Goal: Task Accomplishment & Management: Manage account settings

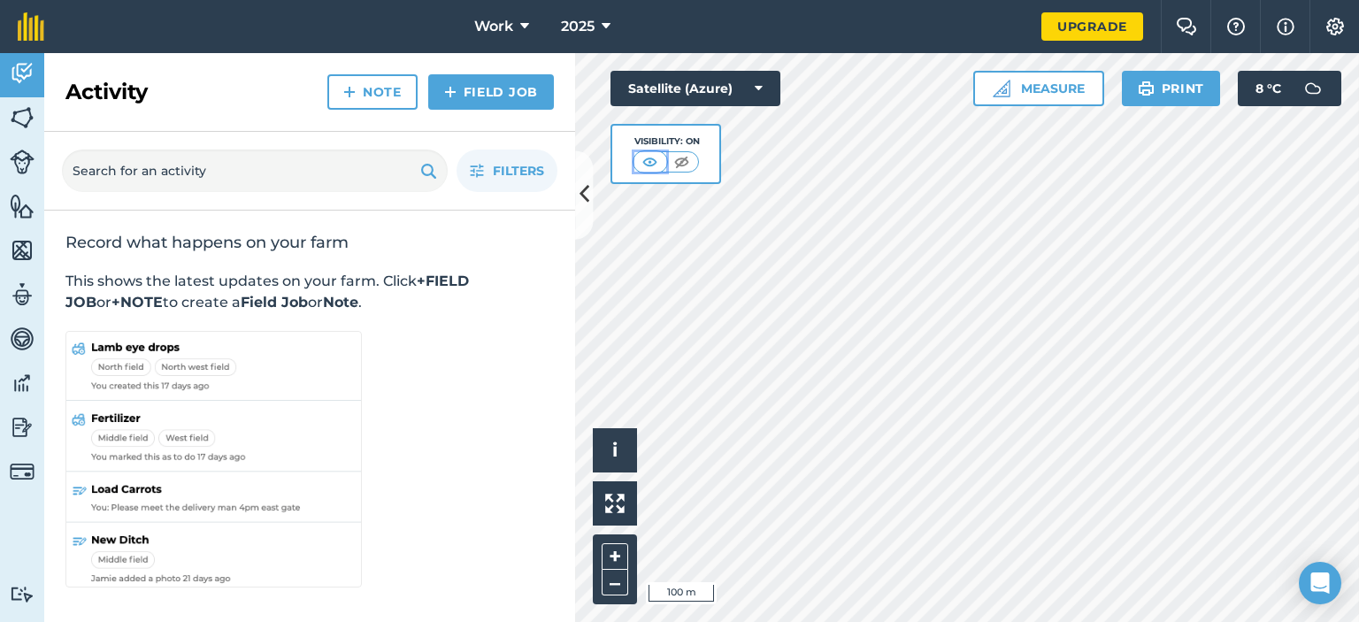
click at [655, 157] on img at bounding box center [650, 162] width 22 height 18
click at [677, 163] on img at bounding box center [681, 162] width 22 height 18
click at [1348, 28] on button "Settings" at bounding box center [1334, 26] width 50 height 53
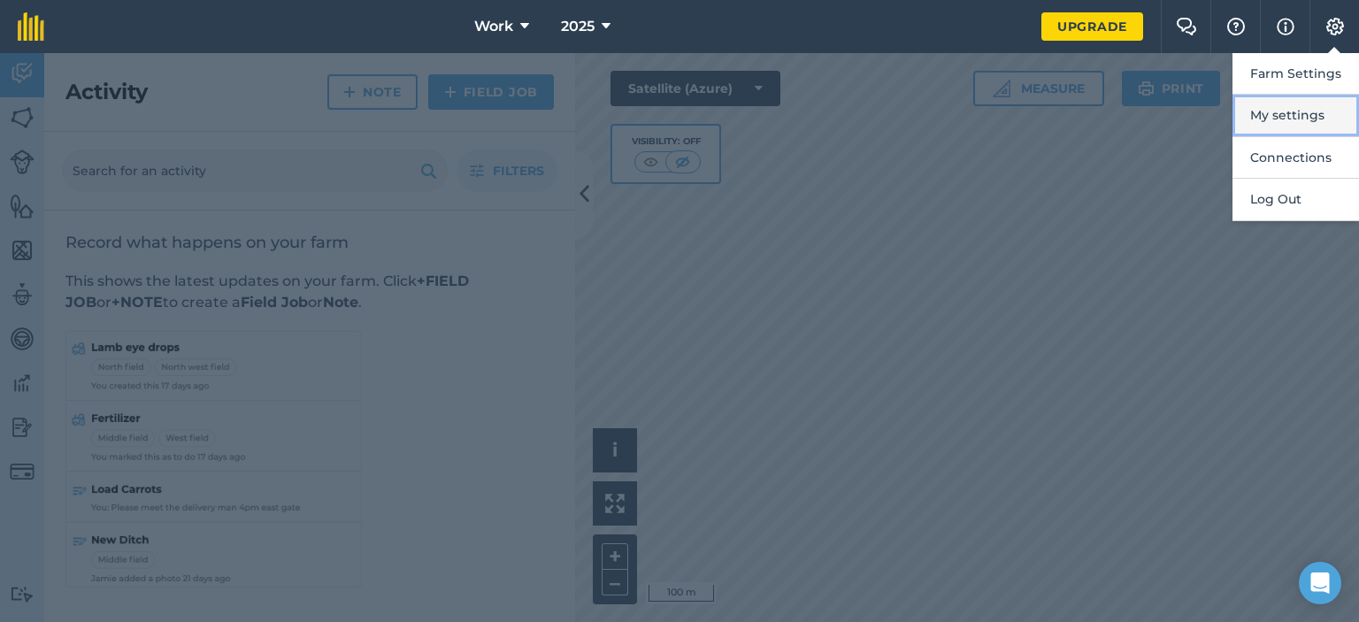
click at [1302, 112] on button "My settings" at bounding box center [1295, 116] width 126 height 42
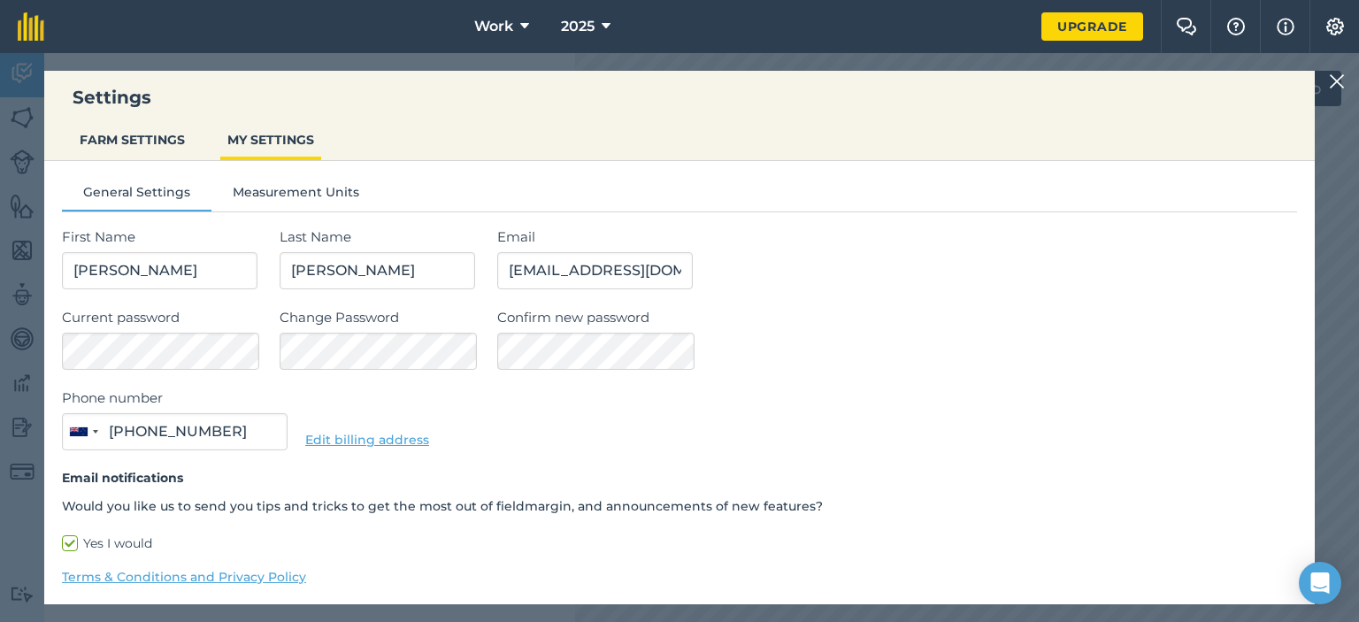
type input "027 364 6884"
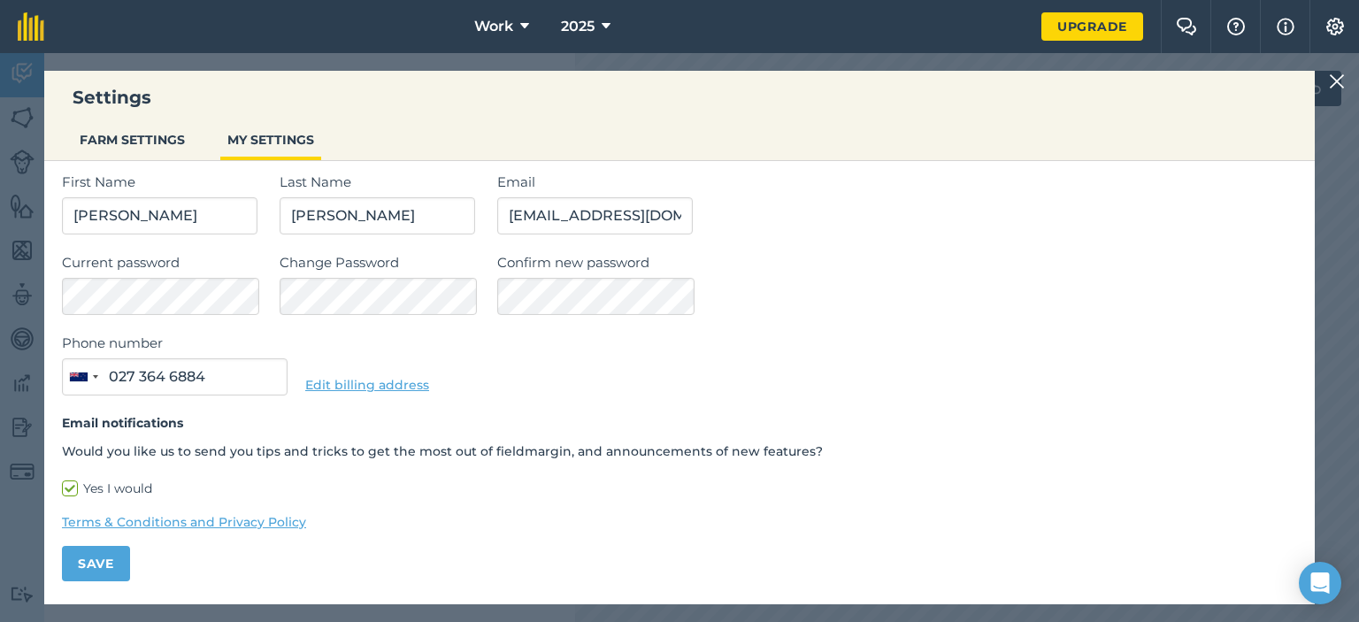
click at [73, 481] on label "Yes I would" at bounding box center [679, 488] width 1235 height 19
click at [73, 534] on input "Yes I would" at bounding box center [67, 539] width 11 height 11
checkbox input "false"
click at [148, 140] on button "FARM SETTINGS" at bounding box center [132, 140] width 119 height 34
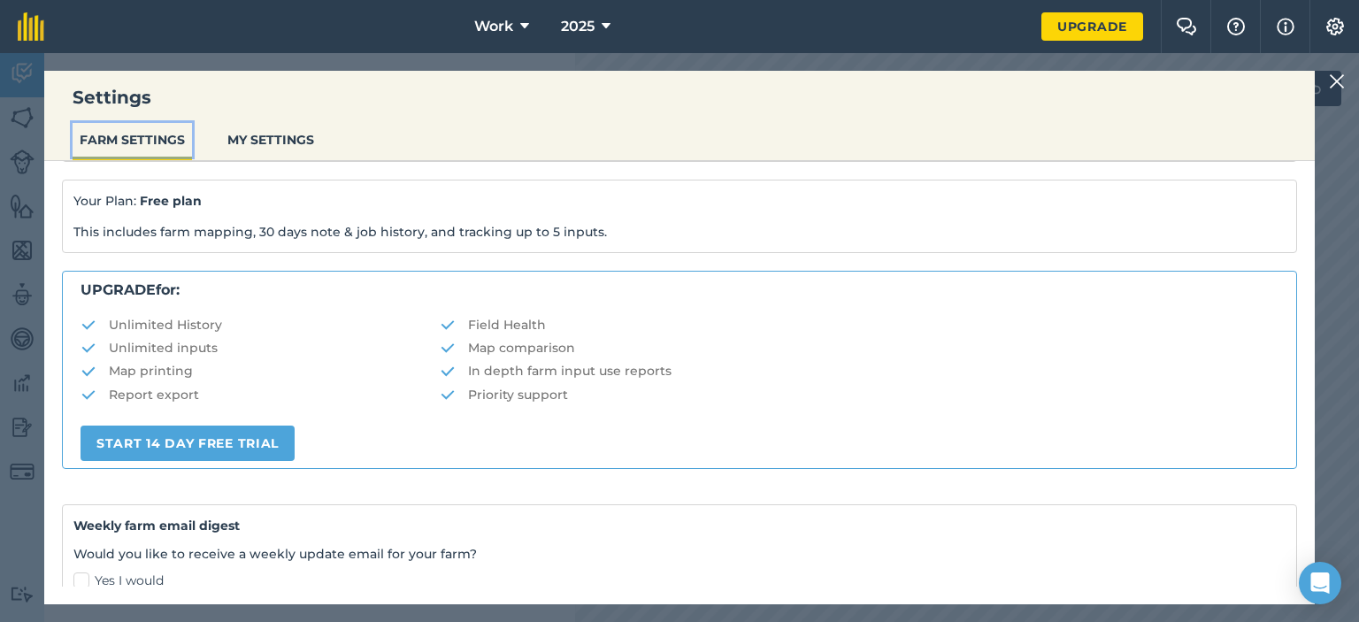
scroll to position [402, 0]
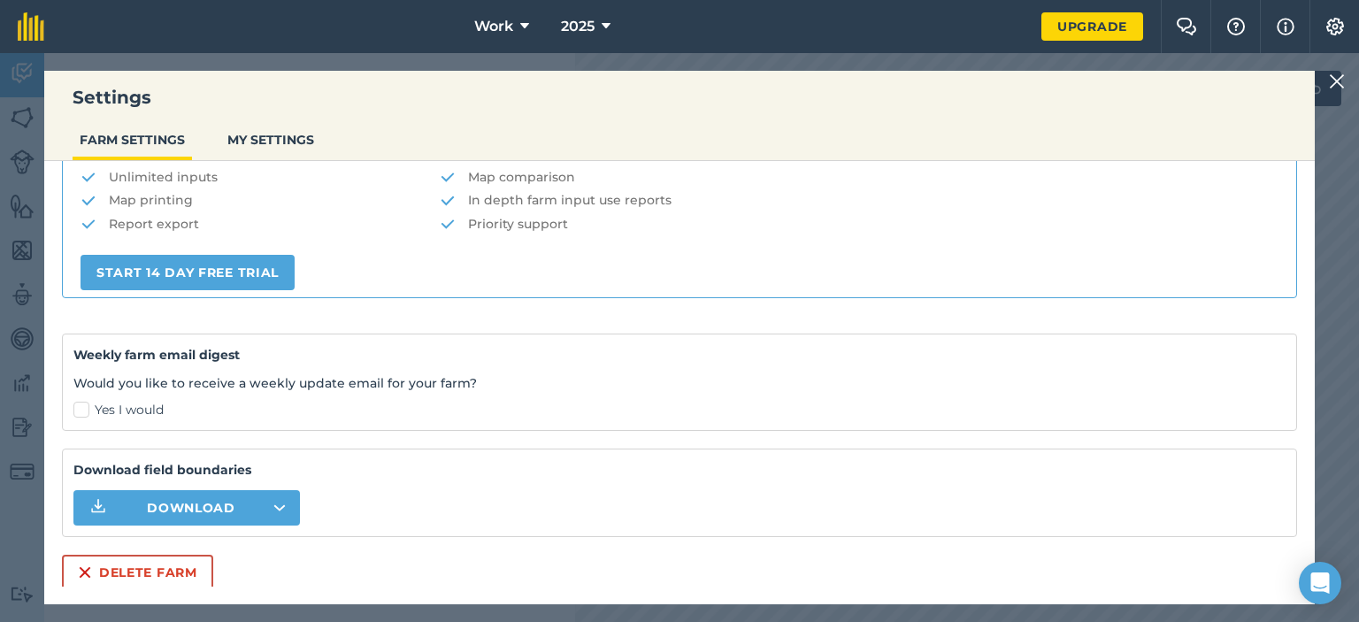
click at [1333, 87] on img at bounding box center [1337, 81] width 16 height 21
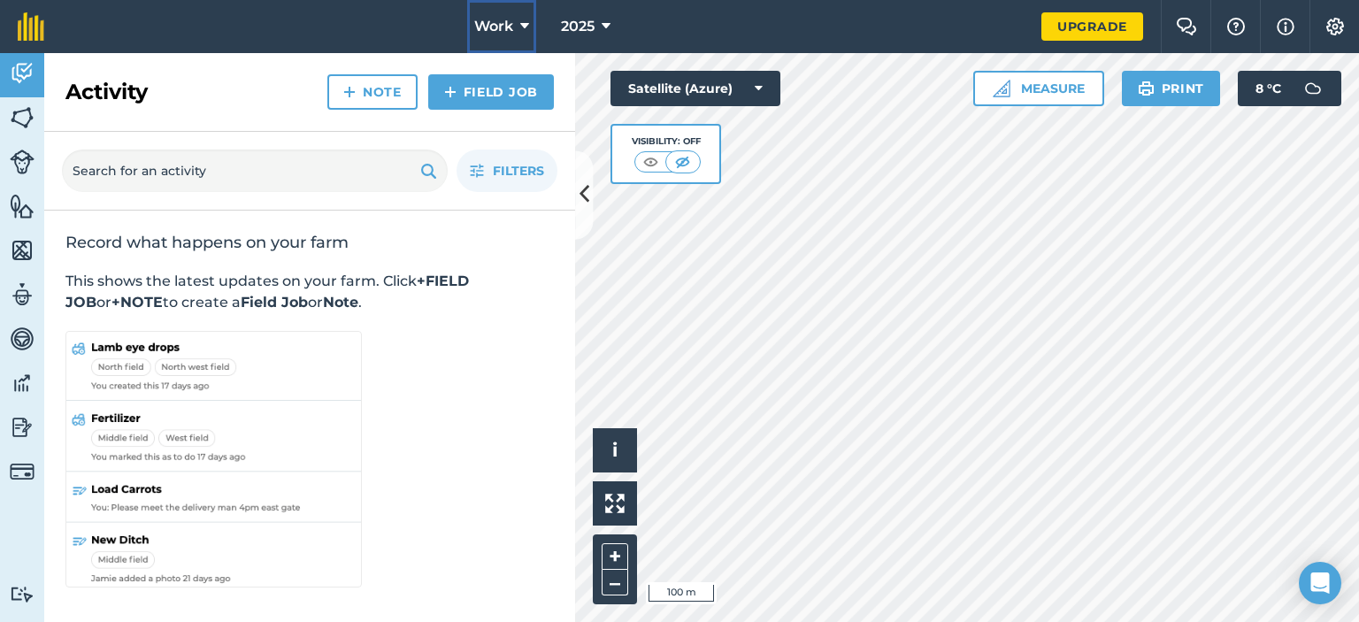
click at [517, 24] on button "Work" at bounding box center [501, 26] width 69 height 53
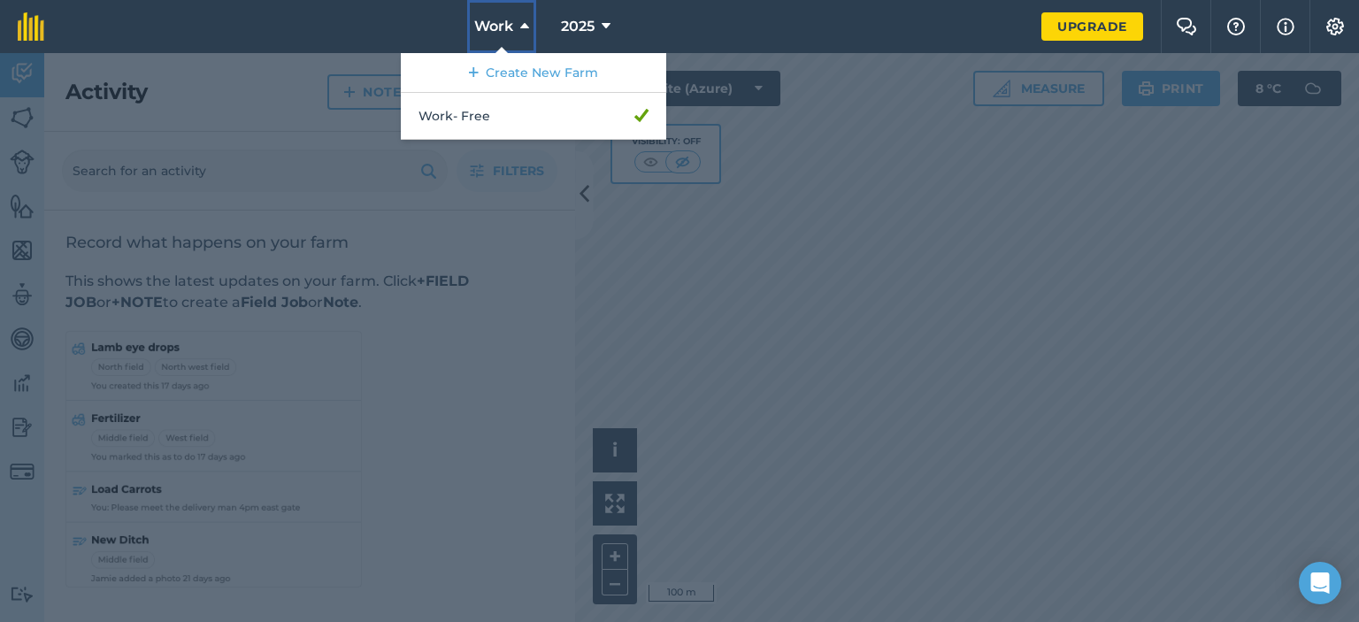
click at [517, 24] on button "Work" at bounding box center [501, 26] width 69 height 53
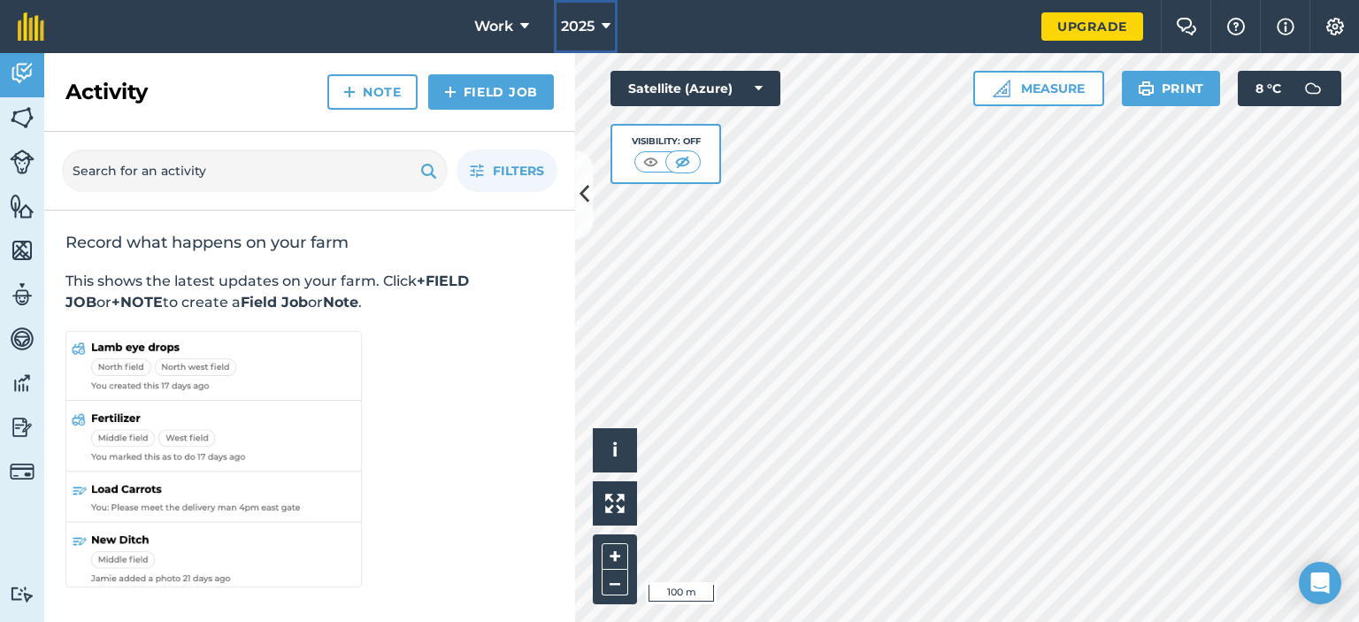
click at [574, 26] on span "2025" at bounding box center [578, 26] width 34 height 21
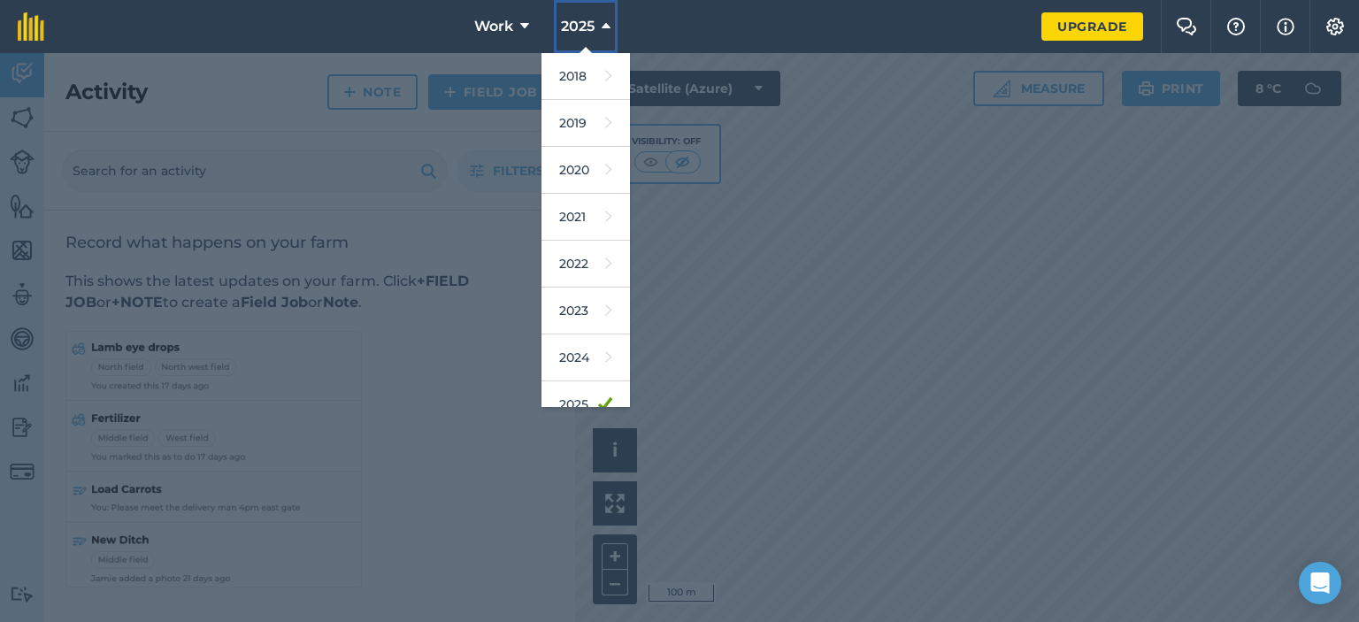
click at [574, 27] on span "2025" at bounding box center [578, 26] width 34 height 21
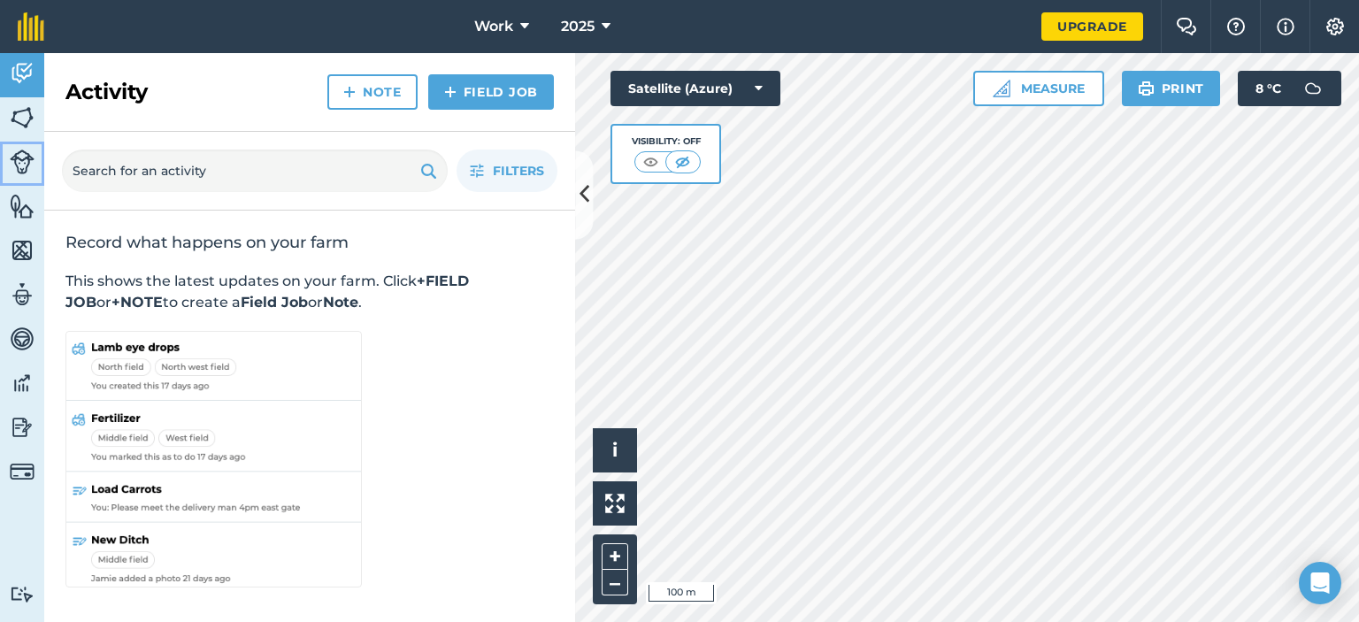
click at [24, 155] on img at bounding box center [22, 161] width 25 height 25
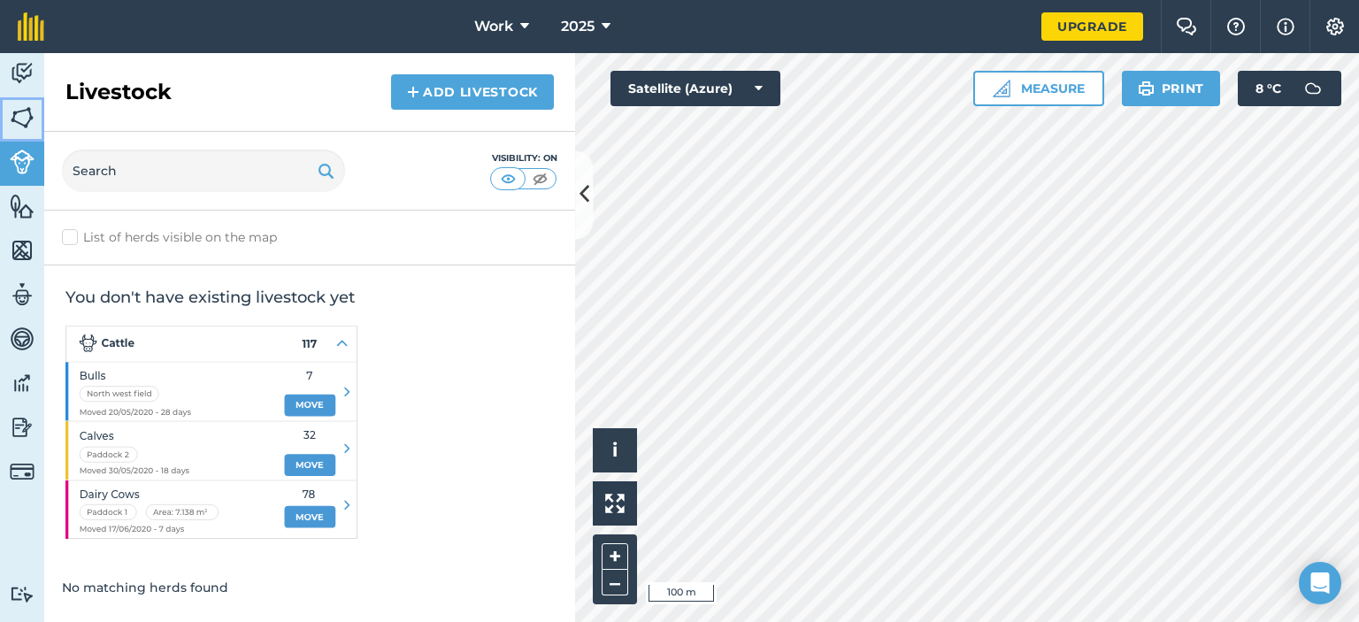
click at [25, 124] on img at bounding box center [22, 117] width 25 height 27
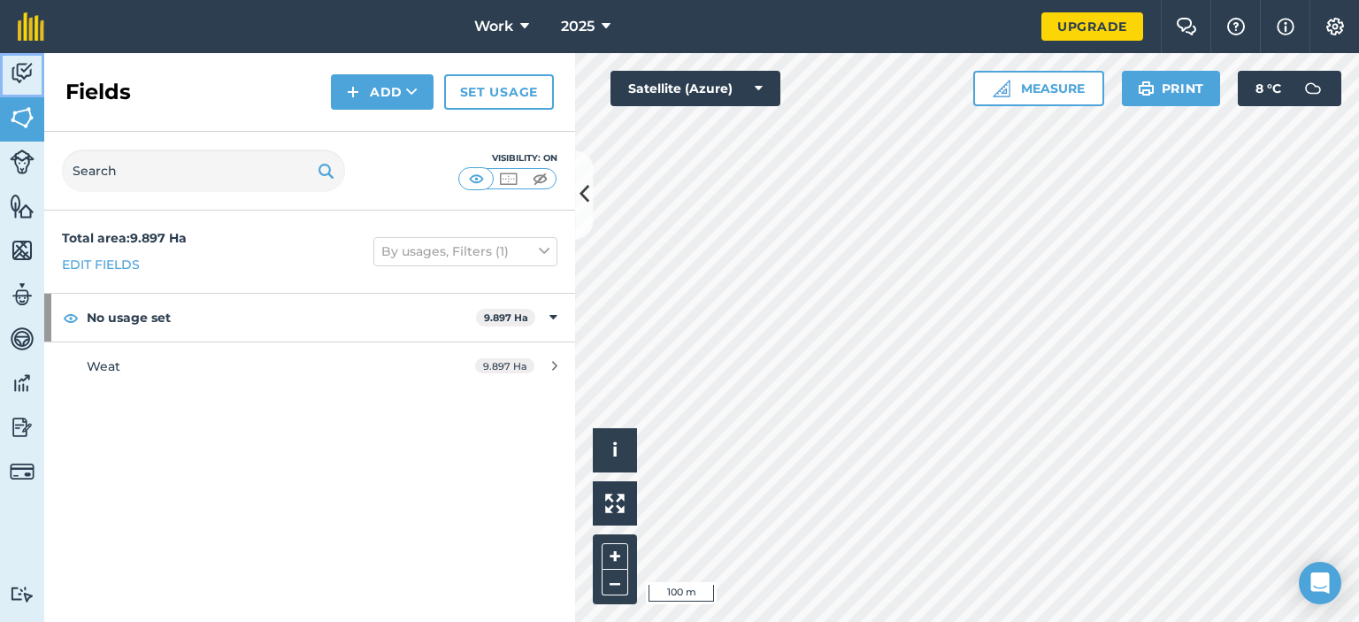
click at [28, 75] on img at bounding box center [22, 73] width 25 height 27
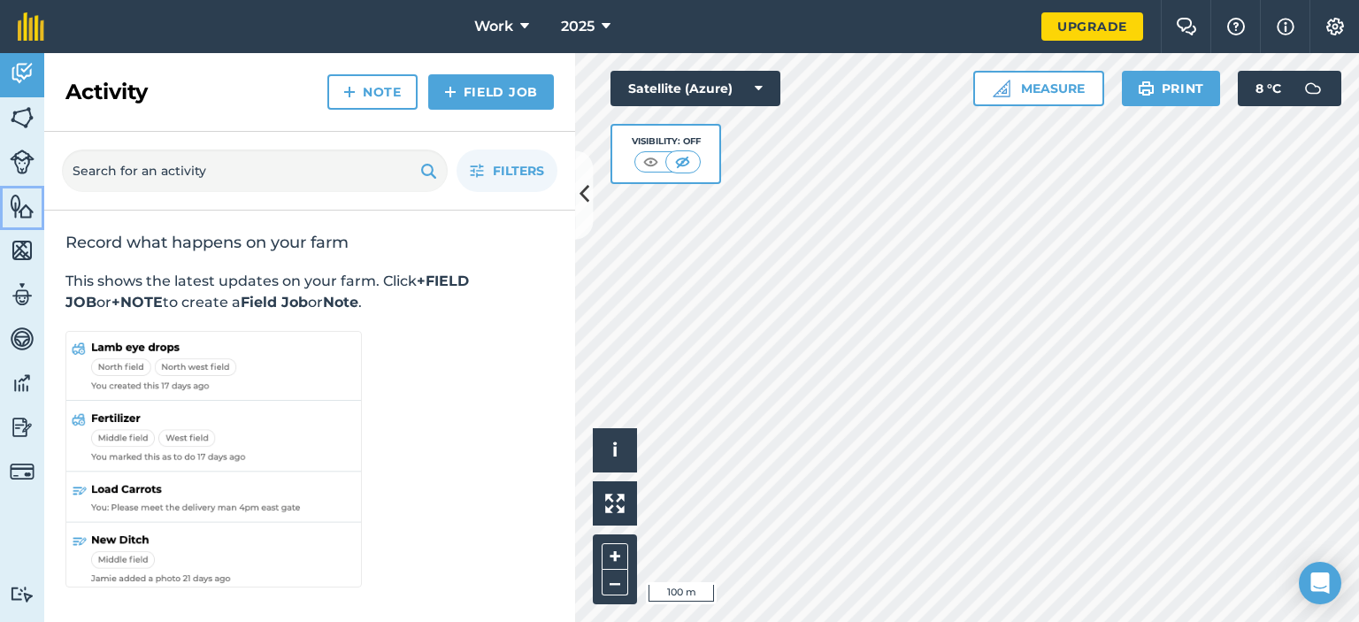
click at [19, 205] on img at bounding box center [22, 206] width 25 height 27
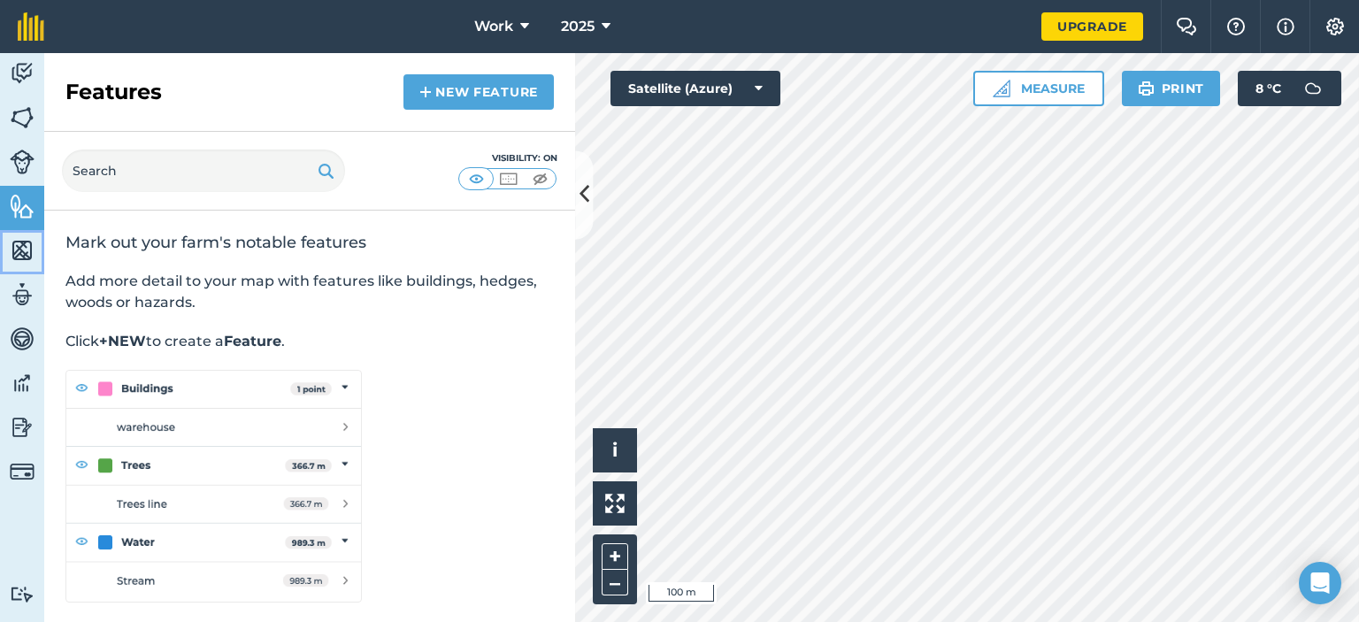
click at [19, 248] on img at bounding box center [22, 250] width 25 height 27
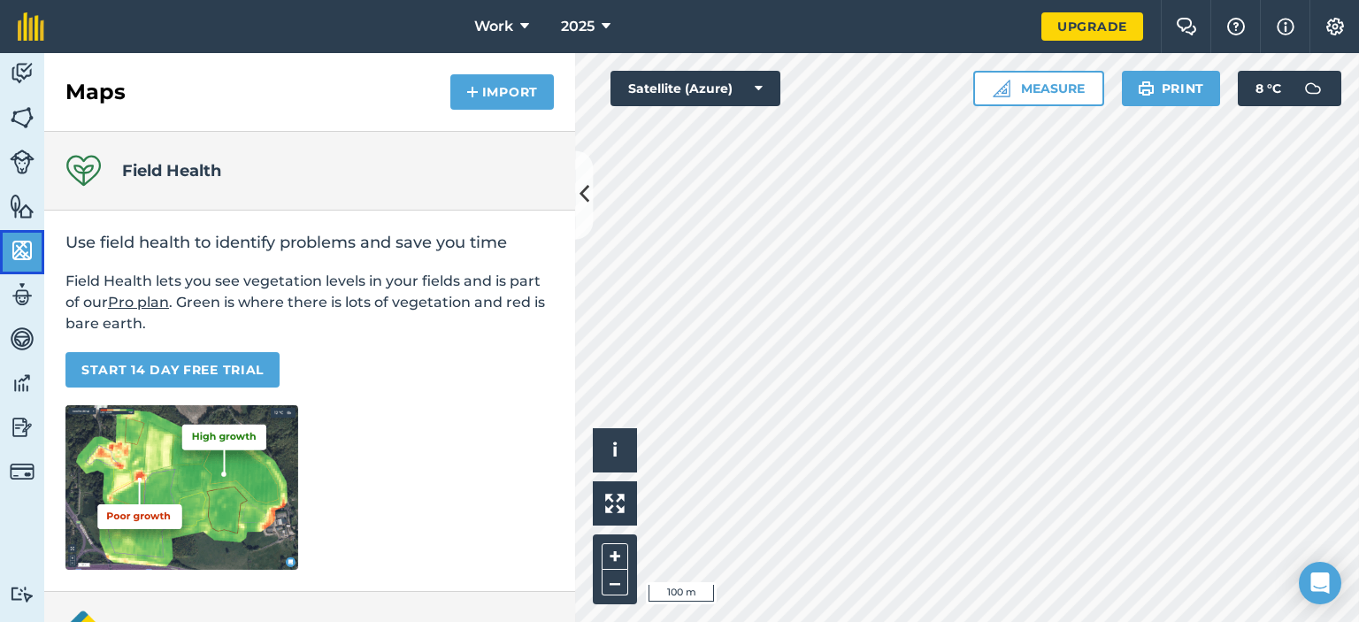
scroll to position [177, 0]
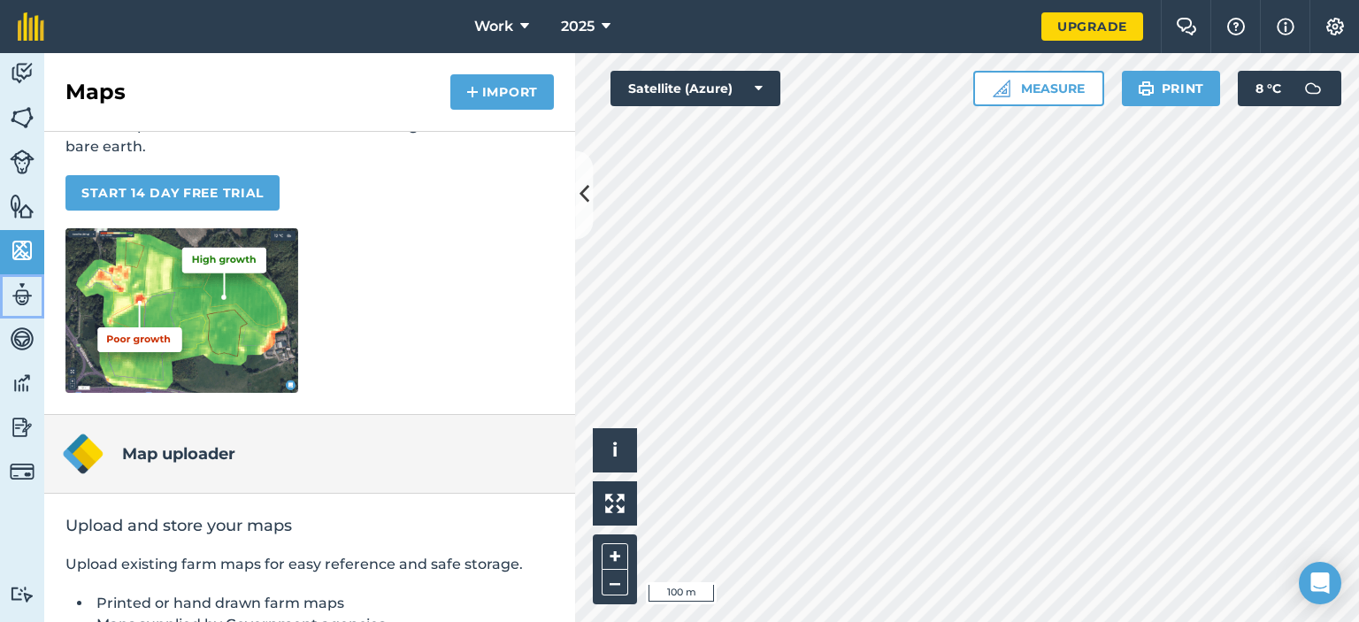
click at [25, 288] on img at bounding box center [22, 294] width 25 height 27
select select "MEMBER"
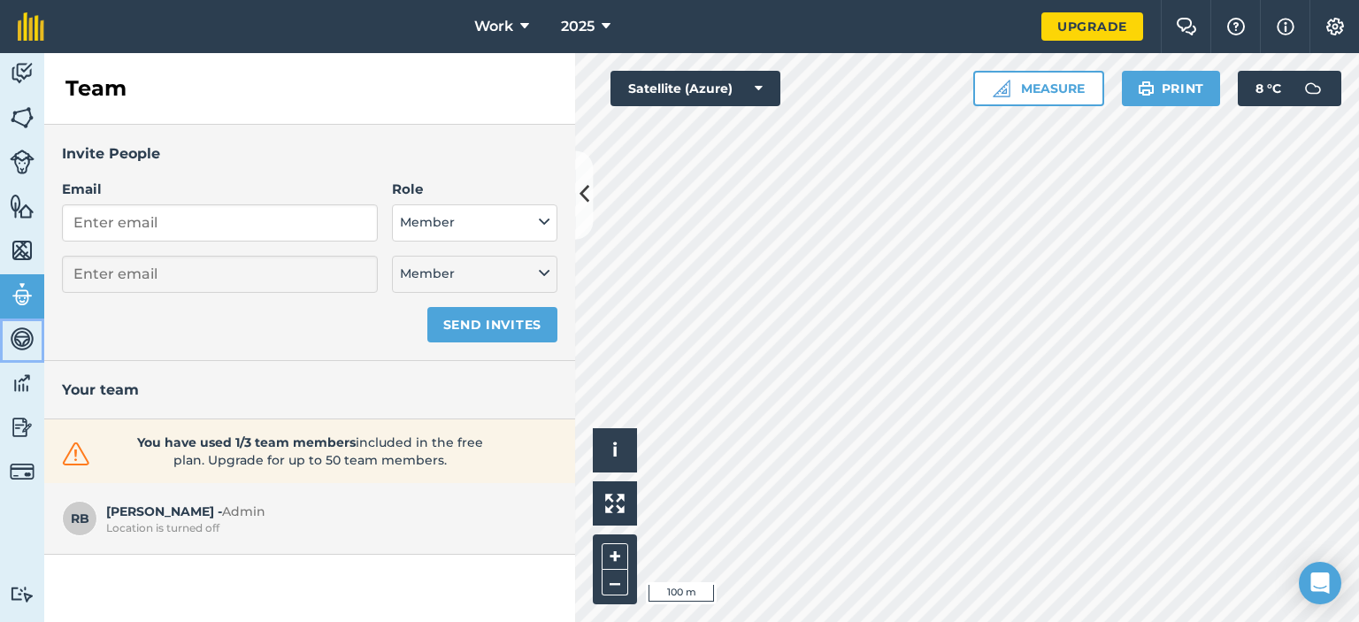
click at [21, 346] on img at bounding box center [22, 339] width 25 height 27
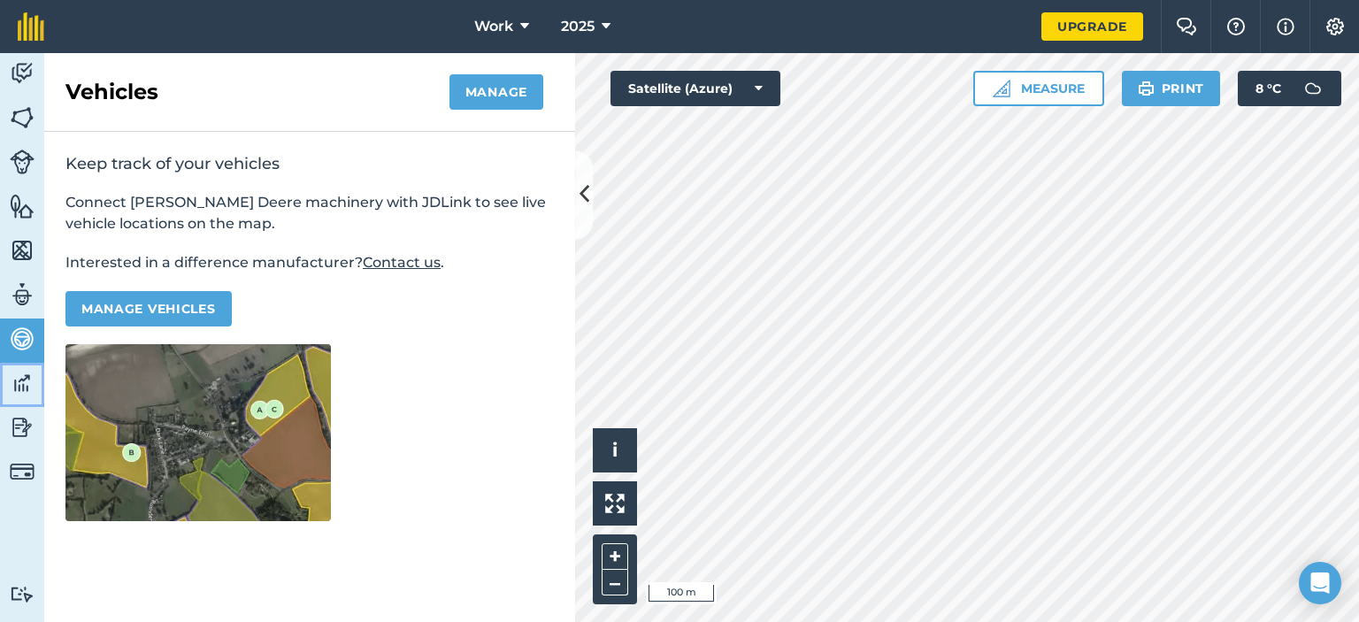
click at [32, 368] on link "Data" at bounding box center [22, 385] width 44 height 44
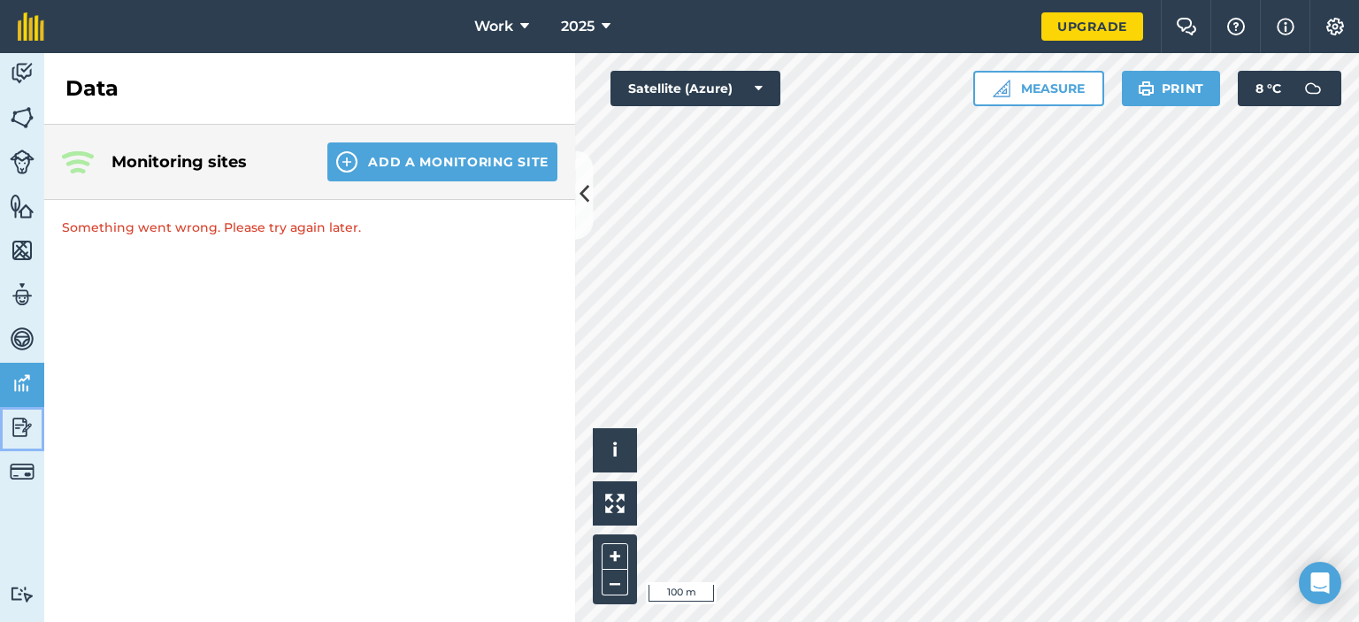
click at [30, 423] on img at bounding box center [22, 427] width 25 height 27
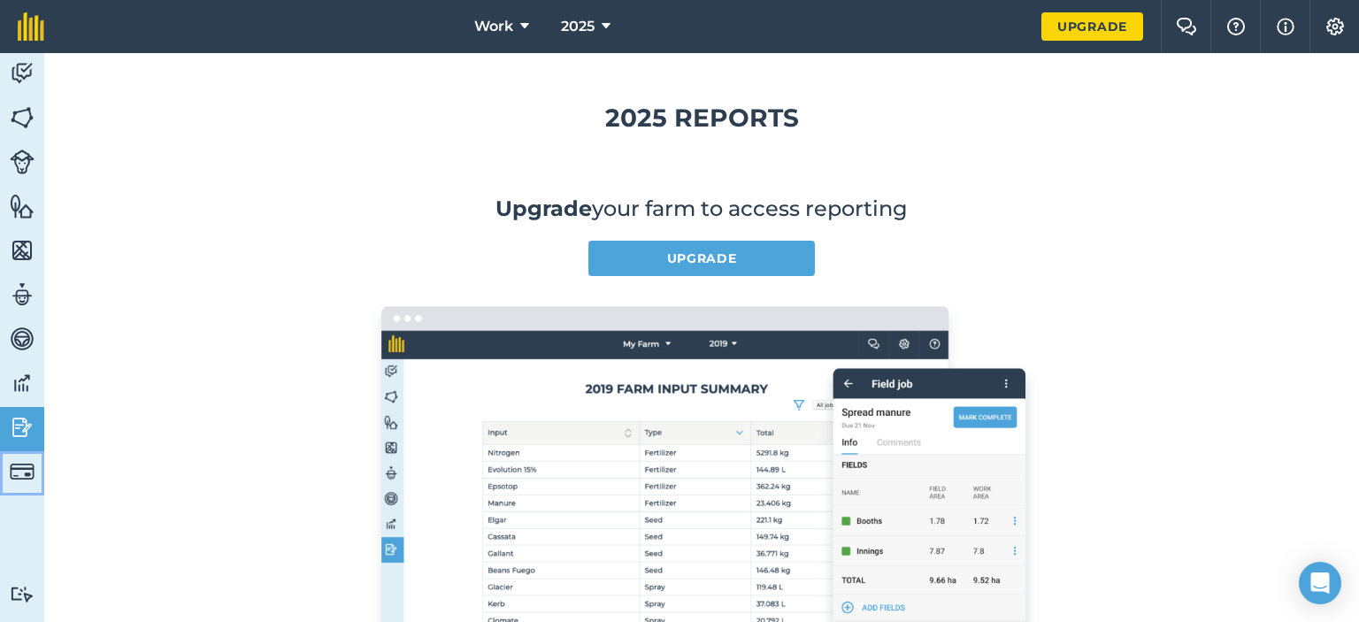
click at [21, 466] on img at bounding box center [22, 471] width 25 height 25
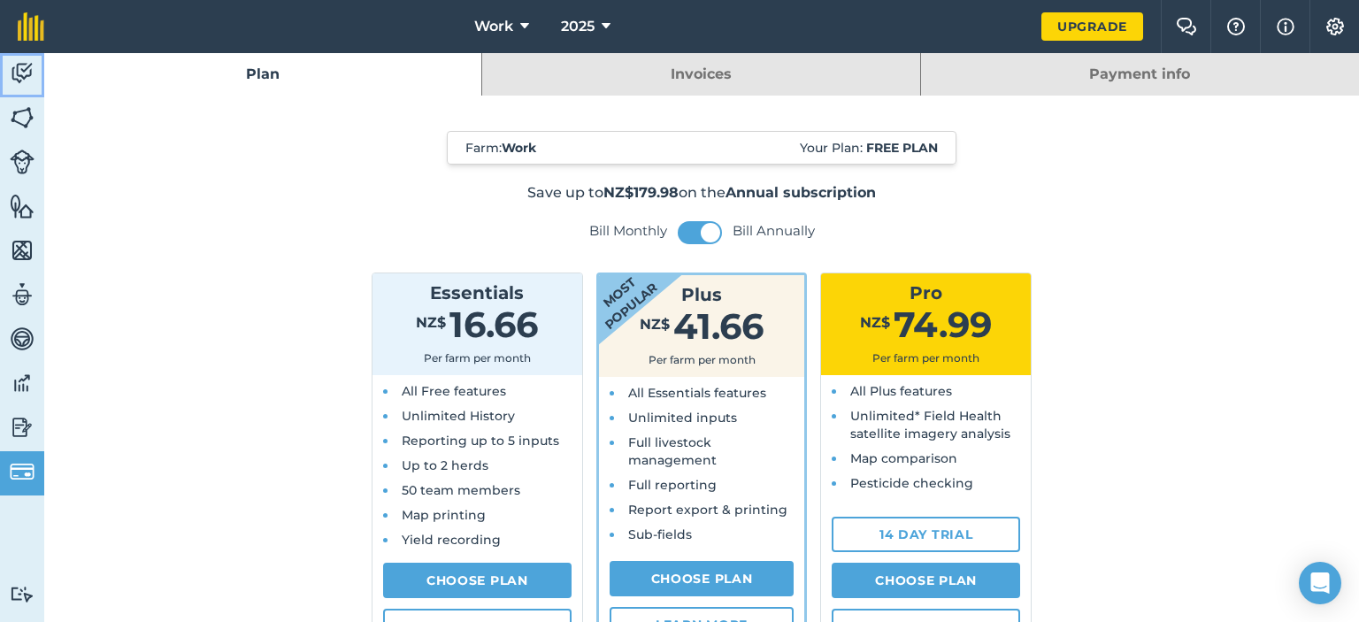
click at [12, 77] on img at bounding box center [22, 73] width 25 height 27
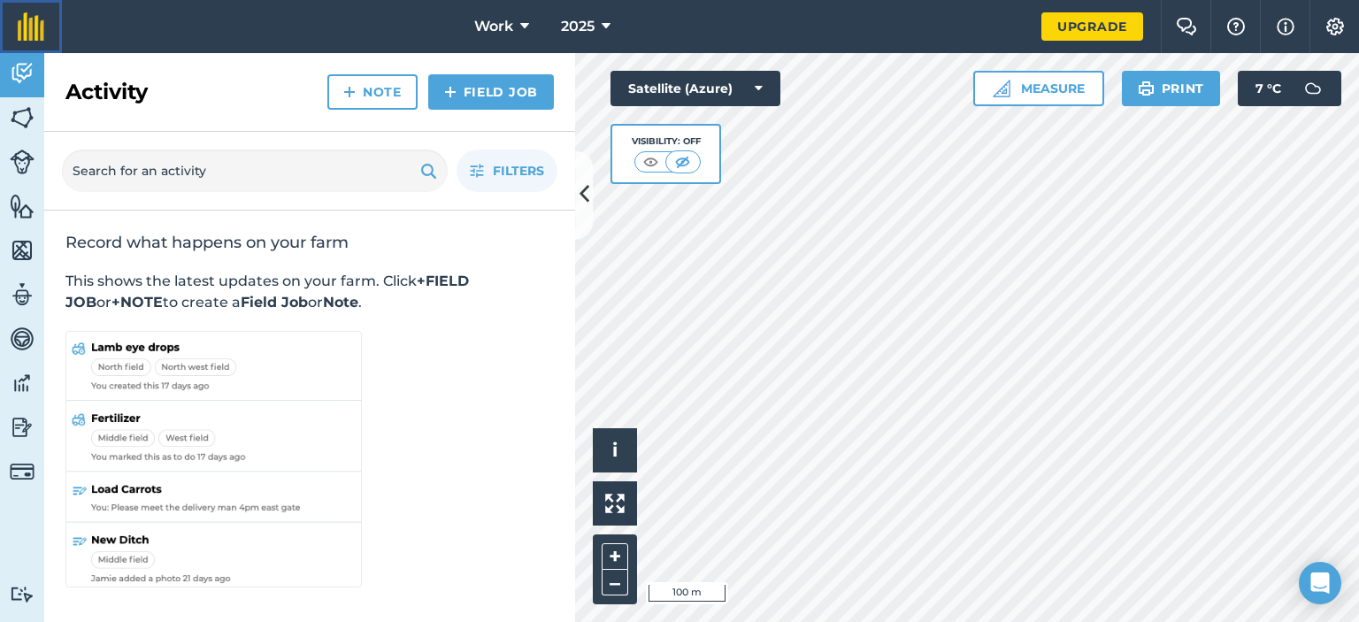
click at [22, 36] on img at bounding box center [31, 26] width 27 height 28
click at [582, 196] on icon at bounding box center [584, 195] width 10 height 31
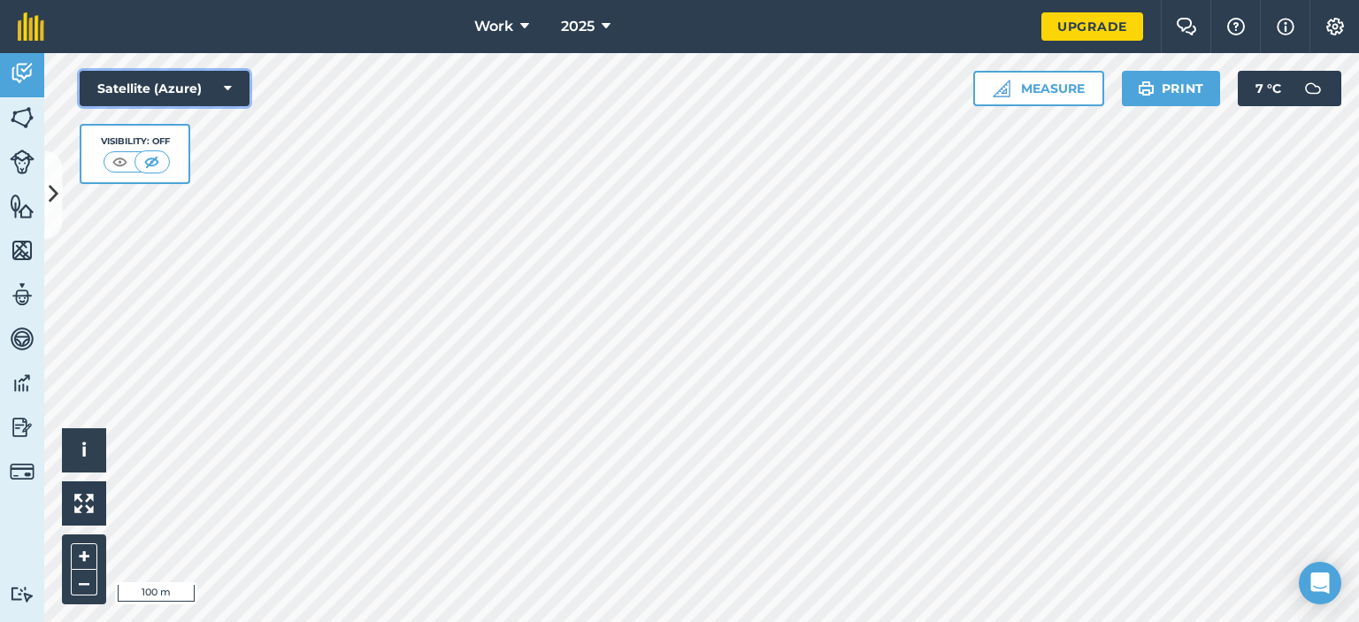
click at [225, 86] on icon at bounding box center [228, 89] width 8 height 18
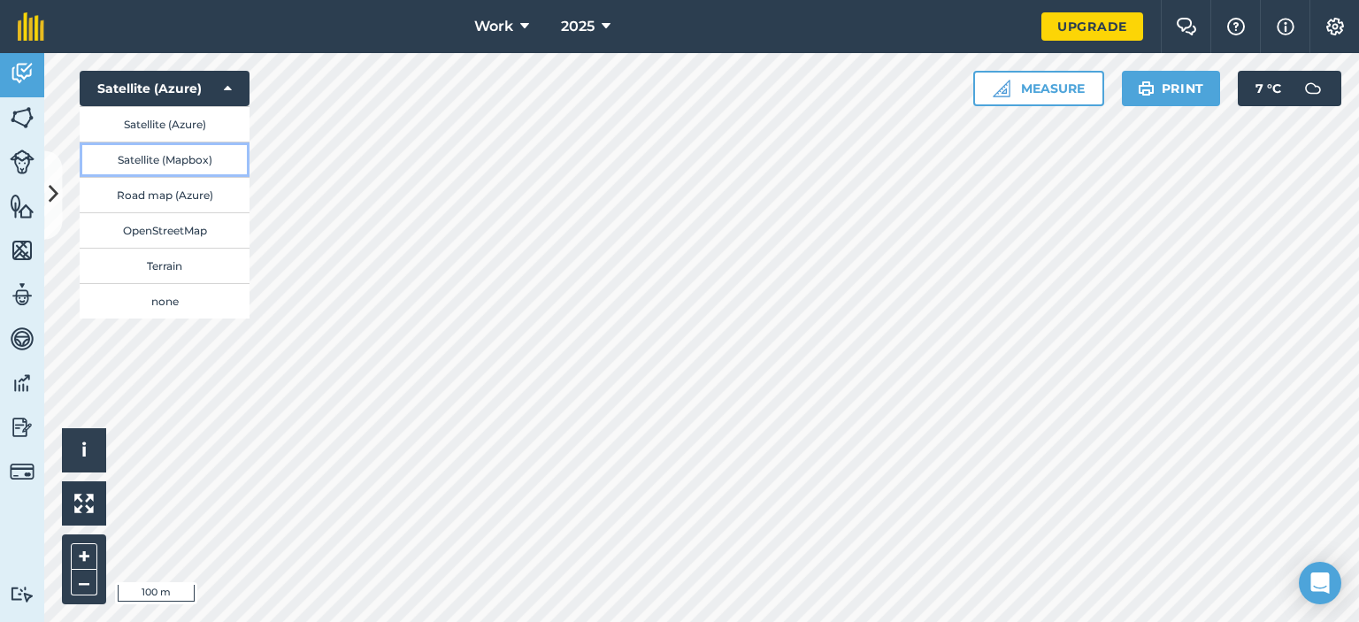
click at [152, 162] on button "Satellite (Mapbox)" at bounding box center [165, 159] width 170 height 35
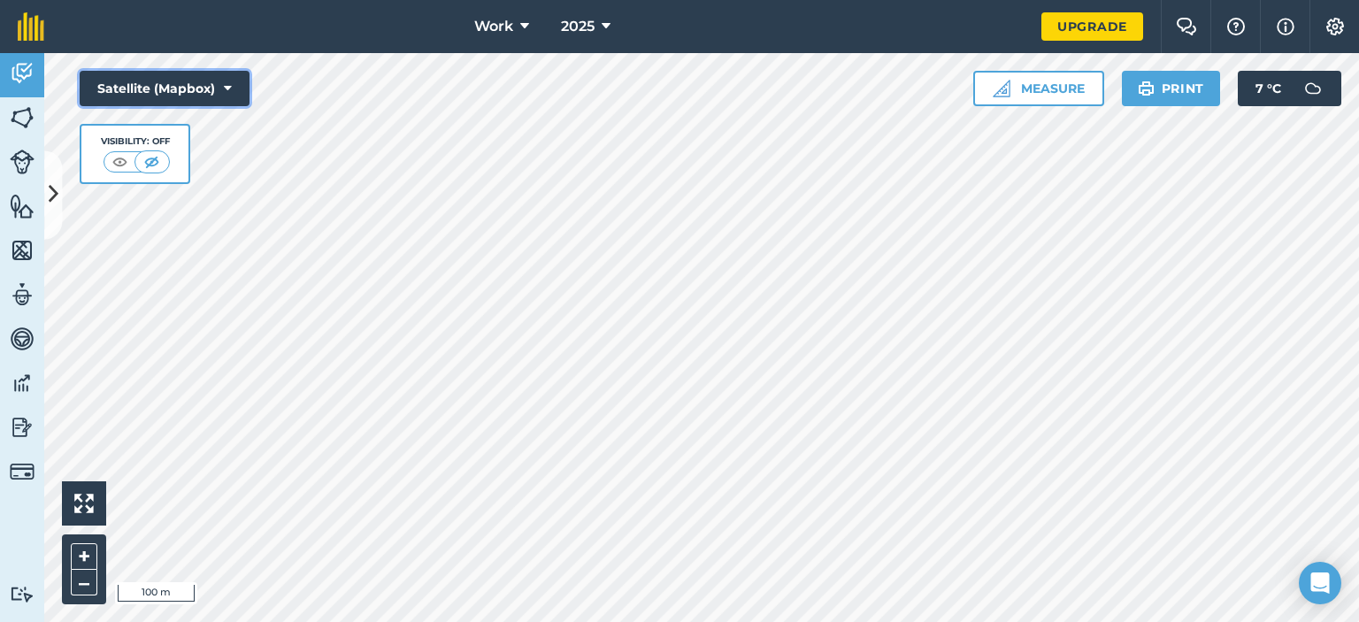
click at [201, 89] on button "Satellite (Mapbox)" at bounding box center [165, 88] width 170 height 35
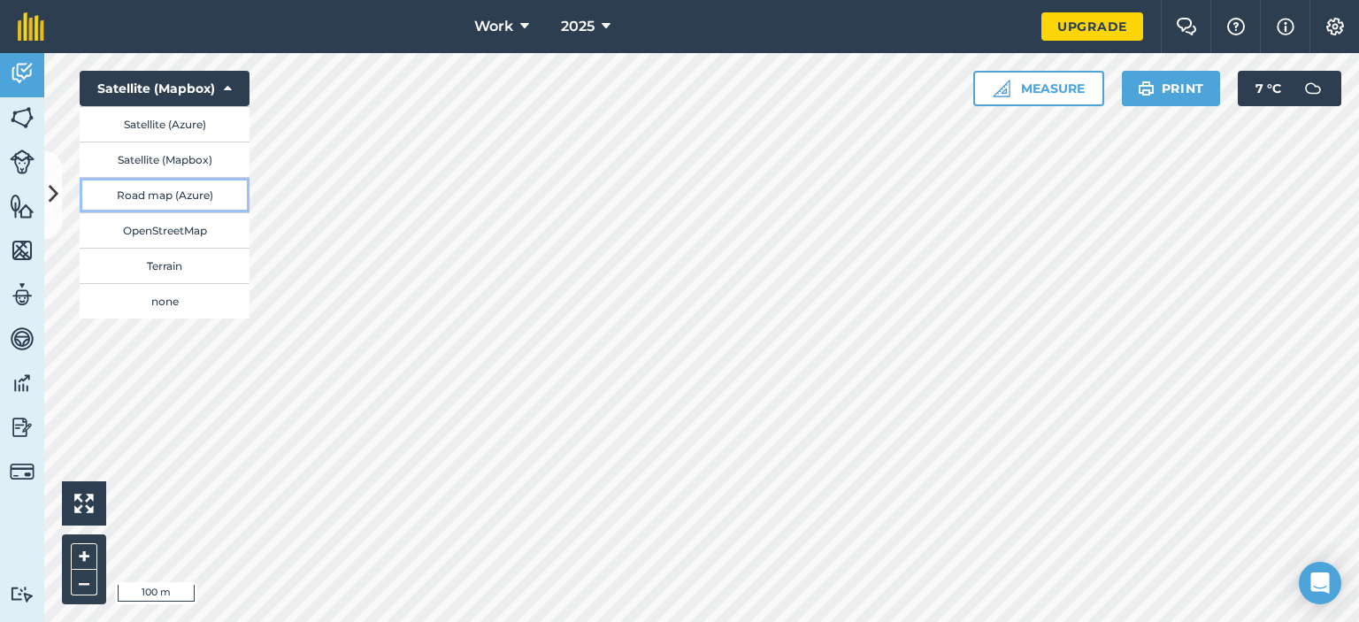
click at [180, 194] on button "Road map (Azure)" at bounding box center [165, 194] width 170 height 35
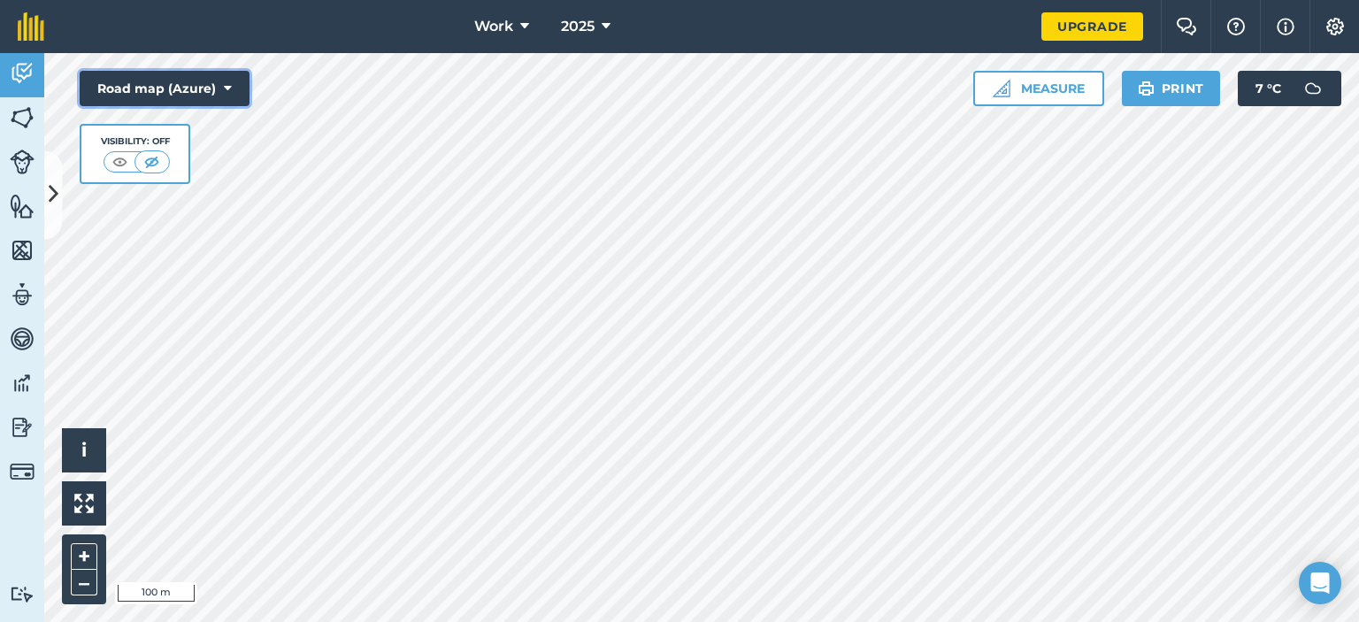
click at [195, 88] on button "Road map (Azure)" at bounding box center [165, 88] width 170 height 35
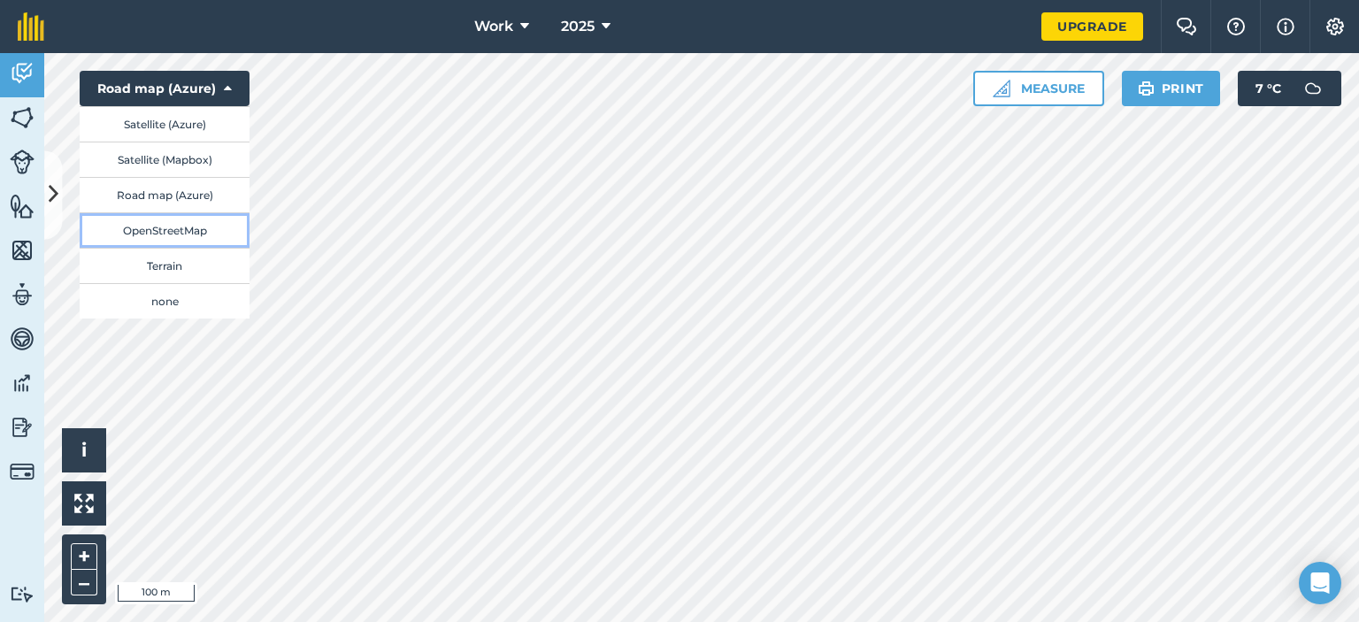
click at [171, 228] on button "OpenStreetMap" at bounding box center [165, 229] width 170 height 35
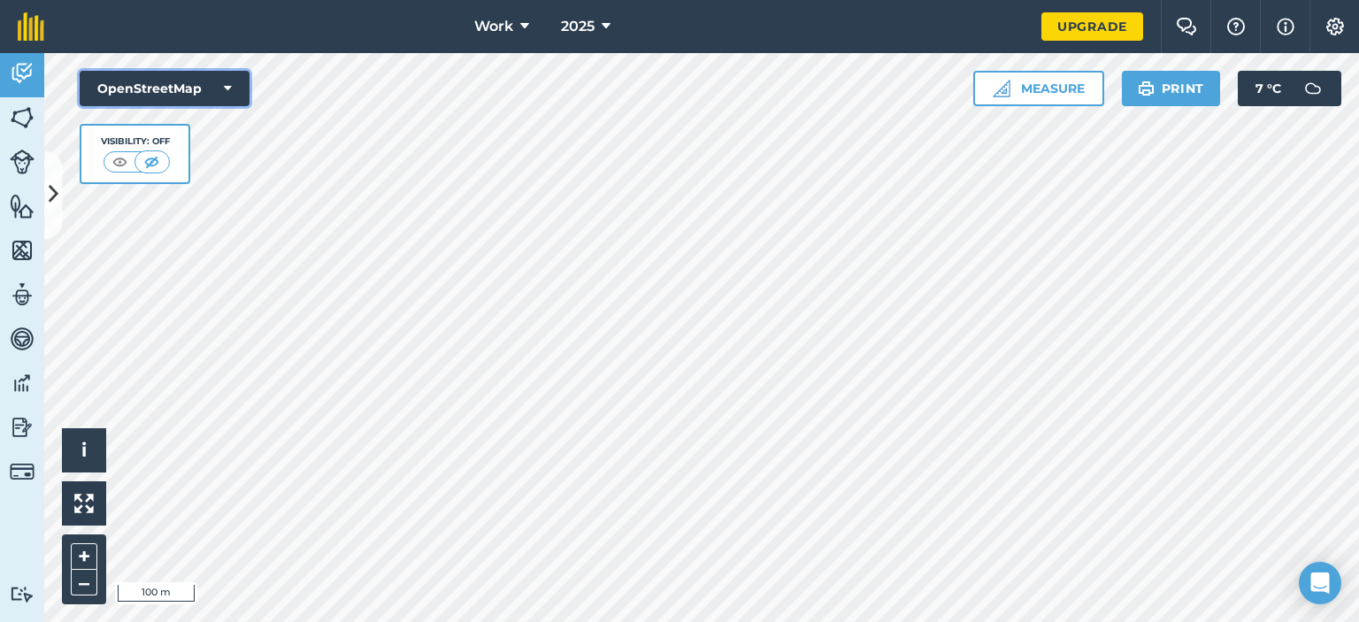
click at [203, 84] on button "OpenStreetMap" at bounding box center [165, 88] width 170 height 35
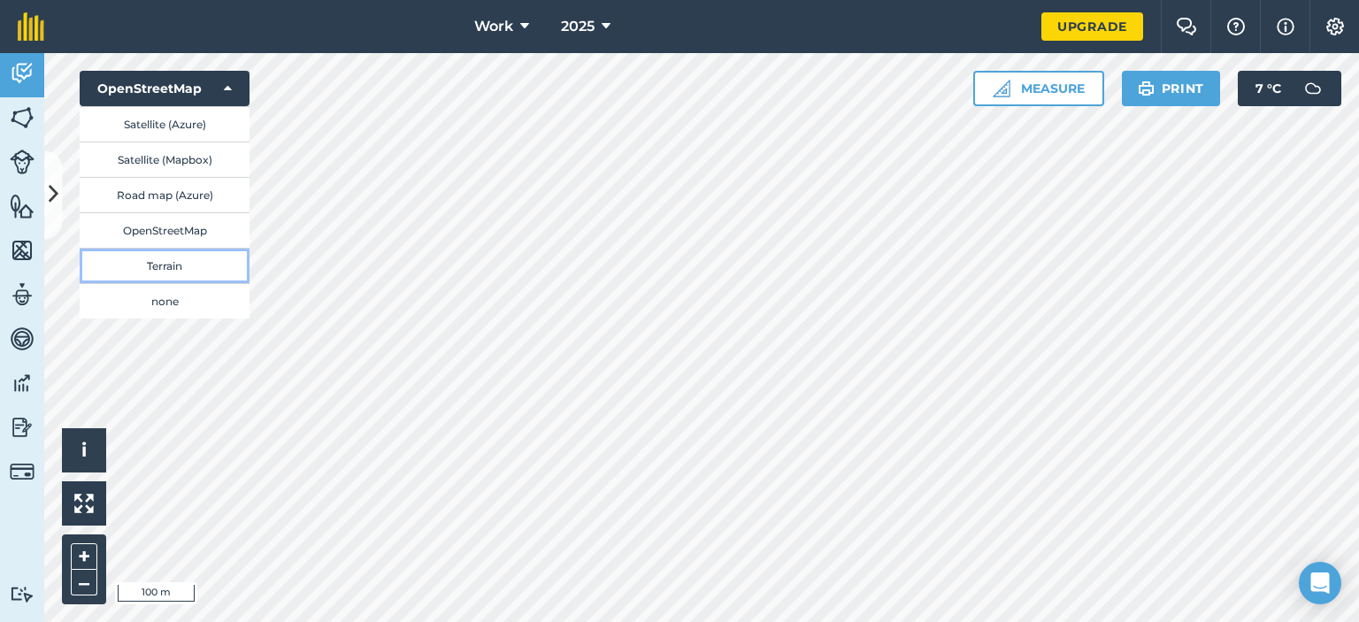
click at [191, 272] on button "Terrain" at bounding box center [165, 265] width 170 height 35
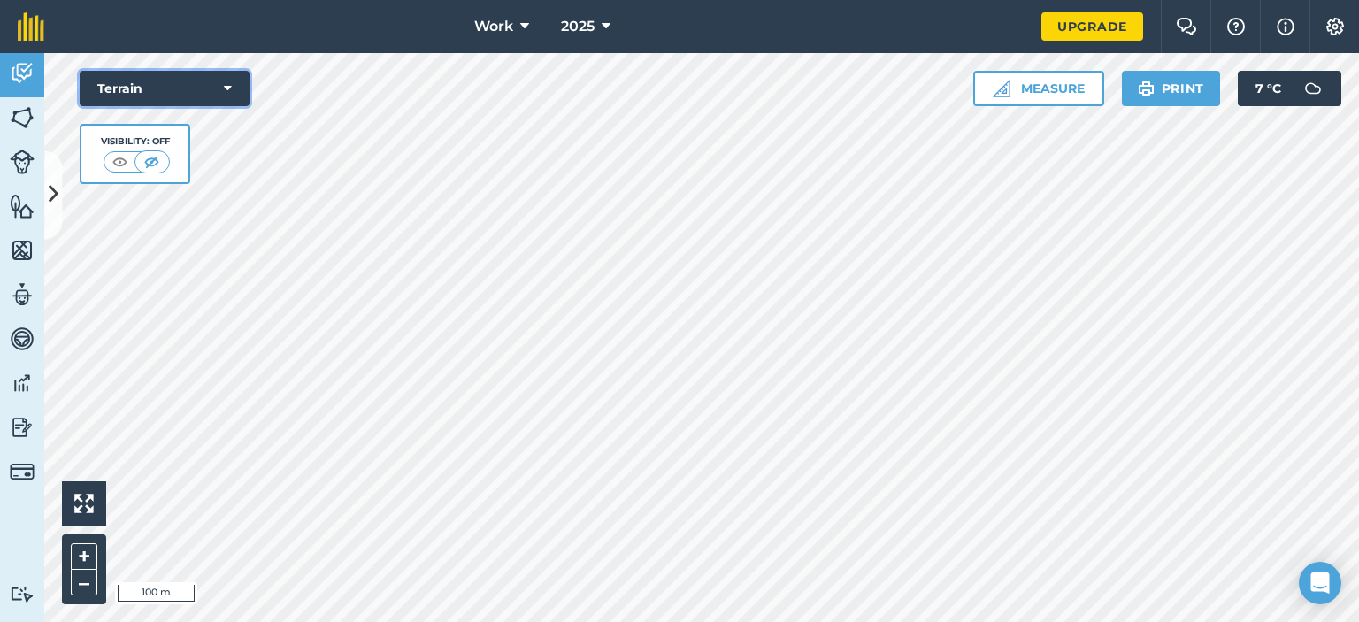
click at [219, 88] on button "Terrain" at bounding box center [165, 88] width 170 height 35
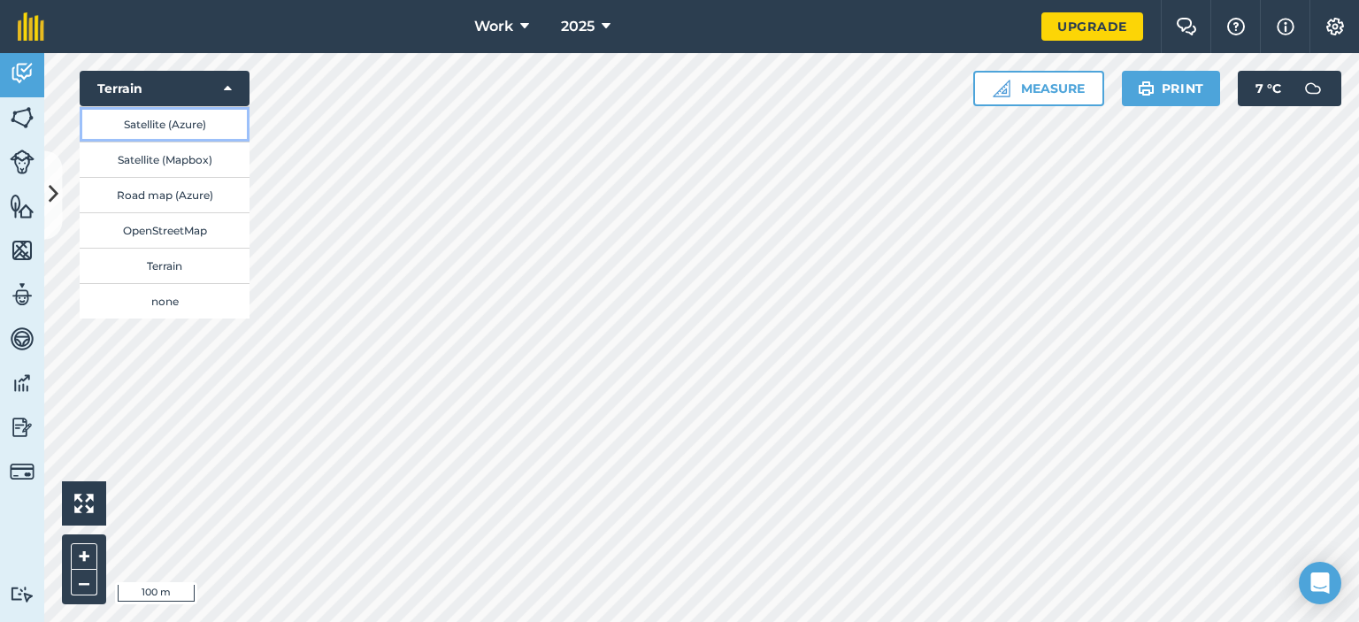
click at [203, 120] on button "Satellite (Azure)" at bounding box center [165, 123] width 170 height 35
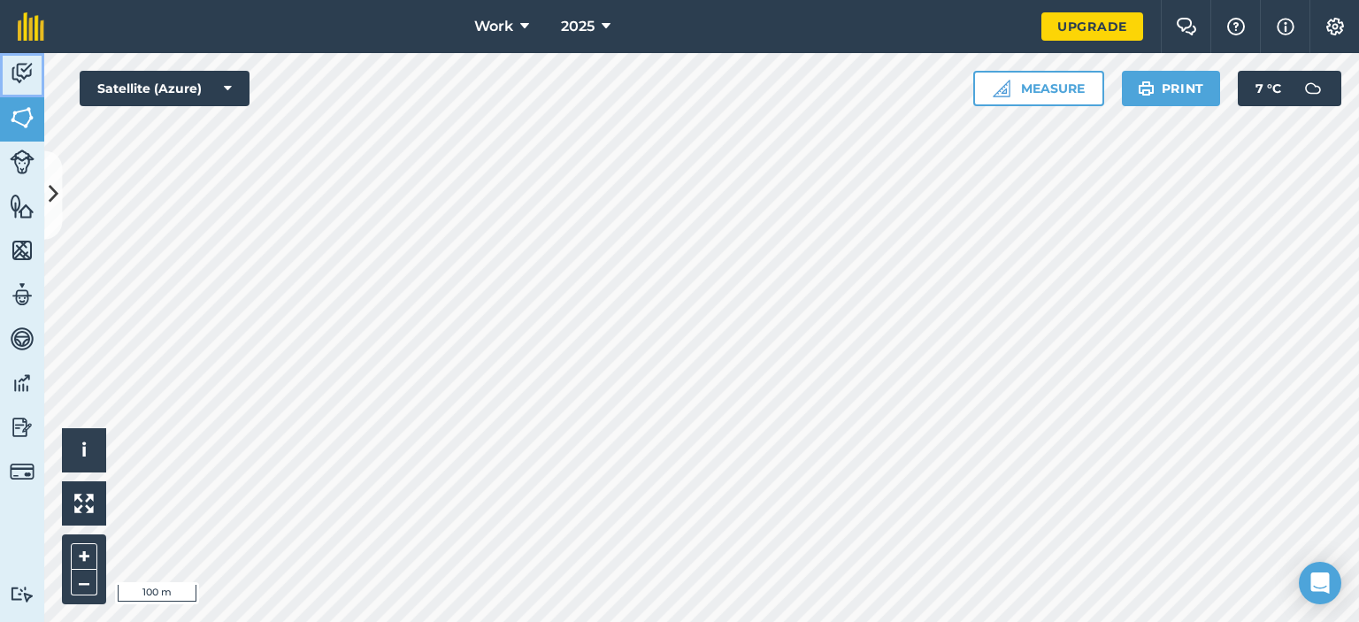
click at [34, 73] on img at bounding box center [22, 73] width 25 height 27
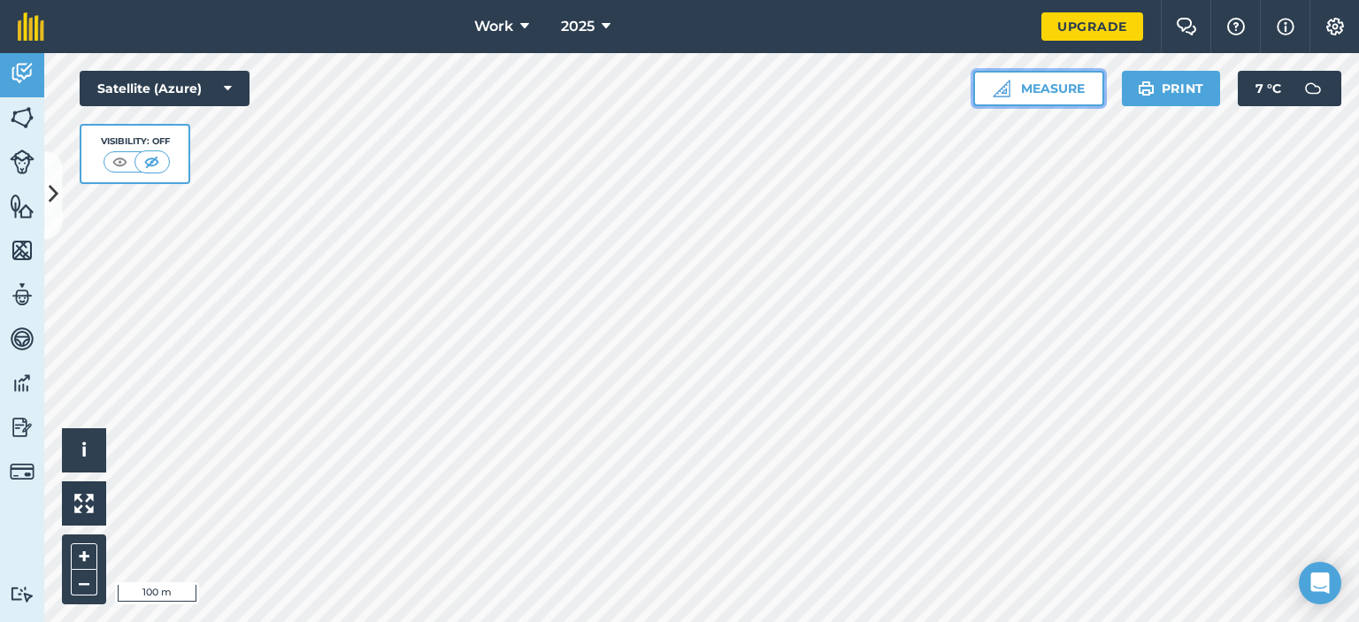
click at [1047, 91] on button "Measure" at bounding box center [1038, 88] width 131 height 35
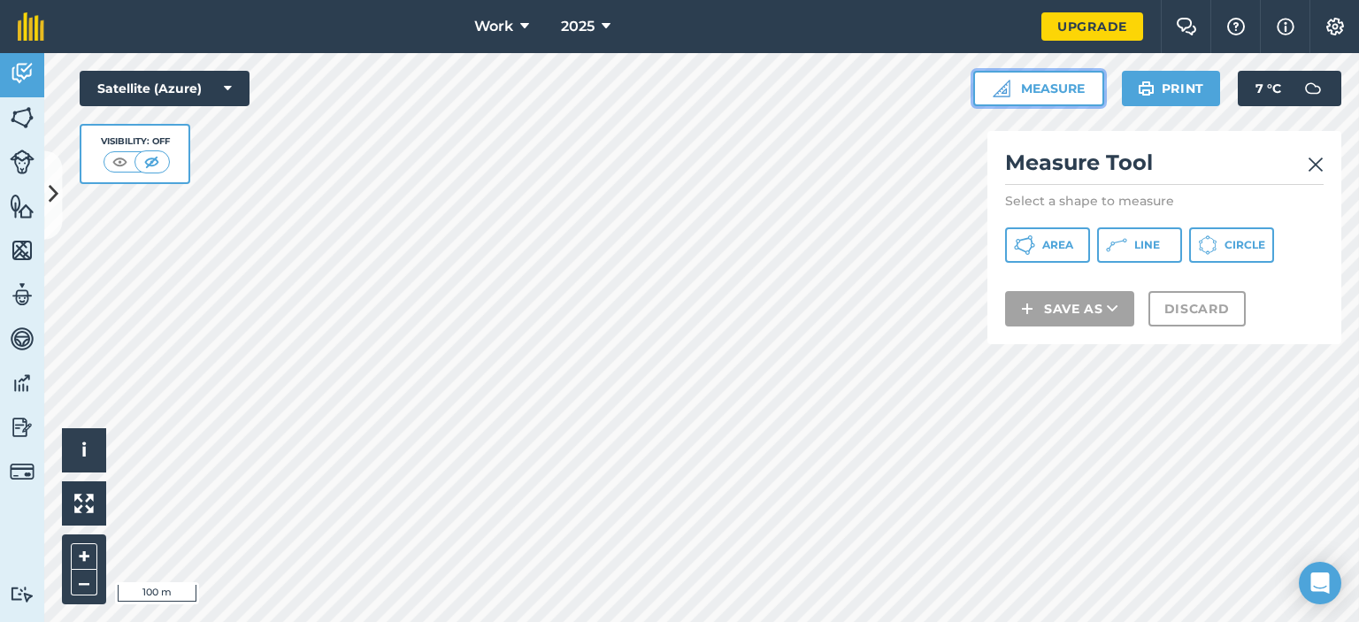
click at [1041, 95] on button "Measure" at bounding box center [1038, 88] width 131 height 35
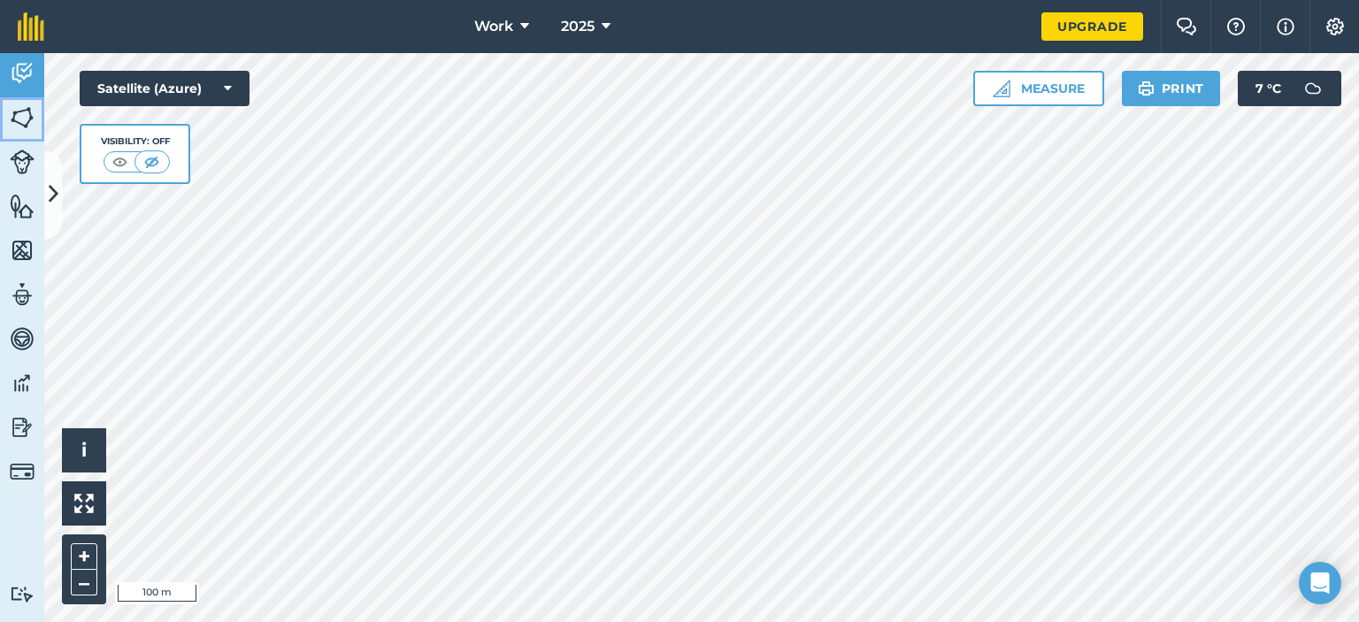
click at [17, 103] on link "Fields" at bounding box center [22, 119] width 44 height 44
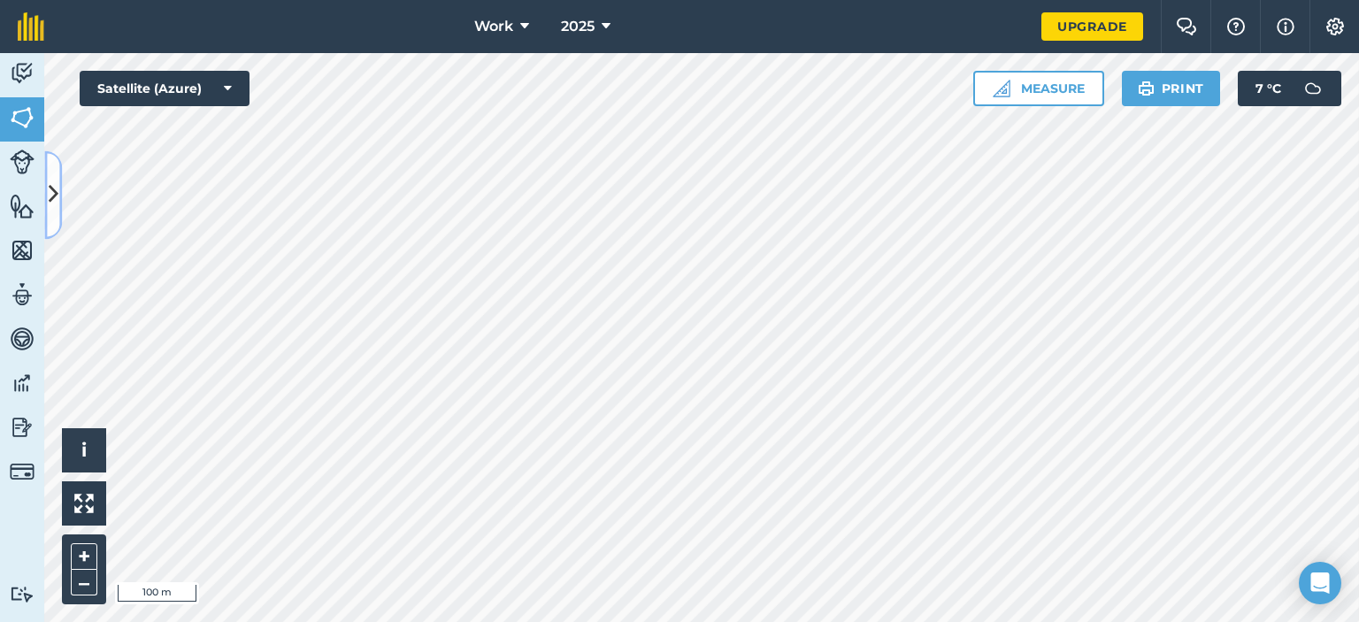
click at [53, 194] on icon at bounding box center [54, 195] width 10 height 31
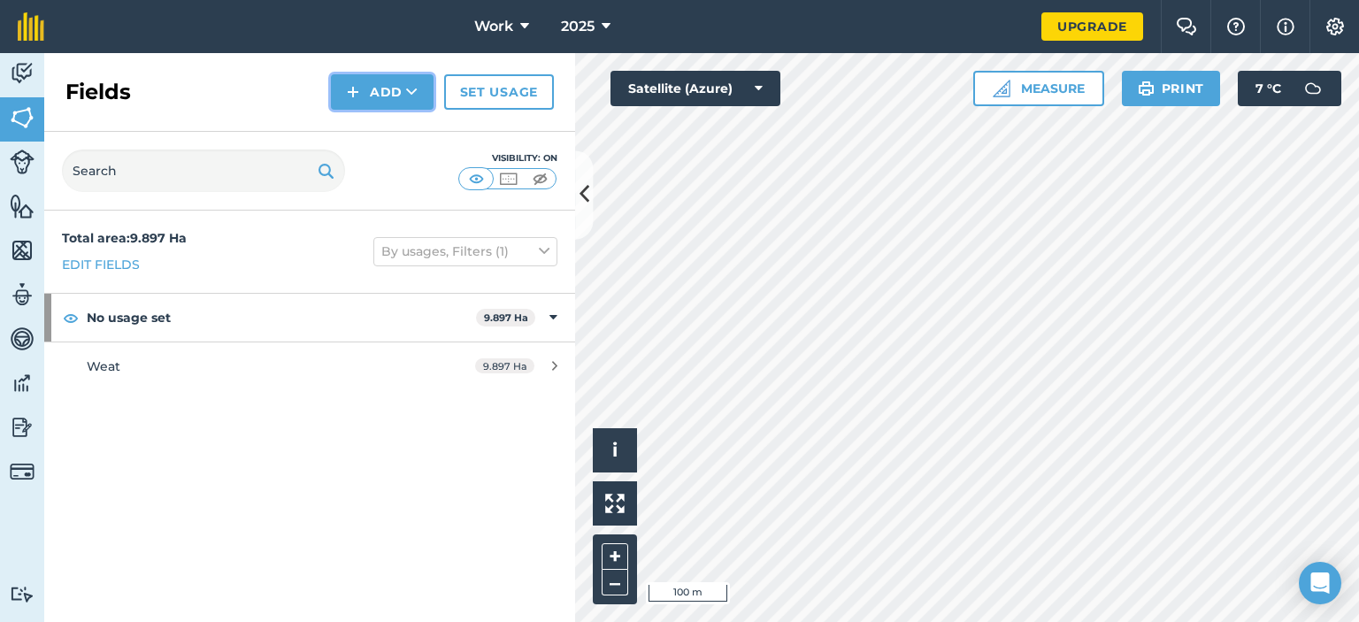
click at [358, 97] on button "Add" at bounding box center [382, 91] width 103 height 35
click at [376, 139] on link "Draw" at bounding box center [381, 131] width 97 height 39
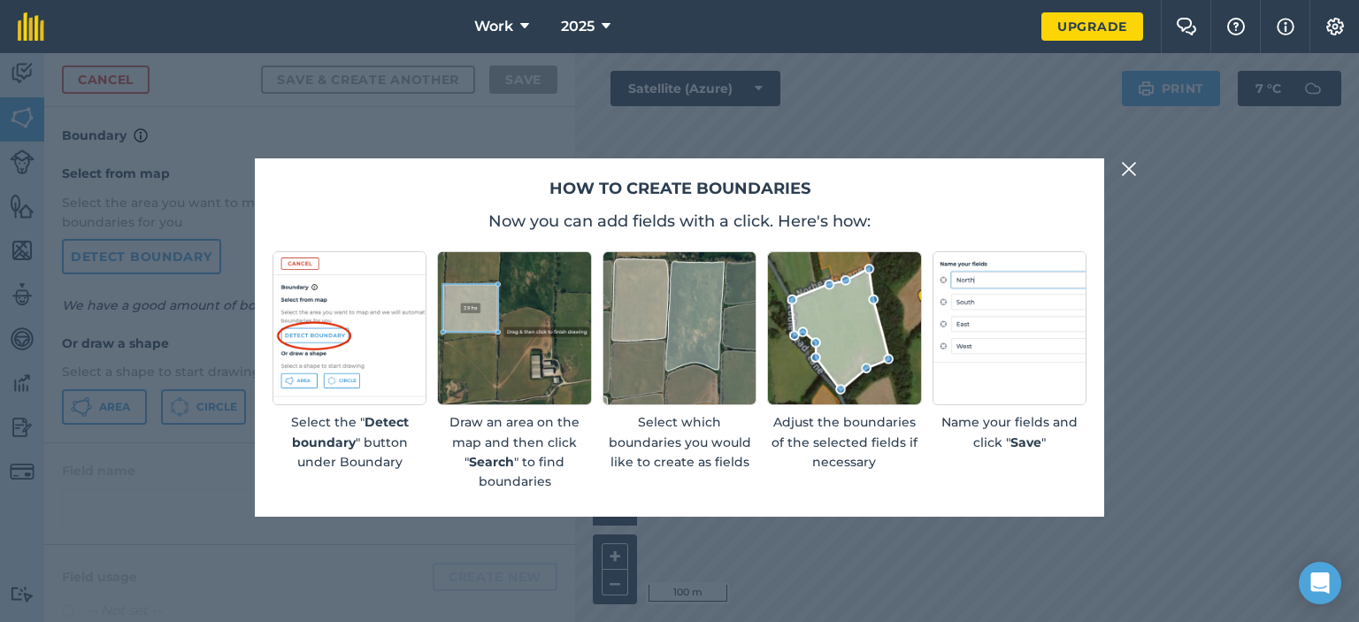
click at [1122, 165] on img at bounding box center [1129, 168] width 16 height 21
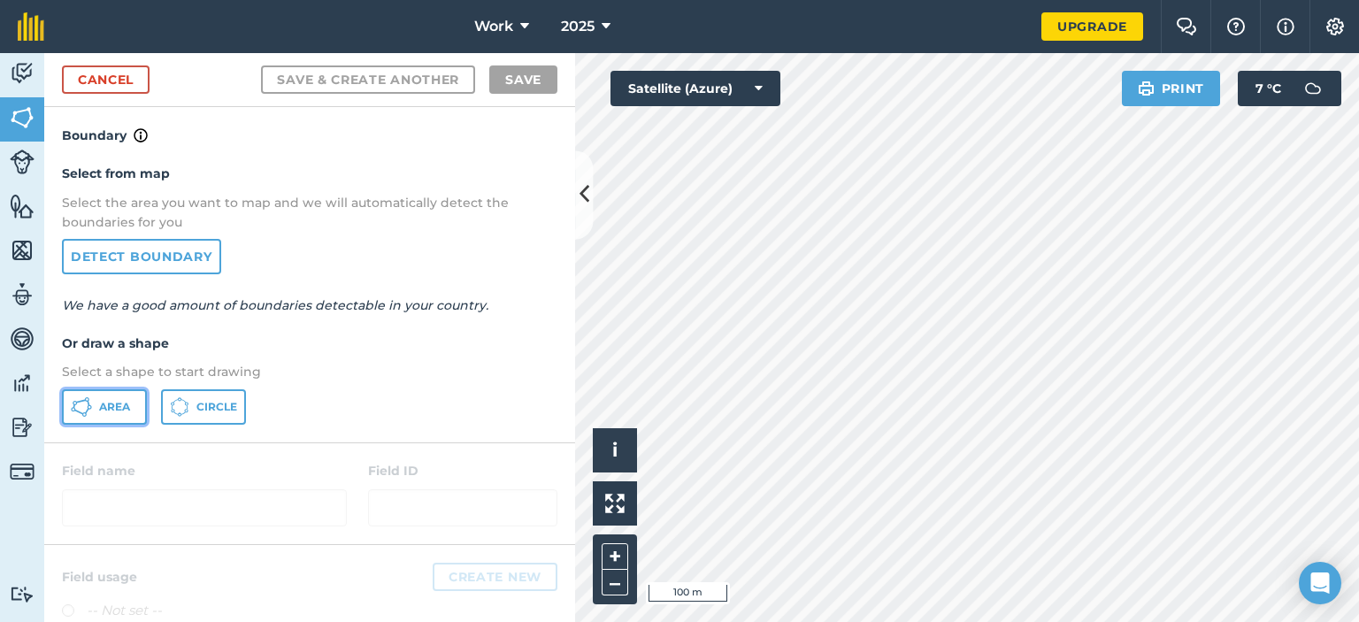
click at [115, 400] on span "Area" at bounding box center [114, 407] width 31 height 14
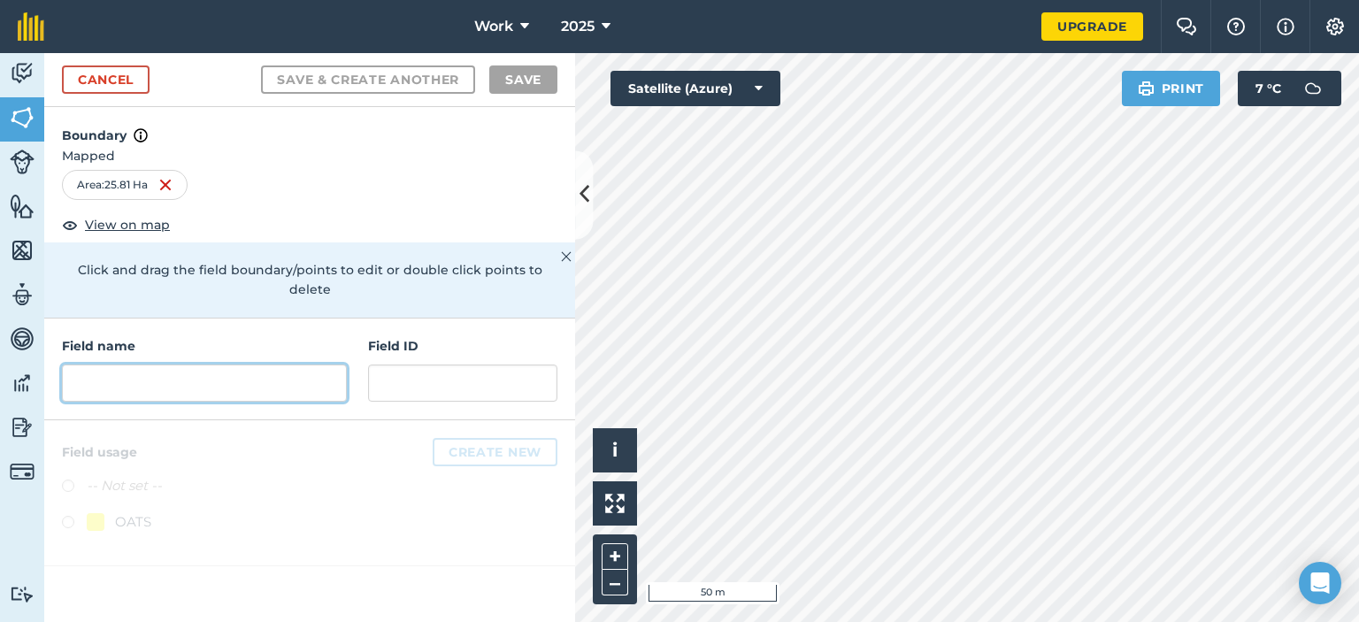
click at [195, 379] on input "text" at bounding box center [204, 382] width 285 height 37
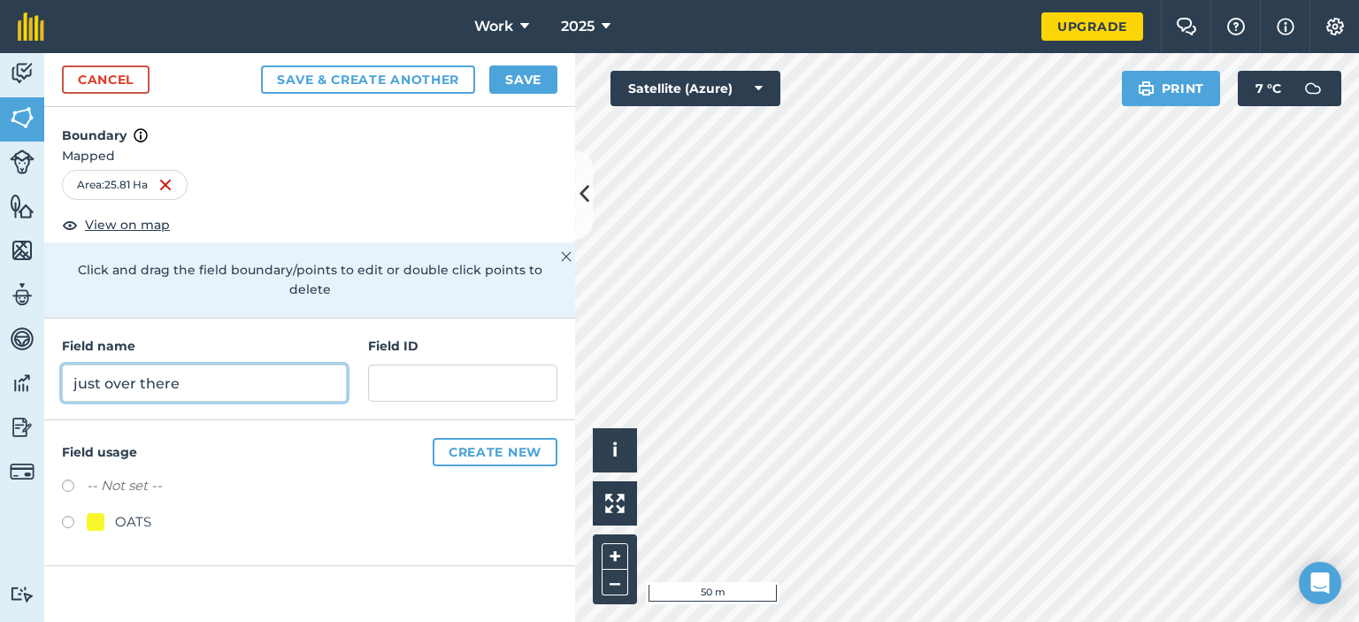
type input "just over there"
click at [69, 484] on label at bounding box center [74, 488] width 25 height 18
radio input "true"
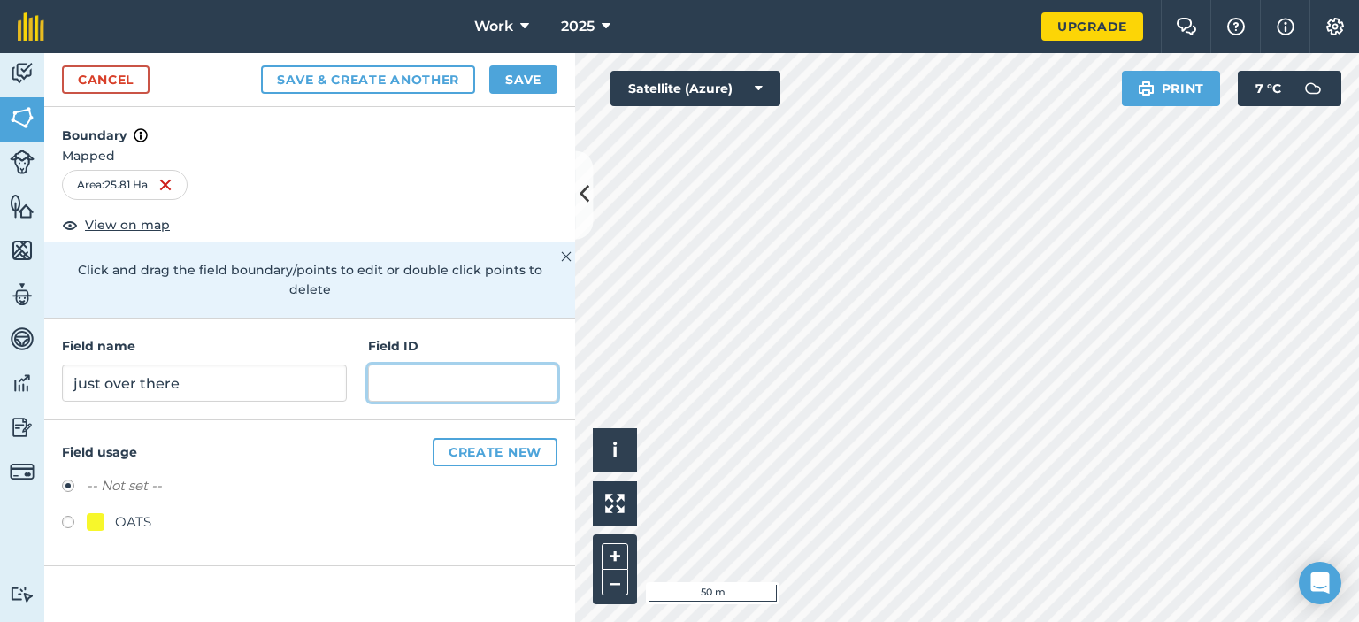
click at [433, 393] on input "text" at bounding box center [462, 382] width 189 height 37
drag, startPoint x: 364, startPoint y: 473, endPoint x: 353, endPoint y: 425, distance: 50.0
click at [353, 425] on div "Field usage Create new -- Not set -- OATS" at bounding box center [309, 493] width 531 height 146
click at [379, 467] on div "Field usage Create new -- Not set -- OATS" at bounding box center [309, 493] width 531 height 146
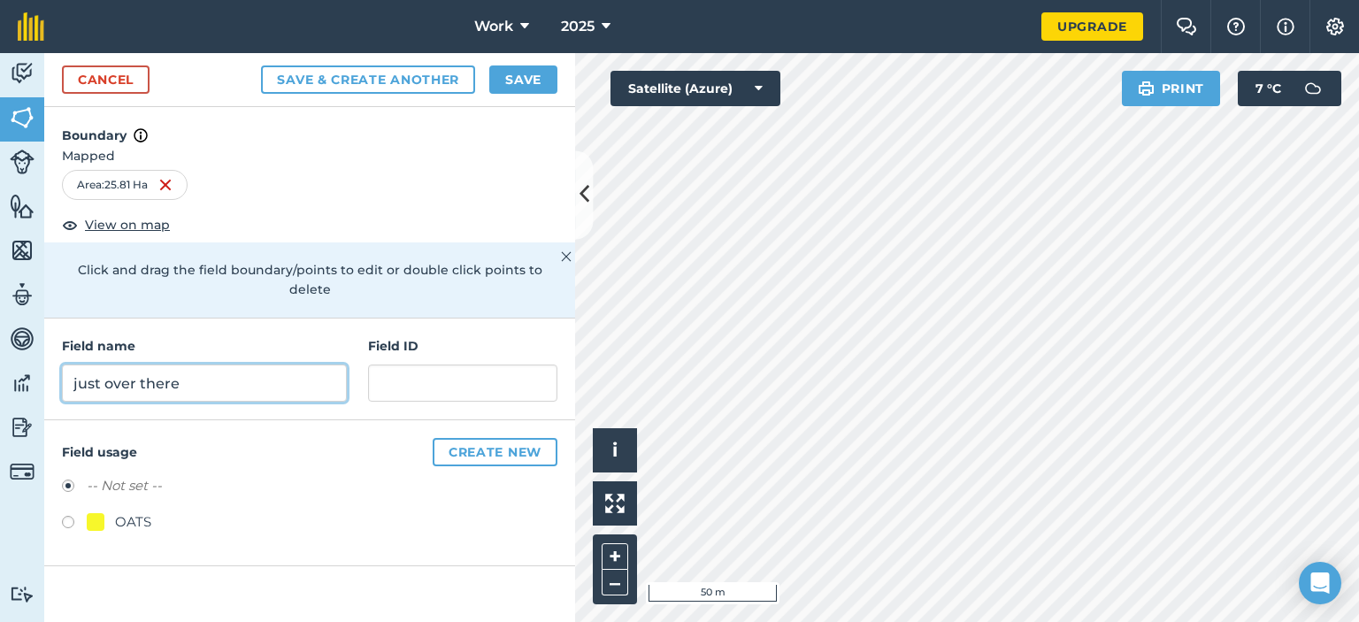
click at [226, 376] on input "just over there" at bounding box center [204, 382] width 285 height 37
type input "just over there 1st one"
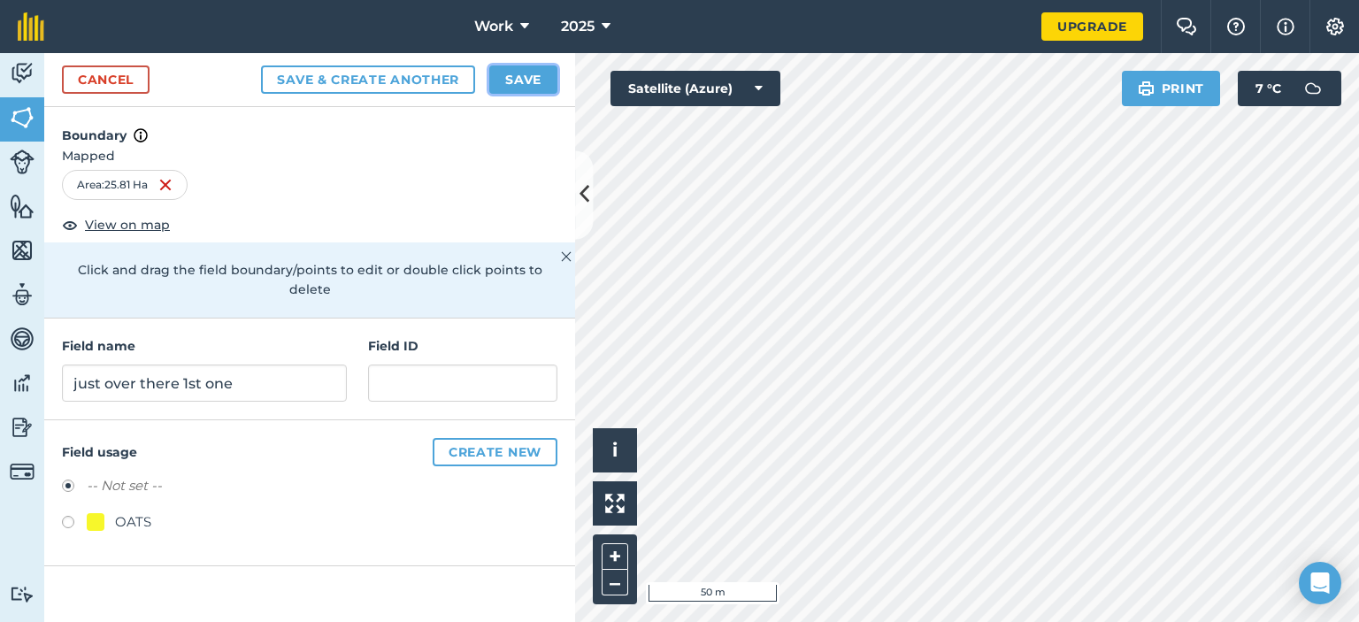
click at [530, 84] on button "Save" at bounding box center [523, 79] width 68 height 28
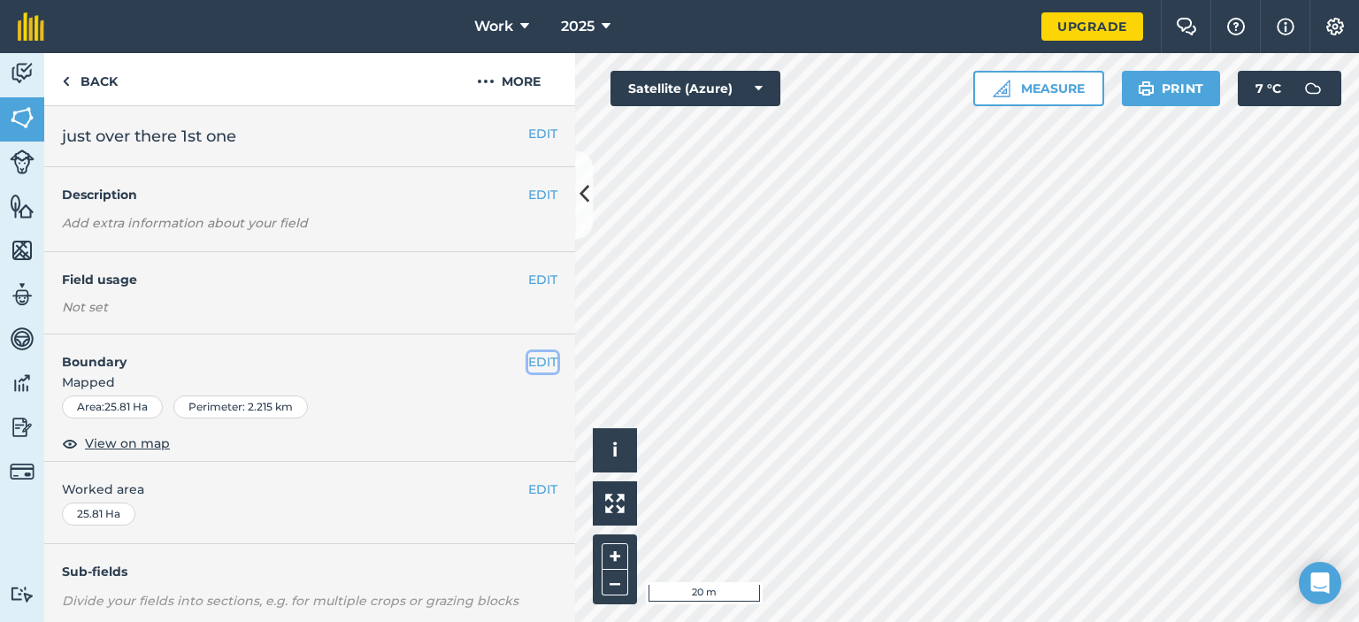
click at [528, 362] on button "EDIT" at bounding box center [542, 361] width 29 height 19
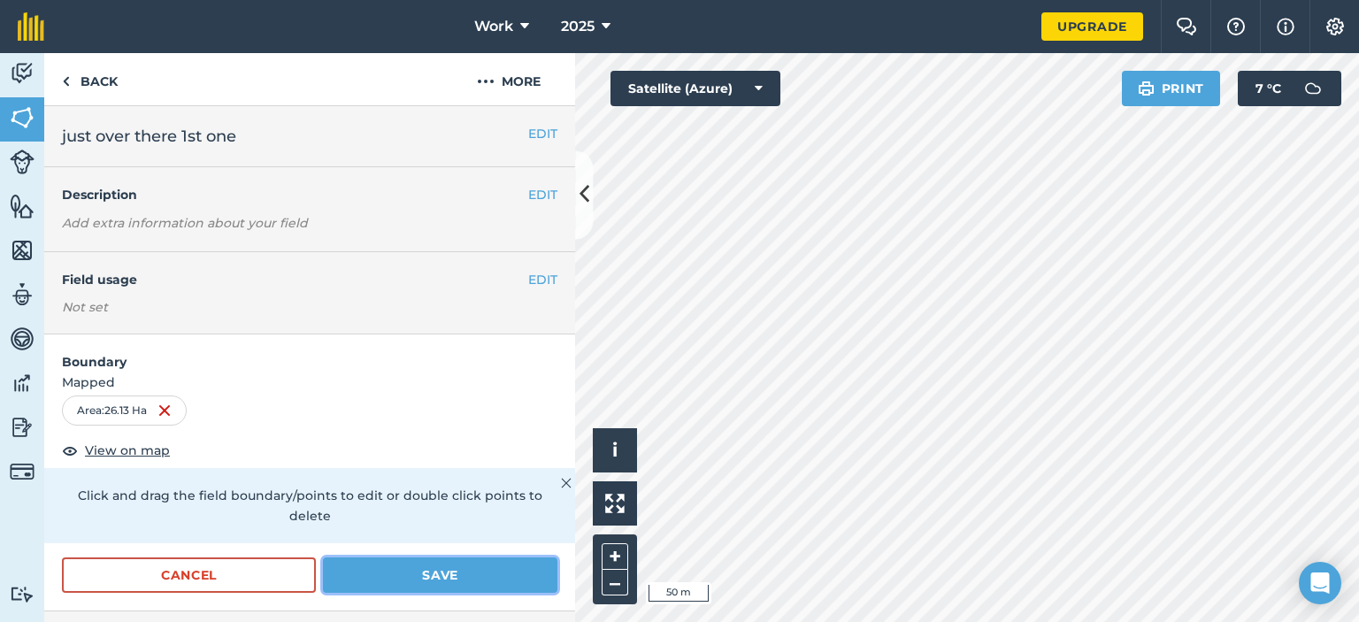
click at [465, 573] on button "Save" at bounding box center [440, 574] width 234 height 35
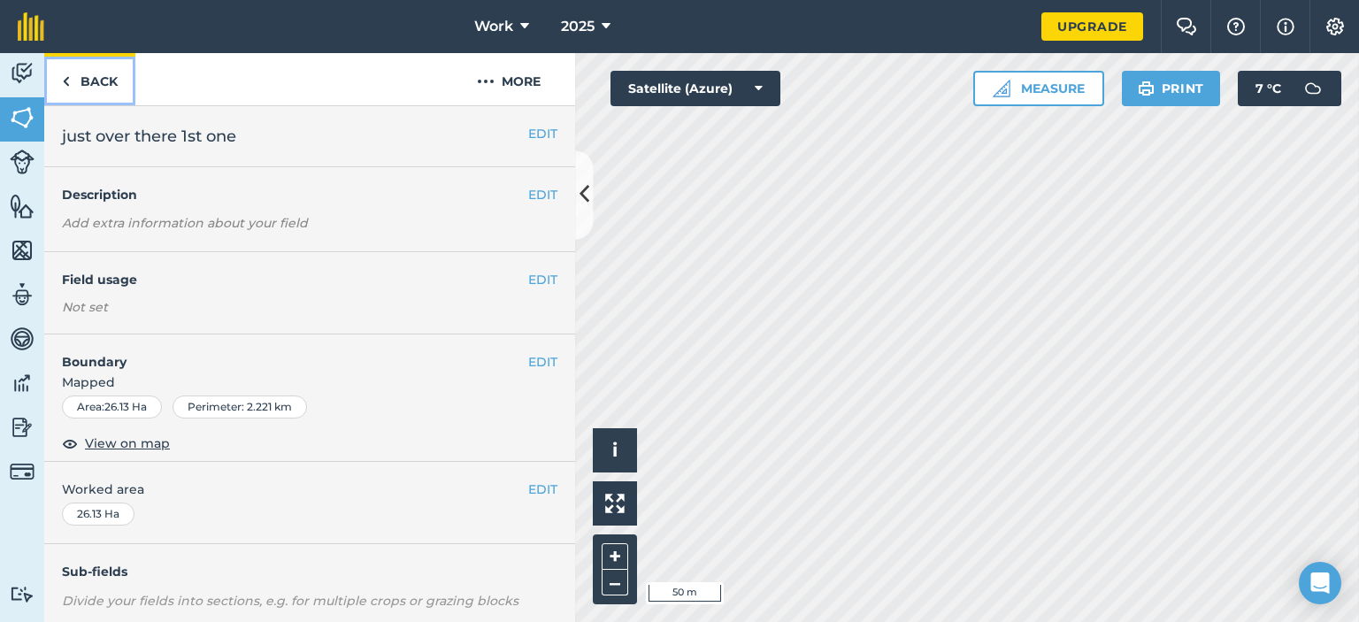
click at [76, 84] on link "Back" at bounding box center [89, 79] width 91 height 52
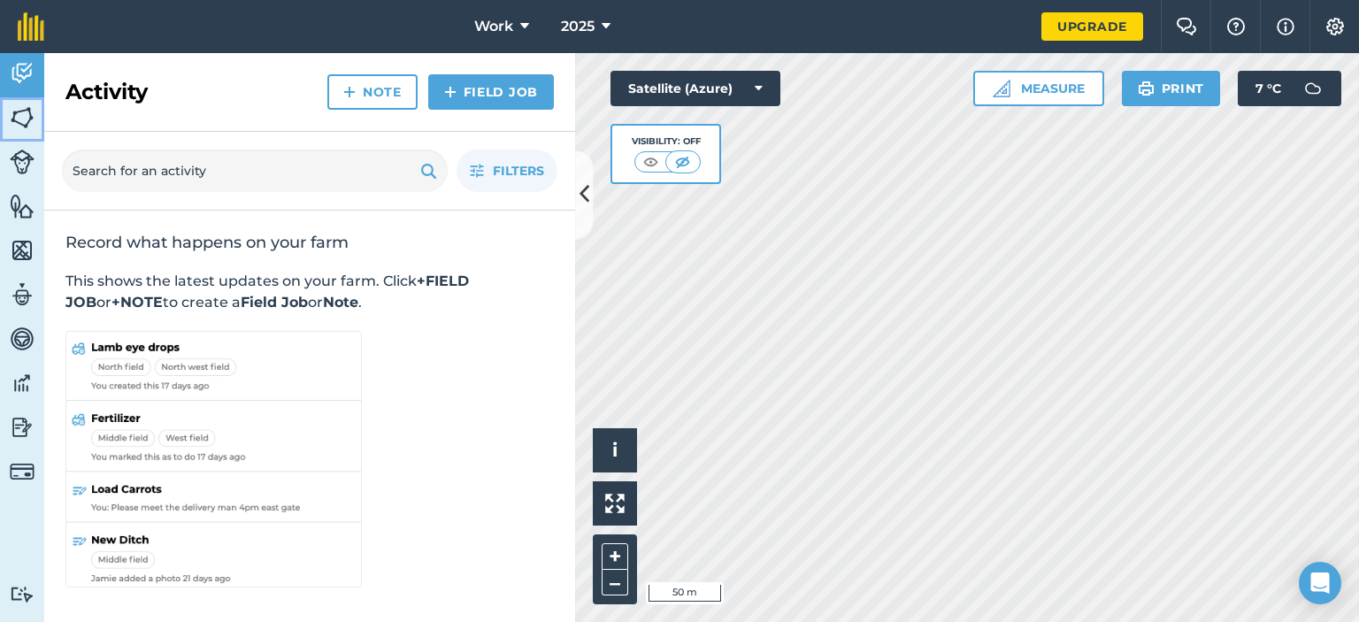
click at [13, 119] on img at bounding box center [22, 117] width 25 height 27
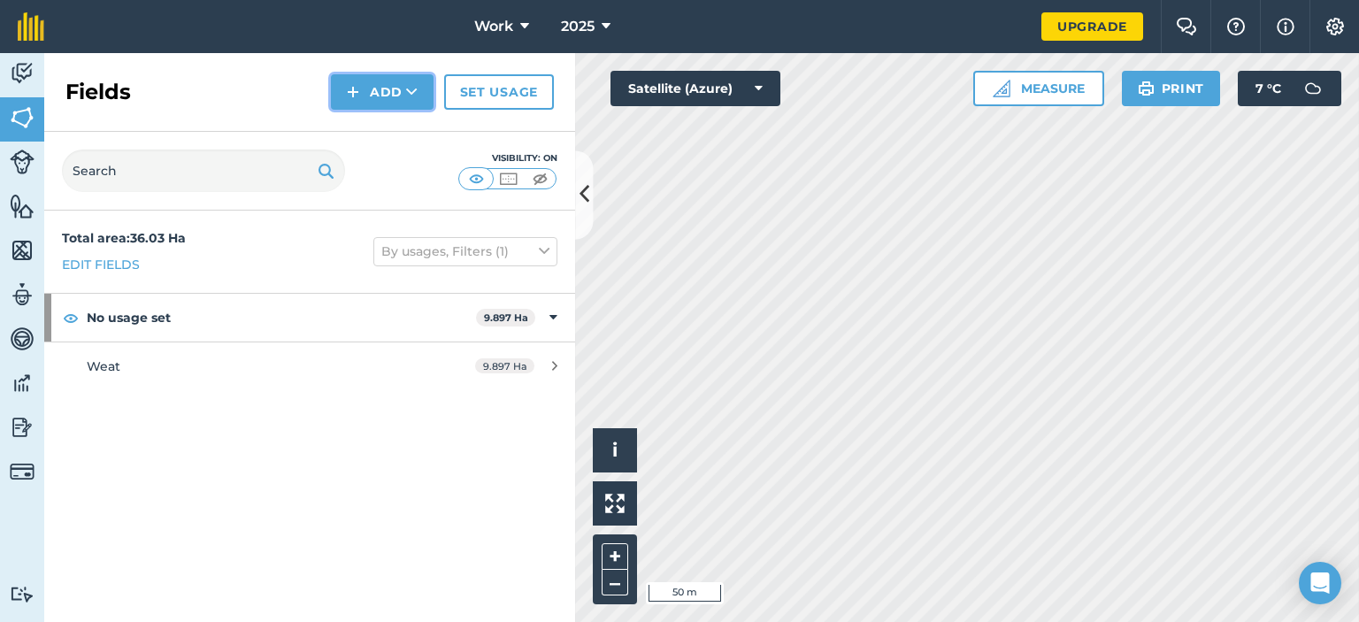
click at [366, 102] on button "Add" at bounding box center [382, 91] width 103 height 35
click at [384, 126] on link "Draw" at bounding box center [381, 131] width 97 height 39
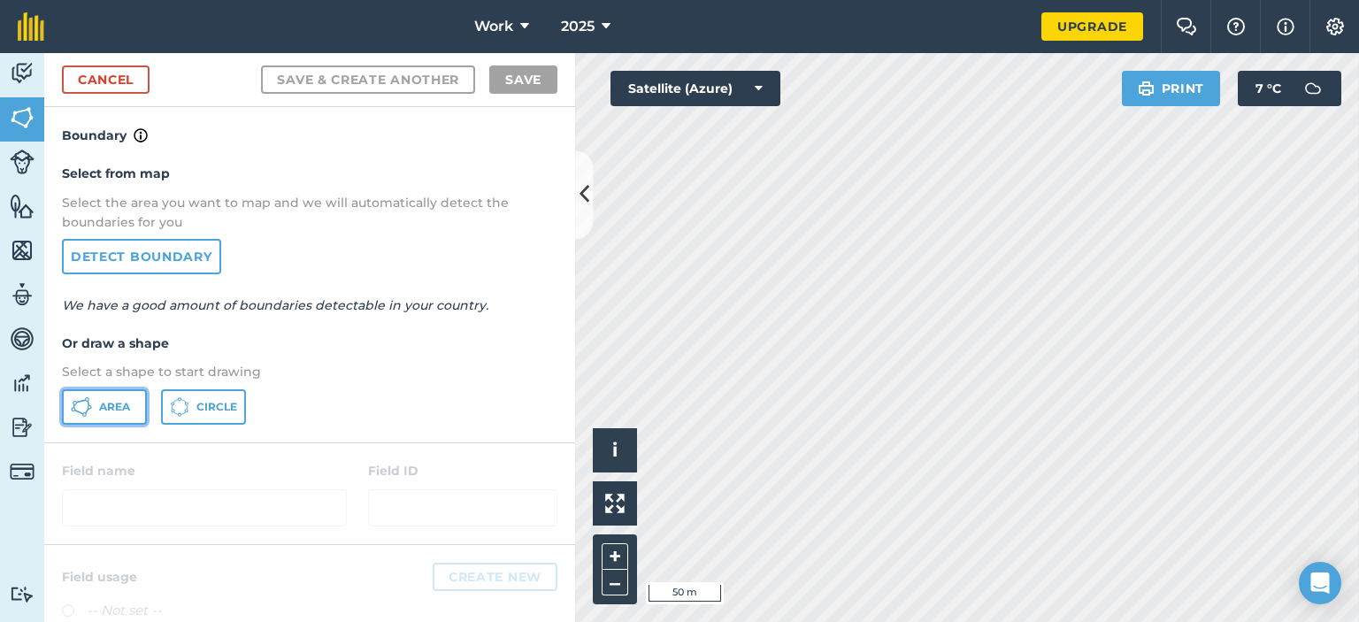
drag, startPoint x: 113, startPoint y: 402, endPoint x: 132, endPoint y: 402, distance: 18.6
click at [113, 402] on span "Area" at bounding box center [114, 407] width 31 height 14
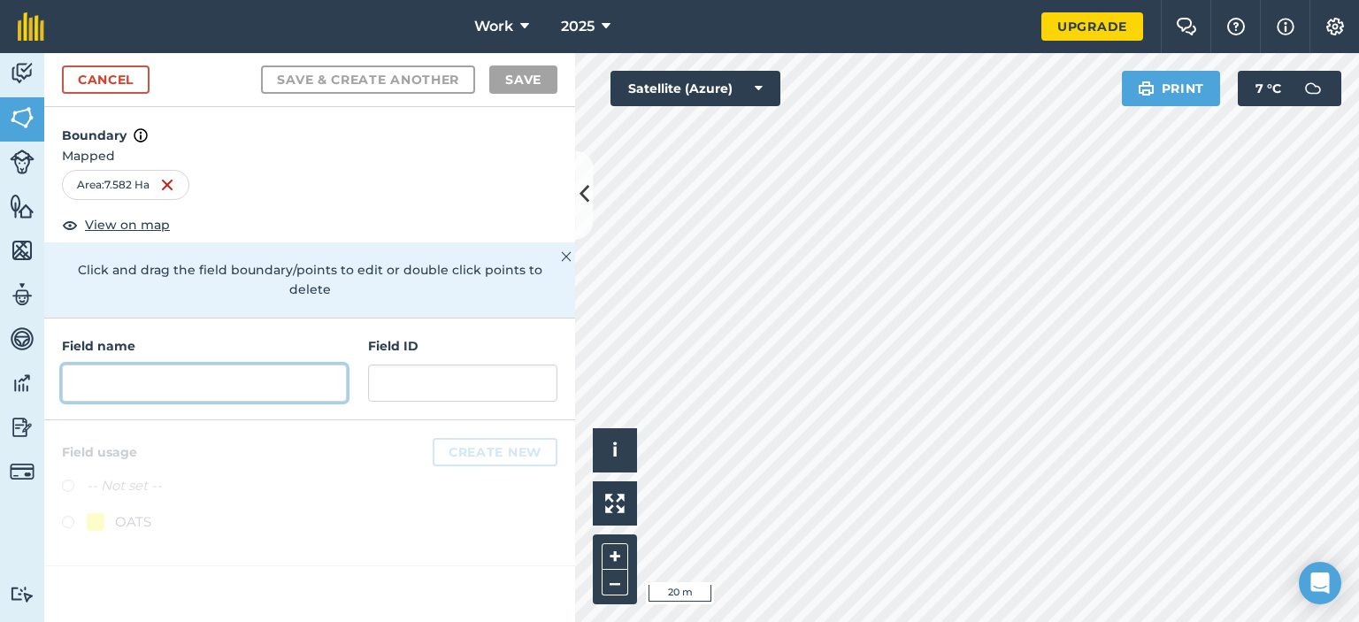
drag, startPoint x: 230, startPoint y: 381, endPoint x: 240, endPoint y: 389, distance: 12.6
click at [230, 381] on input "text" at bounding box center [204, 382] width 285 height 37
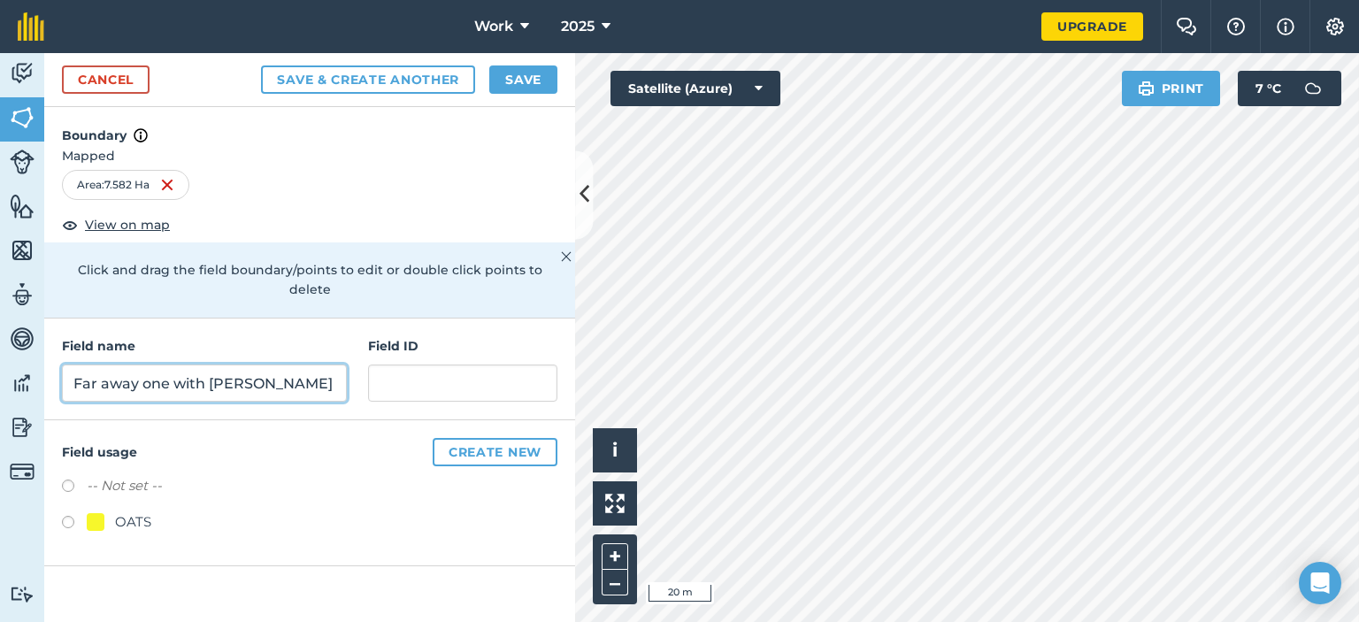
type input "Far away one with [PERSON_NAME]"
click at [66, 487] on label at bounding box center [74, 488] width 25 height 18
radio input "true"
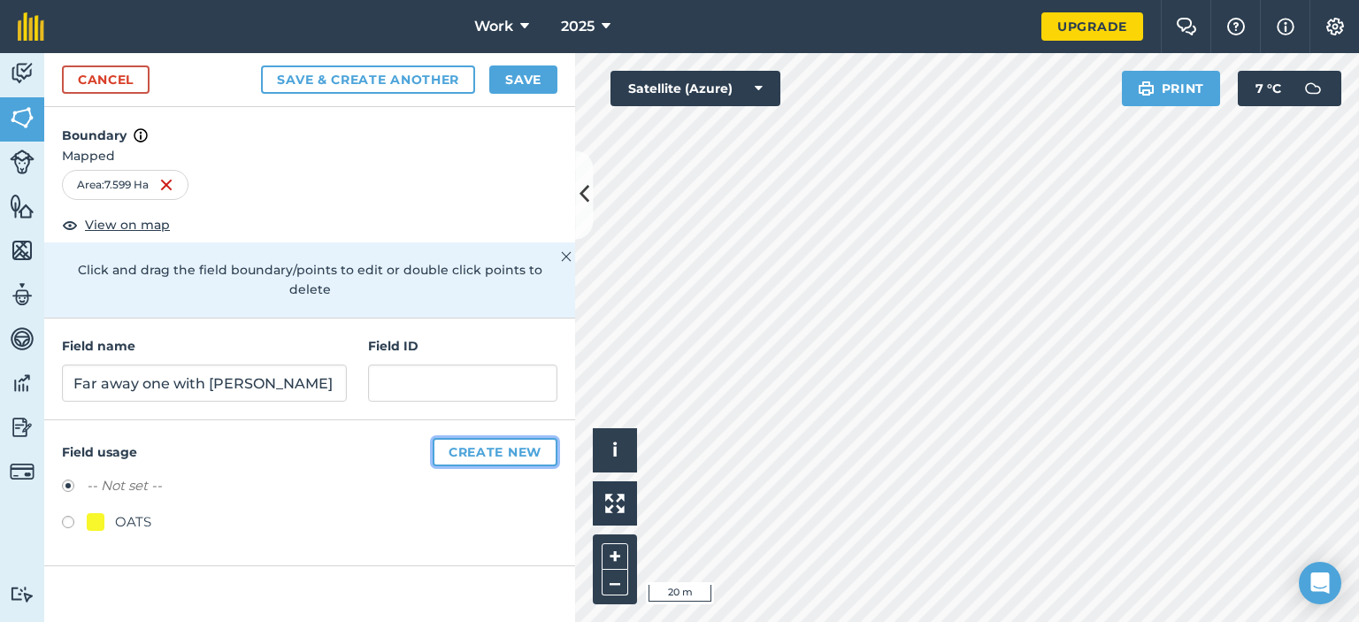
click at [476, 456] on button "Create new" at bounding box center [495, 452] width 125 height 28
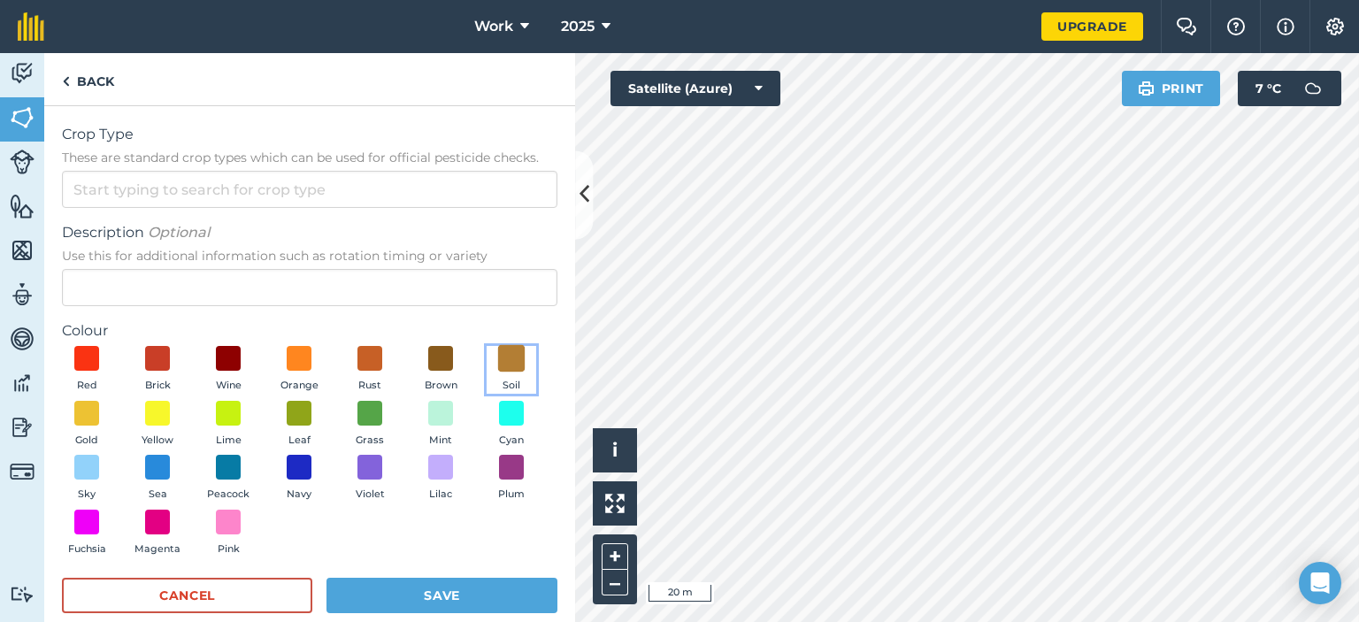
click at [498, 372] on span at bounding box center [511, 358] width 27 height 27
click at [173, 208] on input "Crop Type These are standard crop types which can be used for official pesticid…" at bounding box center [309, 189] width 495 height 37
type input "p"
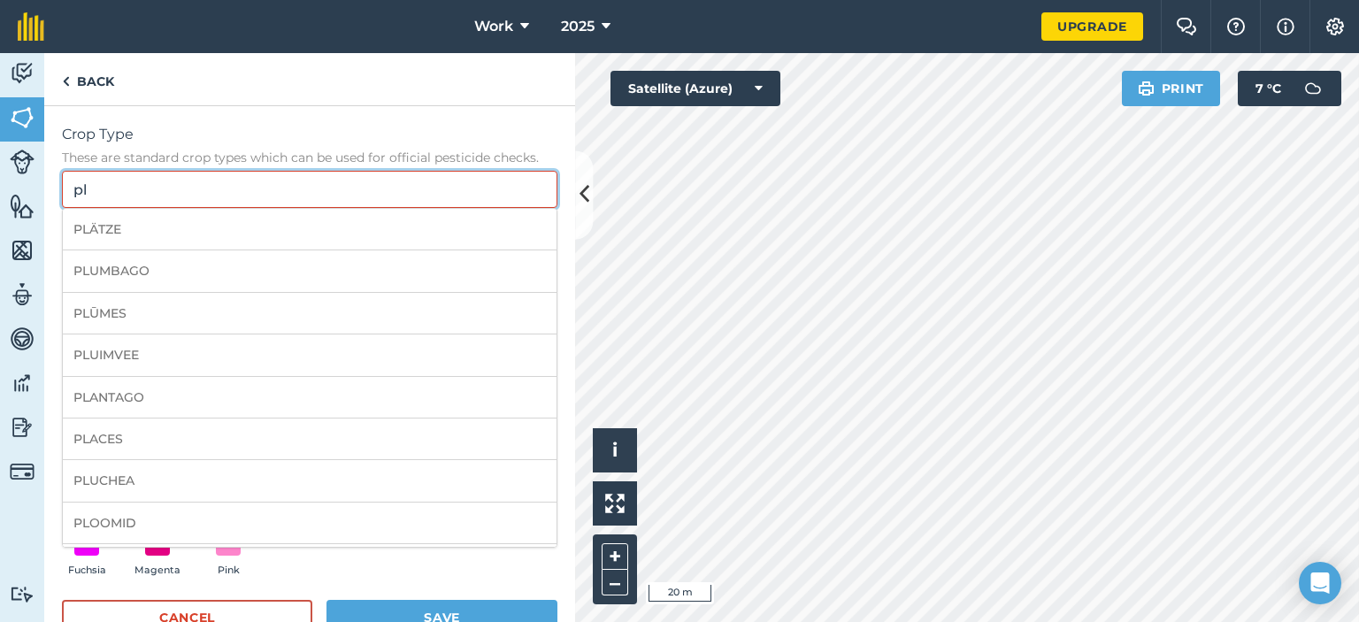
type input "p"
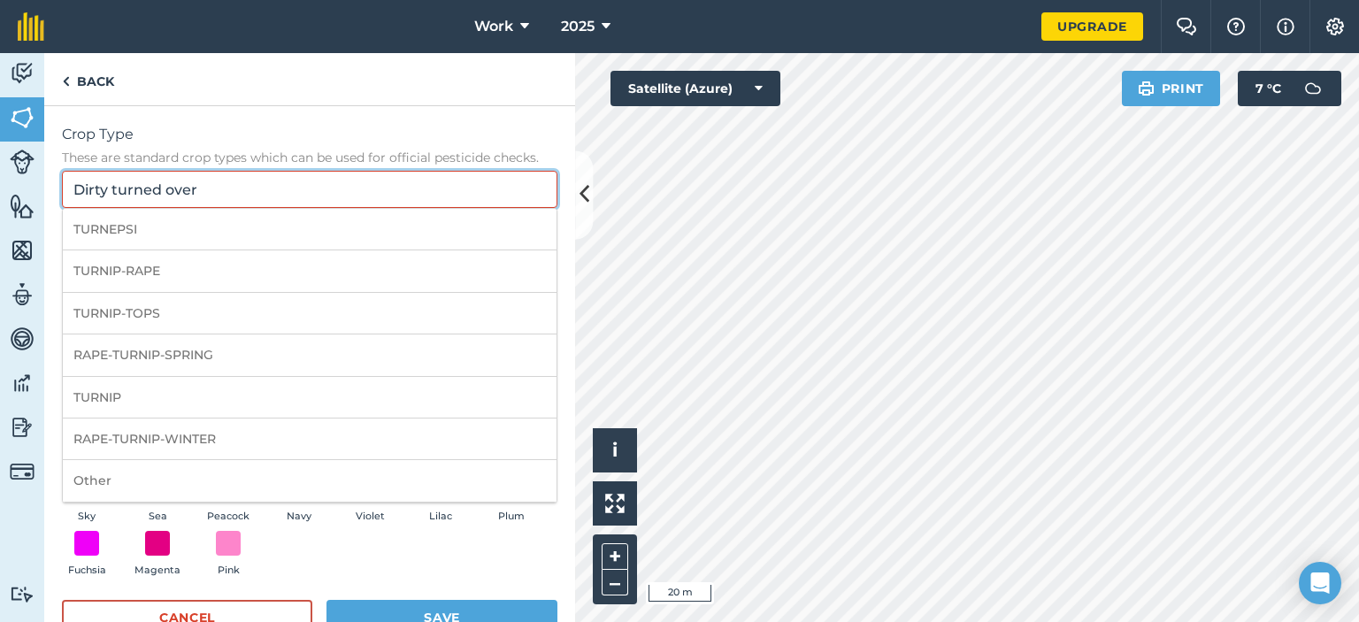
click at [244, 196] on input "Dirty turned over" at bounding box center [309, 189] width 495 height 37
click at [163, 491] on li "Other" at bounding box center [310, 481] width 494 height 42
type input "Other"
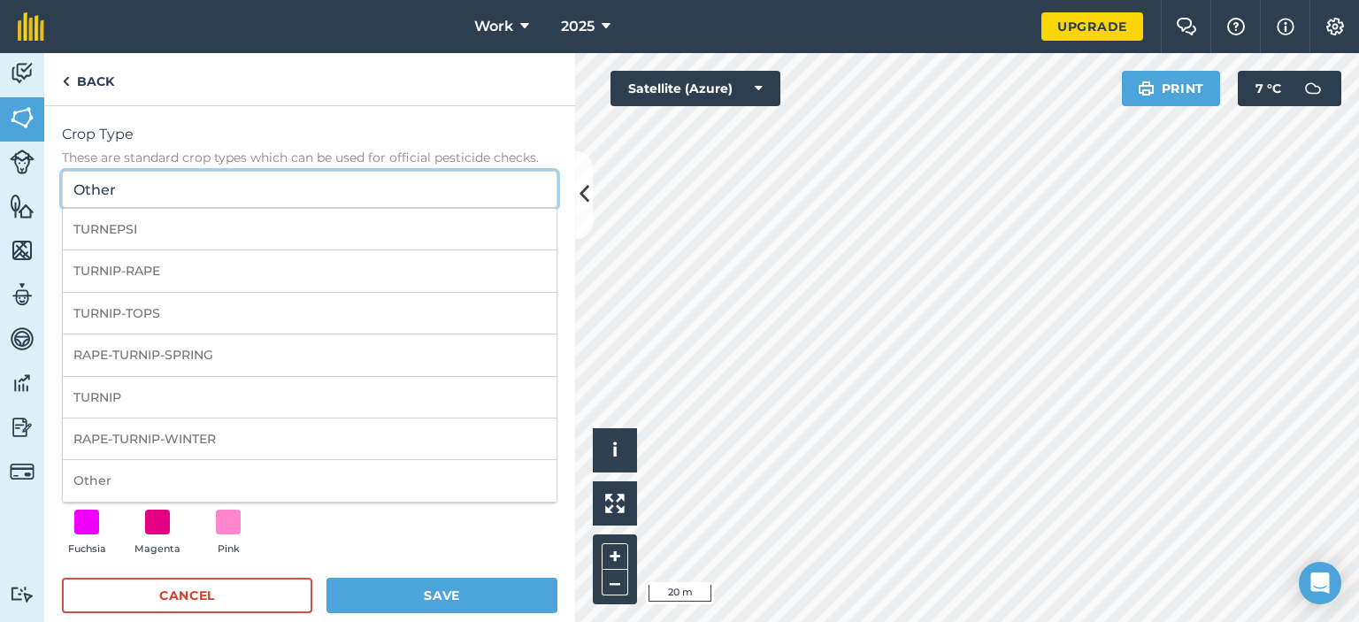
click at [172, 202] on input "Other" at bounding box center [309, 189] width 495 height 37
click at [302, 113] on div "Crop Type These are standard crop types which can be used for official pesticid…" at bounding box center [309, 377] width 531 height 543
click at [216, 198] on input "Other" at bounding box center [309, 189] width 495 height 37
drag, startPoint x: 134, startPoint y: 211, endPoint x: 4, endPoint y: 145, distance: 146.4
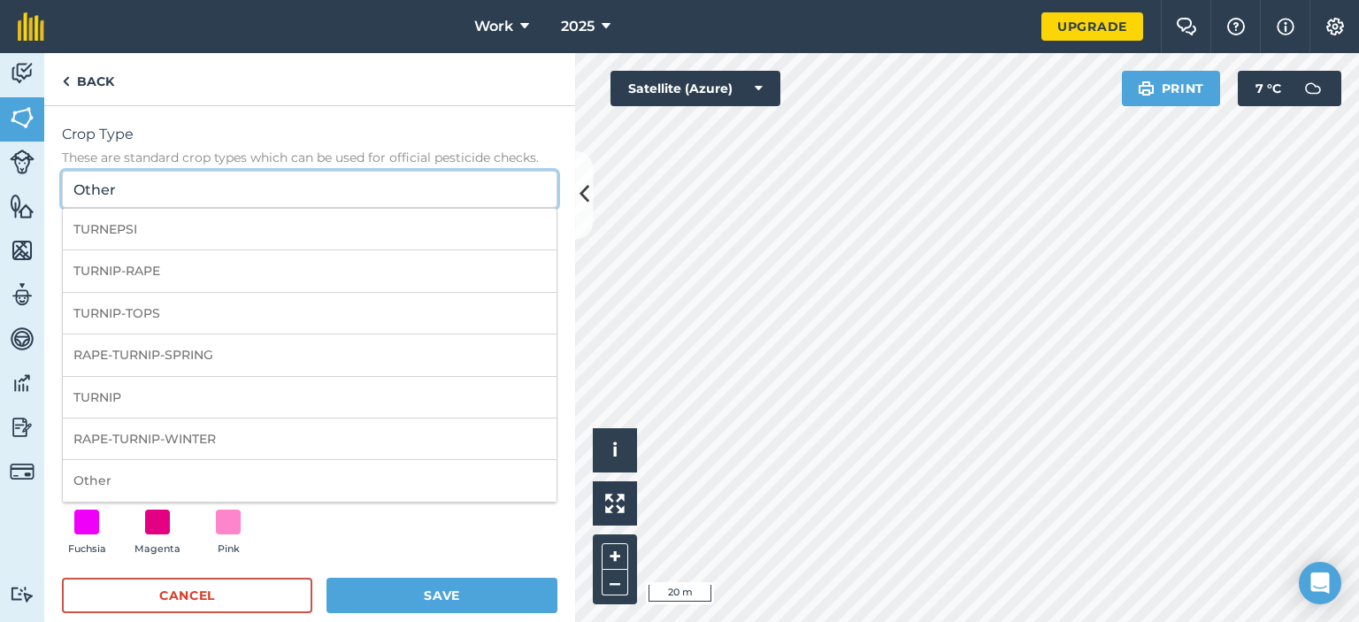
click at [0, 165] on div "Activity Fields Livestock Features Maps Team Vehicles Data Reporting Billing Tu…" at bounding box center [679, 337] width 1359 height 569
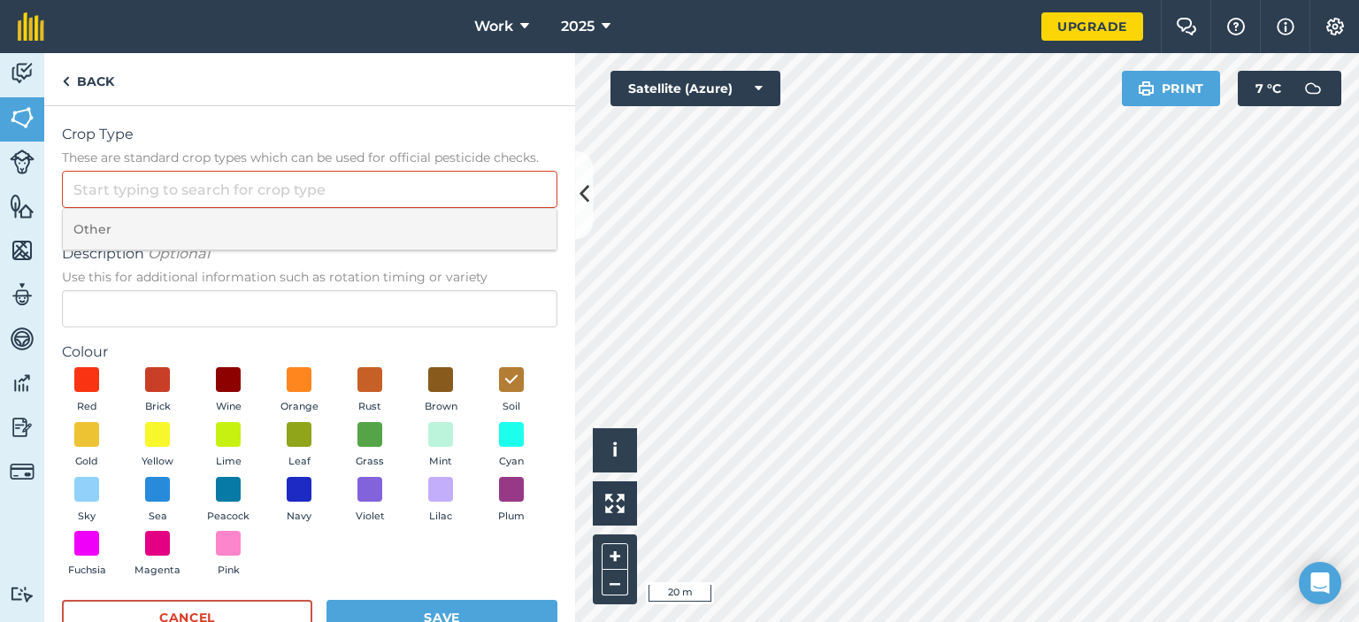
click at [163, 240] on li "Other" at bounding box center [310, 230] width 494 height 42
type input "Other"
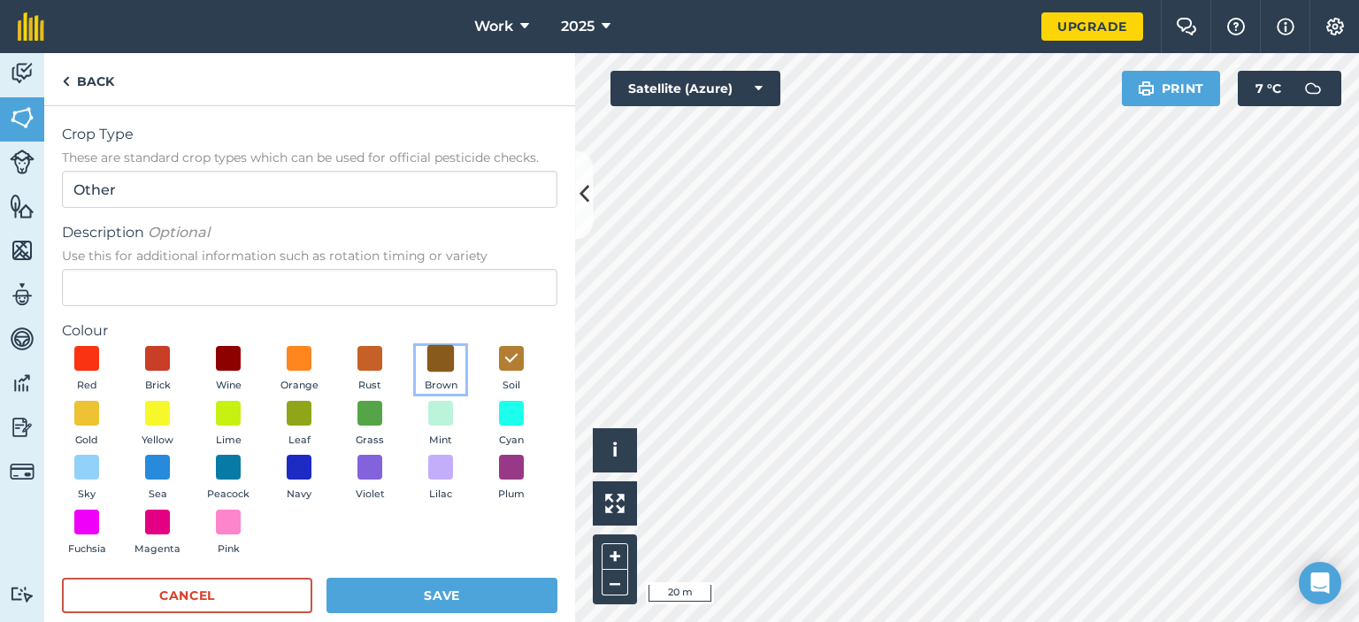
click at [438, 365] on span at bounding box center [440, 358] width 27 height 27
click at [378, 607] on button "Save" at bounding box center [441, 595] width 231 height 35
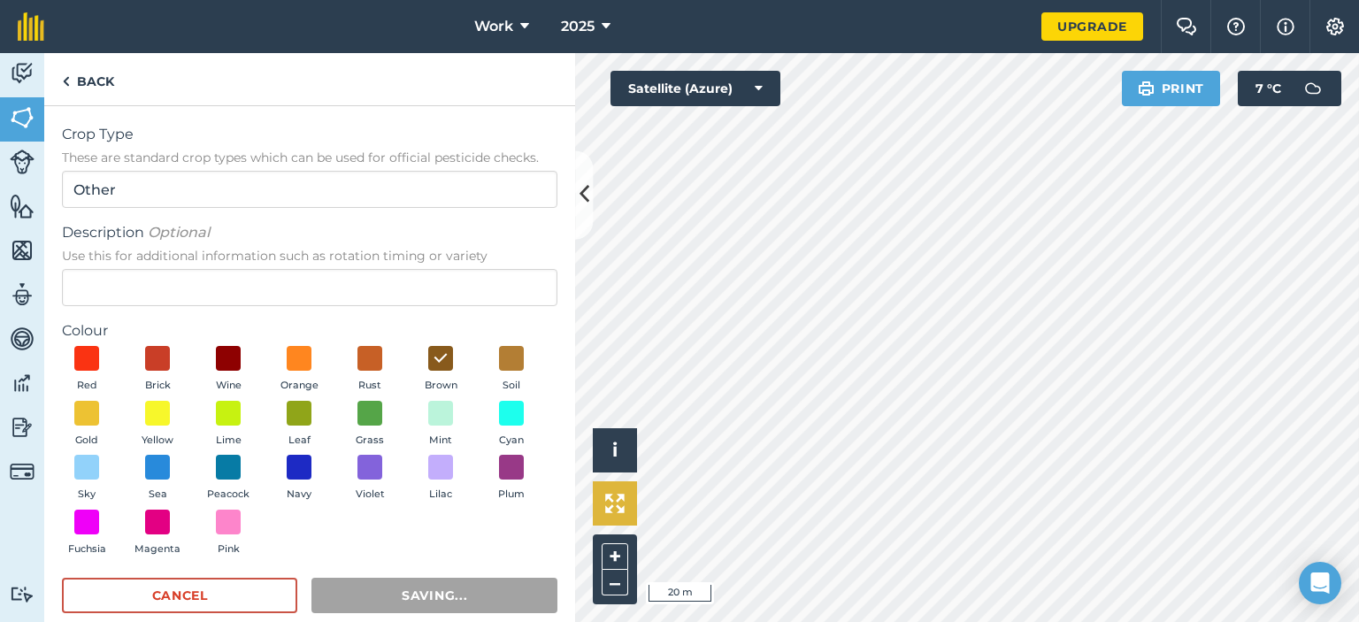
radio input "false"
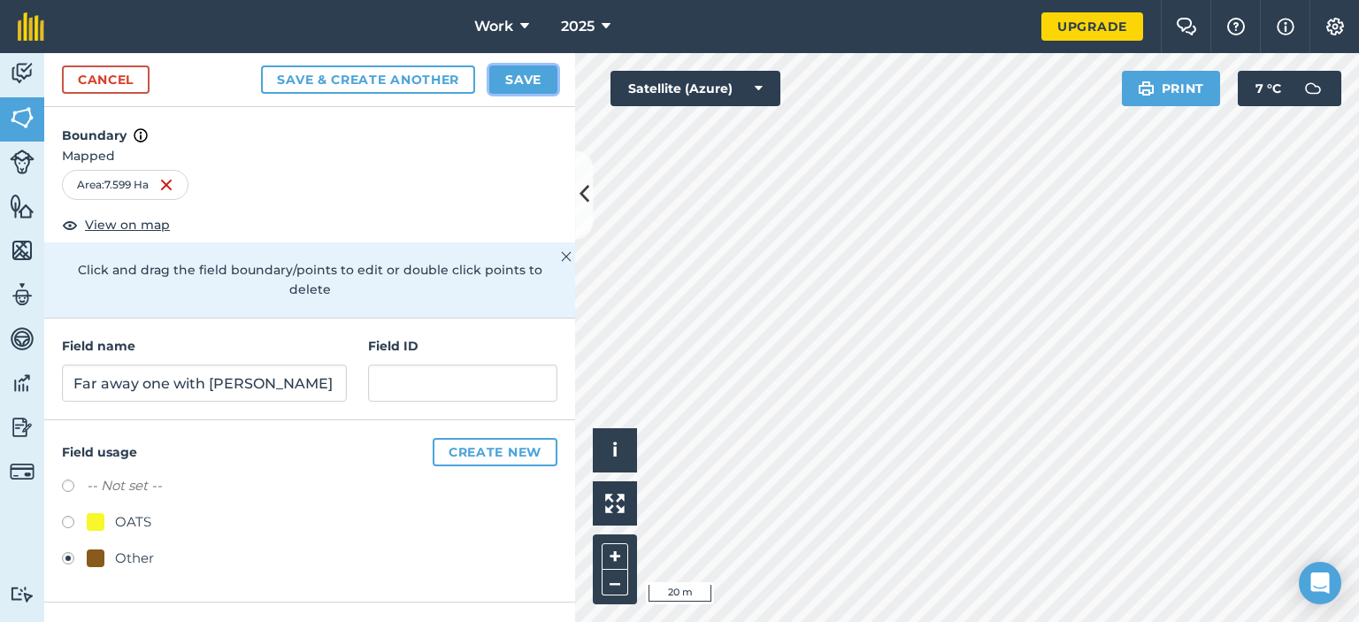
click at [513, 84] on button "Save" at bounding box center [523, 79] width 68 height 28
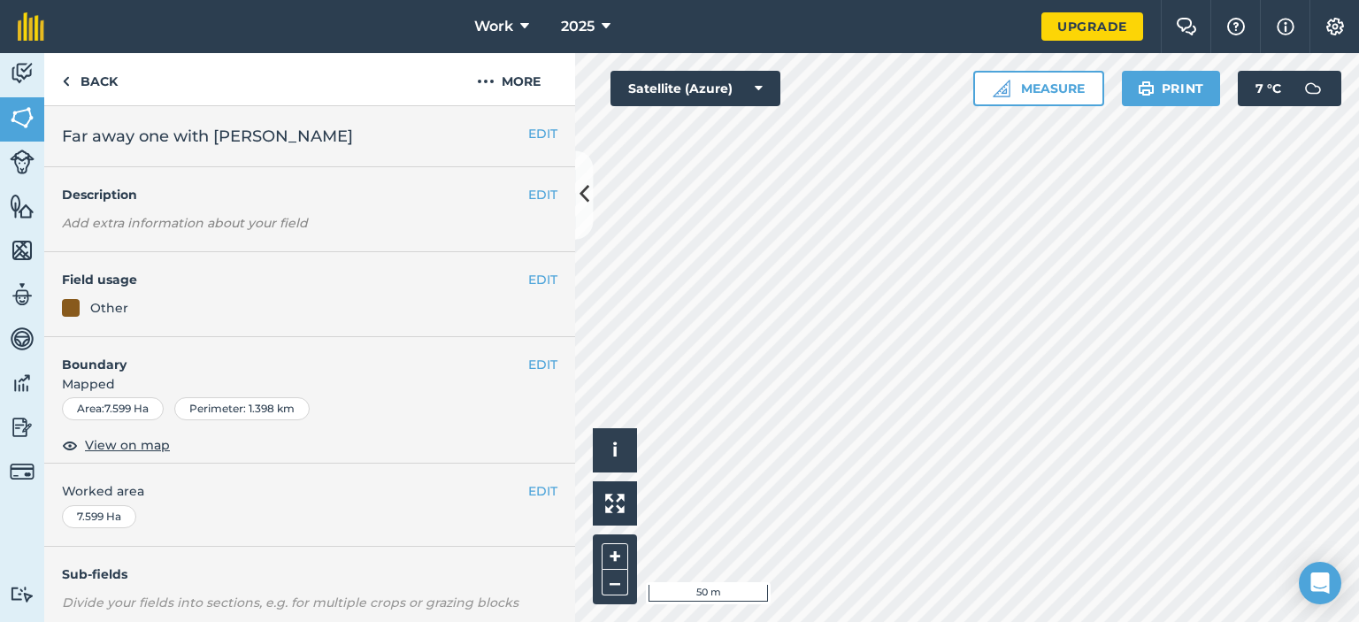
scroll to position [177, 0]
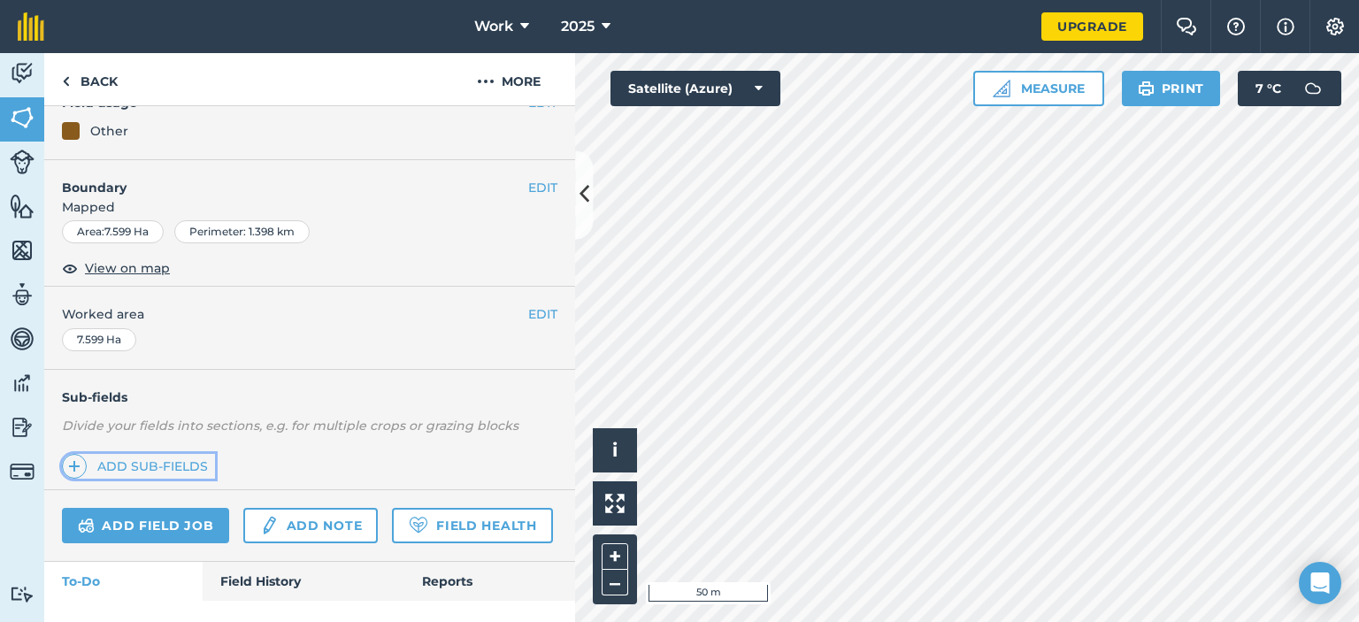
click at [195, 463] on link "Add sub-fields" at bounding box center [138, 466] width 153 height 25
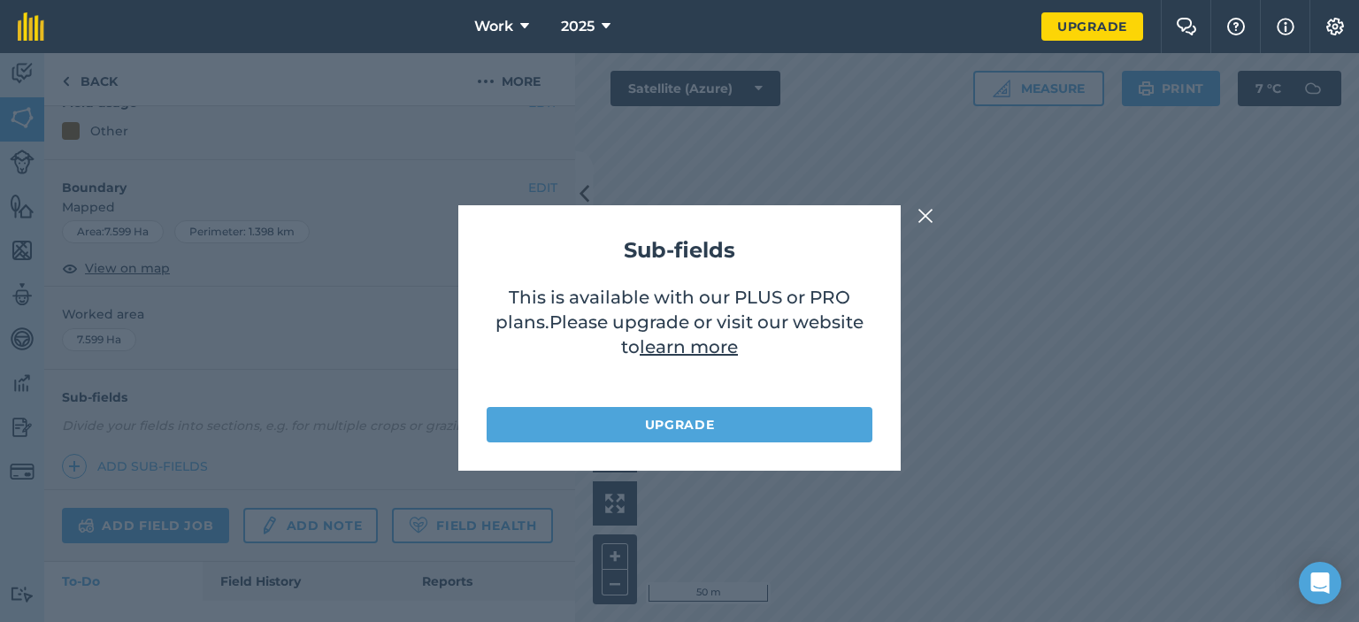
click at [925, 211] on img at bounding box center [925, 215] width 16 height 21
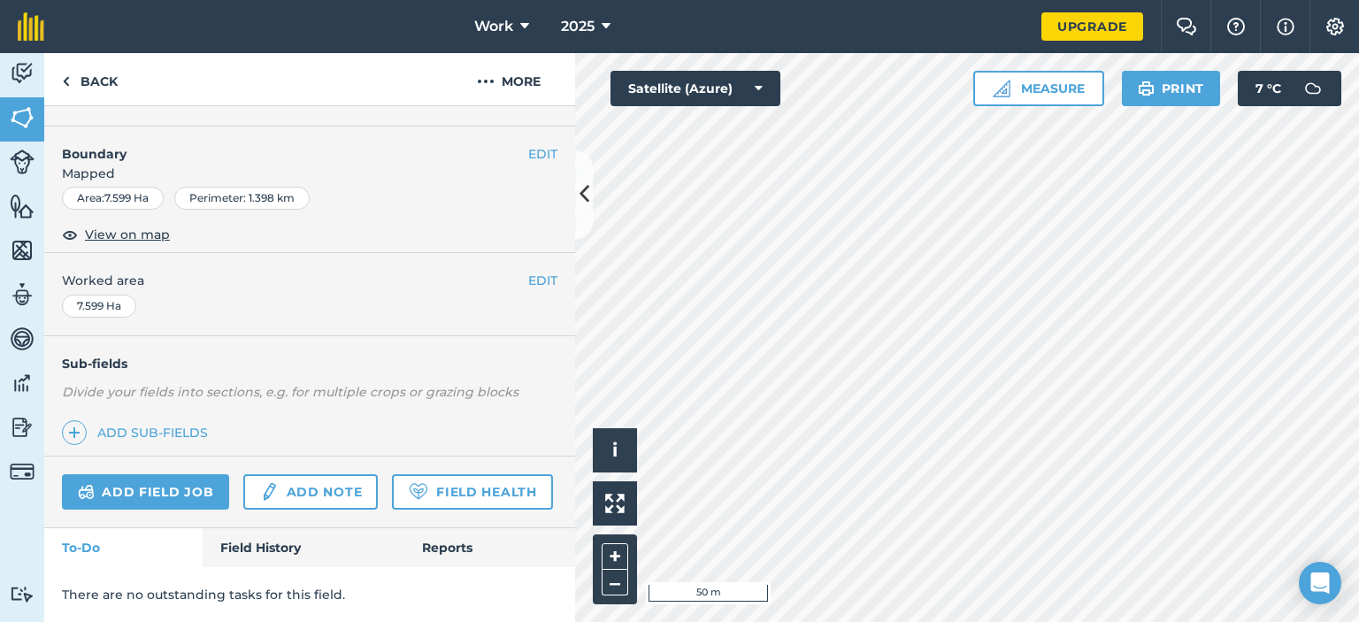
scroll to position [81, 0]
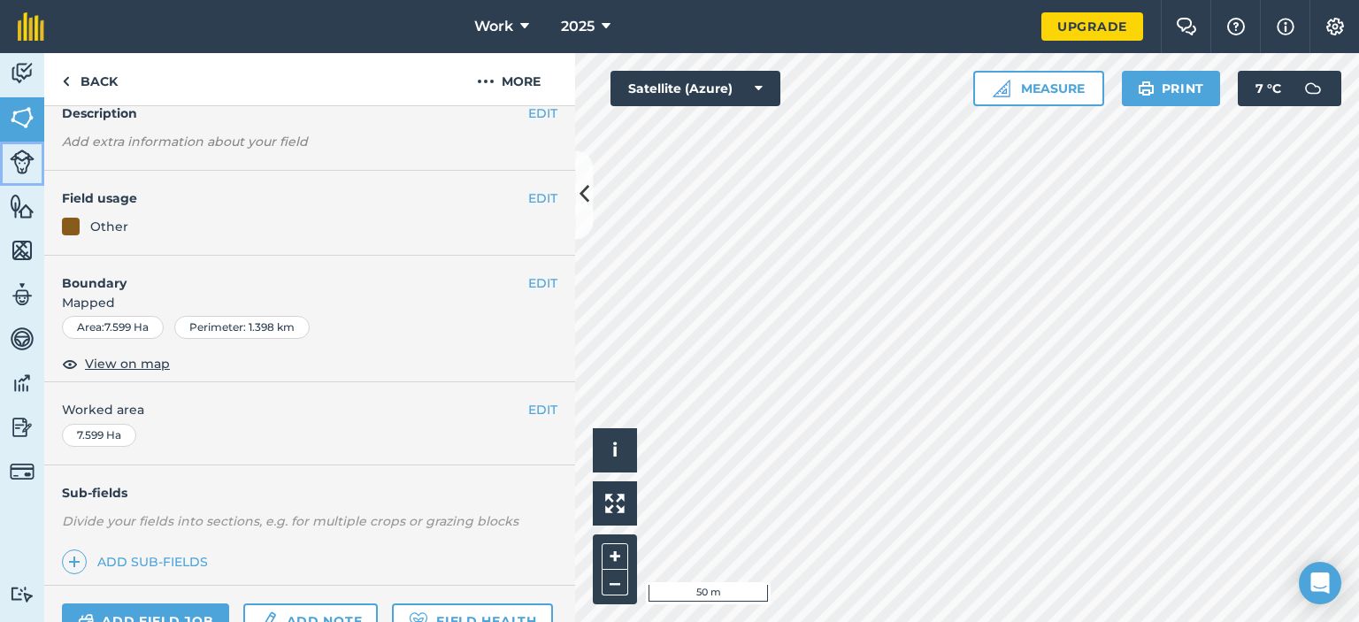
click at [14, 165] on img at bounding box center [22, 161] width 25 height 25
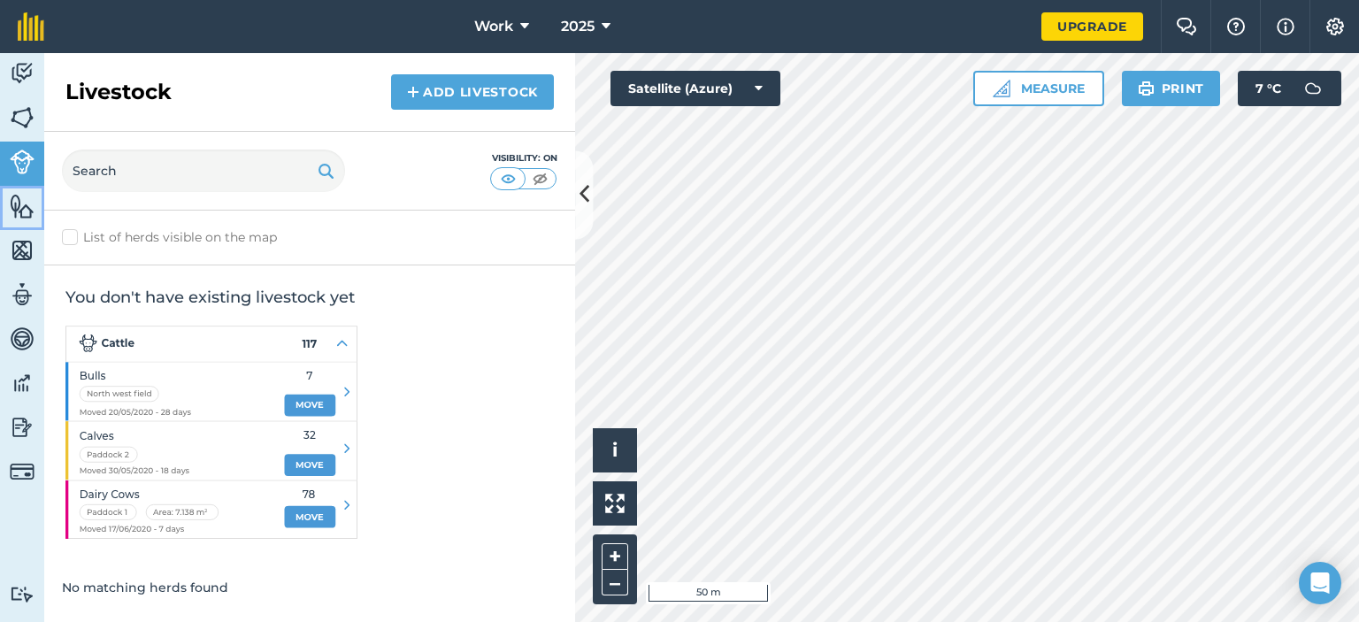
click at [19, 208] on img at bounding box center [22, 206] width 25 height 27
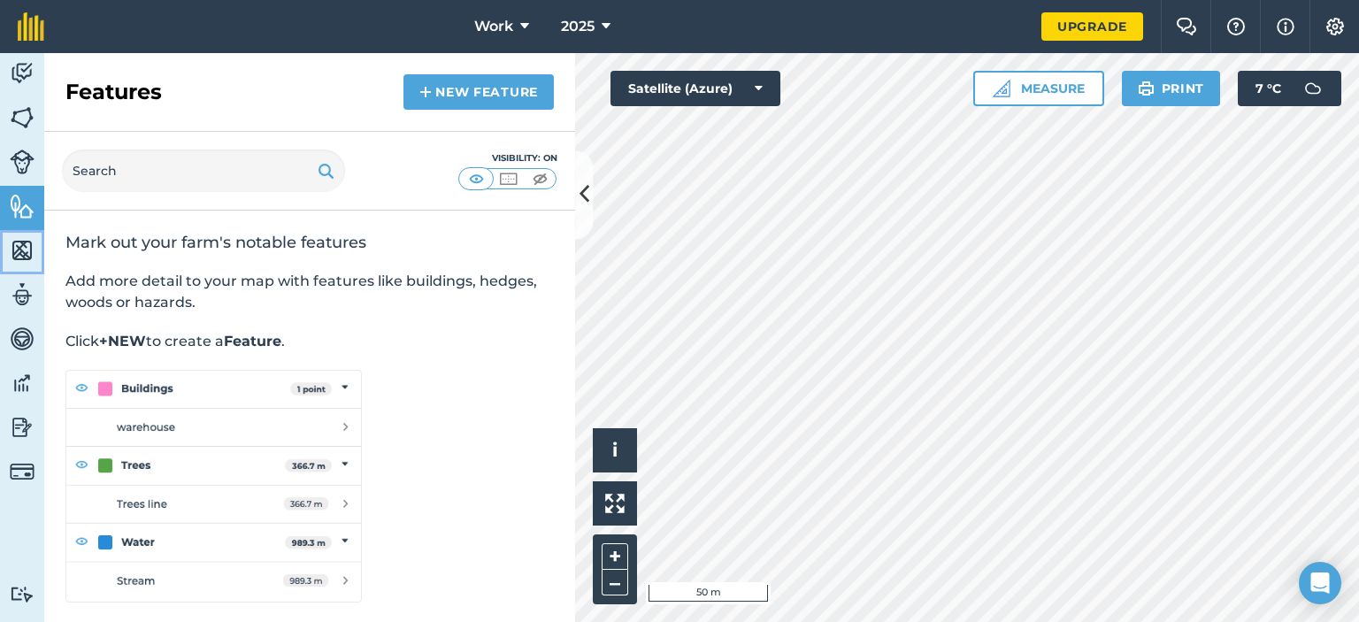
click at [19, 249] on img at bounding box center [22, 250] width 25 height 27
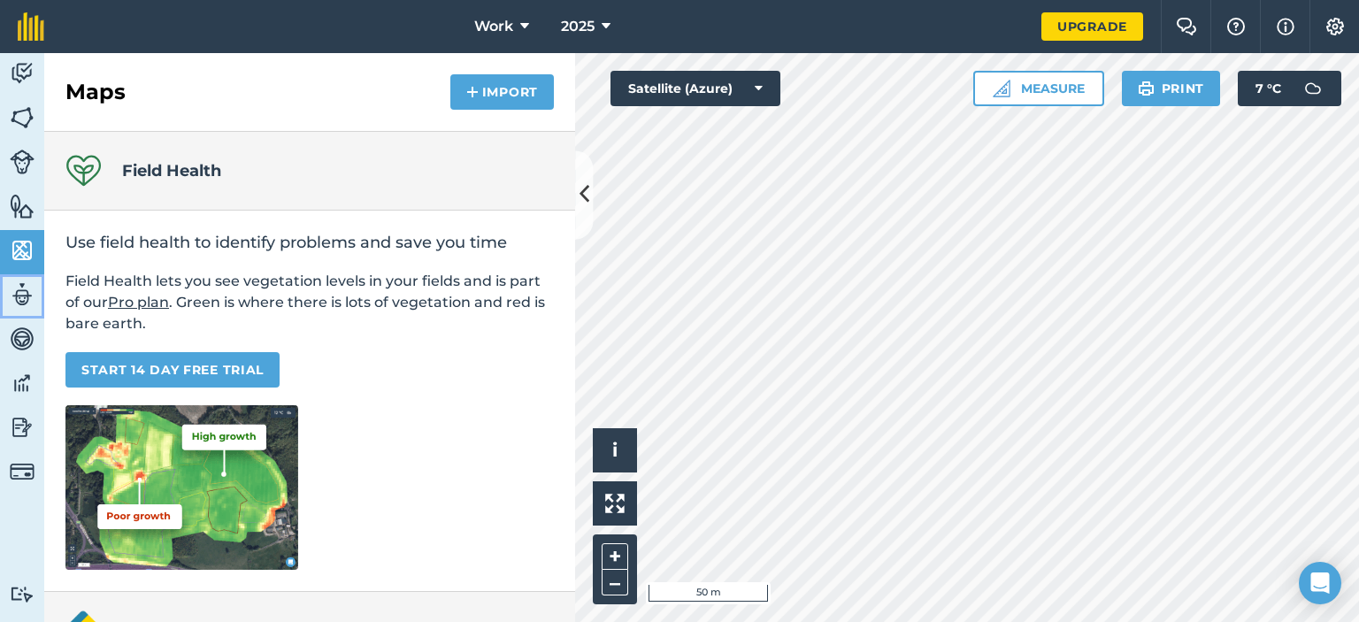
click at [21, 298] on img at bounding box center [22, 294] width 25 height 27
select select "MEMBER"
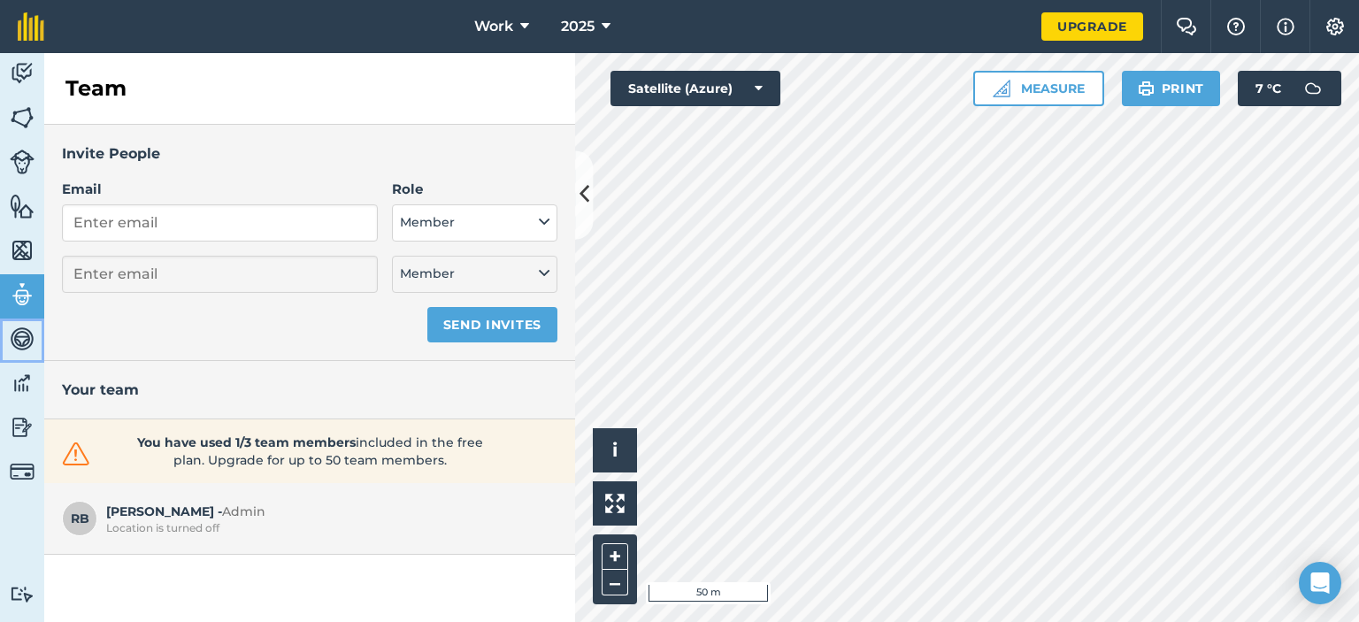
click at [25, 336] on img at bounding box center [22, 339] width 25 height 27
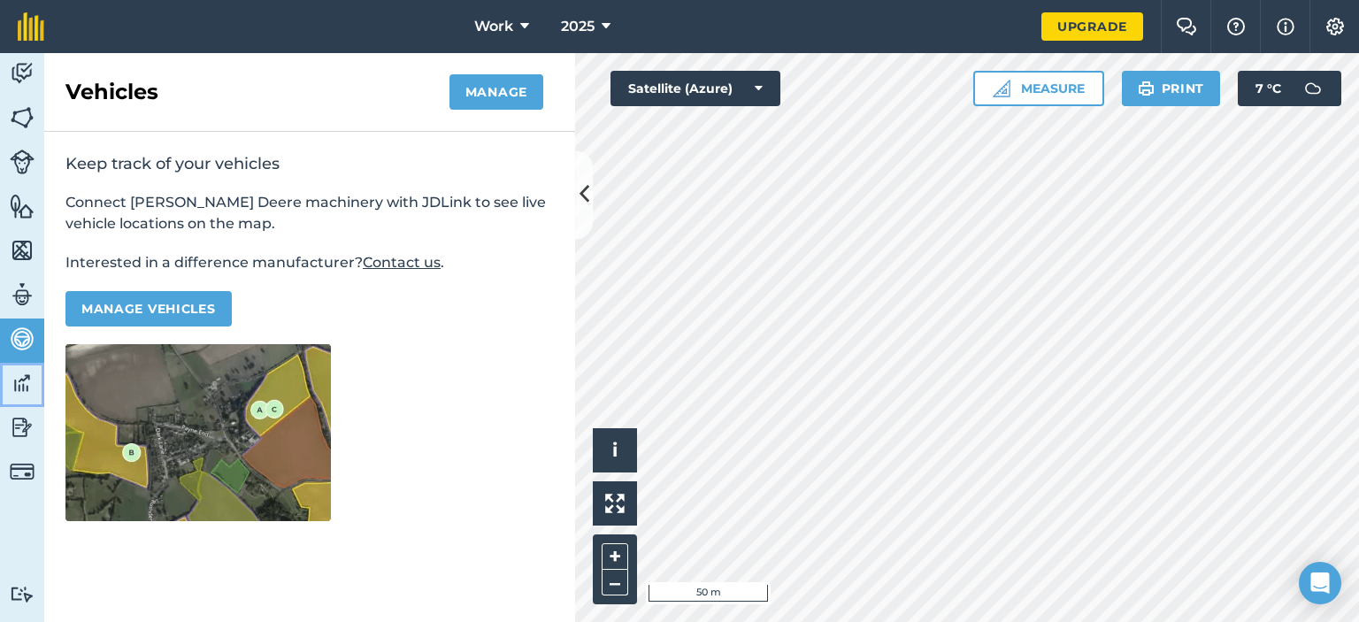
drag, startPoint x: 18, startPoint y: 387, endPoint x: 14, endPoint y: 402, distance: 15.4
click at [17, 387] on img at bounding box center [22, 383] width 25 height 27
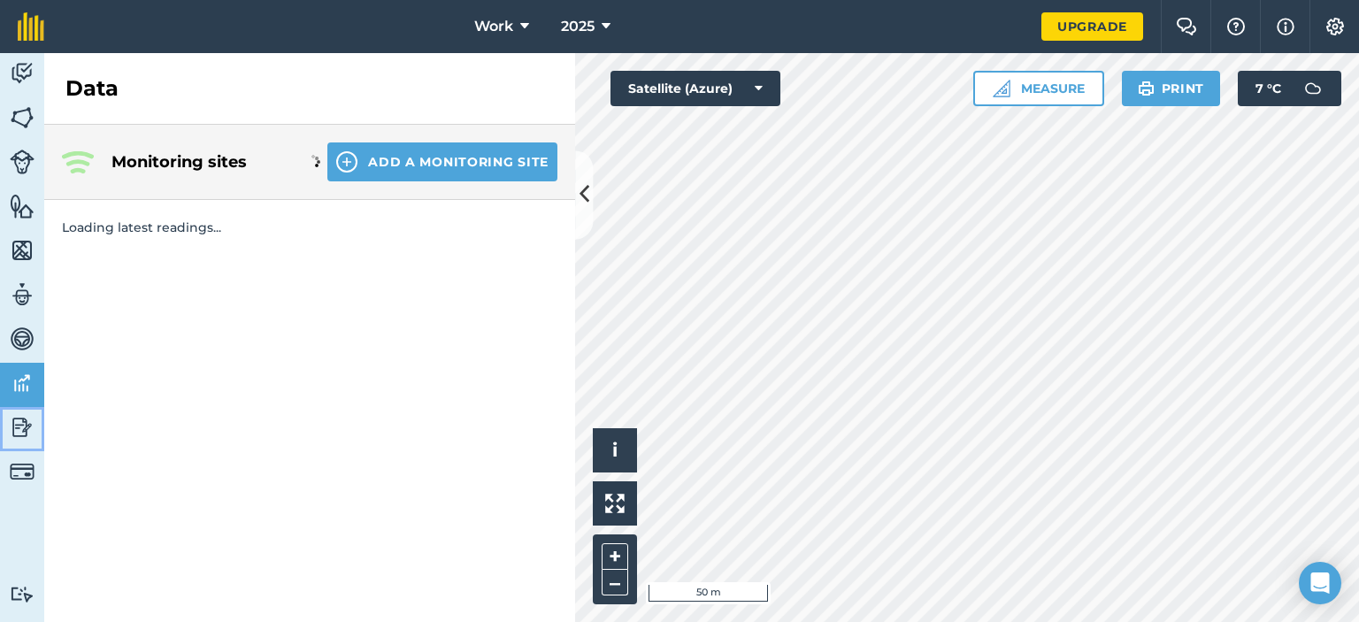
click at [17, 421] on img at bounding box center [22, 427] width 25 height 27
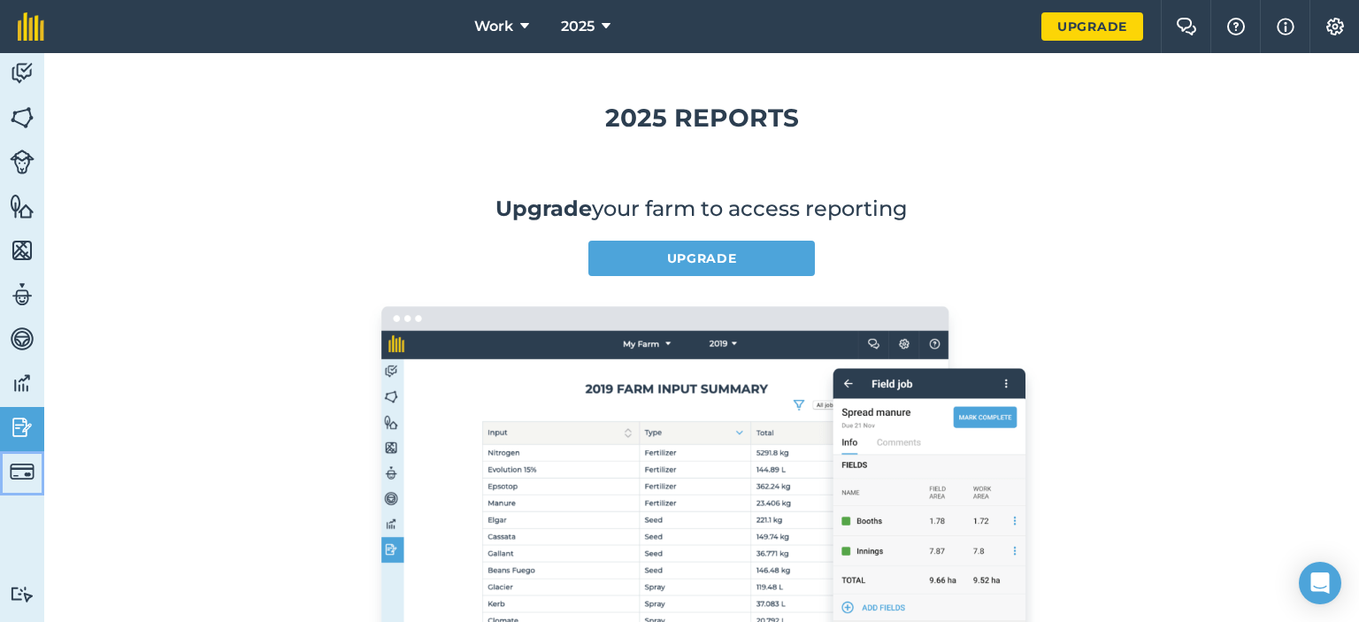
click at [32, 463] on img at bounding box center [22, 471] width 25 height 25
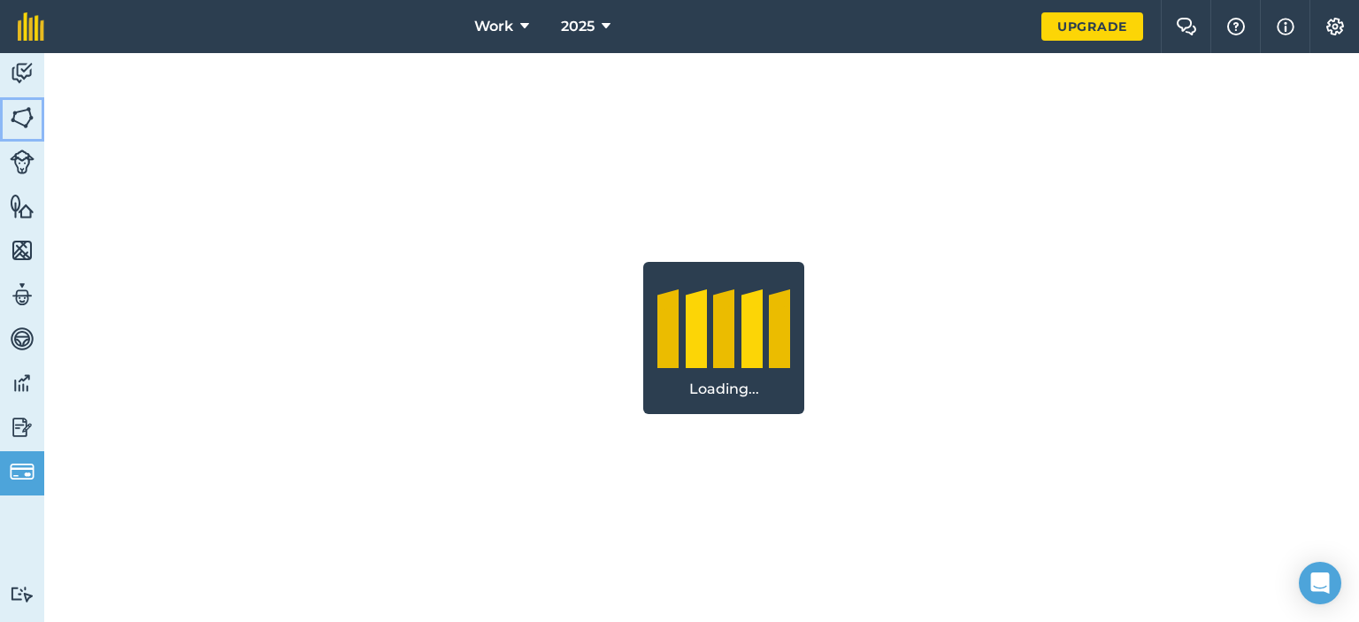
click at [29, 126] on img at bounding box center [22, 117] width 25 height 27
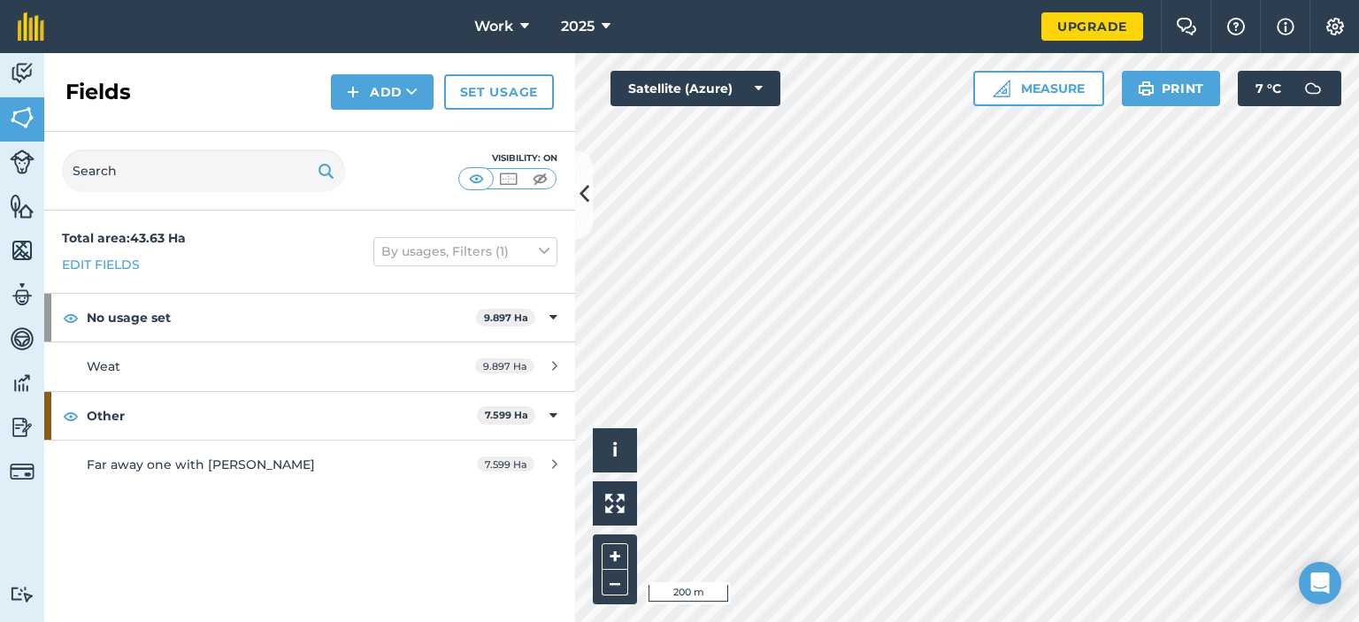
click at [326, 98] on div "Fields Add Set usage" at bounding box center [309, 92] width 531 height 79
click at [341, 101] on button "Add" at bounding box center [382, 91] width 103 height 35
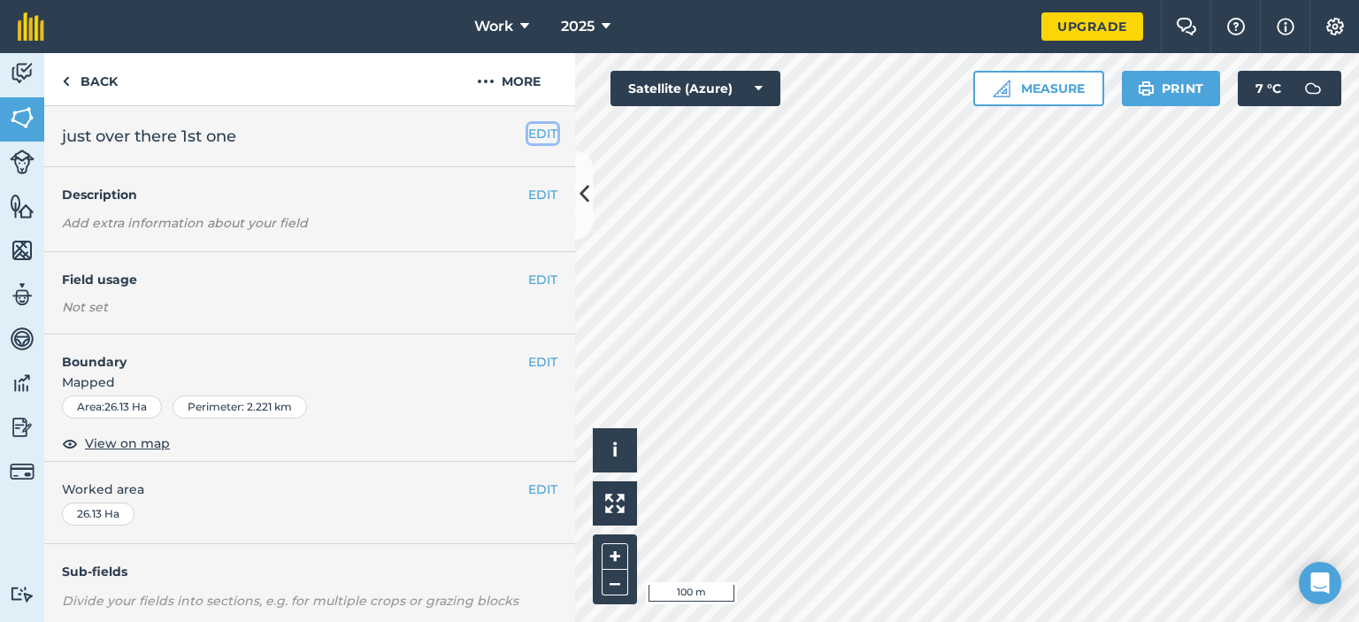
click at [528, 141] on button "EDIT" at bounding box center [542, 133] width 29 height 19
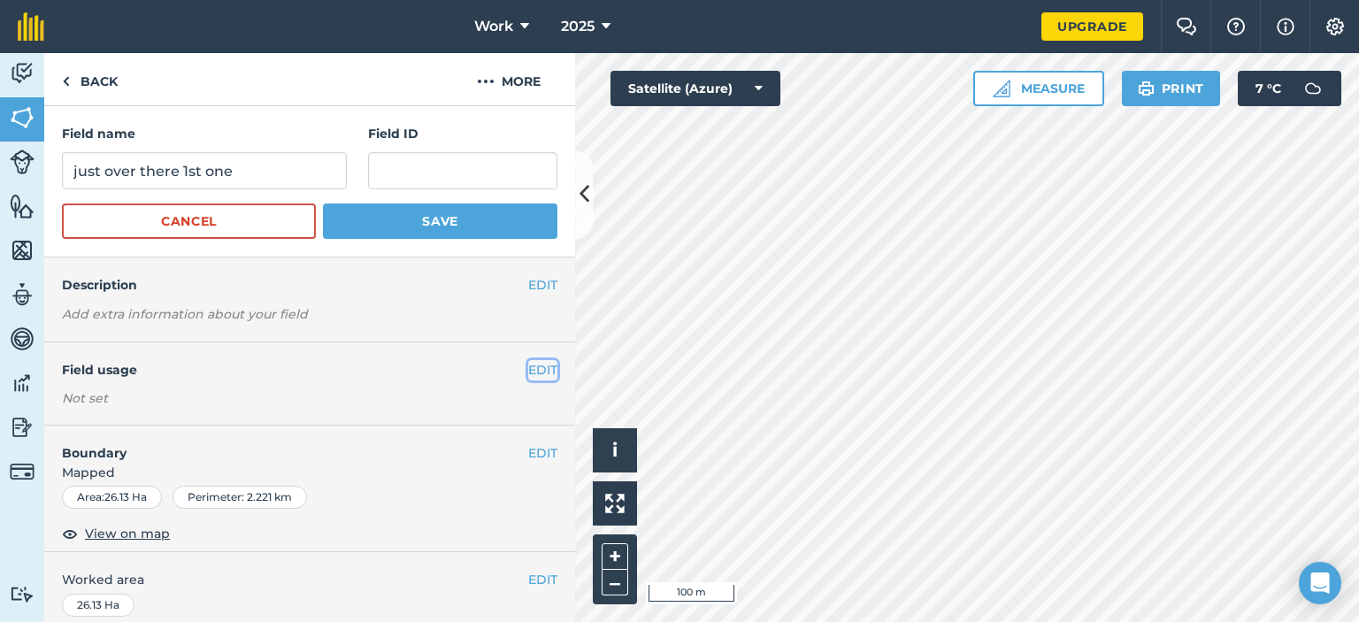
click at [528, 364] on button "EDIT" at bounding box center [542, 369] width 29 height 19
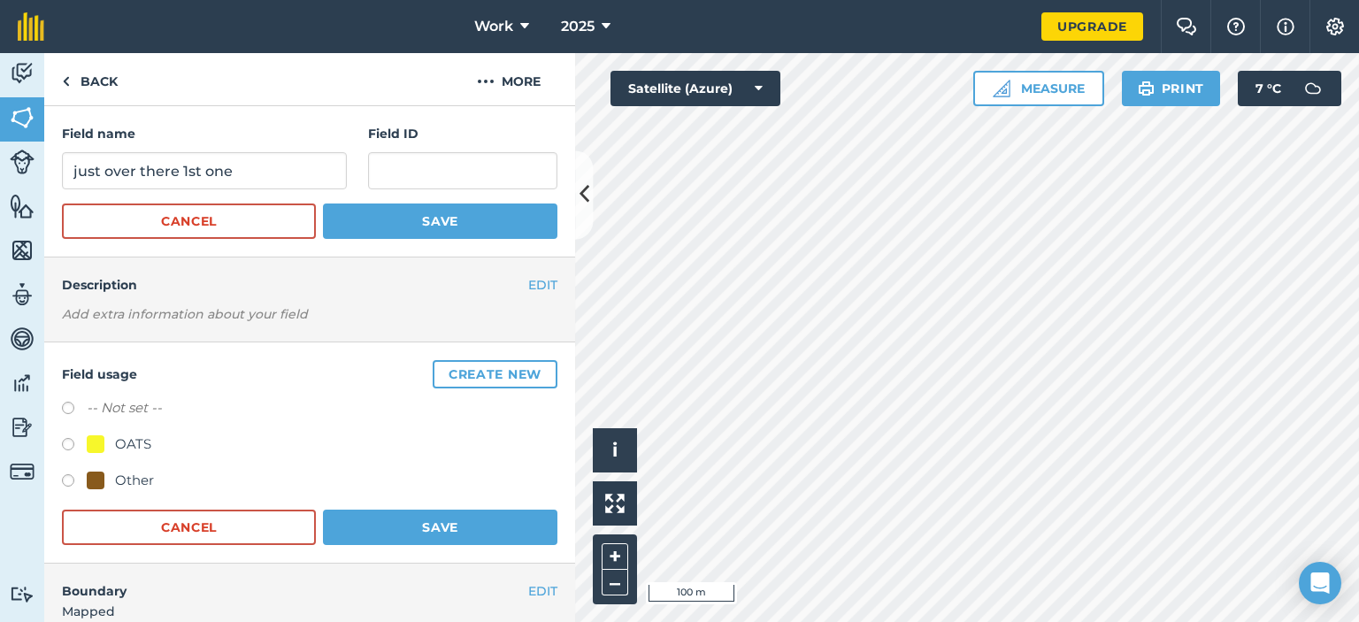
click at [71, 477] on label at bounding box center [74, 483] width 25 height 18
radio input "true"
click at [368, 523] on button "Save" at bounding box center [440, 527] width 234 height 35
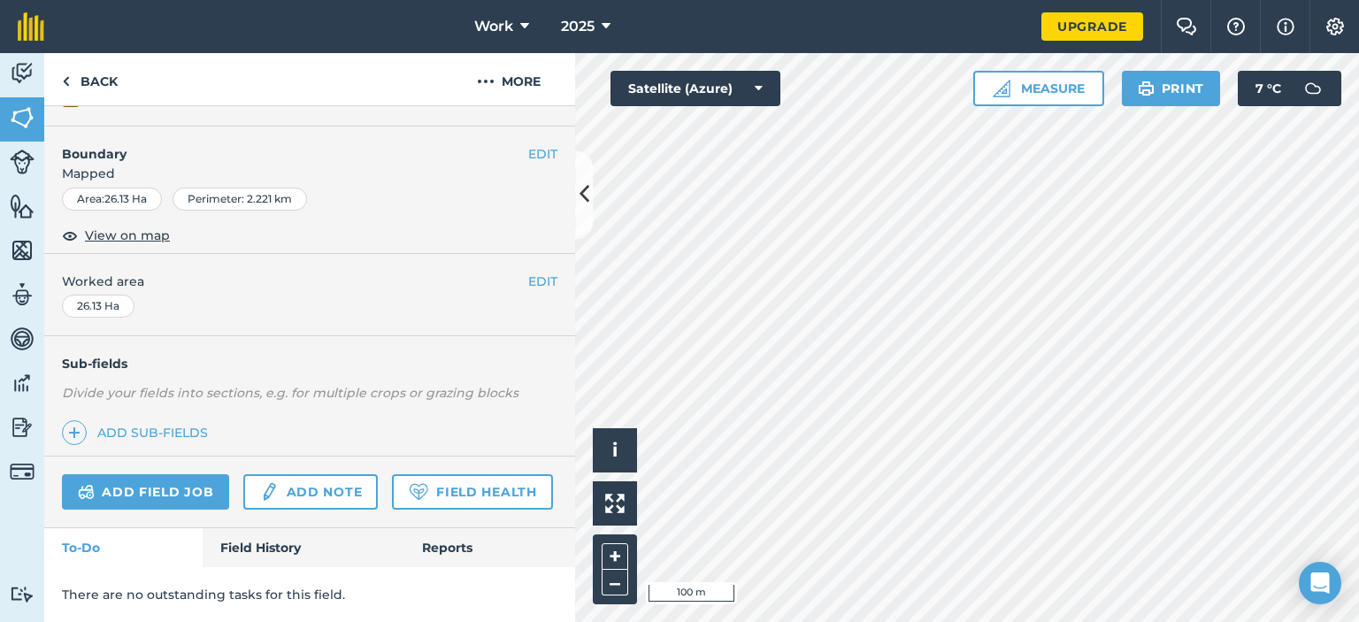
scroll to position [289, 0]
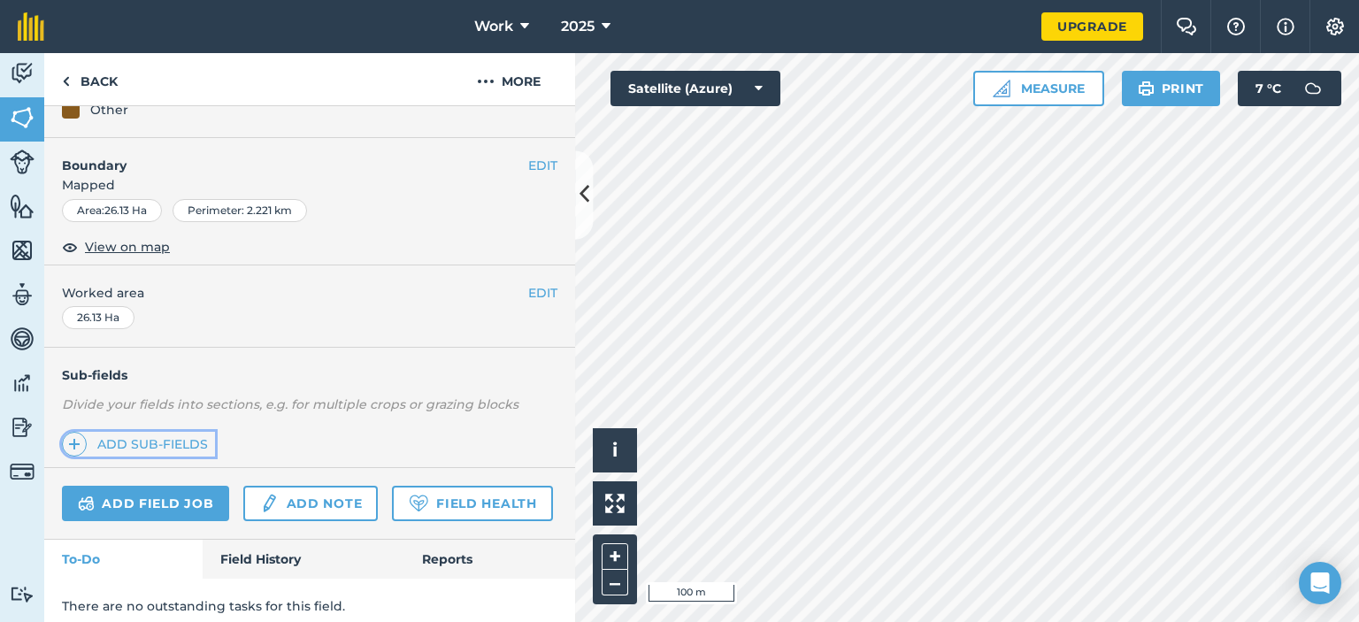
click at [136, 444] on link "Add sub-fields" at bounding box center [138, 444] width 153 height 25
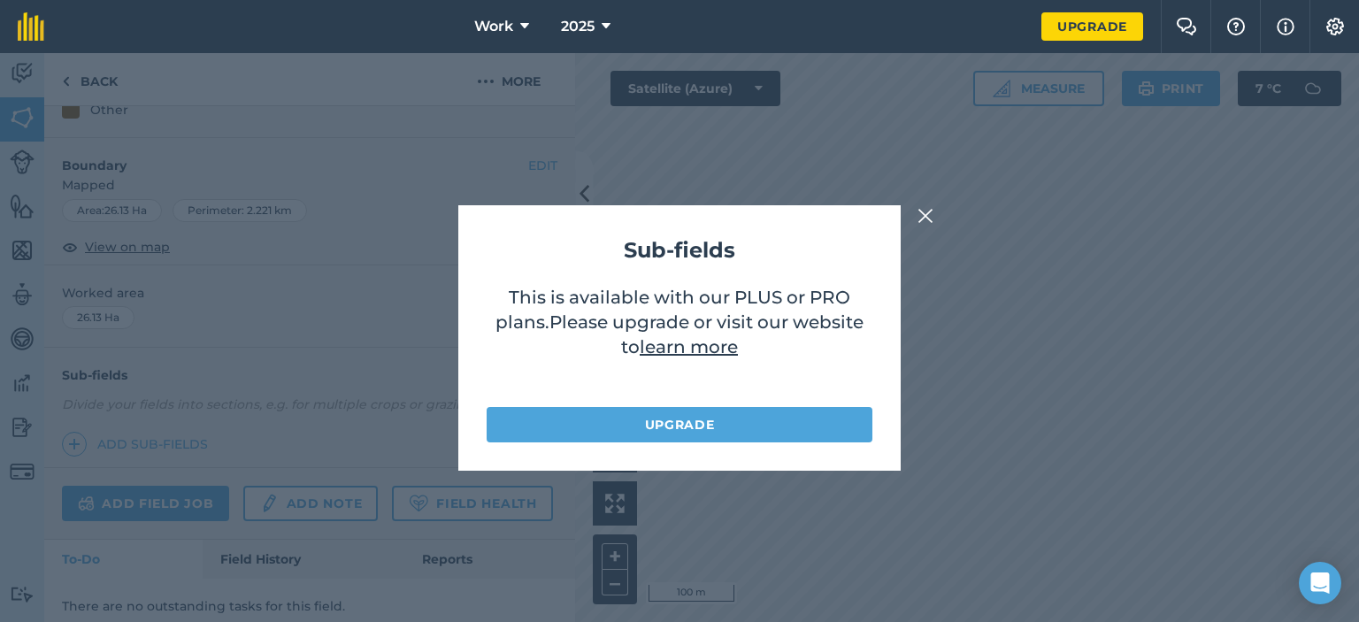
click at [931, 216] on img at bounding box center [925, 215] width 16 height 21
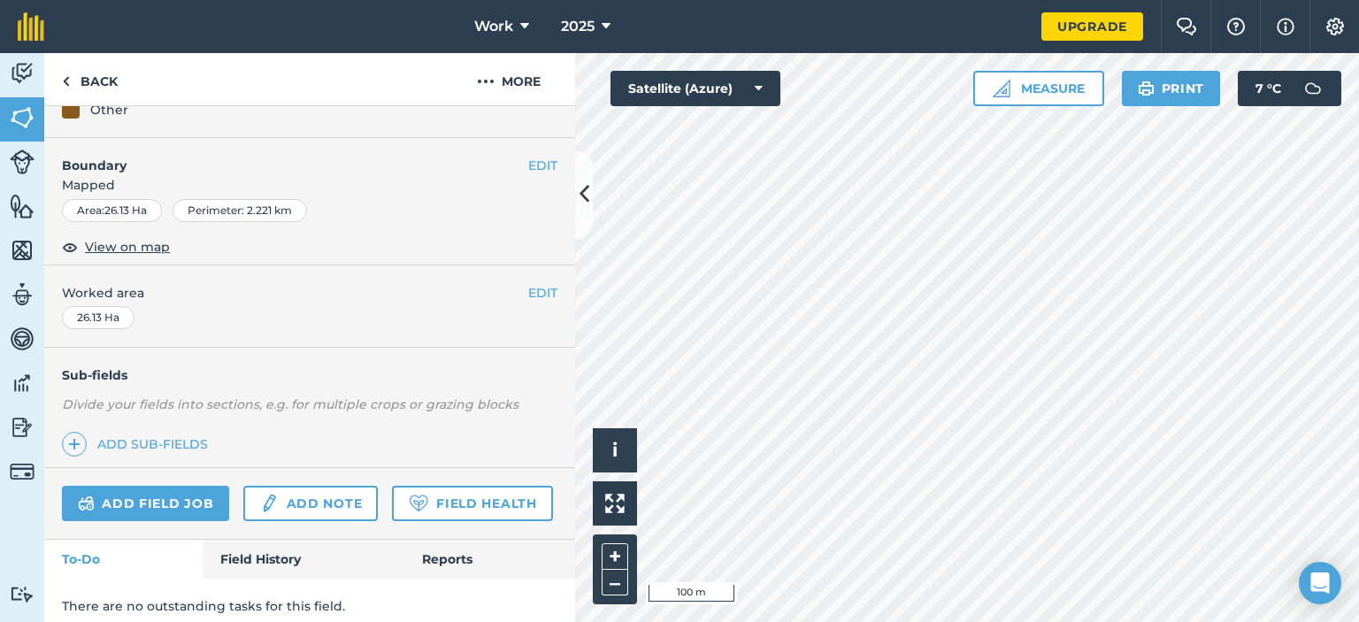
drag, startPoint x: 421, startPoint y: 450, endPoint x: 435, endPoint y: 444, distance: 15.4
click at [432, 447] on div "Sub-fields Divide your fields into sections, e.g. for multiple crops or grazing…" at bounding box center [309, 408] width 531 height 120
click at [20, 250] on img at bounding box center [22, 250] width 25 height 27
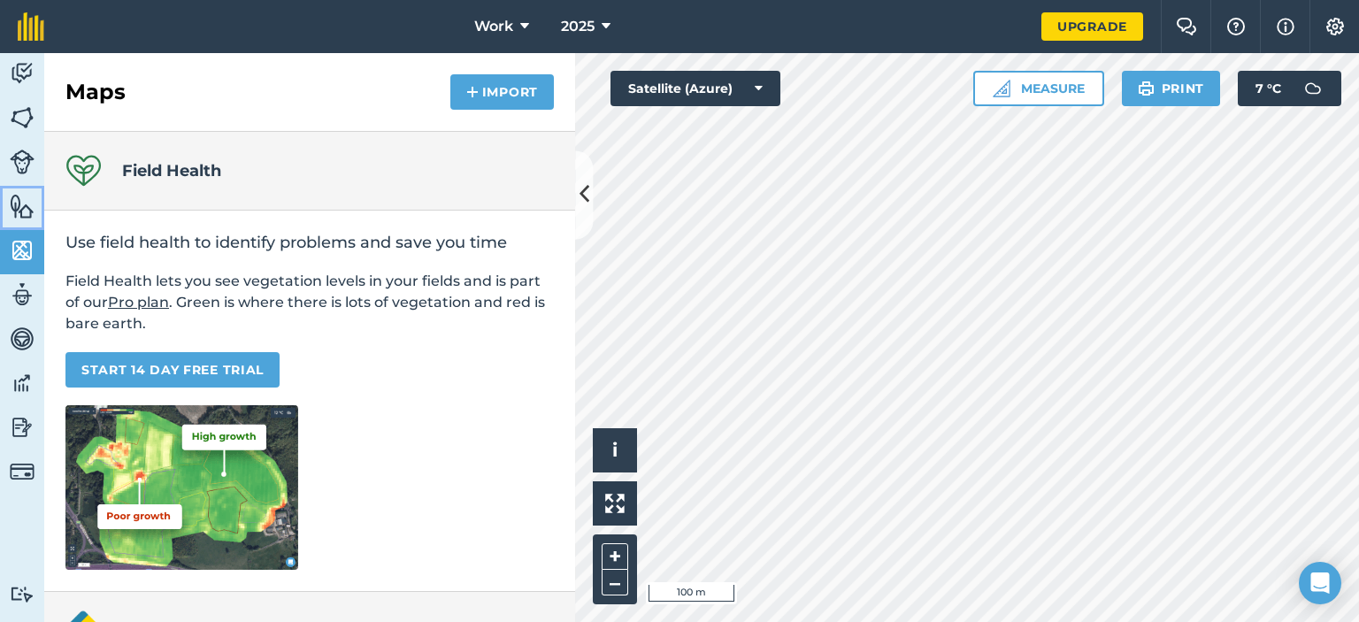
click at [14, 206] on img at bounding box center [22, 206] width 25 height 27
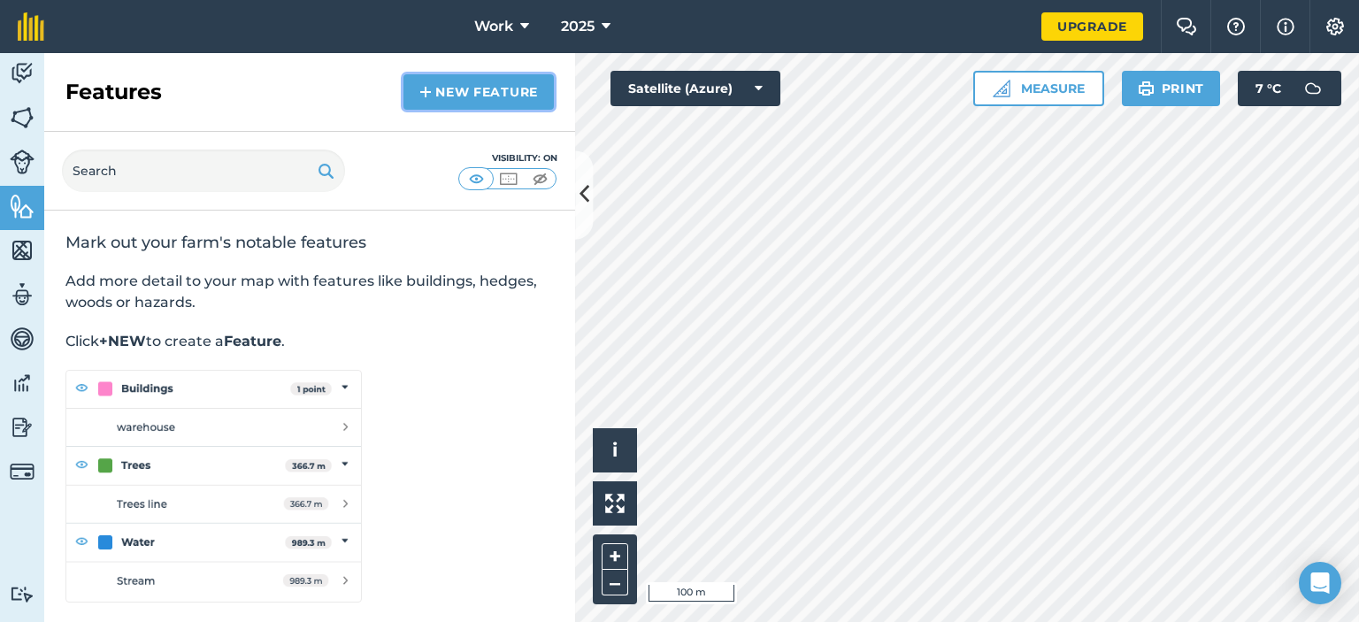
click at [448, 95] on link "New feature" at bounding box center [478, 91] width 150 height 35
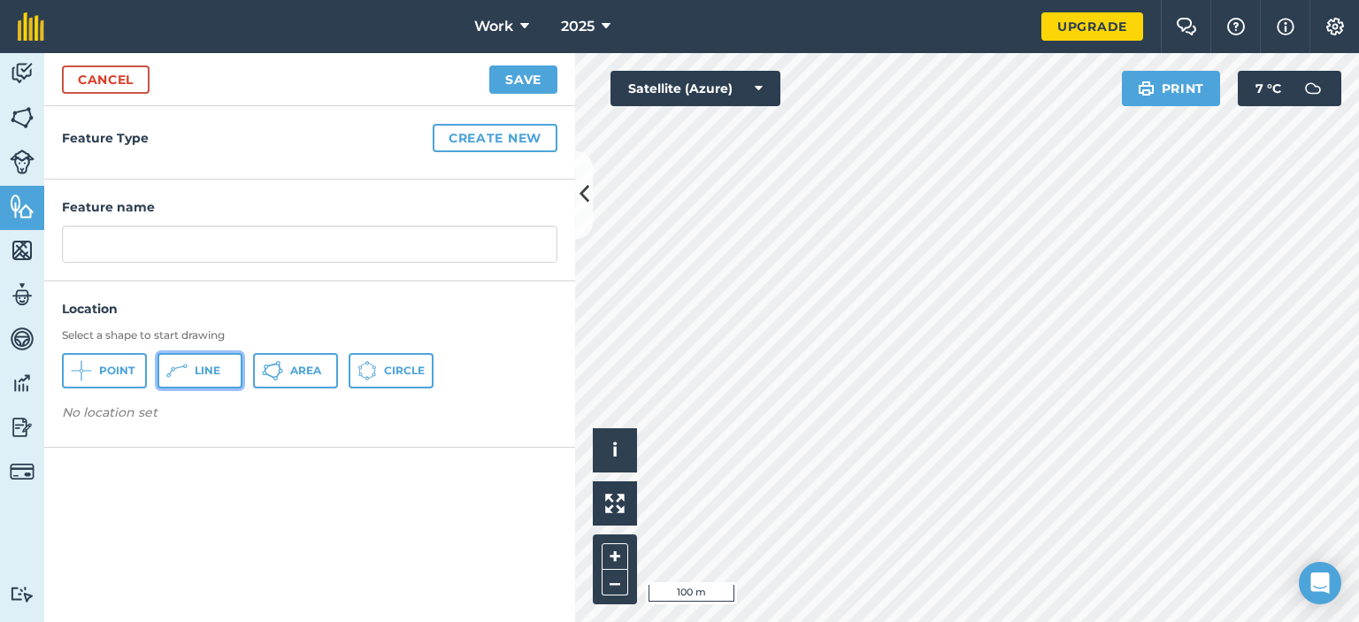
click at [203, 369] on span "Line" at bounding box center [208, 371] width 26 height 14
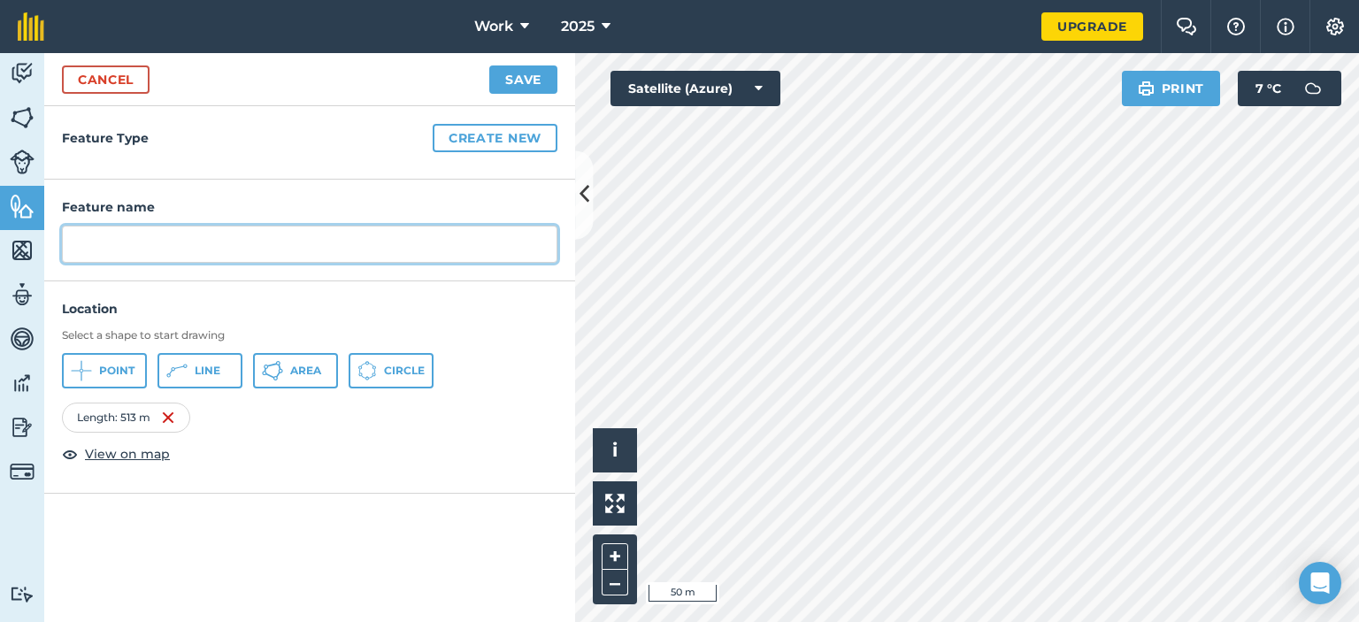
click at [251, 254] on input "text" at bounding box center [309, 244] width 495 height 37
type input "Fence"
click at [520, 87] on button "Save" at bounding box center [523, 79] width 68 height 28
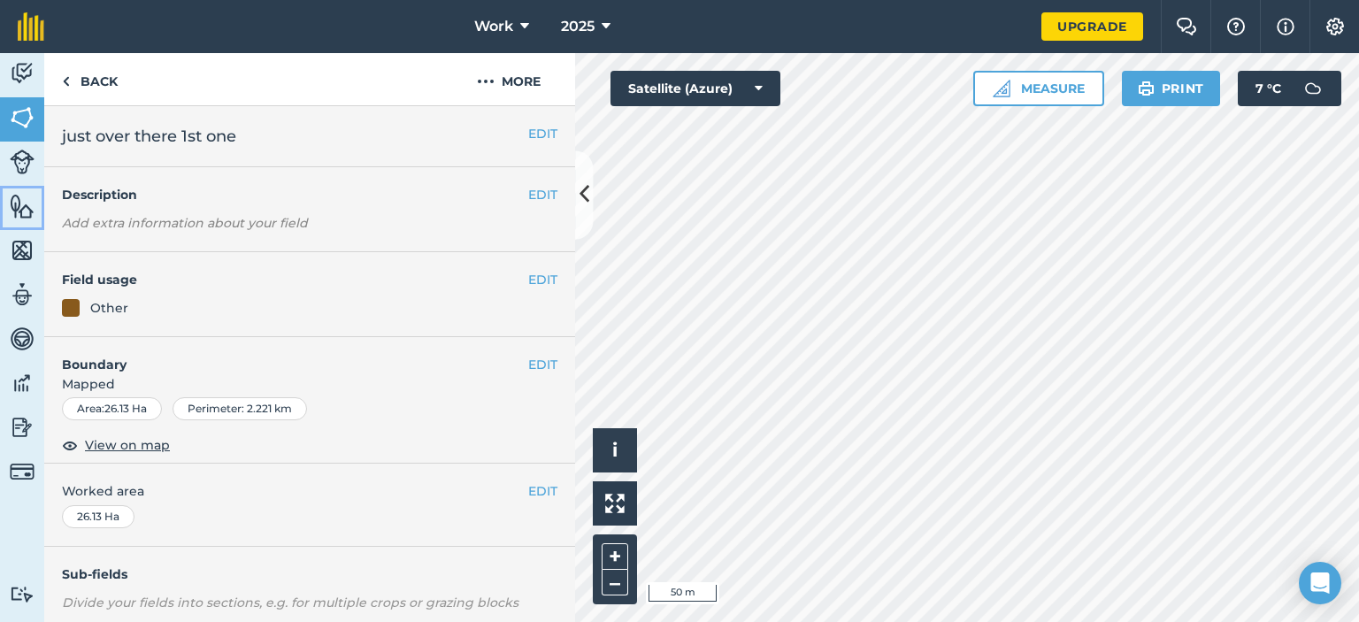
click at [19, 201] on img at bounding box center [22, 206] width 25 height 27
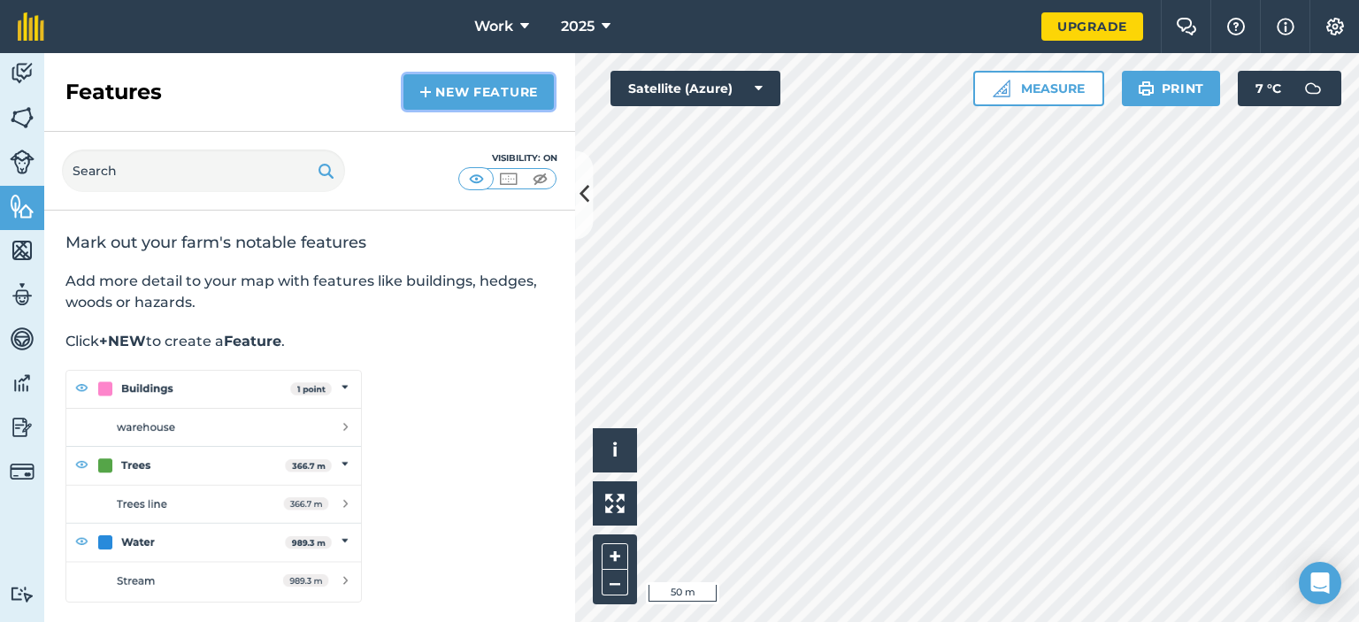
click at [431, 99] on link "New feature" at bounding box center [478, 91] width 150 height 35
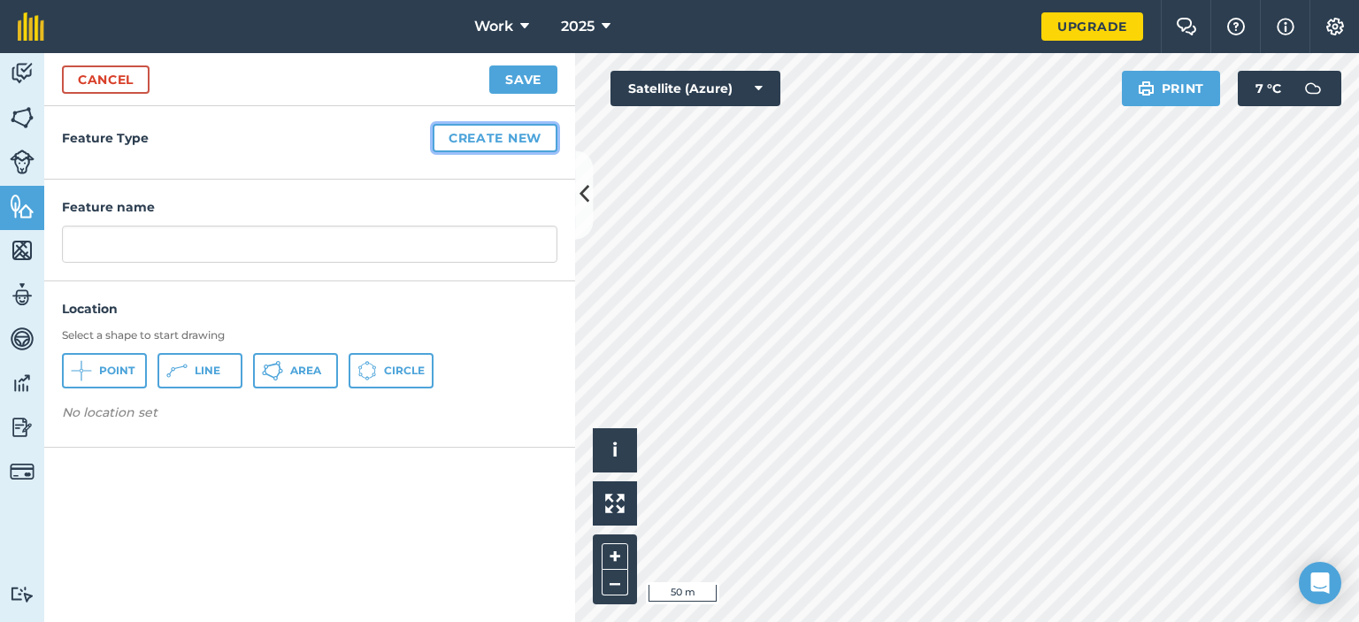
click at [447, 135] on button "Create new" at bounding box center [495, 138] width 125 height 28
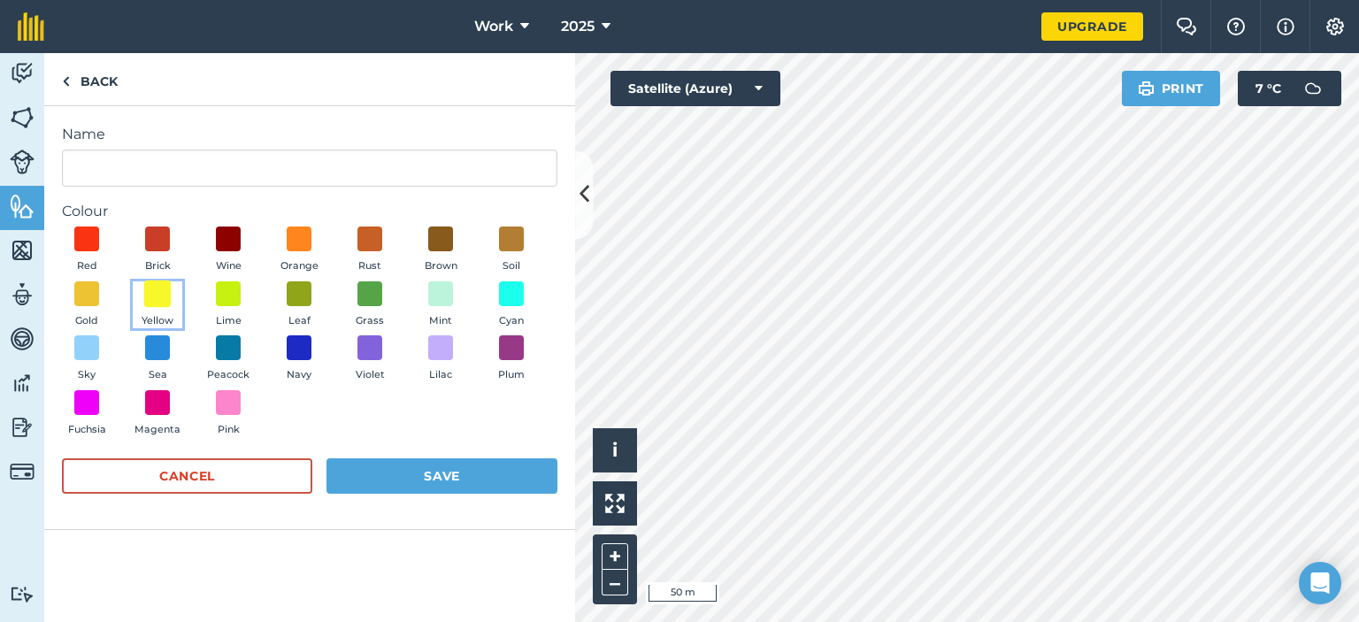
click at [157, 292] on span at bounding box center [157, 293] width 27 height 27
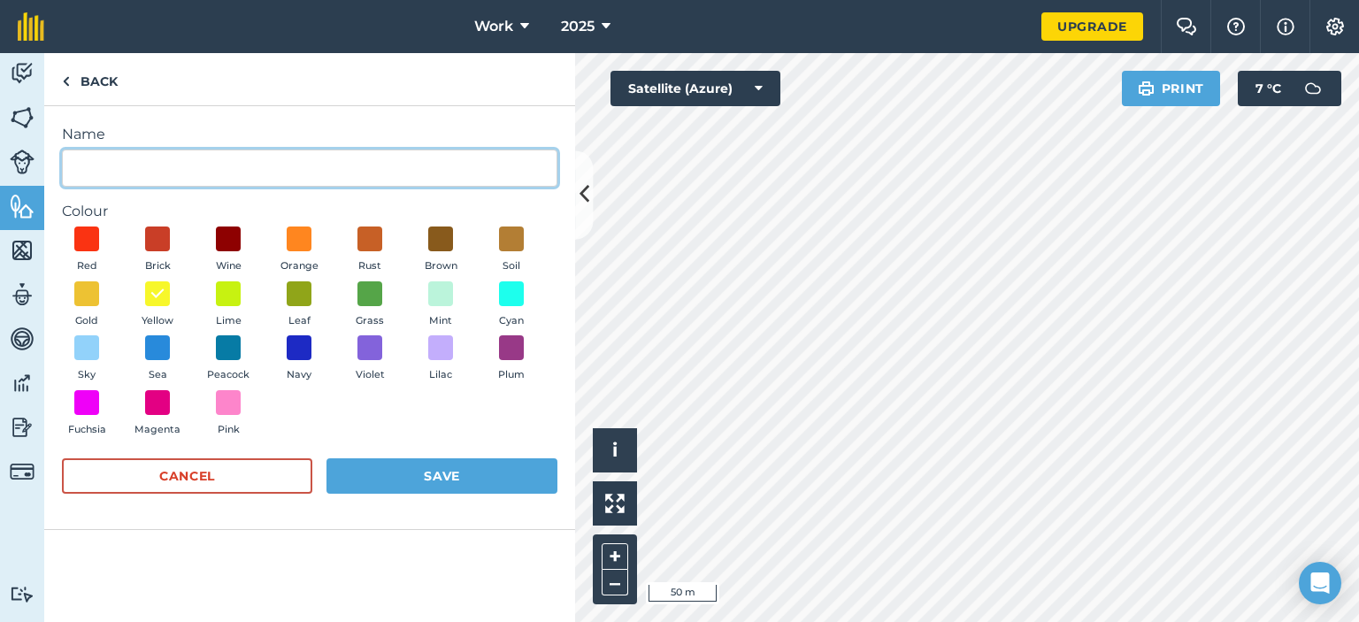
click at [157, 165] on input "Name" at bounding box center [309, 167] width 495 height 37
type input "Fence"
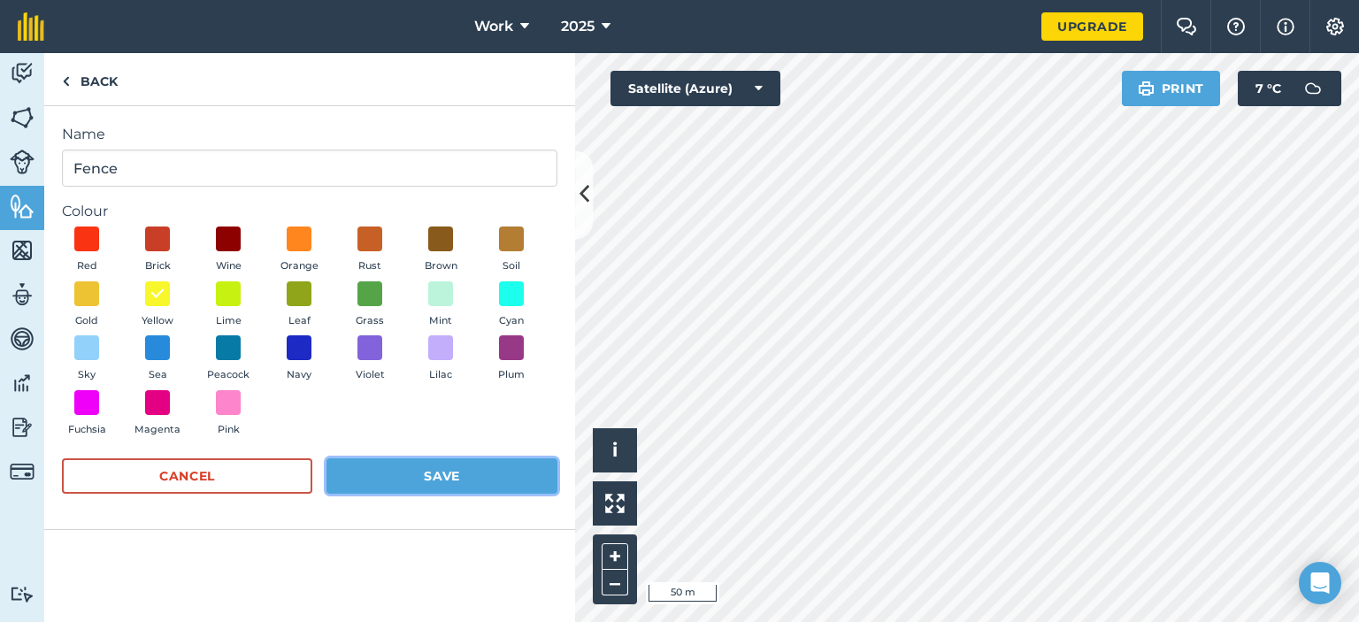
click at [443, 479] on button "Save" at bounding box center [441, 475] width 231 height 35
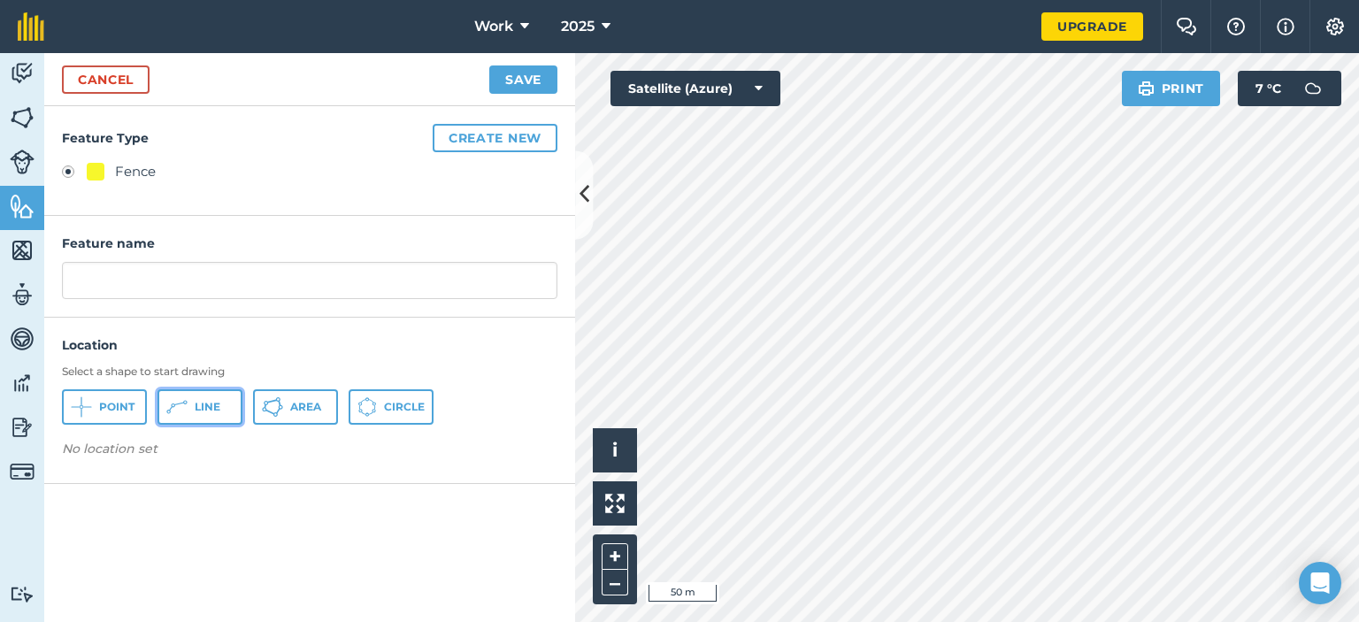
drag, startPoint x: 227, startPoint y: 409, endPoint x: 241, endPoint y: 407, distance: 13.4
click at [229, 409] on button "Line" at bounding box center [199, 406] width 85 height 35
click at [536, 80] on button "Save" at bounding box center [523, 79] width 68 height 28
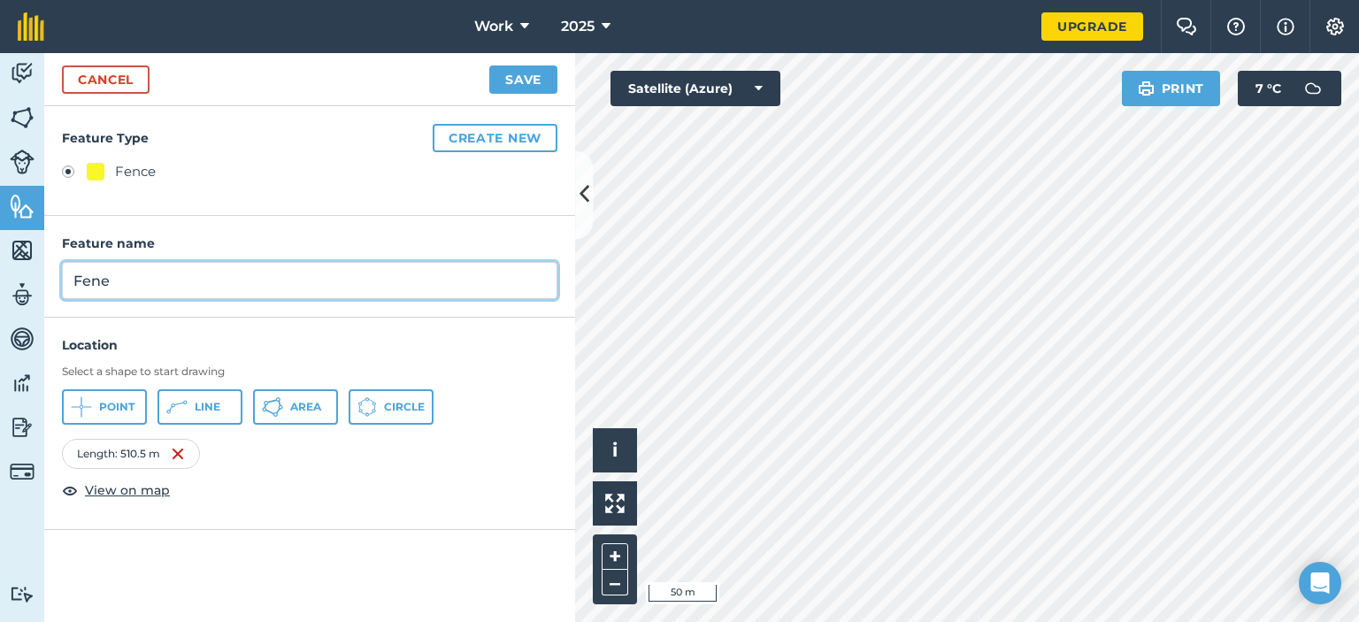
type input "Fene"
click at [489, 65] on button "Save" at bounding box center [523, 79] width 68 height 28
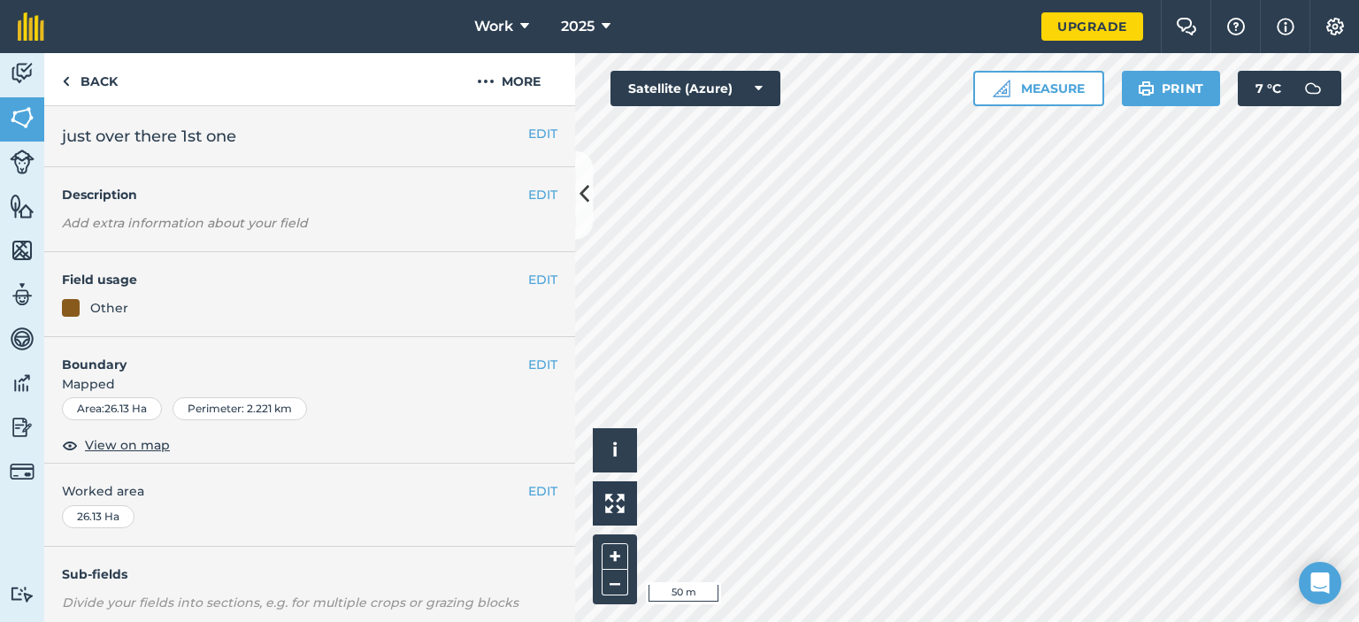
click at [1023, 621] on html "Work 2025 Upgrade Farm Chat Help Info Settings Map printing is not available on…" at bounding box center [679, 311] width 1359 height 622
click at [528, 279] on button "EDIT" at bounding box center [542, 279] width 29 height 19
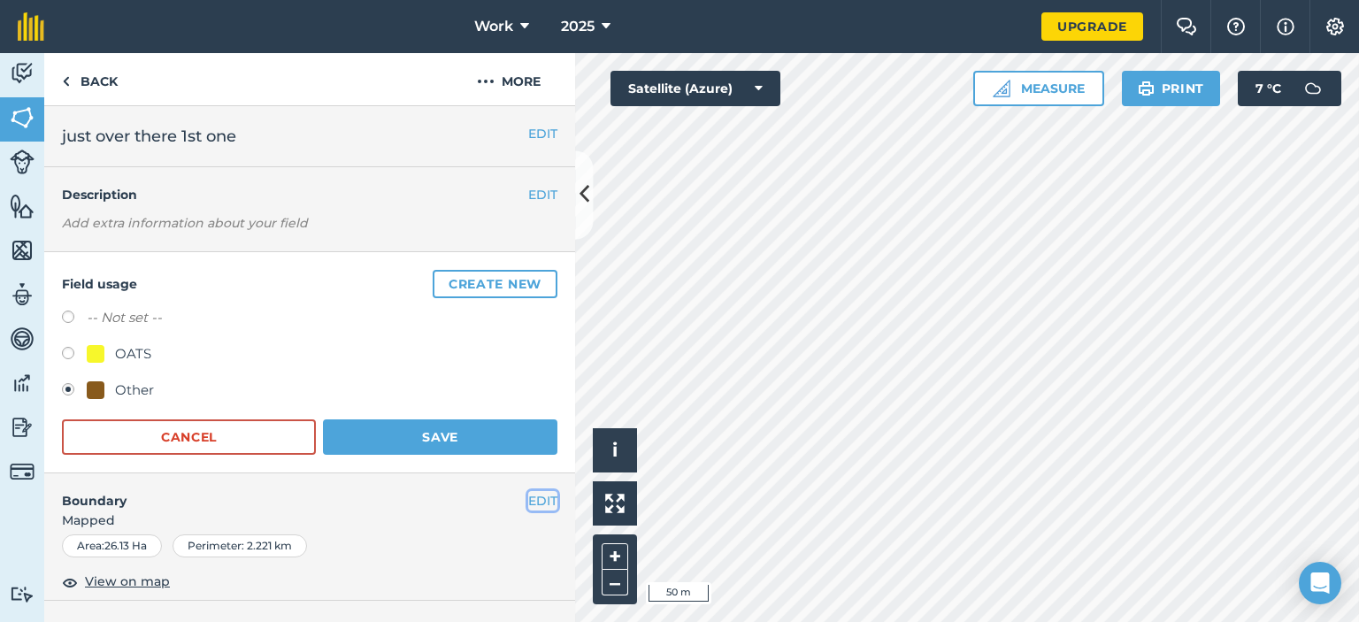
click at [528, 500] on button "EDIT" at bounding box center [542, 500] width 29 height 19
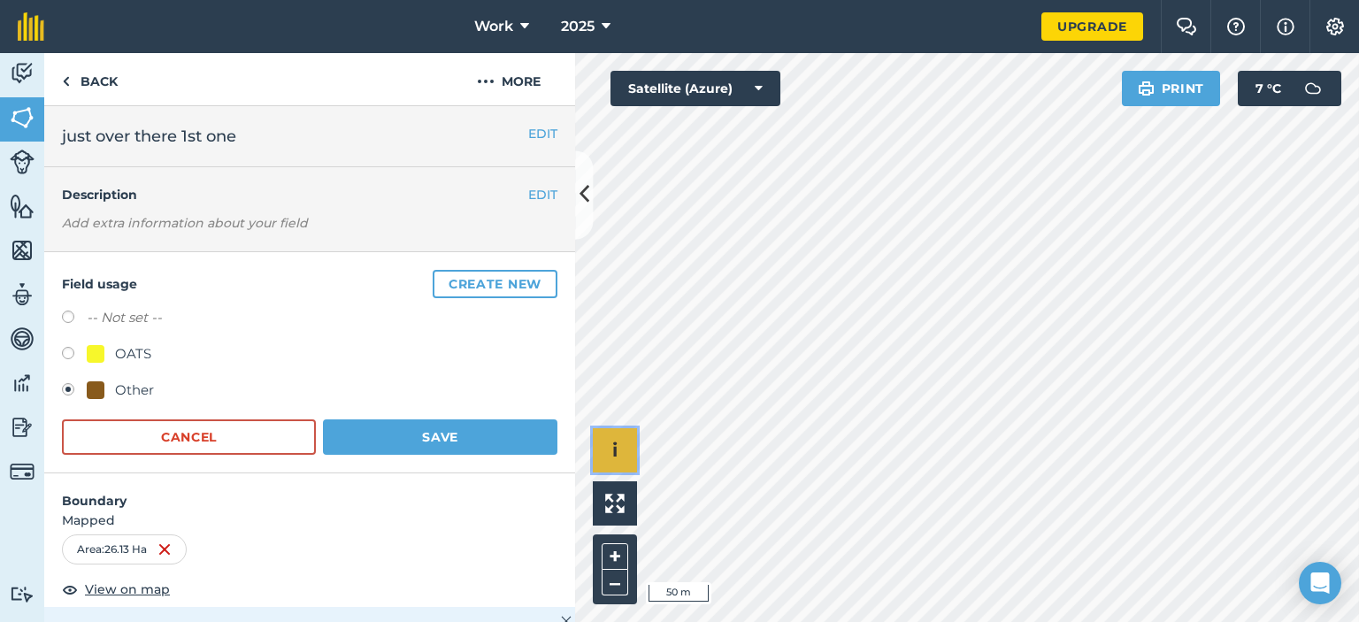
click at [606, 448] on button "i" at bounding box center [615, 450] width 44 height 44
click at [608, 449] on button "›" at bounding box center [615, 450] width 44 height 44
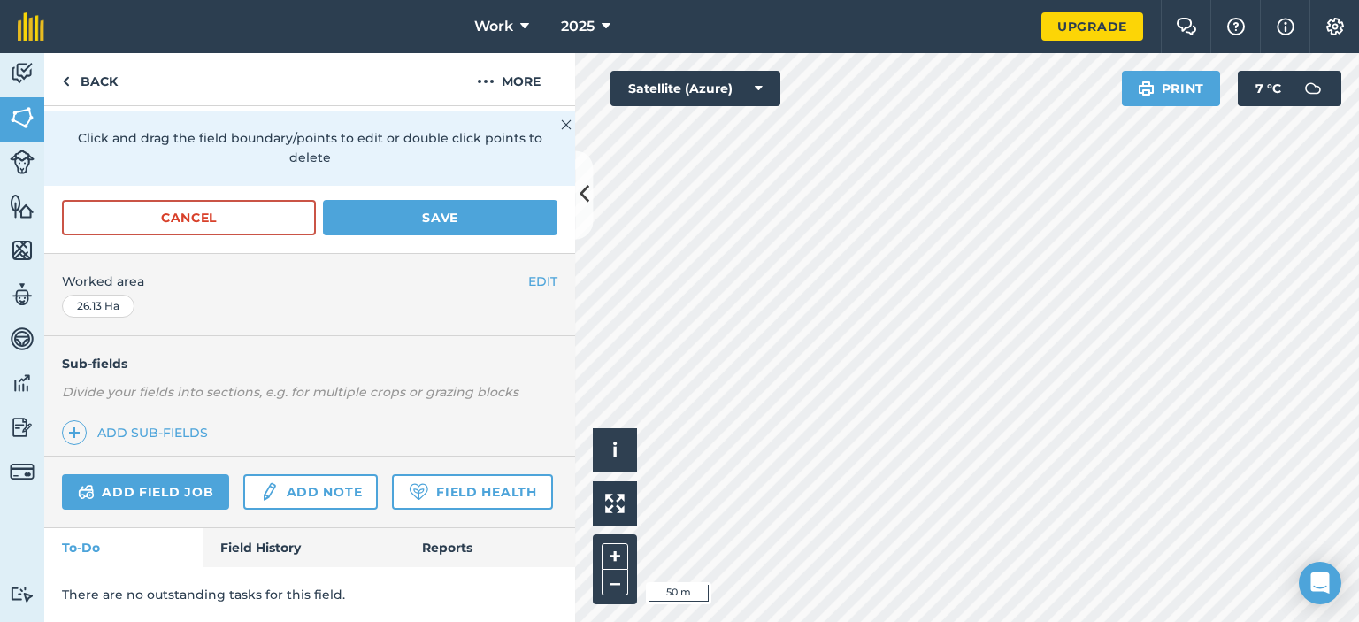
scroll to position [541, 0]
click at [483, 77] on img at bounding box center [486, 81] width 18 height 21
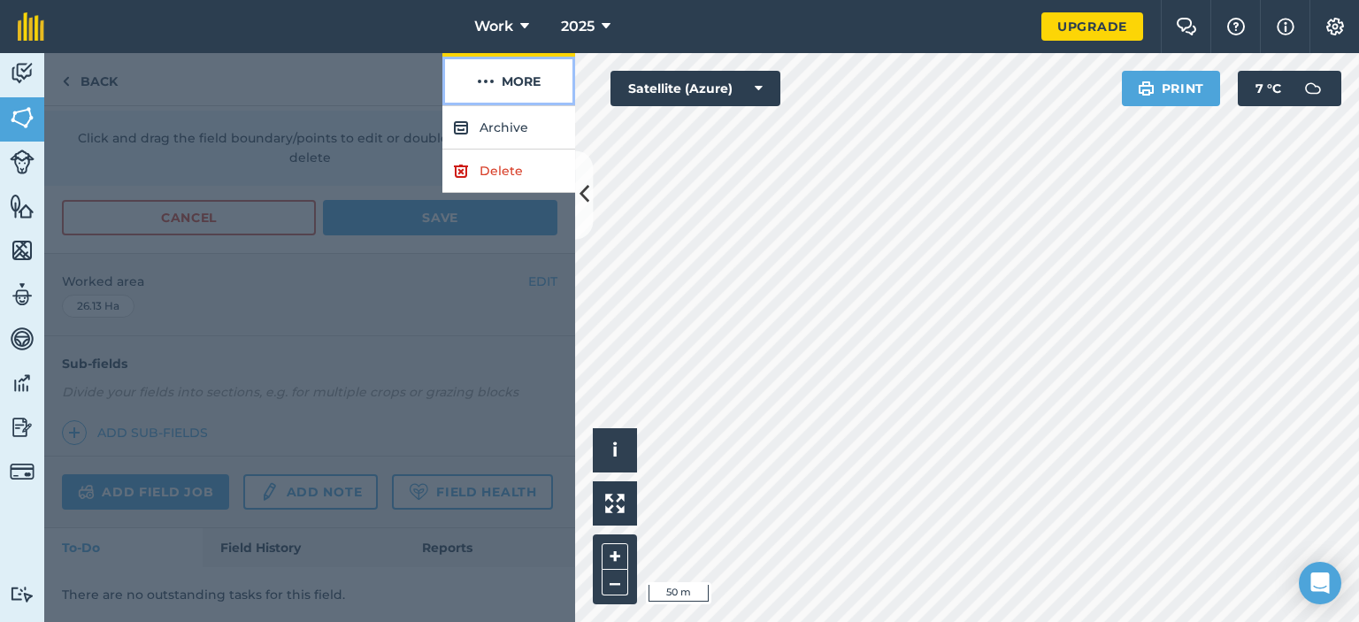
click at [483, 77] on img at bounding box center [486, 81] width 18 height 21
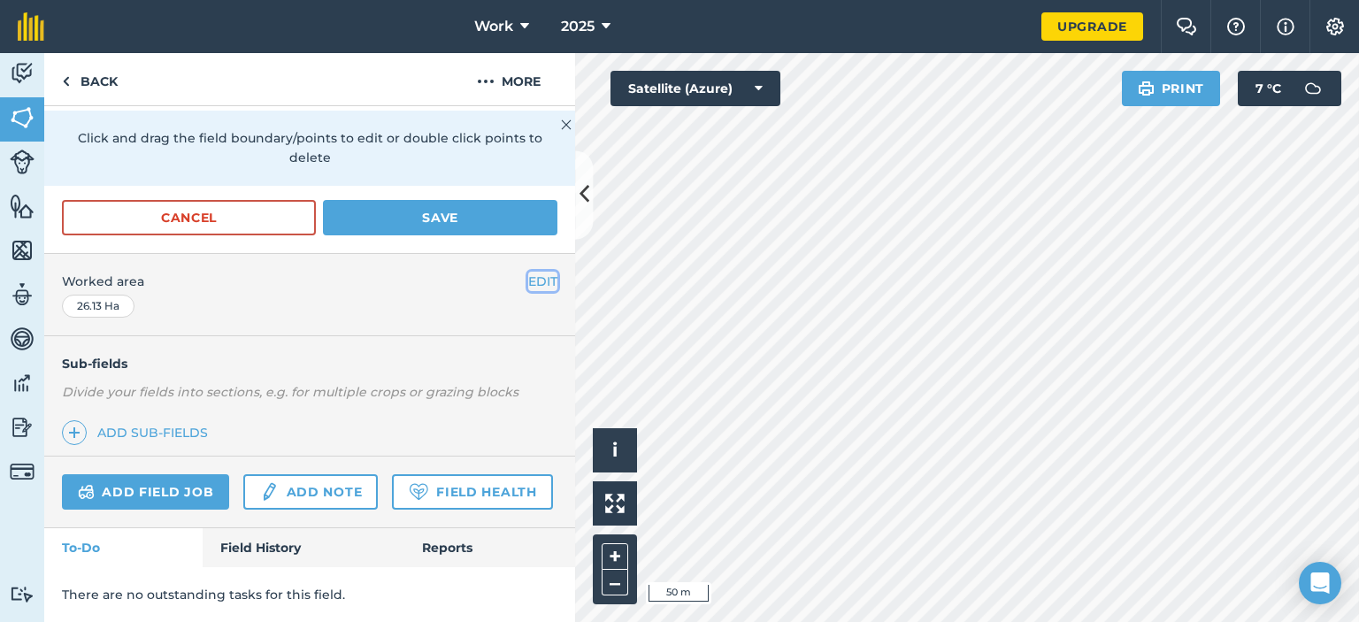
click at [528, 272] on button "EDIT" at bounding box center [542, 281] width 29 height 19
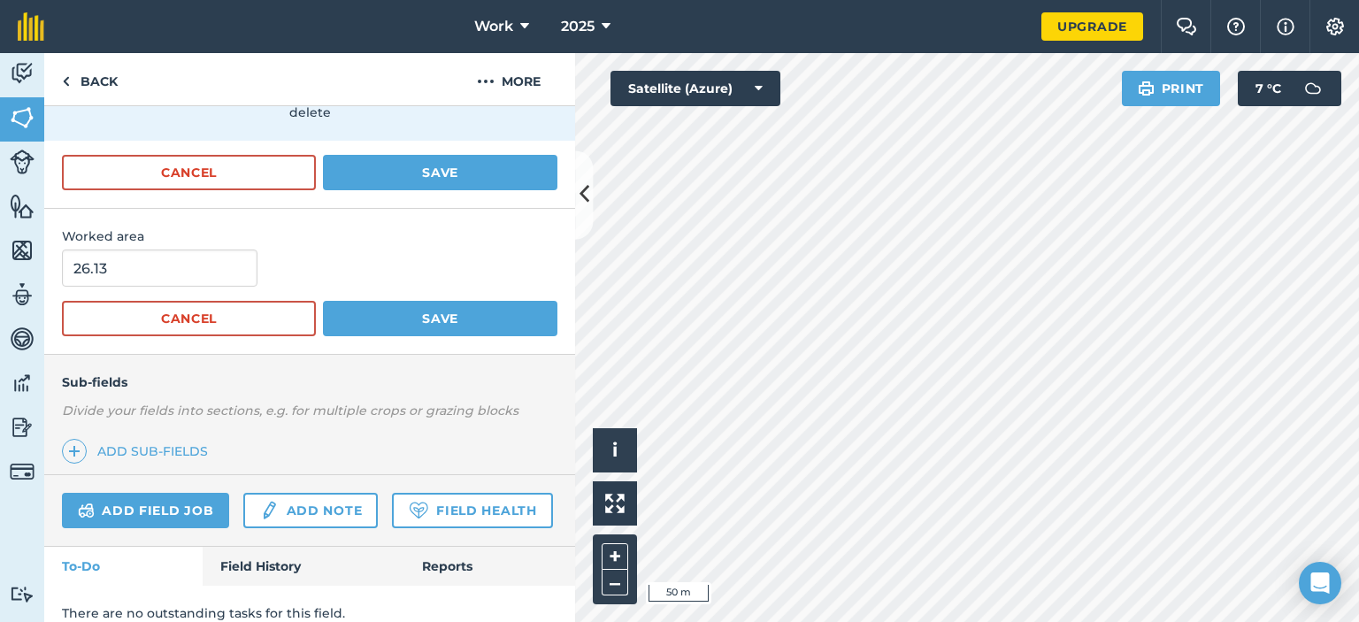
click at [520, 235] on span "Worked area" at bounding box center [309, 235] width 495 height 19
click at [164, 446] on link "Add sub-fields" at bounding box center [138, 451] width 153 height 25
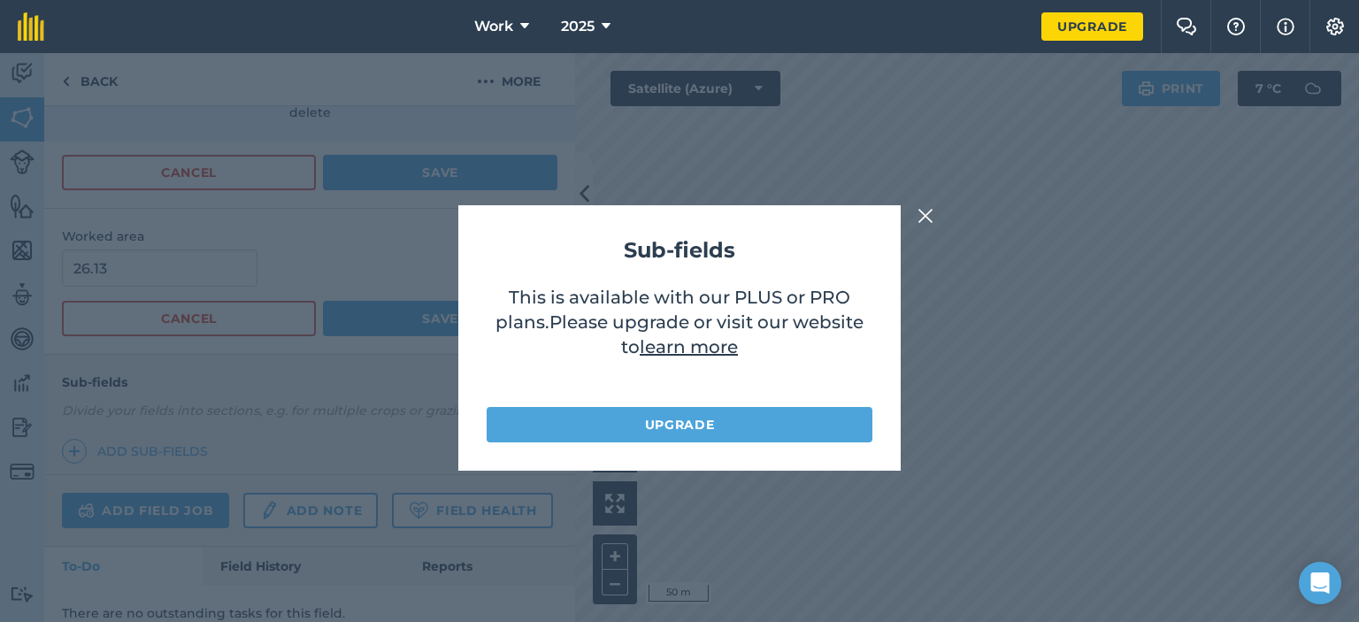
click at [930, 222] on img at bounding box center [925, 215] width 16 height 21
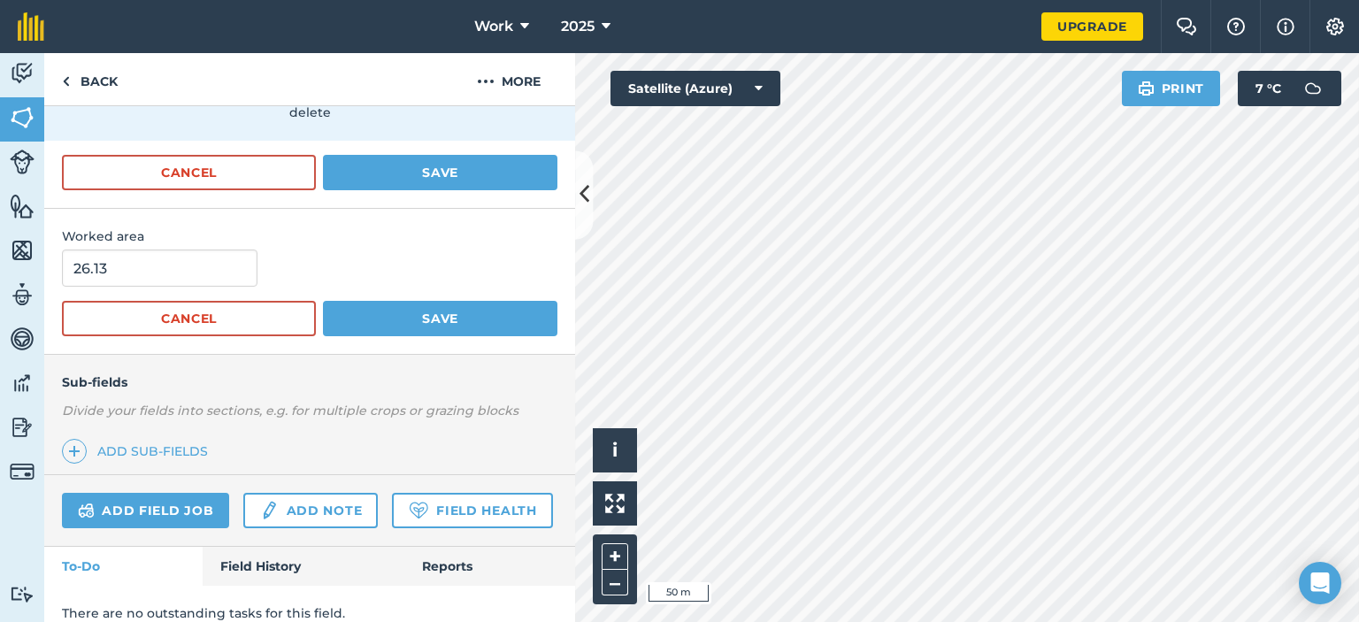
scroll to position [424, 0]
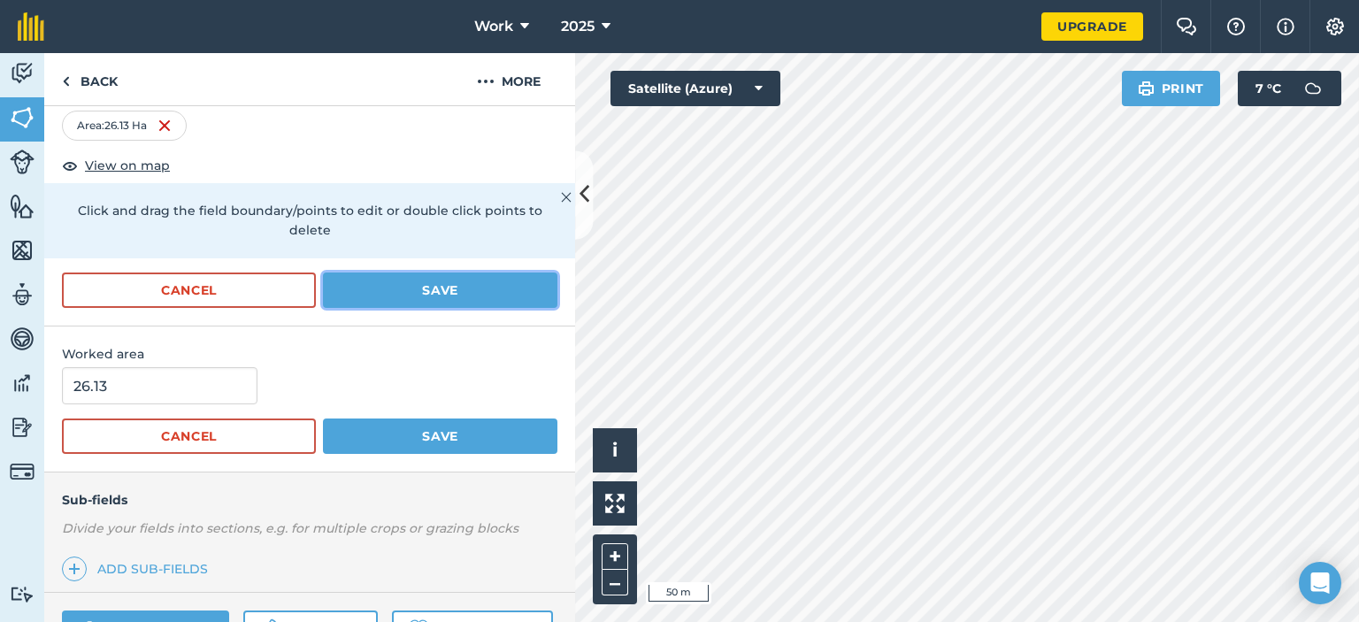
click at [385, 286] on button "Save" at bounding box center [440, 289] width 234 height 35
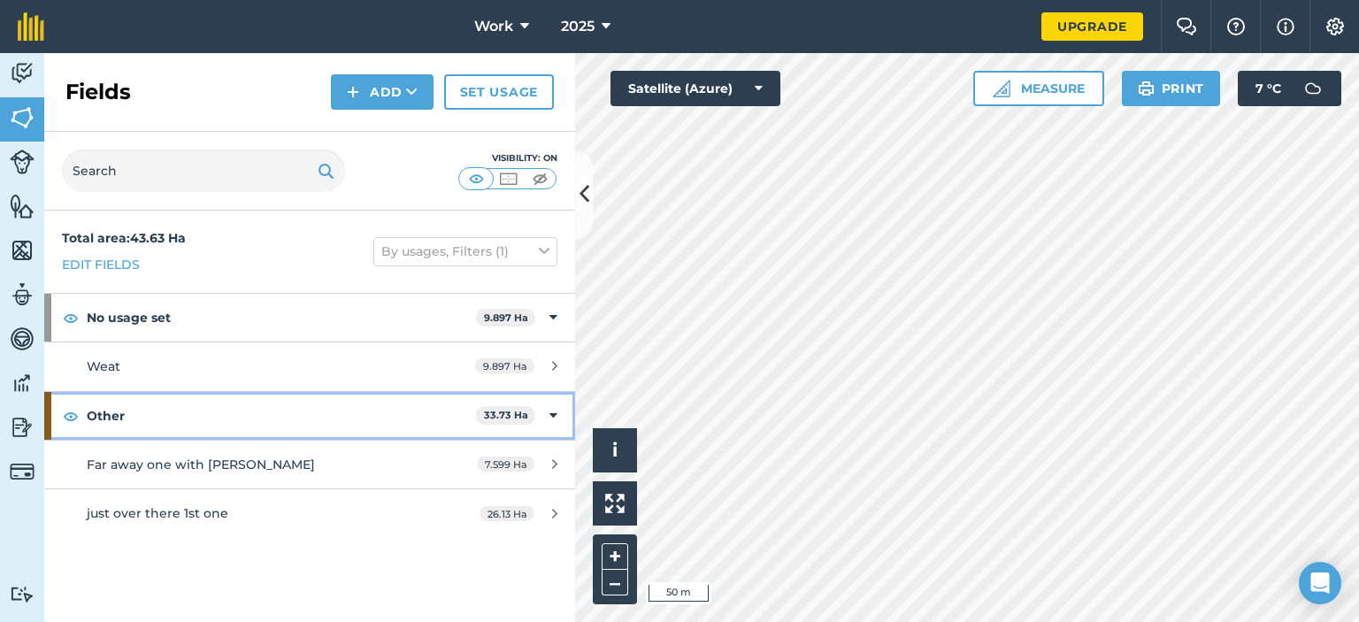
click at [255, 433] on strong "Other" at bounding box center [281, 416] width 389 height 48
click at [553, 417] on icon at bounding box center [555, 415] width 4 height 19
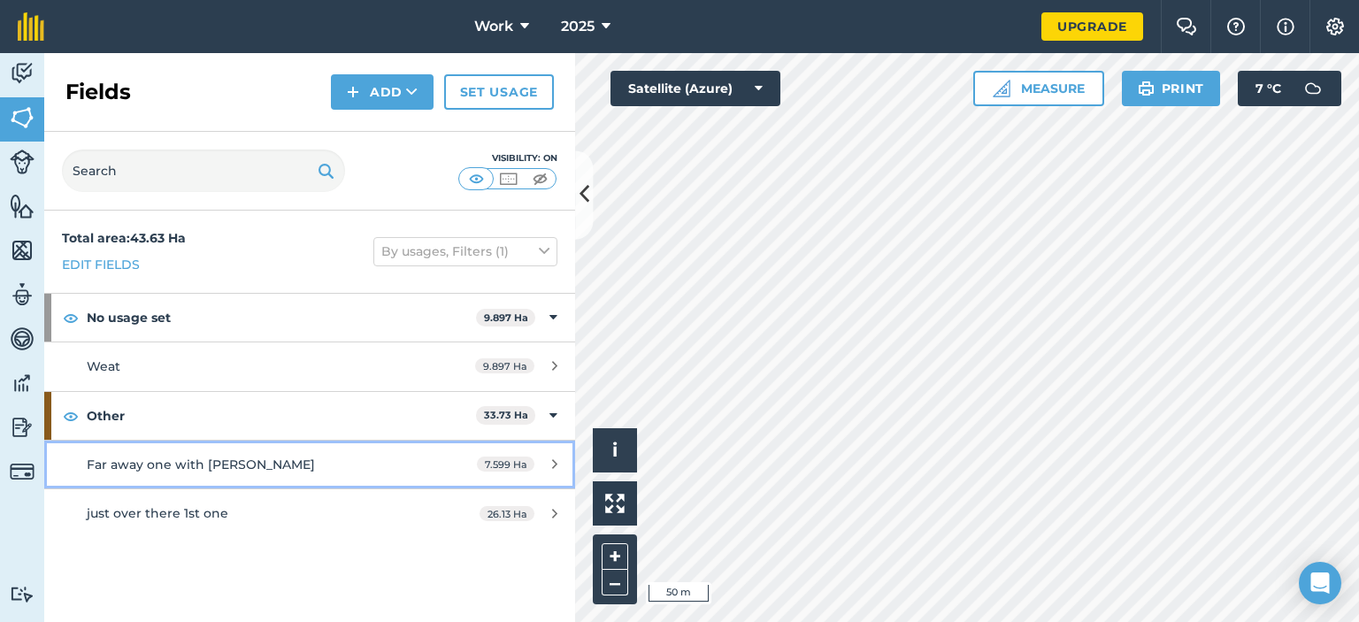
click at [309, 457] on div "Far away one with [PERSON_NAME]" at bounding box center [253, 464] width 333 height 19
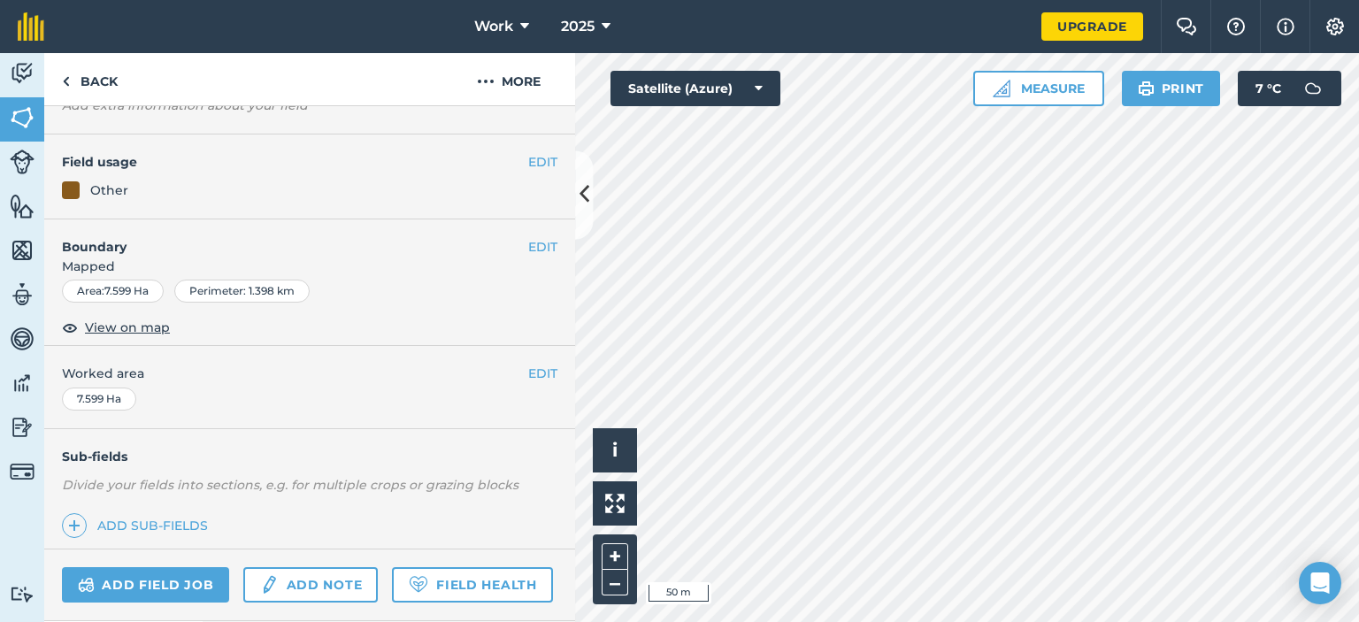
scroll to position [235, 0]
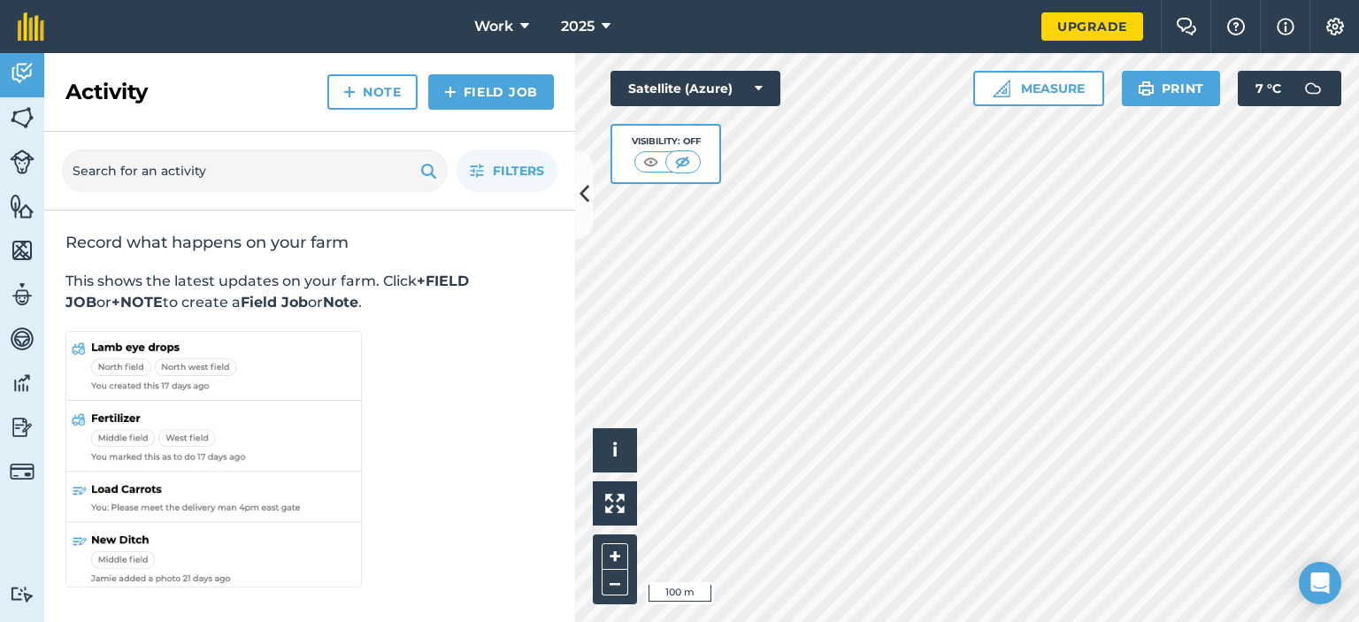
click at [1076, 621] on html "Work 2025 Upgrade Farm Chat Help Info Settings Map printing is not available on…" at bounding box center [679, 311] width 1359 height 622
click at [11, 108] on img at bounding box center [22, 117] width 25 height 27
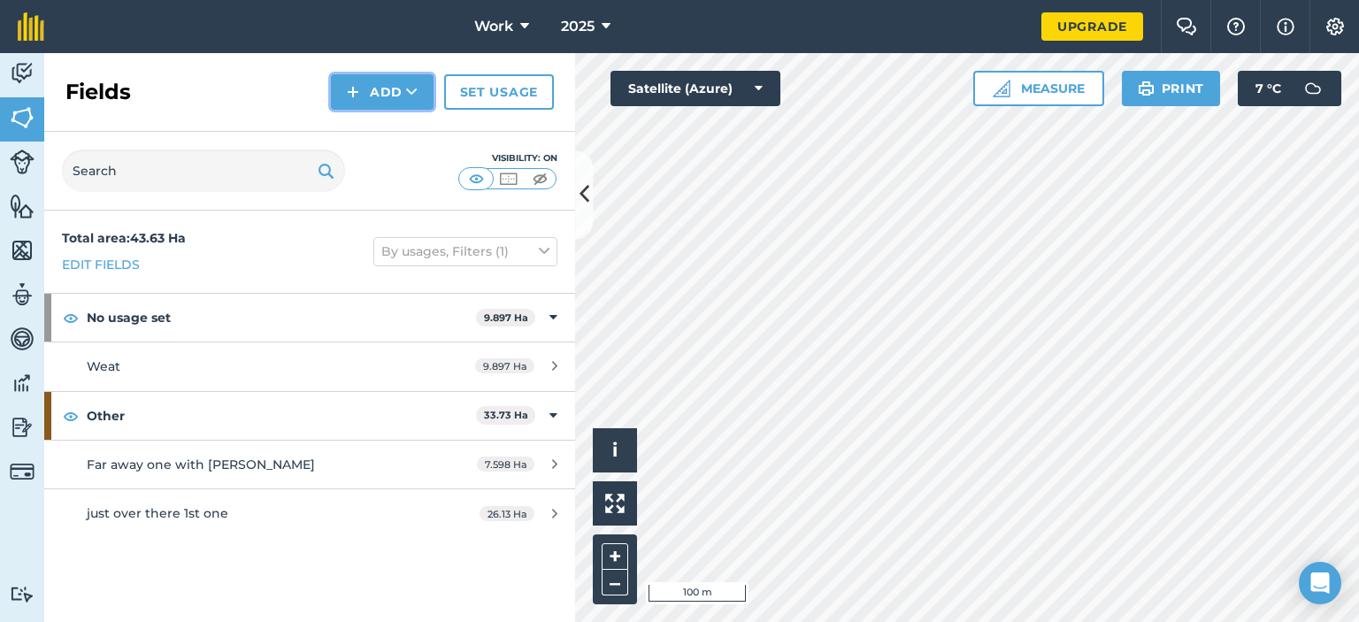
click at [384, 96] on button "Add" at bounding box center [382, 91] width 103 height 35
click at [420, 141] on link "Draw" at bounding box center [381, 131] width 97 height 39
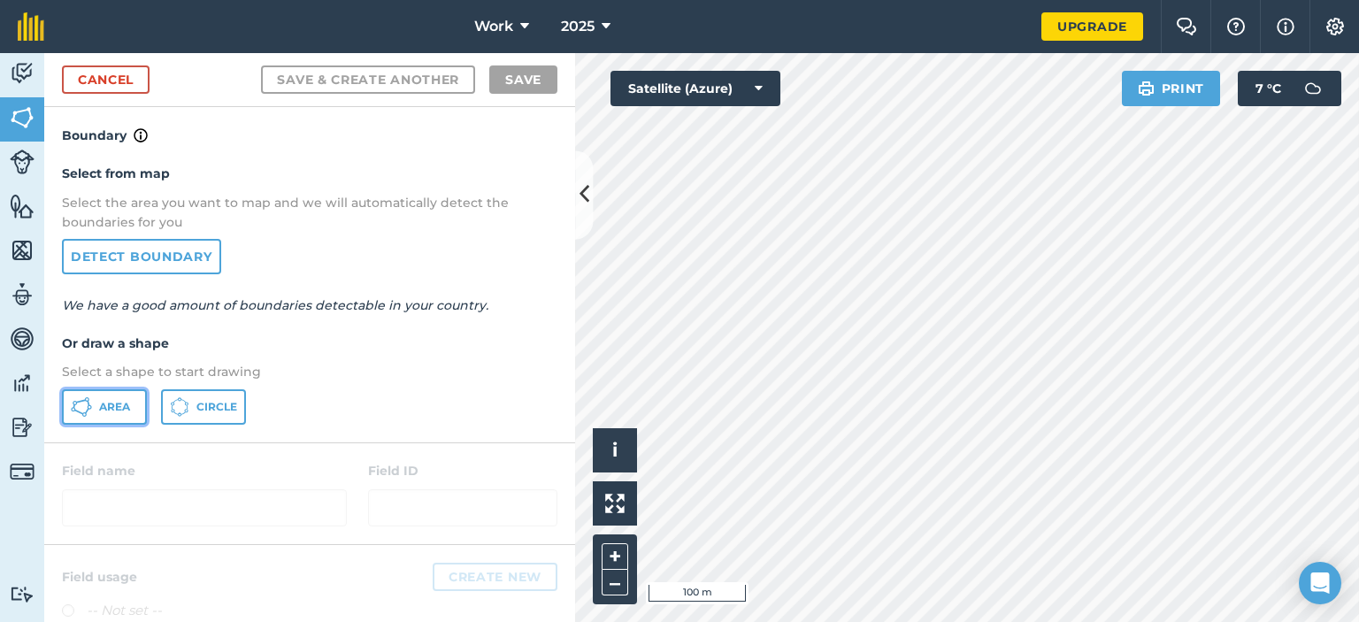
click at [117, 413] on button "Area" at bounding box center [104, 406] width 85 height 35
click at [1146, 621] on html "Work 2025 Upgrade Farm Chat Help Info Settings Map printing is not available on…" at bounding box center [679, 311] width 1359 height 622
click at [1099, 621] on html "Work 2025 Upgrade Farm Chat Help Info Settings Map printing is not available on…" at bounding box center [679, 311] width 1359 height 622
click at [1089, 621] on html "Work 2025 Upgrade Farm Chat Help Info Settings Map printing is not available on…" at bounding box center [679, 311] width 1359 height 622
click at [1058, 621] on html "Work 2025 Upgrade Farm Chat Help Info Settings Map printing is not available on…" at bounding box center [679, 311] width 1359 height 622
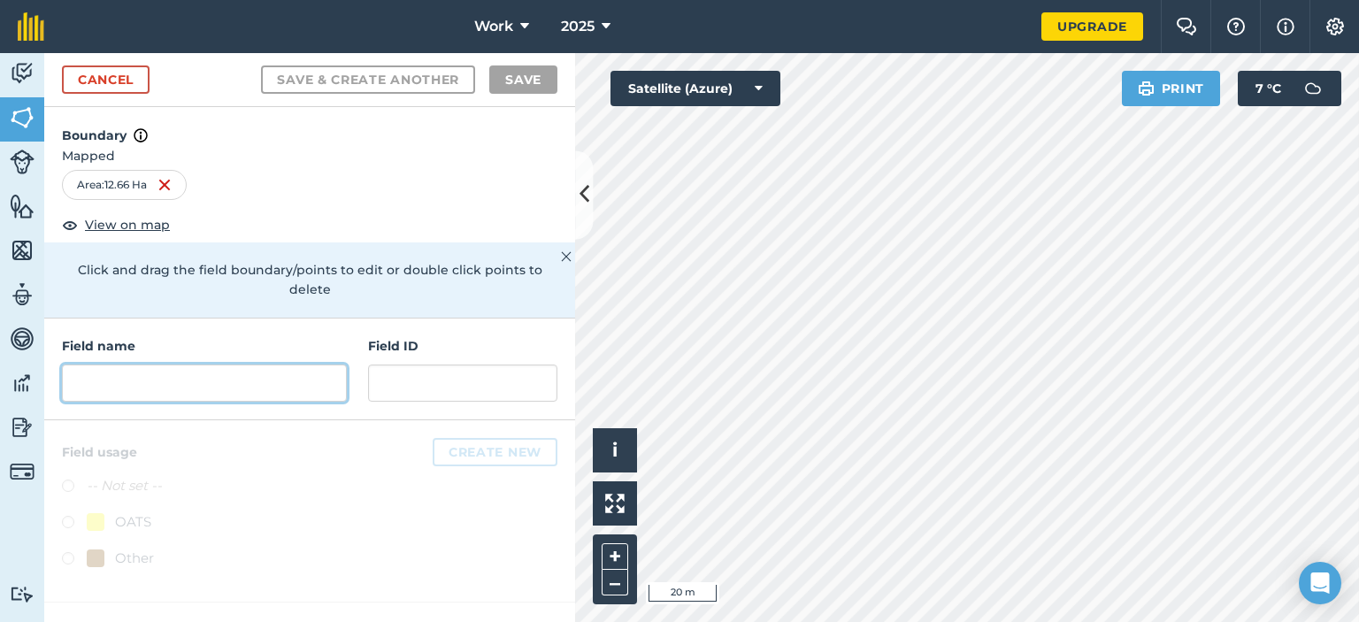
click at [286, 381] on input "text" at bounding box center [204, 382] width 285 height 37
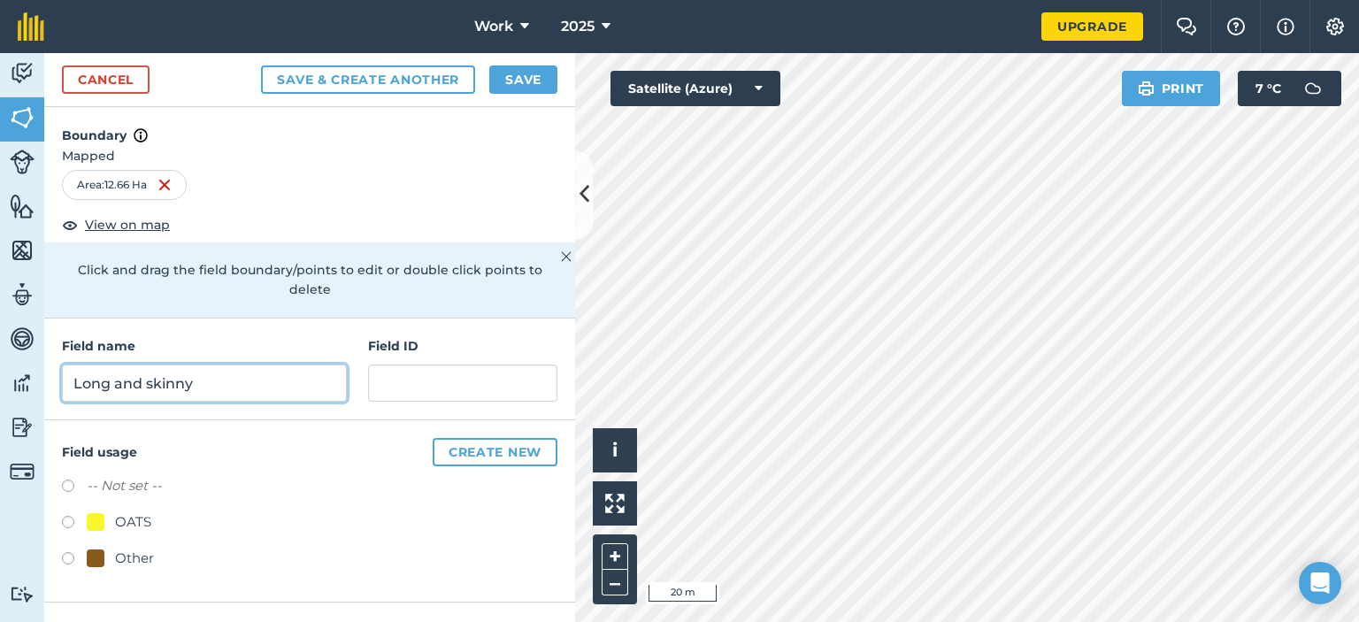
type input "Long and skinny"
click at [68, 556] on label at bounding box center [74, 561] width 25 height 18
radio input "true"
click at [525, 79] on button "Save" at bounding box center [523, 79] width 68 height 28
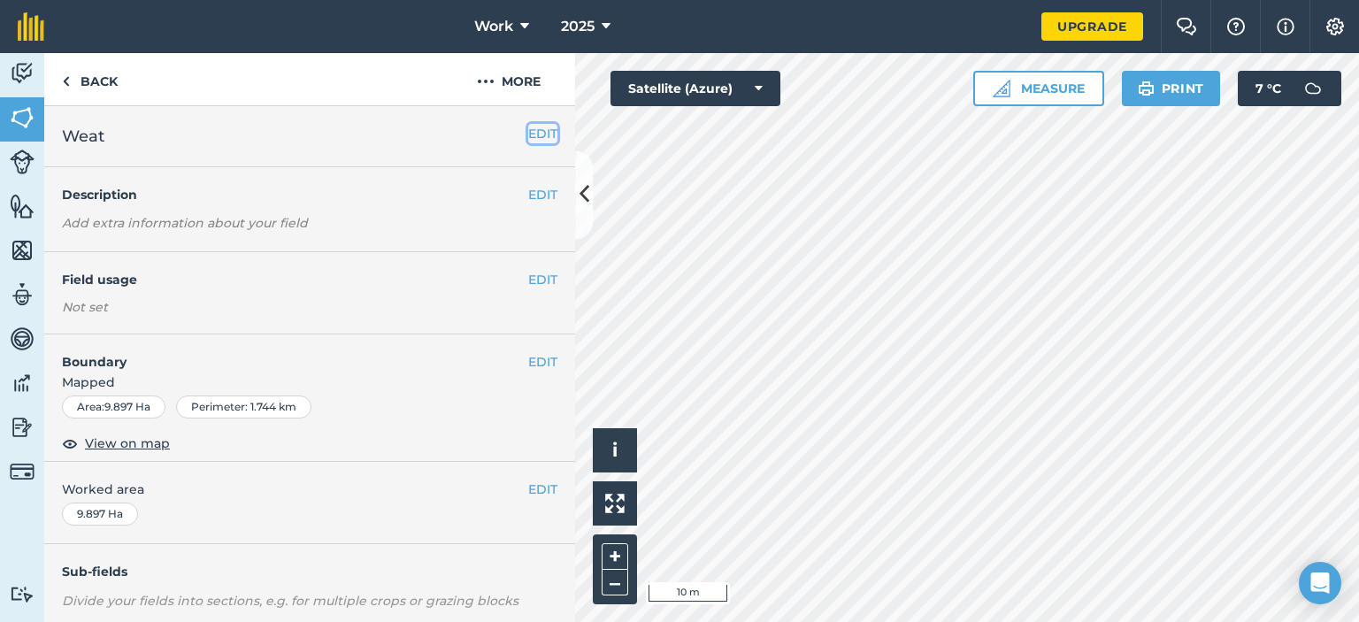
click at [528, 133] on button "EDIT" at bounding box center [542, 133] width 29 height 19
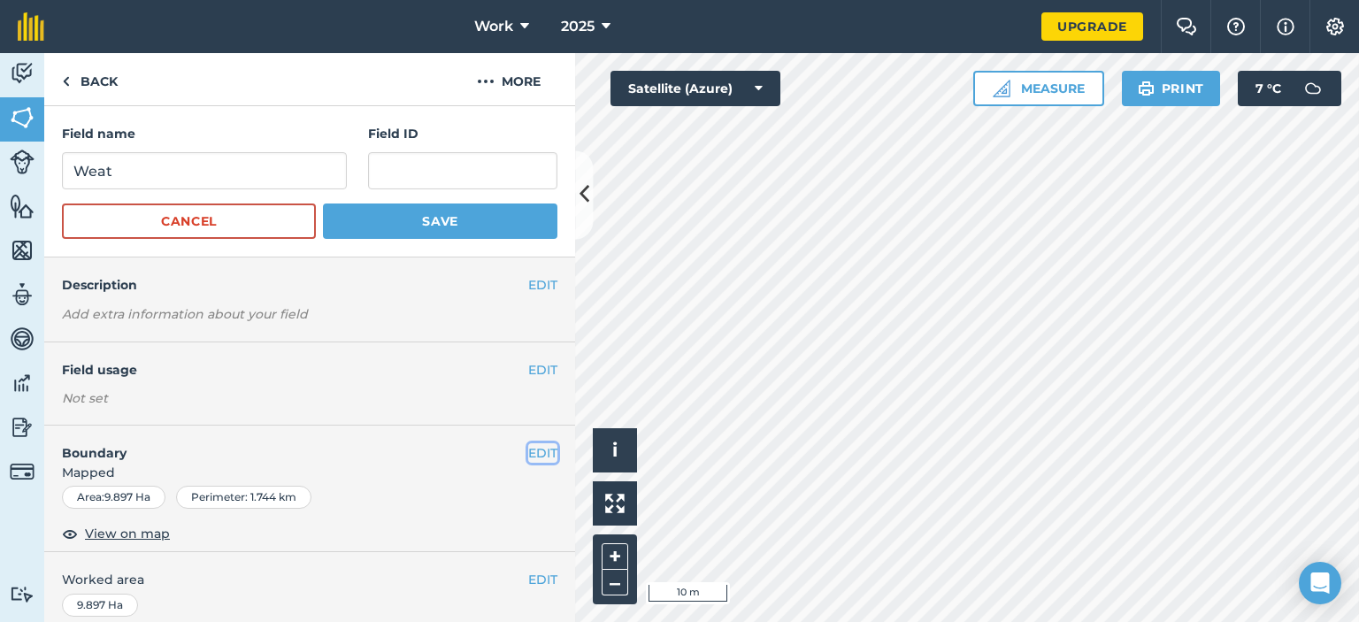
click at [528, 453] on button "EDIT" at bounding box center [542, 452] width 29 height 19
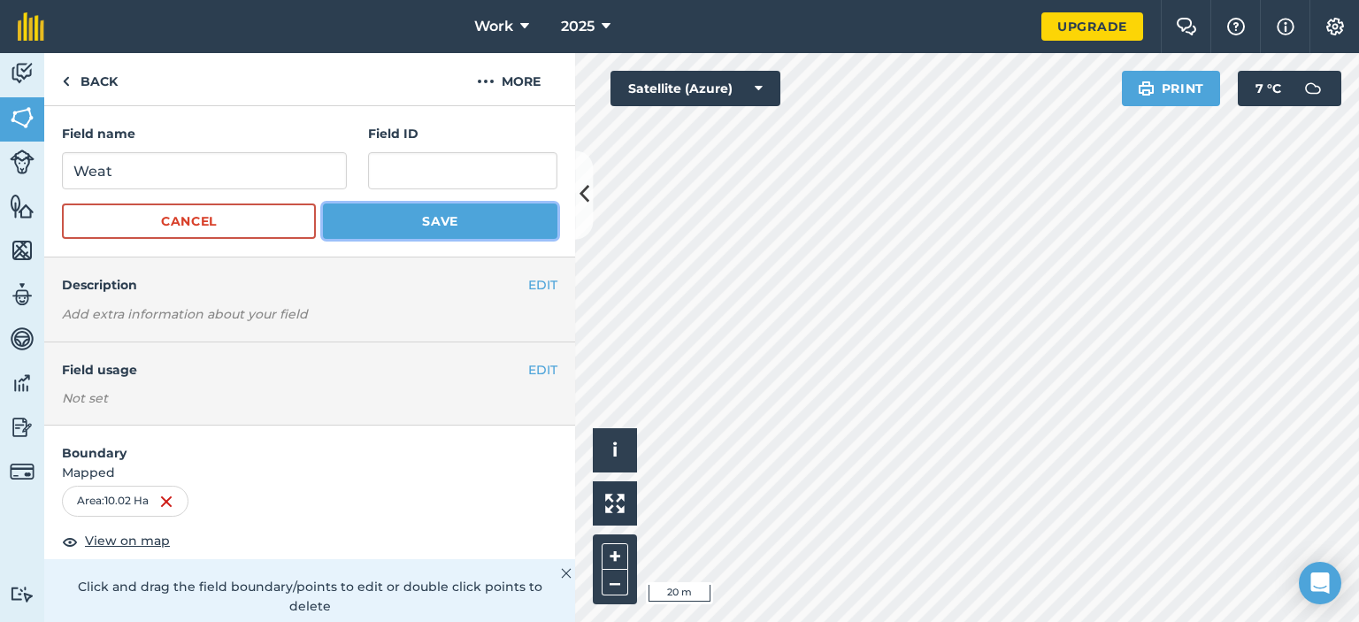
click at [507, 214] on button "Save" at bounding box center [440, 220] width 234 height 35
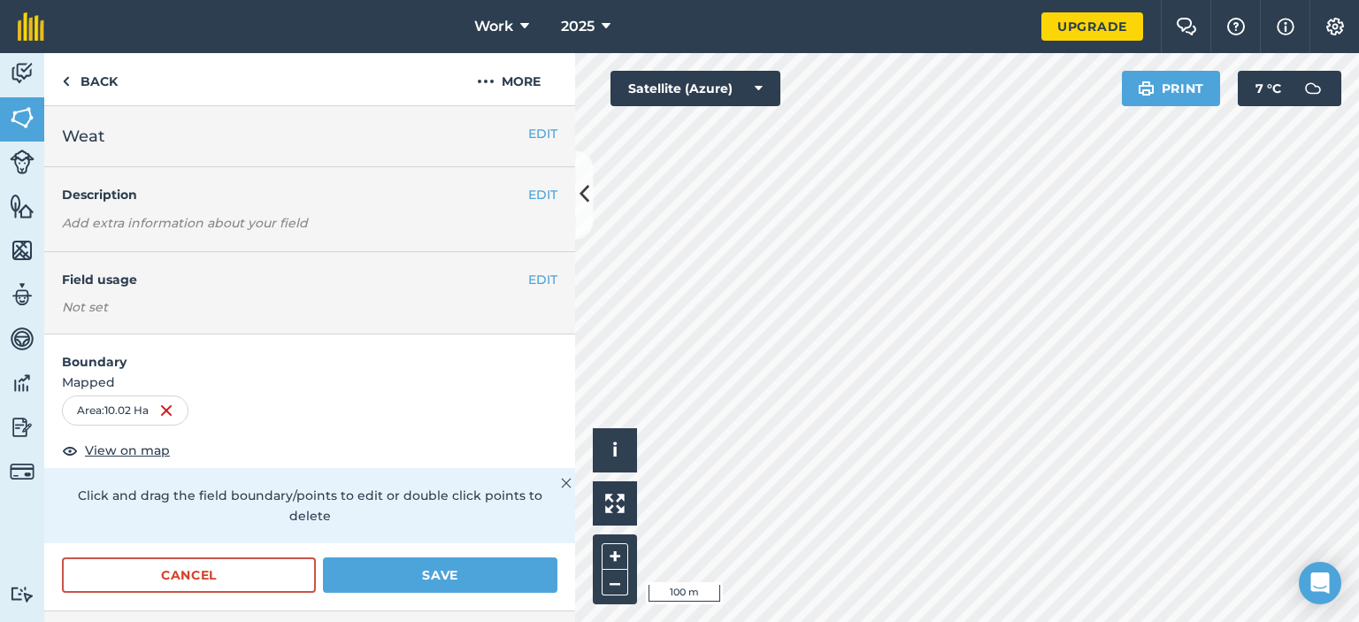
click at [1112, 621] on html "Work 2025 Upgrade Farm Chat Help Info Settings Map printing is not available on…" at bounding box center [679, 311] width 1359 height 622
click at [402, 565] on button "Save" at bounding box center [440, 574] width 234 height 35
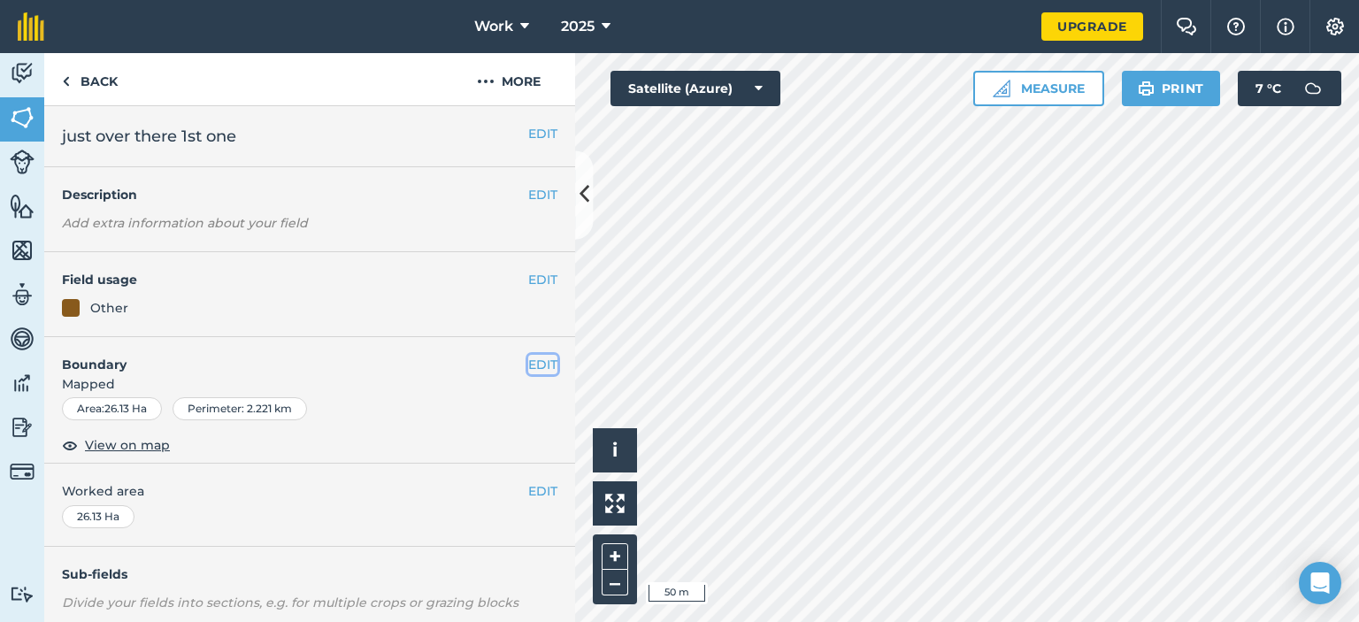
click at [528, 362] on button "EDIT" at bounding box center [542, 364] width 29 height 19
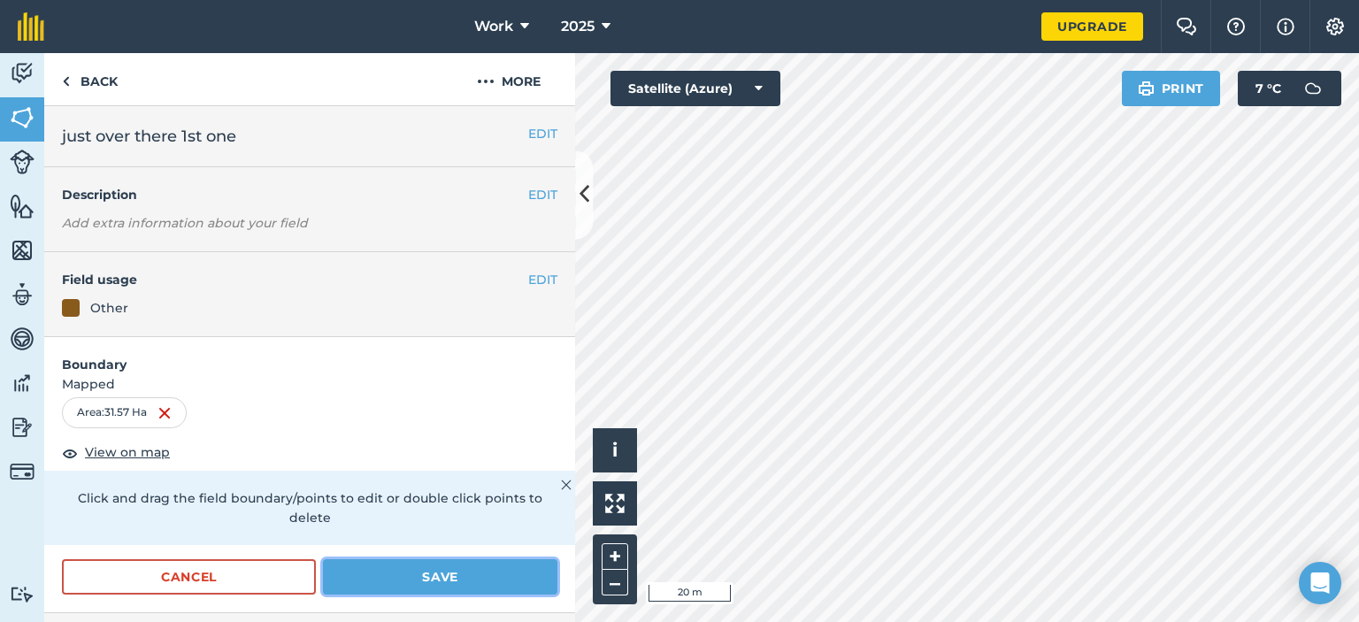
click at [480, 560] on button "Save" at bounding box center [440, 576] width 234 height 35
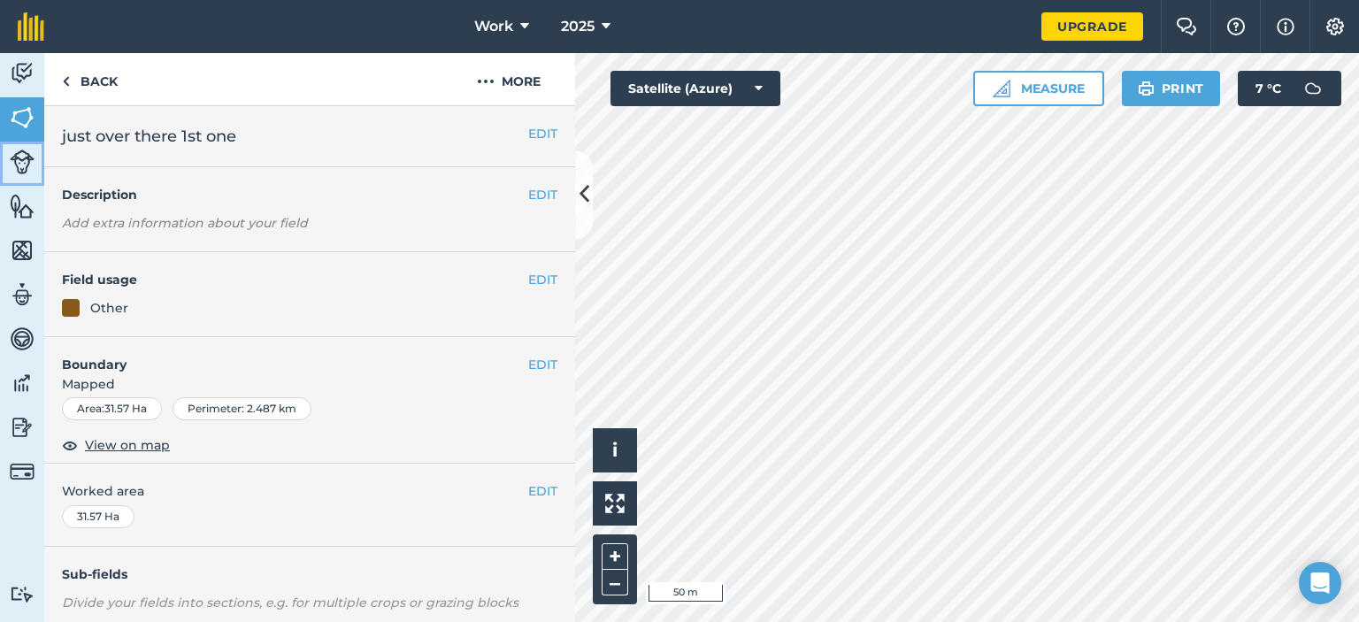
click at [26, 164] on img at bounding box center [22, 161] width 25 height 25
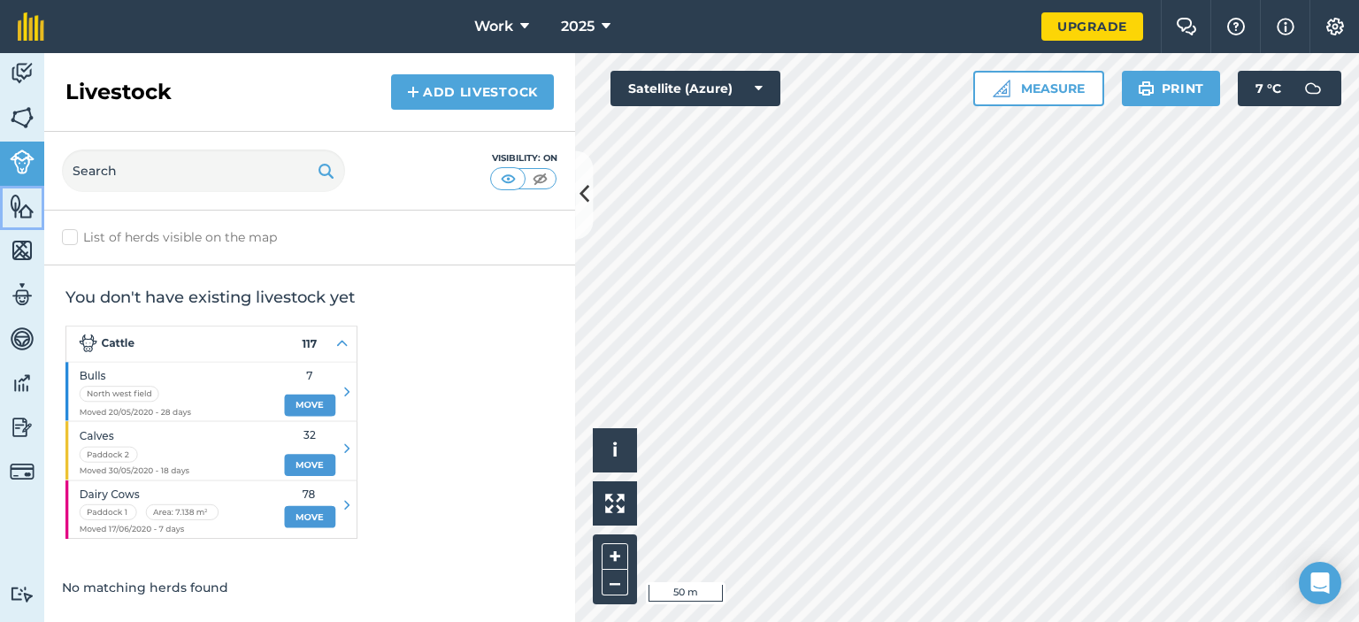
click at [18, 202] on img at bounding box center [22, 206] width 25 height 27
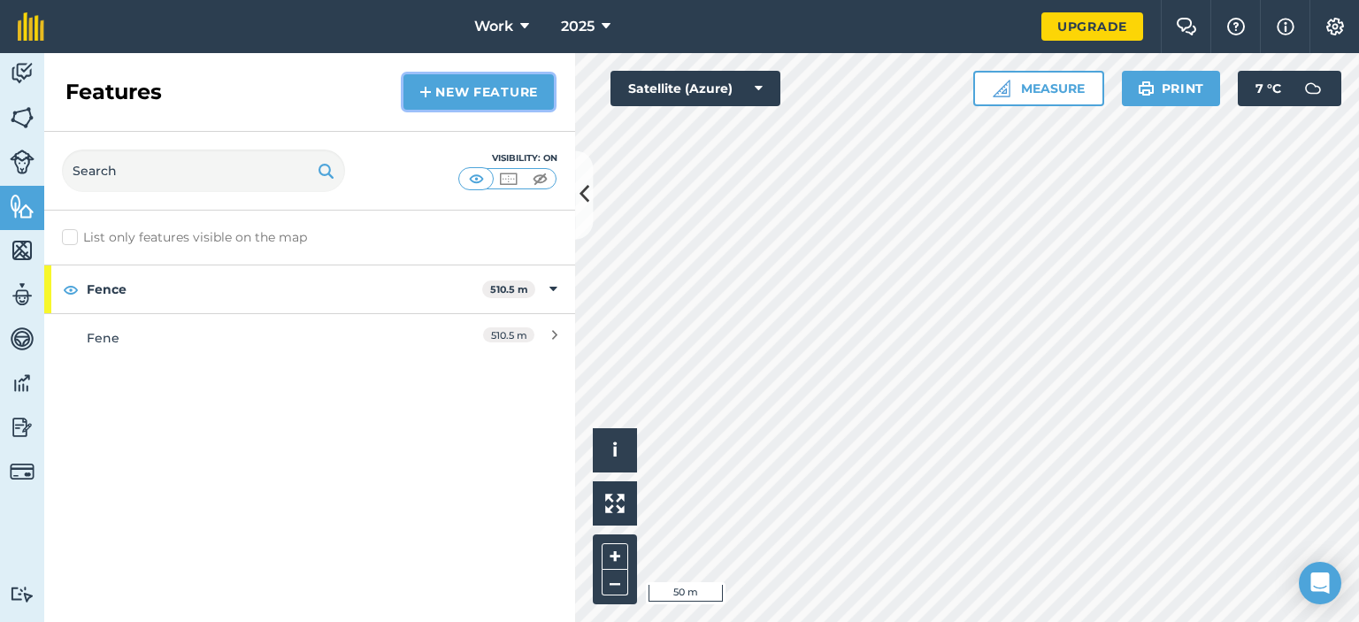
click at [461, 95] on link "New feature" at bounding box center [478, 91] width 150 height 35
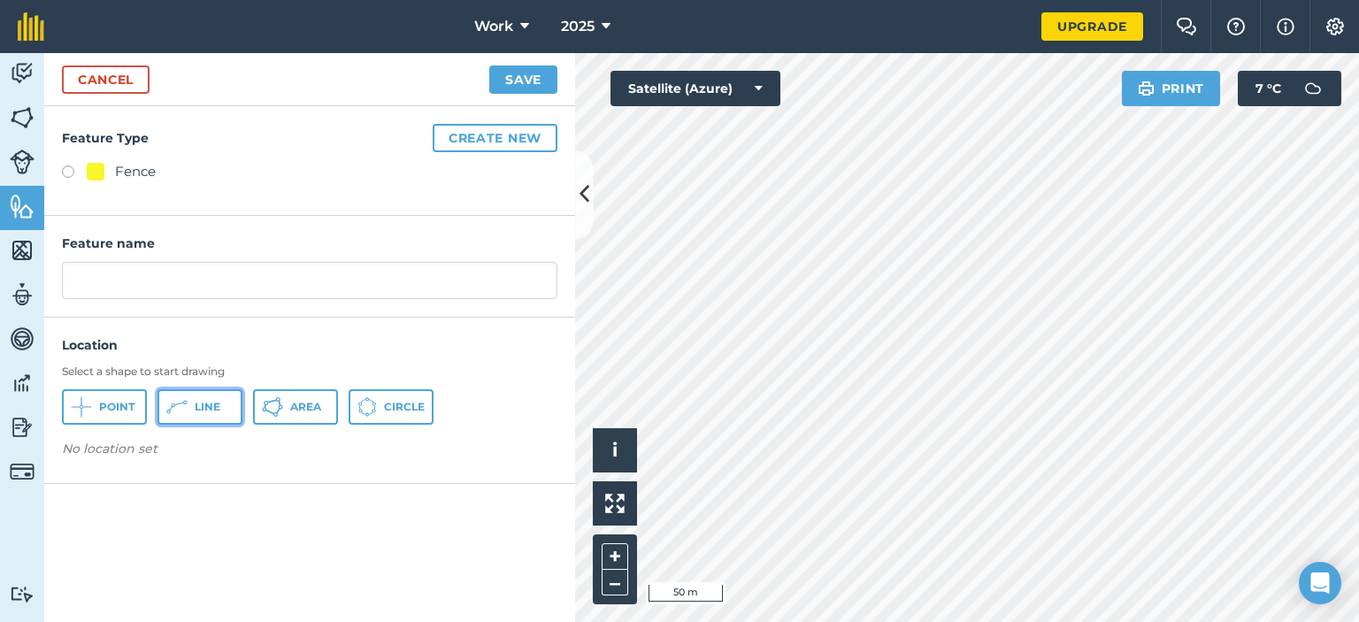
drag, startPoint x: 211, startPoint y: 413, endPoint x: 248, endPoint y: 404, distance: 37.3
click at [211, 413] on button "Line" at bounding box center [199, 406] width 85 height 35
click at [517, 88] on button "Save" at bounding box center [523, 79] width 68 height 28
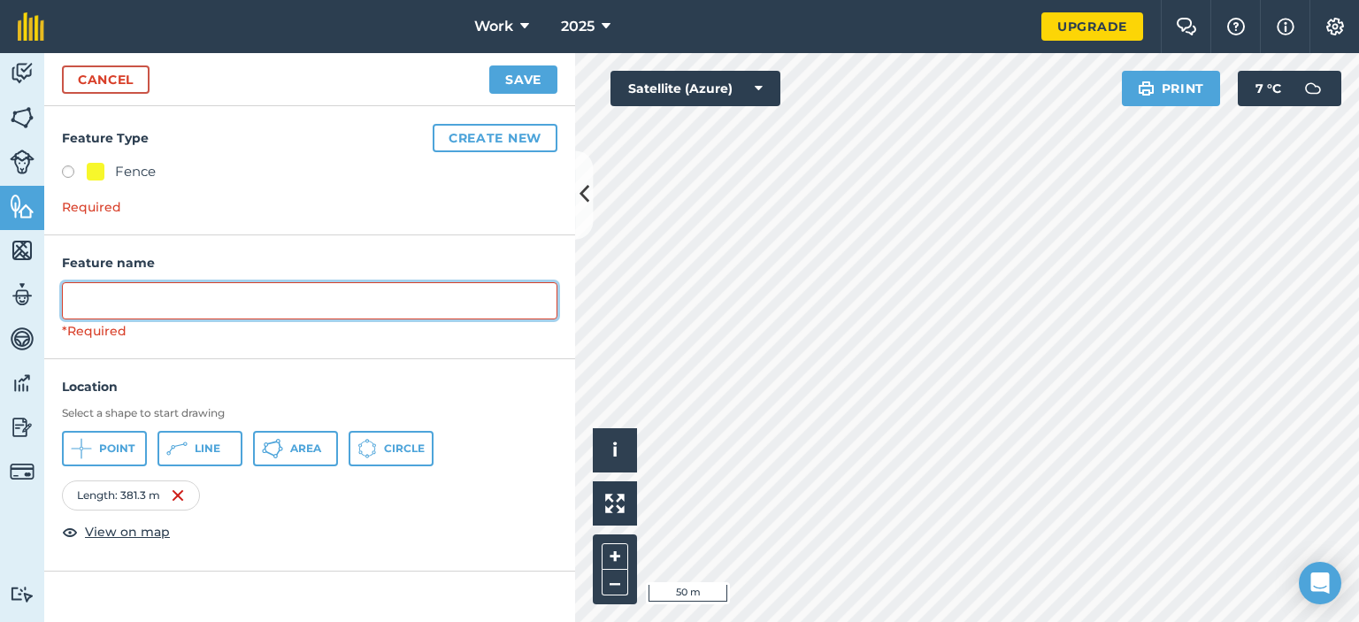
click at [290, 298] on input "text" at bounding box center [309, 300] width 495 height 37
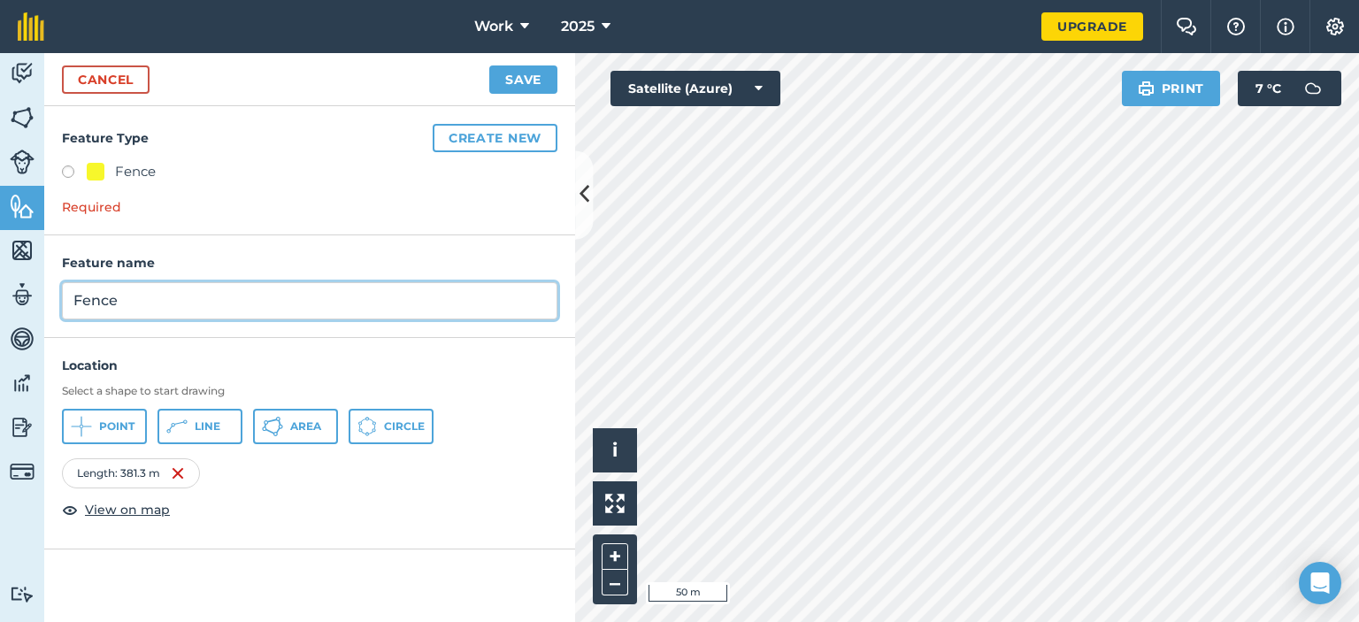
type input "Fence"
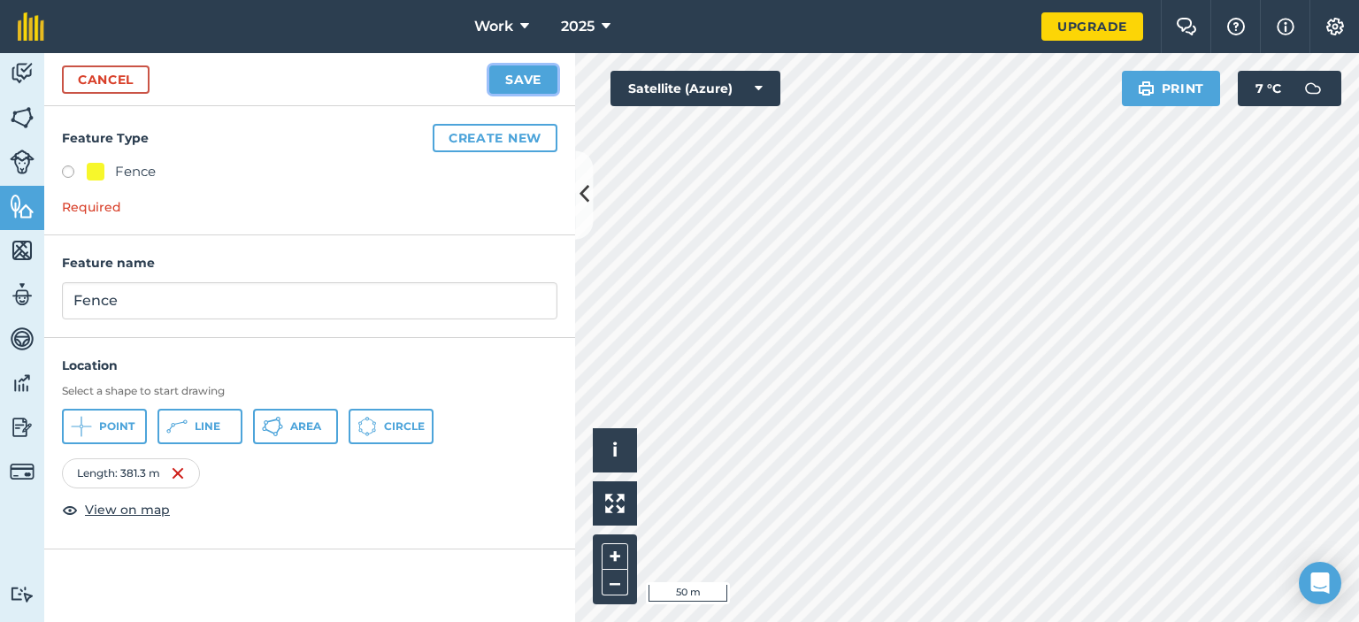
click at [505, 80] on button "Save" at bounding box center [523, 79] width 68 height 28
click at [65, 168] on label at bounding box center [74, 174] width 25 height 18
radio input "true"
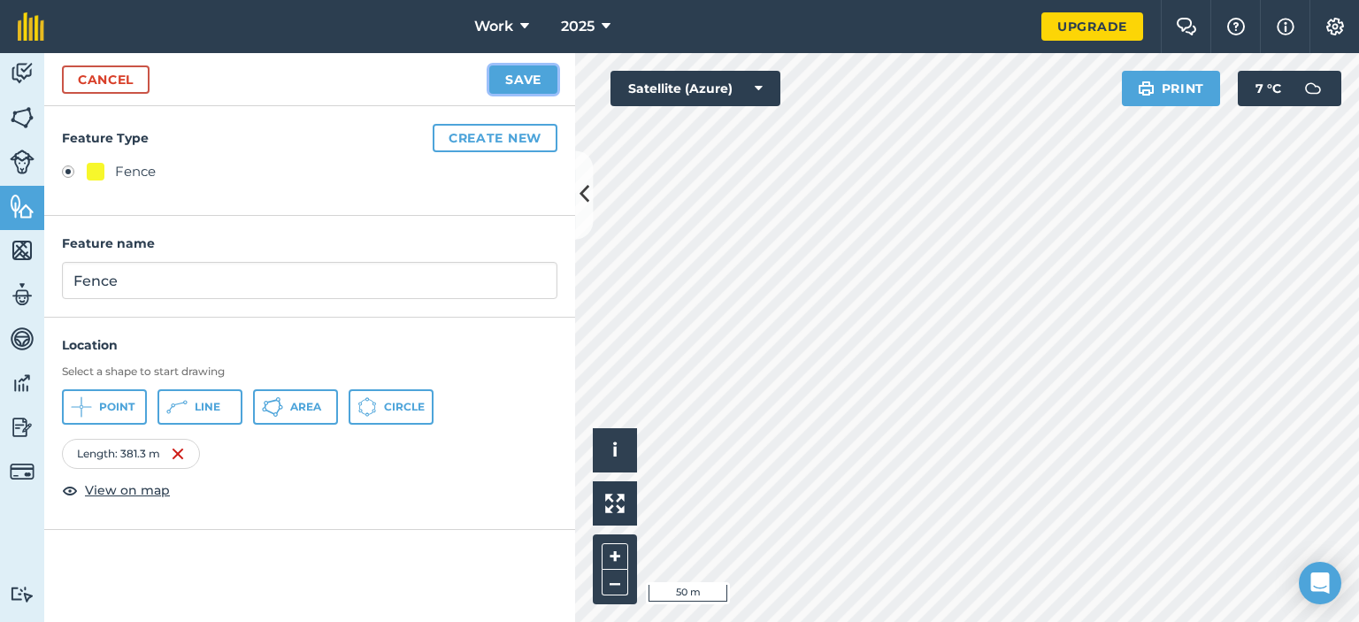
click at [504, 71] on button "Save" at bounding box center [523, 79] width 68 height 28
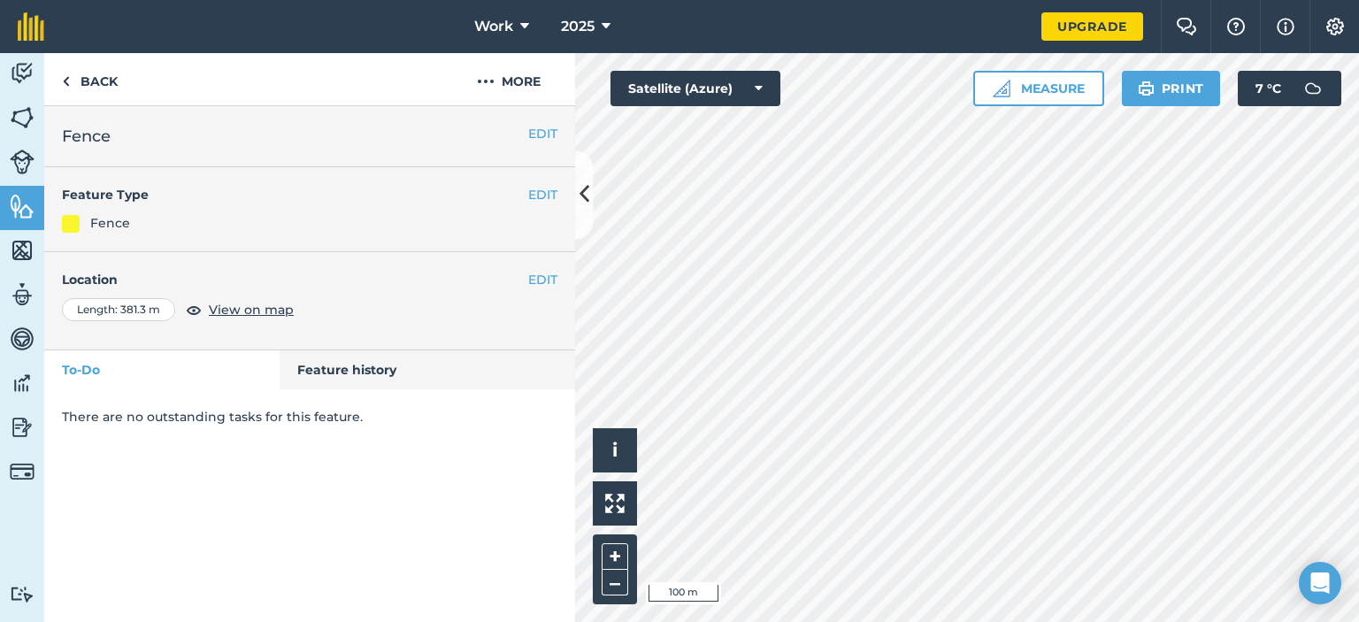
click at [630, 564] on div "Click to start drawing i © 2025 TomTom, Microsoft 100 m + –" at bounding box center [967, 337] width 784 height 569
click at [20, 116] on img at bounding box center [22, 117] width 25 height 27
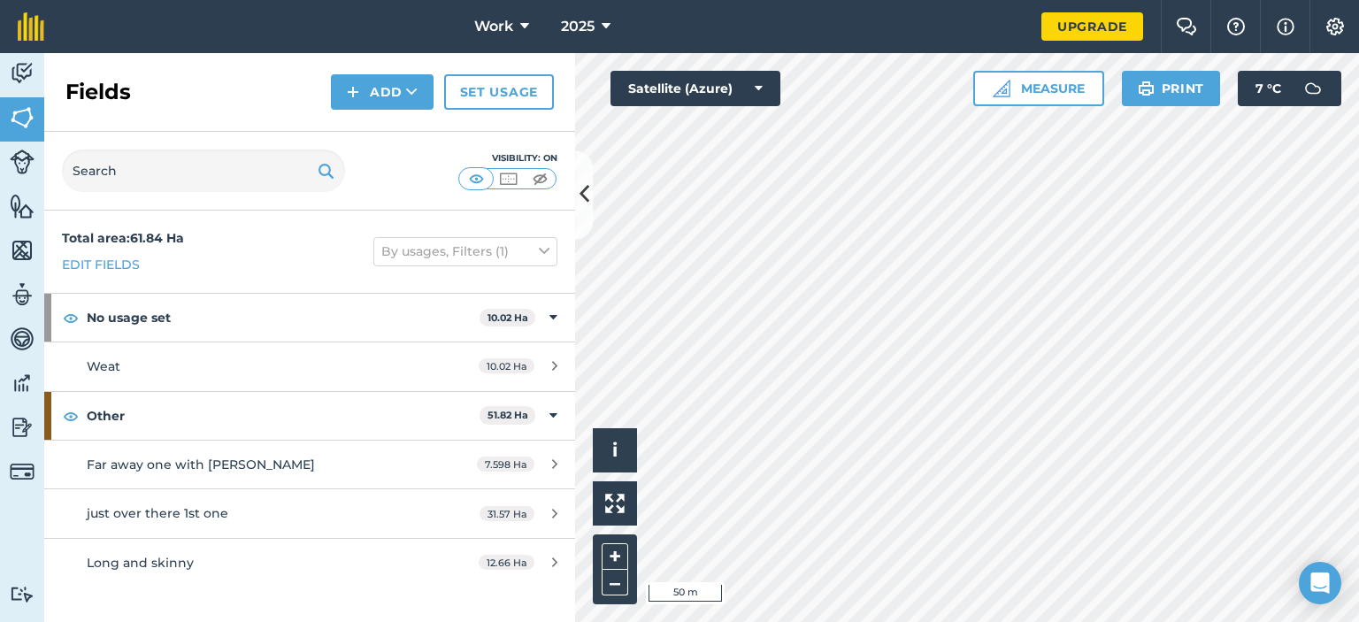
click at [453, 556] on div "Activity Fields Livestock Features Maps Team Vehicles Data Reporting Billing Tu…" at bounding box center [679, 337] width 1359 height 569
click at [802, 491] on div "Click to start drawing i © 2025 TomTom, Microsoft 50 m + – Satellite (Azure) Me…" at bounding box center [967, 337] width 784 height 569
click at [395, 94] on button "Add" at bounding box center [382, 91] width 103 height 35
click at [399, 139] on link "Draw" at bounding box center [381, 131] width 97 height 39
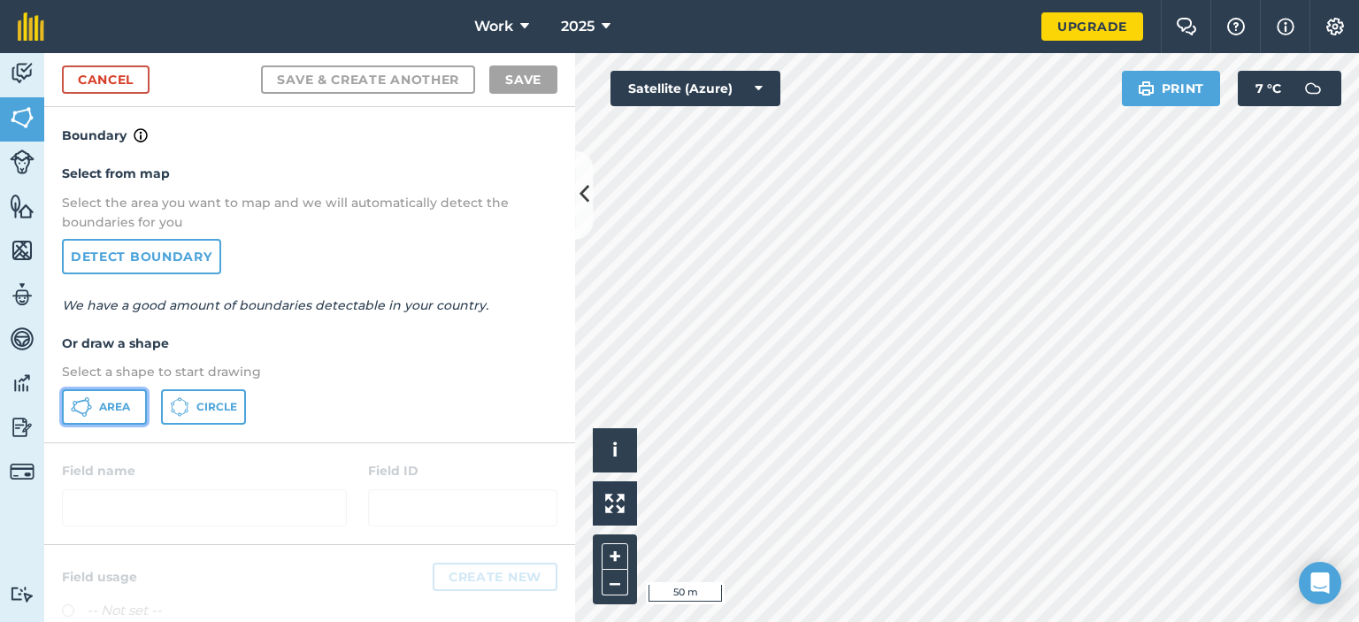
click at [124, 409] on span "Area" at bounding box center [114, 407] width 31 height 14
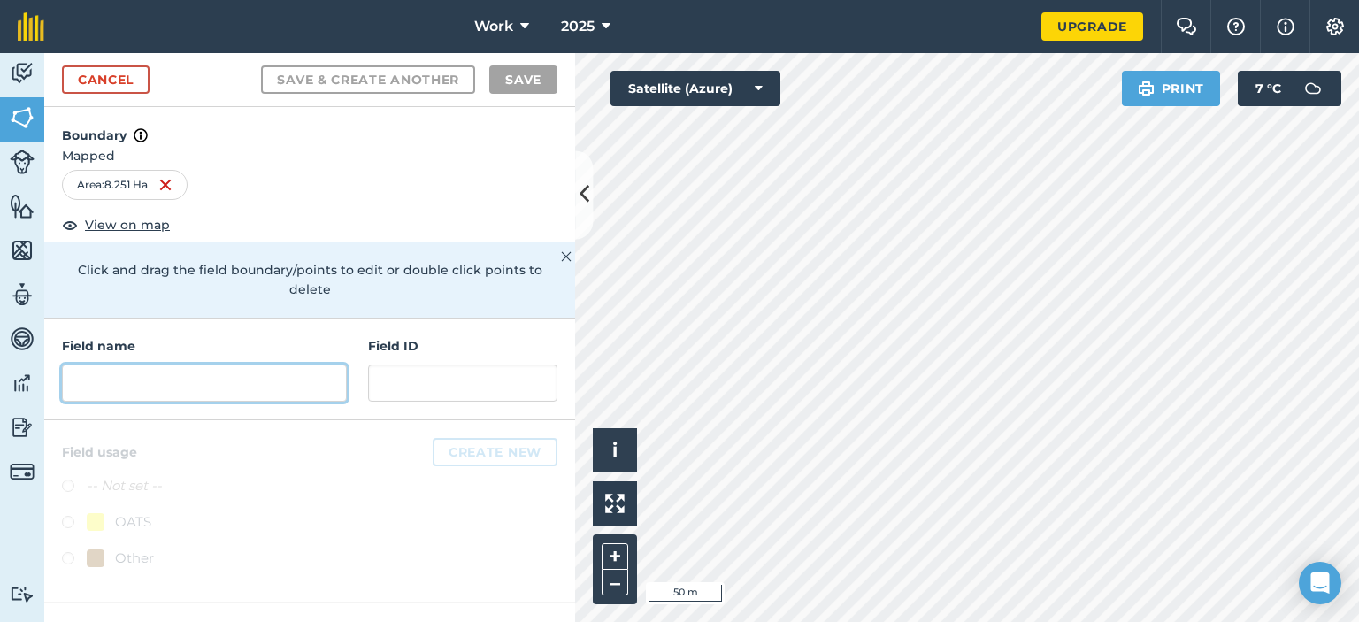
click at [238, 387] on input "text" at bounding box center [204, 382] width 285 height 37
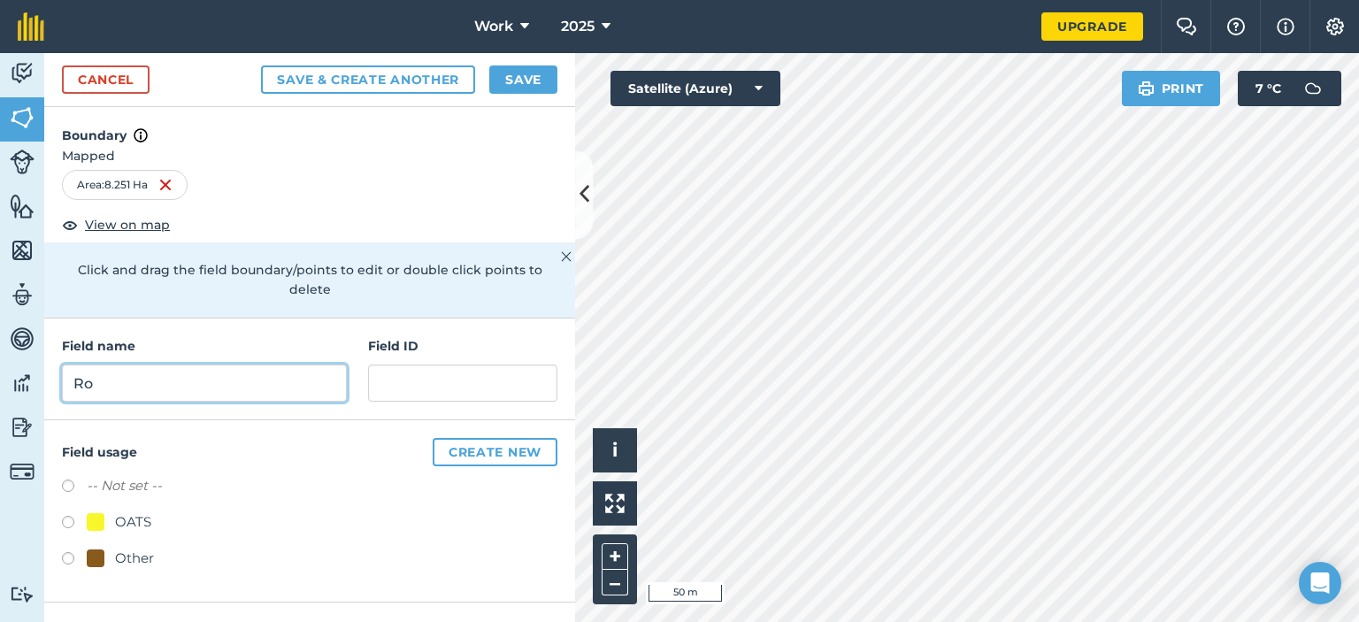
type input "R"
type input "B"
type input "Back Field"
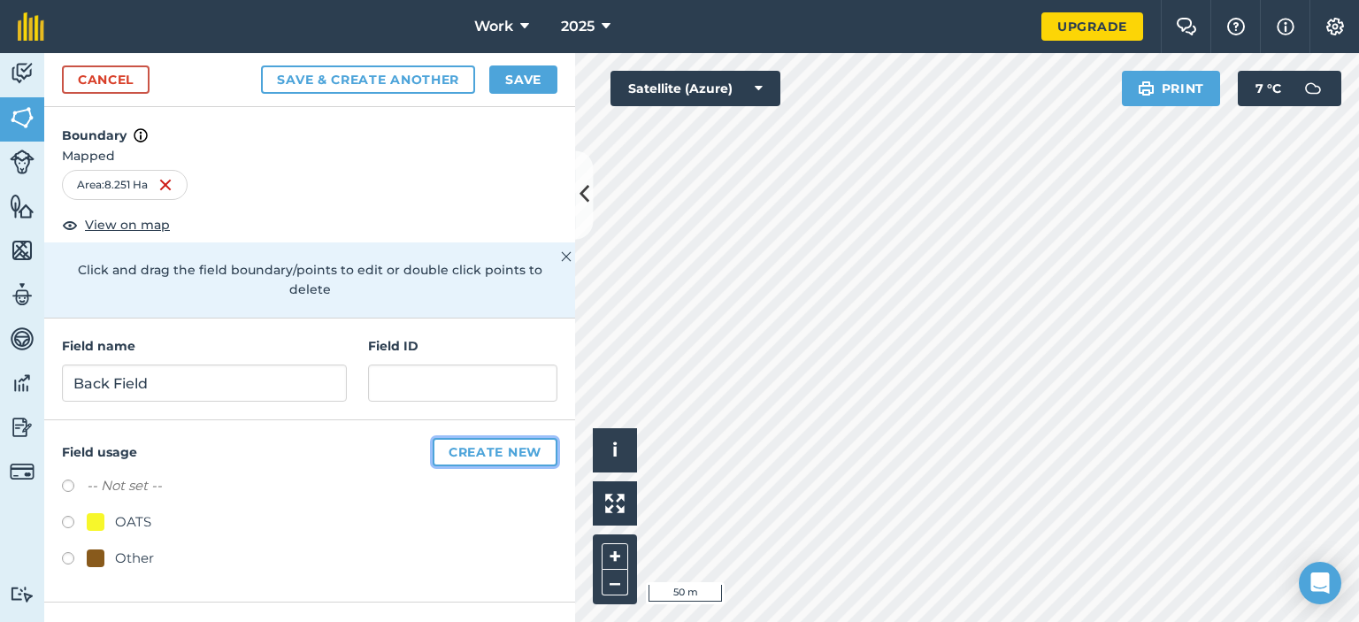
click at [524, 452] on button "Create new" at bounding box center [495, 452] width 125 height 28
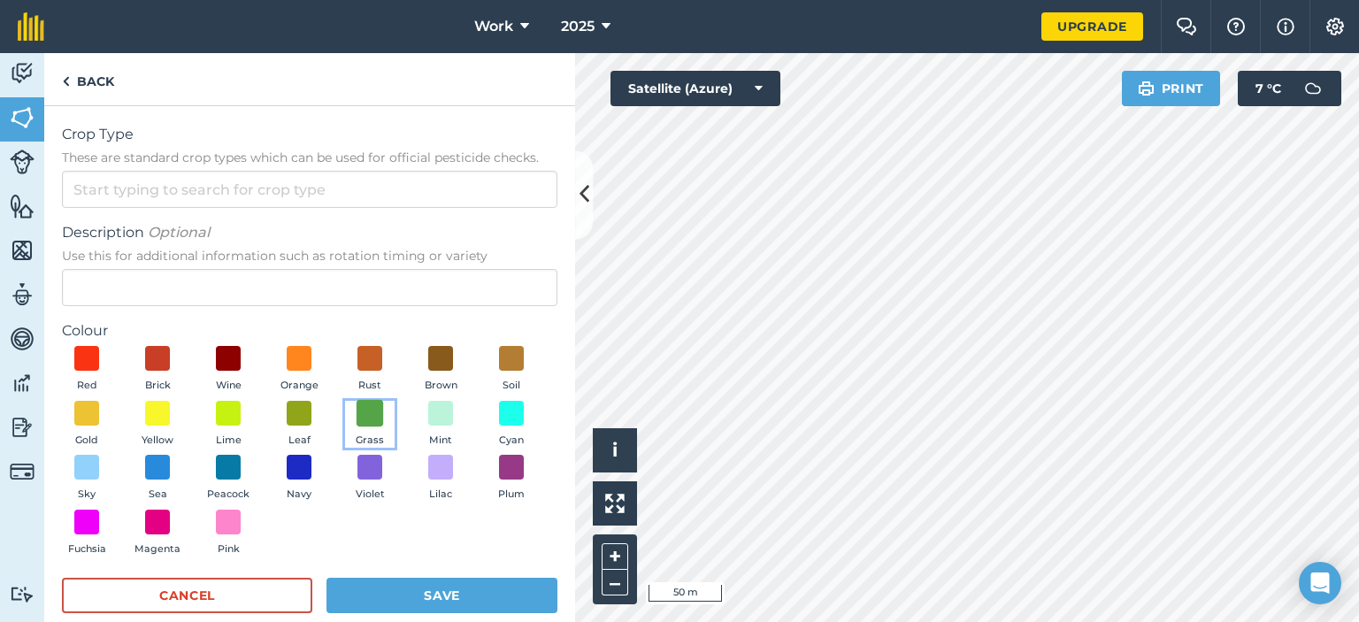
click at [384, 426] on span at bounding box center [369, 412] width 27 height 27
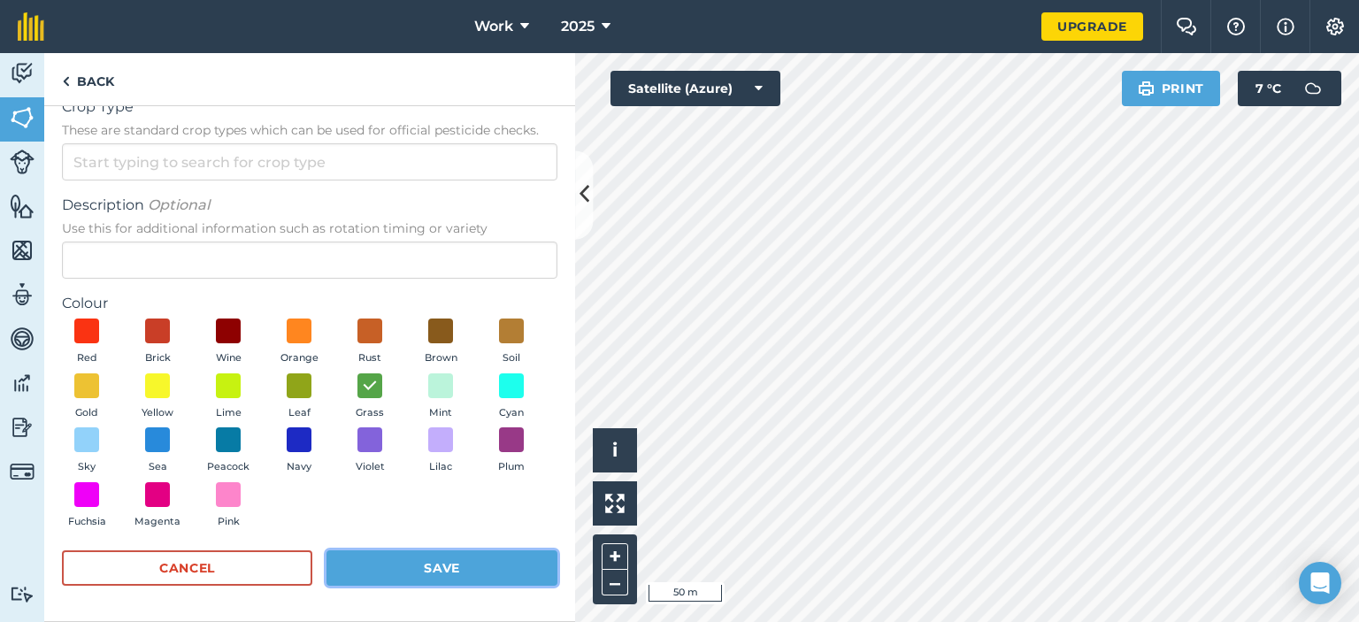
click at [439, 563] on button "Save" at bounding box center [441, 567] width 231 height 35
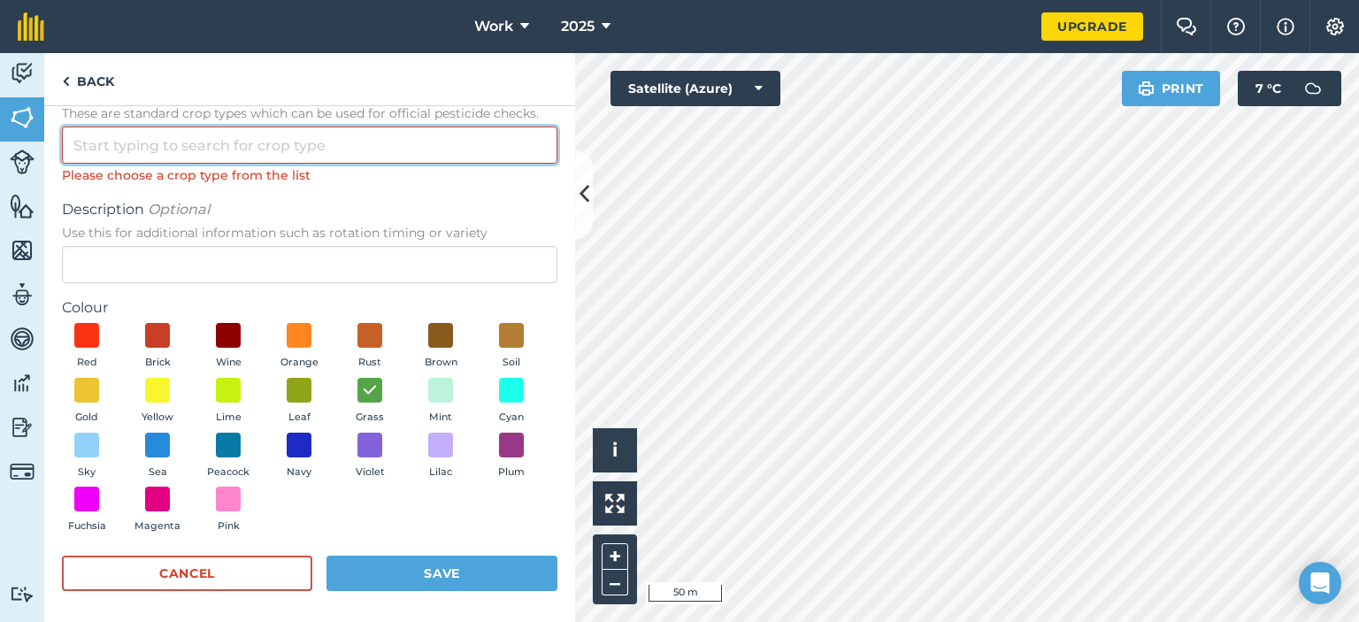
click at [181, 157] on input "Crop Type These are standard crop types which can be used for official pesticid…" at bounding box center [309, 144] width 495 height 37
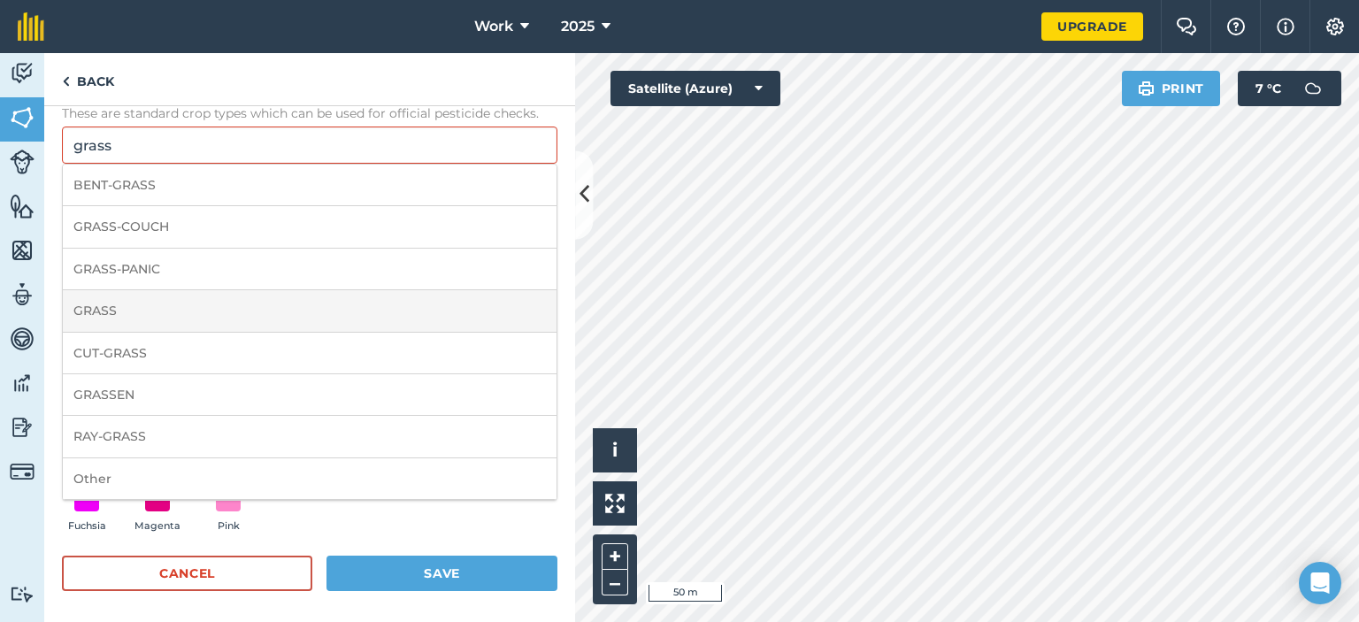
click at [148, 325] on li "GRASS" at bounding box center [310, 311] width 494 height 42
type input "GRASS"
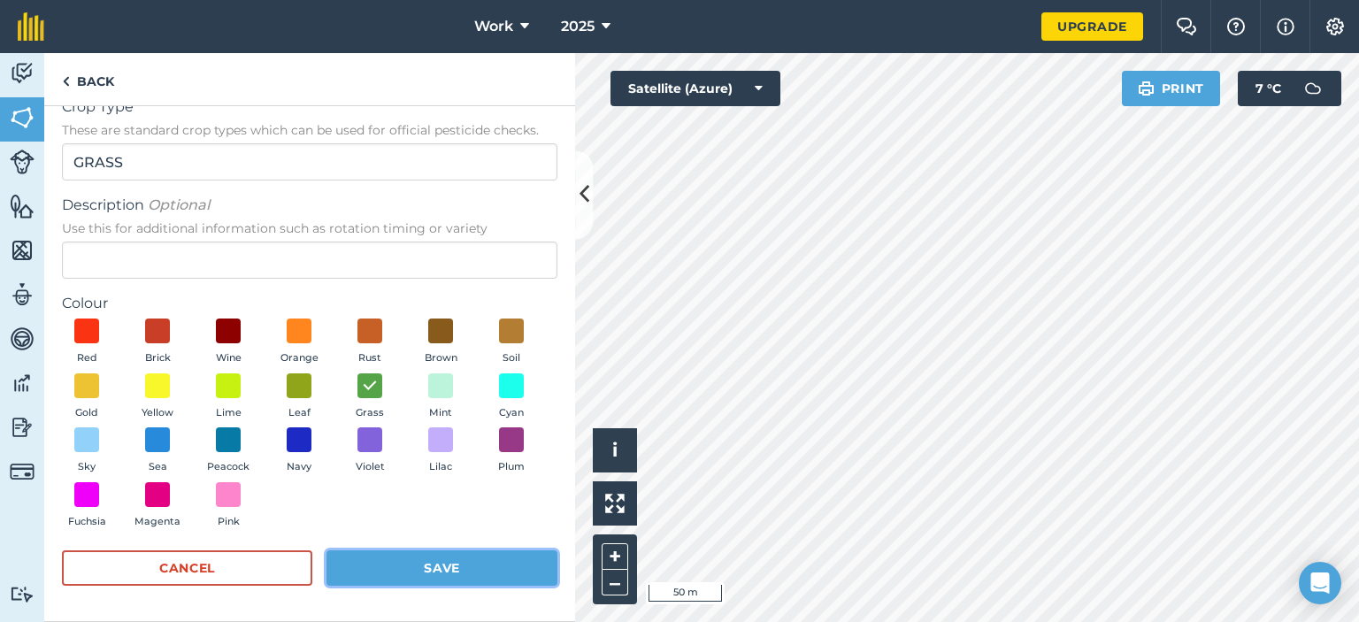
drag, startPoint x: 407, startPoint y: 573, endPoint x: 402, endPoint y: 581, distance: 9.6
click at [403, 578] on button "Save" at bounding box center [441, 567] width 231 height 35
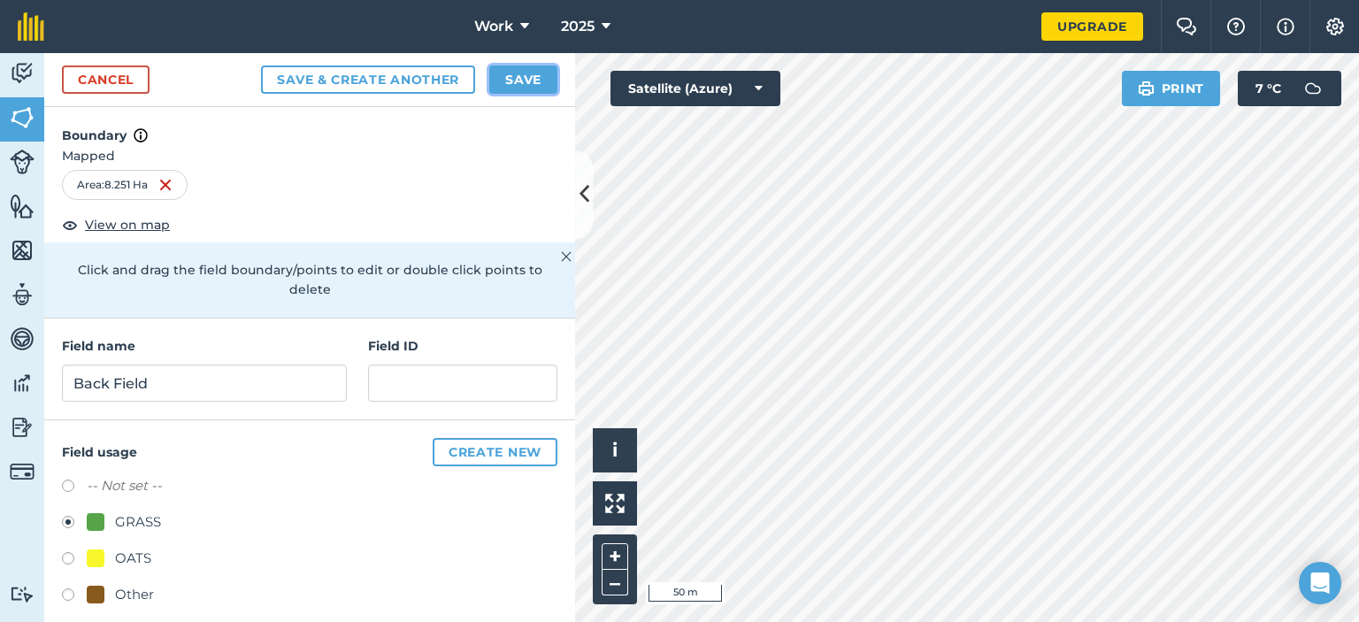
click at [502, 80] on button "Save" at bounding box center [523, 79] width 68 height 28
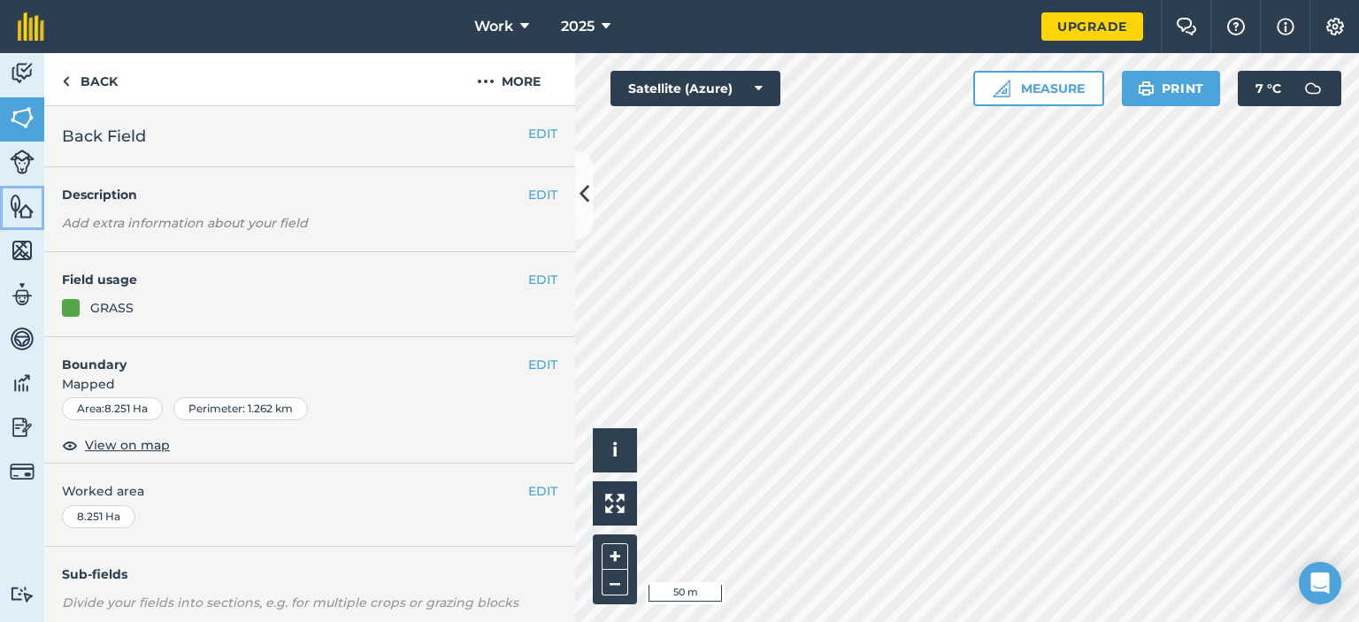
click at [27, 214] on img at bounding box center [22, 206] width 25 height 27
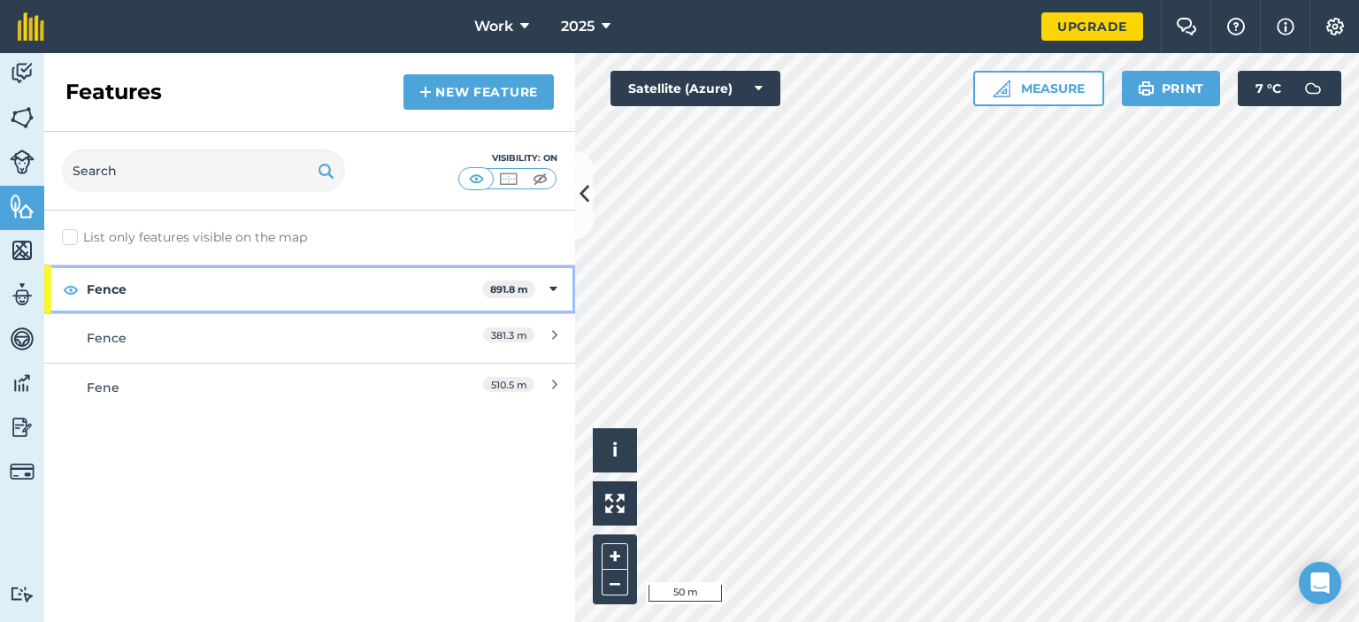
click at [125, 287] on strong "Fence" at bounding box center [284, 289] width 395 height 48
click at [150, 287] on strong "Fence" at bounding box center [286, 289] width 399 height 48
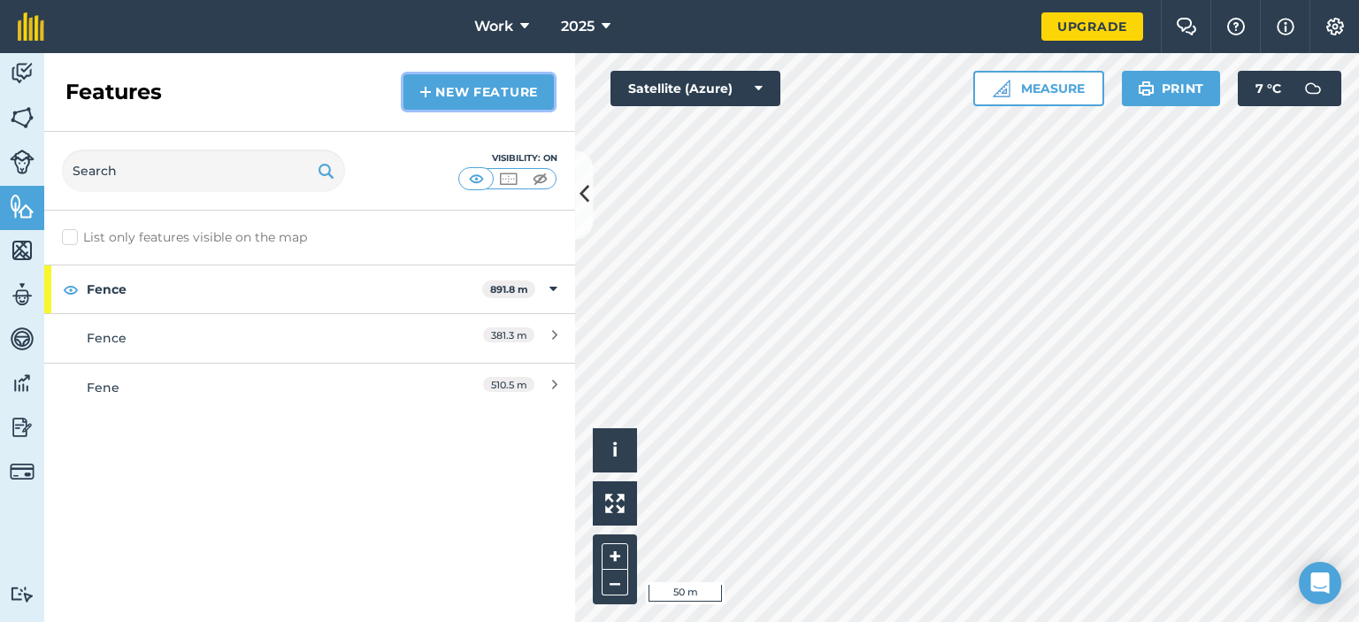
click at [476, 91] on link "New feature" at bounding box center [478, 91] width 150 height 35
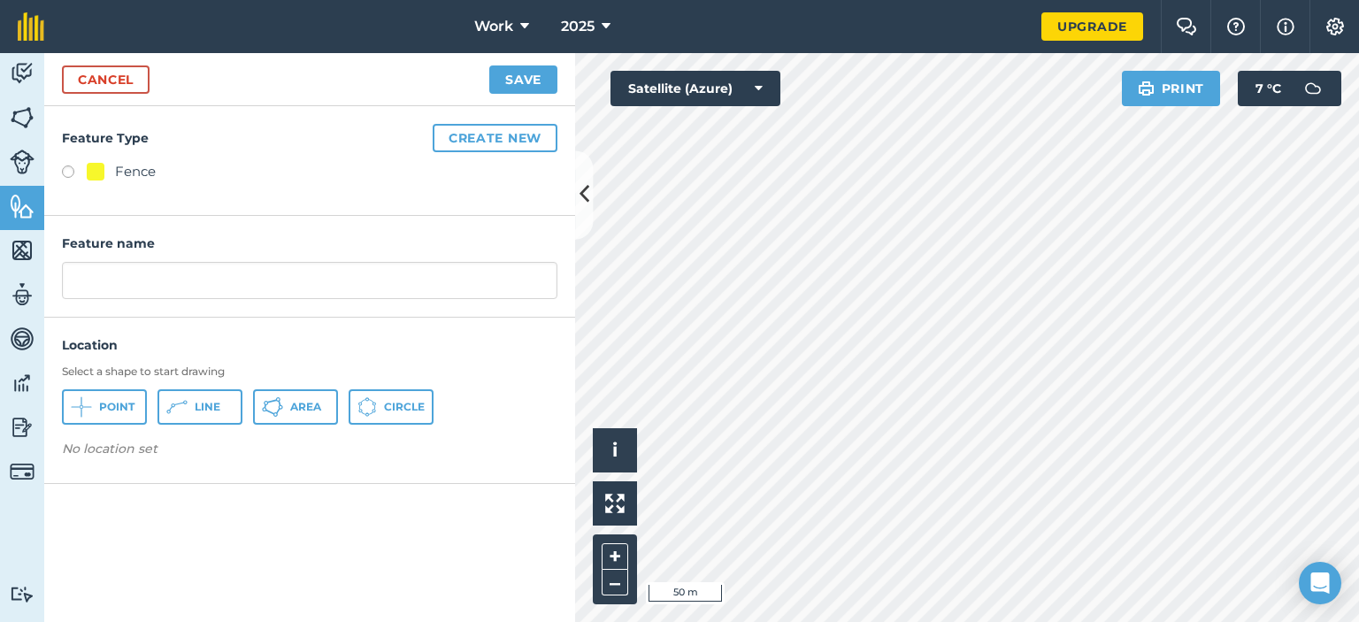
drag, startPoint x: 67, startPoint y: 165, endPoint x: 80, endPoint y: 177, distance: 16.9
click at [71, 169] on label at bounding box center [74, 174] width 25 height 18
radio input "true"
type input "Fence 2"
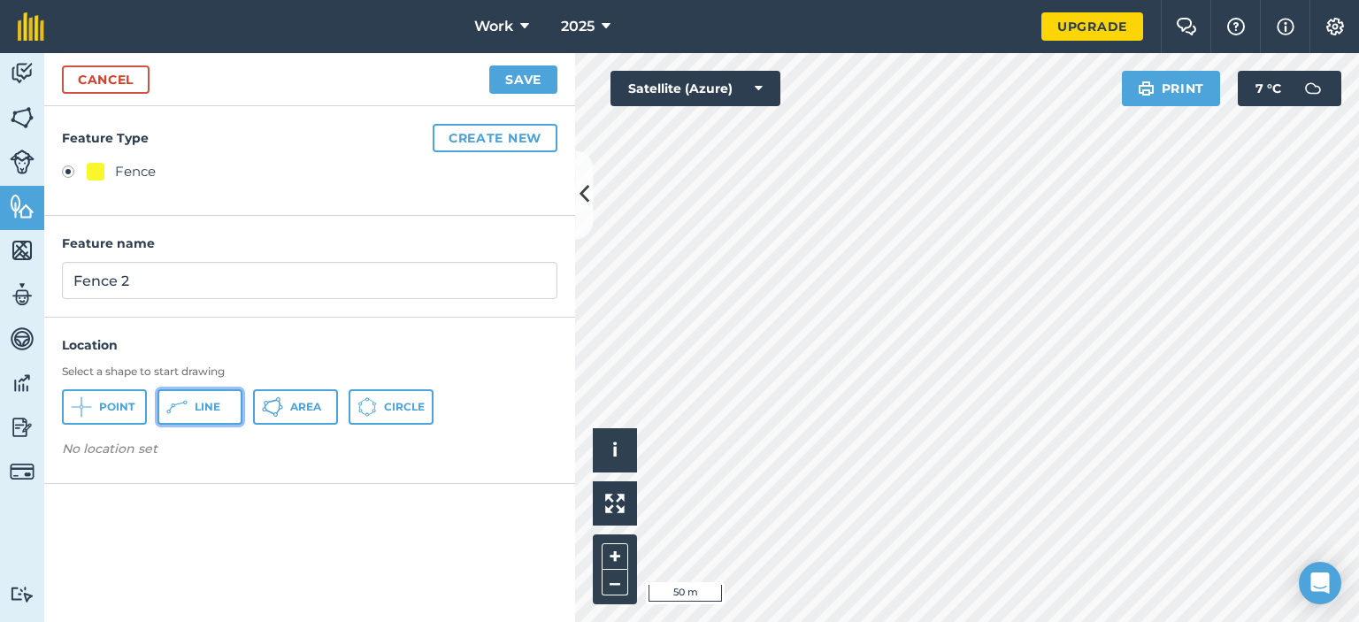
click at [212, 402] on span "Line" at bounding box center [208, 407] width 26 height 14
click at [513, 73] on button "Save" at bounding box center [523, 79] width 68 height 28
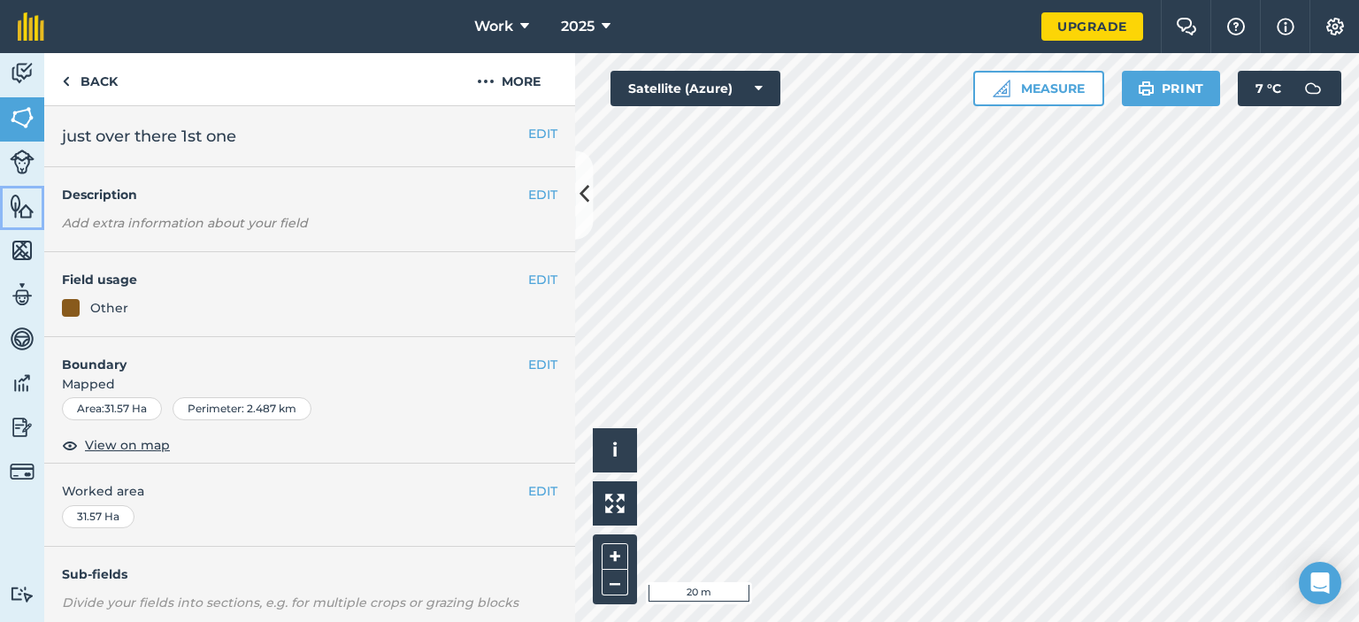
click at [19, 195] on img at bounding box center [22, 206] width 25 height 27
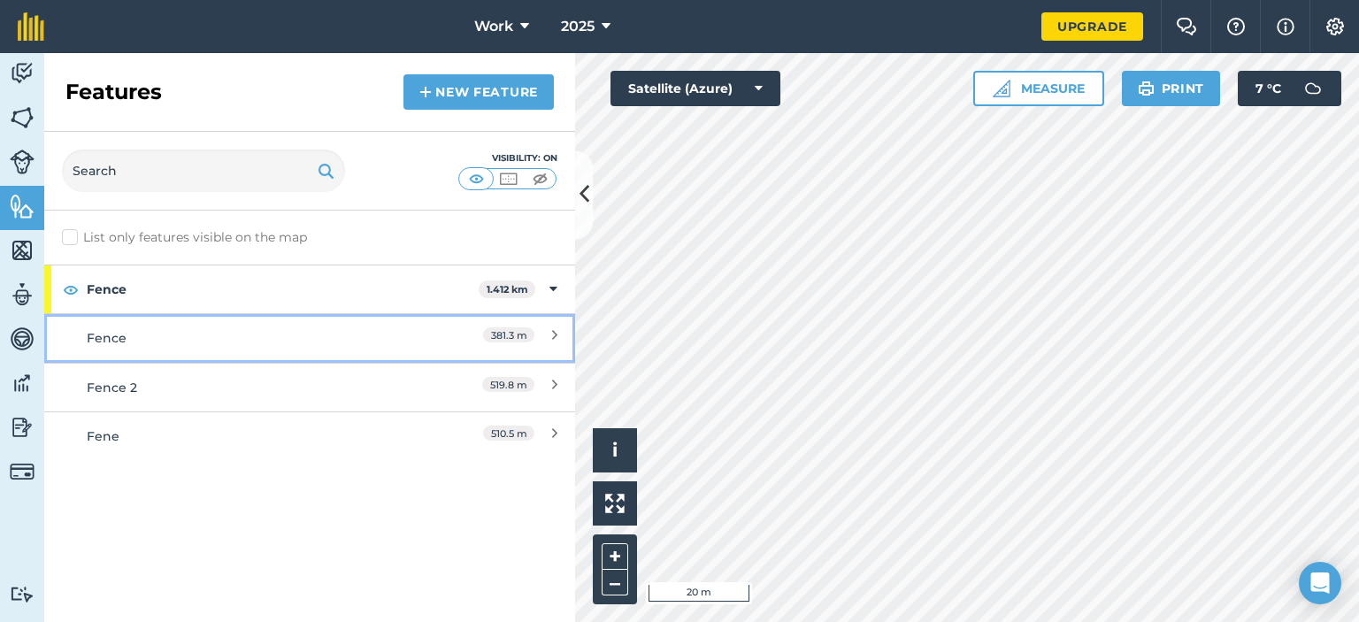
click at [153, 338] on div "Fence" at bounding box center [244, 337] width 314 height 19
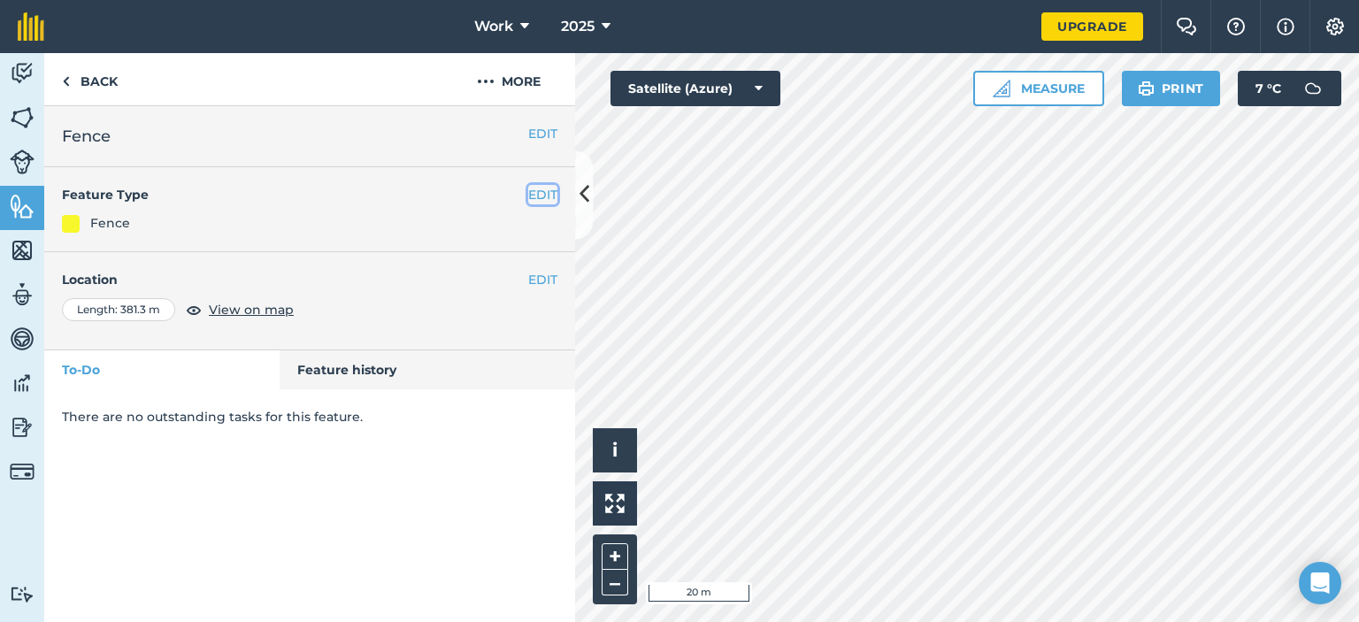
click at [540, 194] on button "EDIT" at bounding box center [542, 194] width 29 height 19
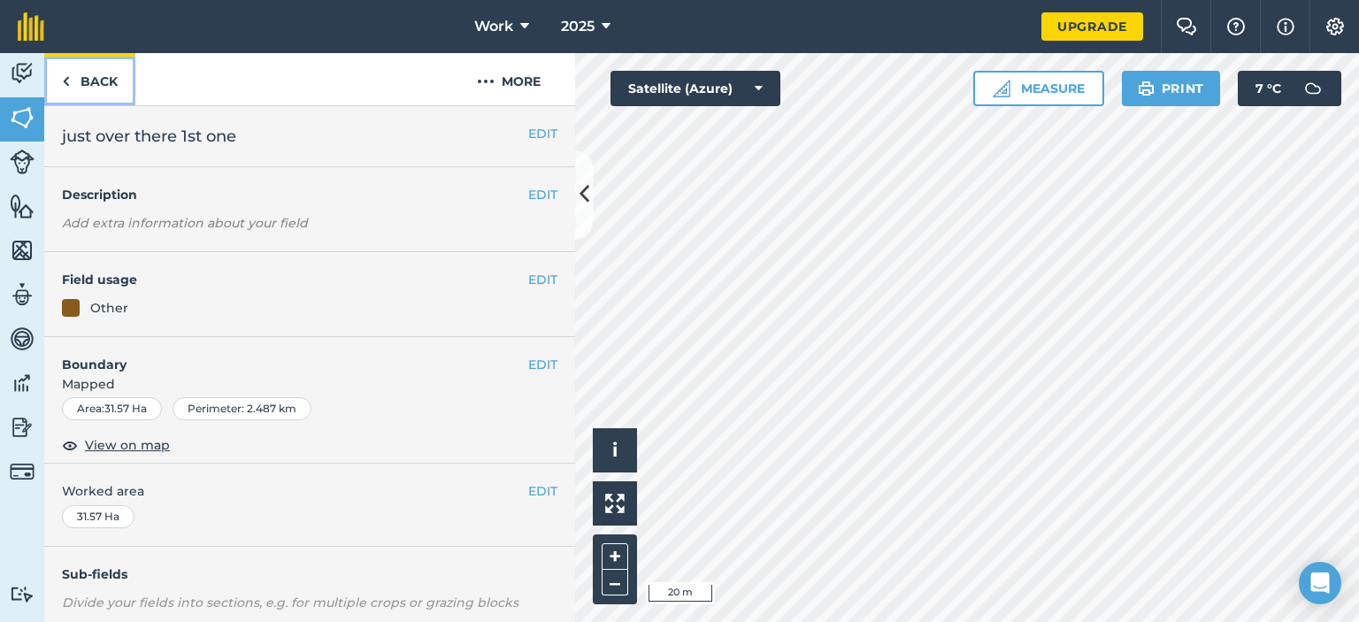
click at [62, 80] on img at bounding box center [66, 81] width 8 height 21
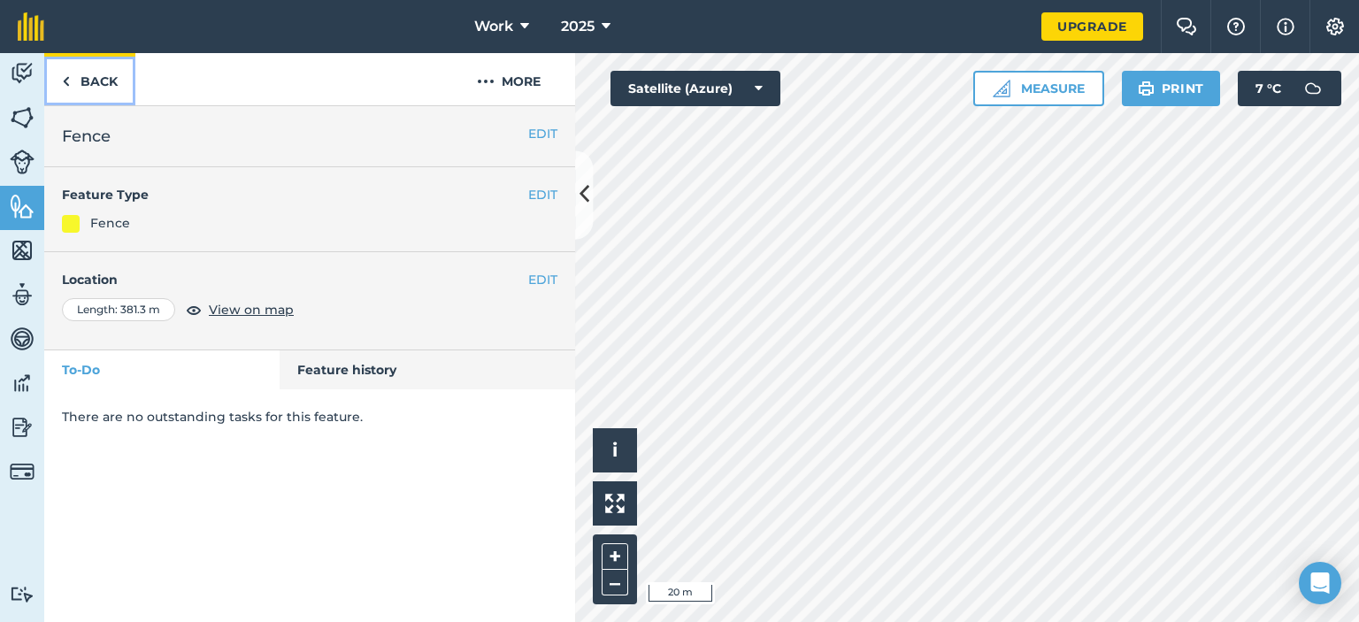
click at [76, 77] on link "Back" at bounding box center [89, 79] width 91 height 52
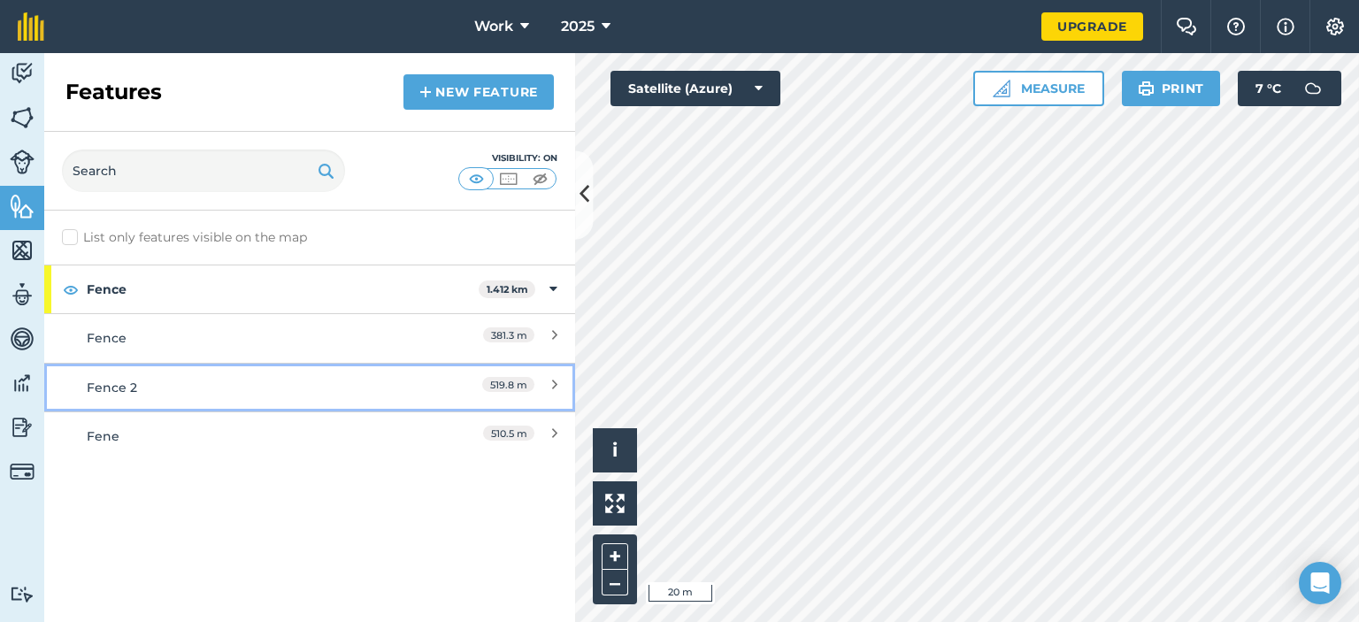
click at [131, 389] on div "Fence 2" at bounding box center [244, 387] width 314 height 19
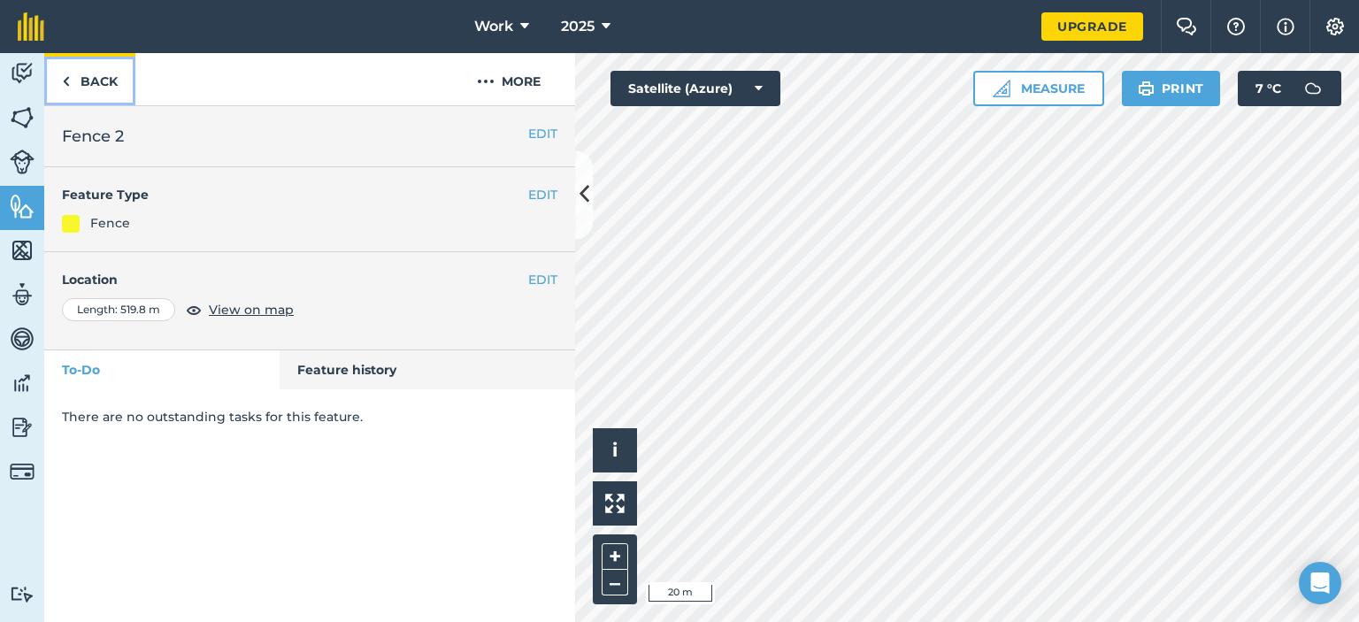
click at [74, 81] on link "Back" at bounding box center [89, 79] width 91 height 52
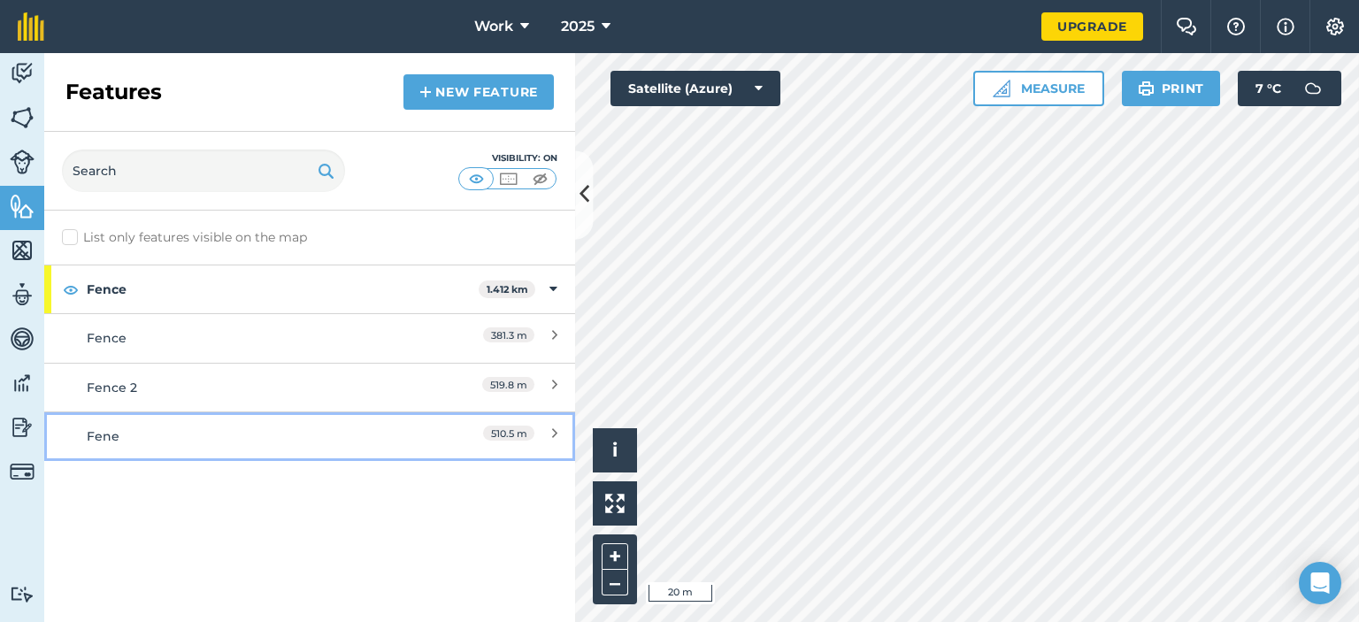
click at [115, 434] on div "Fene" at bounding box center [244, 435] width 314 height 19
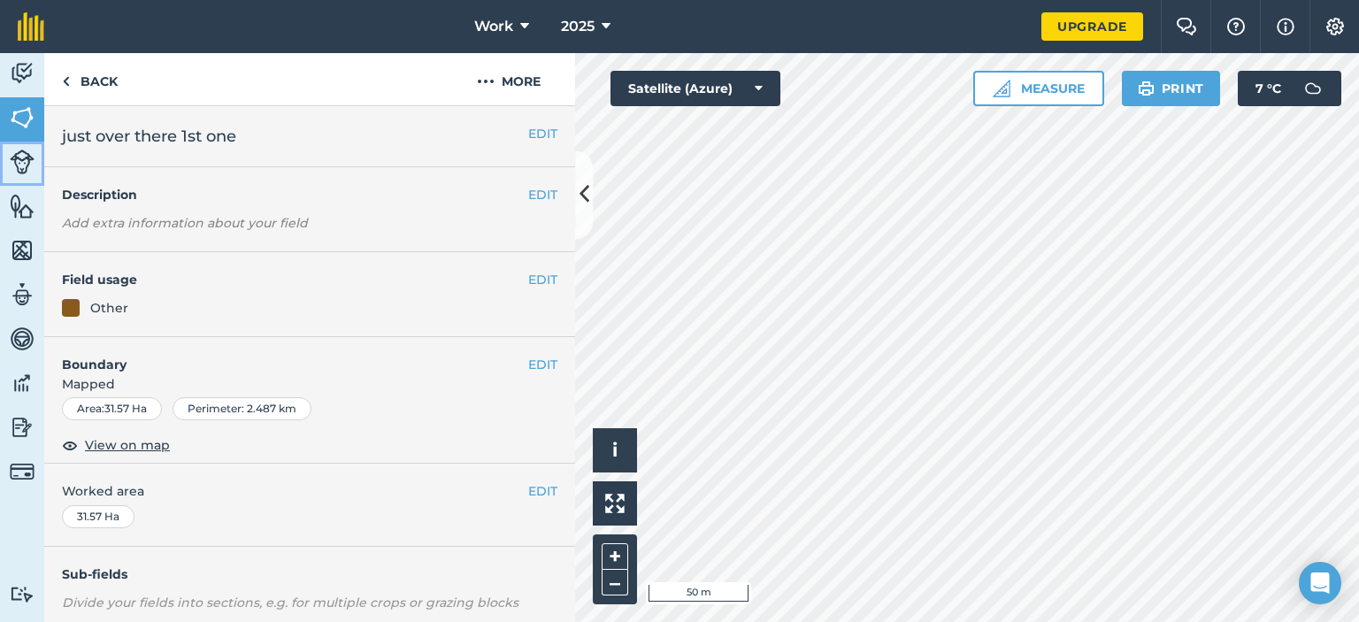
click at [22, 162] on img at bounding box center [22, 161] width 25 height 25
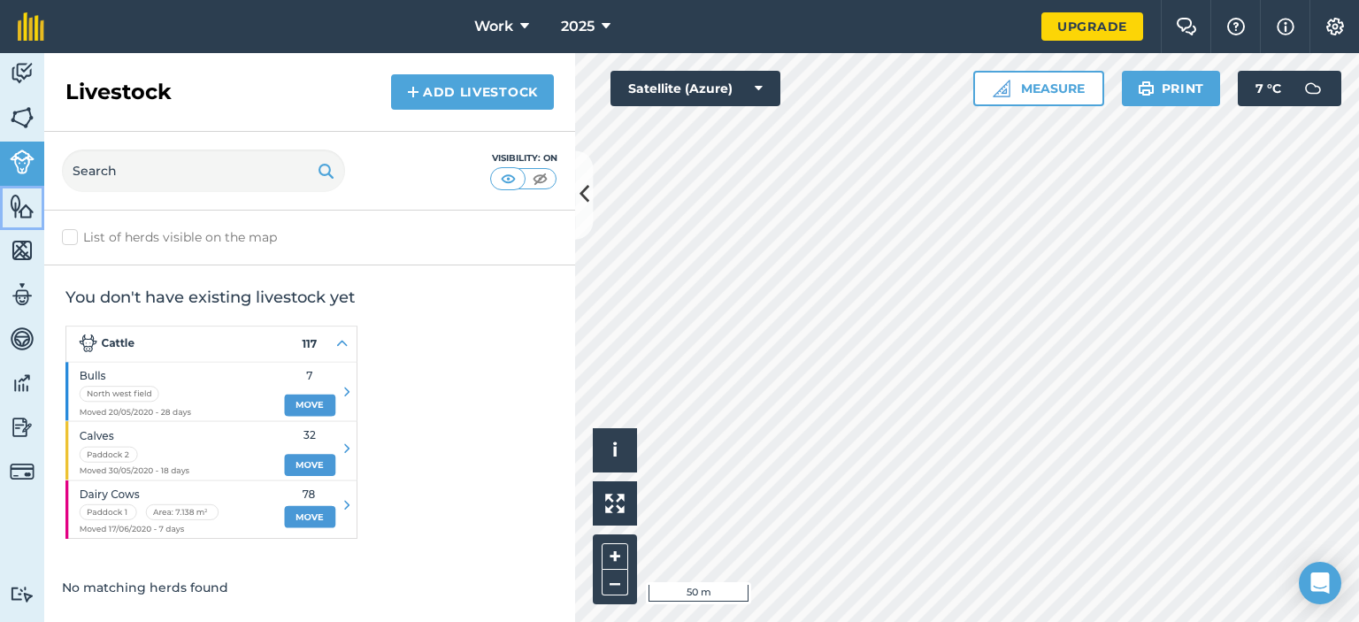
click at [23, 215] on img at bounding box center [22, 206] width 25 height 27
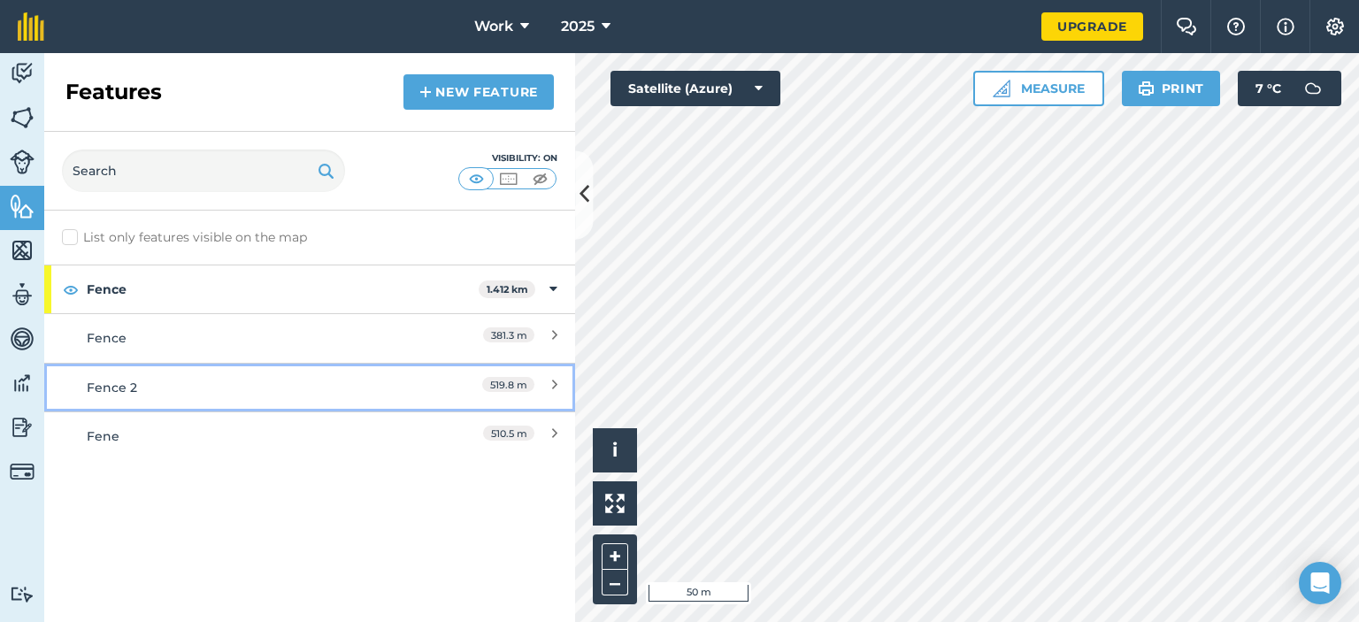
click at [150, 378] on div "Fence 2" at bounding box center [244, 387] width 314 height 19
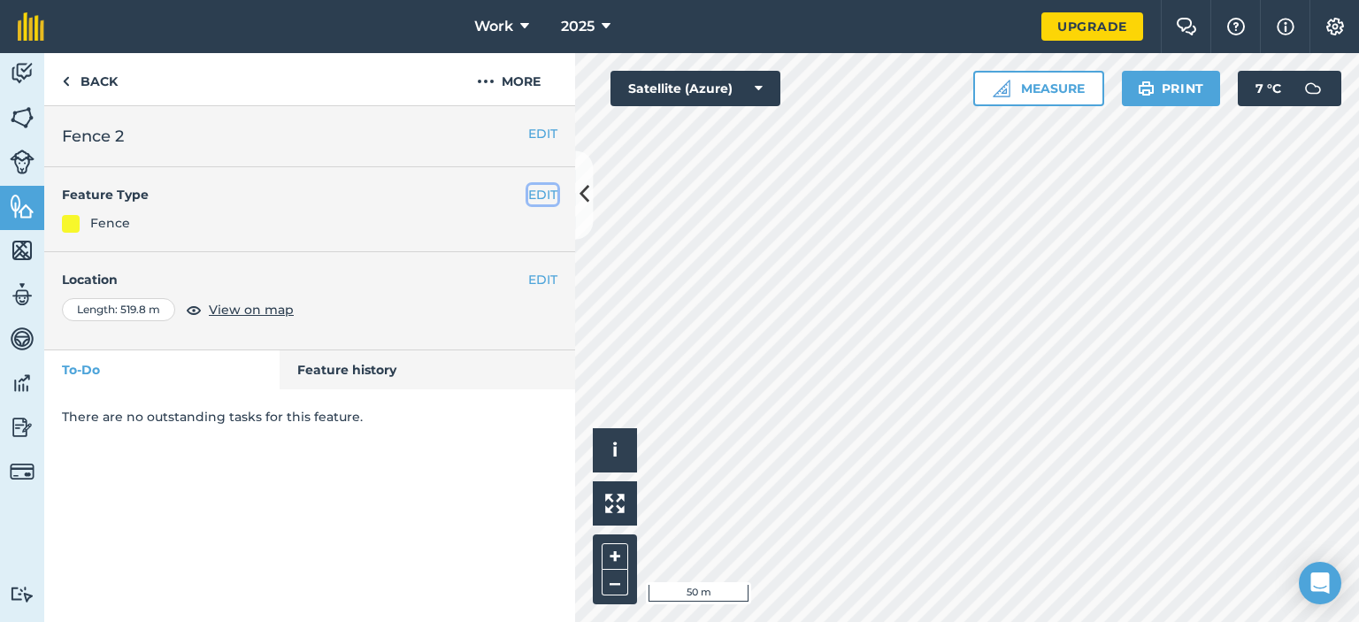
click at [550, 196] on button "EDIT" at bounding box center [542, 194] width 29 height 19
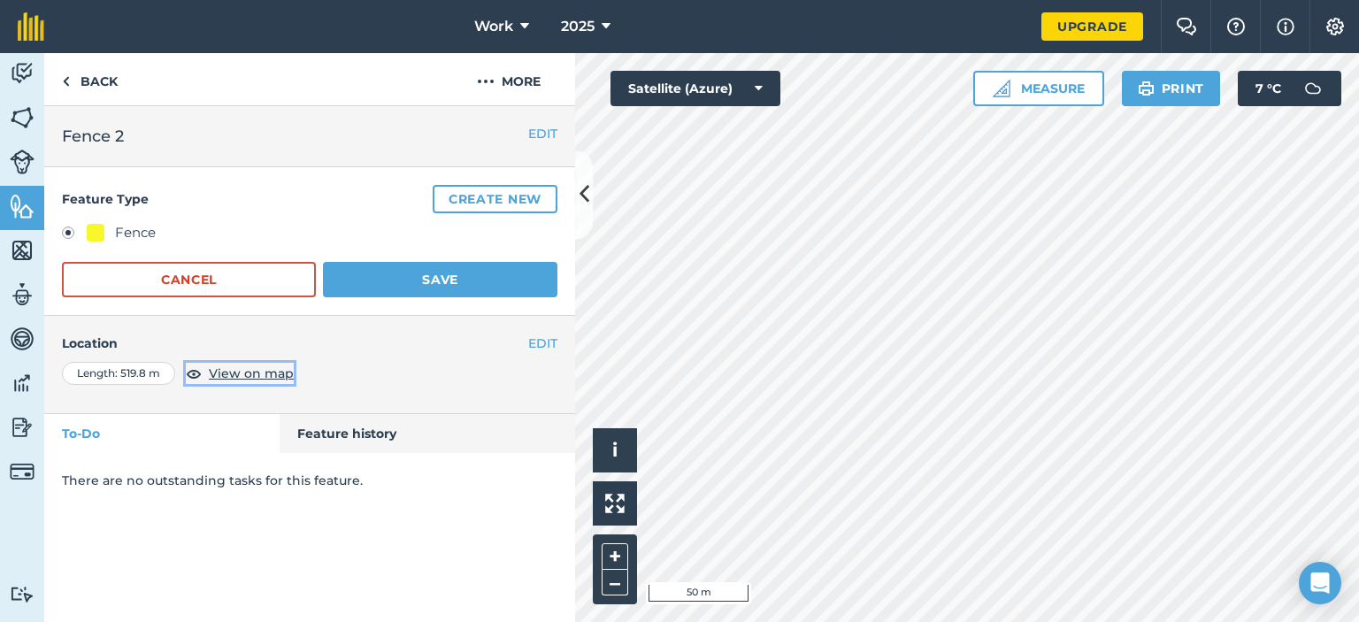
click at [263, 372] on span "View on map" at bounding box center [251, 373] width 85 height 19
click at [20, 197] on img at bounding box center [22, 206] width 25 height 27
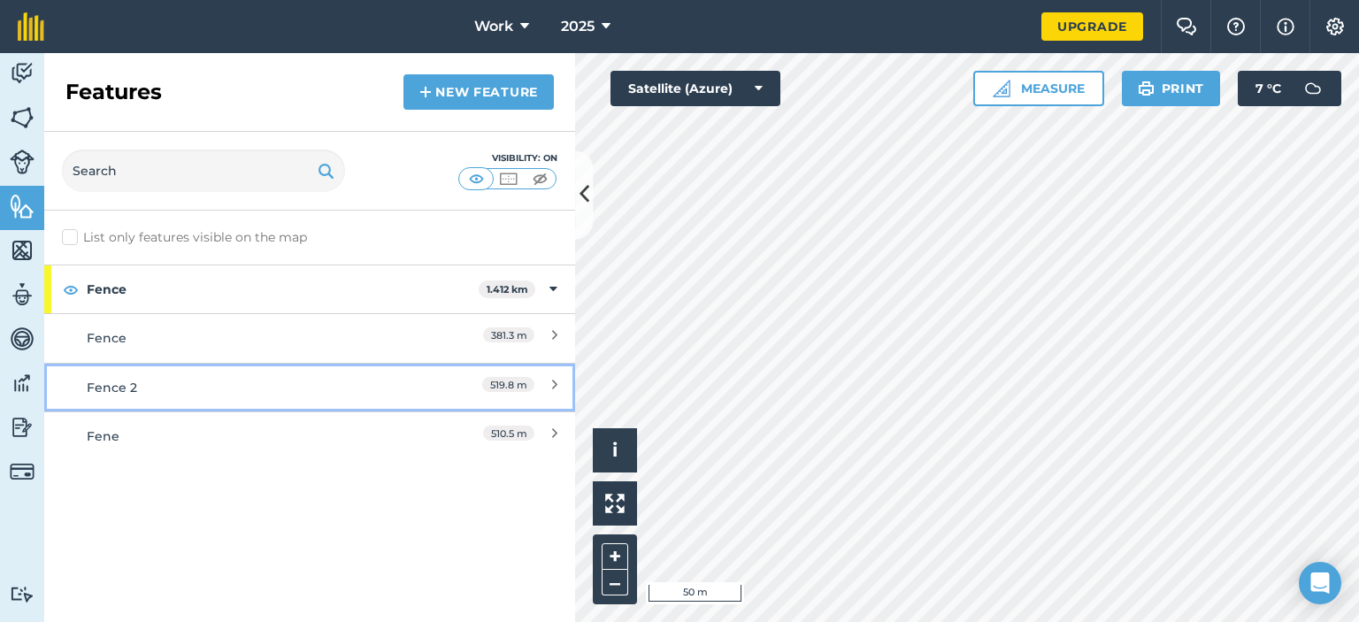
click at [122, 387] on div "Fence 2" at bounding box center [244, 387] width 314 height 19
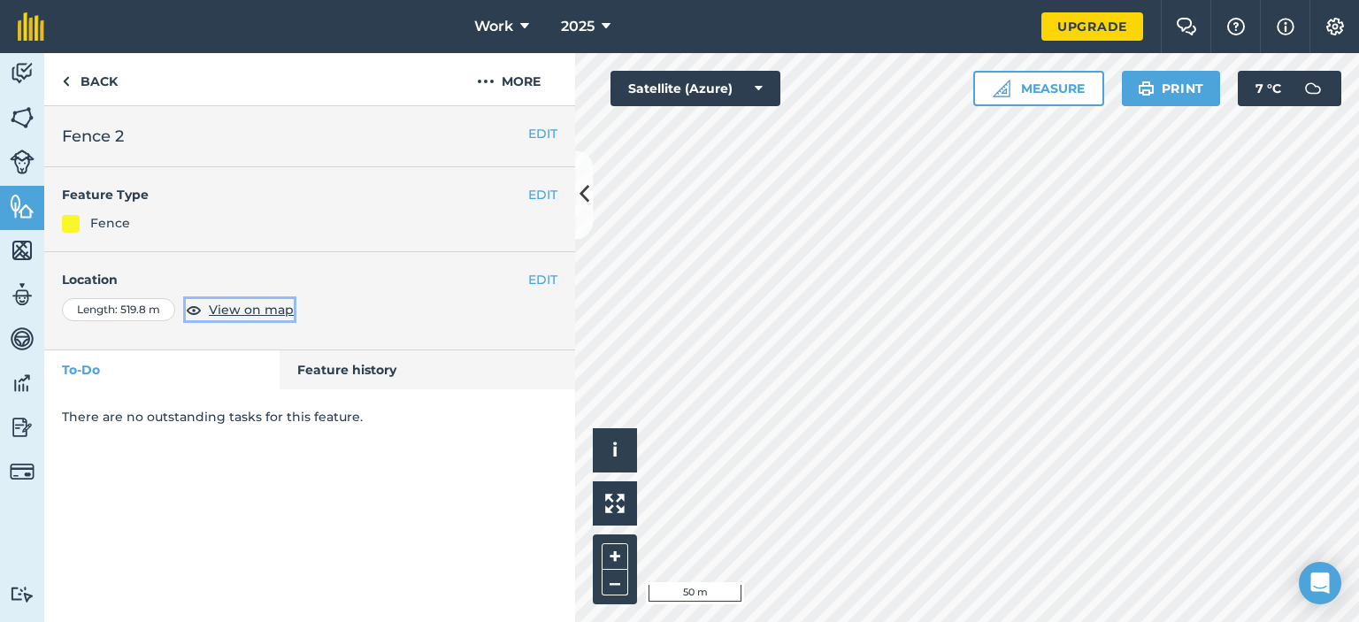
click at [265, 310] on span "View on map" at bounding box center [251, 309] width 85 height 19
click at [64, 80] on img at bounding box center [66, 81] width 8 height 21
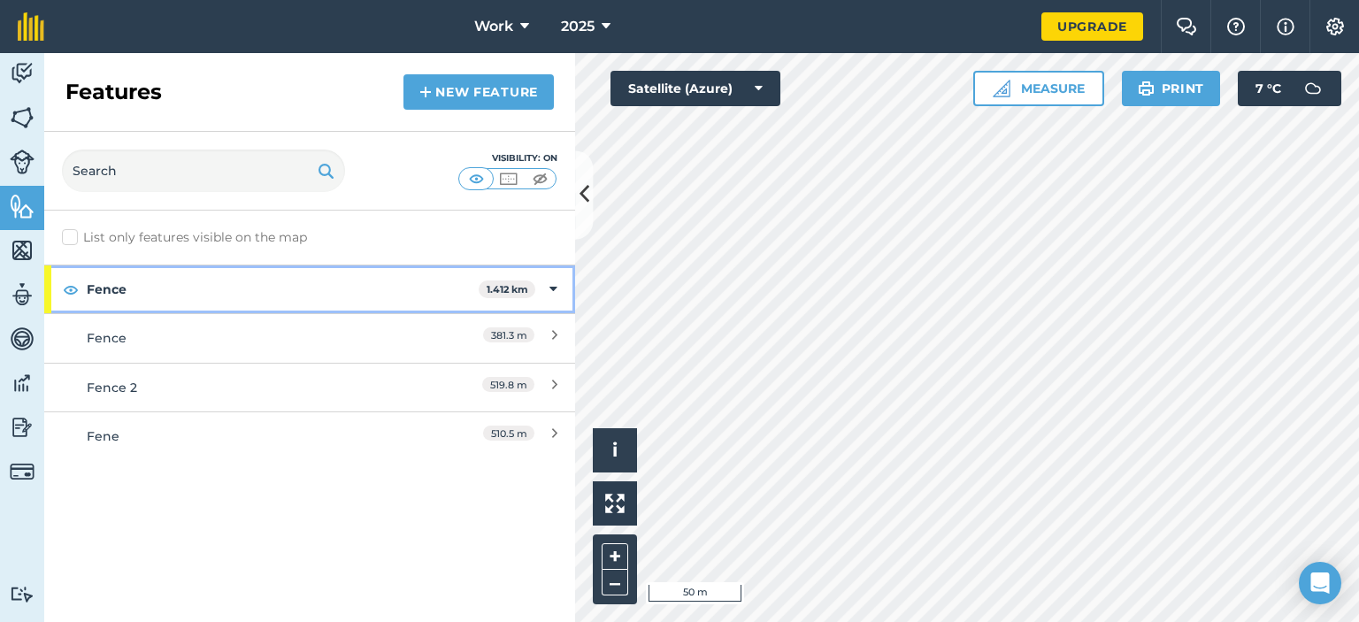
click at [553, 287] on icon at bounding box center [553, 289] width 8 height 19
click at [555, 290] on icon at bounding box center [555, 289] width 4 height 19
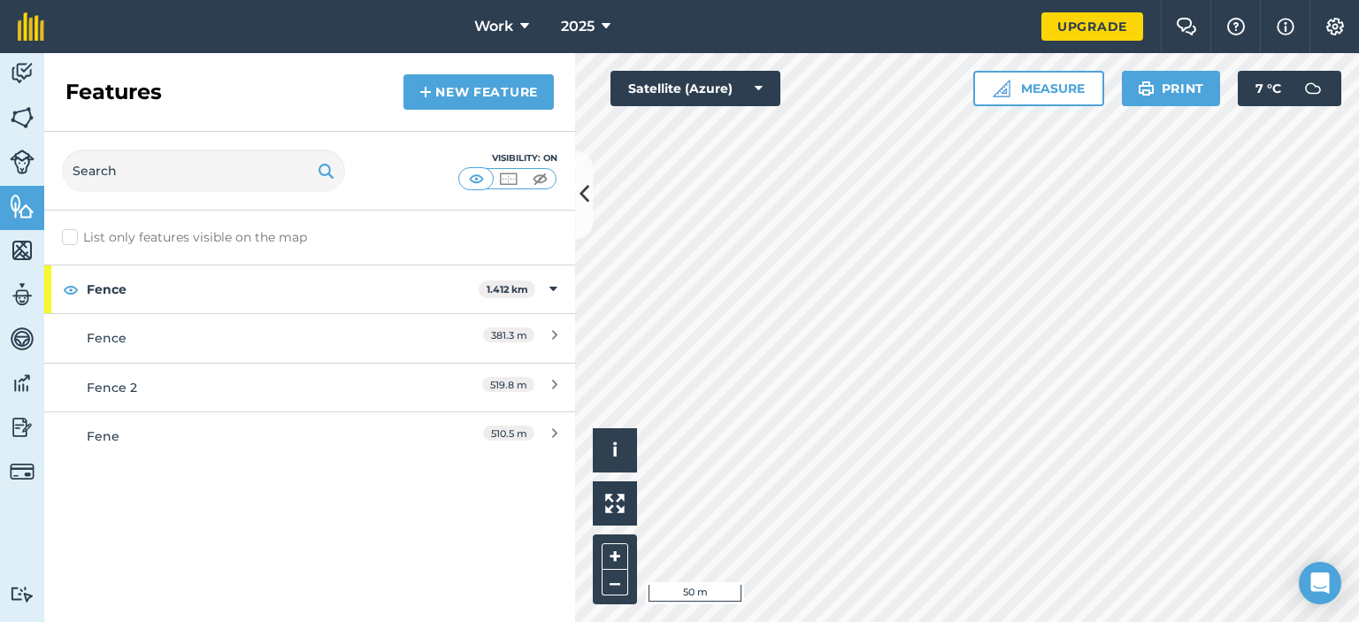
drag, startPoint x: 110, startPoint y: 292, endPoint x: 219, endPoint y: 95, distance: 225.7
click at [219, 95] on div "Features New feature" at bounding box center [309, 92] width 531 height 79
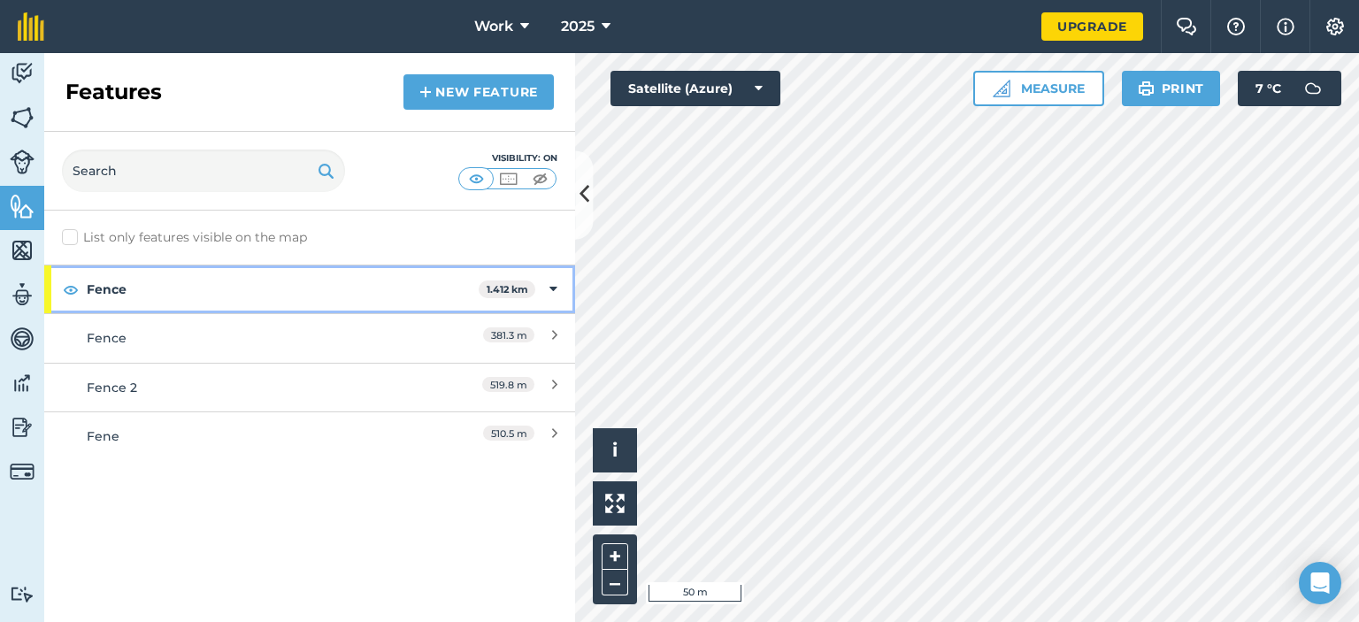
click at [559, 285] on div "Fence 1.412 km" at bounding box center [309, 289] width 531 height 48
click at [403, 282] on strong "Fence" at bounding box center [284, 289] width 395 height 48
click at [146, 275] on strong "Fence" at bounding box center [283, 289] width 392 height 48
click at [146, 275] on strong "Fence" at bounding box center [284, 289] width 395 height 48
click at [504, 294] on strong "1.412 km" at bounding box center [508, 289] width 42 height 12
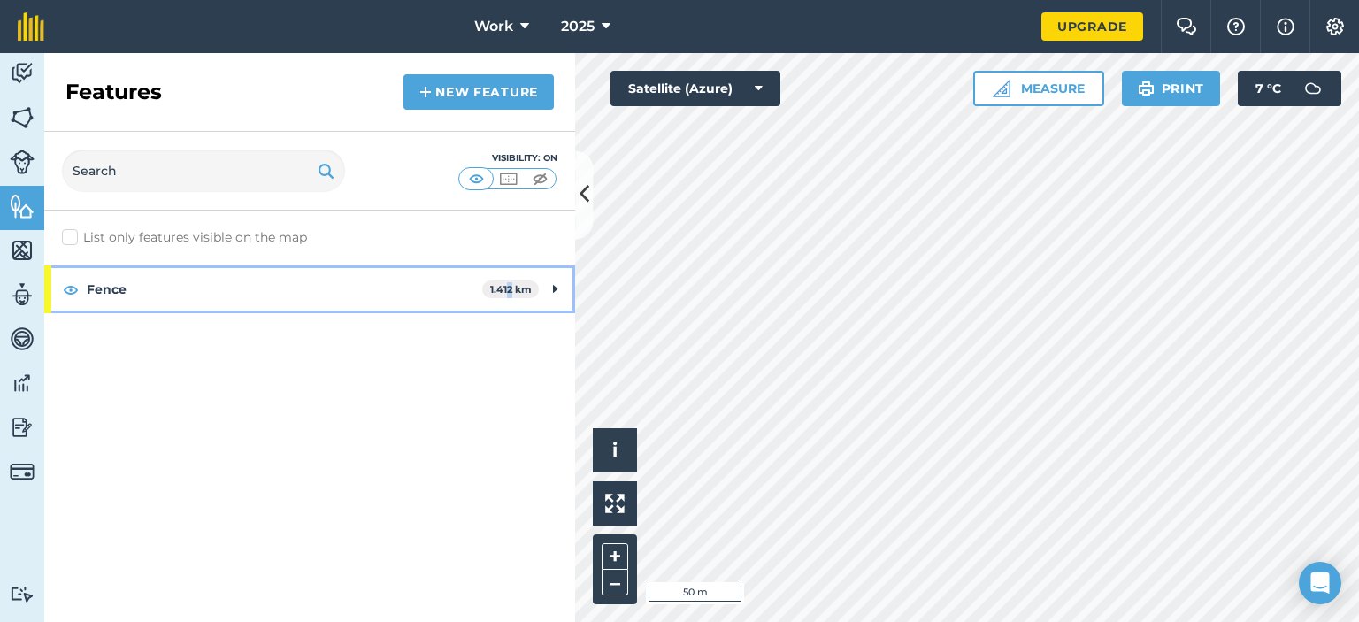
click at [504, 294] on strong "1.412 km" at bounding box center [511, 289] width 42 height 12
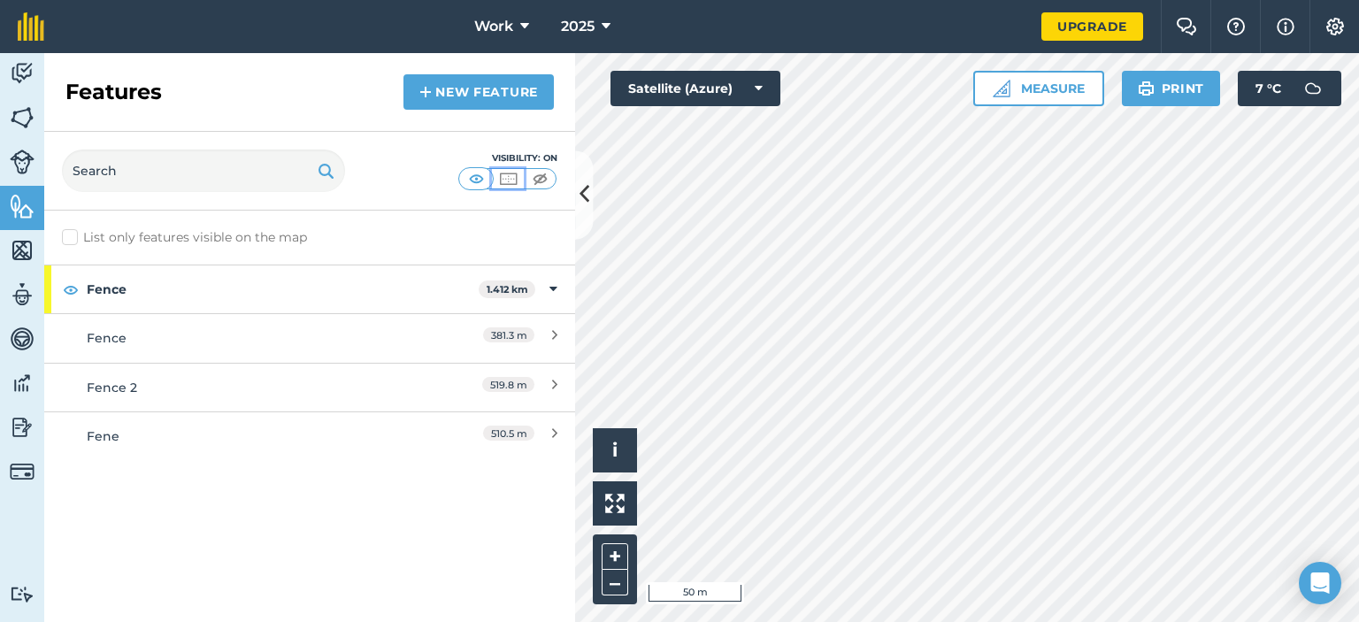
click at [501, 172] on img at bounding box center [508, 179] width 22 height 18
click at [479, 180] on img at bounding box center [476, 179] width 22 height 18
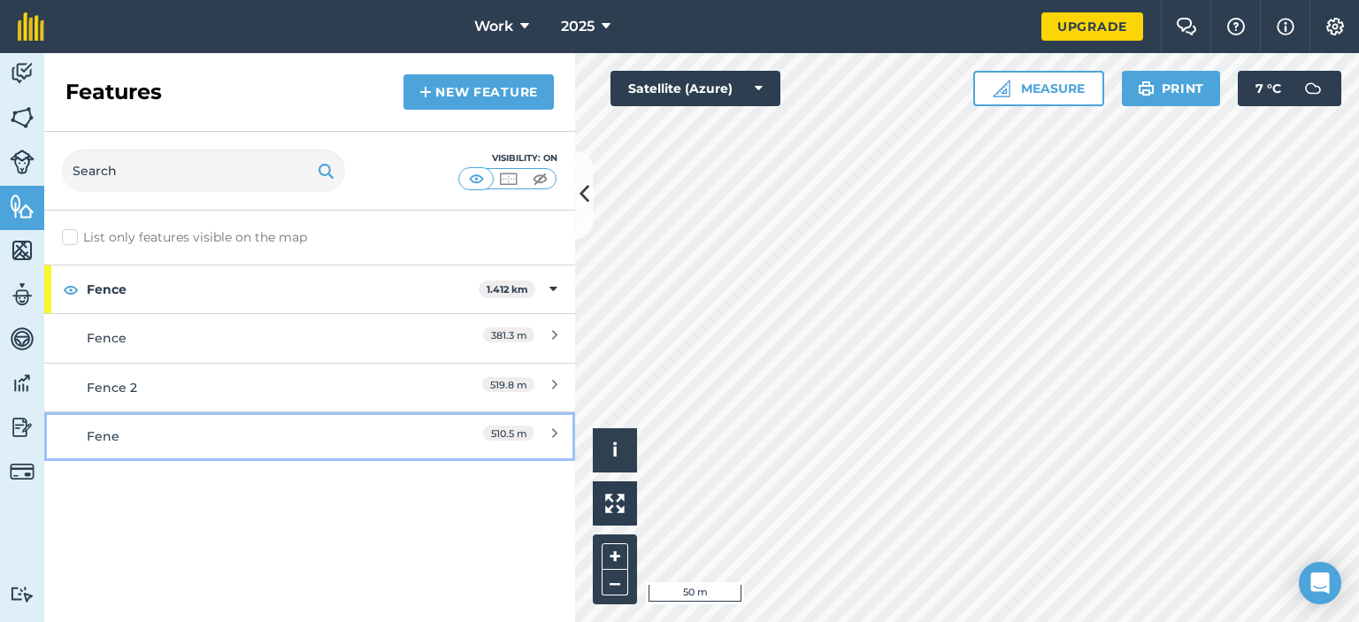
click at [103, 439] on div "Fene" at bounding box center [244, 435] width 314 height 19
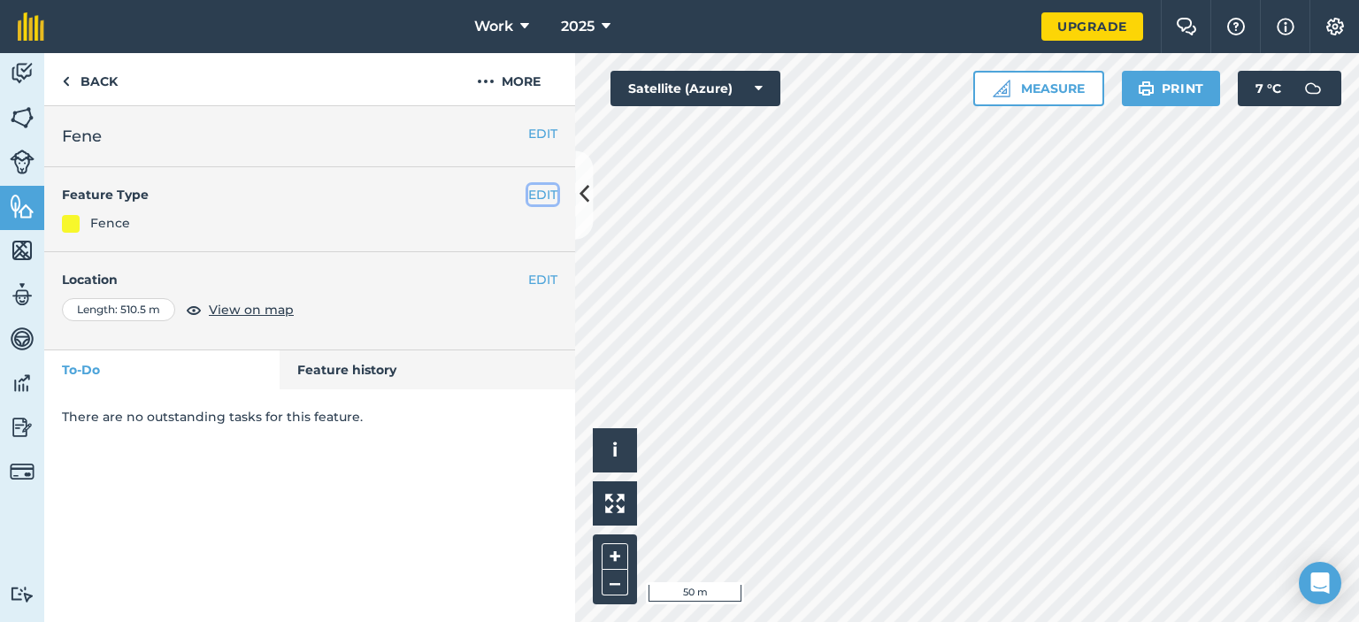
click at [551, 196] on button "EDIT" at bounding box center [542, 194] width 29 height 19
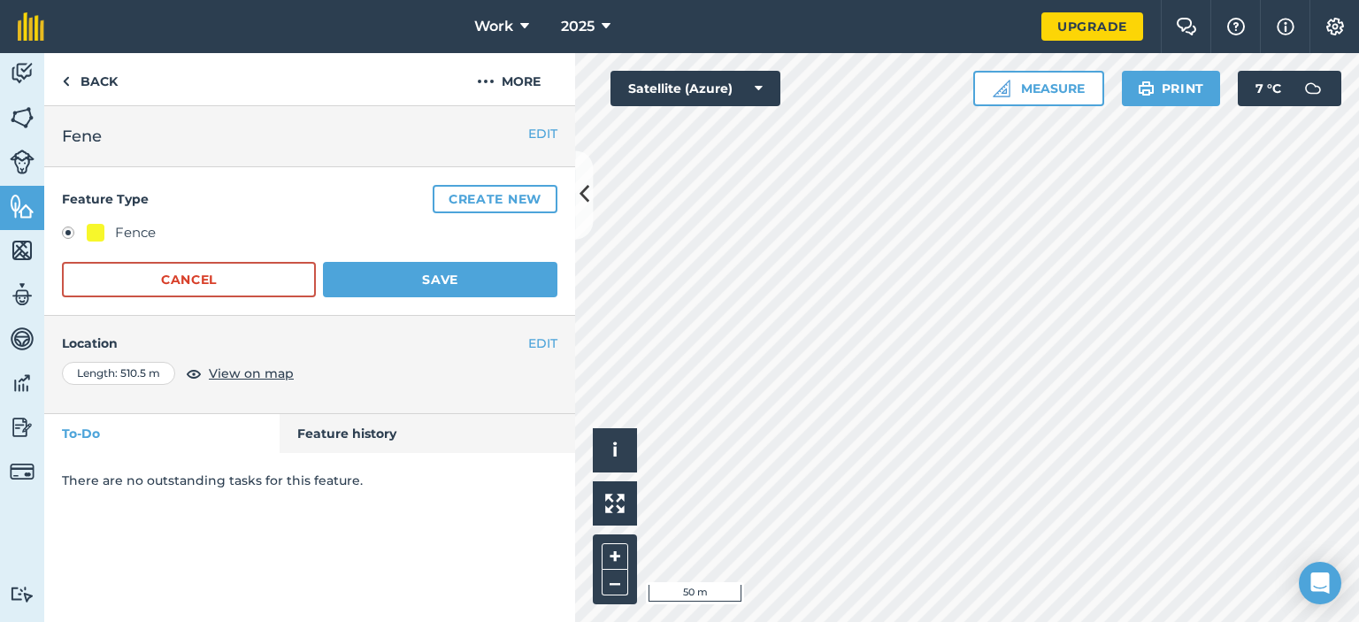
click at [541, 123] on div "EDIT Fene" at bounding box center [309, 136] width 531 height 61
click at [537, 130] on button "EDIT" at bounding box center [542, 133] width 29 height 19
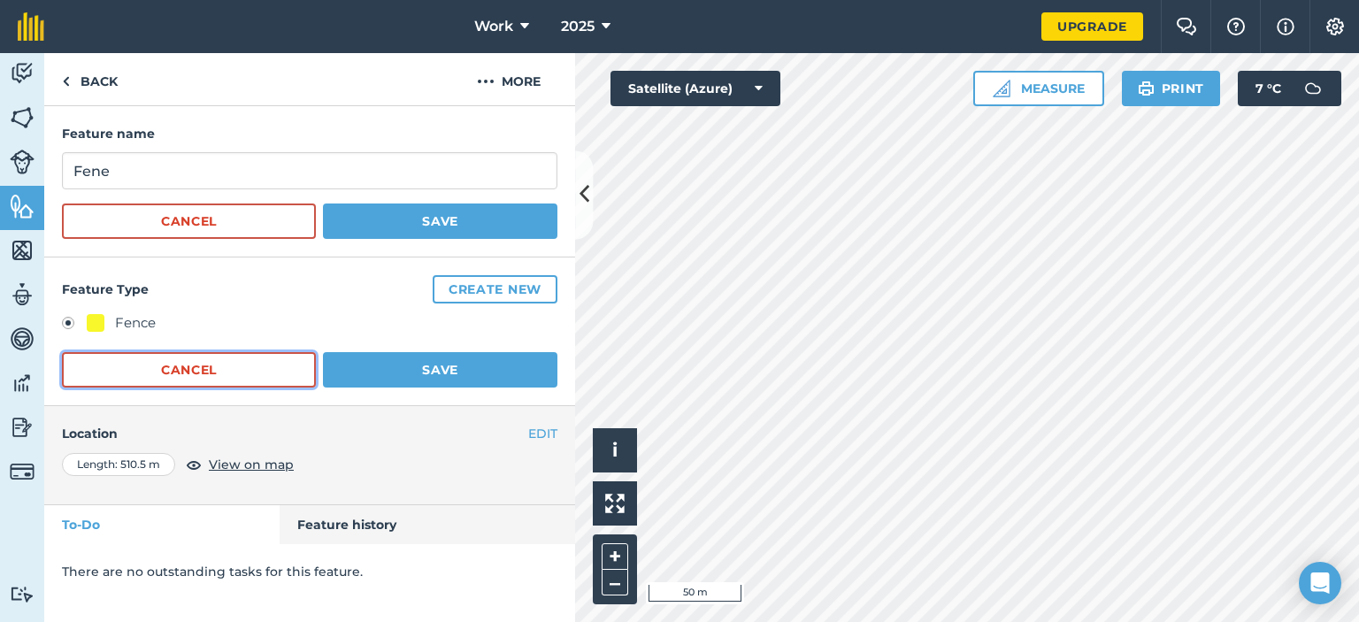
click at [198, 381] on button "Cancel" at bounding box center [189, 369] width 254 height 35
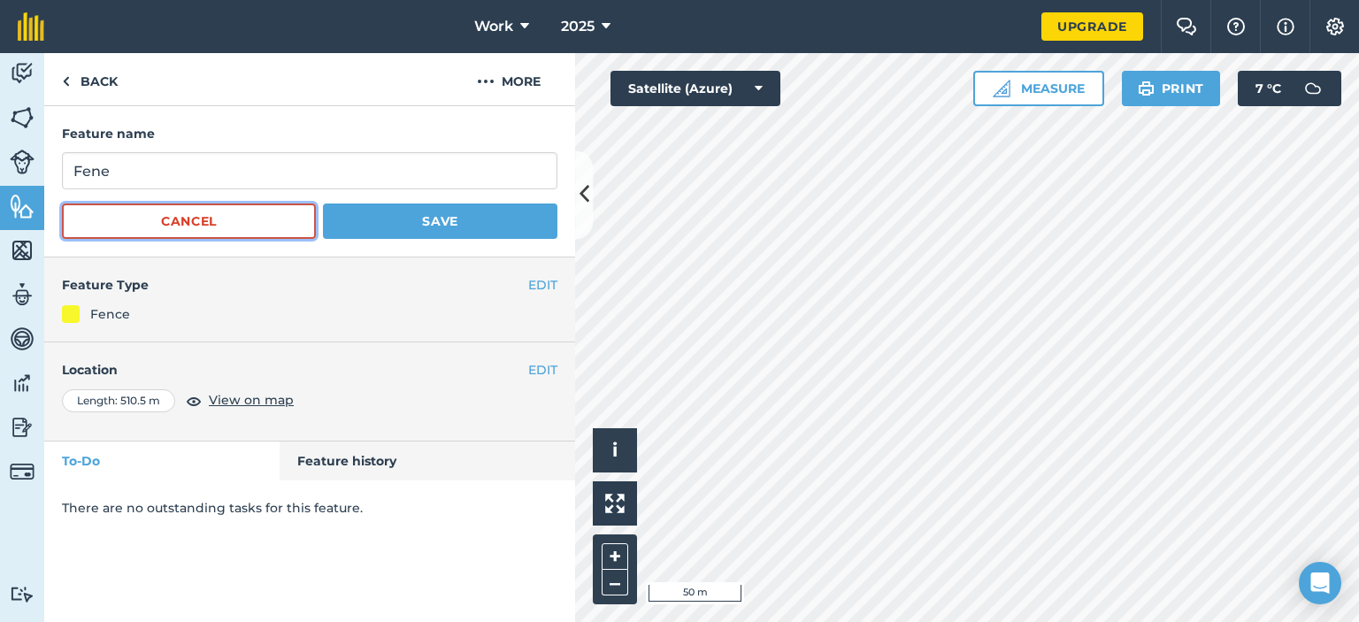
click at [234, 229] on button "Cancel" at bounding box center [189, 220] width 254 height 35
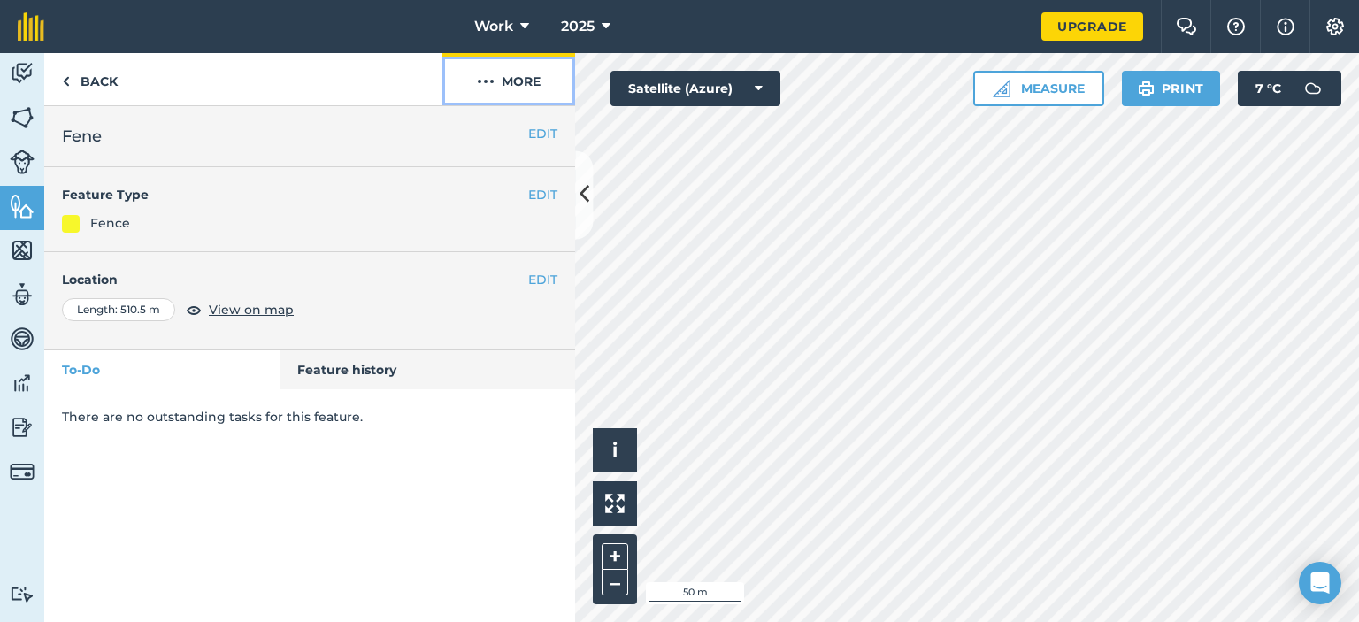
click at [517, 80] on button "More" at bounding box center [508, 79] width 133 height 52
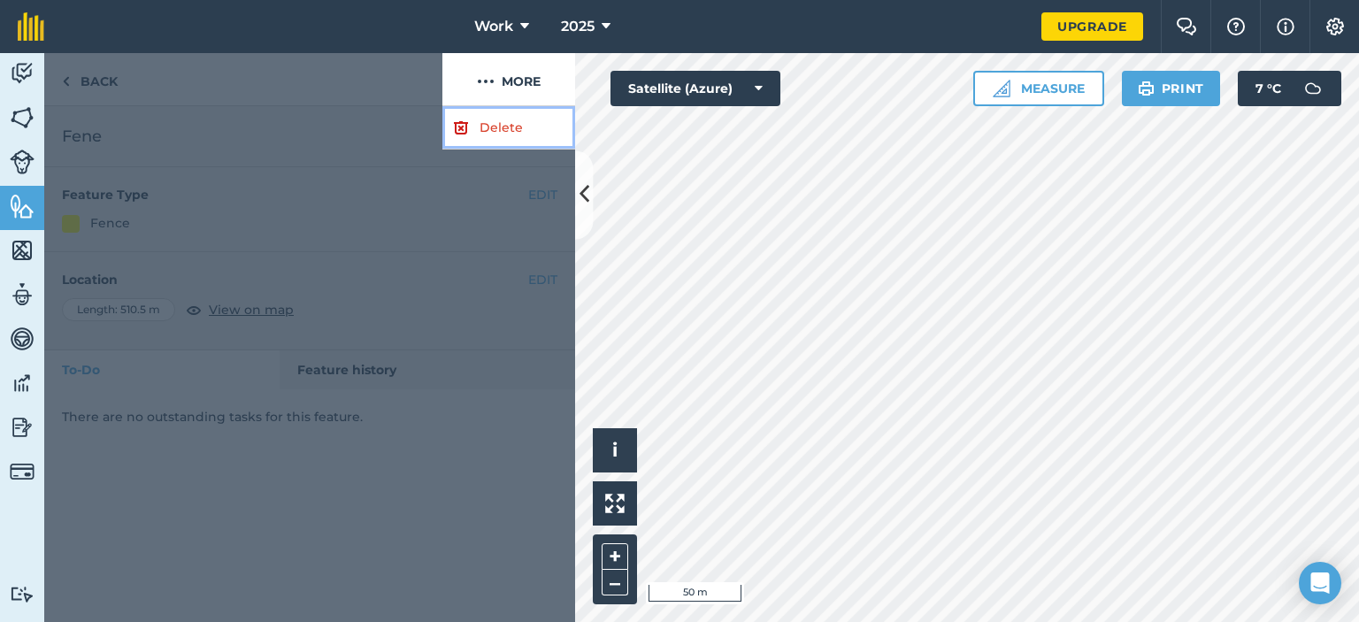
click at [495, 119] on link "Delete" at bounding box center [508, 127] width 133 height 43
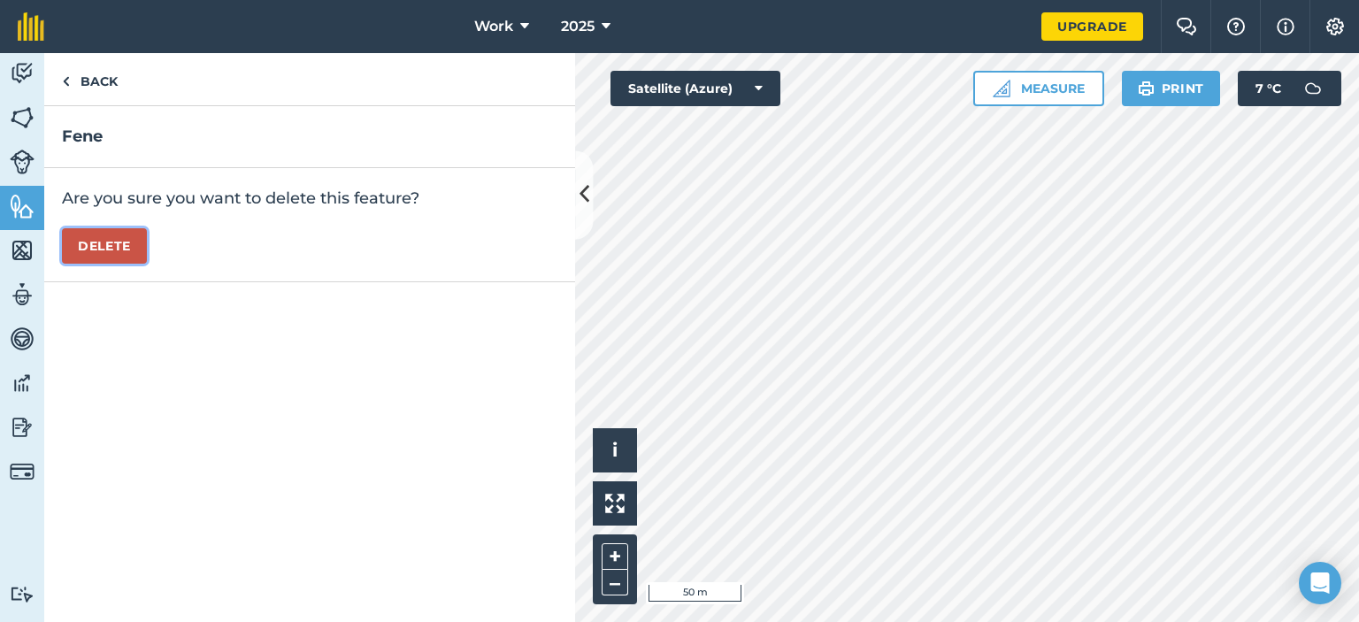
click at [127, 244] on button "Delete" at bounding box center [104, 245] width 85 height 35
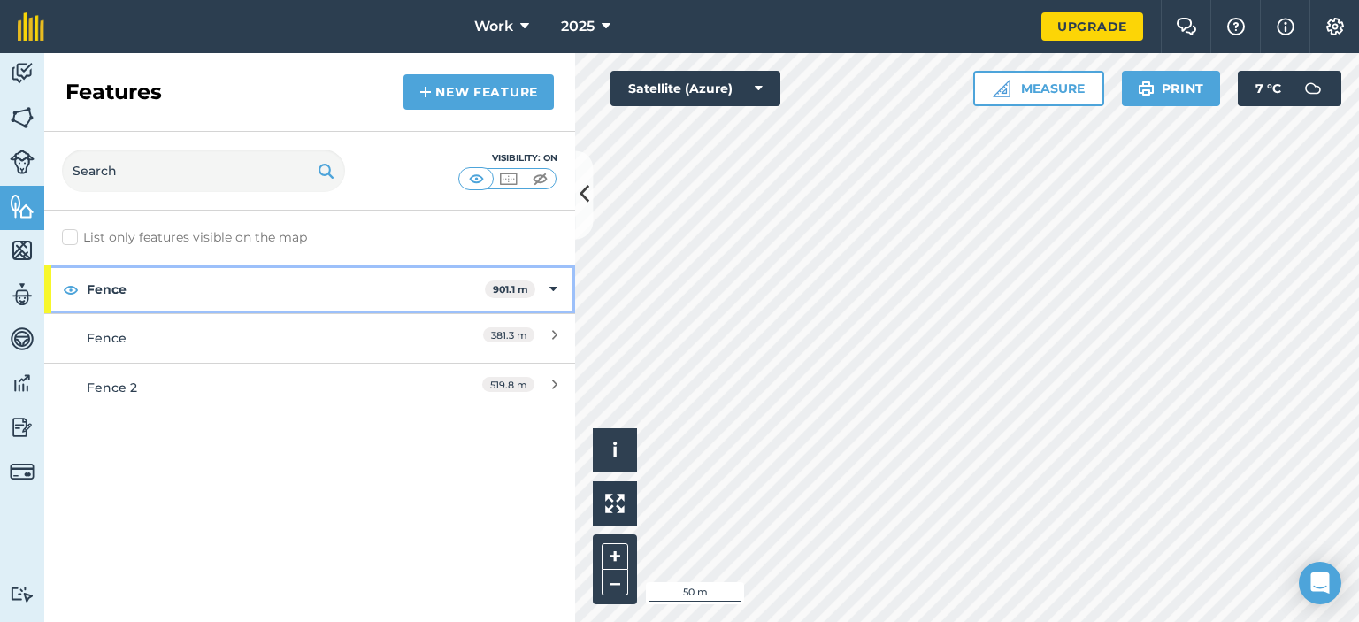
click at [429, 294] on strong "Fence" at bounding box center [286, 289] width 398 height 48
click at [429, 287] on strong "Fence" at bounding box center [288, 289] width 402 height 48
click at [429, 287] on strong "Fence" at bounding box center [286, 289] width 398 height 48
click at [296, 282] on strong "Fence" at bounding box center [288, 289] width 402 height 48
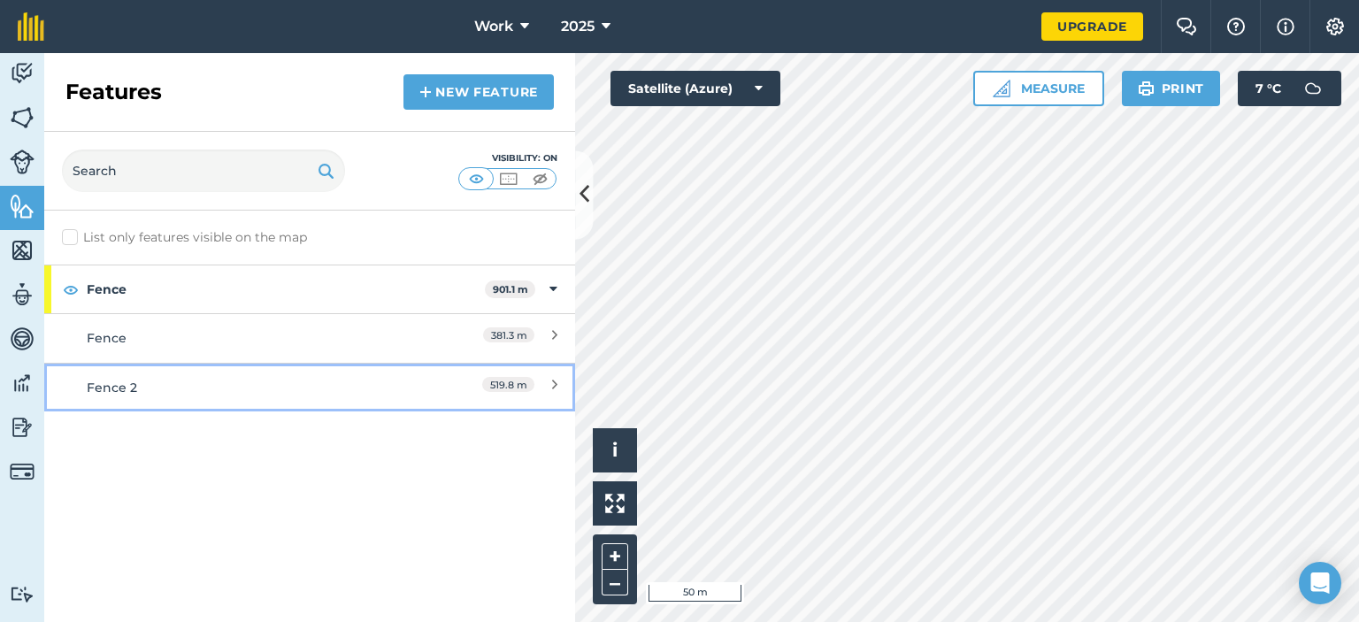
click at [226, 385] on div "Fence 2" at bounding box center [244, 387] width 314 height 19
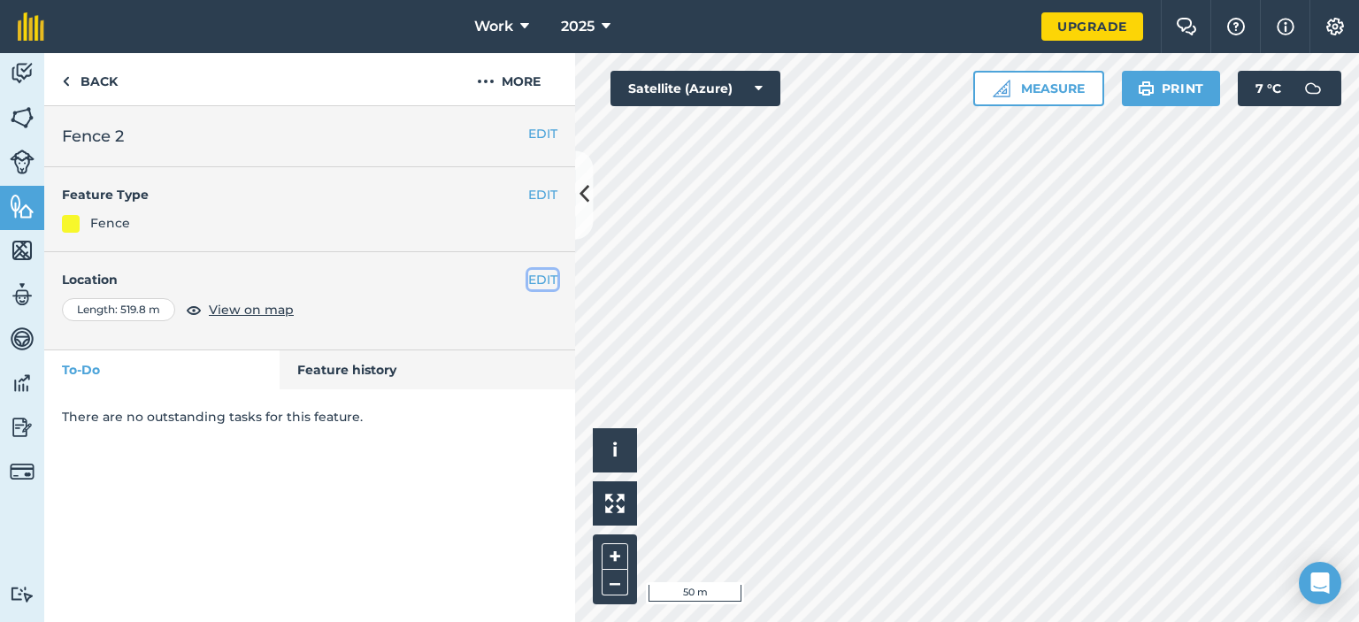
click at [532, 272] on button "EDIT" at bounding box center [542, 279] width 29 height 19
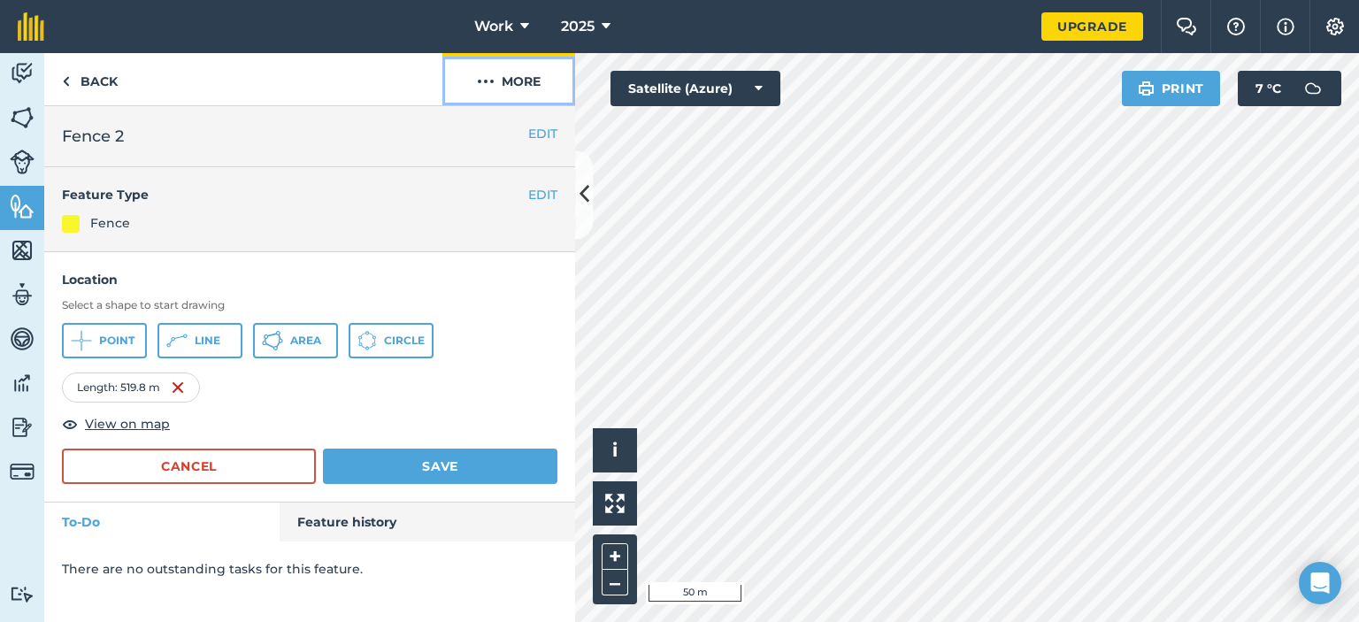
click at [487, 78] on img at bounding box center [486, 81] width 18 height 21
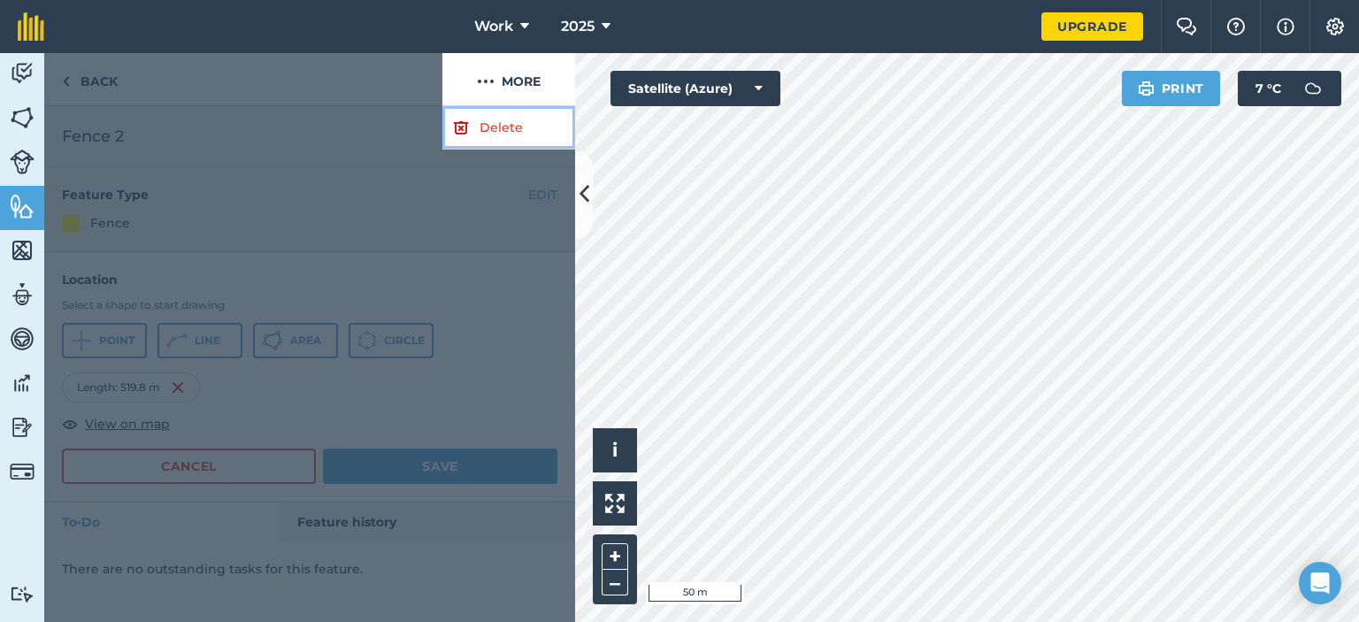
click at [471, 114] on link "Delete" at bounding box center [508, 127] width 133 height 43
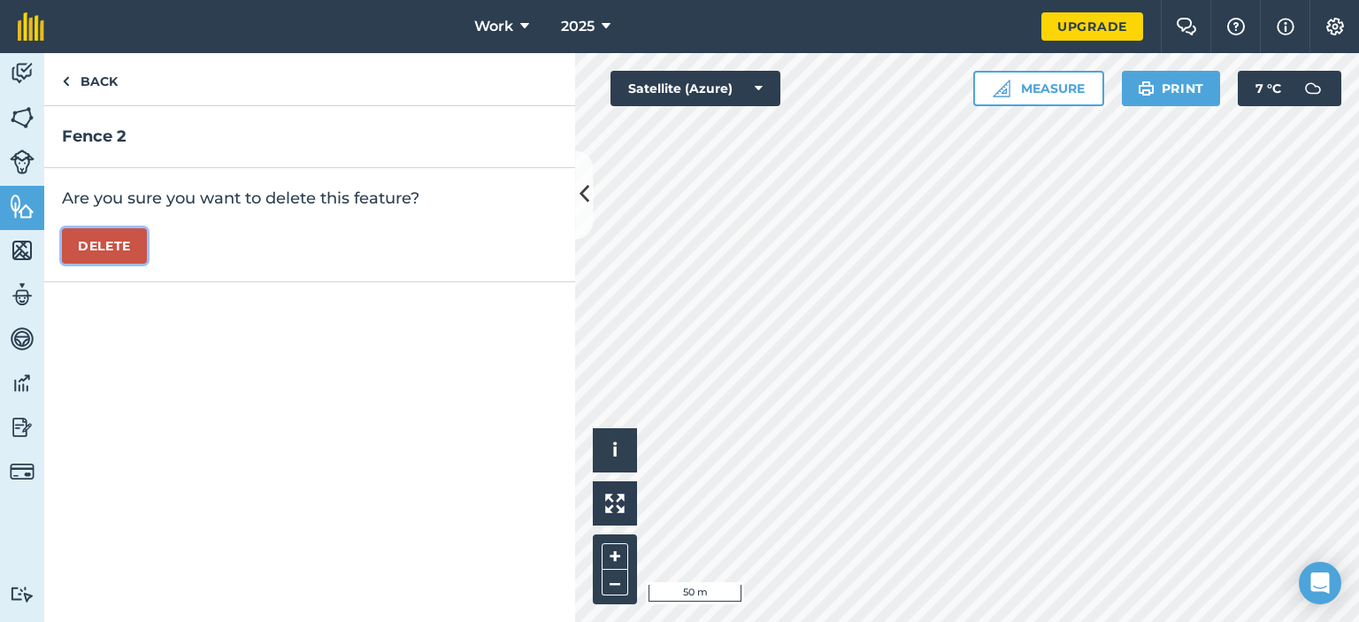
click at [121, 245] on button "Delete" at bounding box center [104, 245] width 85 height 35
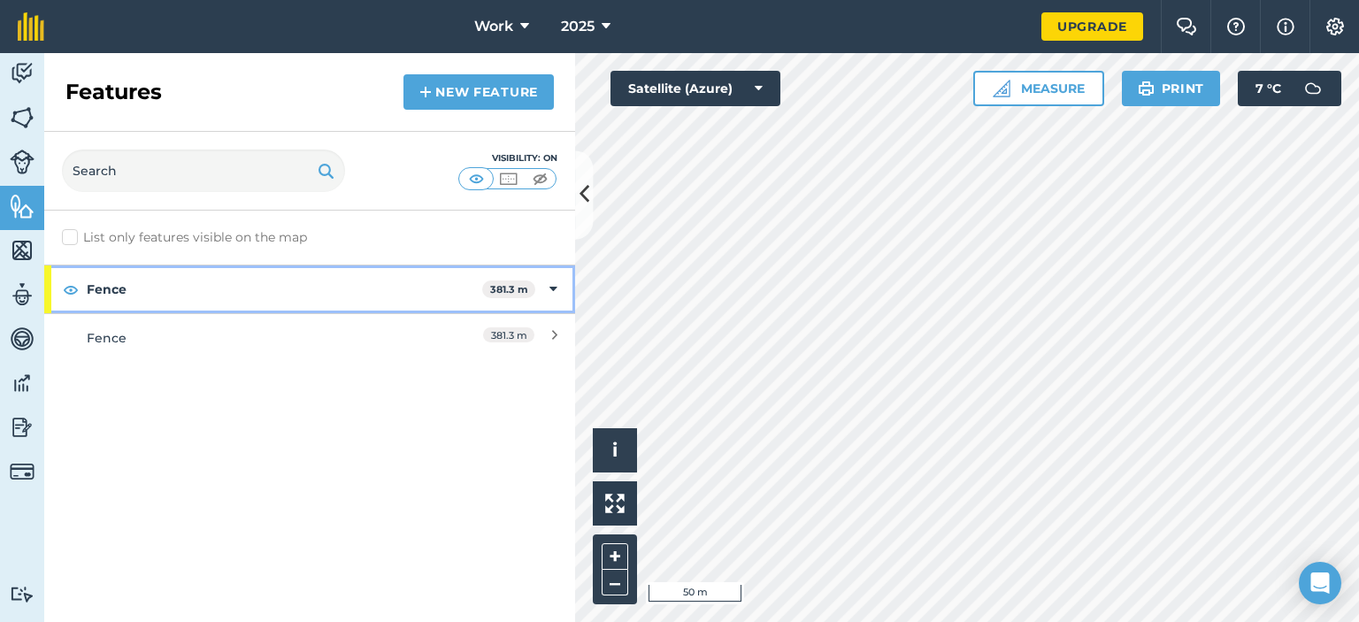
click at [472, 275] on strong "Fence" at bounding box center [284, 289] width 395 height 48
click at [553, 291] on icon at bounding box center [555, 289] width 4 height 19
click at [288, 292] on strong "Fence" at bounding box center [284, 289] width 395 height 48
click at [290, 292] on strong "Fence" at bounding box center [284, 289] width 395 height 48
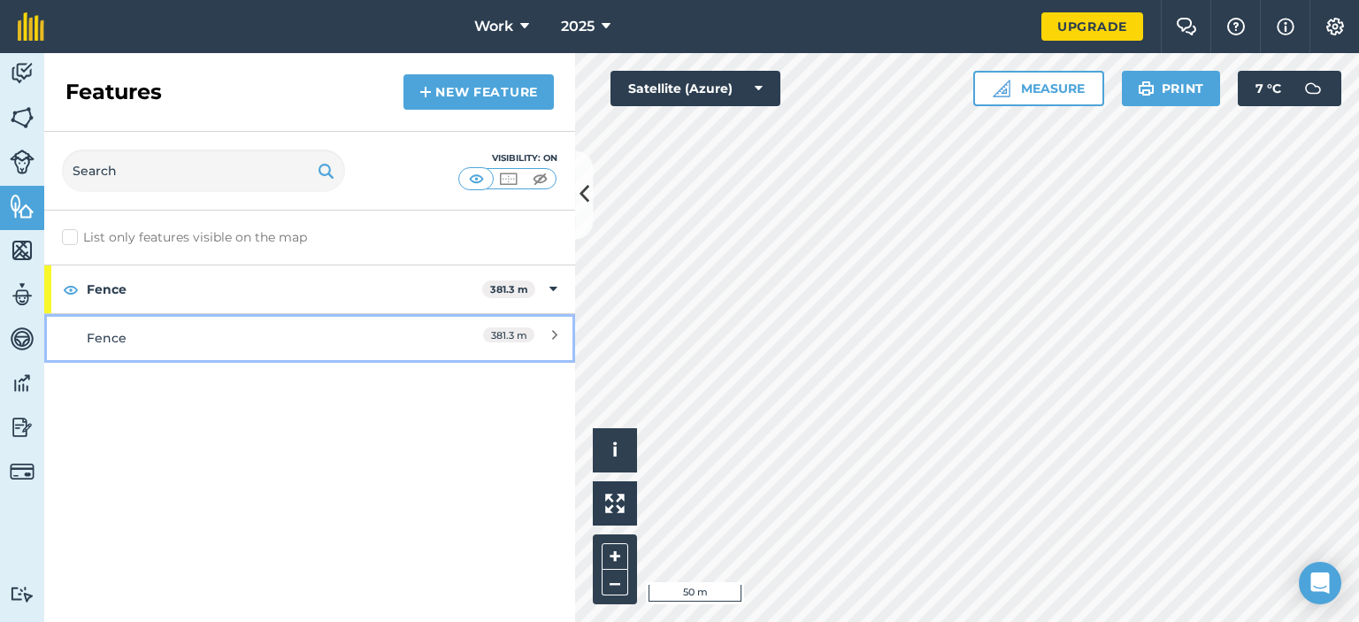
click at [235, 328] on div "Fence" at bounding box center [244, 337] width 314 height 19
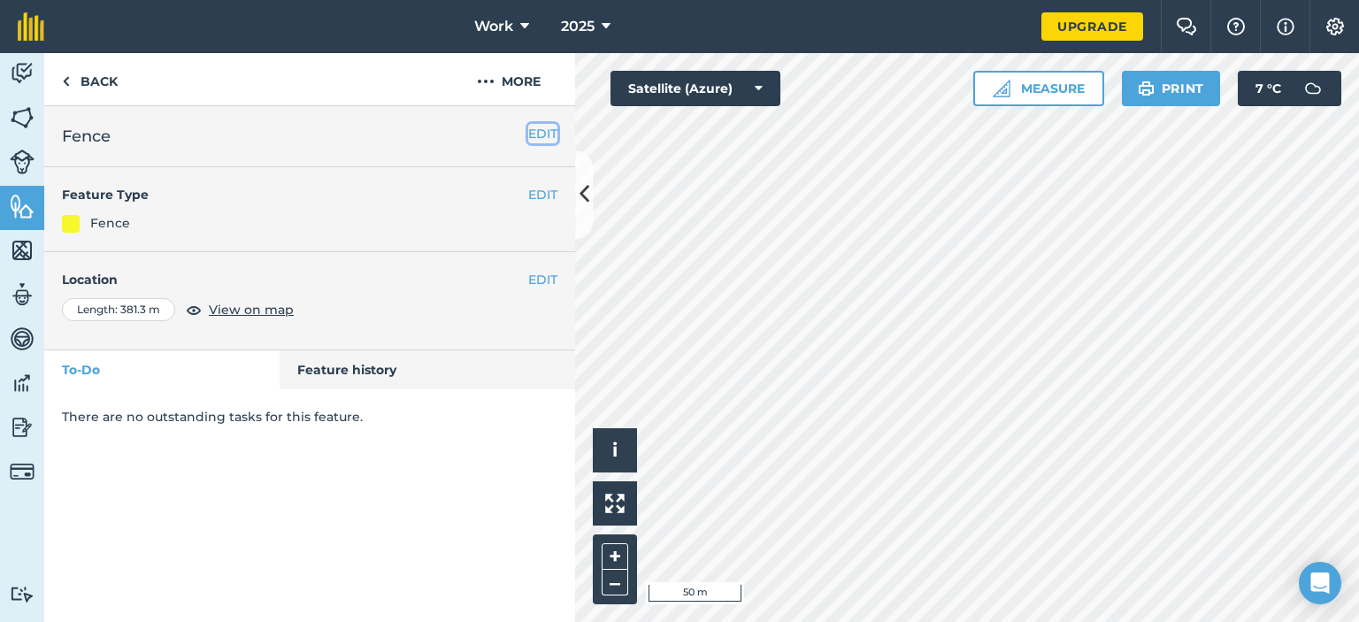
click at [535, 131] on button "EDIT" at bounding box center [542, 133] width 29 height 19
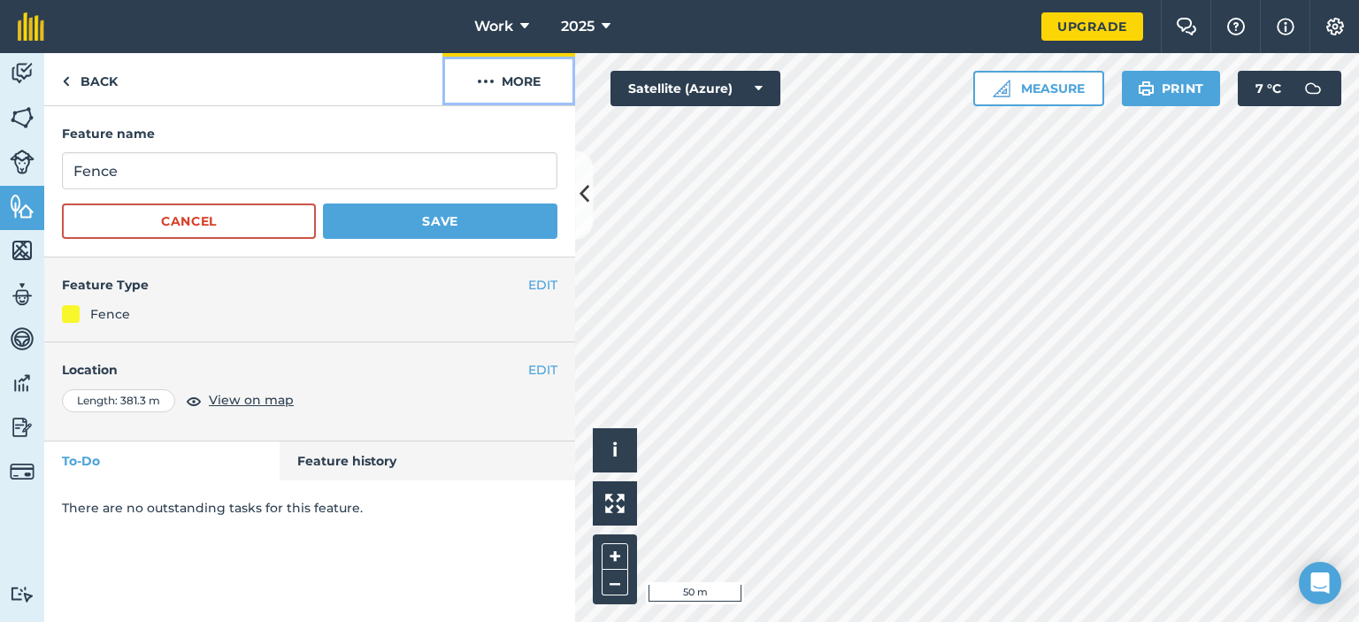
click at [482, 72] on img at bounding box center [486, 81] width 18 height 21
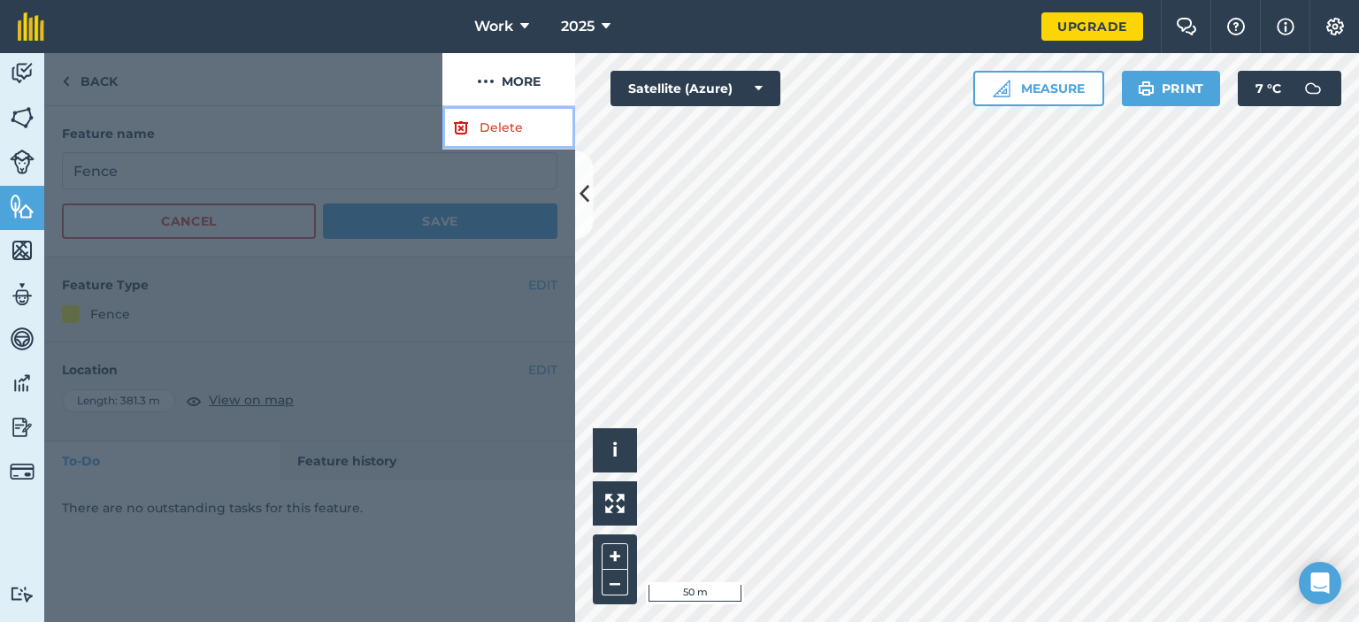
click at [483, 124] on link "Delete" at bounding box center [508, 127] width 133 height 43
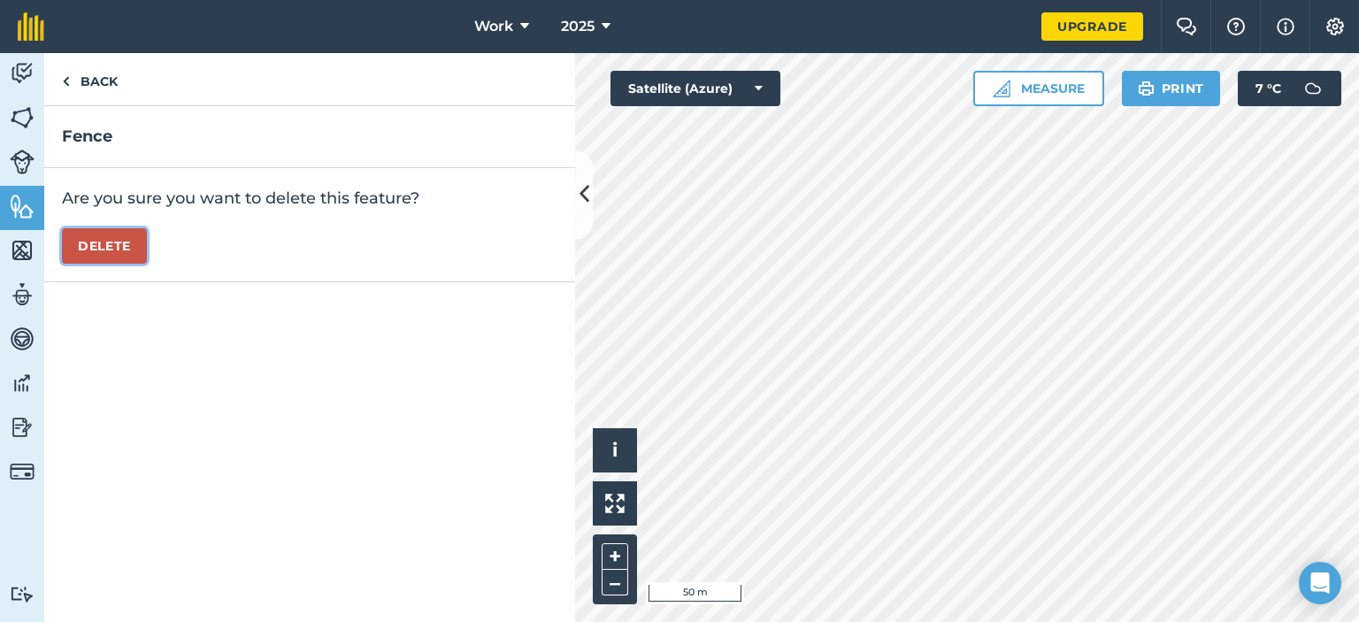
click at [112, 230] on button "Delete" at bounding box center [104, 245] width 85 height 35
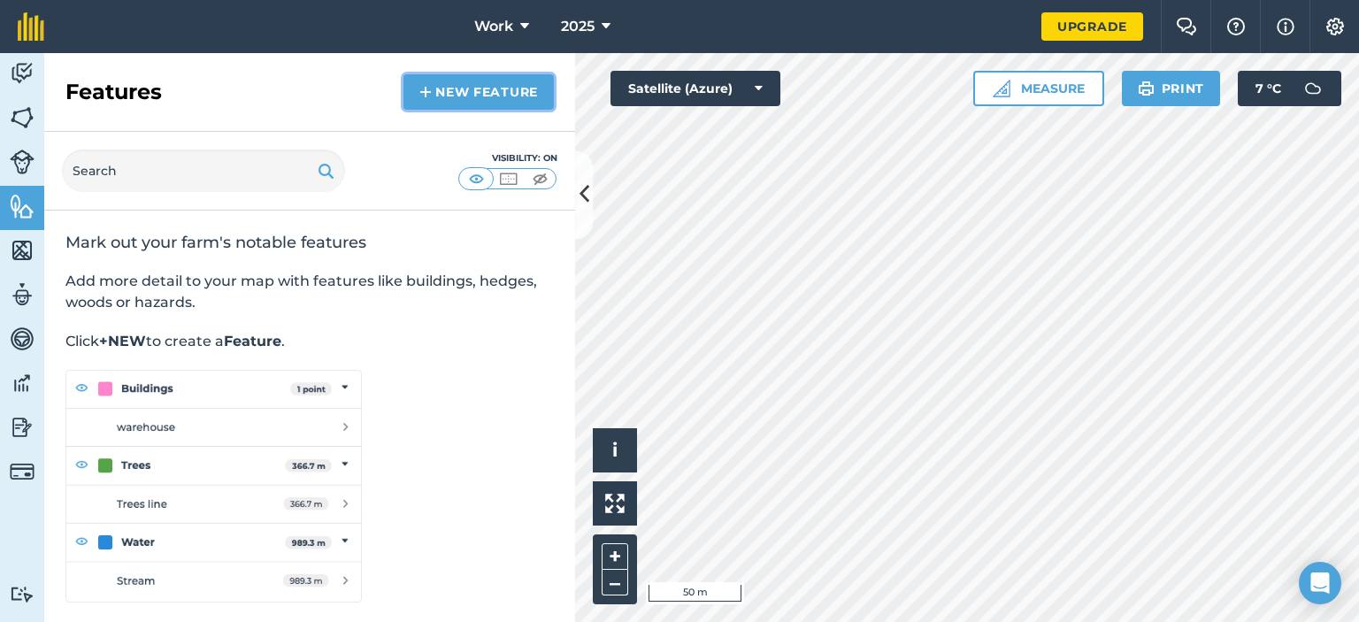
click at [492, 97] on link "New feature" at bounding box center [478, 91] width 150 height 35
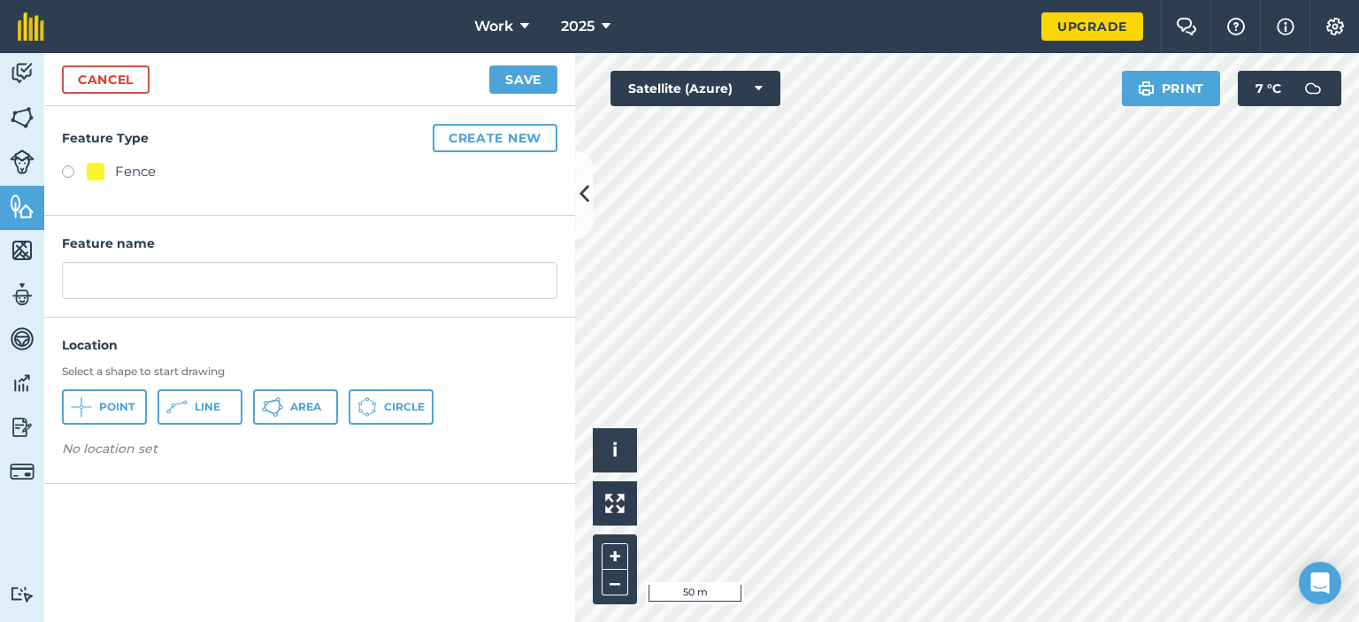
click at [71, 165] on label at bounding box center [74, 174] width 25 height 18
radio input "true"
type input "Fence"
click at [226, 411] on button "Line" at bounding box center [199, 406] width 85 height 35
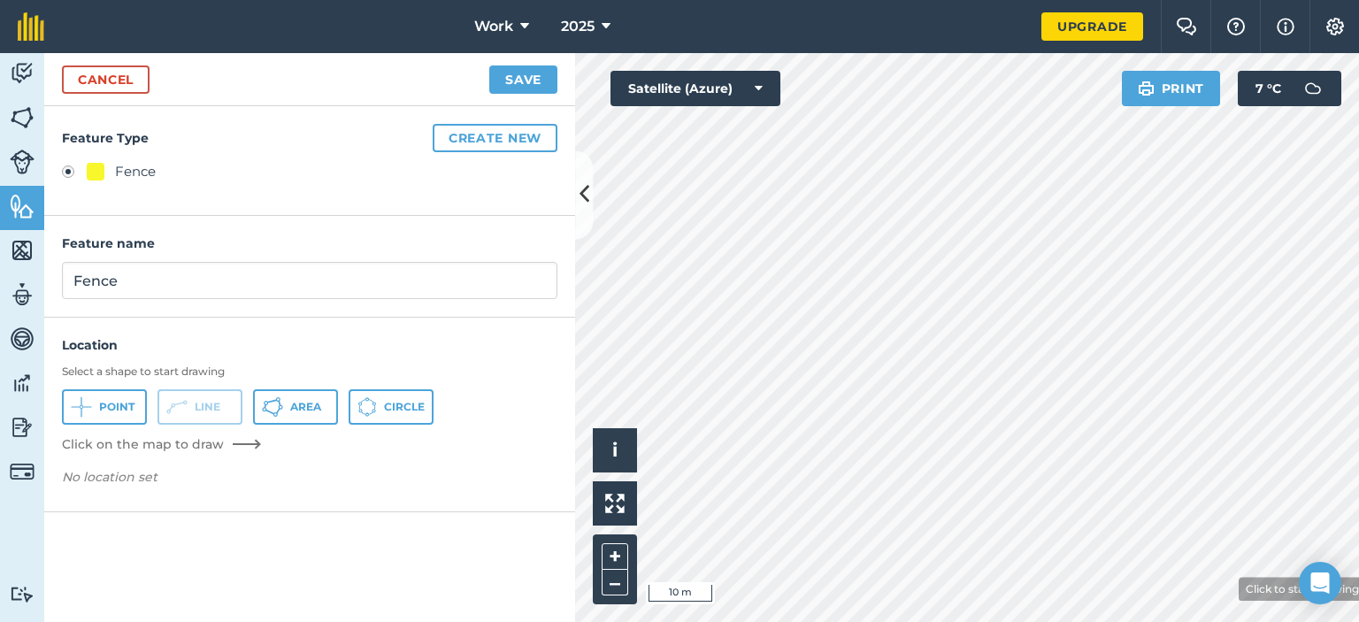
click at [1264, 621] on html "Work 2025 Upgrade Farm Chat Help Info Settings Map printing is not available on…" at bounding box center [679, 311] width 1359 height 622
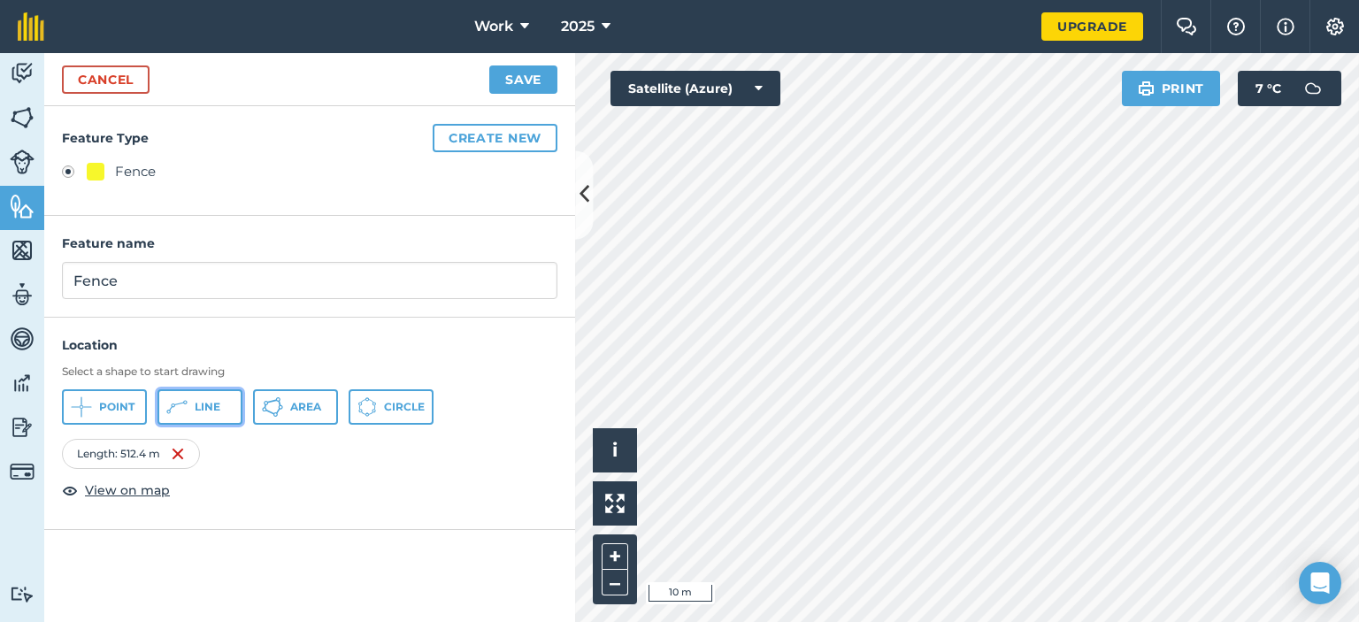
click at [196, 413] on button "Line" at bounding box center [199, 406] width 85 height 35
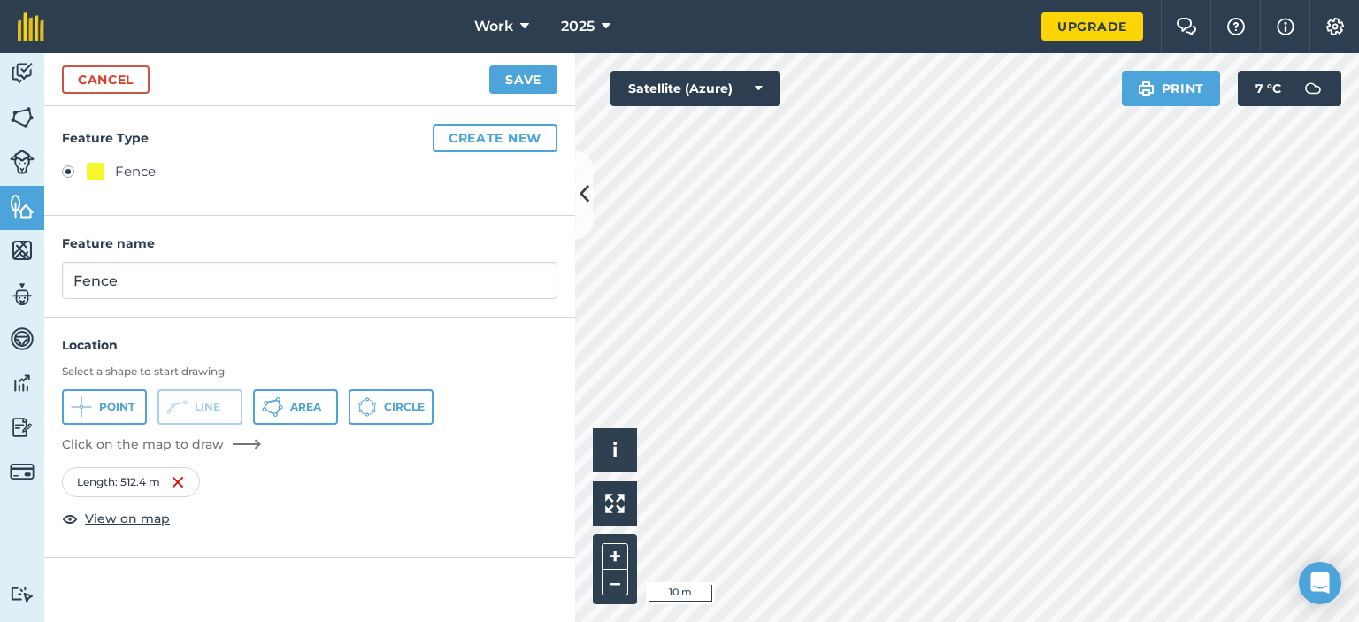
click at [770, 103] on div "Click to start drawing i © 2025 TomTom, Microsoft 10 m + – Satellite (Azure) Pr…" at bounding box center [967, 337] width 784 height 569
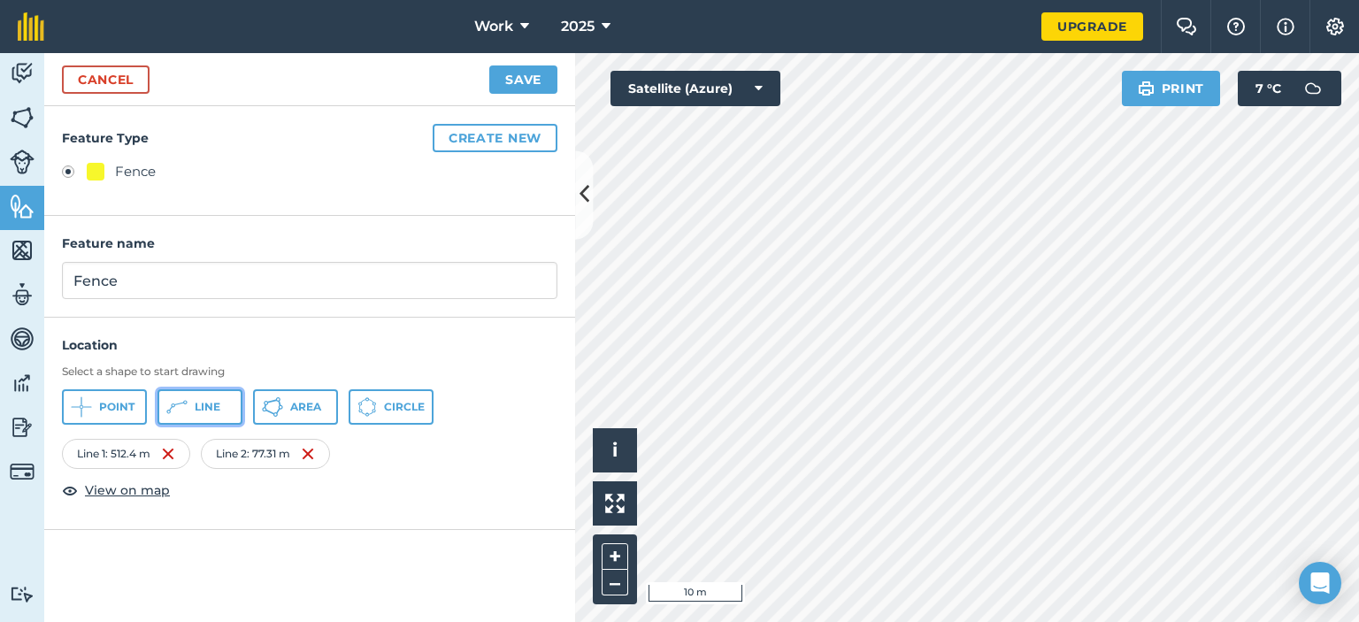
click at [223, 407] on button "Line" at bounding box center [199, 406] width 85 height 35
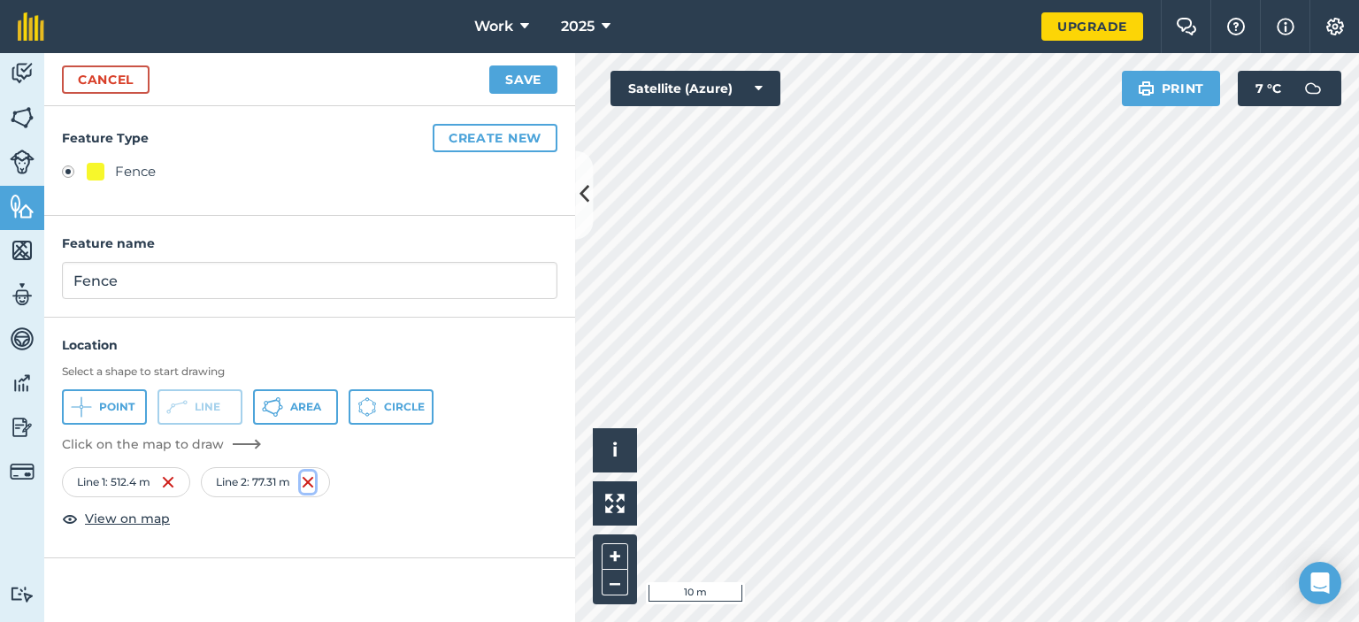
click at [310, 479] on img at bounding box center [308, 481] width 14 height 21
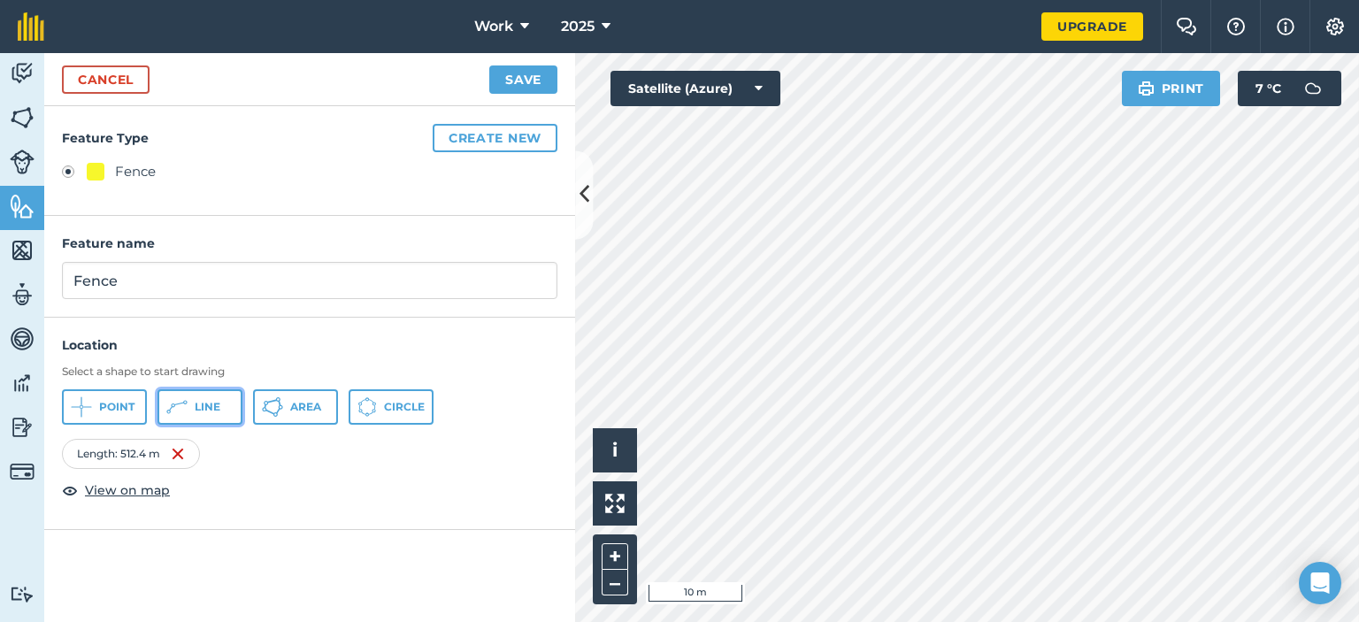
click at [228, 417] on button "Line" at bounding box center [199, 406] width 85 height 35
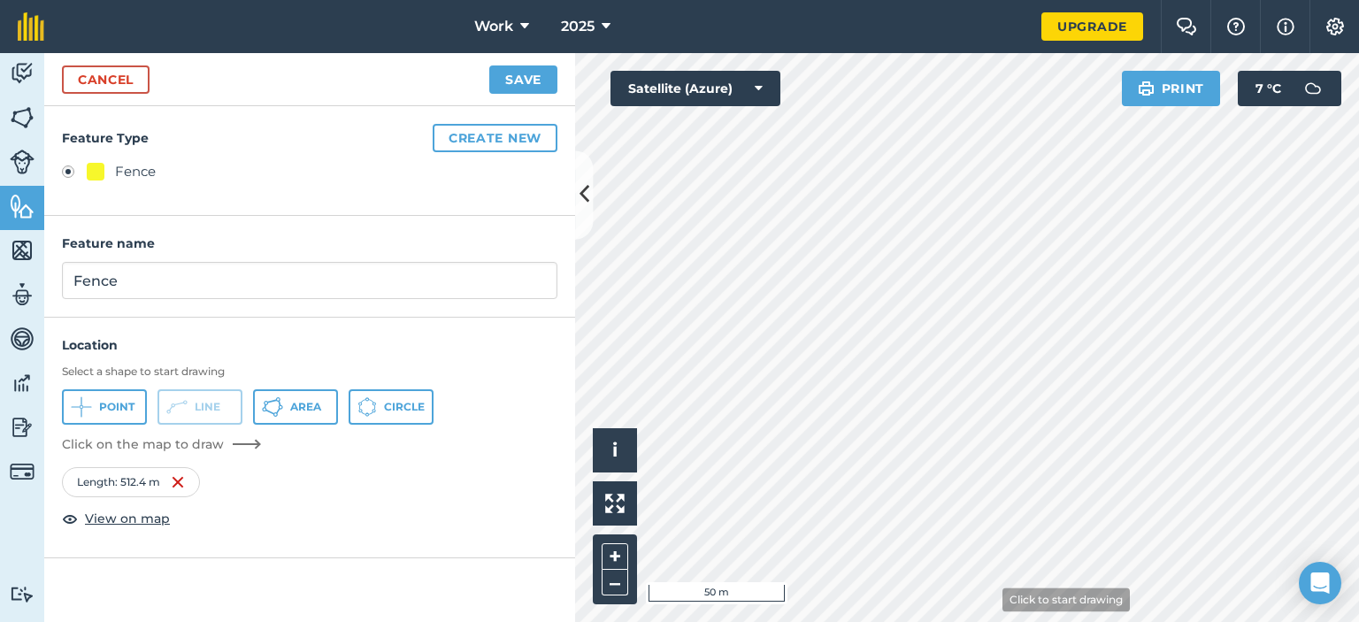
click at [1000, 621] on html "Work 2025 Upgrade Farm Chat Help Info Settings Map printing is not available on…" at bounding box center [679, 311] width 1359 height 622
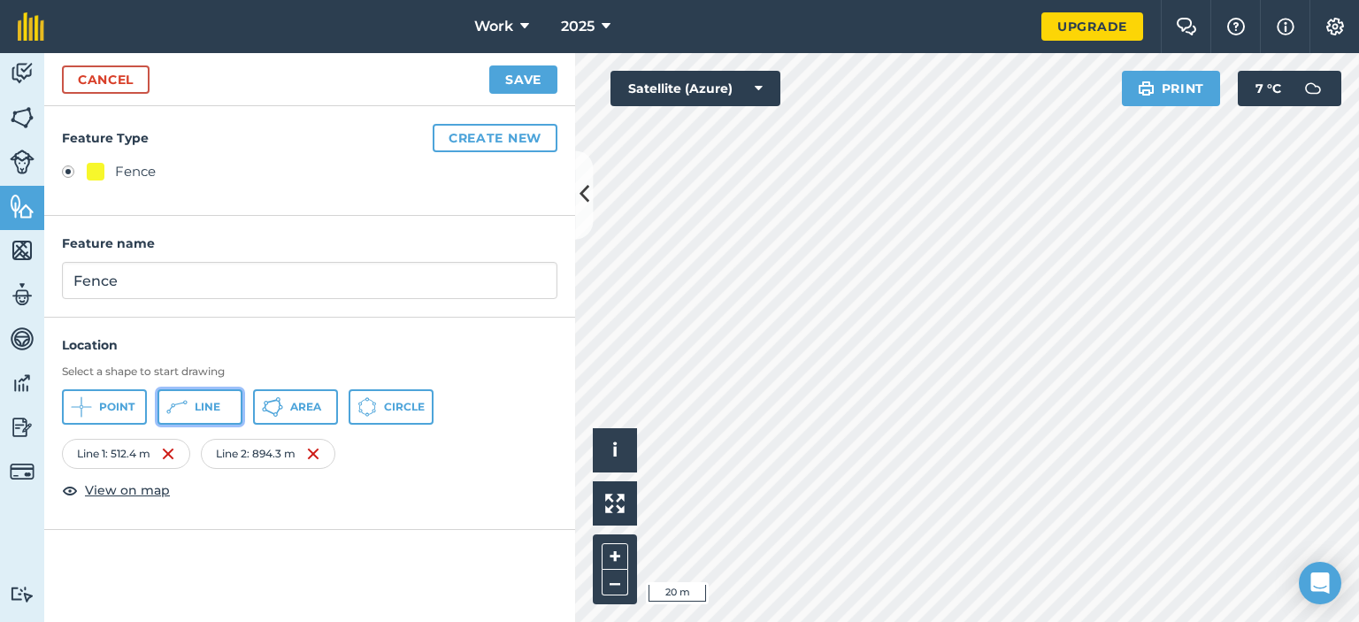
click at [224, 413] on button "Line" at bounding box center [199, 406] width 85 height 35
click at [216, 414] on button "Line" at bounding box center [199, 406] width 85 height 35
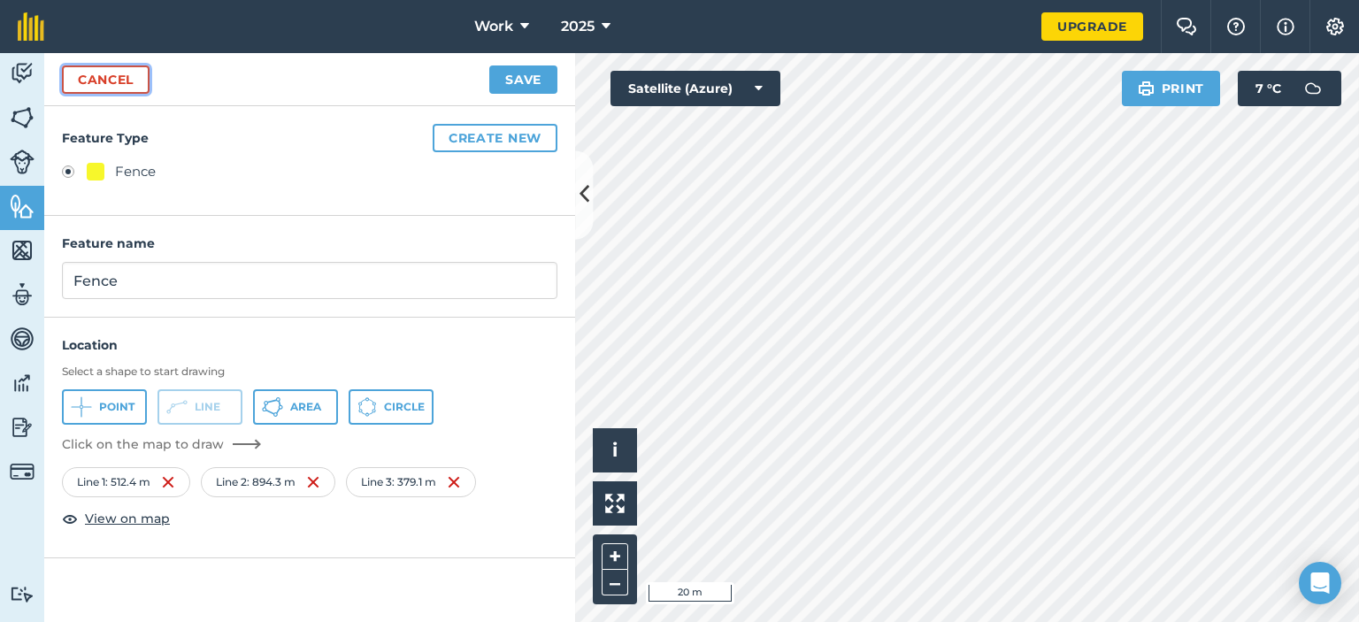
click at [96, 76] on link "Cancel" at bounding box center [106, 79] width 88 height 28
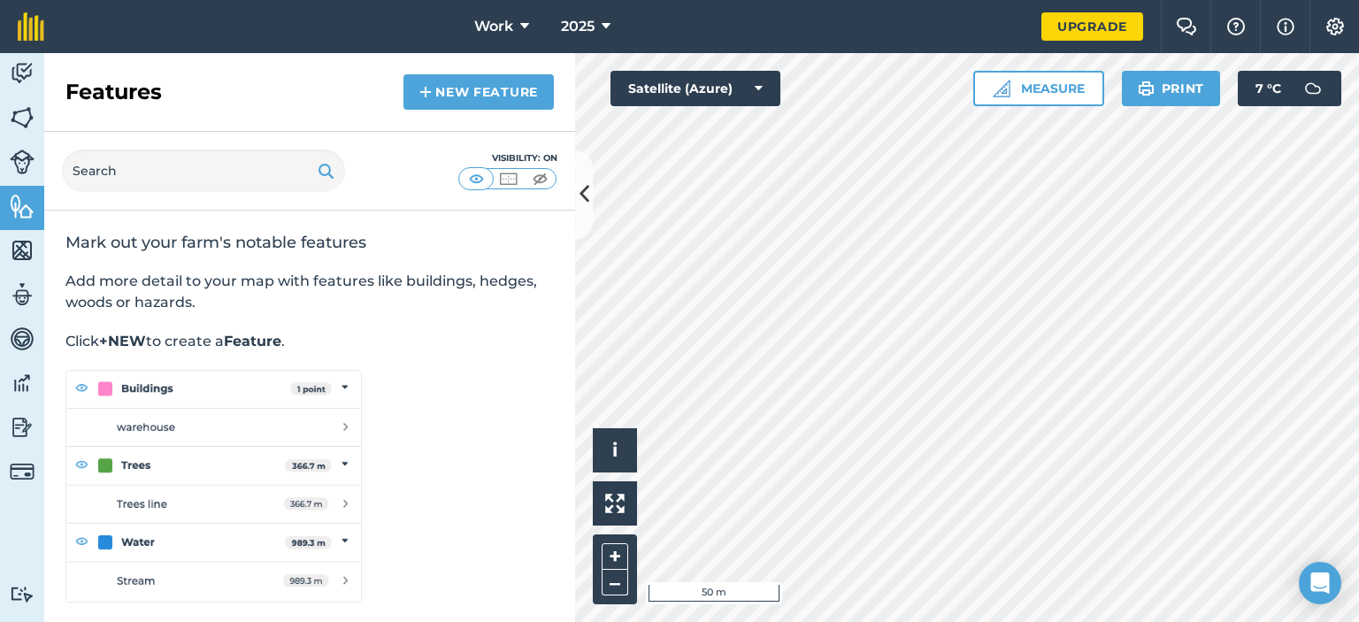
click at [750, 195] on div at bounding box center [967, 337] width 784 height 569
click at [21, 121] on img at bounding box center [22, 117] width 25 height 27
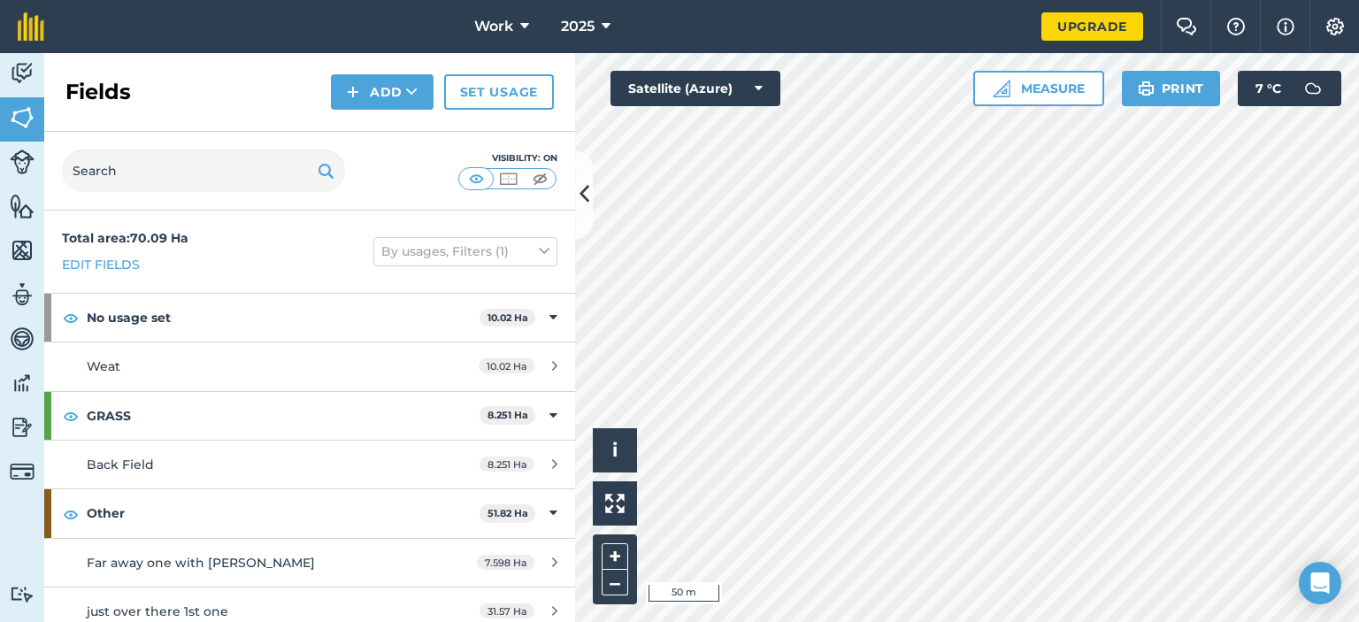
scroll to position [60, 0]
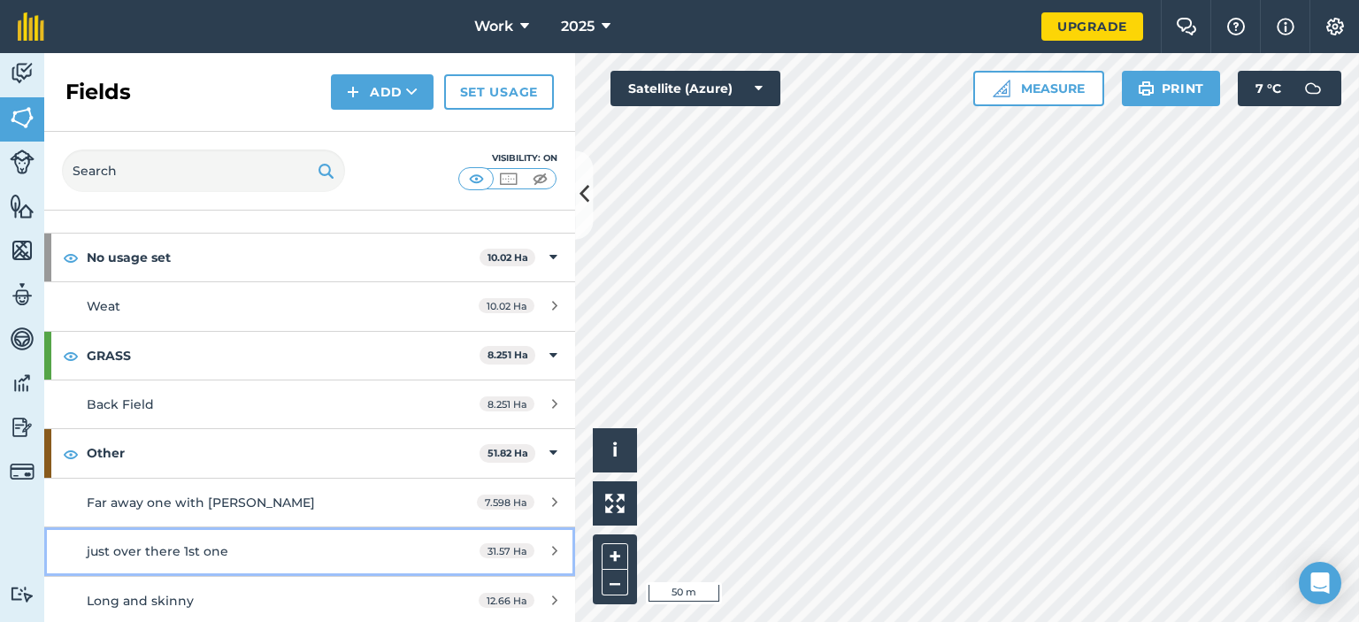
click at [389, 541] on div "just over there 1st one" at bounding box center [253, 550] width 333 height 19
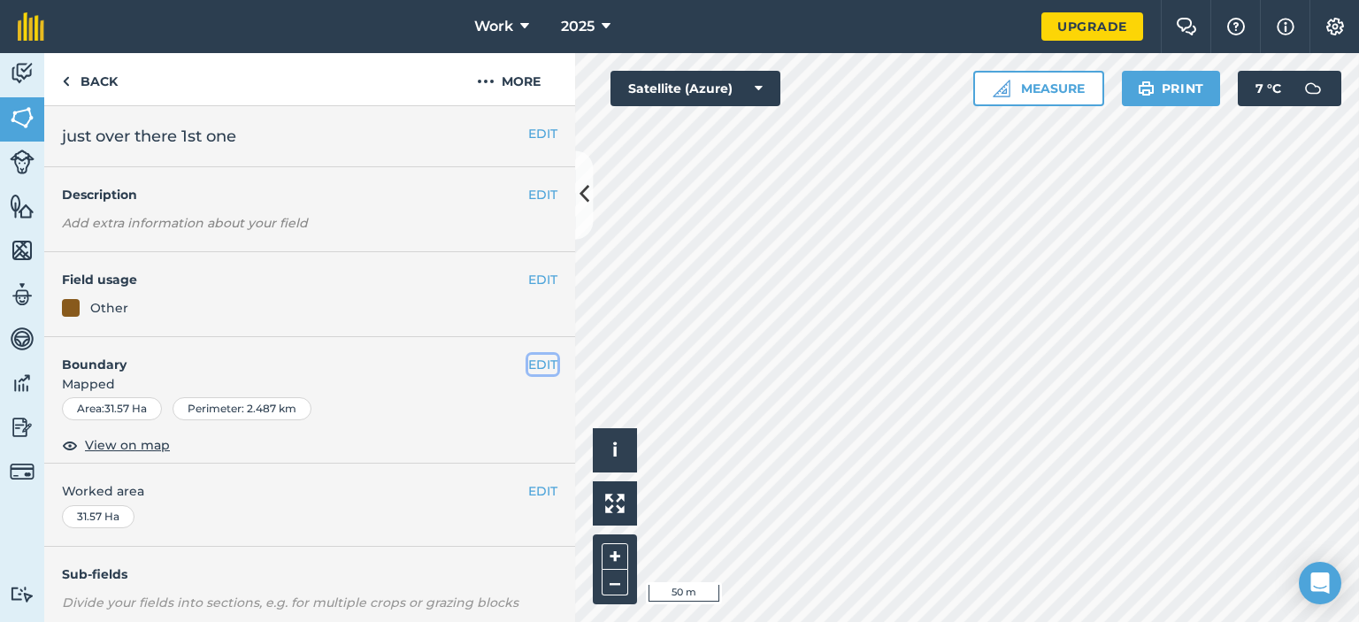
click at [528, 367] on button "EDIT" at bounding box center [542, 364] width 29 height 19
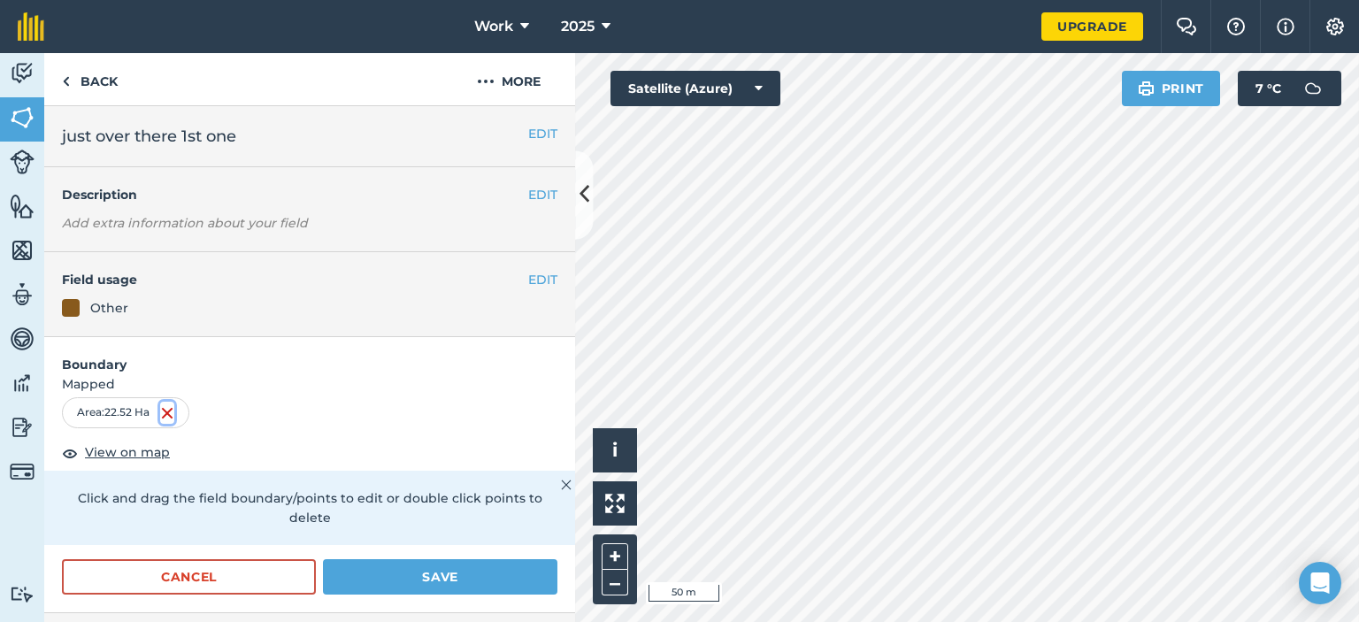
click at [167, 411] on img at bounding box center [167, 412] width 14 height 21
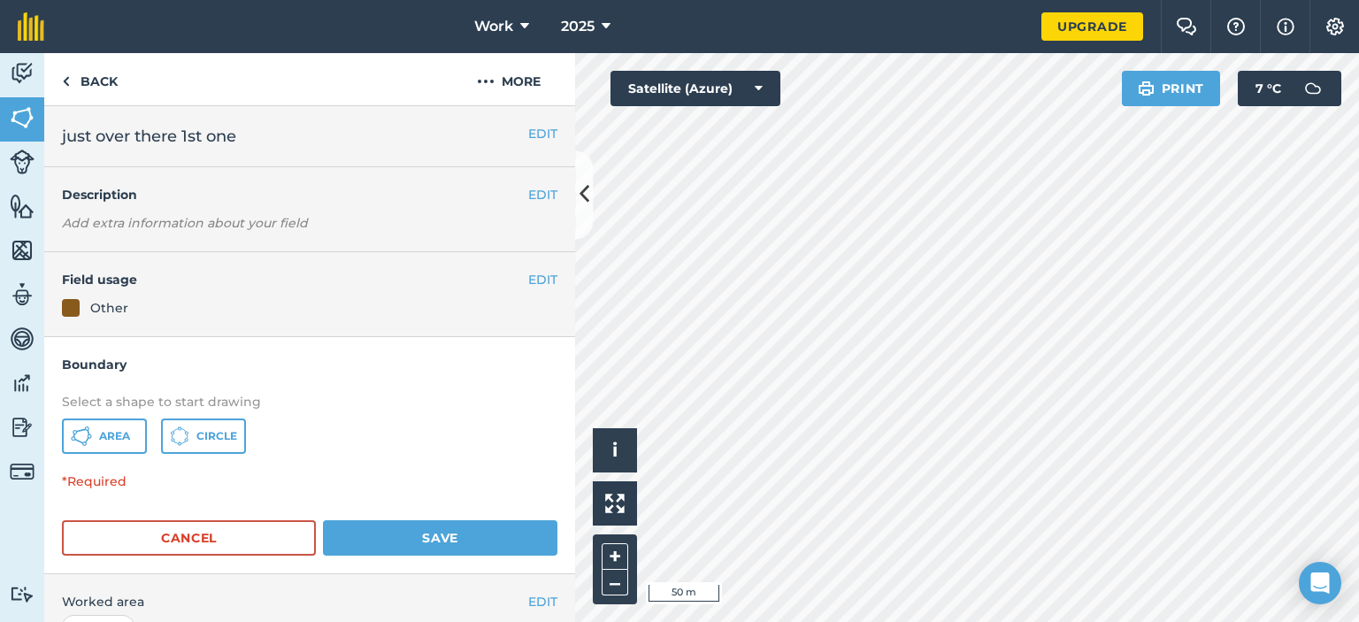
click at [955, 261] on div at bounding box center [967, 337] width 784 height 569
click at [117, 440] on span "Area" at bounding box center [114, 436] width 31 height 14
click at [510, 482] on div "Activity Fields Livestock Features Maps Team Vehicles Data Reporting Billing Tu…" at bounding box center [679, 337] width 1359 height 569
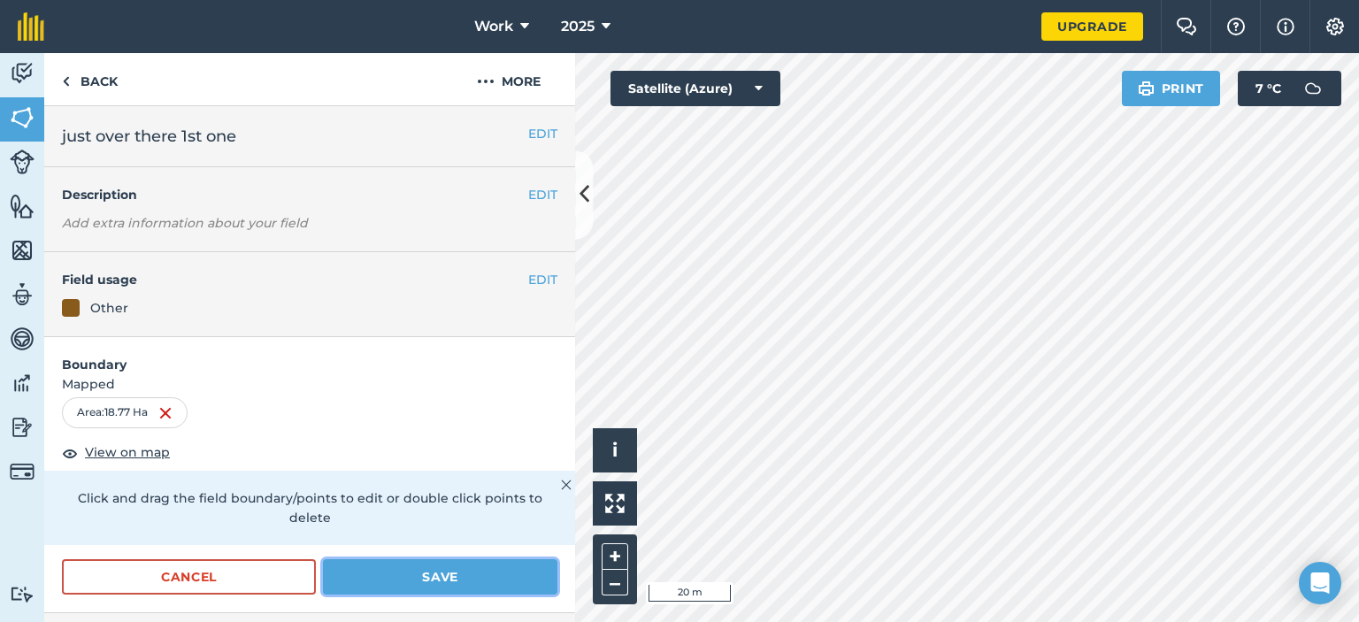
click at [497, 577] on button "Save" at bounding box center [440, 576] width 234 height 35
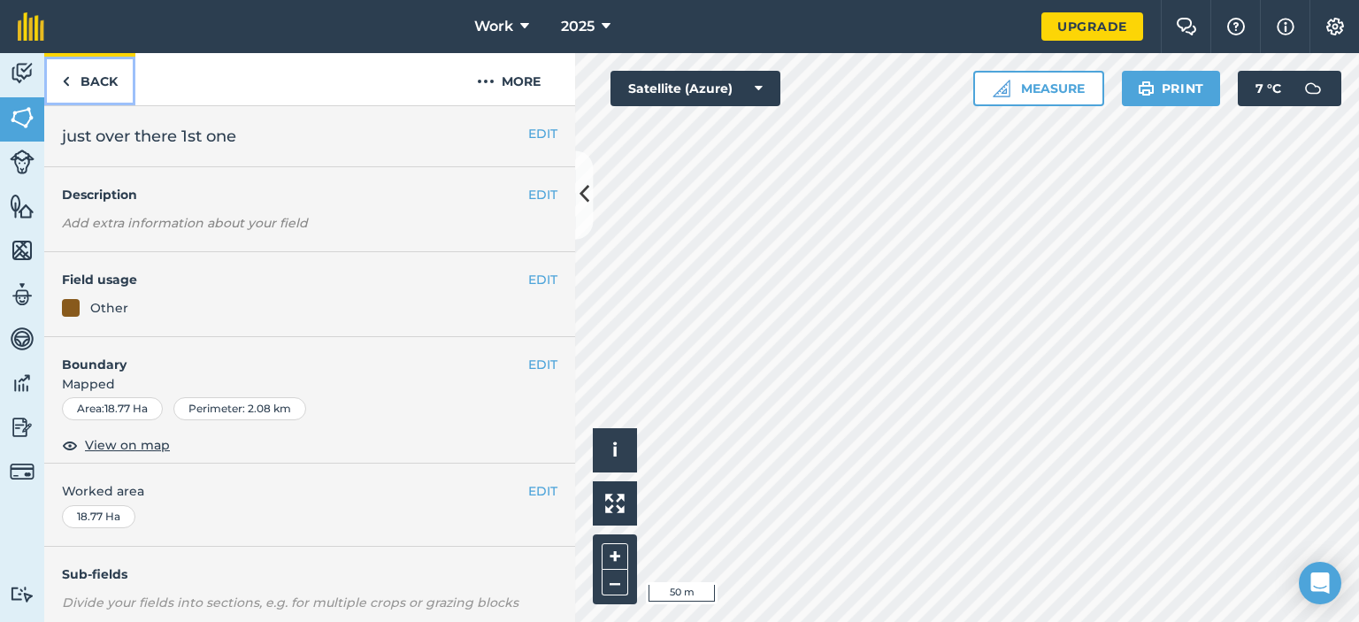
click at [66, 86] on img at bounding box center [66, 81] width 8 height 21
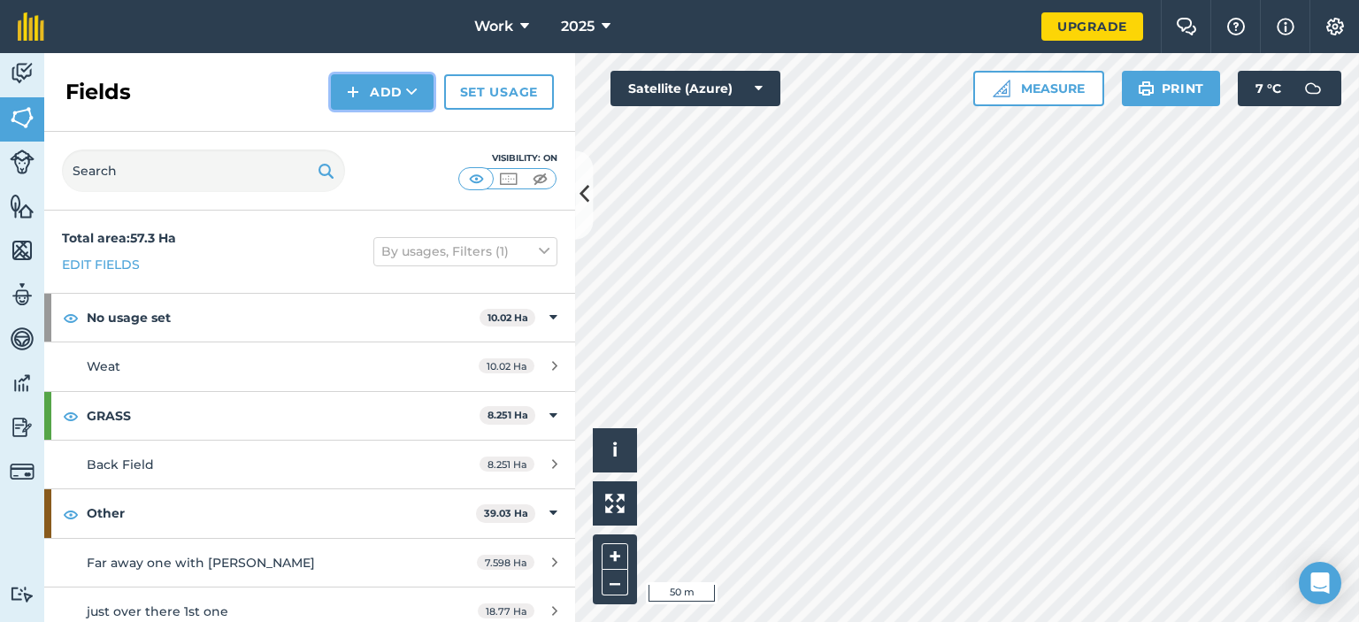
click at [377, 95] on button "Add" at bounding box center [382, 91] width 103 height 35
click at [402, 134] on link "Draw" at bounding box center [381, 131] width 97 height 39
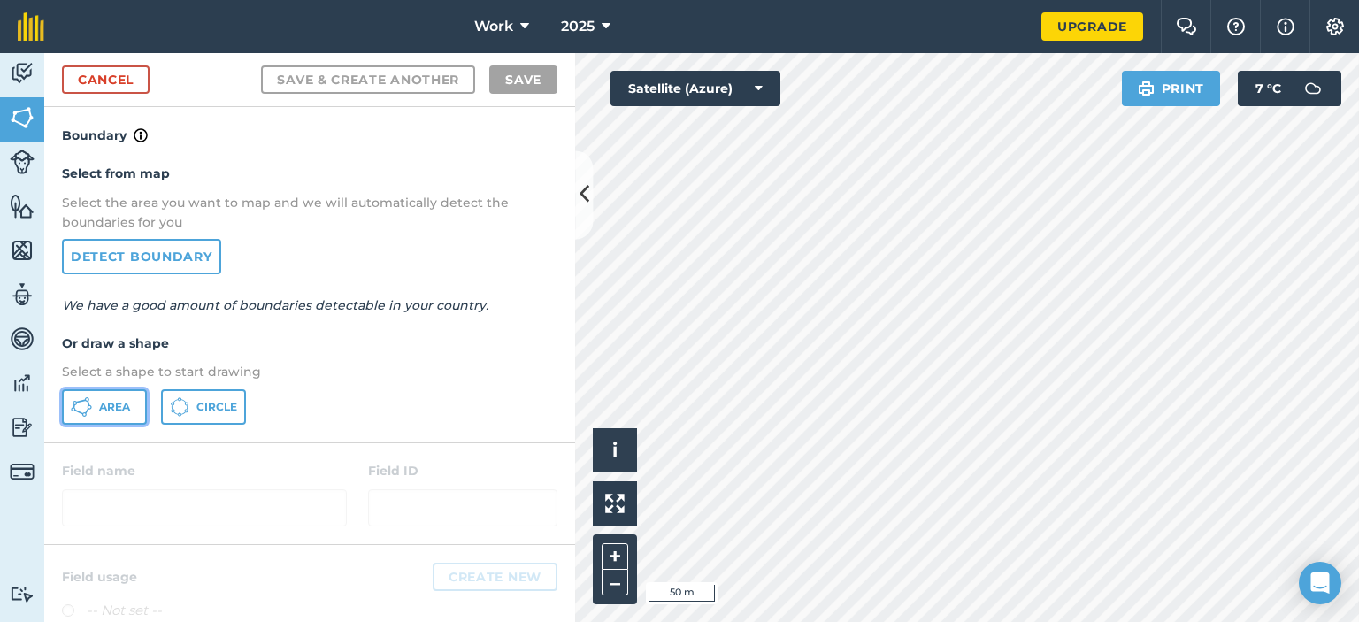
click at [120, 404] on span "Area" at bounding box center [114, 407] width 31 height 14
click at [1012, 621] on html "Work 2025 Upgrade Farm Chat Help Info Settings Map printing is not available on…" at bounding box center [679, 311] width 1359 height 622
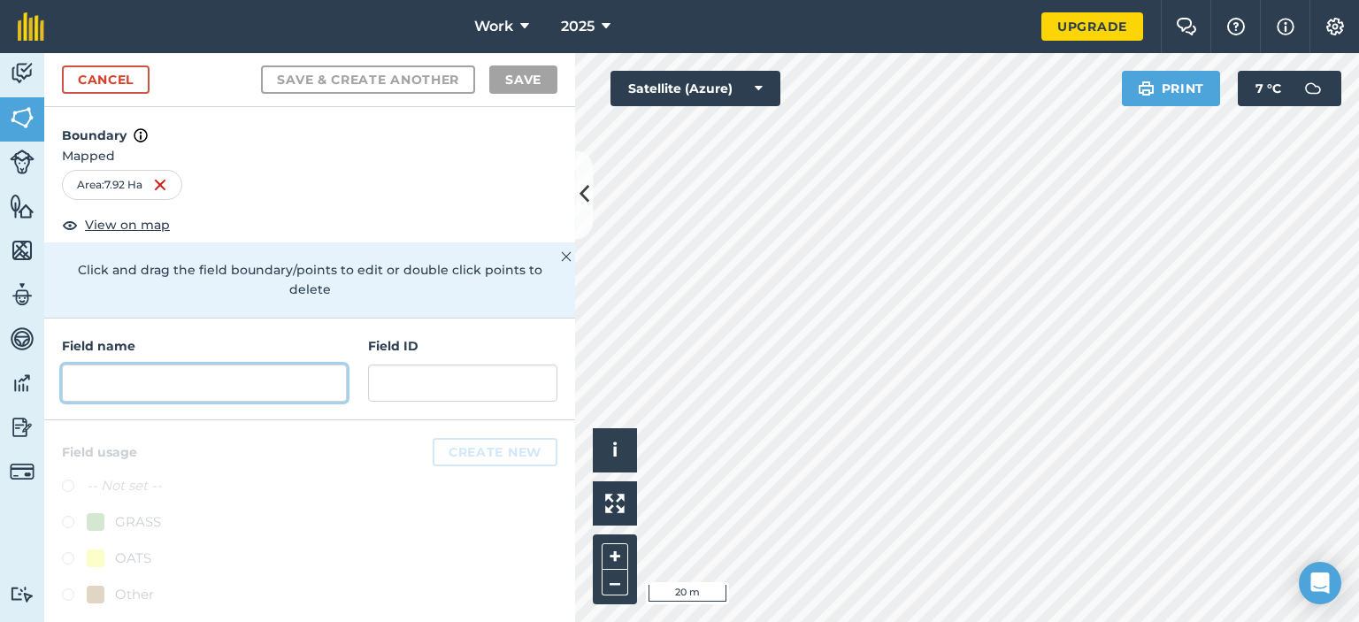
click at [130, 385] on input "text" at bounding box center [204, 382] width 285 height 37
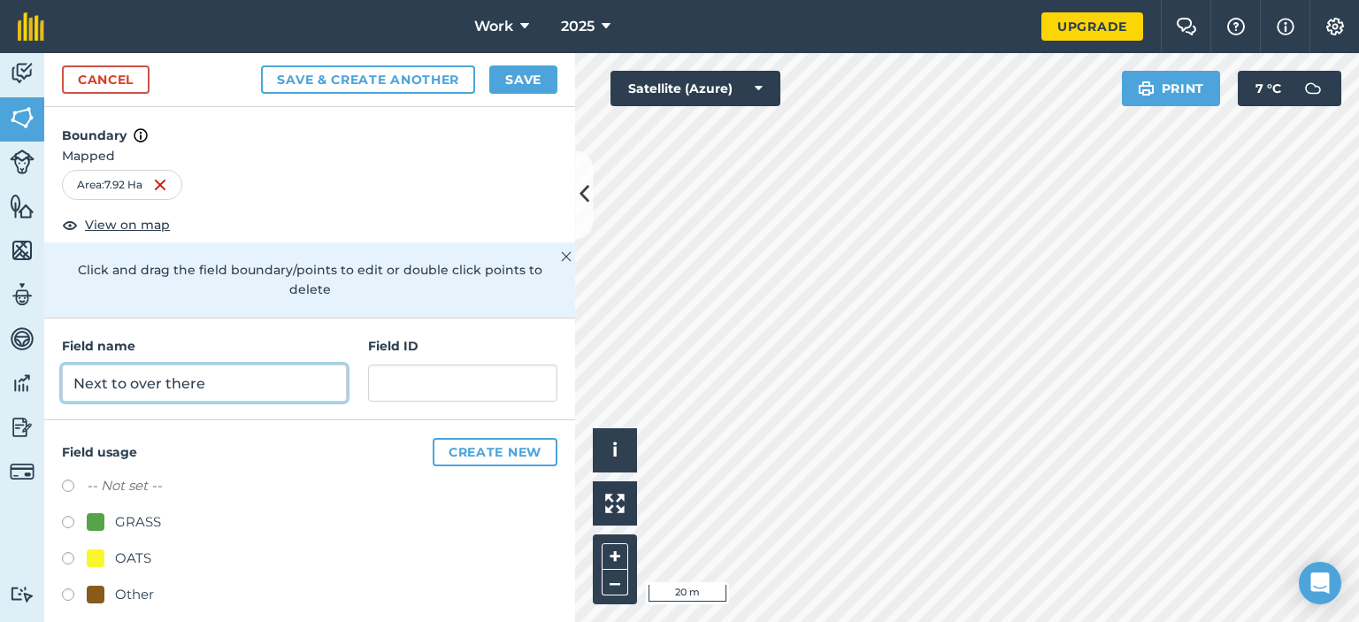
scroll to position [14, 0]
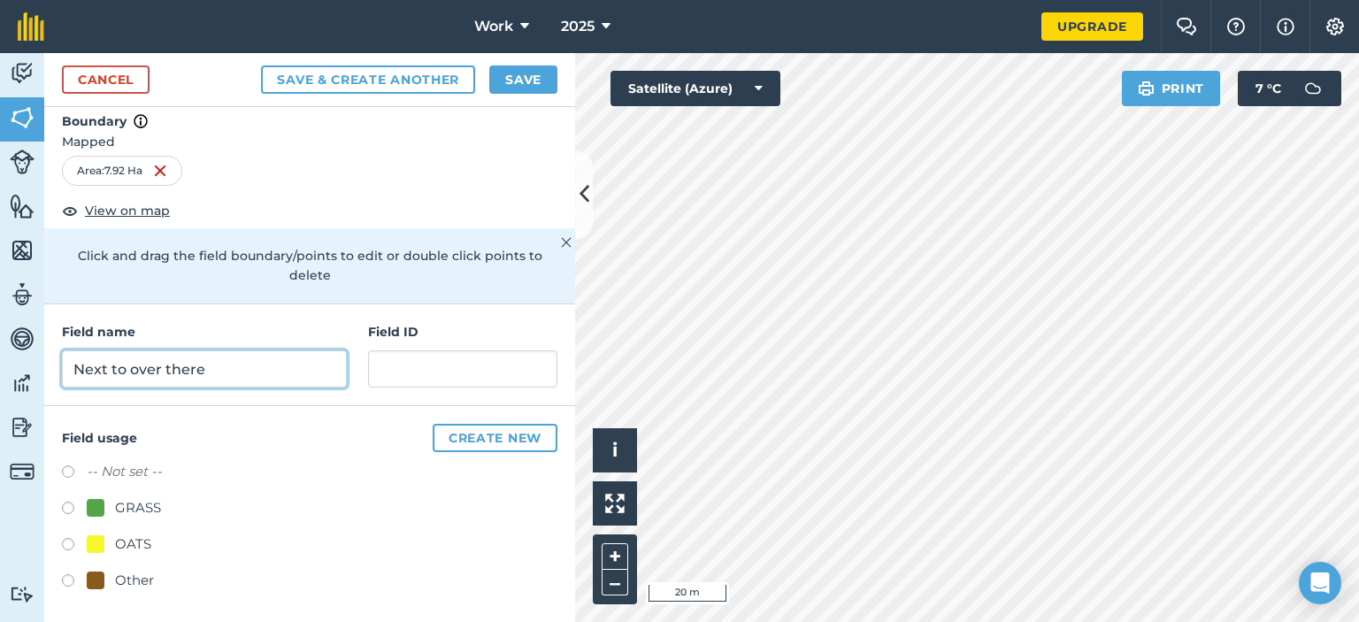
type input "Next to over there"
click at [73, 505] on label at bounding box center [74, 511] width 25 height 18
radio input "true"
click at [528, 82] on button "Save" at bounding box center [523, 79] width 68 height 28
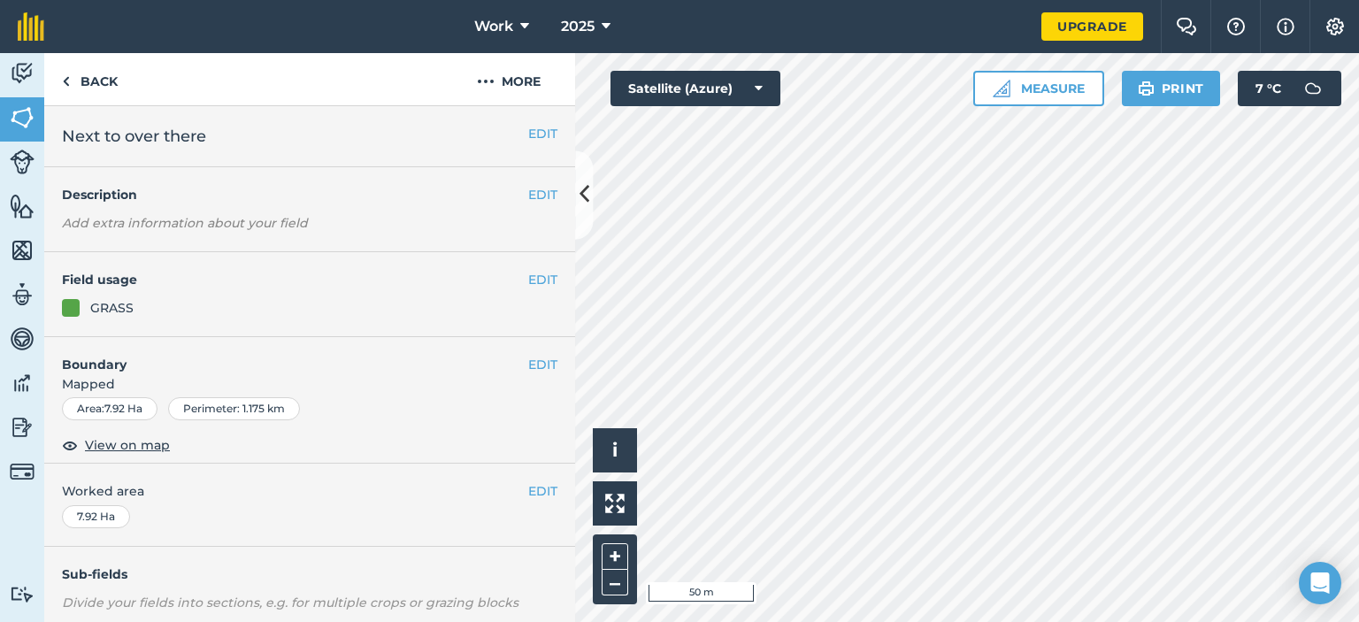
click at [945, 621] on html "Work 2025 Upgrade Farm Chat Help Info Settings Map printing is not available on…" at bounding box center [679, 311] width 1359 height 622
click at [65, 82] on img at bounding box center [66, 81] width 8 height 21
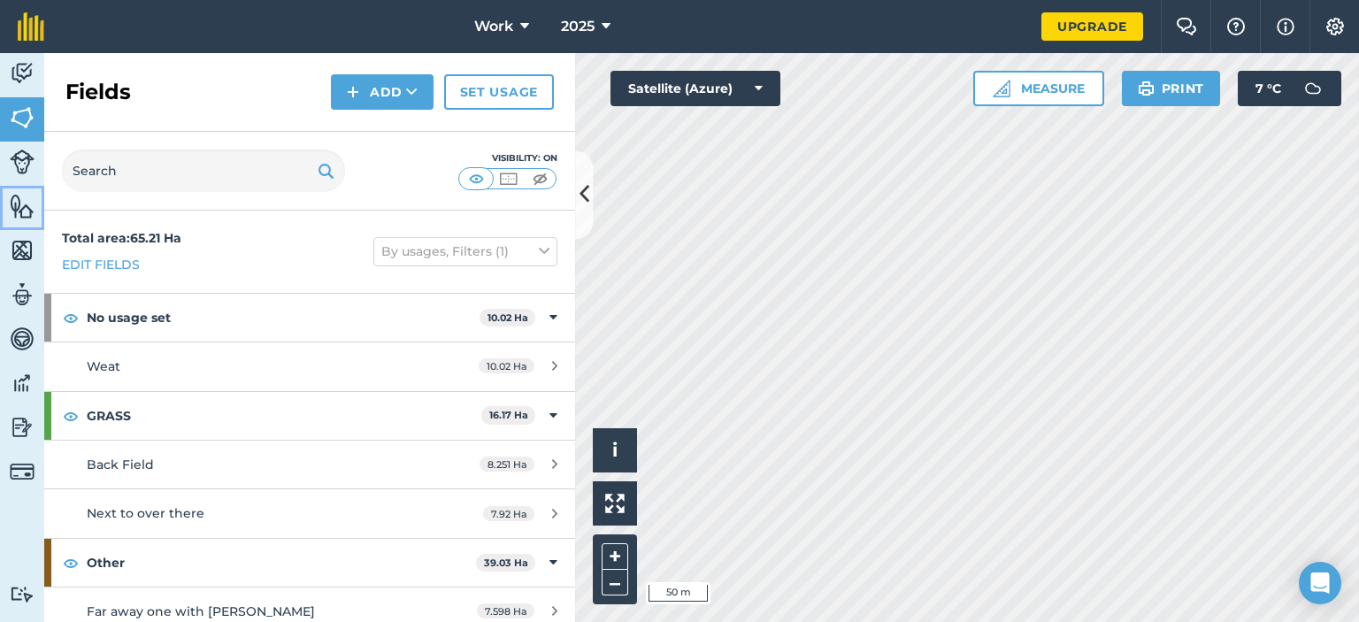
click at [17, 206] on img at bounding box center [22, 206] width 25 height 27
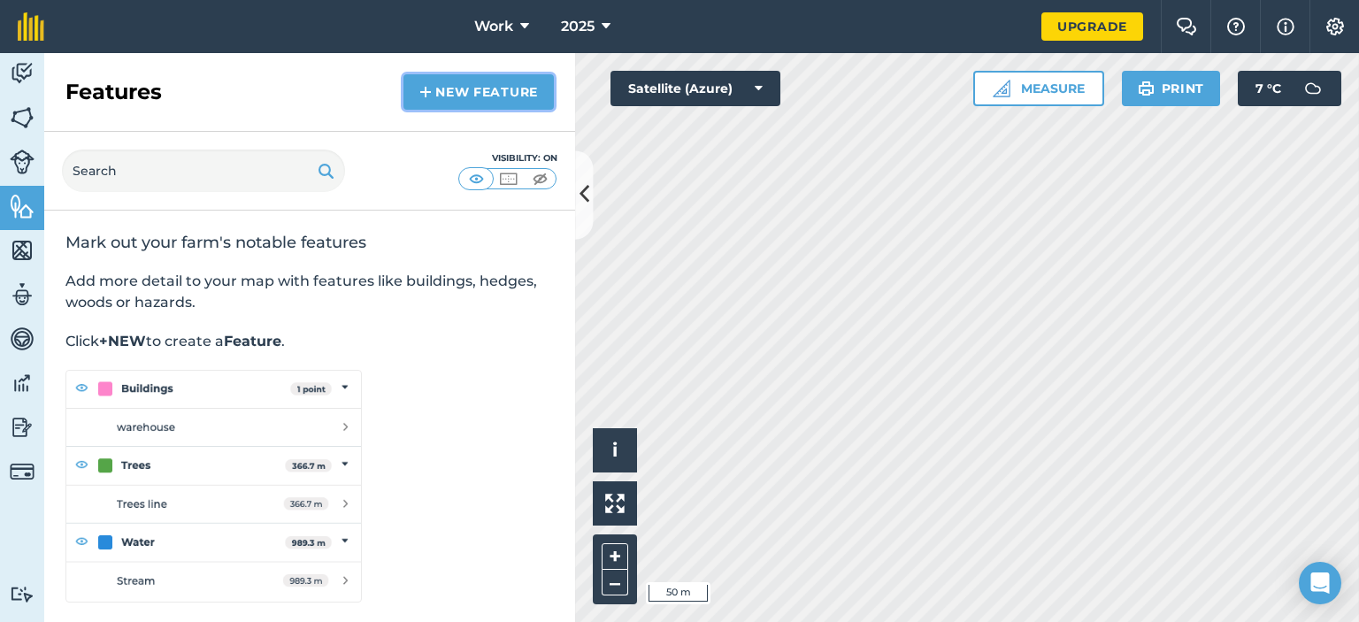
click at [450, 96] on link "New feature" at bounding box center [478, 91] width 150 height 35
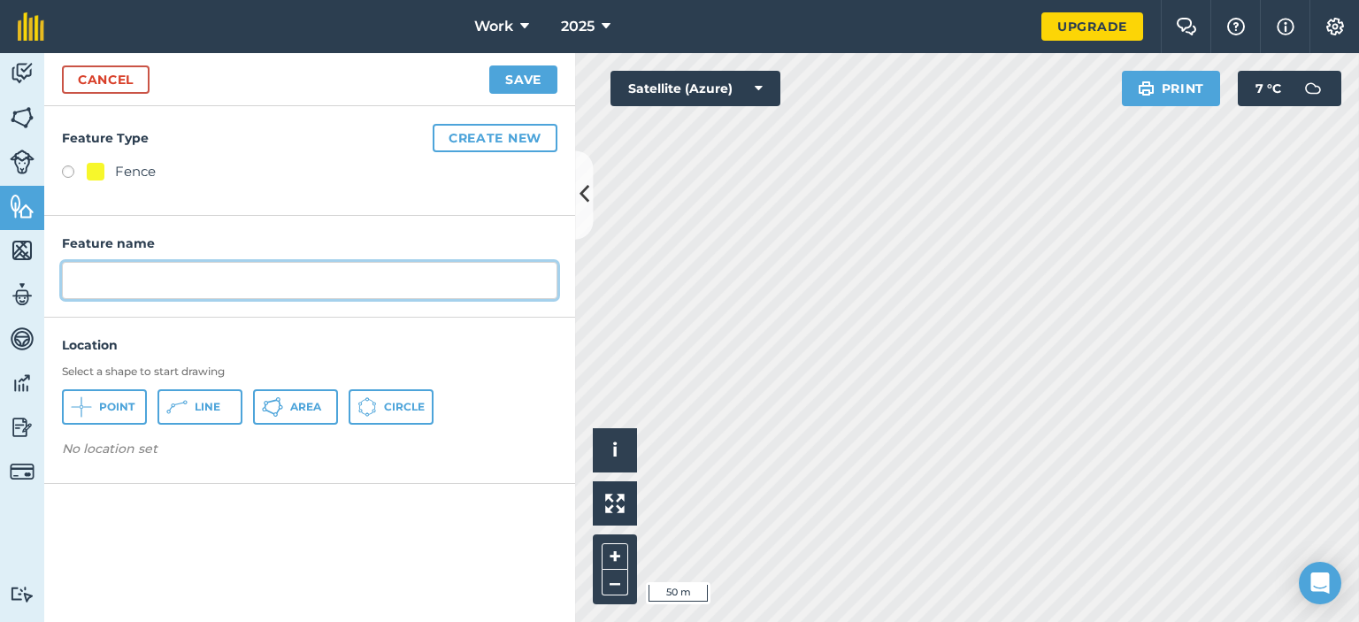
click at [209, 278] on input "text" at bounding box center [309, 280] width 495 height 37
type input "Boundary"
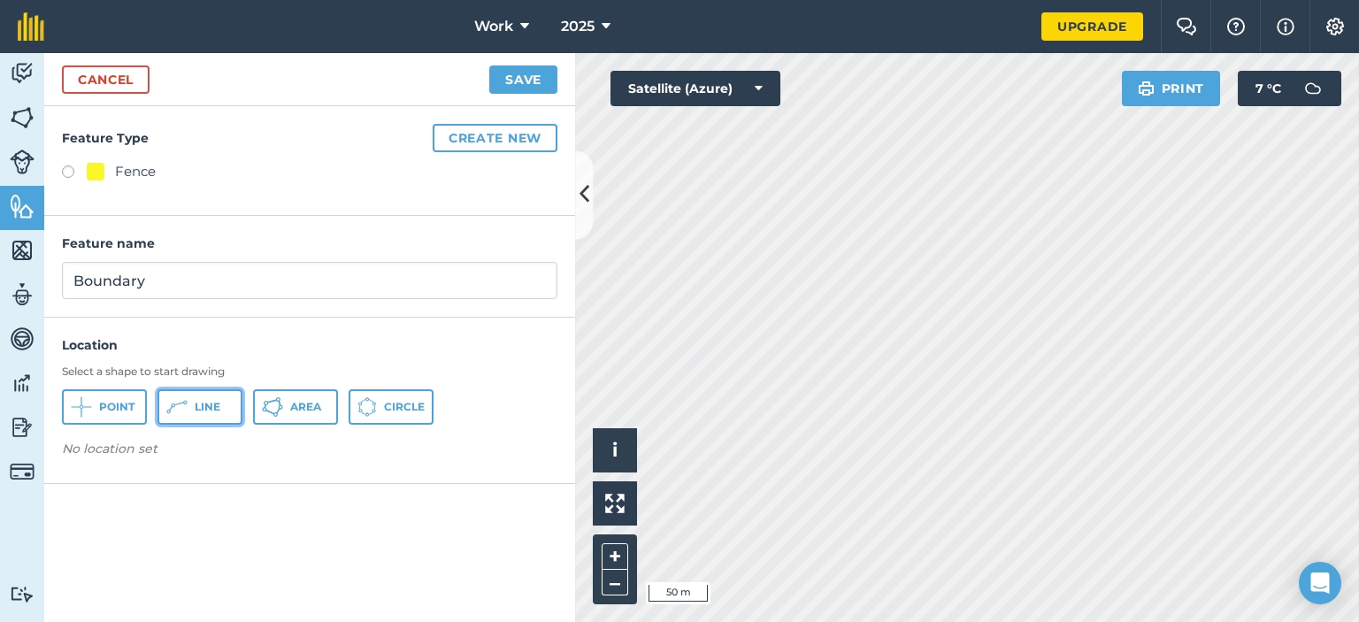
click at [219, 400] on button "Line" at bounding box center [199, 406] width 85 height 35
click at [1127, 621] on html "Work 2025 Upgrade Farm Chat Help Info Settings Map printing is not available on…" at bounding box center [679, 311] width 1359 height 622
click at [126, 456] on div "Length : 3.019 km" at bounding box center [134, 454] width 144 height 30
click at [189, 405] on button "Line" at bounding box center [199, 406] width 85 height 35
click at [323, 456] on img at bounding box center [320, 453] width 14 height 21
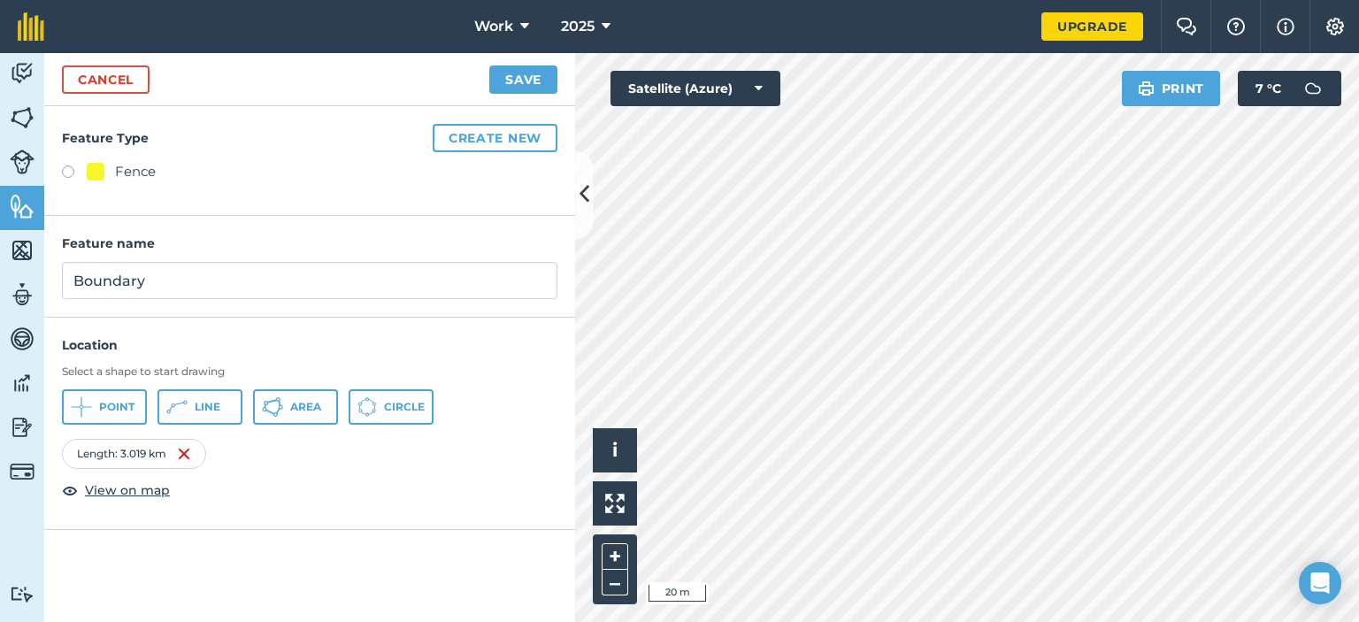
click at [124, 457] on div "Length : 3.019 km" at bounding box center [134, 454] width 144 height 30
click at [134, 451] on div "Length : 3.019 km" at bounding box center [134, 454] width 144 height 30
click at [520, 82] on button "Save" at bounding box center [523, 79] width 68 height 28
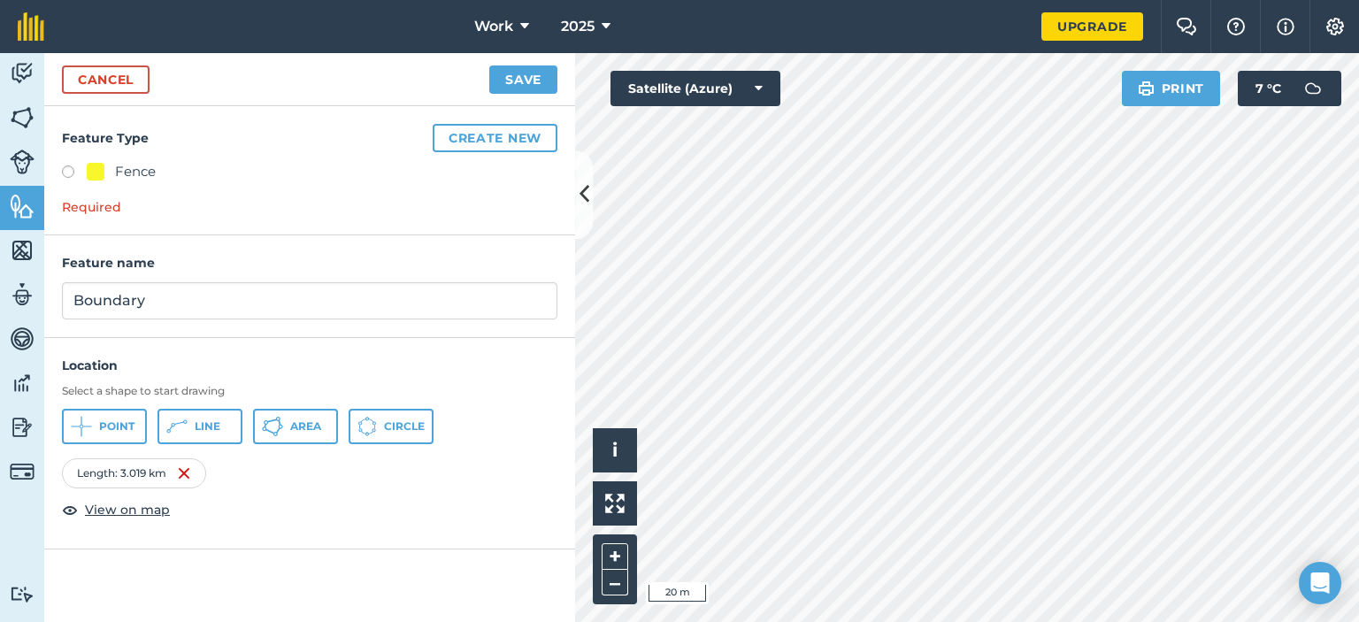
click at [67, 176] on label at bounding box center [74, 174] width 25 height 18
radio input "true"
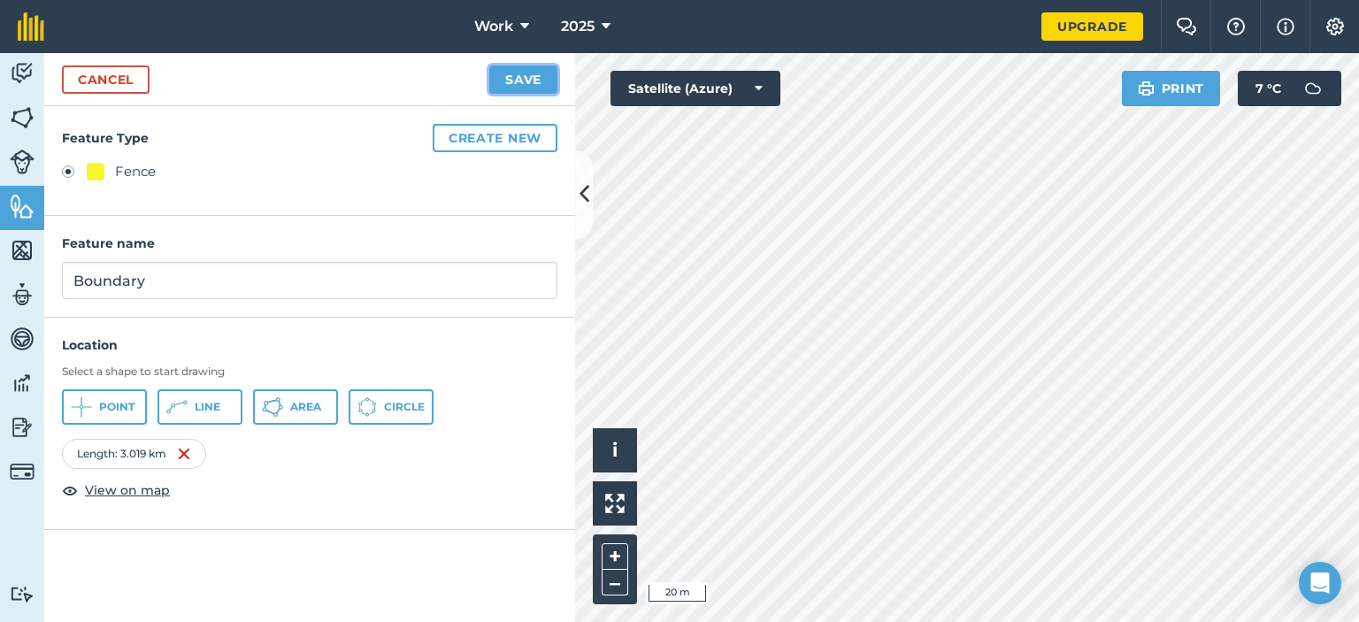
click at [527, 69] on button "Save" at bounding box center [523, 79] width 68 height 28
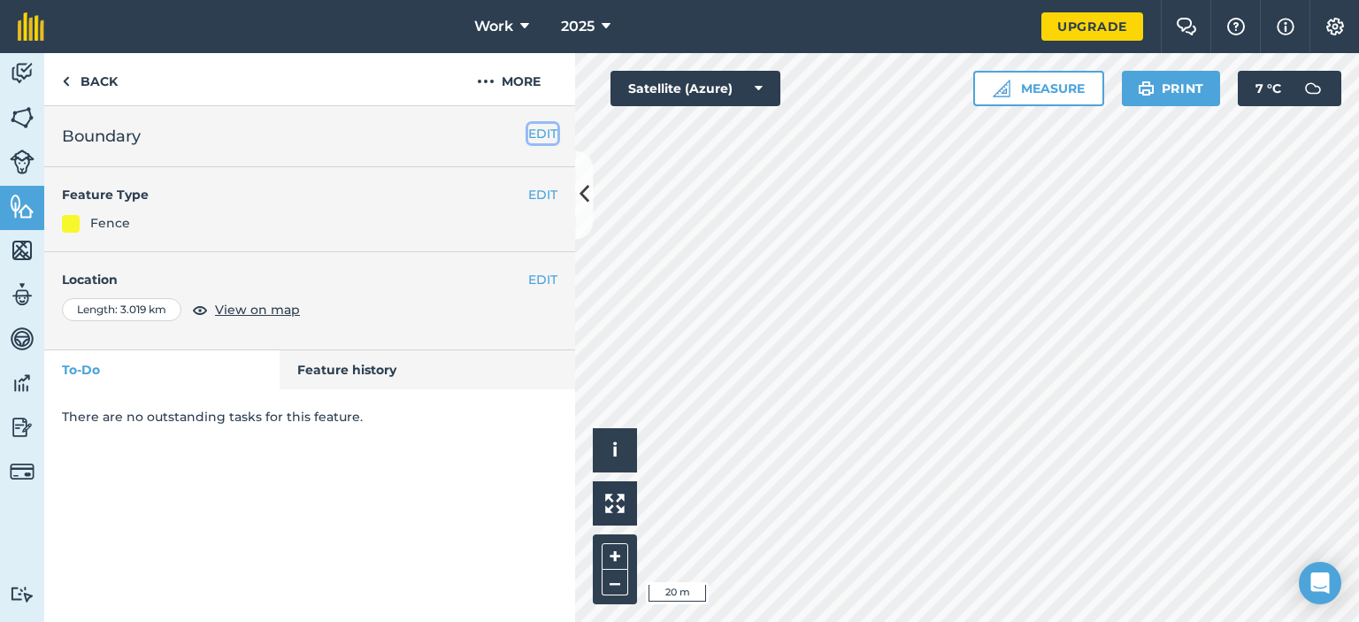
click at [547, 133] on button "EDIT" at bounding box center [542, 133] width 29 height 19
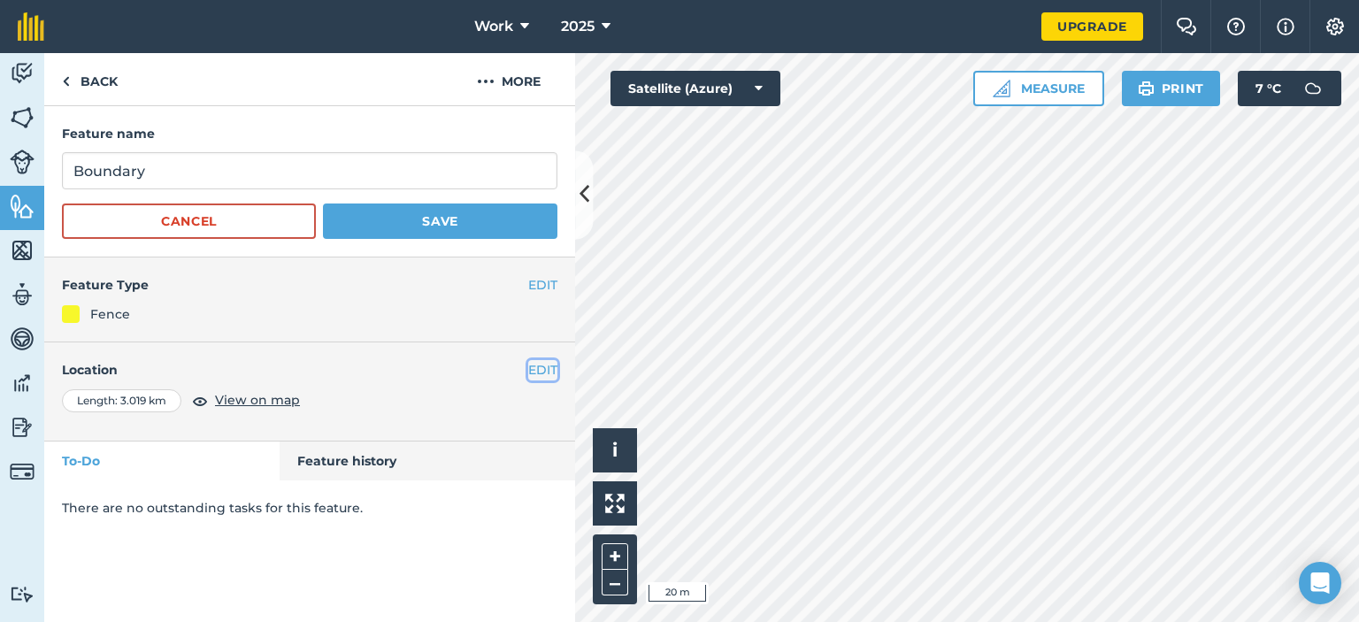
click at [533, 368] on button "EDIT" at bounding box center [542, 369] width 29 height 19
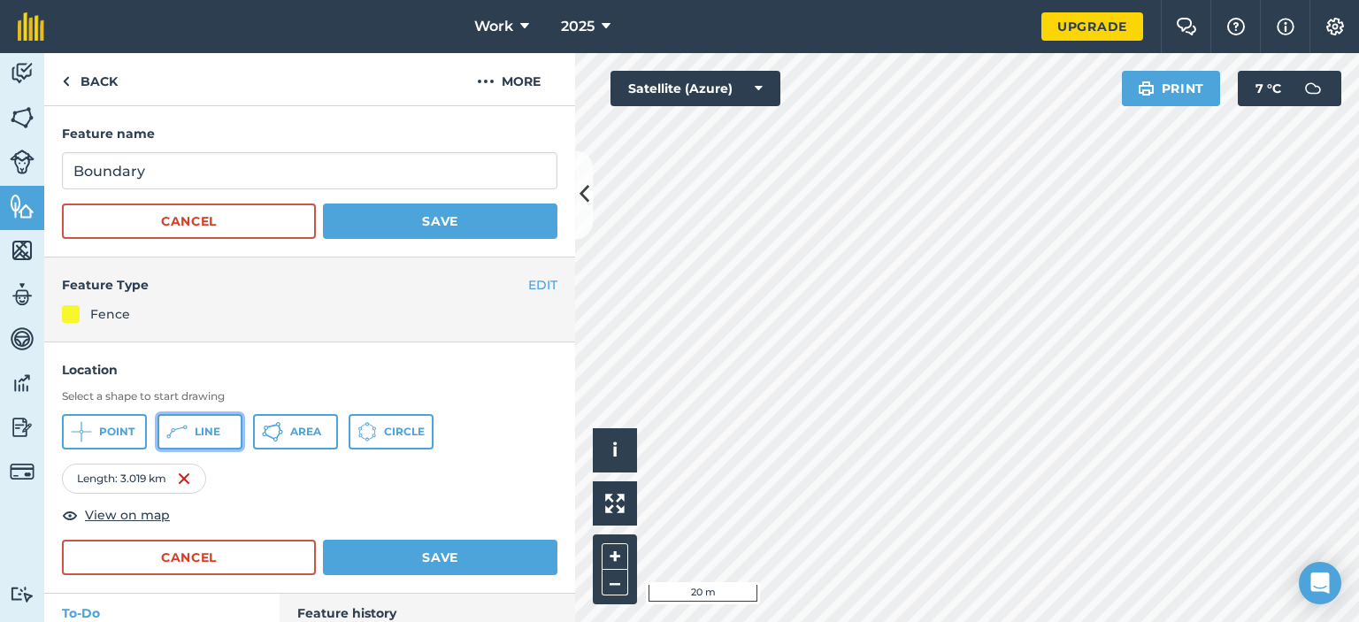
click at [212, 427] on span "Line" at bounding box center [208, 432] width 26 height 14
click at [322, 481] on img at bounding box center [317, 478] width 14 height 21
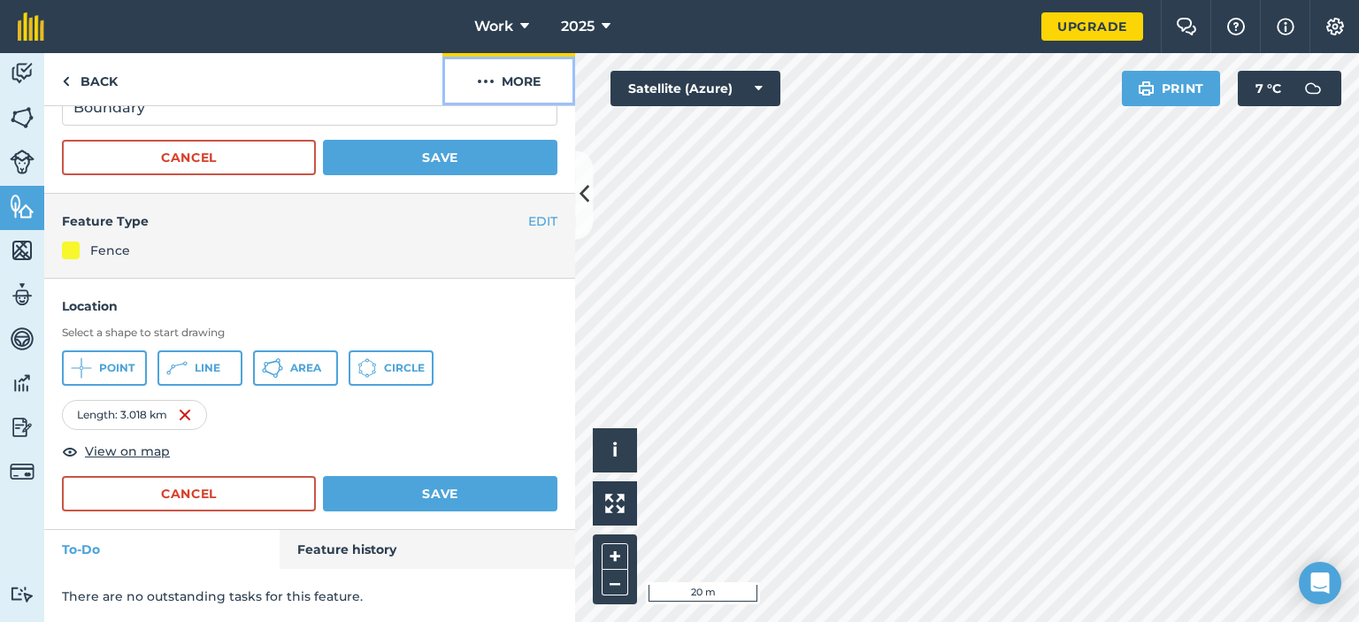
click at [490, 86] on img at bounding box center [486, 81] width 18 height 21
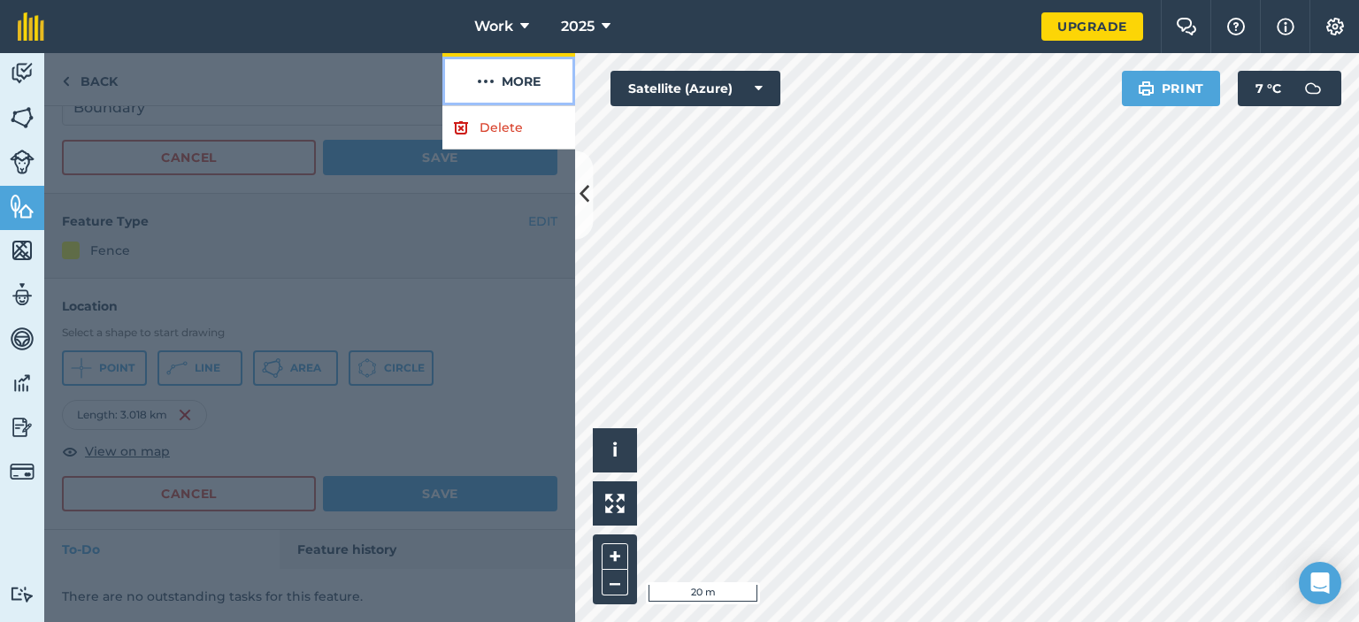
click at [490, 86] on img at bounding box center [486, 81] width 18 height 21
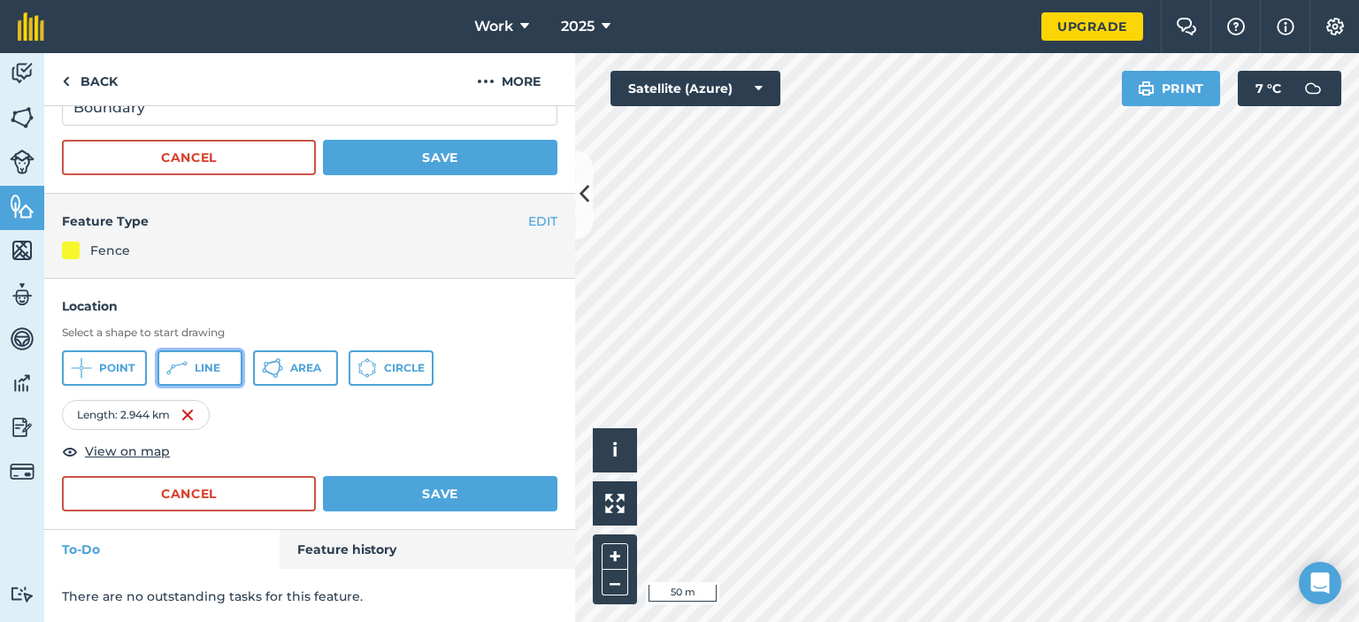
click at [212, 367] on span "Line" at bounding box center [208, 368] width 26 height 14
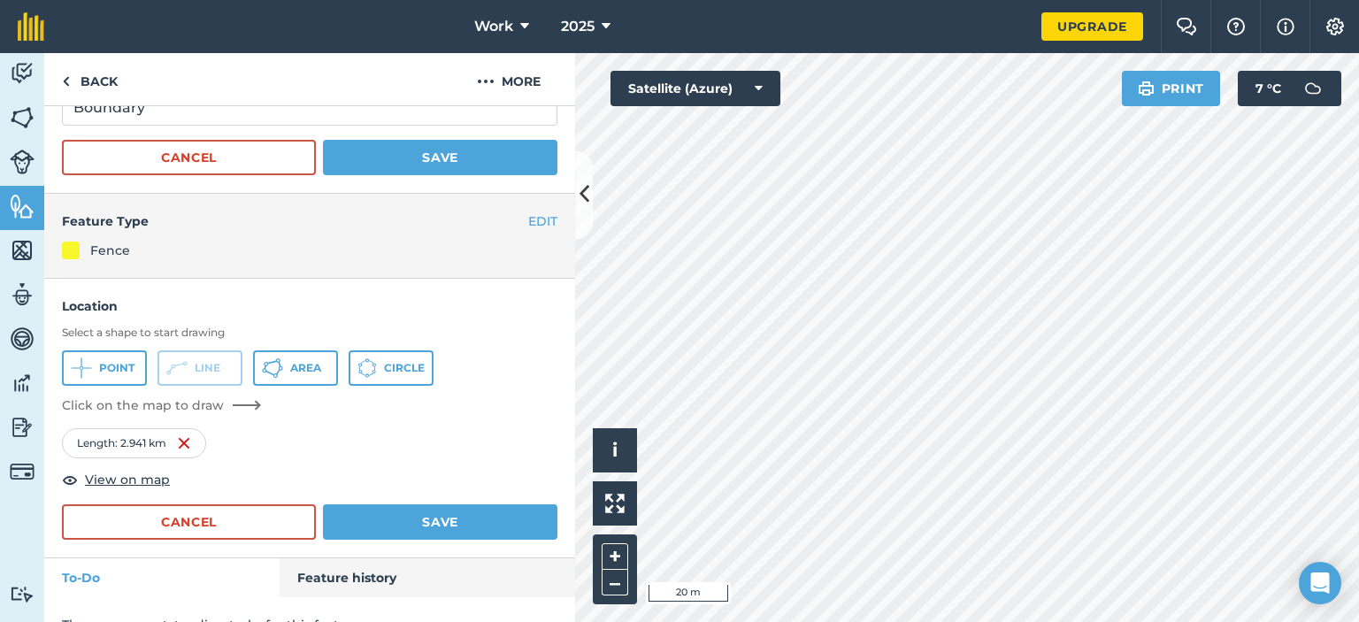
scroll to position [92, 0]
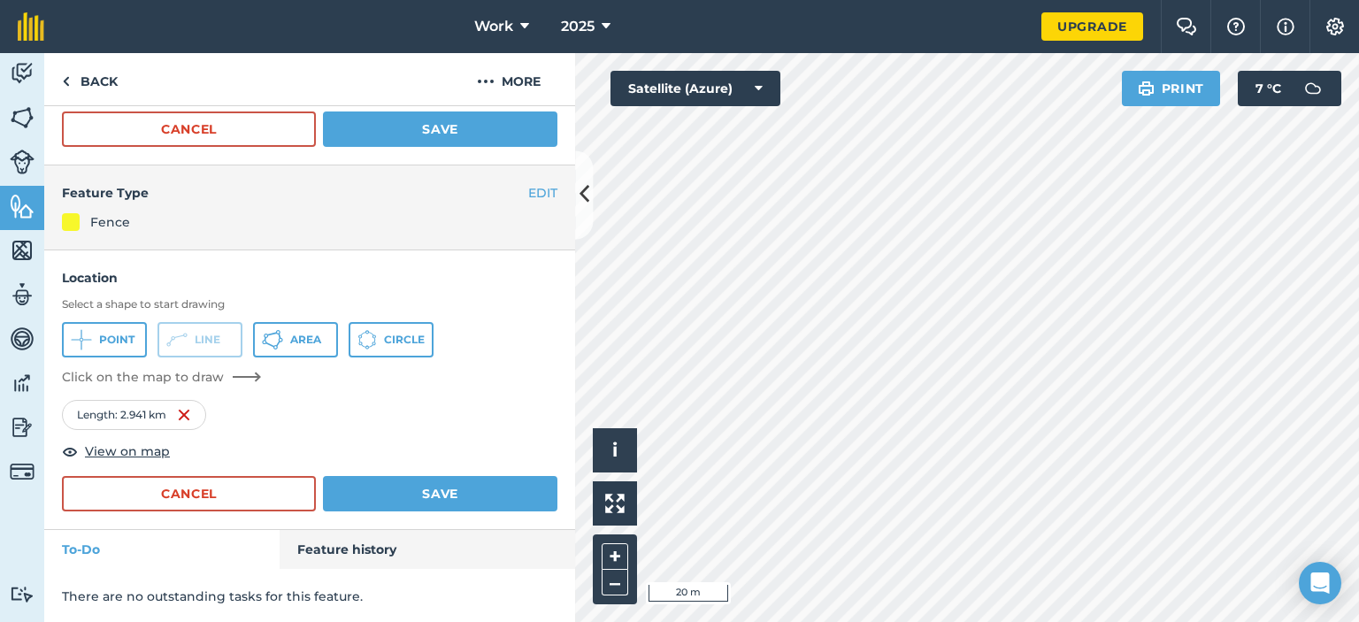
click at [349, 400] on div "Length : 2.941 km" at bounding box center [309, 415] width 495 height 30
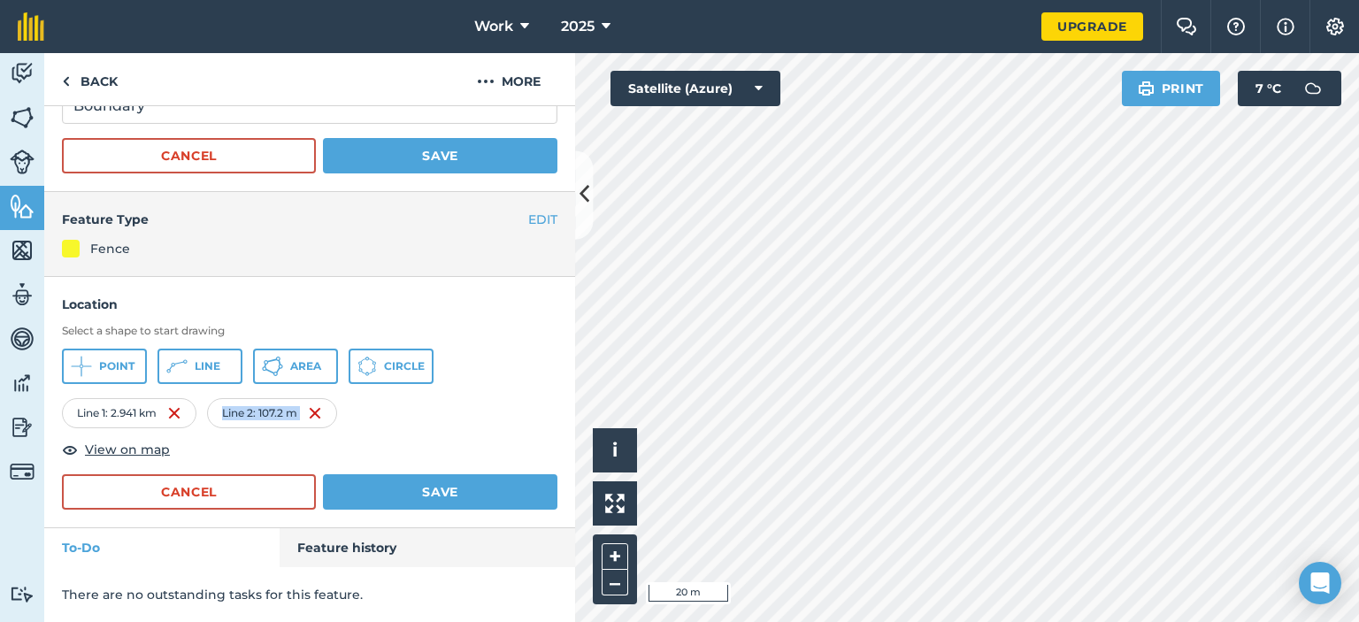
scroll to position [64, 0]
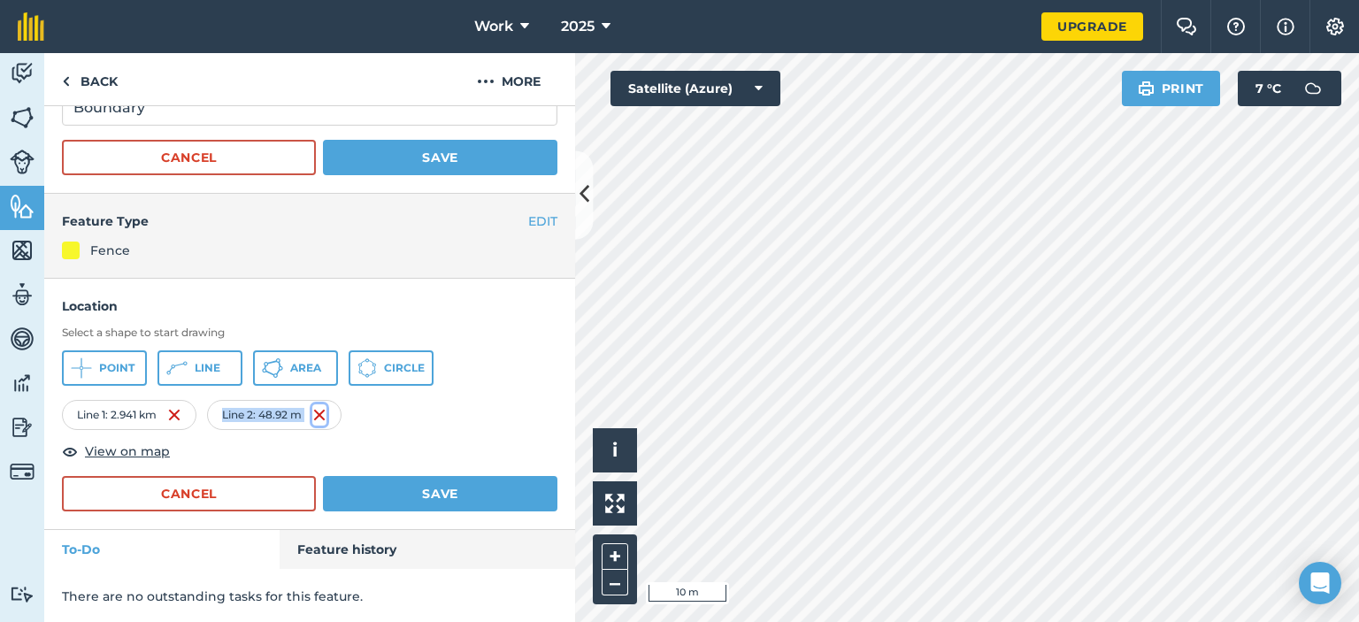
click at [322, 411] on img at bounding box center [319, 414] width 14 height 21
drag, startPoint x: 129, startPoint y: 413, endPoint x: 154, endPoint y: 408, distance: 25.3
click at [154, 409] on div "Length : 2.941 km" at bounding box center [134, 415] width 144 height 30
click at [188, 418] on img at bounding box center [184, 414] width 14 height 21
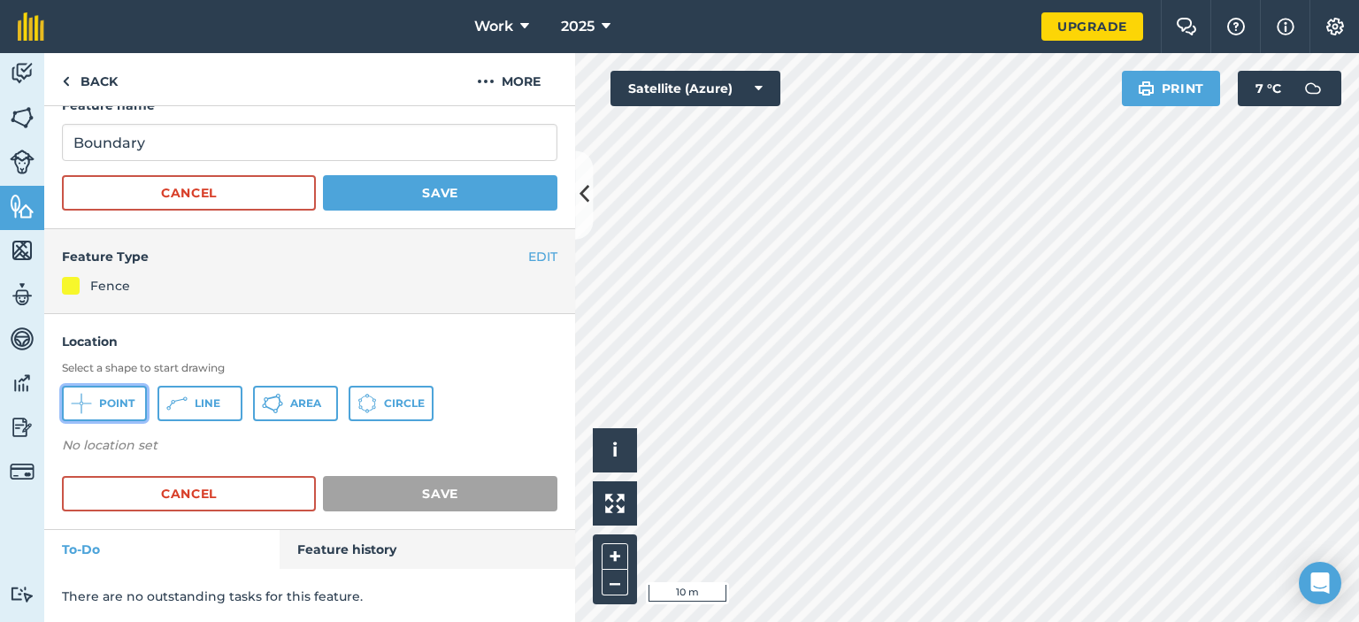
click at [88, 406] on icon at bounding box center [81, 403] width 21 height 21
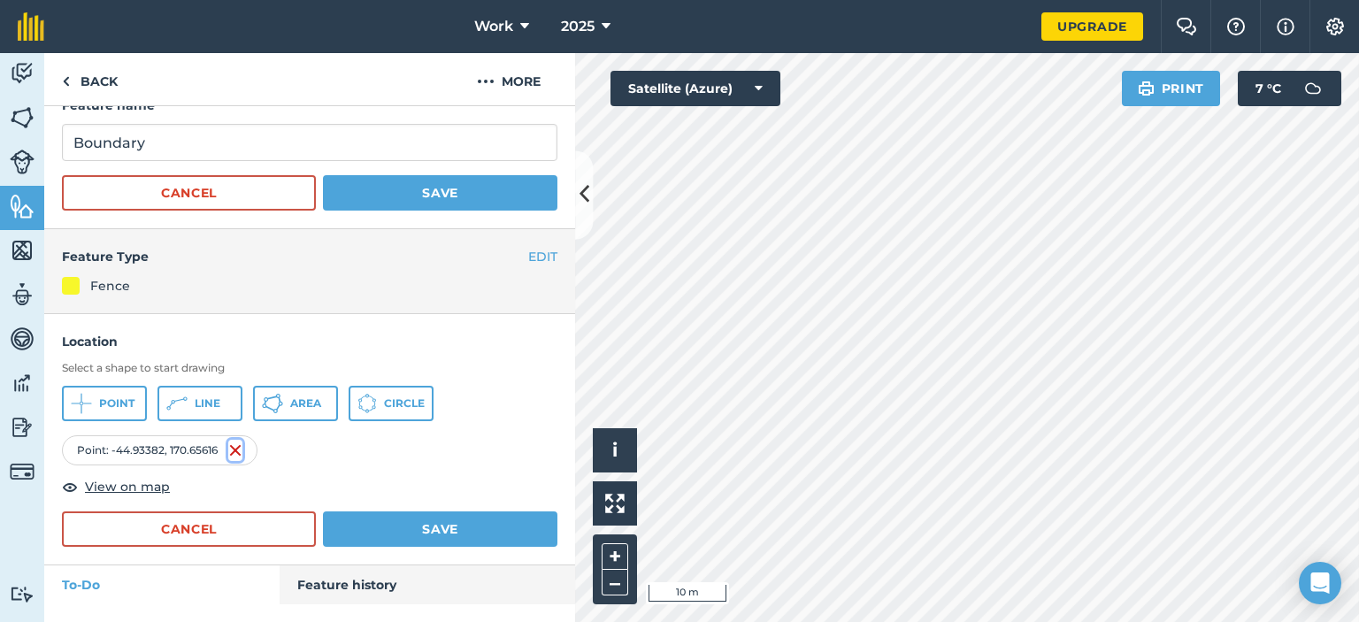
click at [241, 446] on img at bounding box center [235, 450] width 14 height 21
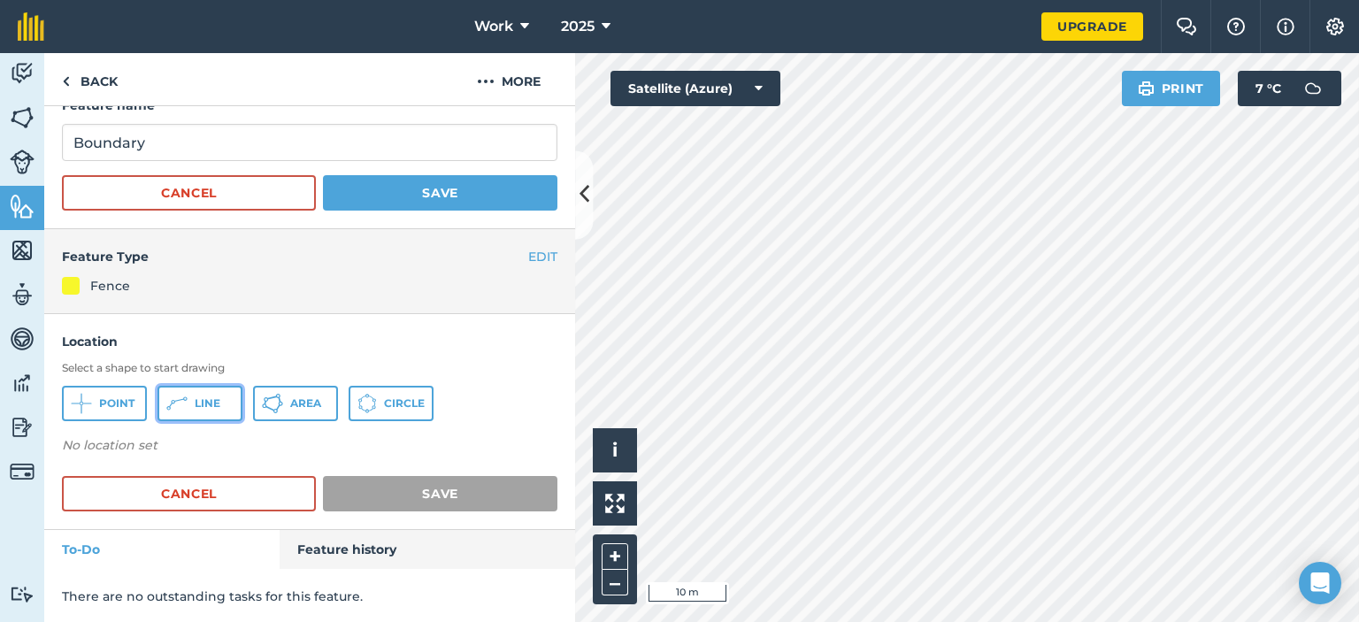
click at [215, 405] on span "Line" at bounding box center [208, 403] width 26 height 14
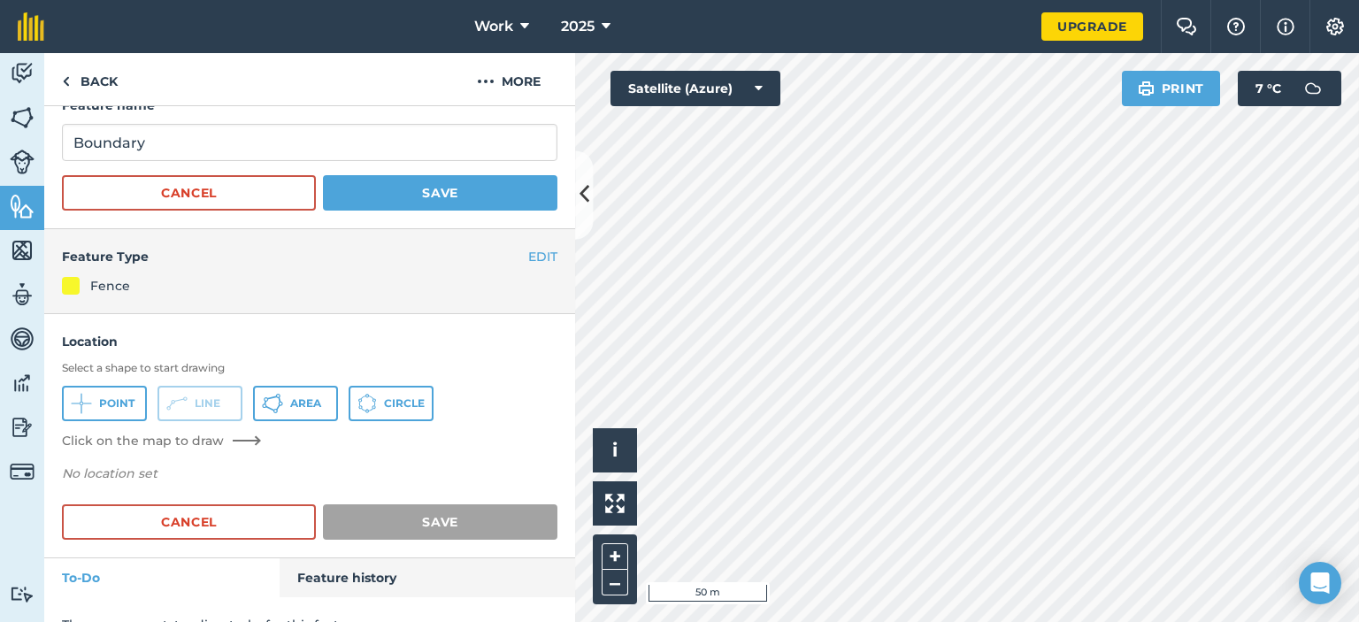
click at [1358, 621] on html "Work 2025 Upgrade Farm Chat Help Info Settings Map printing is not available on…" at bounding box center [679, 311] width 1359 height 622
click at [1299, 569] on body "Work 2025 Upgrade Farm Chat Help Info Settings Map printing is not available on…" at bounding box center [679, 311] width 1359 height 622
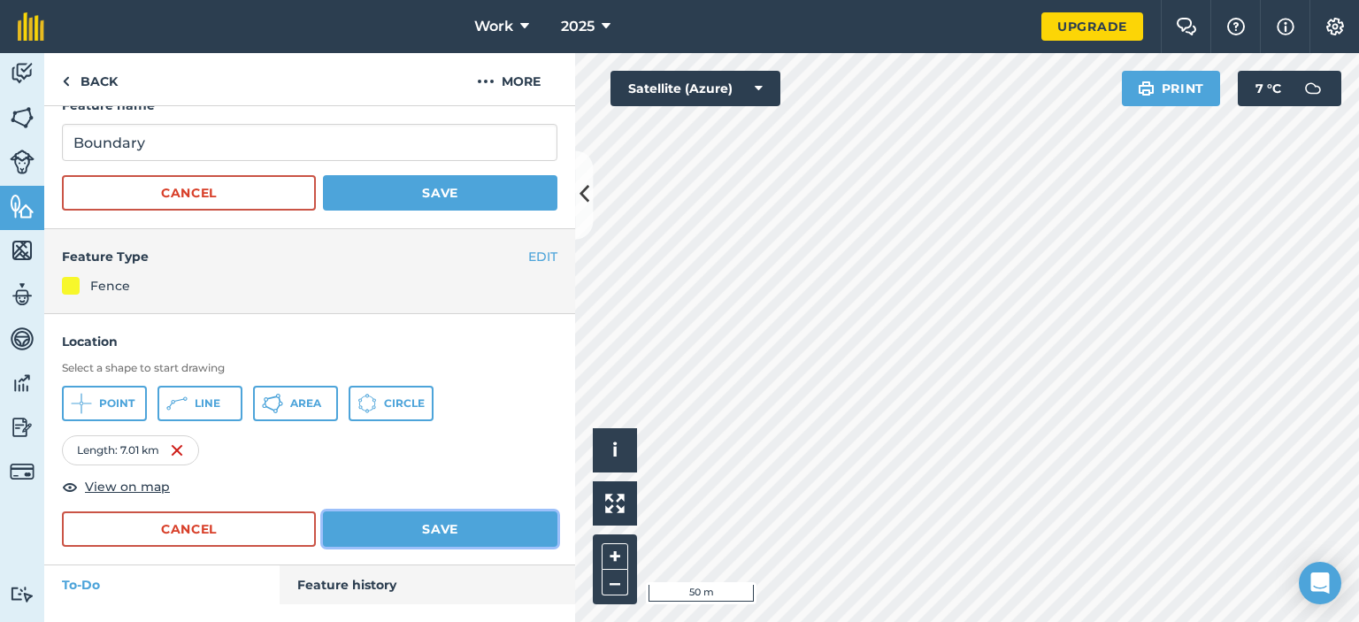
click at [481, 533] on button "Save" at bounding box center [440, 528] width 234 height 35
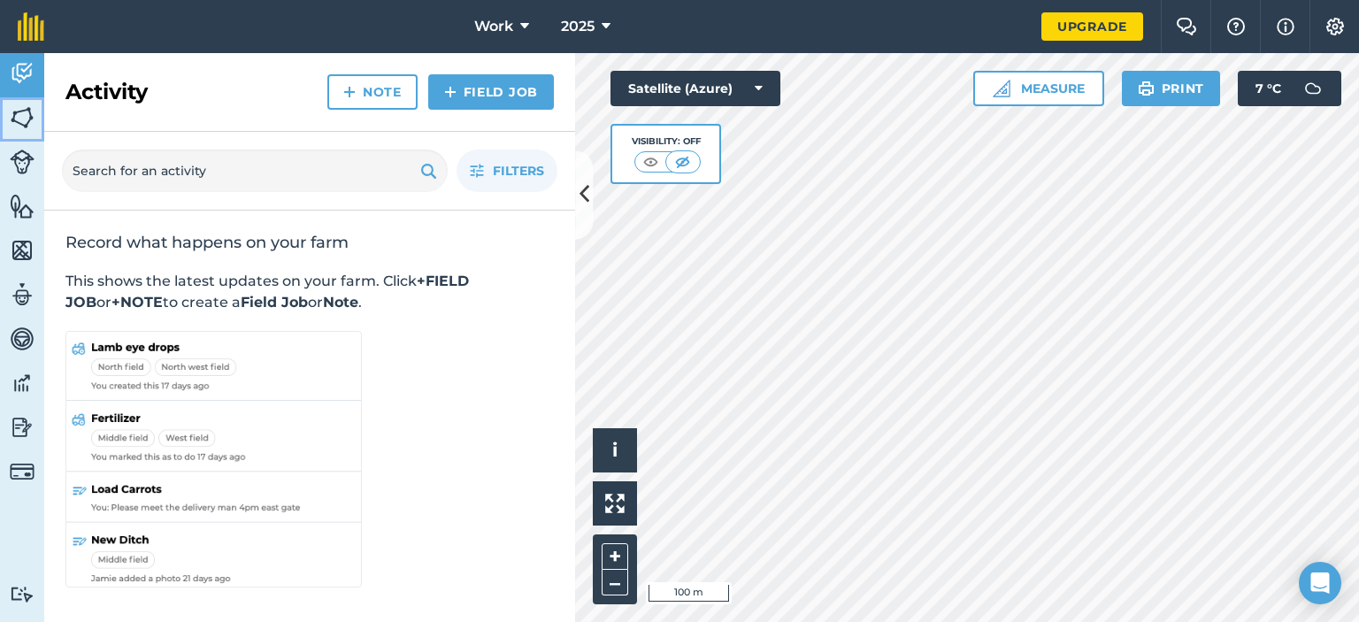
click at [18, 116] on img at bounding box center [22, 117] width 25 height 27
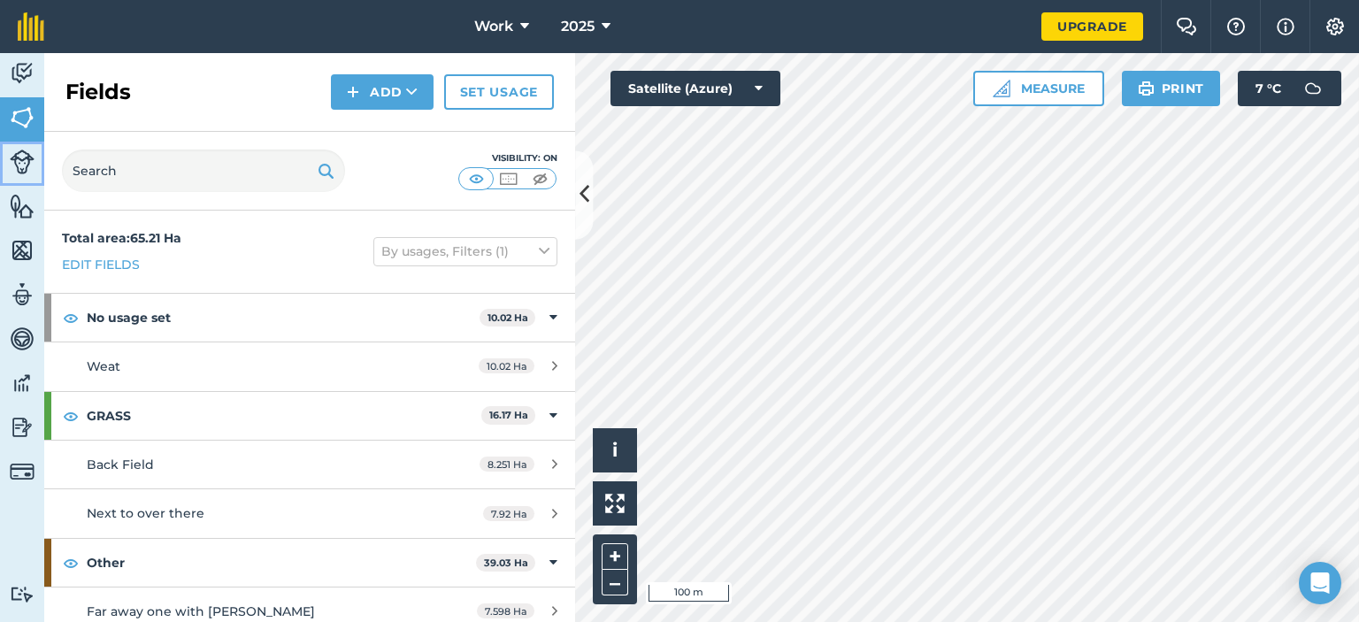
click at [35, 158] on link "Livestock" at bounding box center [22, 164] width 44 height 44
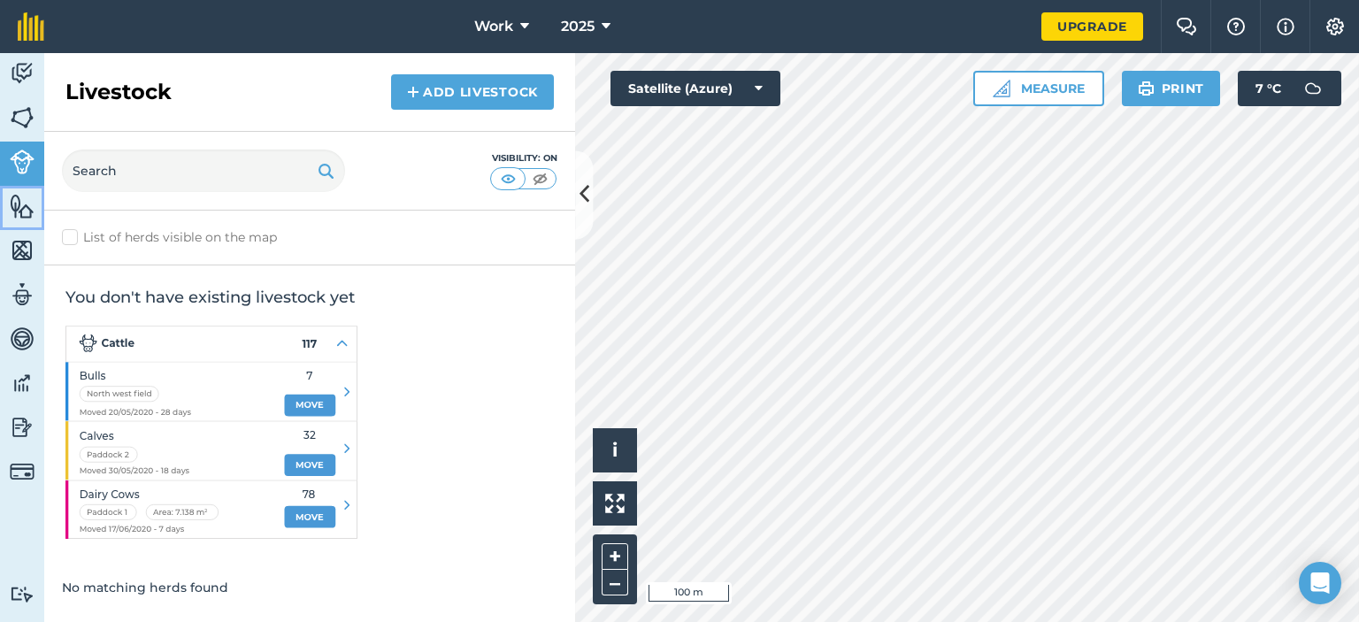
click at [26, 211] on img at bounding box center [22, 206] width 25 height 27
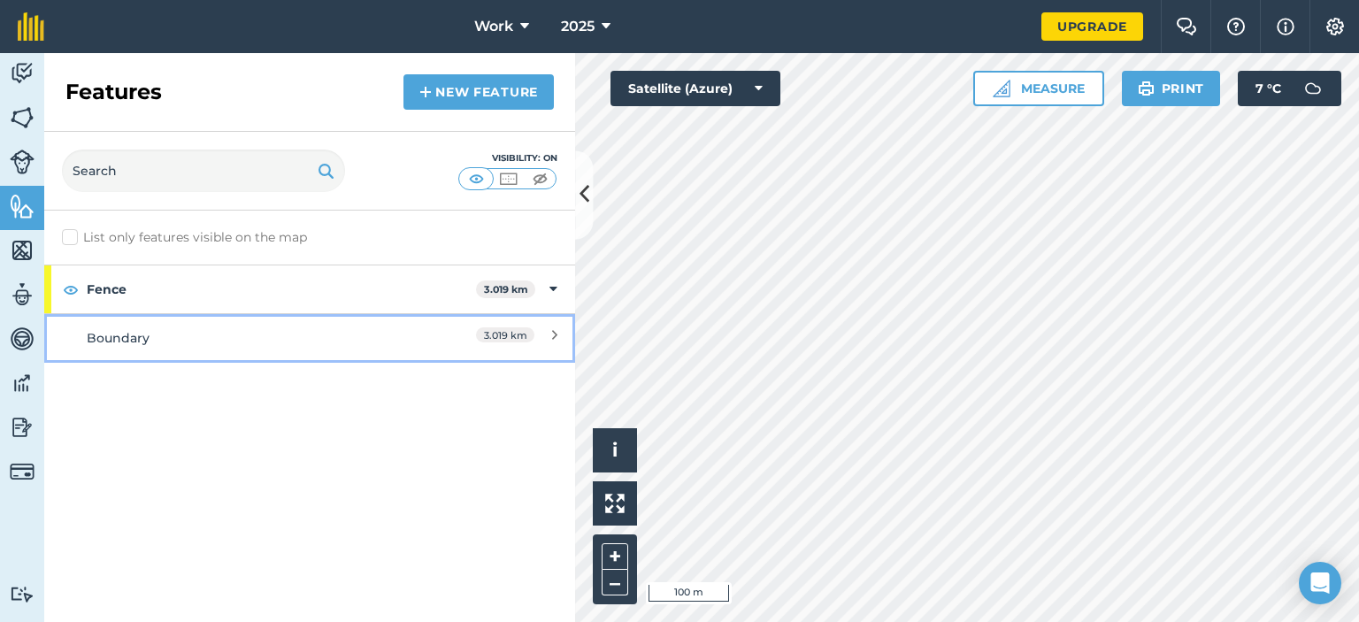
click at [174, 345] on div "Boundary" at bounding box center [244, 337] width 314 height 19
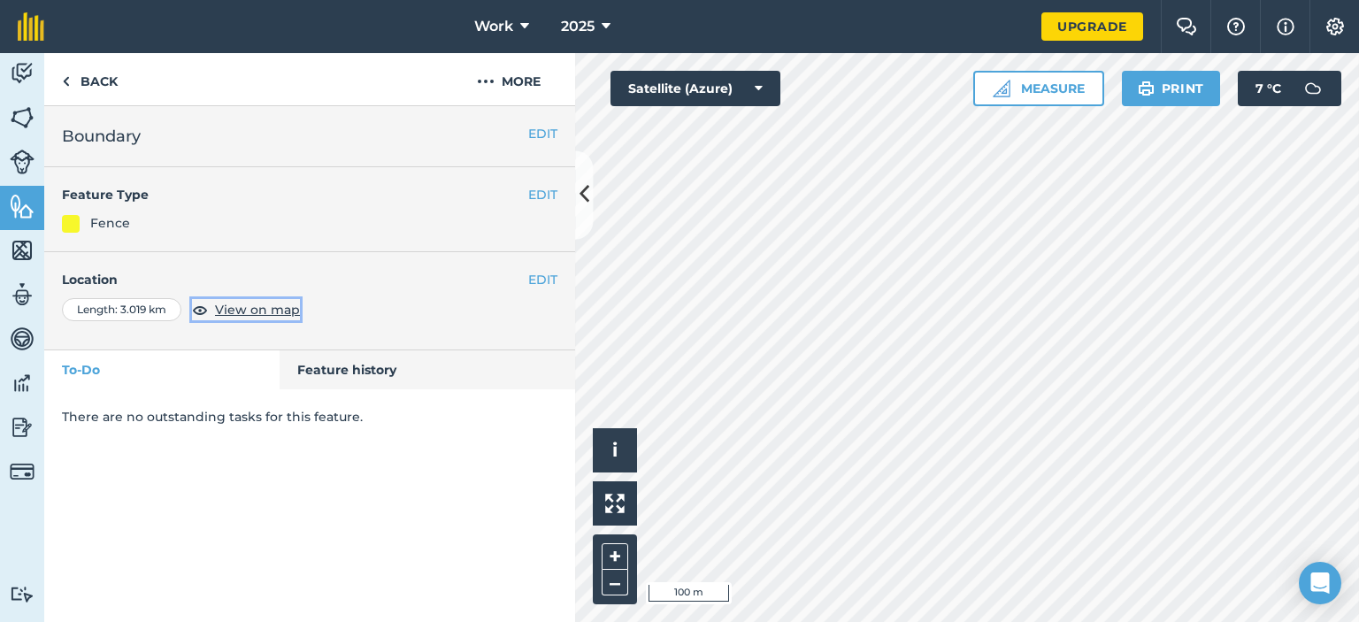
click at [285, 315] on span "View on map" at bounding box center [257, 309] width 85 height 19
click at [533, 284] on button "EDIT" at bounding box center [542, 279] width 29 height 19
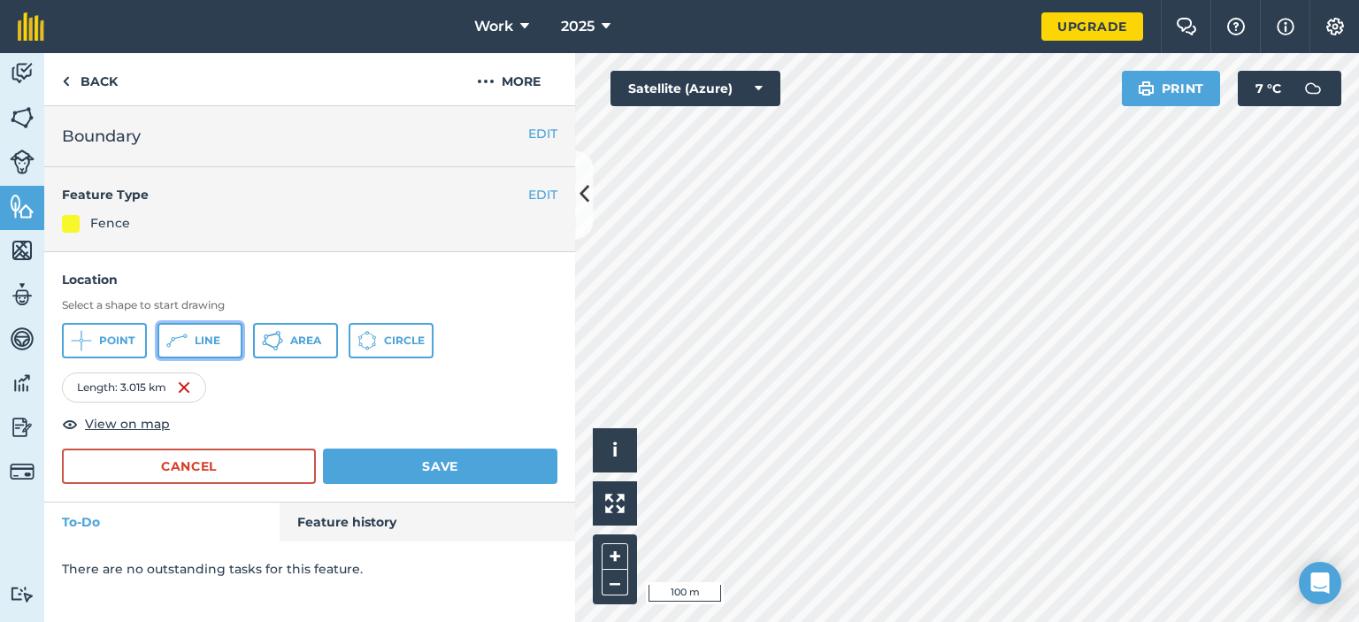
click at [218, 353] on button "Line" at bounding box center [199, 340] width 85 height 35
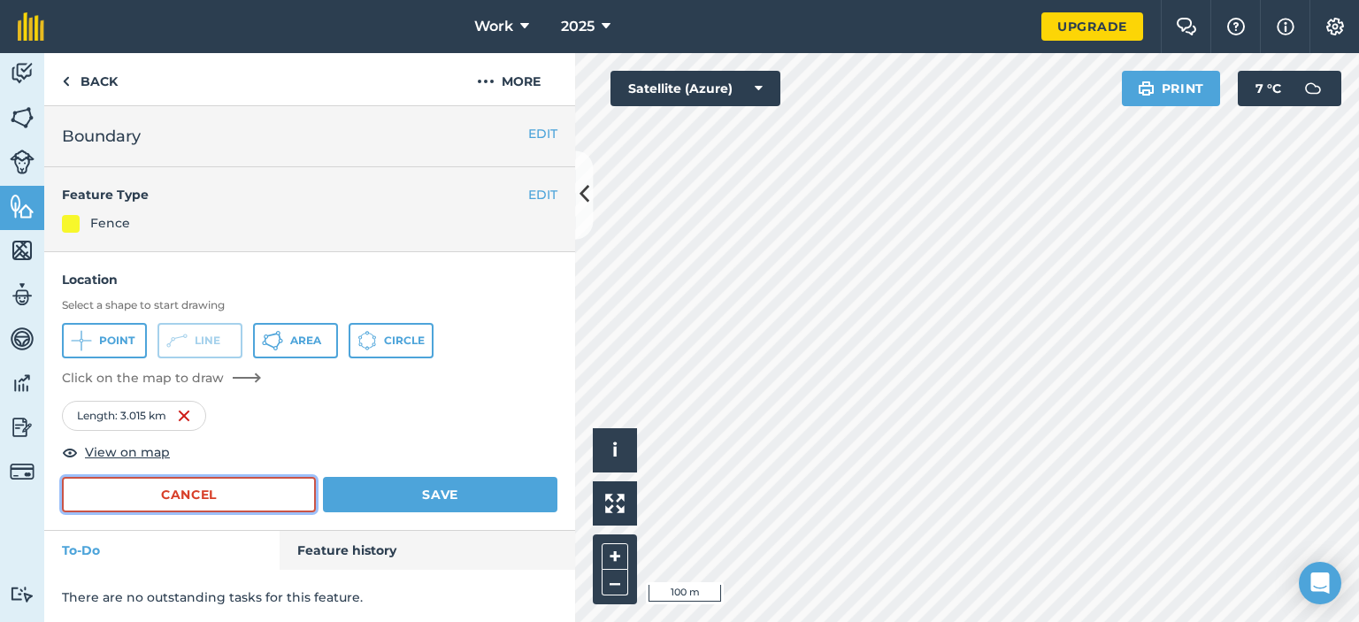
click at [257, 494] on button "Cancel" at bounding box center [189, 494] width 254 height 35
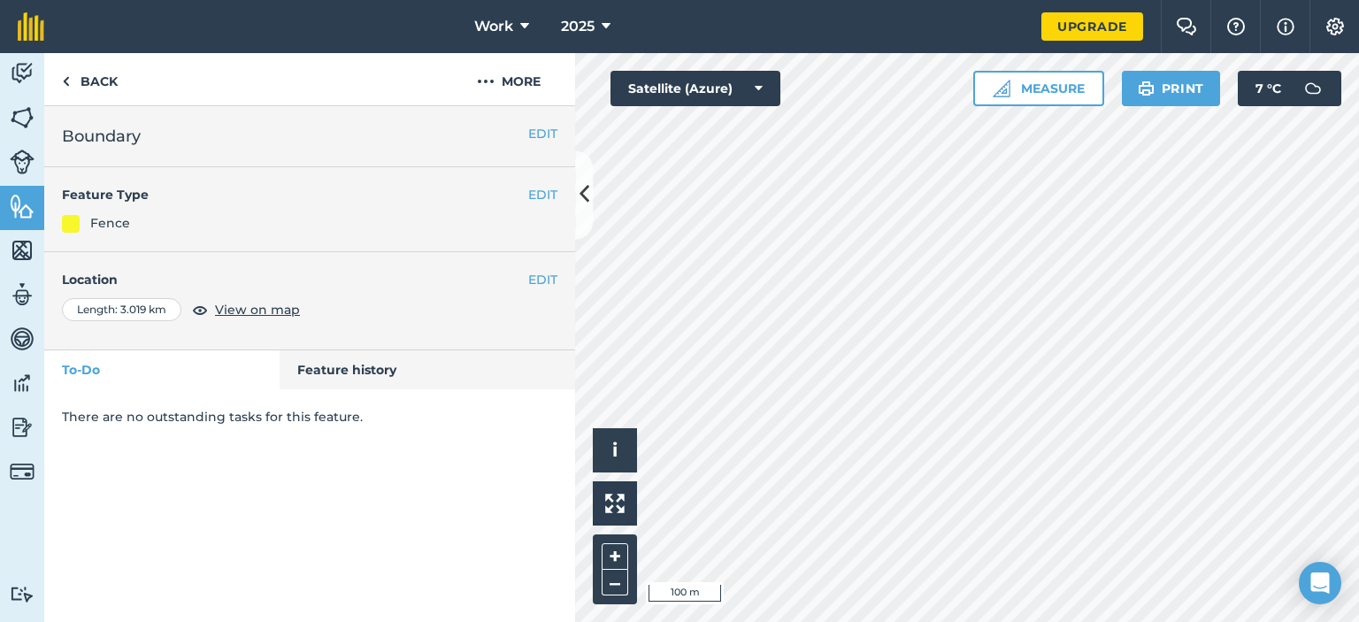
click at [142, 305] on div "Length : 3.019 km" at bounding box center [121, 309] width 119 height 23
click at [531, 276] on button "EDIT" at bounding box center [542, 279] width 29 height 19
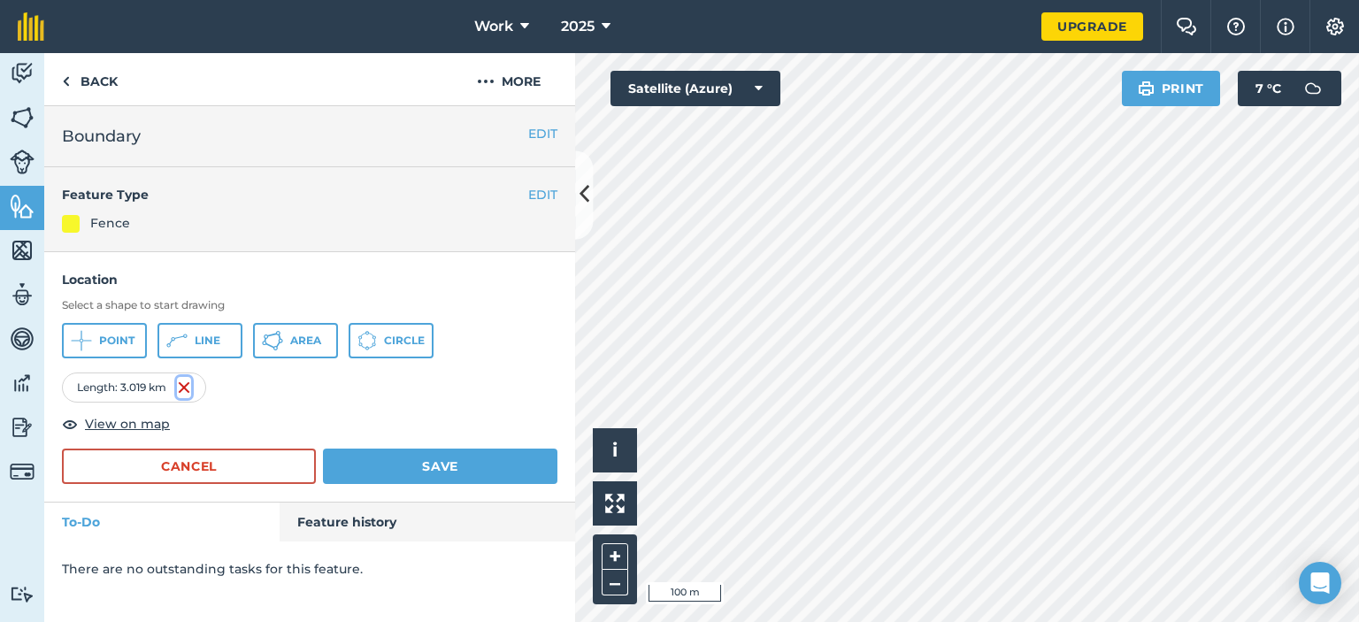
click at [187, 387] on img at bounding box center [184, 387] width 14 height 21
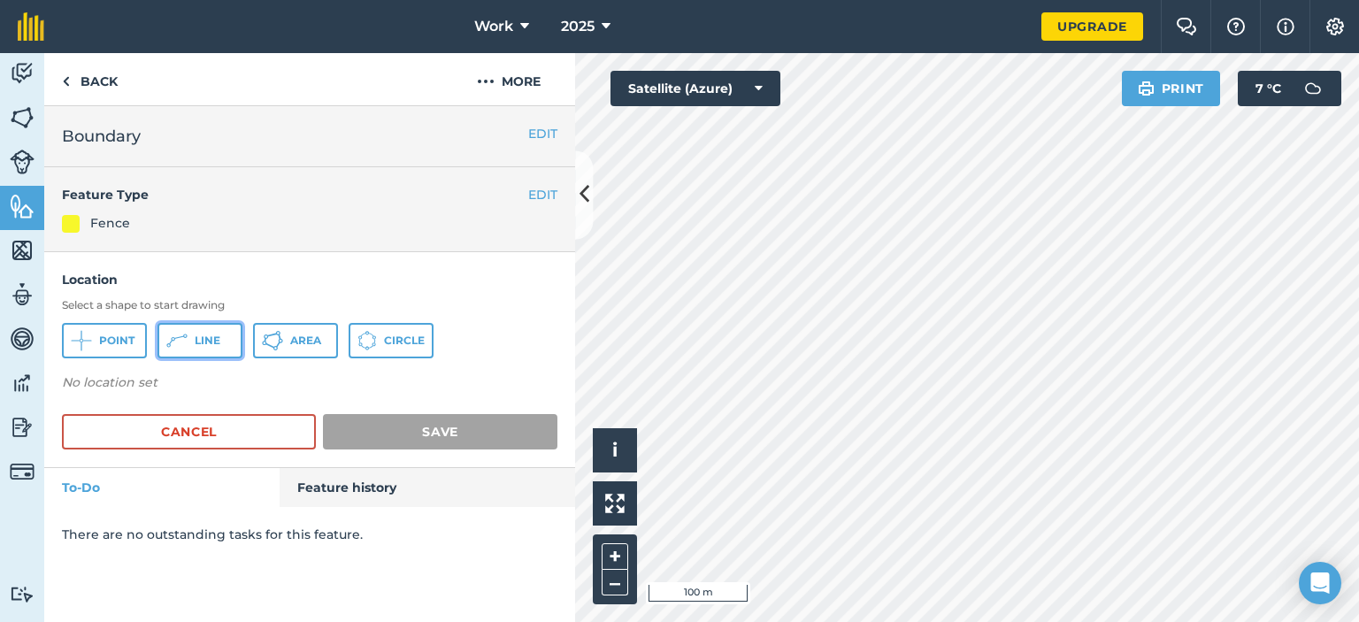
click at [212, 345] on span "Line" at bounding box center [208, 340] width 26 height 14
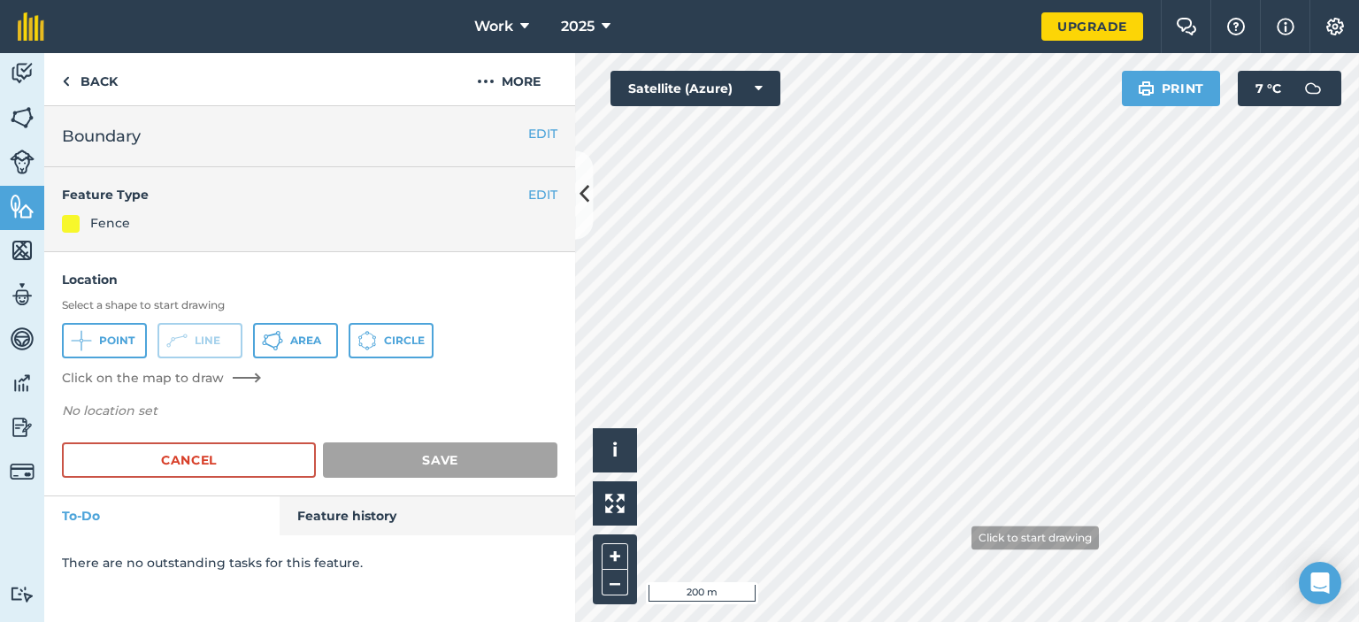
click at [989, 621] on html "Work 2025 Upgrade Farm Chat Help Info Settings Map printing is not available on…" at bounding box center [679, 311] width 1359 height 622
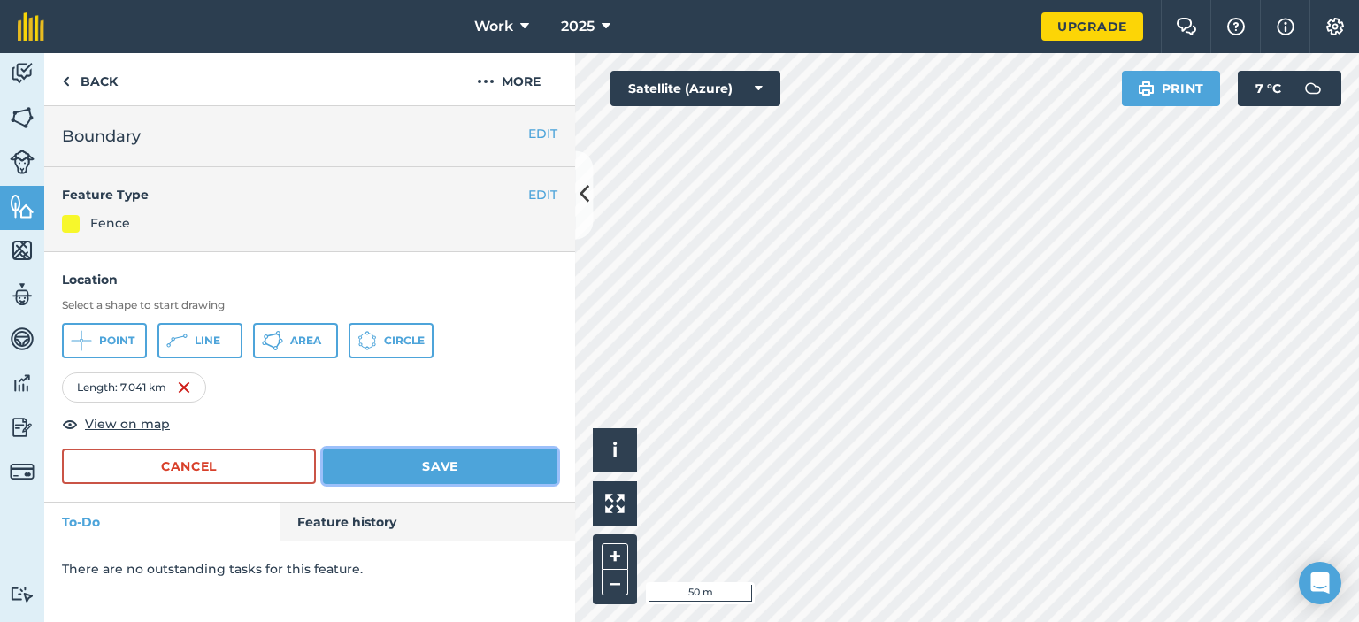
click at [474, 466] on button "Save" at bounding box center [440, 465] width 234 height 35
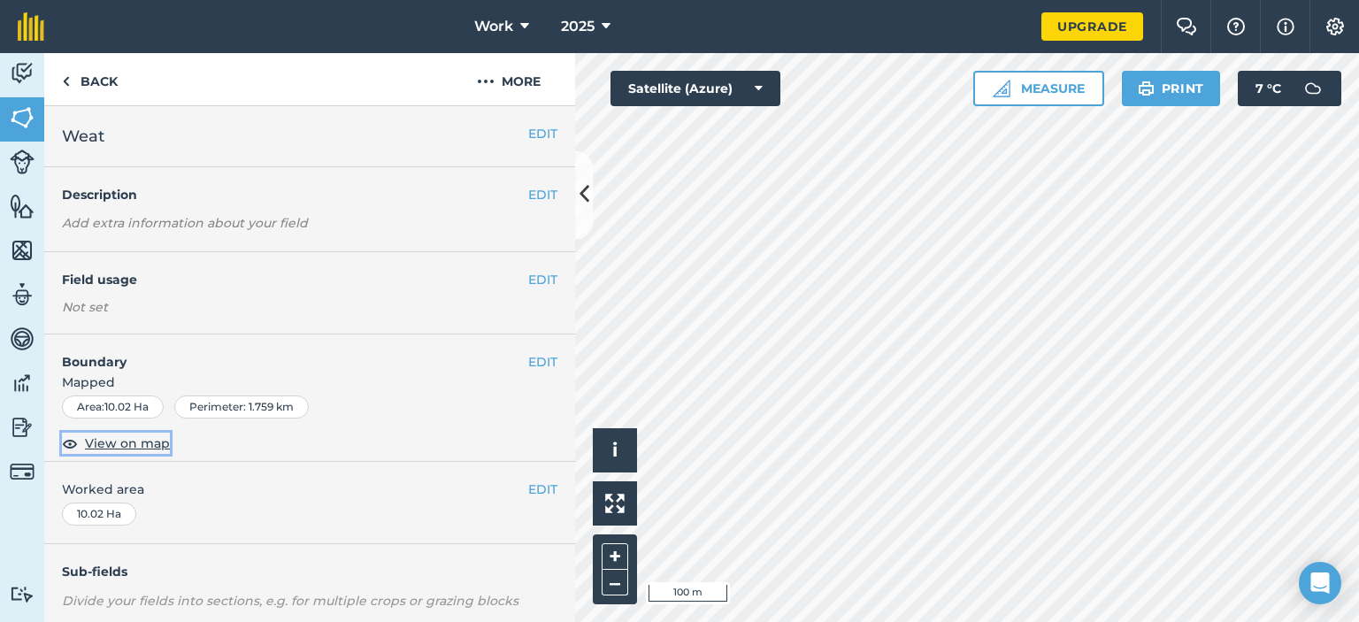
click at [138, 447] on span "View on map" at bounding box center [127, 442] width 85 height 19
click at [528, 363] on button "EDIT" at bounding box center [542, 361] width 29 height 19
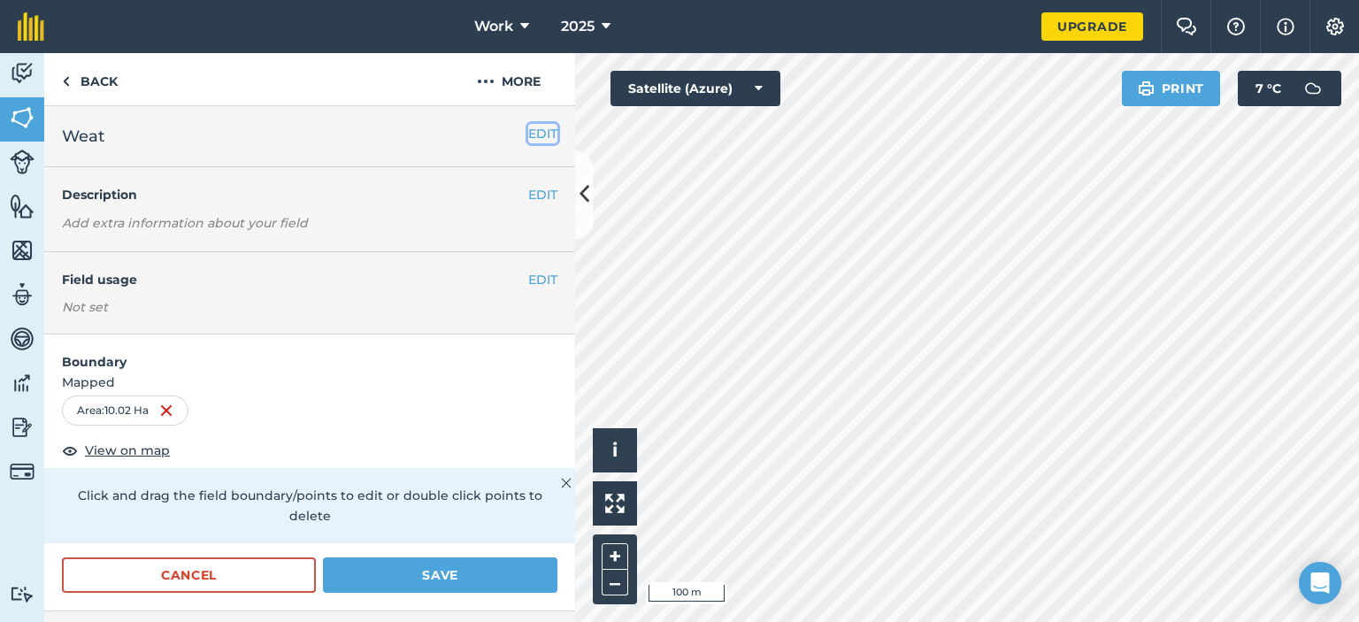
click at [528, 137] on button "EDIT" at bounding box center [542, 133] width 29 height 19
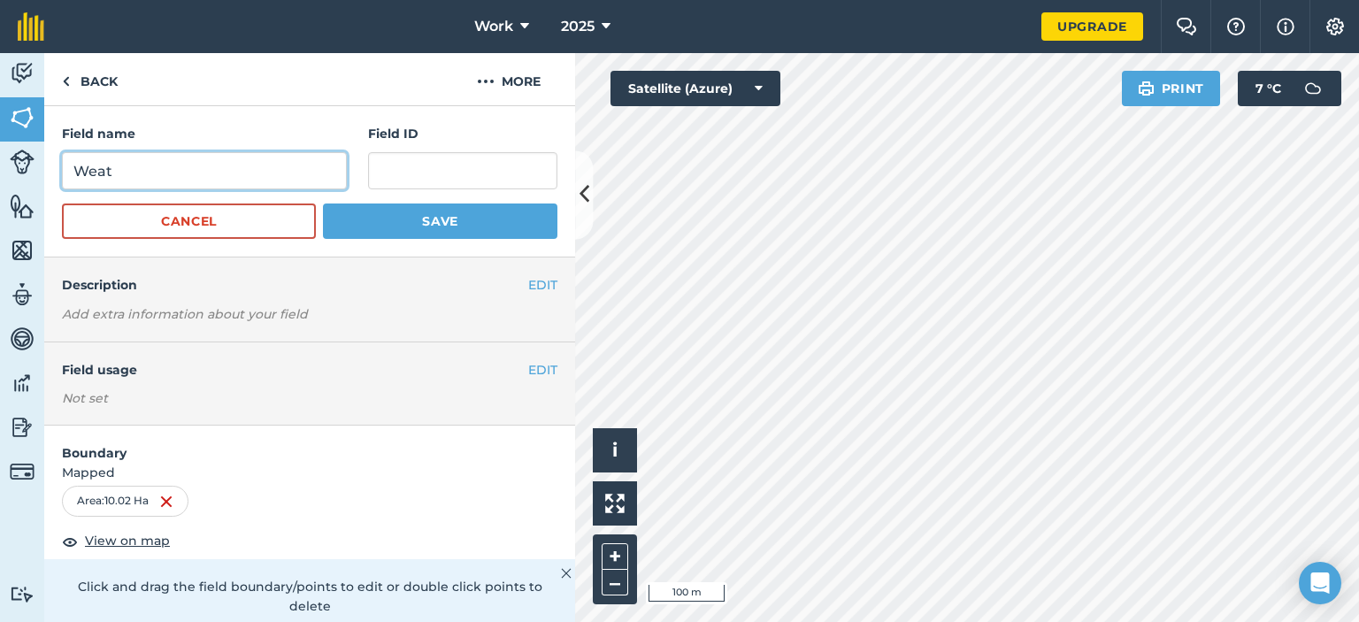
drag, startPoint x: 157, startPoint y: 162, endPoint x: 0, endPoint y: 151, distance: 156.9
click at [0, 151] on div "Activity Fields Livestock Features Maps Team Vehicles Data Reporting Billing Tu…" at bounding box center [679, 337] width 1359 height 569
type input "l"
type input "10Ha block"
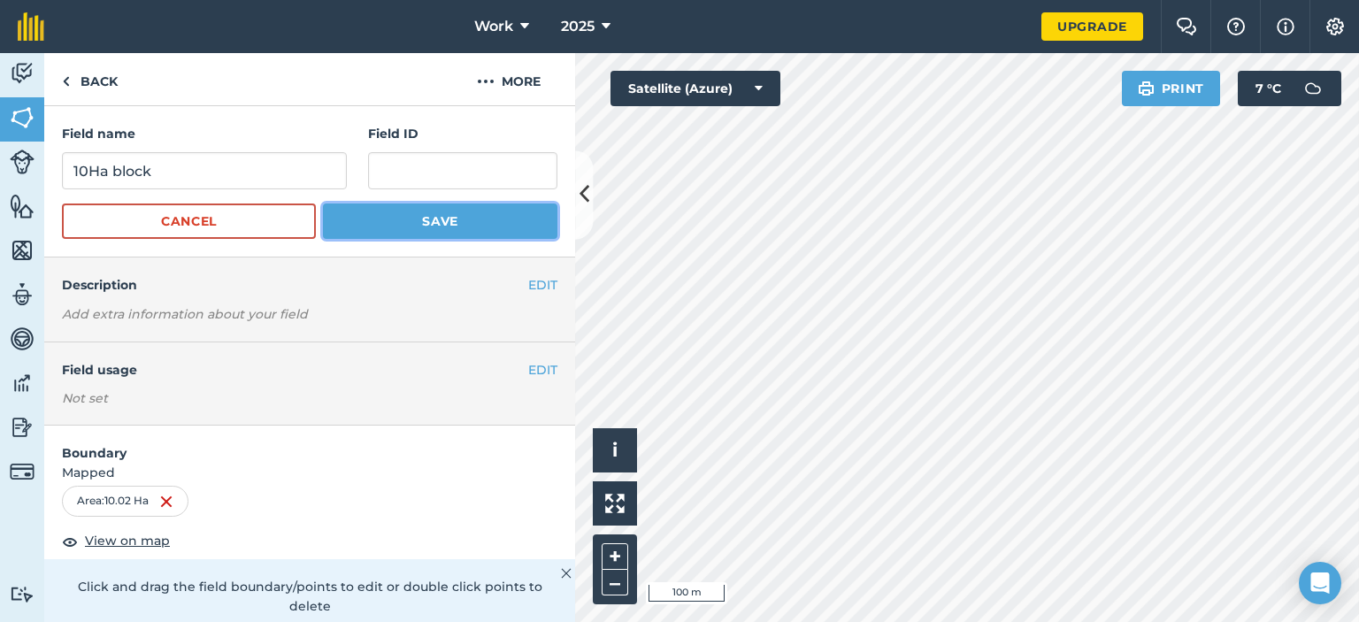
click at [381, 218] on button "Save" at bounding box center [440, 220] width 234 height 35
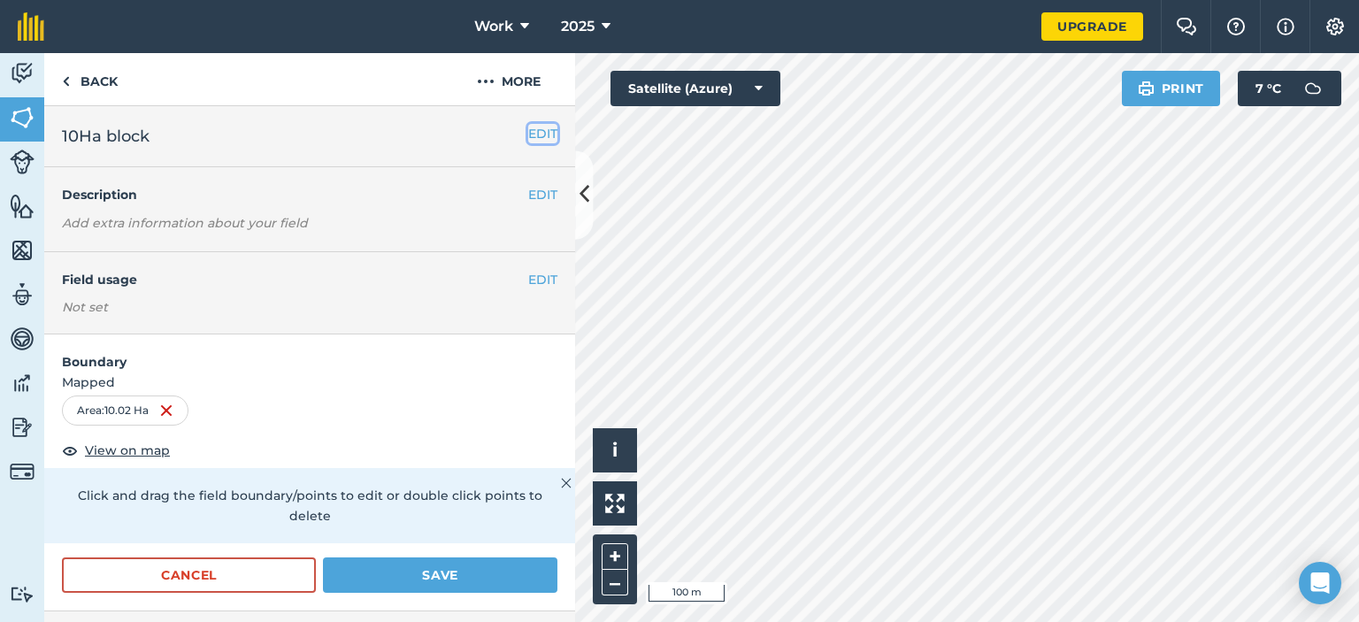
click at [528, 130] on button "EDIT" at bounding box center [542, 133] width 29 height 19
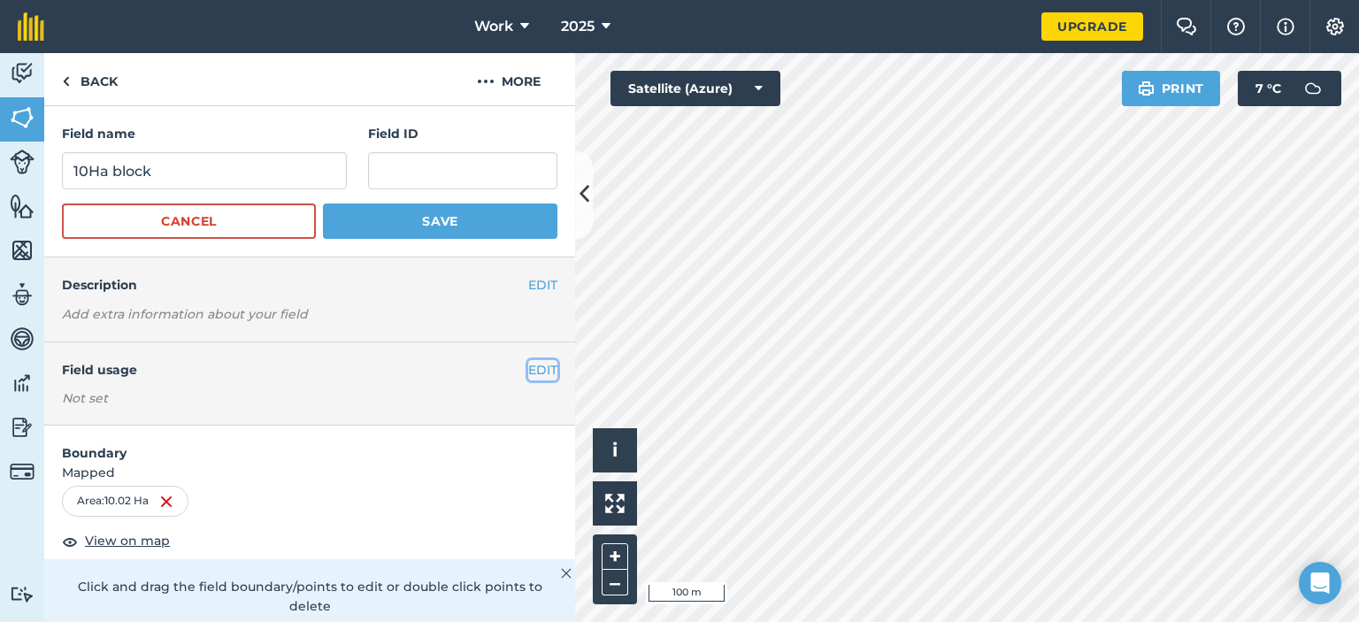
click at [528, 365] on button "EDIT" at bounding box center [542, 369] width 29 height 19
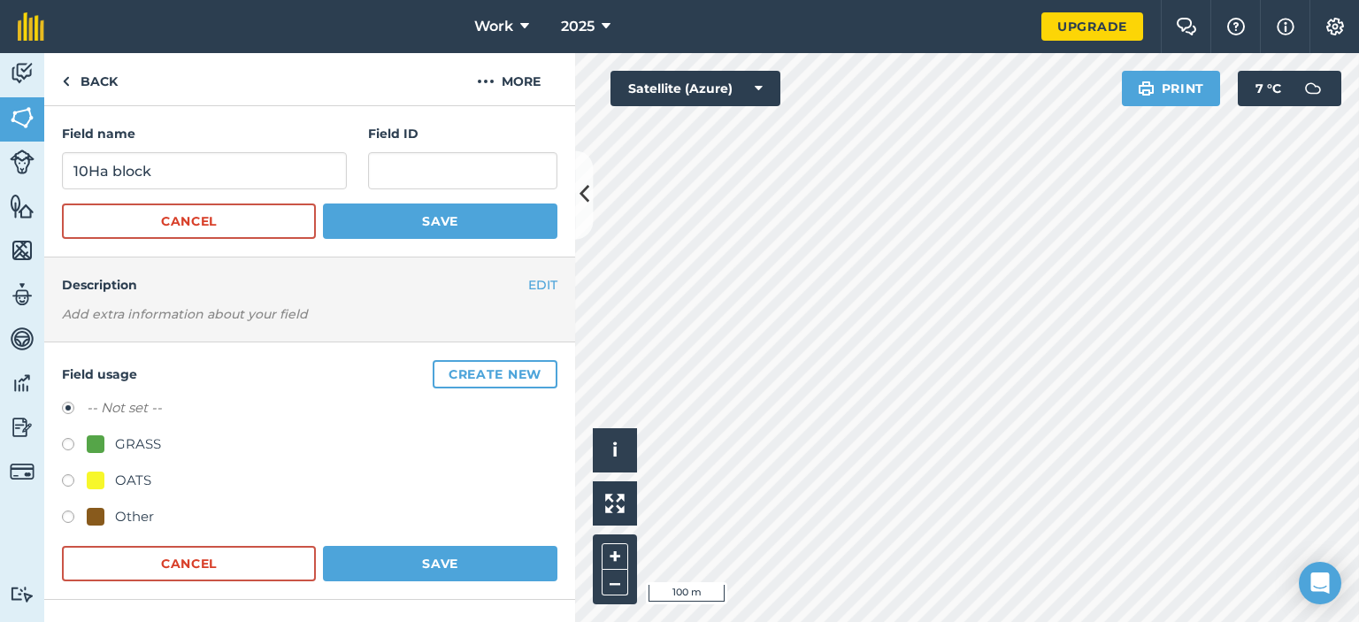
click at [71, 438] on label at bounding box center [74, 447] width 25 height 18
radio input "true"
radio input "false"
click at [453, 548] on button "Save" at bounding box center [440, 563] width 234 height 35
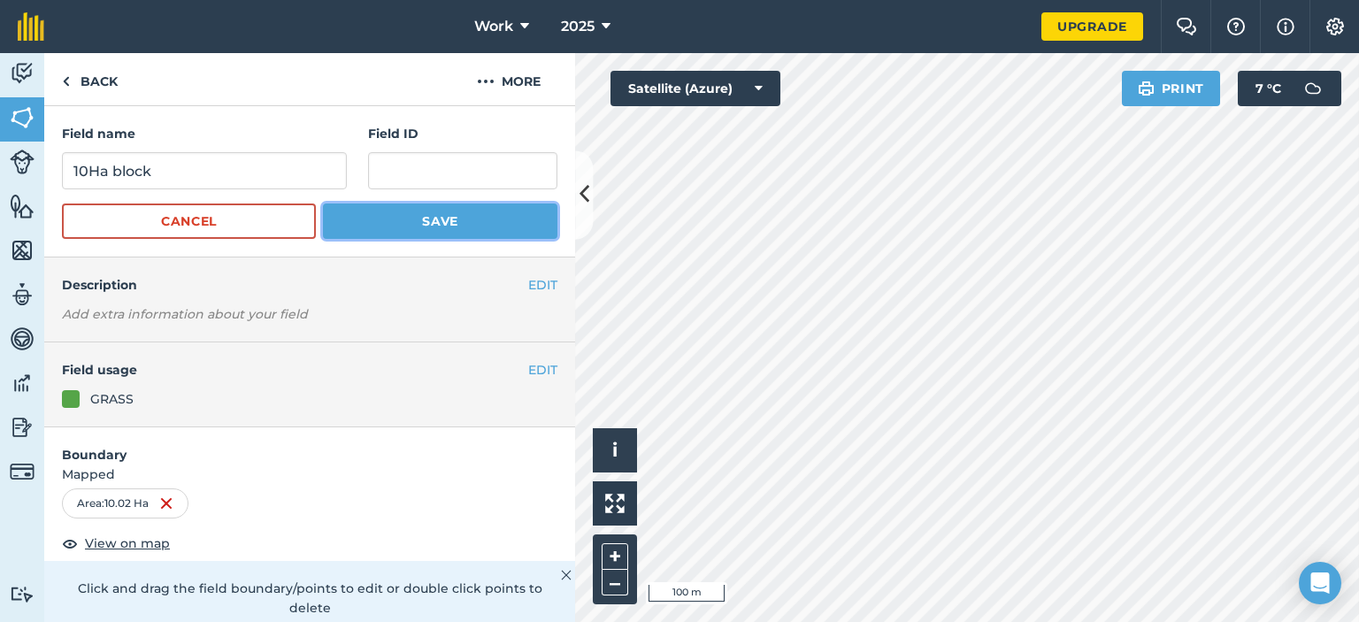
click at [450, 226] on button "Save" at bounding box center [440, 220] width 234 height 35
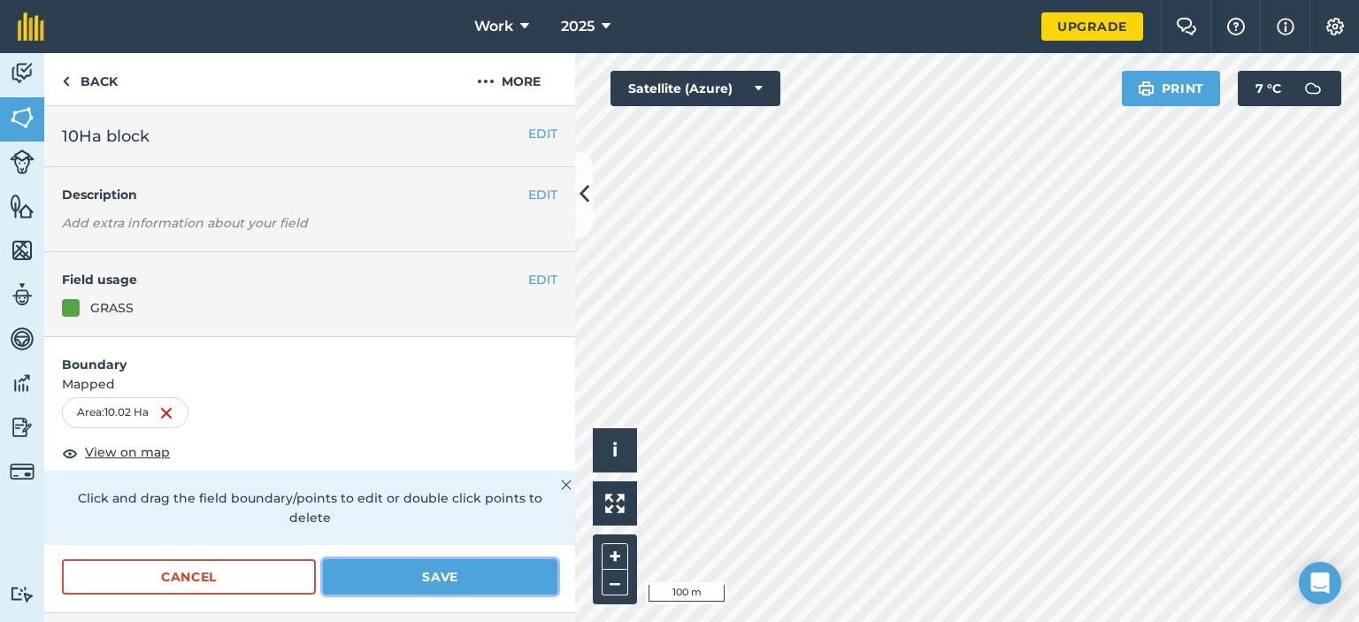
click at [455, 570] on button "Save" at bounding box center [440, 576] width 234 height 35
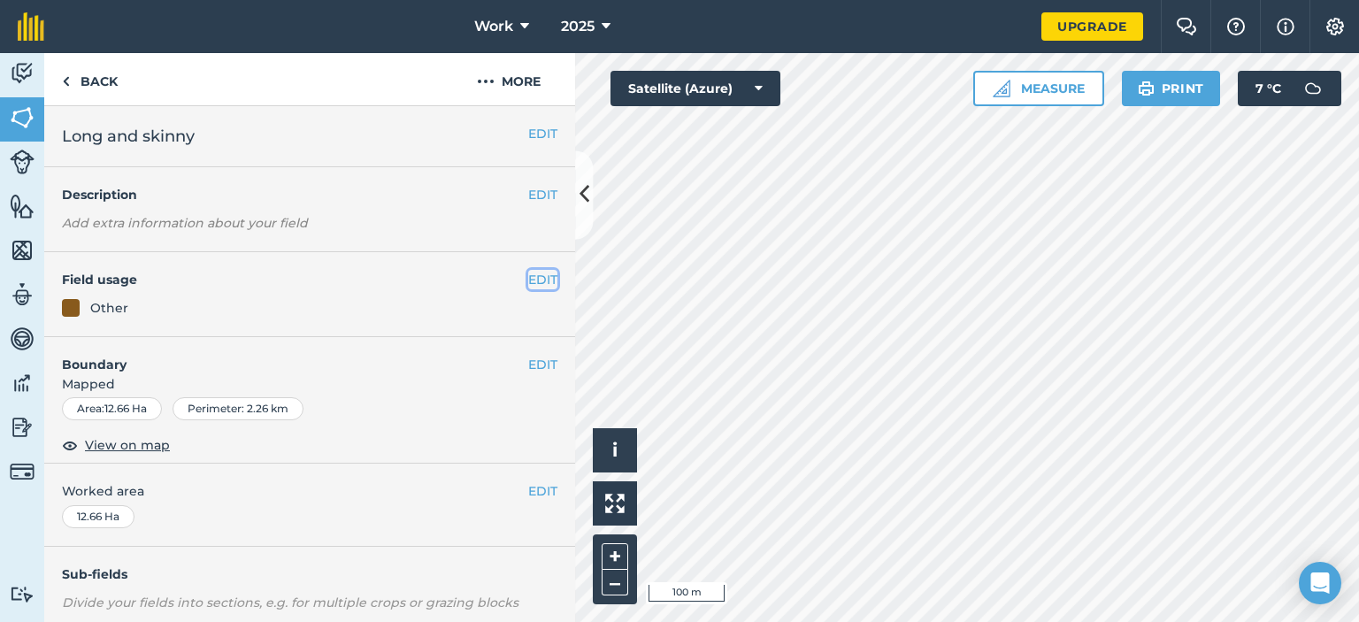
click at [528, 277] on button "EDIT" at bounding box center [542, 279] width 29 height 19
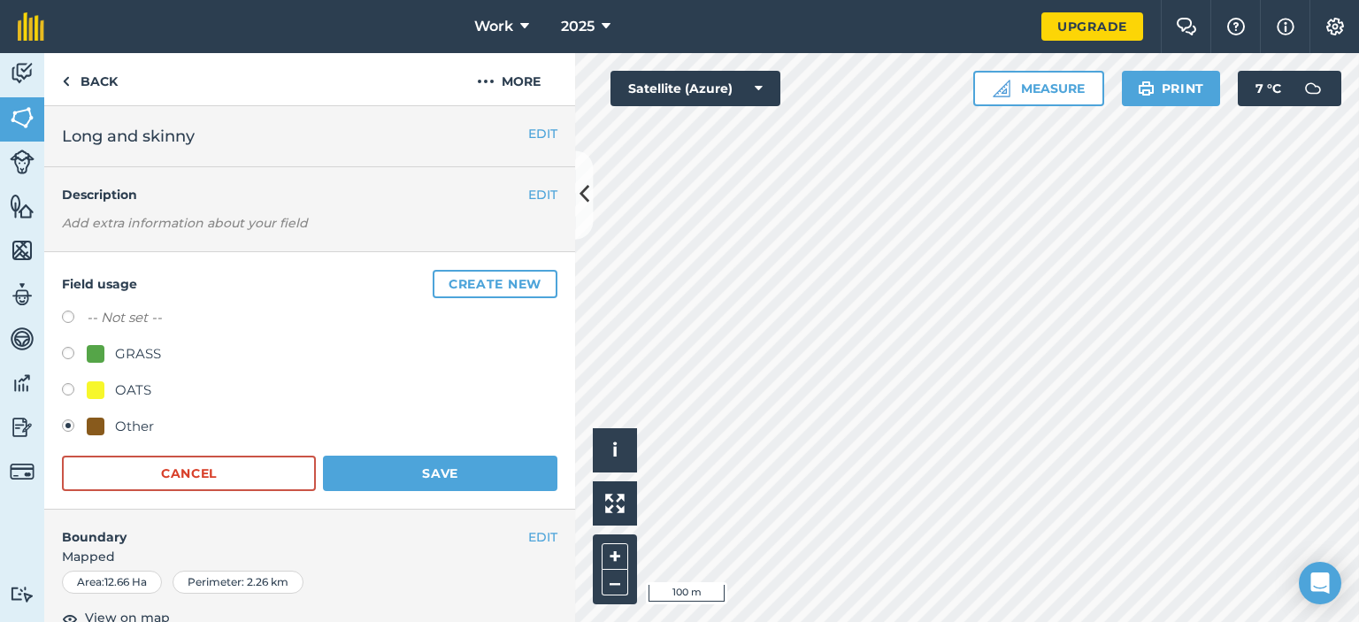
click at [73, 350] on label at bounding box center [74, 356] width 25 height 18
radio input "true"
radio input "false"
click at [465, 473] on button "Save" at bounding box center [440, 473] width 234 height 35
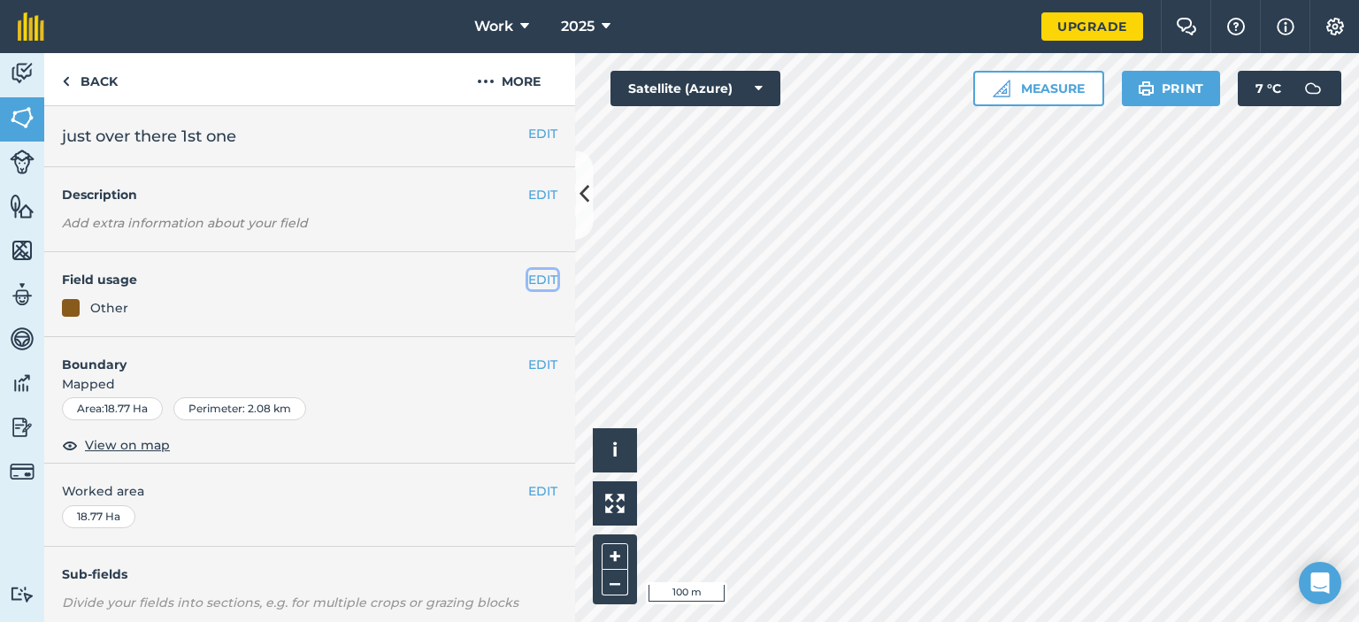
click at [528, 276] on button "EDIT" at bounding box center [542, 279] width 29 height 19
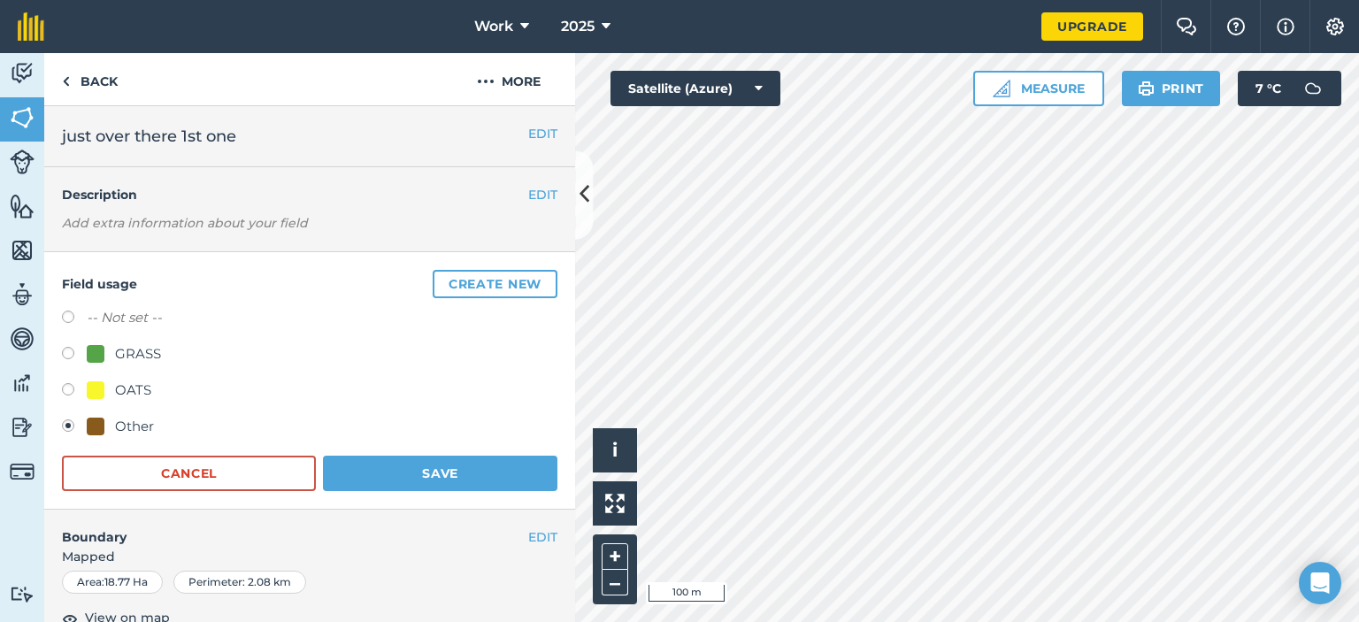
click at [68, 355] on label at bounding box center [74, 356] width 25 height 18
radio input "true"
radio input "false"
click at [389, 474] on button "Save" at bounding box center [440, 473] width 234 height 35
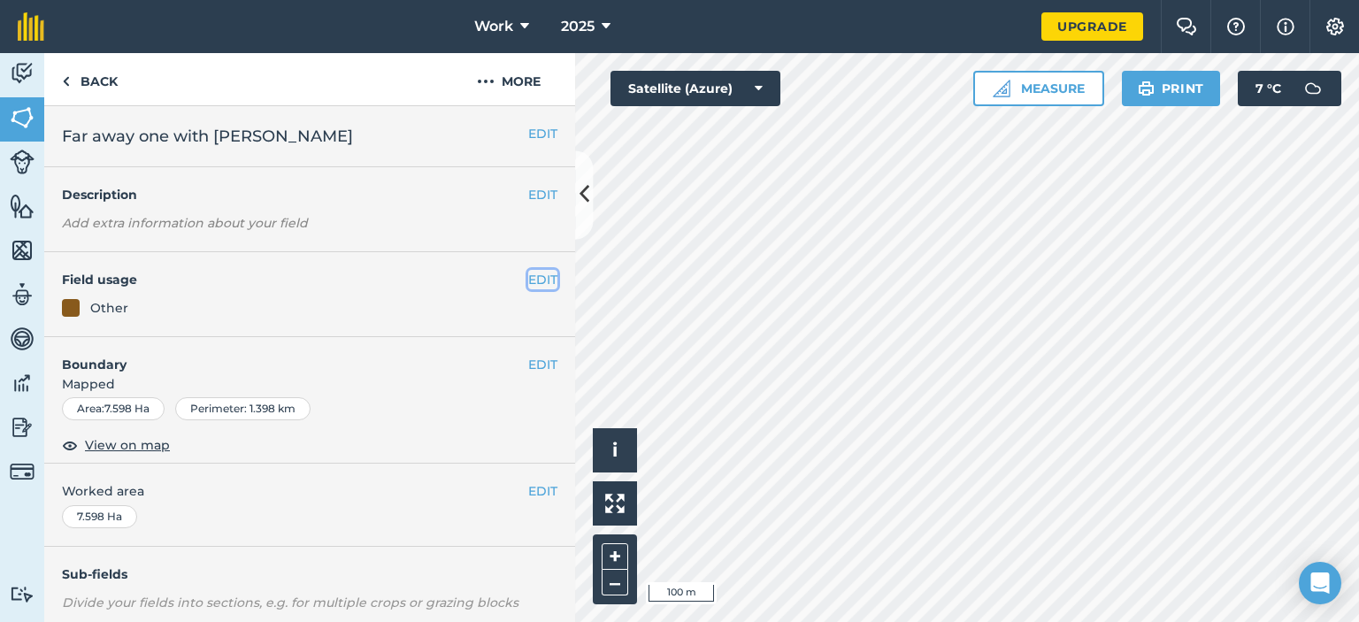
click at [528, 280] on button "EDIT" at bounding box center [542, 279] width 29 height 19
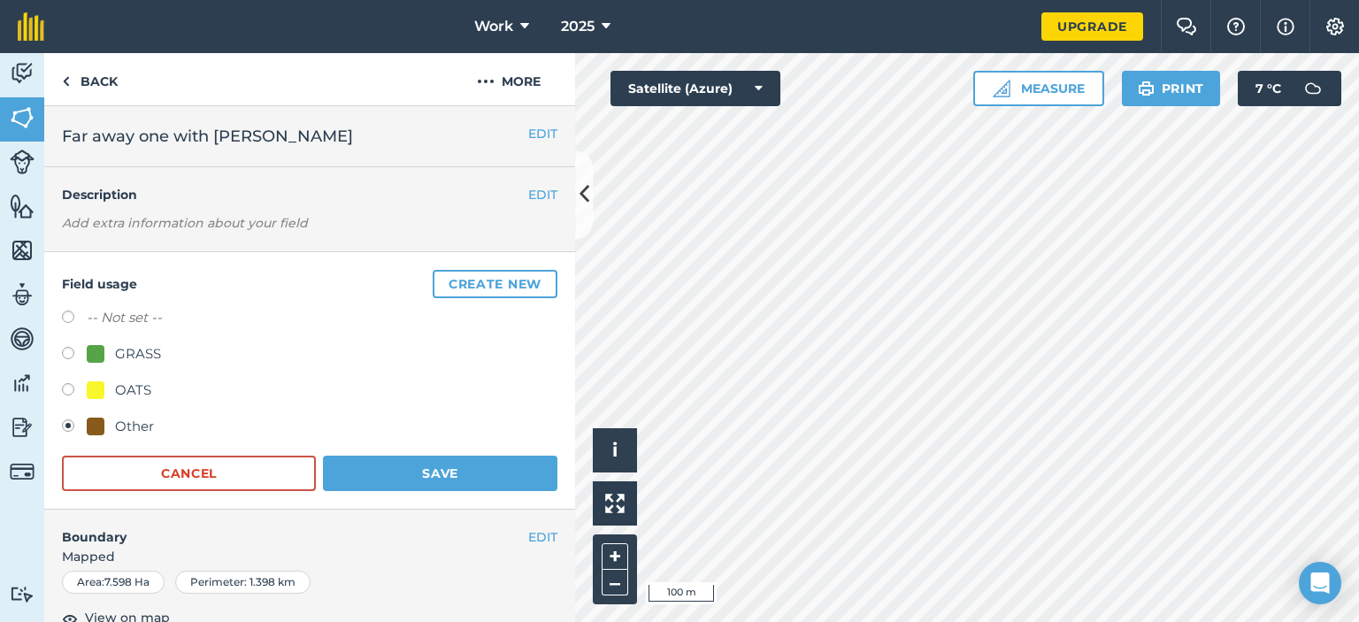
click at [65, 359] on label at bounding box center [74, 356] width 25 height 18
radio input "true"
radio input "false"
click at [402, 471] on button "Save" at bounding box center [440, 473] width 234 height 35
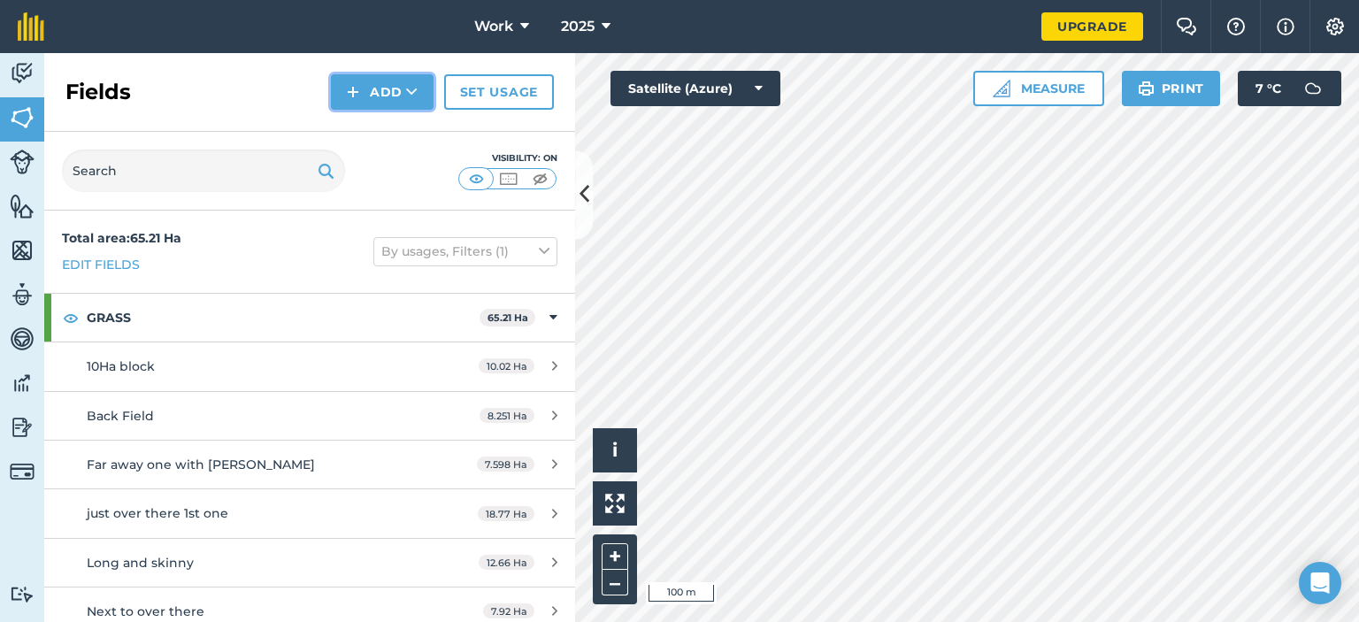
click at [343, 88] on button "Add" at bounding box center [382, 91] width 103 height 35
click at [361, 134] on link "Draw" at bounding box center [381, 131] width 97 height 39
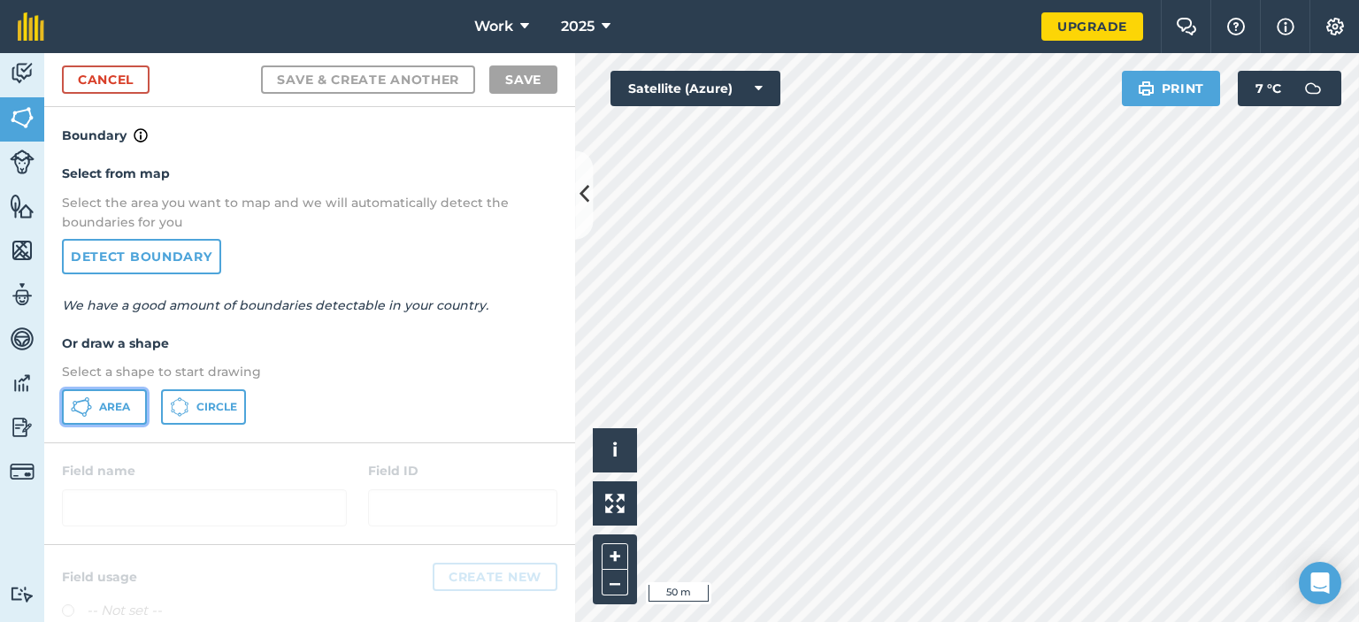
drag, startPoint x: 113, startPoint y: 402, endPoint x: 145, endPoint y: 404, distance: 32.0
click at [112, 402] on span "Area" at bounding box center [114, 407] width 31 height 14
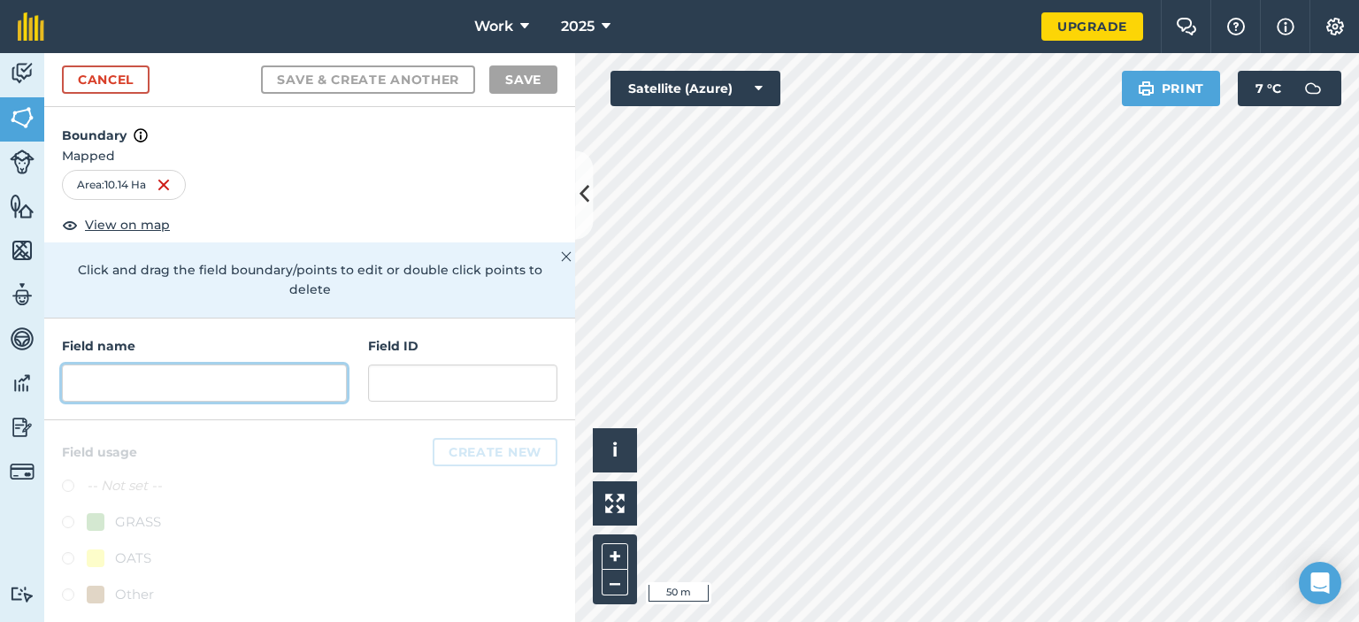
click at [280, 378] on input "text" at bounding box center [204, 382] width 285 height 37
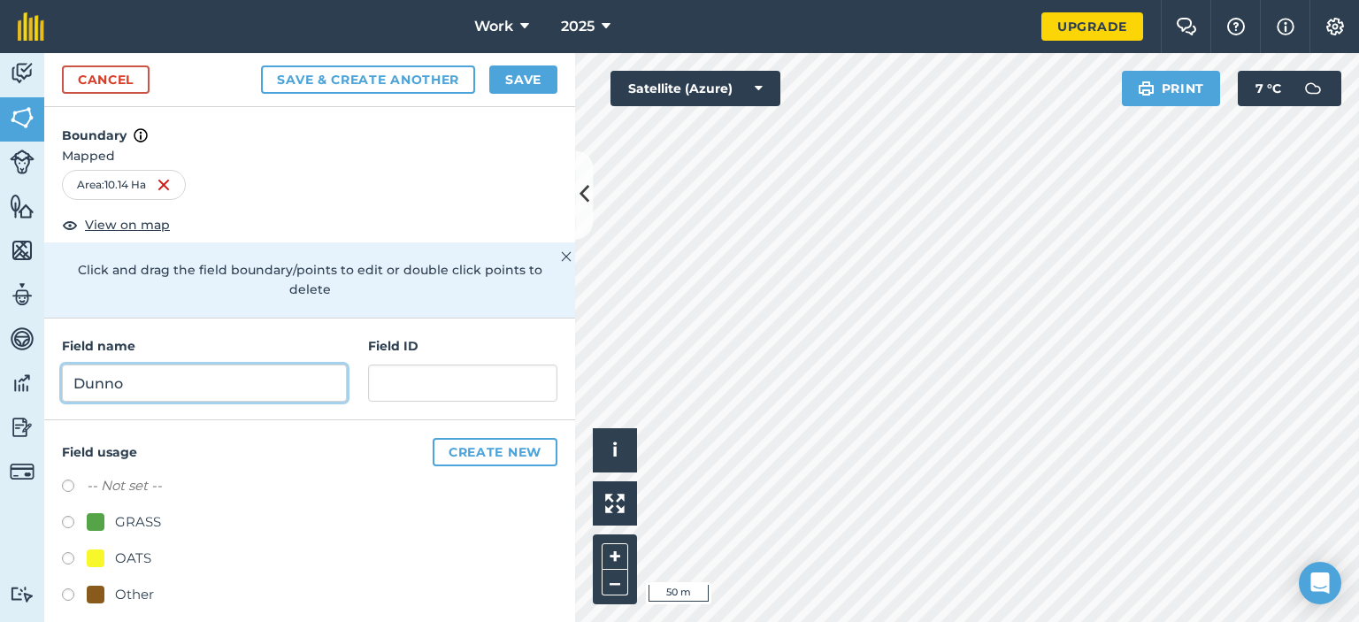
type input "Dunno"
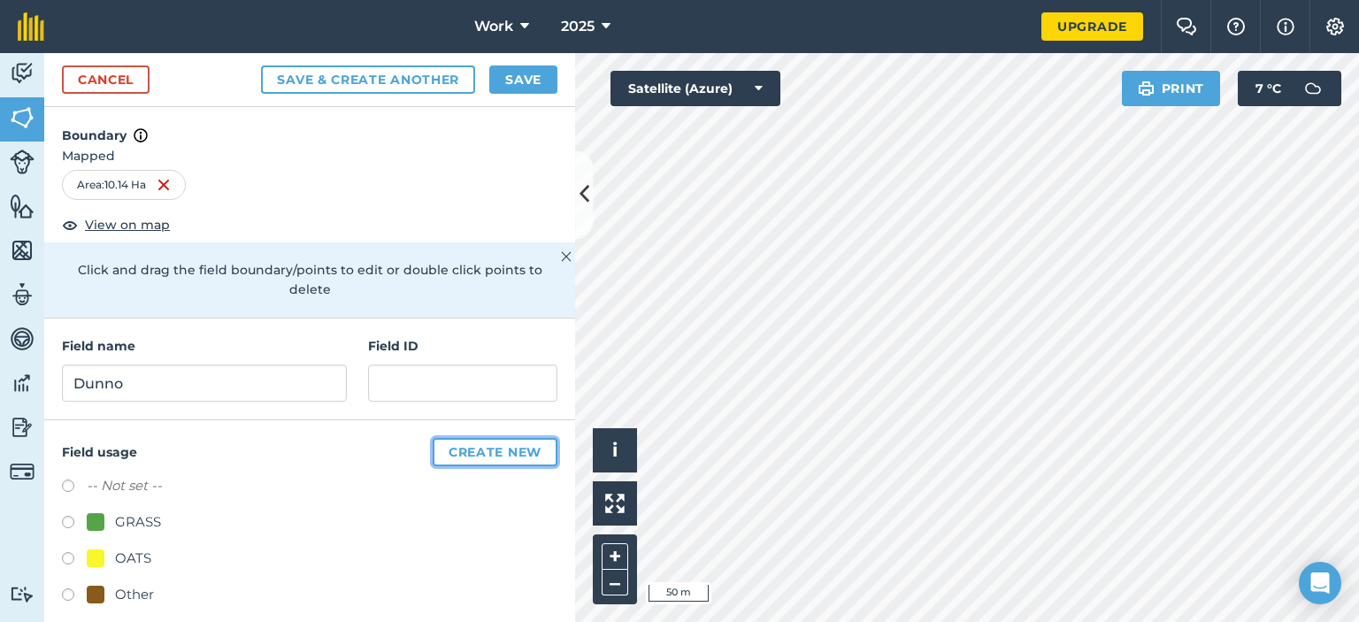
click at [449, 448] on button "Create new" at bounding box center [495, 452] width 125 height 28
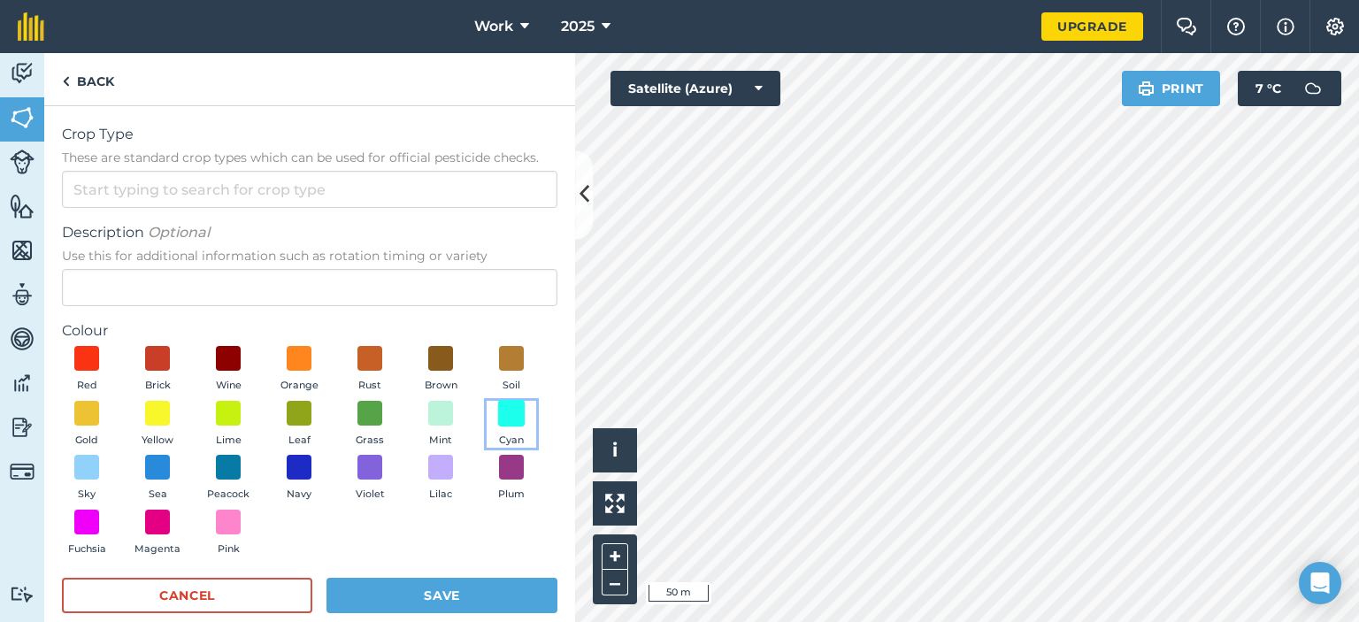
click at [498, 426] on span at bounding box center [511, 412] width 27 height 27
click at [366, 600] on button "Save" at bounding box center [441, 595] width 231 height 35
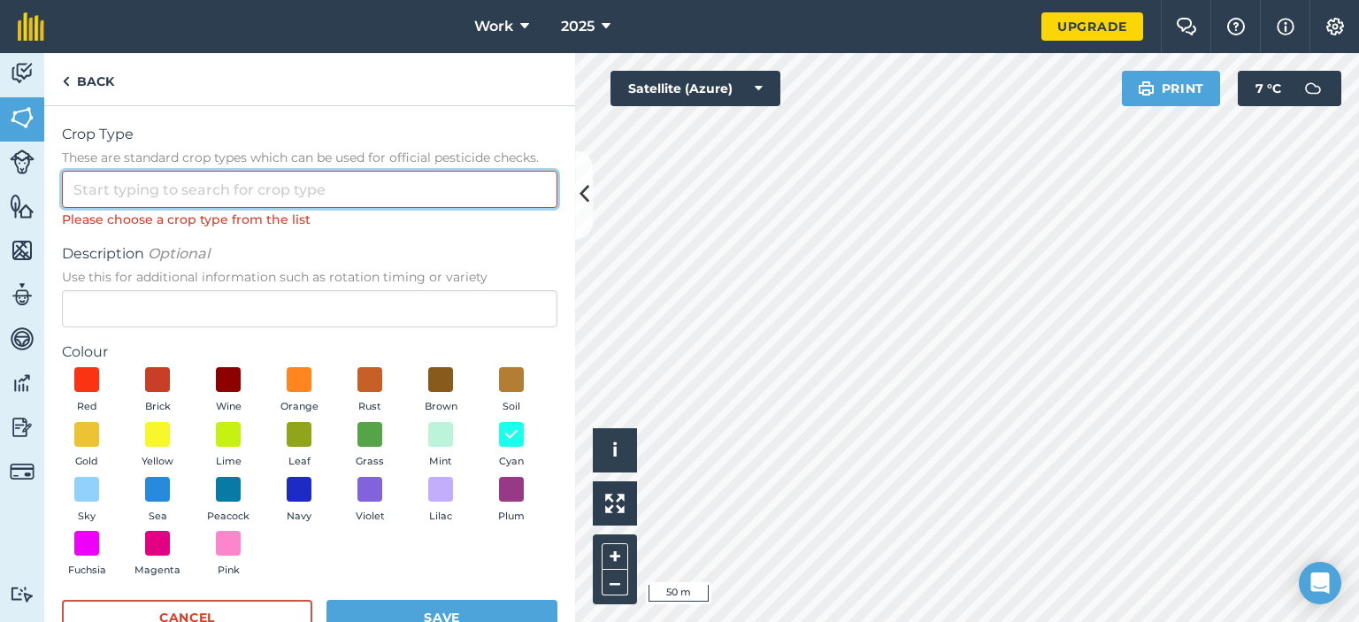
click at [174, 208] on input "Crop Type These are standard crop types which can be used for official pesticid…" at bounding box center [309, 189] width 495 height 37
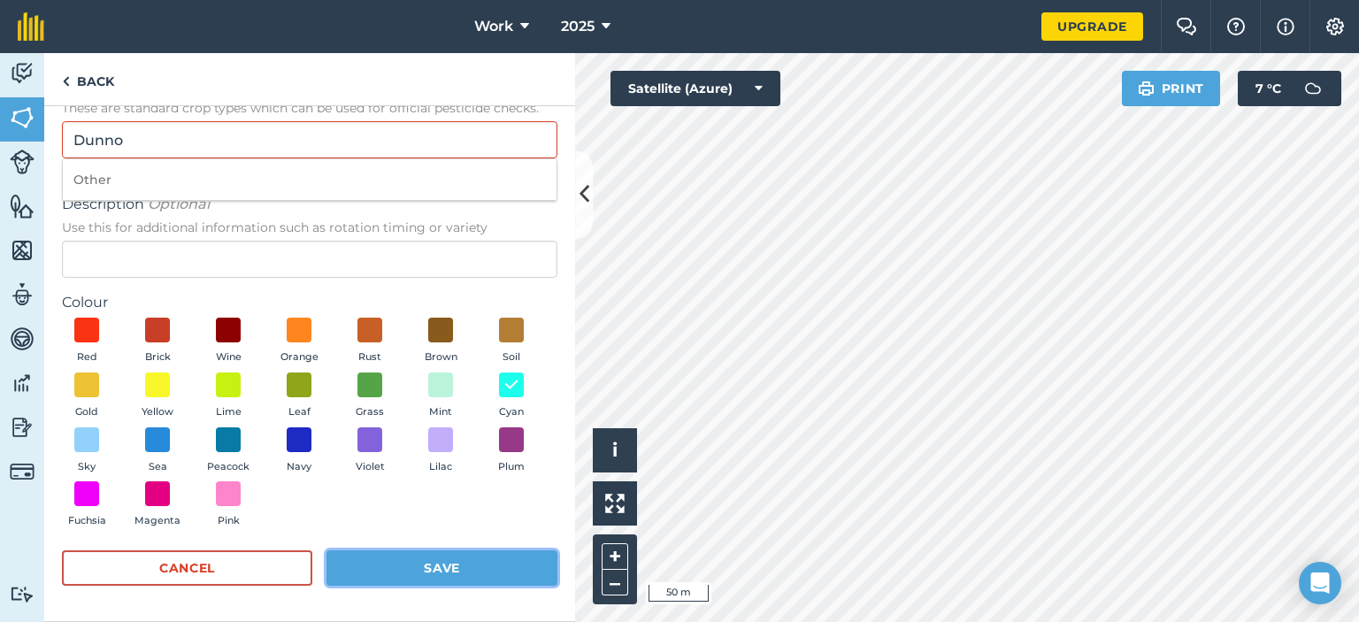
click at [470, 571] on button "Save" at bounding box center [441, 567] width 231 height 35
click at [471, 567] on button "Save" at bounding box center [441, 567] width 231 height 35
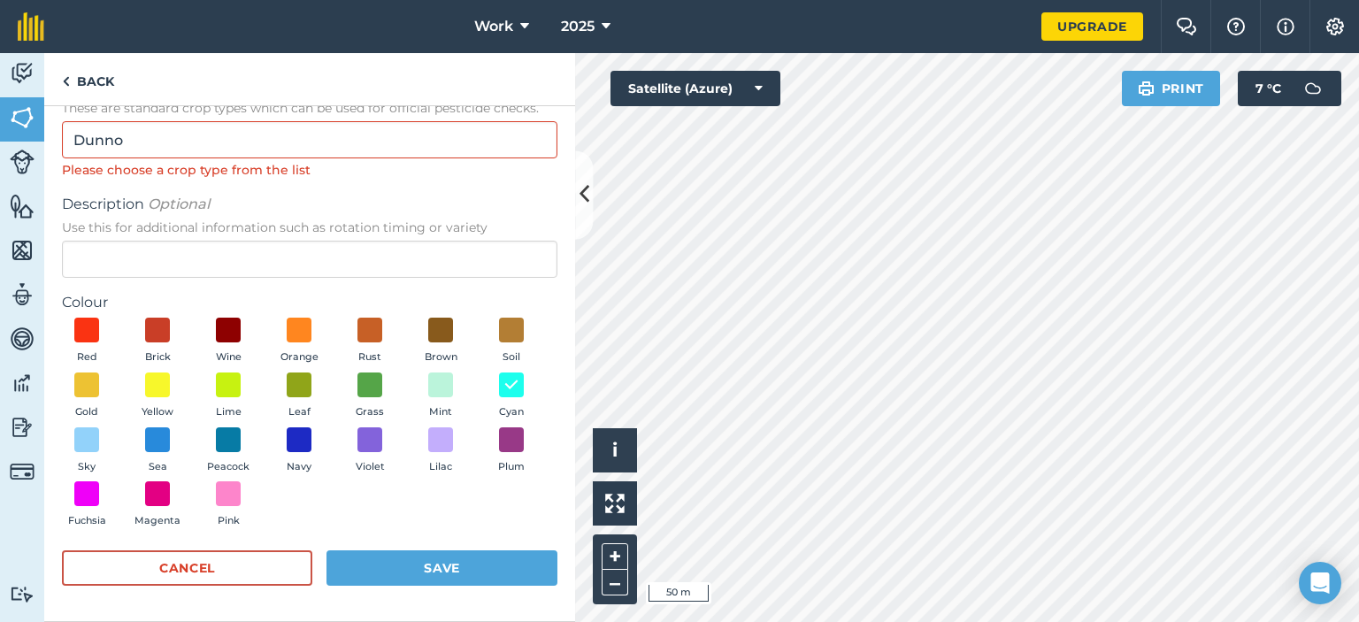
click at [209, 116] on span "These are standard crop types which can be used for official pesticide checks." at bounding box center [309, 108] width 495 height 18
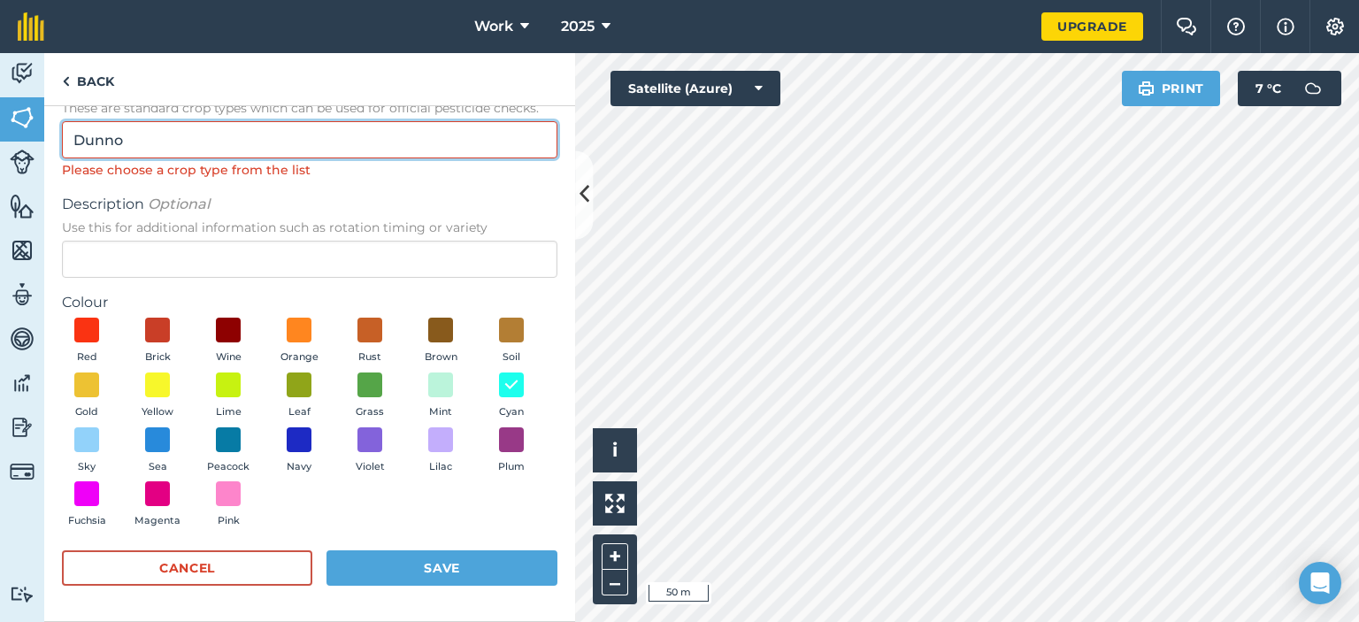
click at [209, 121] on input "Dunno" at bounding box center [309, 139] width 495 height 37
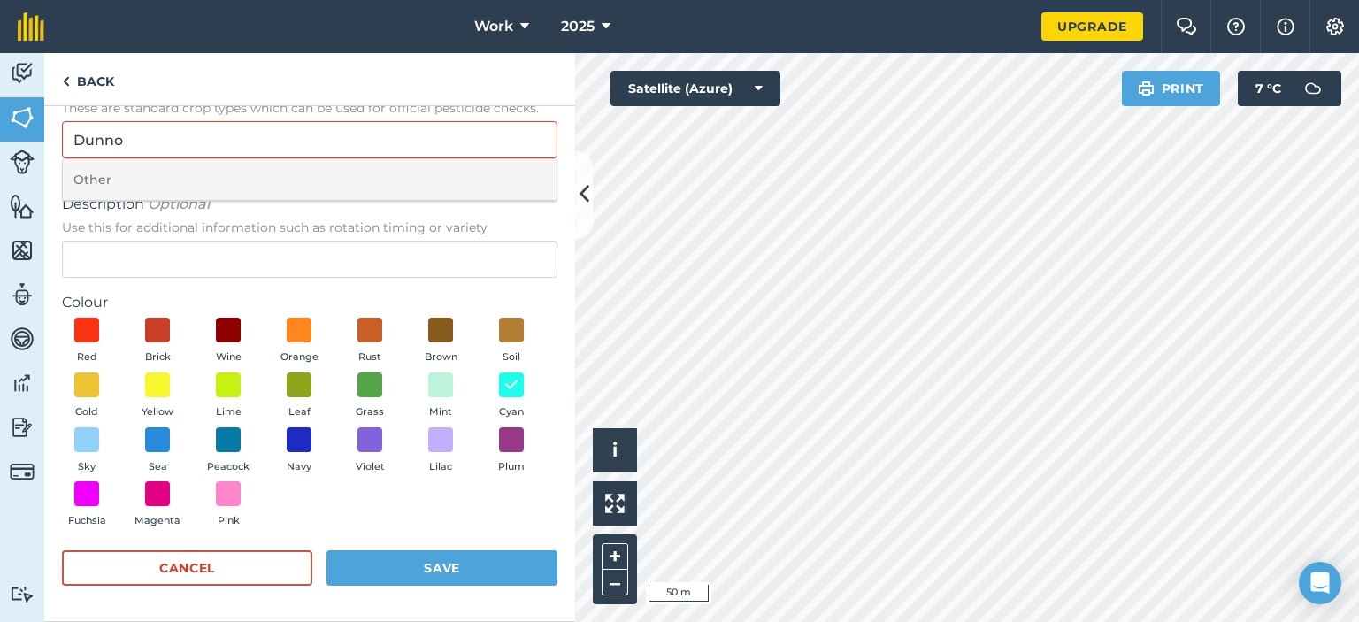
click at [152, 189] on li "Other" at bounding box center [310, 180] width 494 height 42
type input "Other"
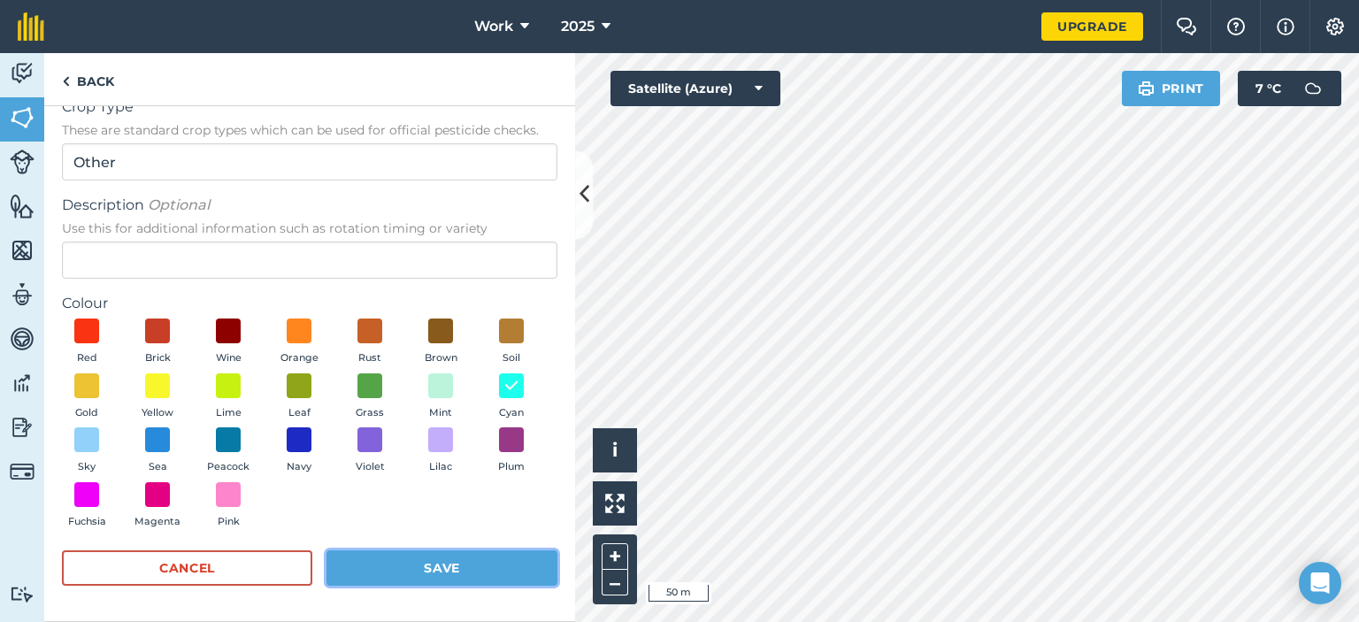
click at [431, 558] on button "Save" at bounding box center [441, 567] width 231 height 35
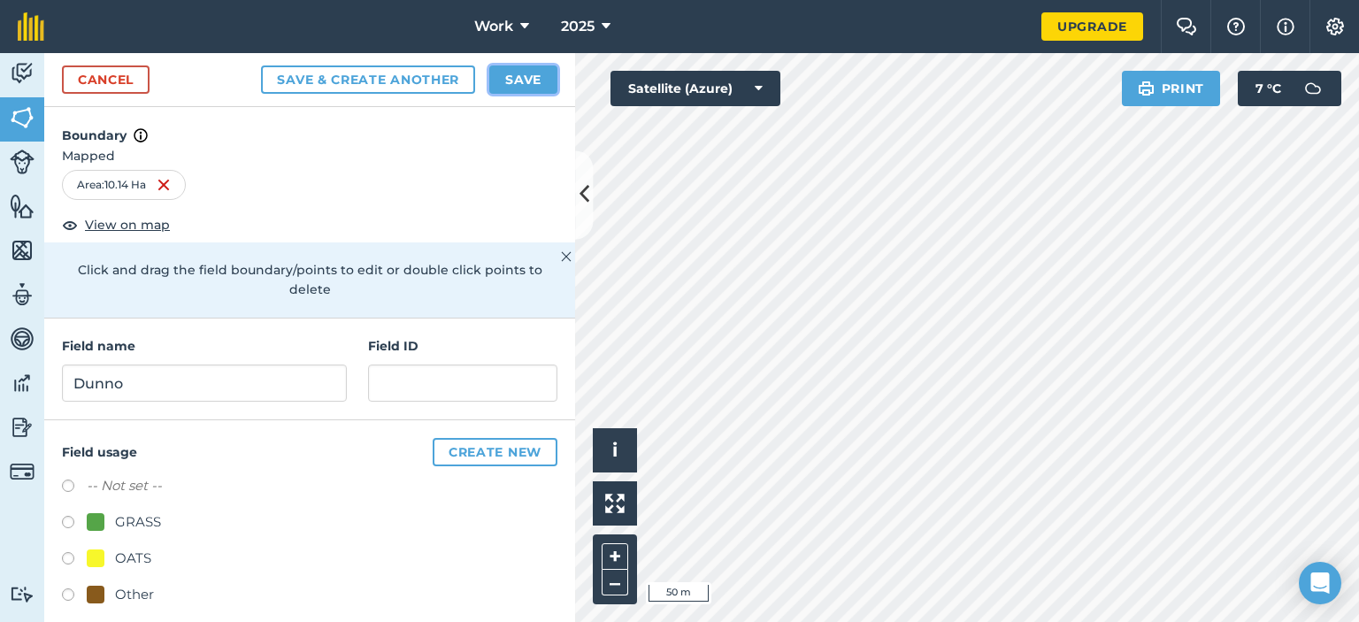
click at [545, 83] on button "Save" at bounding box center [523, 79] width 68 height 28
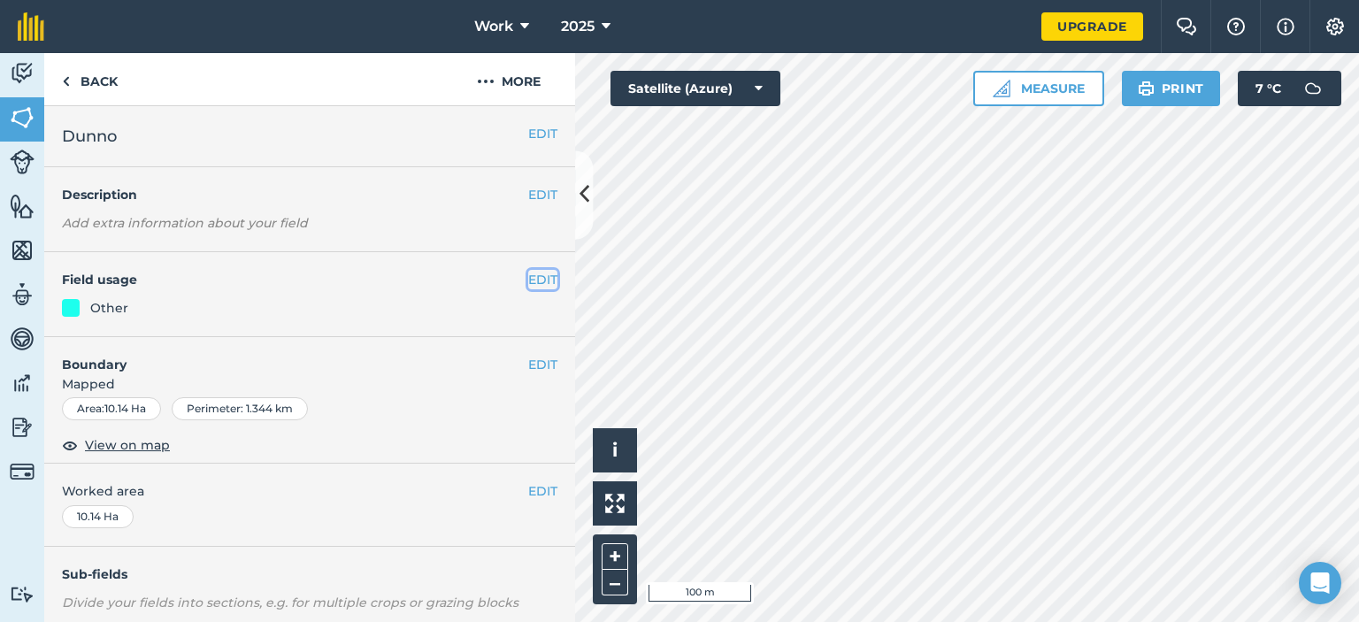
click at [533, 286] on button "EDIT" at bounding box center [542, 279] width 29 height 19
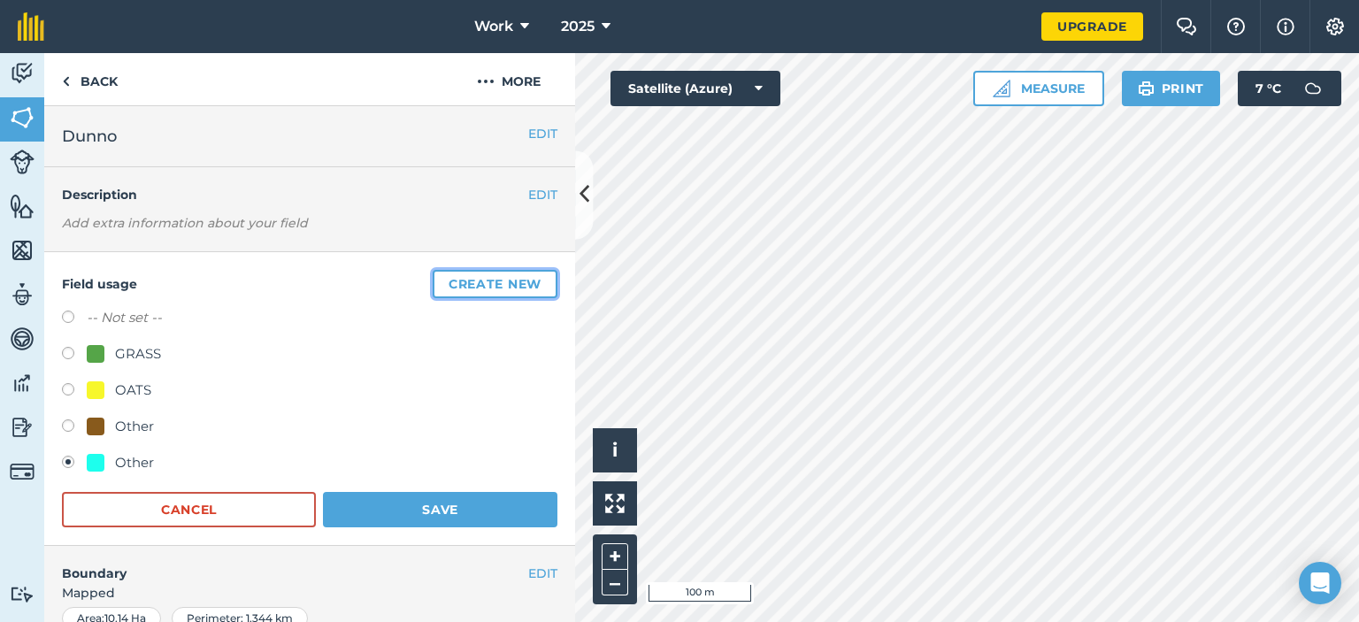
click at [433, 285] on button "Create new" at bounding box center [495, 284] width 125 height 28
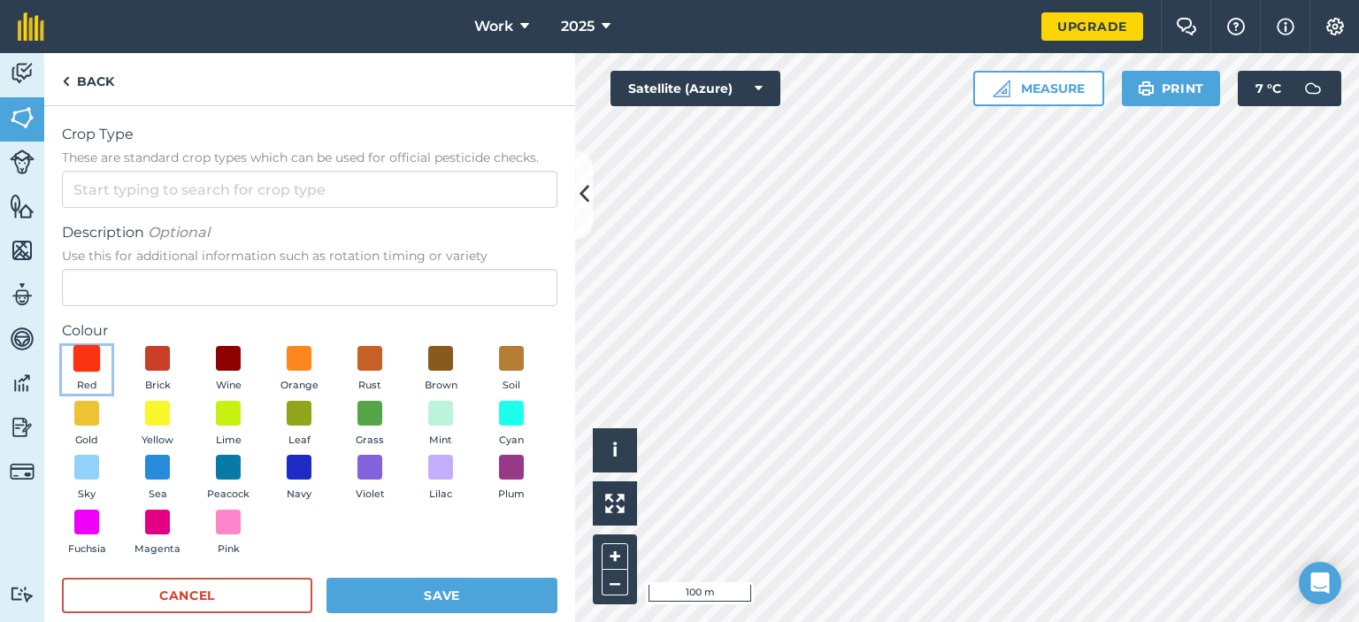
click at [83, 372] on span at bounding box center [86, 358] width 27 height 27
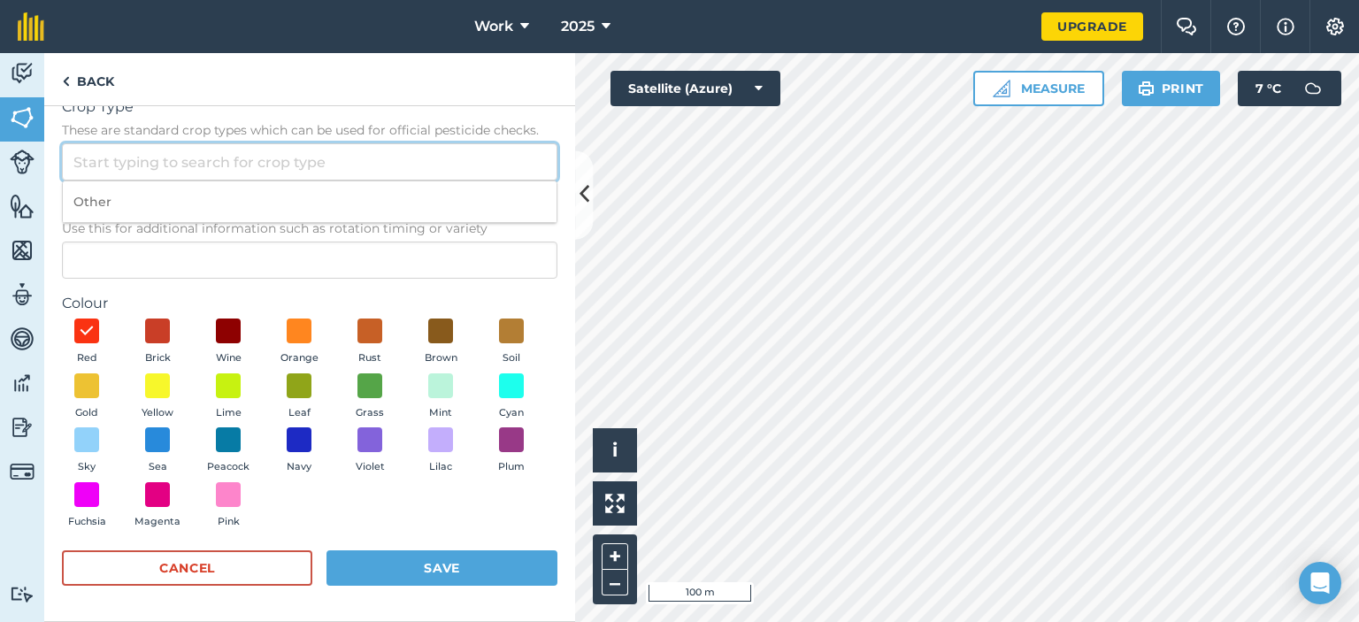
click at [287, 163] on input "Crop Type These are standard crop types which can be used for official pesticid…" at bounding box center [309, 161] width 495 height 37
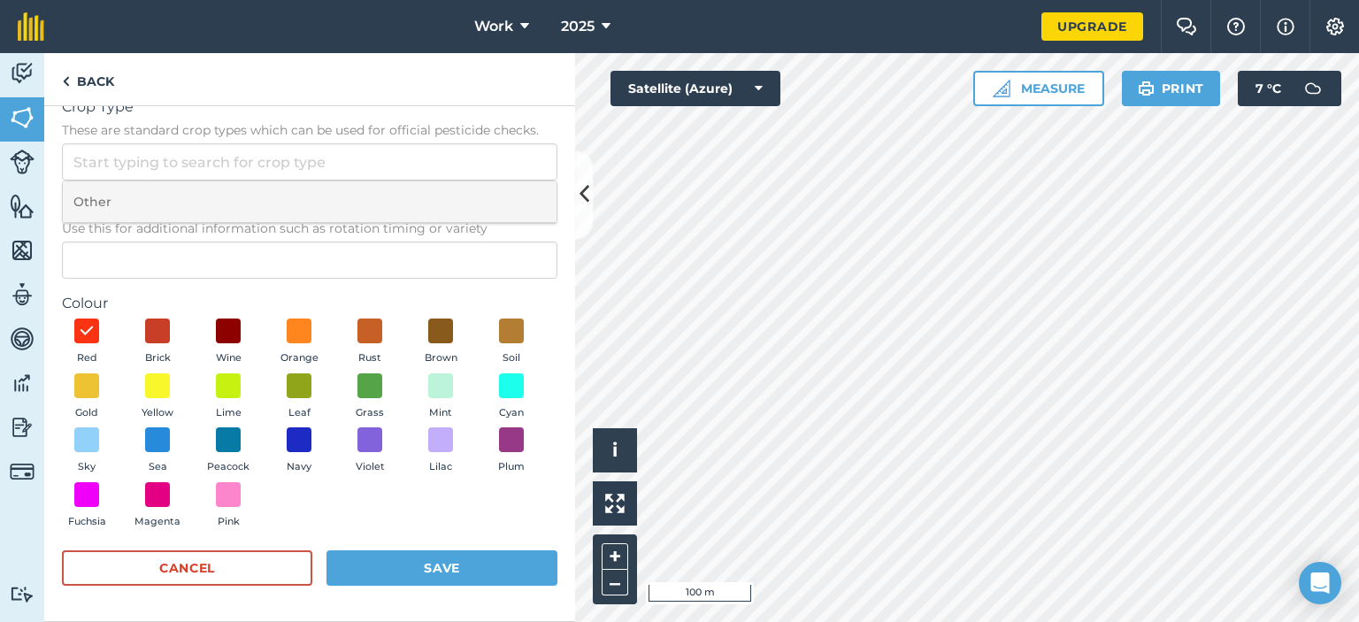
click at [168, 211] on li "Other" at bounding box center [310, 202] width 494 height 42
type input "Other"
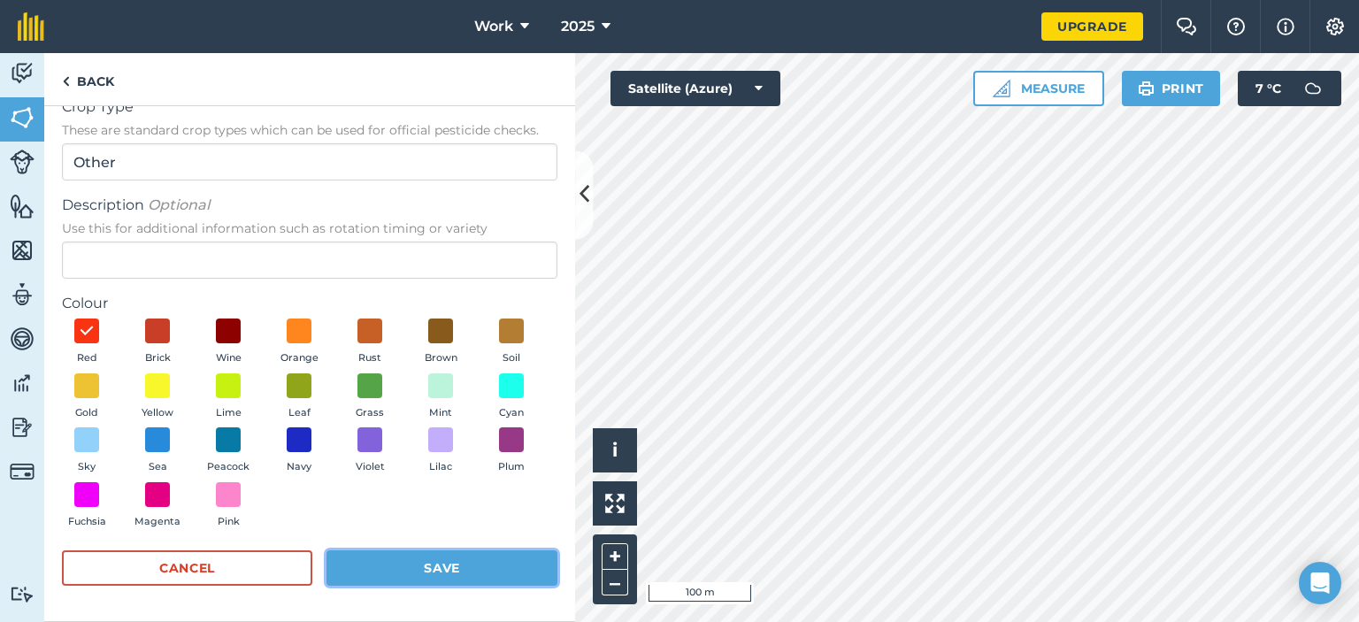
click at [469, 579] on button "Save" at bounding box center [441, 567] width 231 height 35
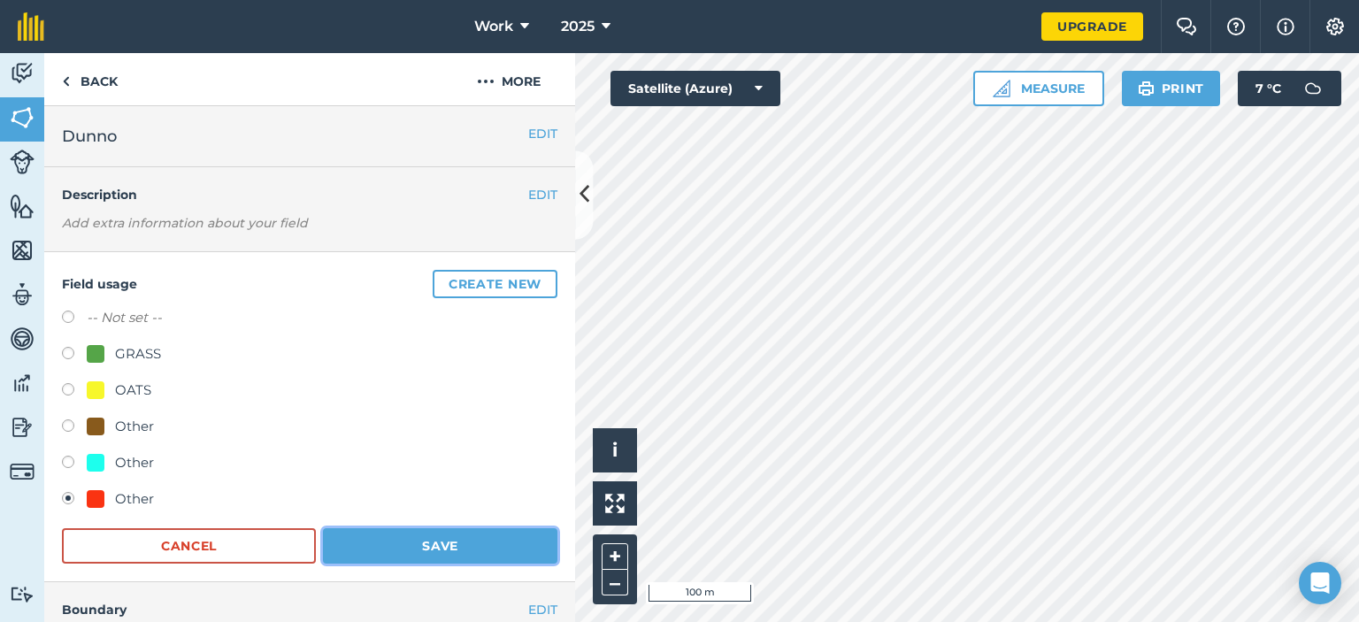
click at [519, 530] on button "Save" at bounding box center [440, 545] width 234 height 35
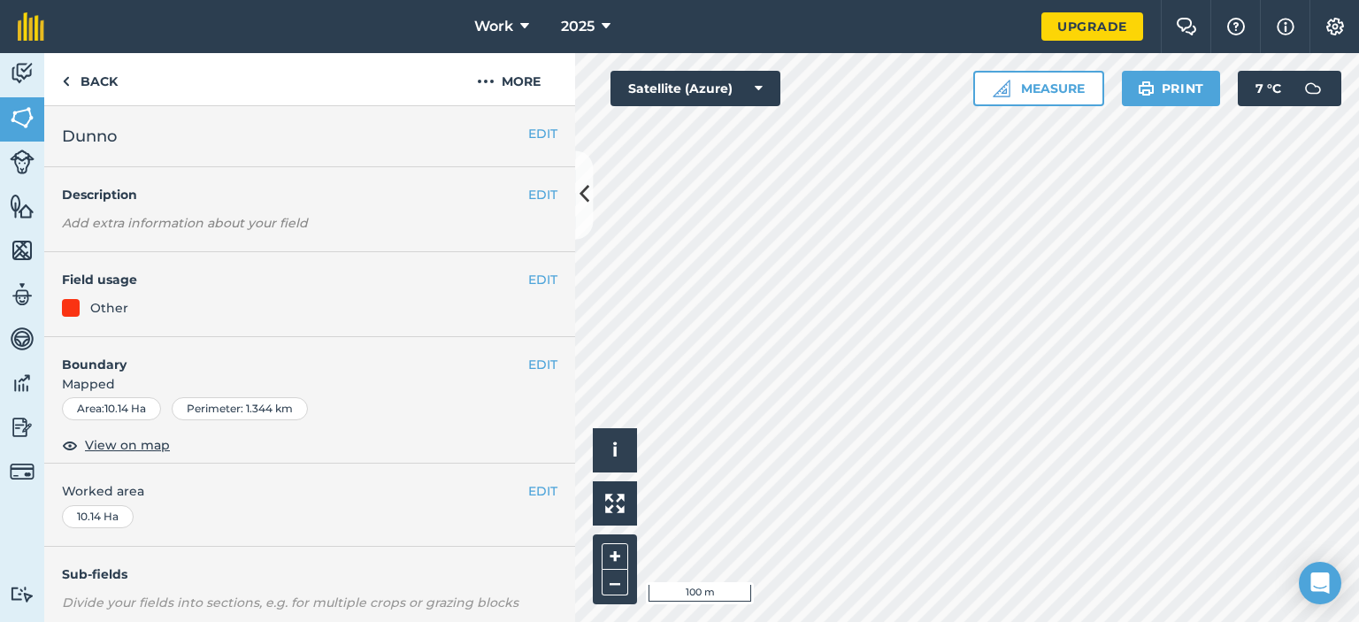
click at [931, 621] on html "Work 2025 Upgrade Farm Chat Help Info Settings Map printing is not available on…" at bounding box center [679, 311] width 1359 height 622
click at [532, 279] on button "EDIT" at bounding box center [542, 279] width 29 height 19
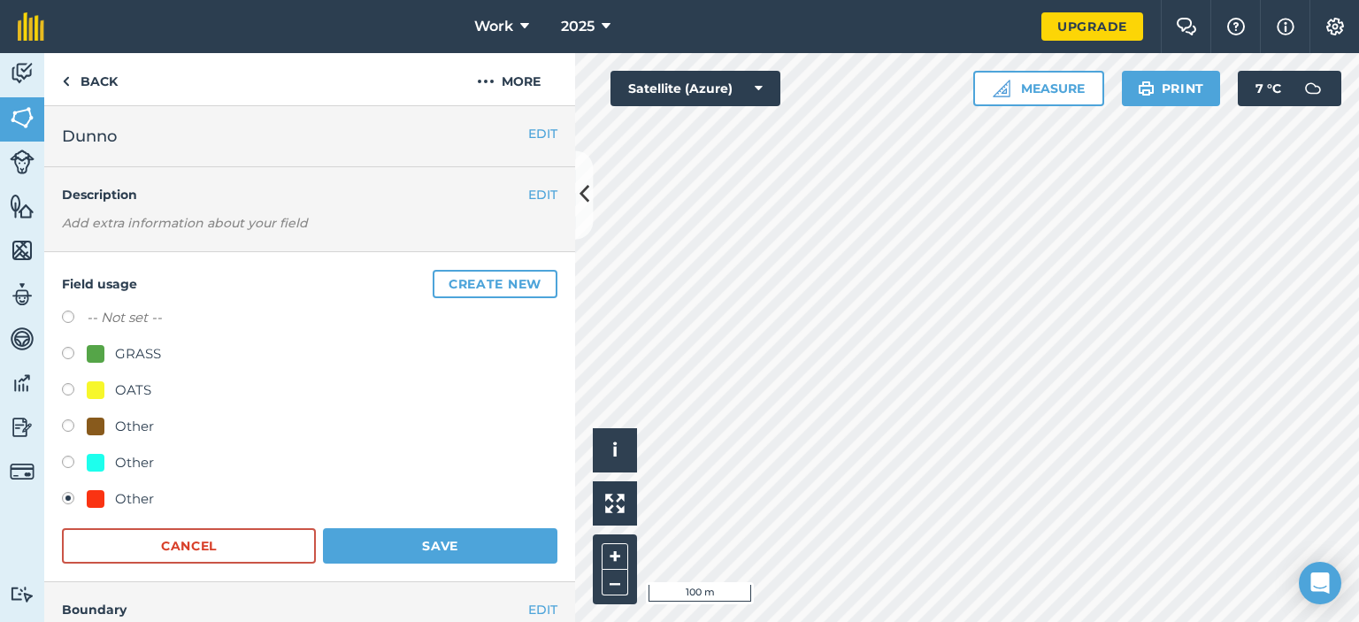
click at [72, 352] on label at bounding box center [74, 356] width 25 height 18
radio input "true"
radio input "false"
click at [425, 540] on button "Save" at bounding box center [440, 545] width 234 height 35
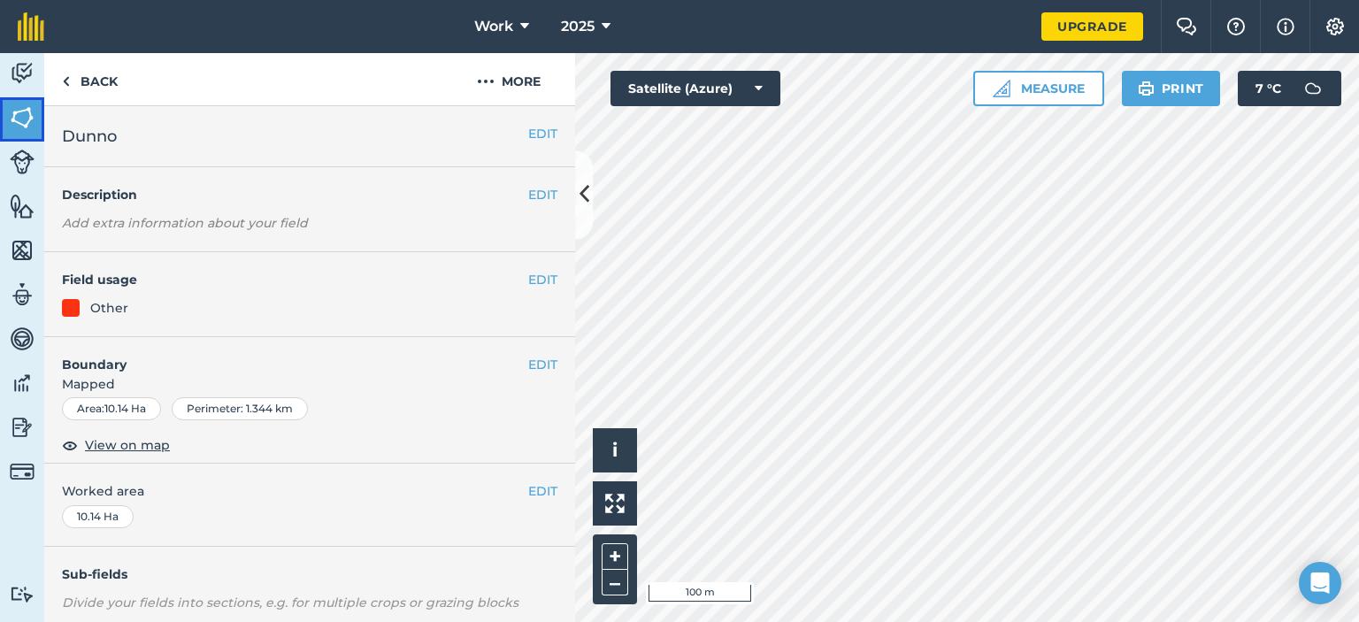
click at [23, 103] on link "Fields" at bounding box center [22, 119] width 44 height 44
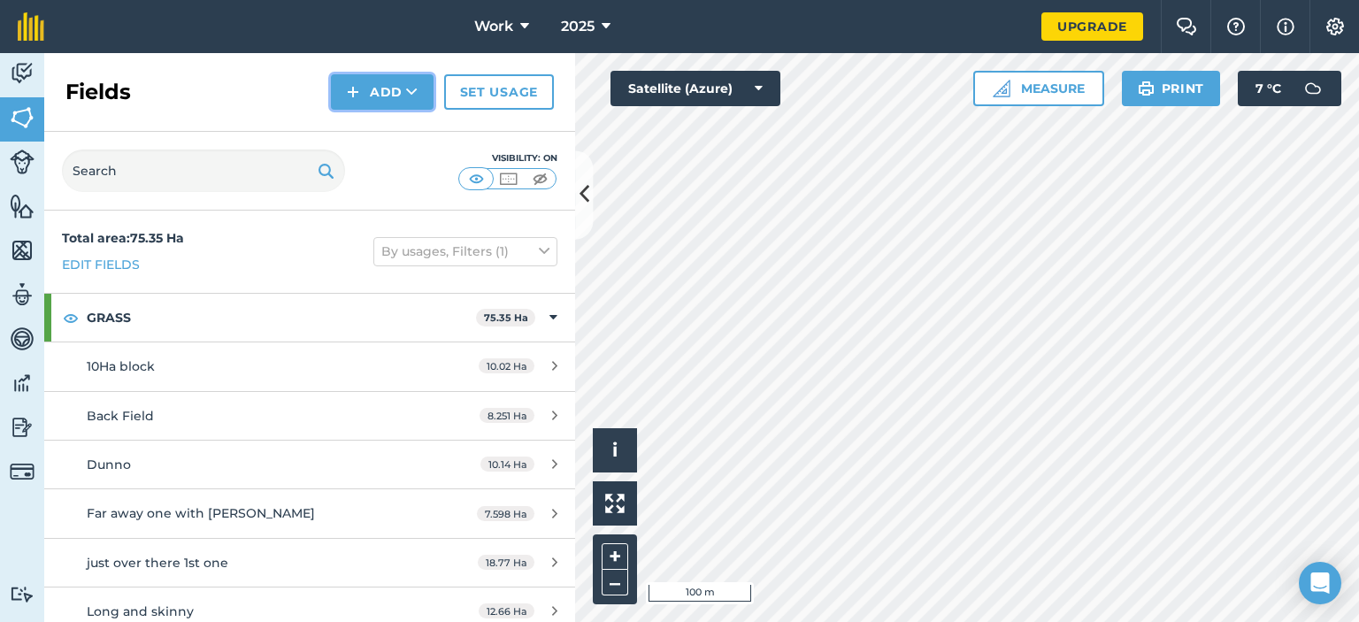
click at [375, 94] on button "Add" at bounding box center [382, 91] width 103 height 35
drag, startPoint x: 255, startPoint y: 91, endPoint x: 343, endPoint y: 66, distance: 91.9
click at [256, 91] on div "Fields Add Draw Import Set usage" at bounding box center [309, 92] width 531 height 79
click at [498, 88] on link "Set usage" at bounding box center [499, 91] width 110 height 35
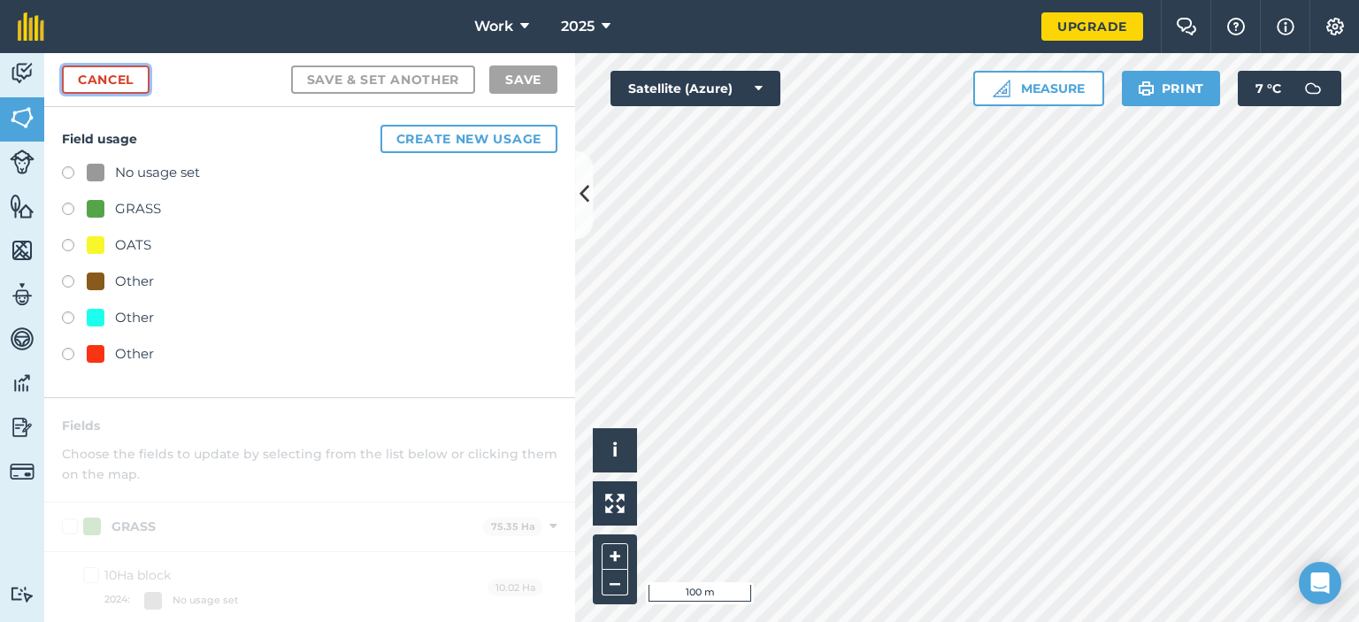
click at [126, 80] on link "Cancel" at bounding box center [106, 79] width 88 height 28
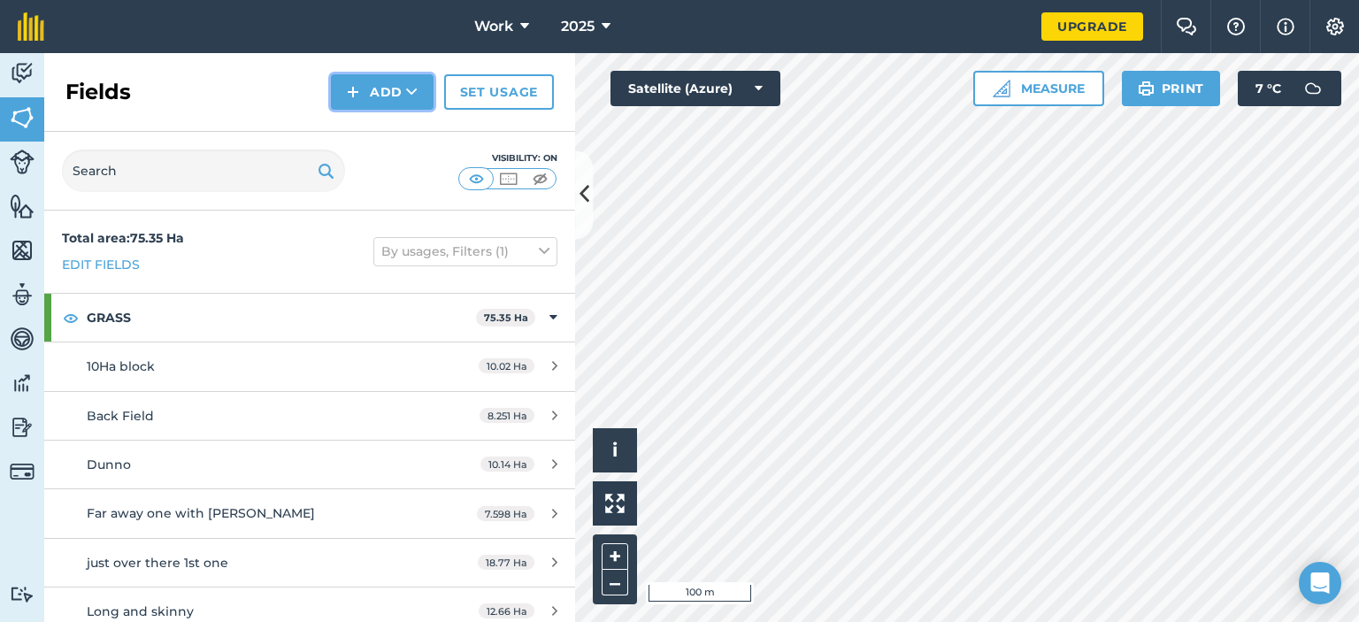
click at [394, 98] on button "Add" at bounding box center [382, 91] width 103 height 35
click at [386, 141] on link "Draw" at bounding box center [381, 131] width 97 height 39
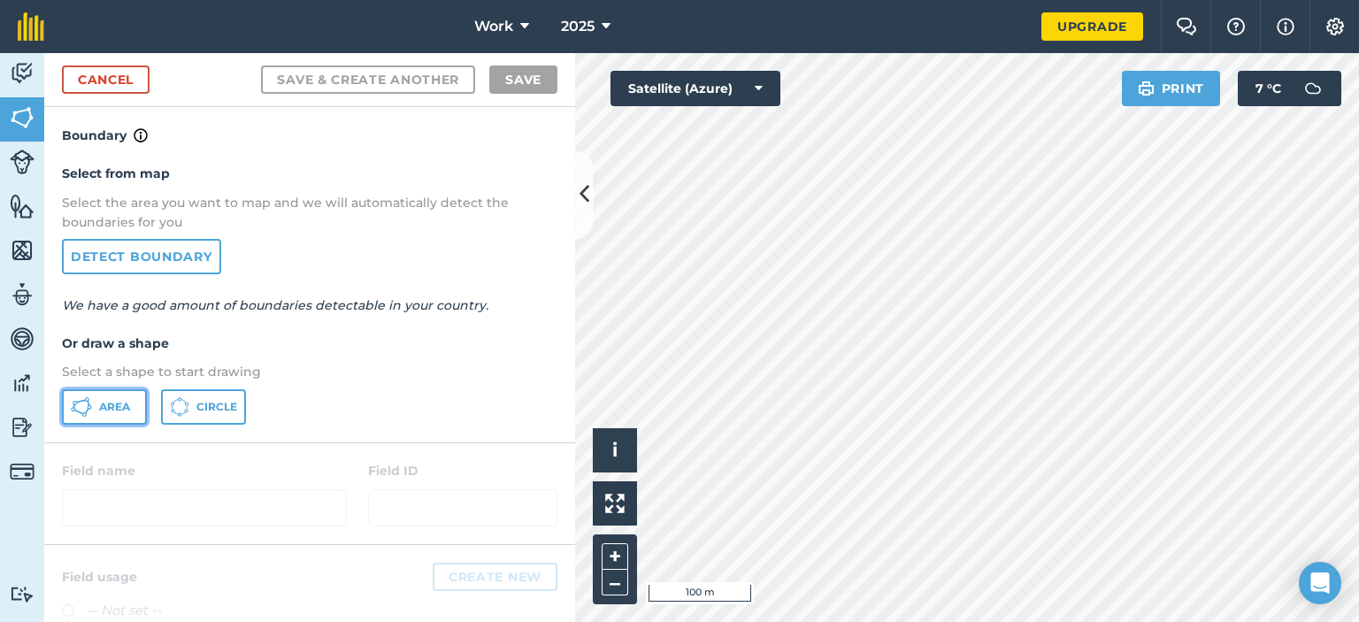
click at [99, 403] on span "Area" at bounding box center [114, 407] width 31 height 14
click at [113, 410] on span "Area" at bounding box center [114, 407] width 31 height 14
click at [178, 259] on link "Detect boundary" at bounding box center [141, 256] width 159 height 35
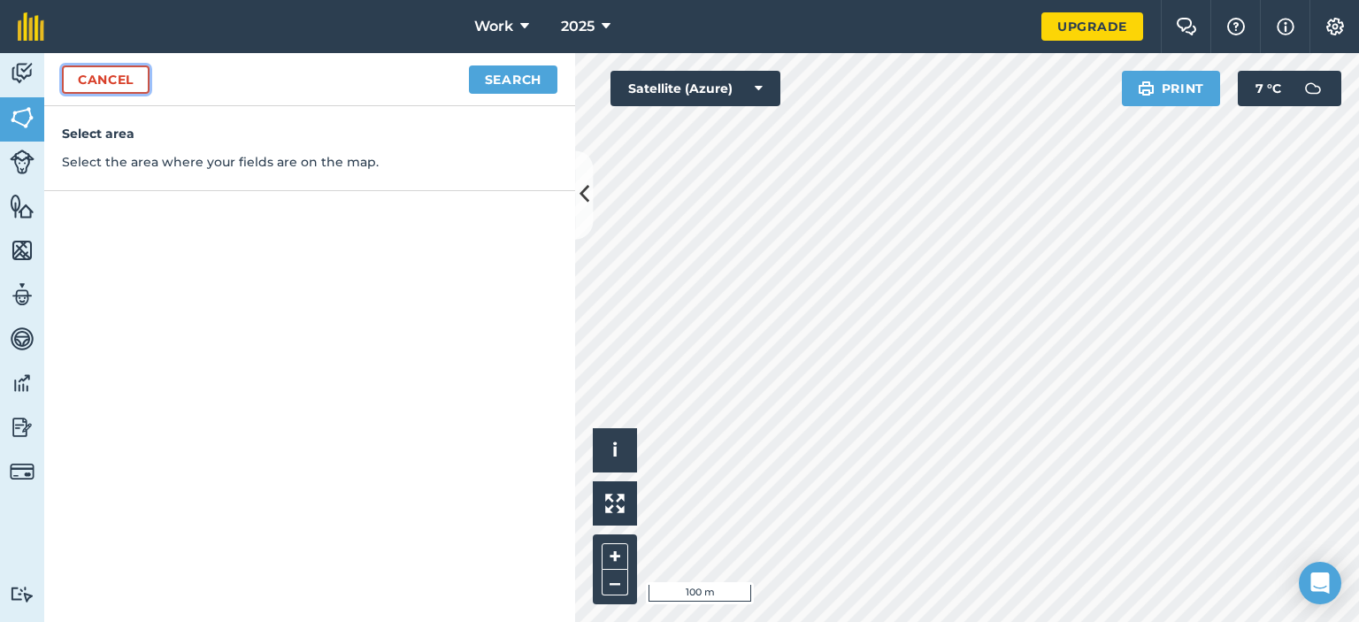
click at [85, 72] on link "Cancel" at bounding box center [106, 79] width 88 height 28
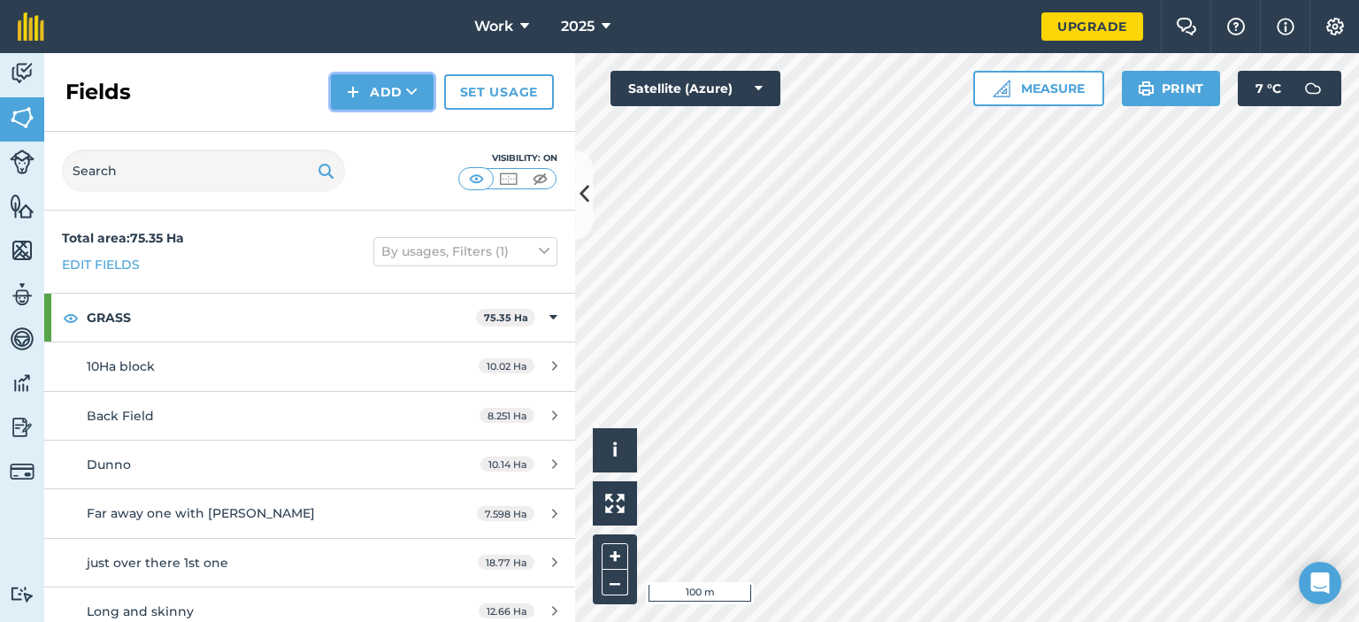
click at [354, 86] on img at bounding box center [353, 91] width 12 height 21
click at [395, 130] on link "Draw" at bounding box center [381, 131] width 97 height 39
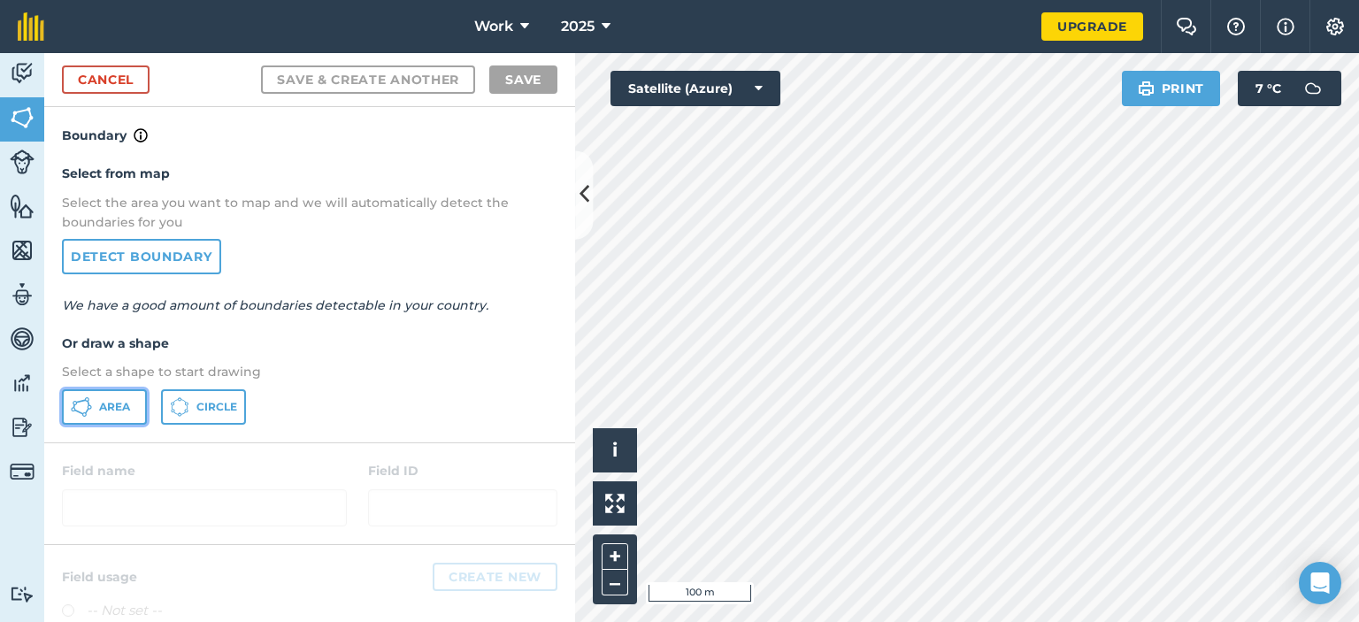
click at [134, 409] on button "Area" at bounding box center [104, 406] width 85 height 35
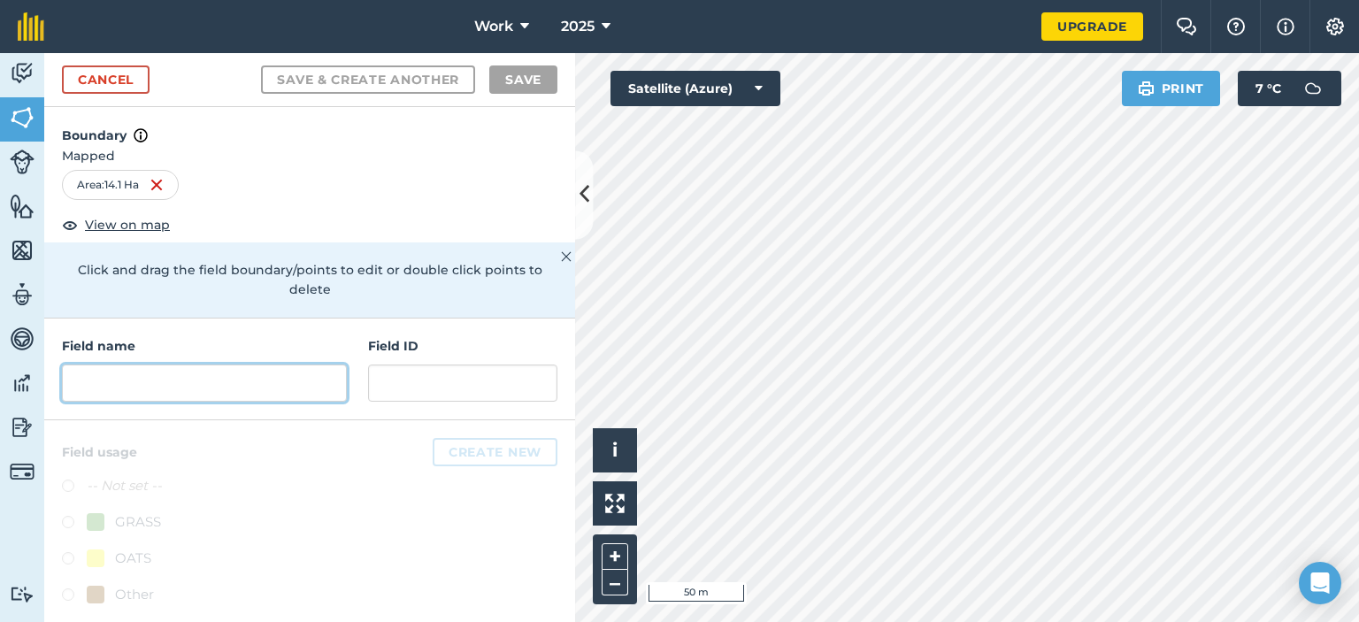
click at [166, 392] on input "text" at bounding box center [204, 382] width 285 height 37
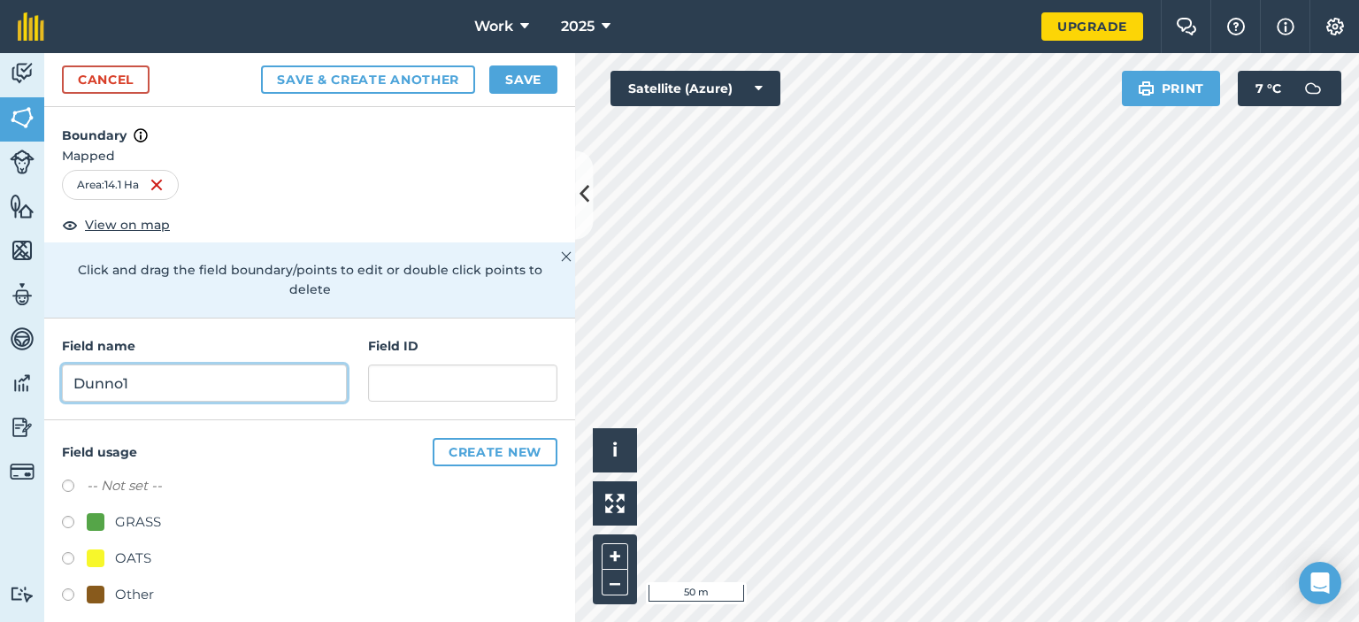
type input "Dunno1"
click at [73, 517] on label at bounding box center [74, 525] width 25 height 18
radio input "true"
click at [506, 79] on button "Save" at bounding box center [523, 79] width 68 height 28
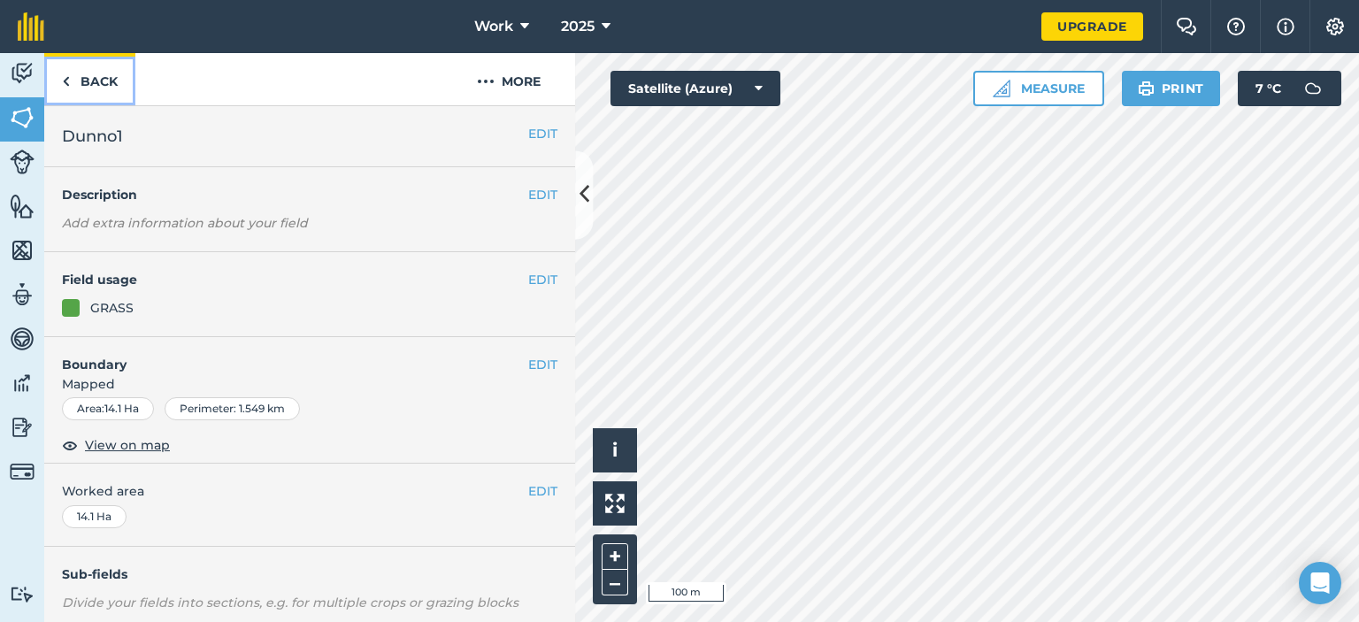
click at [75, 76] on link "Back" at bounding box center [89, 79] width 91 height 52
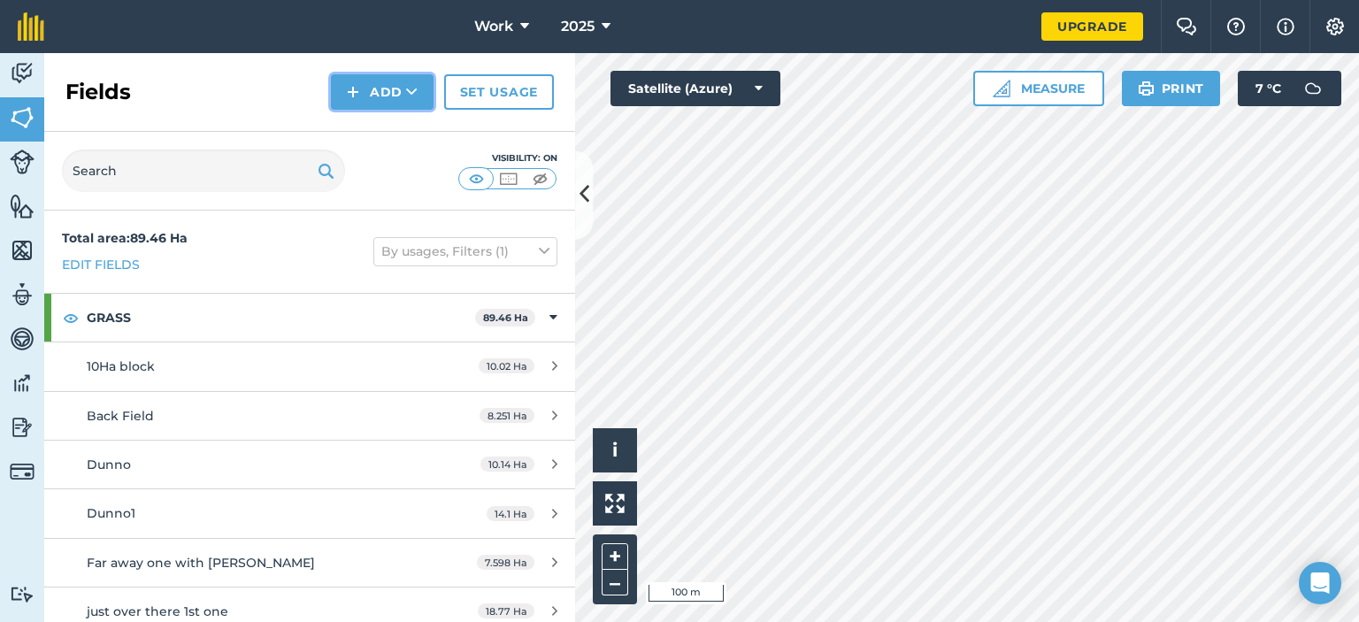
click at [375, 88] on button "Add" at bounding box center [382, 91] width 103 height 35
click at [375, 125] on link "Draw" at bounding box center [381, 131] width 97 height 39
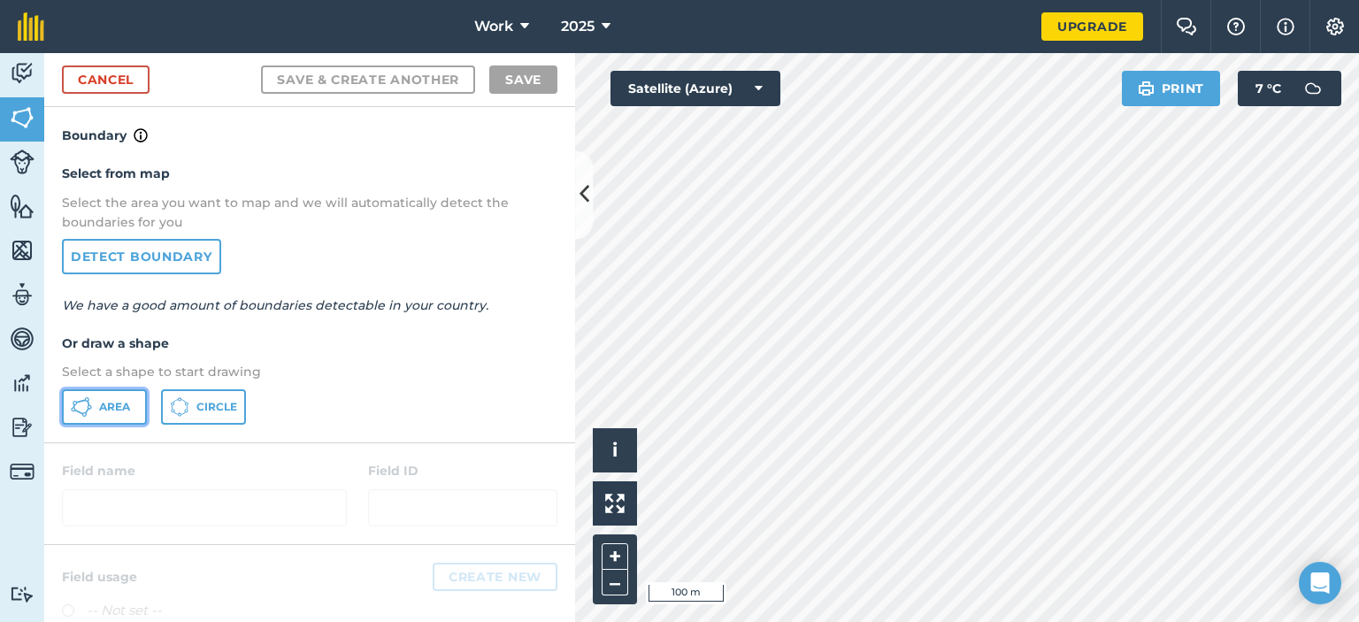
click at [119, 407] on span "Area" at bounding box center [114, 407] width 31 height 14
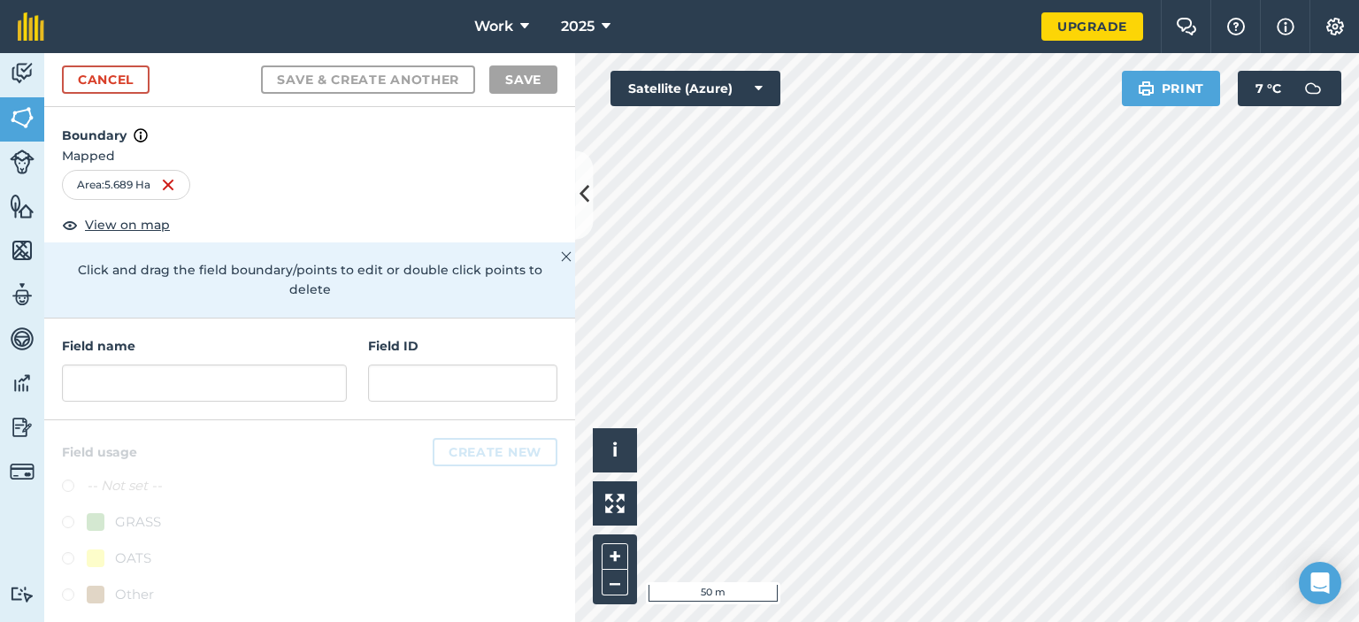
click at [175, 357] on div "Field name" at bounding box center [204, 368] width 285 height 65
click at [177, 367] on input "text" at bounding box center [204, 382] width 285 height 37
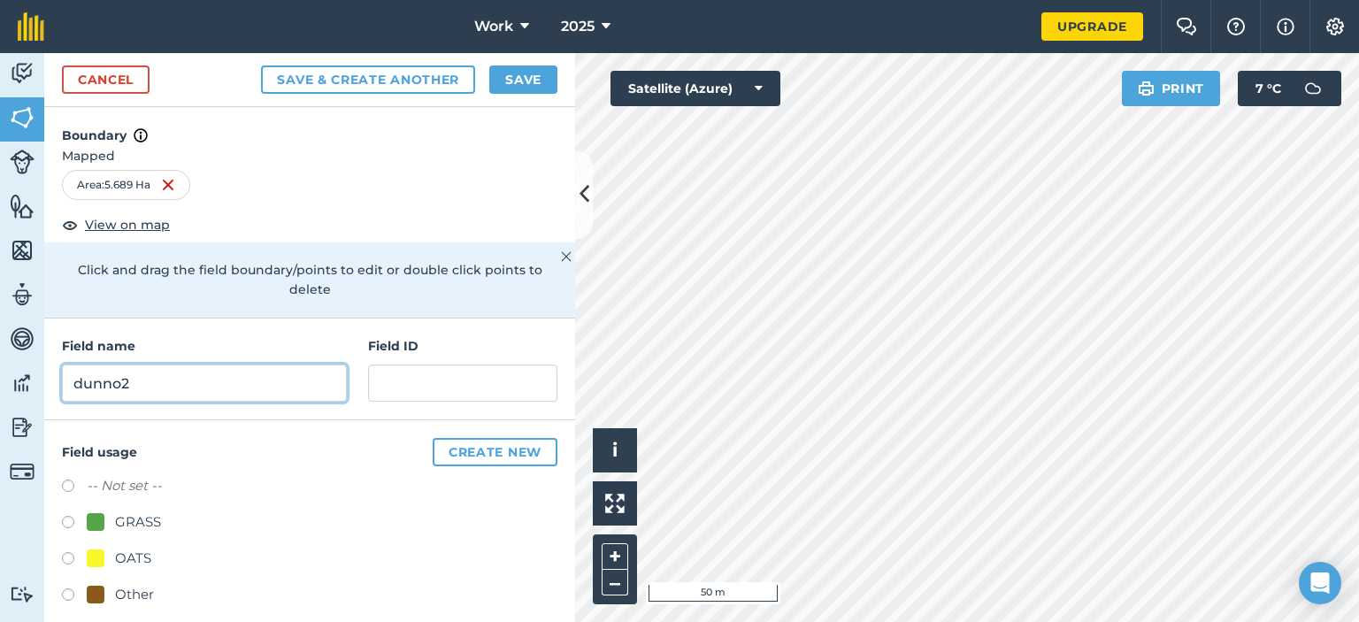
type input "dunno2"
click at [67, 517] on label at bounding box center [74, 525] width 25 height 18
radio input "true"
click at [527, 65] on div "Save & Create Another Save" at bounding box center [409, 79] width 296 height 28
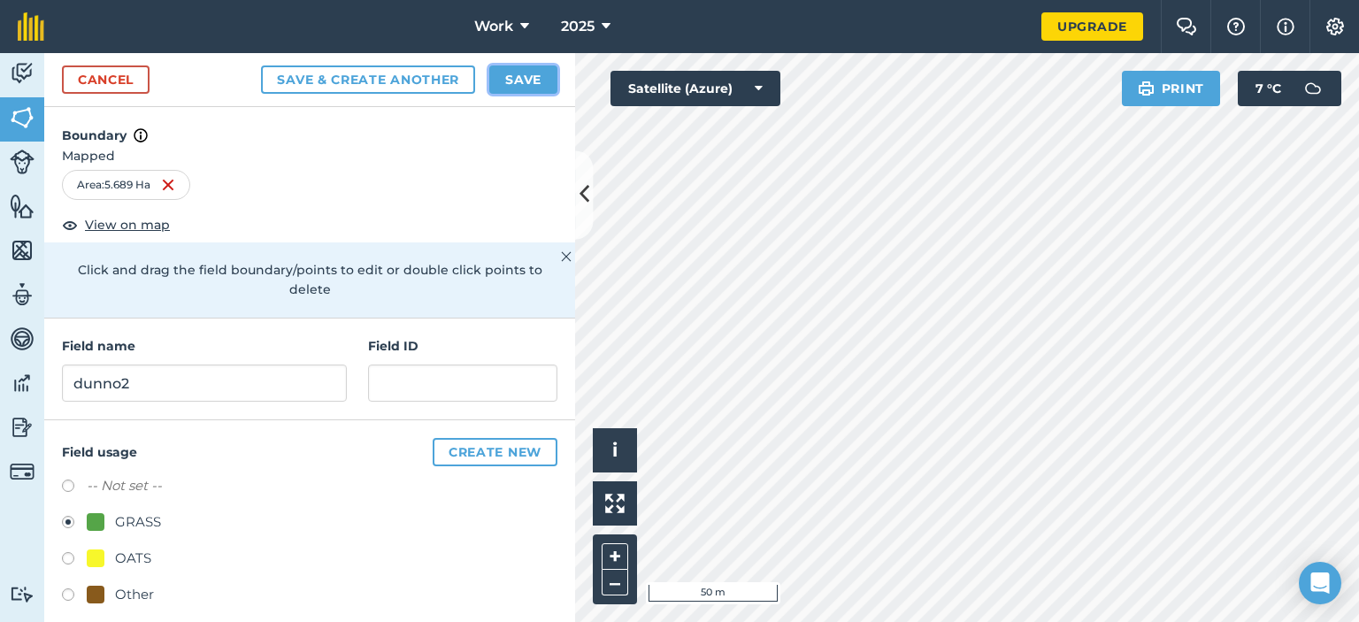
click at [525, 77] on button "Save" at bounding box center [523, 79] width 68 height 28
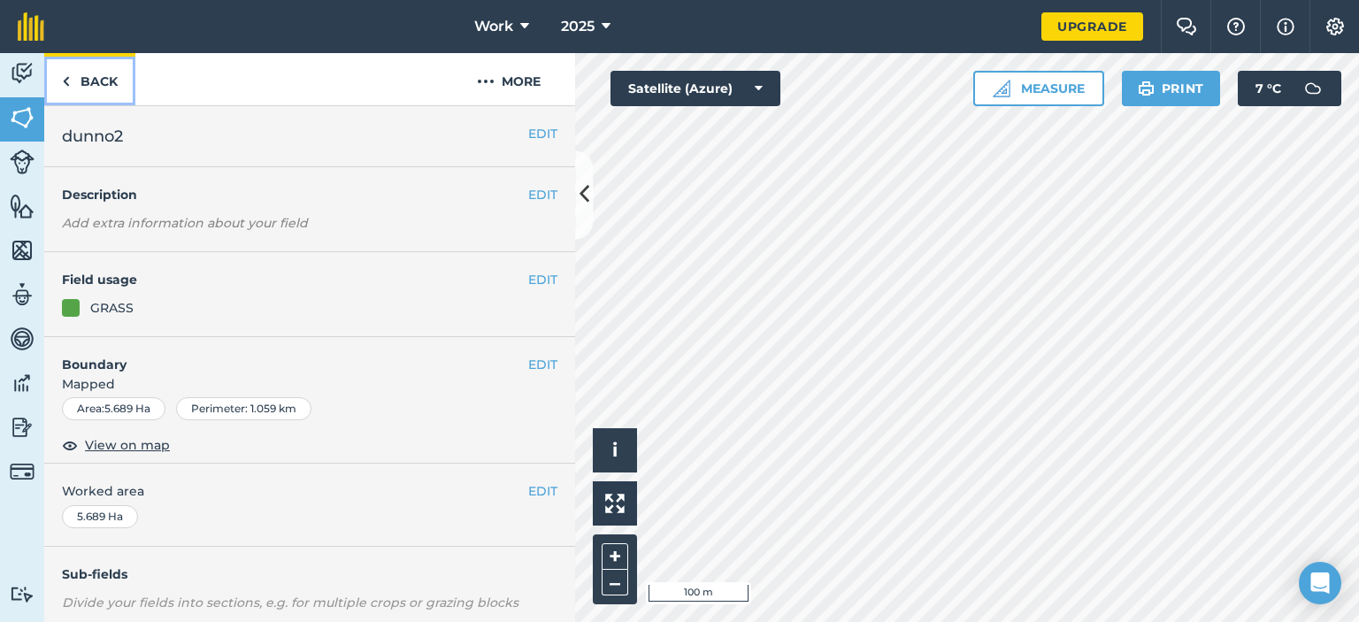
click at [77, 86] on link "Back" at bounding box center [89, 79] width 91 height 52
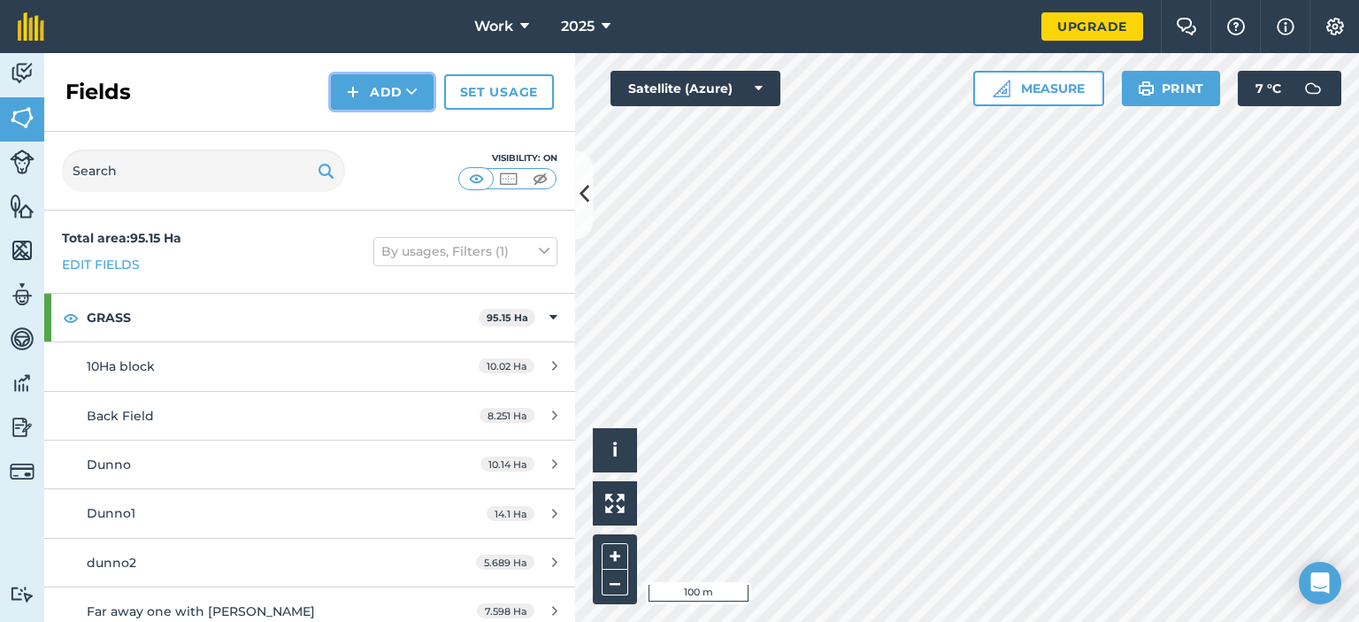
click at [364, 88] on button "Add" at bounding box center [382, 91] width 103 height 35
click at [382, 126] on link "Draw" at bounding box center [381, 131] width 97 height 39
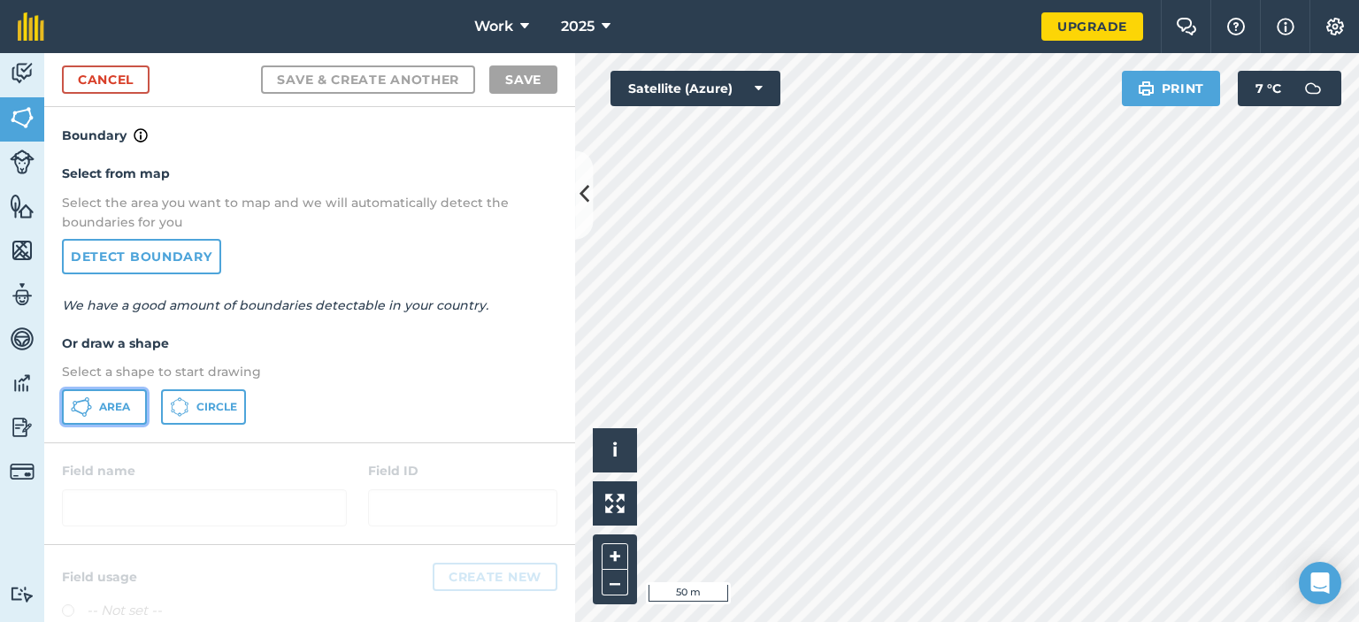
click at [96, 407] on button "Area" at bounding box center [104, 406] width 85 height 35
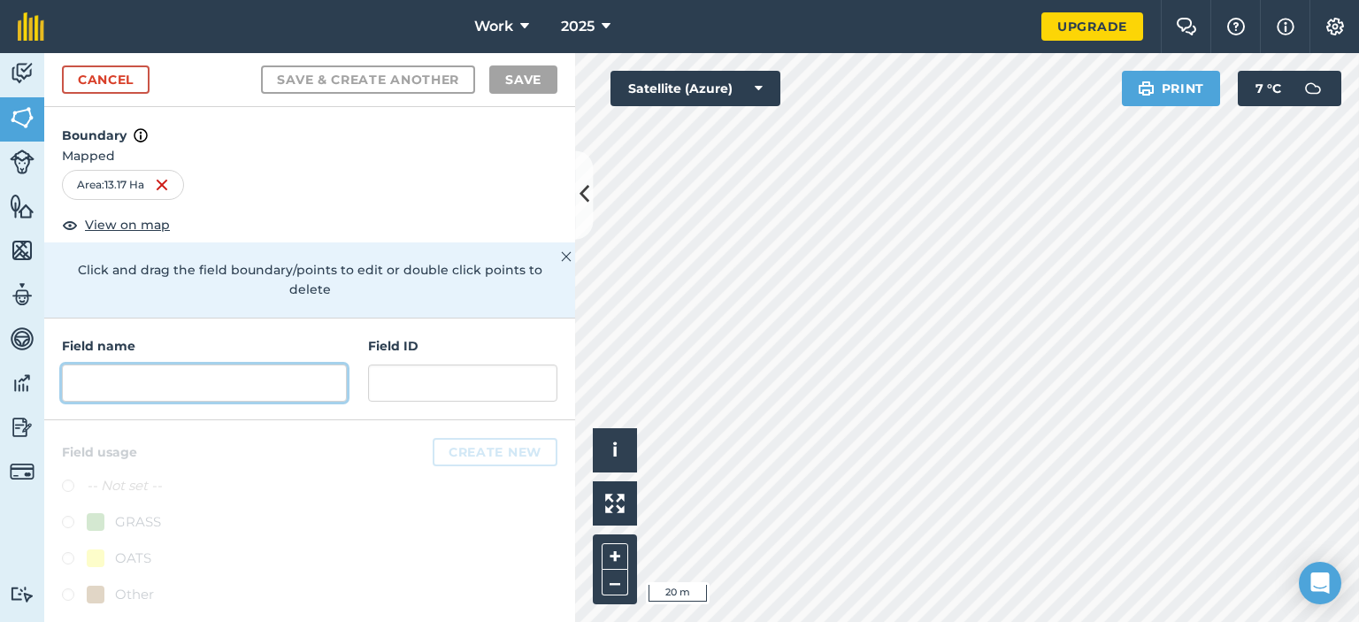
click at [243, 374] on input "text" at bounding box center [204, 382] width 285 height 37
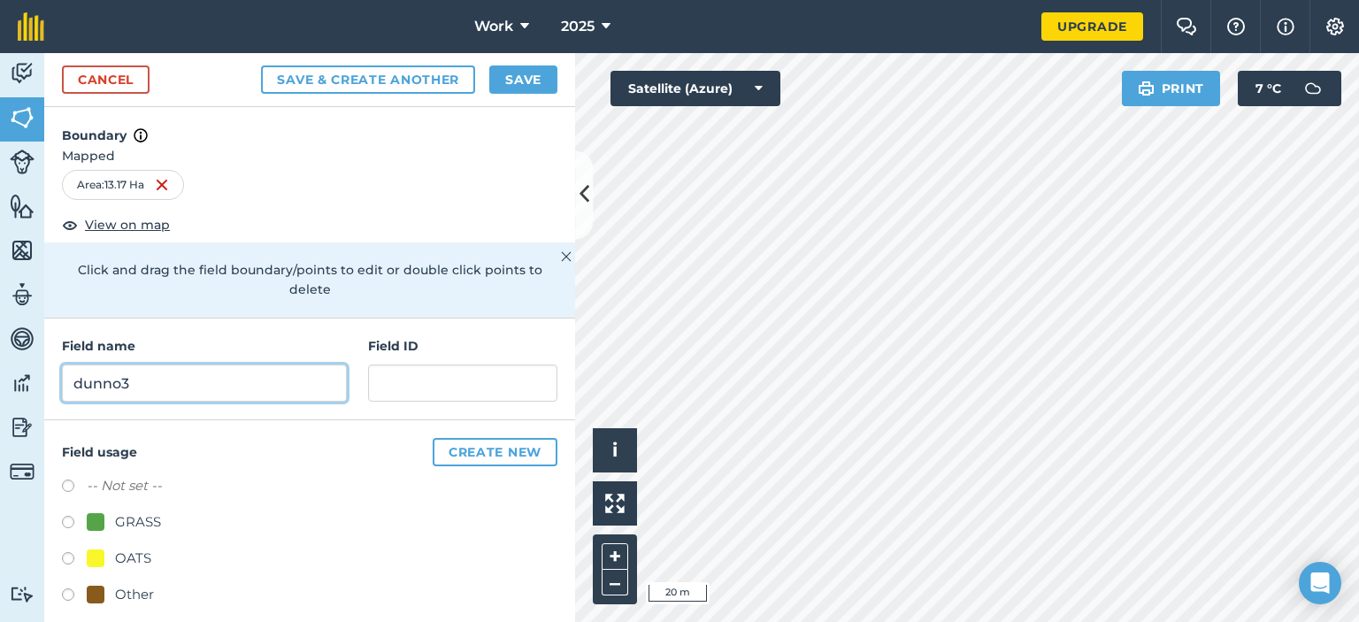
type input "dunno3"
click at [71, 516] on label at bounding box center [74, 525] width 25 height 18
radio input "true"
click at [522, 67] on button "Save" at bounding box center [523, 79] width 68 height 28
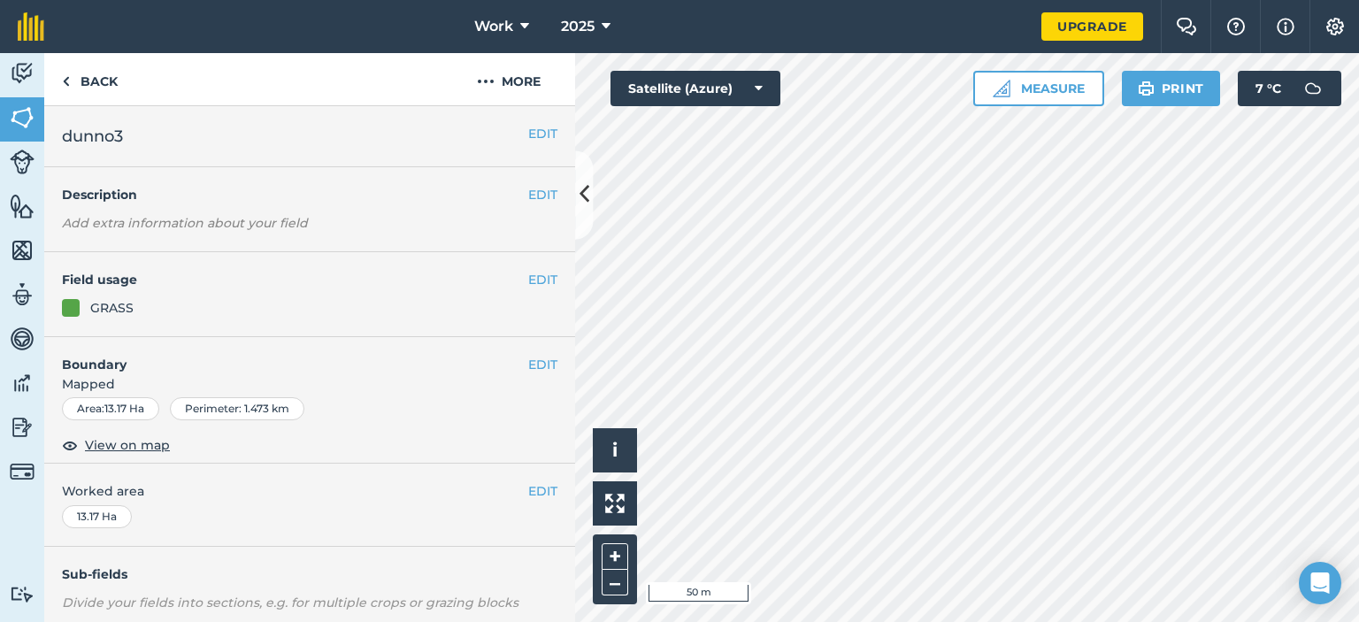
click at [970, 621] on html "Work 2025 Upgrade Farm Chat Help Info Settings Map printing is not available on…" at bounding box center [679, 311] width 1359 height 622
click at [74, 76] on link "Back" at bounding box center [89, 79] width 91 height 52
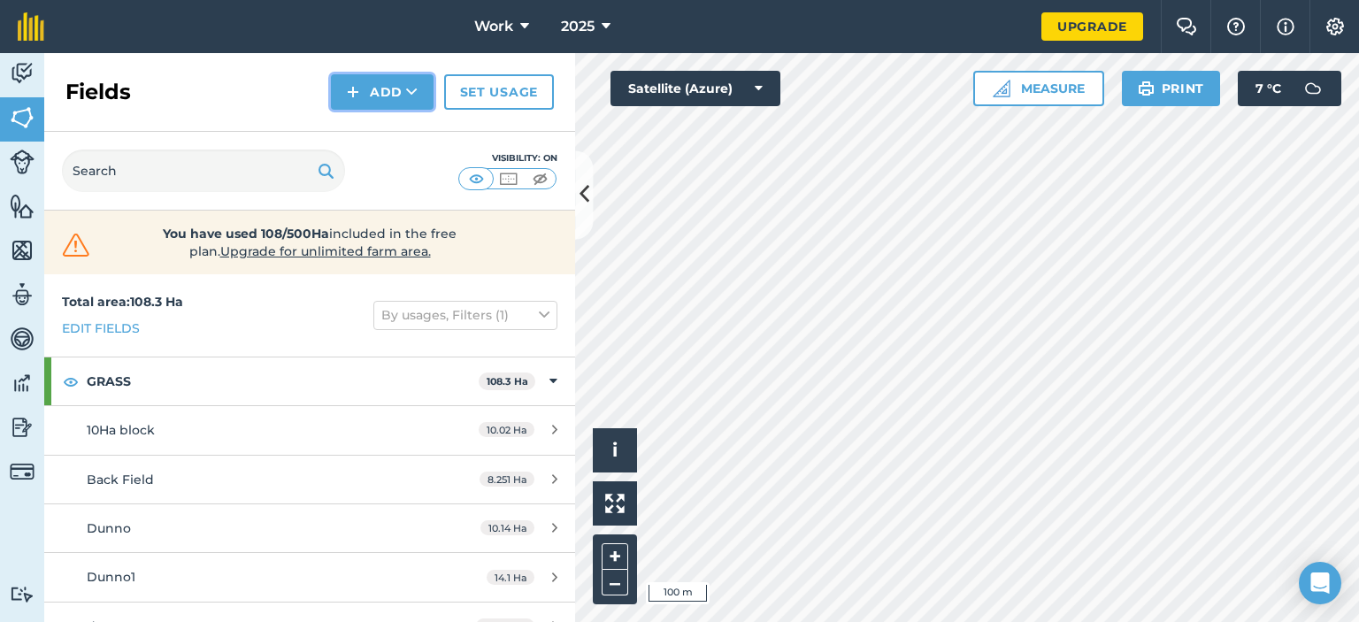
click at [393, 91] on button "Add" at bounding box center [382, 91] width 103 height 35
click at [394, 127] on link "Draw" at bounding box center [381, 131] width 97 height 39
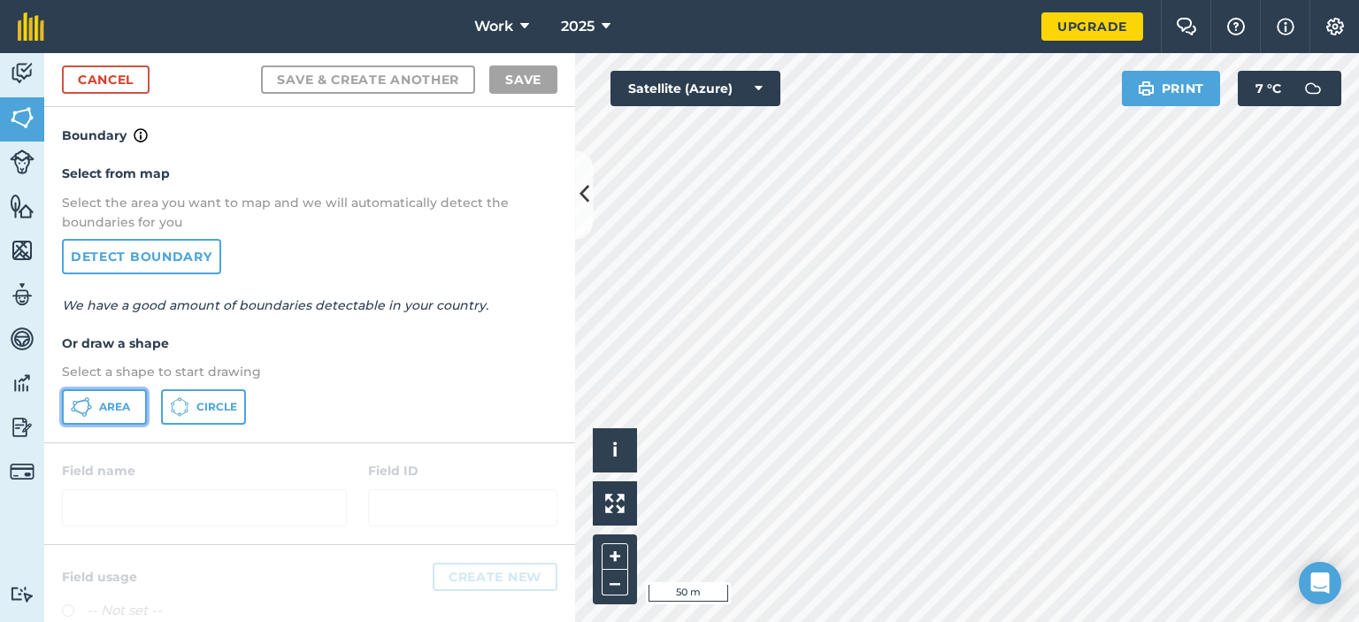
click at [64, 393] on button "Area" at bounding box center [104, 406] width 85 height 35
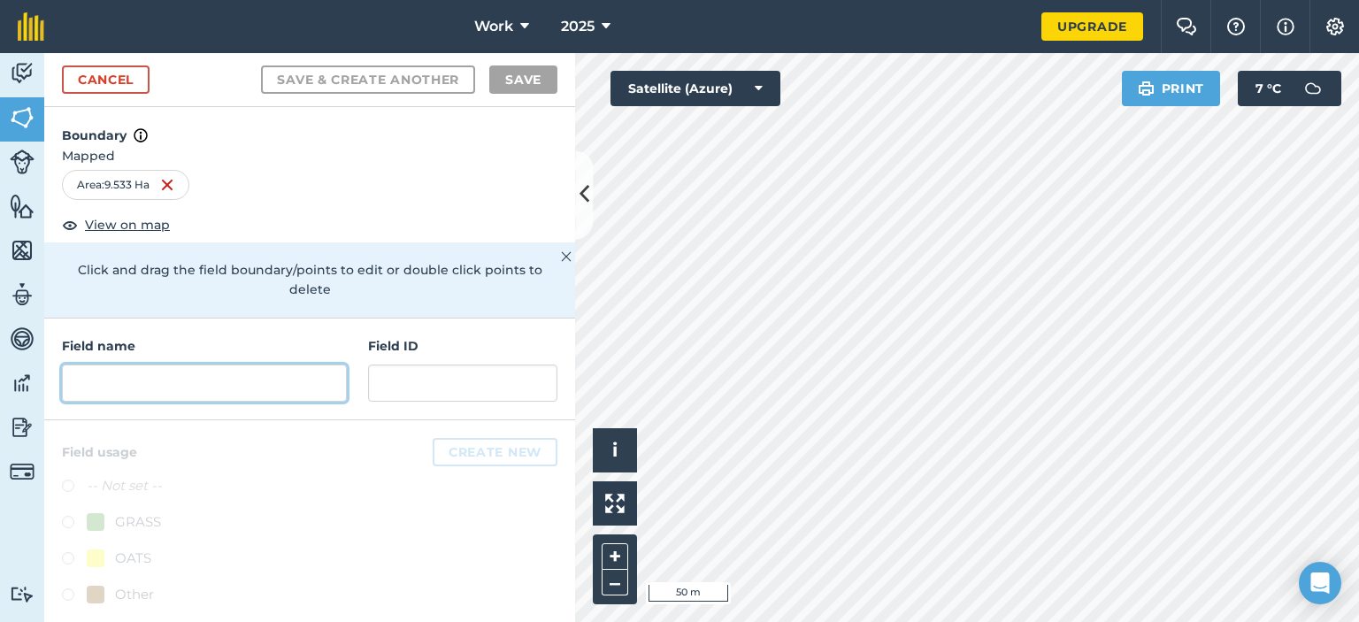
click at [149, 392] on input "text" at bounding box center [204, 382] width 285 height 37
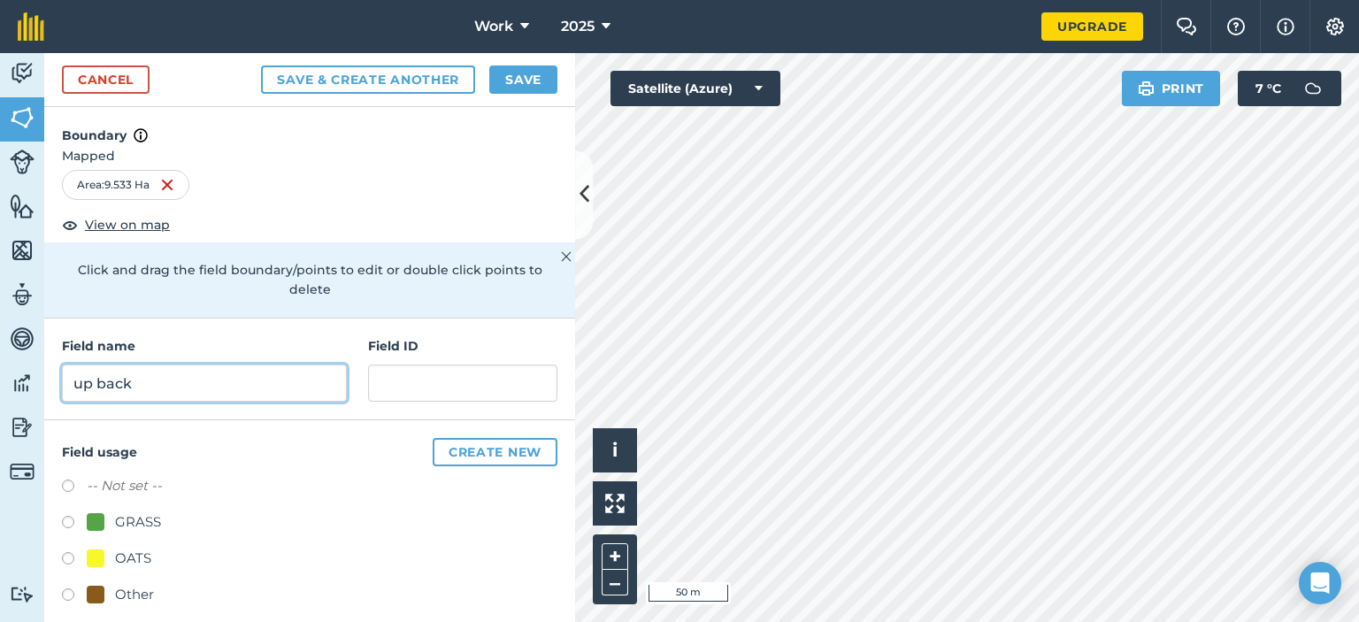
type input "up back"
click at [75, 519] on label at bounding box center [74, 525] width 25 height 18
radio input "true"
click at [503, 77] on button "Save" at bounding box center [523, 79] width 68 height 28
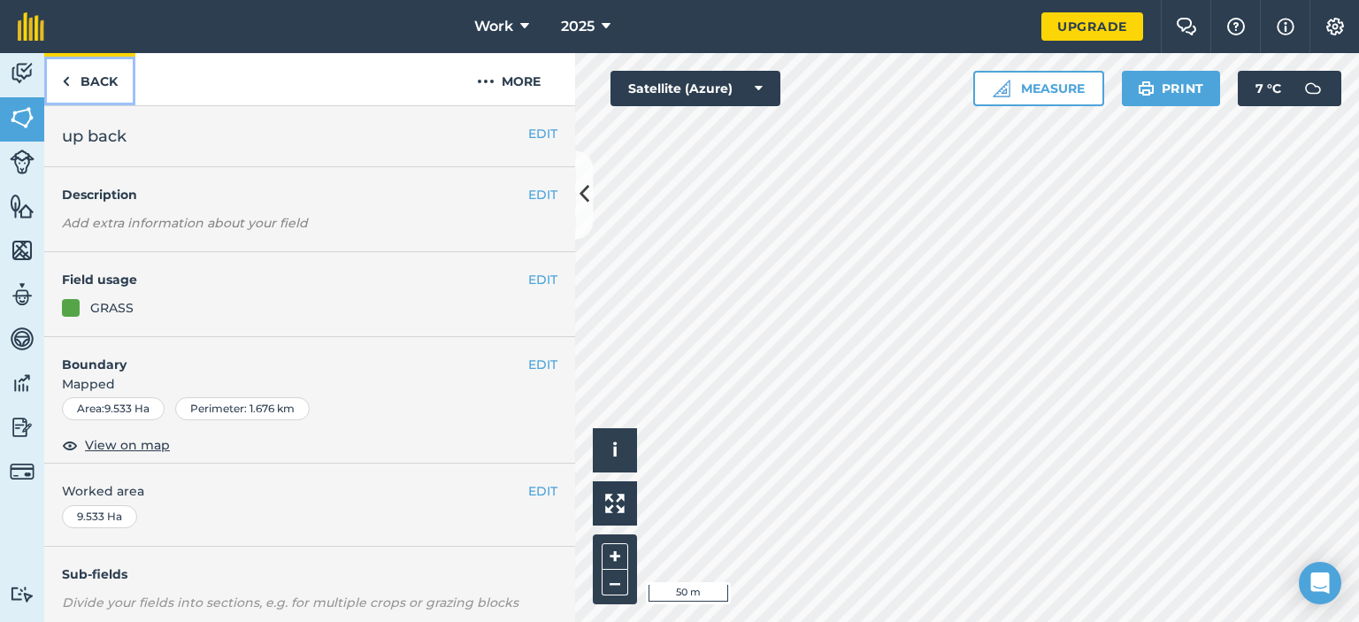
click at [65, 87] on img at bounding box center [66, 81] width 8 height 21
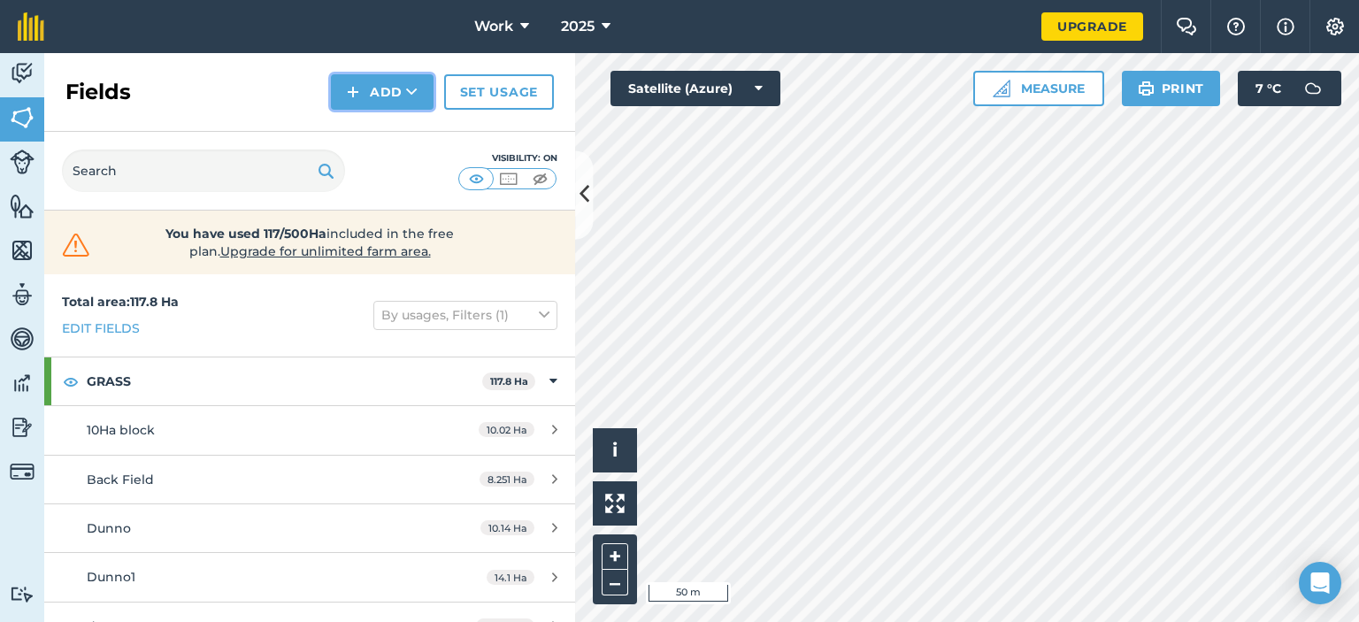
click at [390, 90] on button "Add" at bounding box center [382, 91] width 103 height 35
click at [364, 126] on link "Draw" at bounding box center [381, 131] width 97 height 39
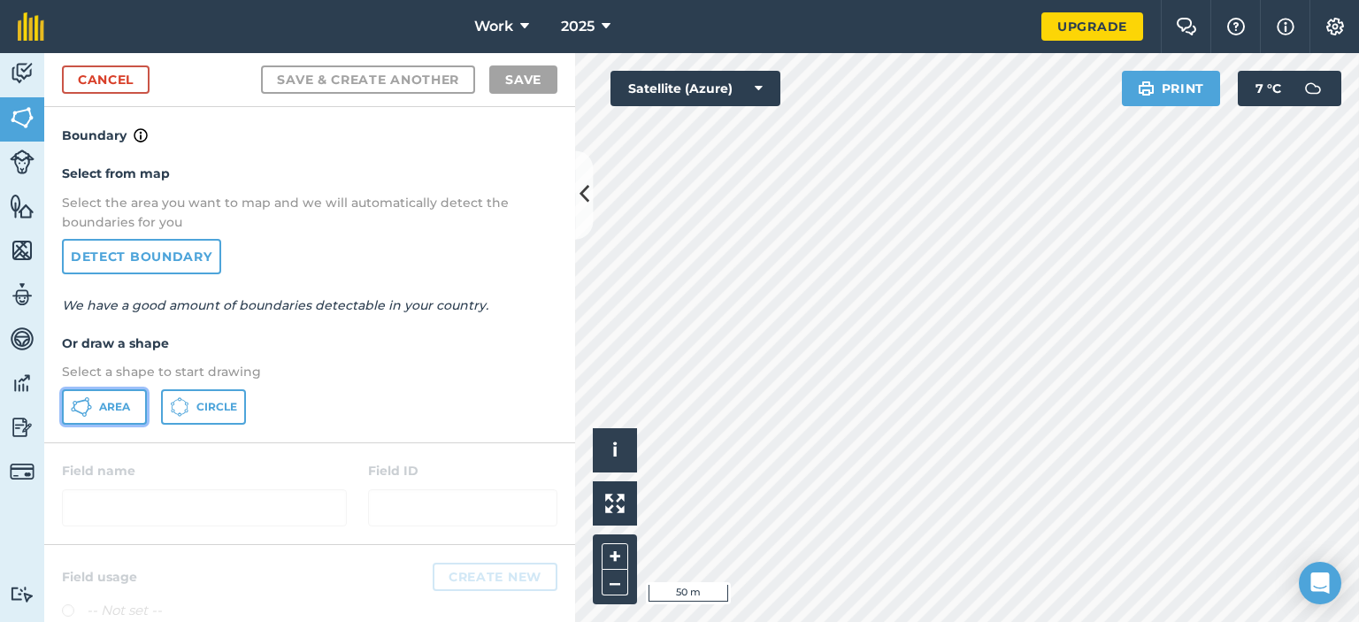
click at [103, 412] on span "Area" at bounding box center [114, 407] width 31 height 14
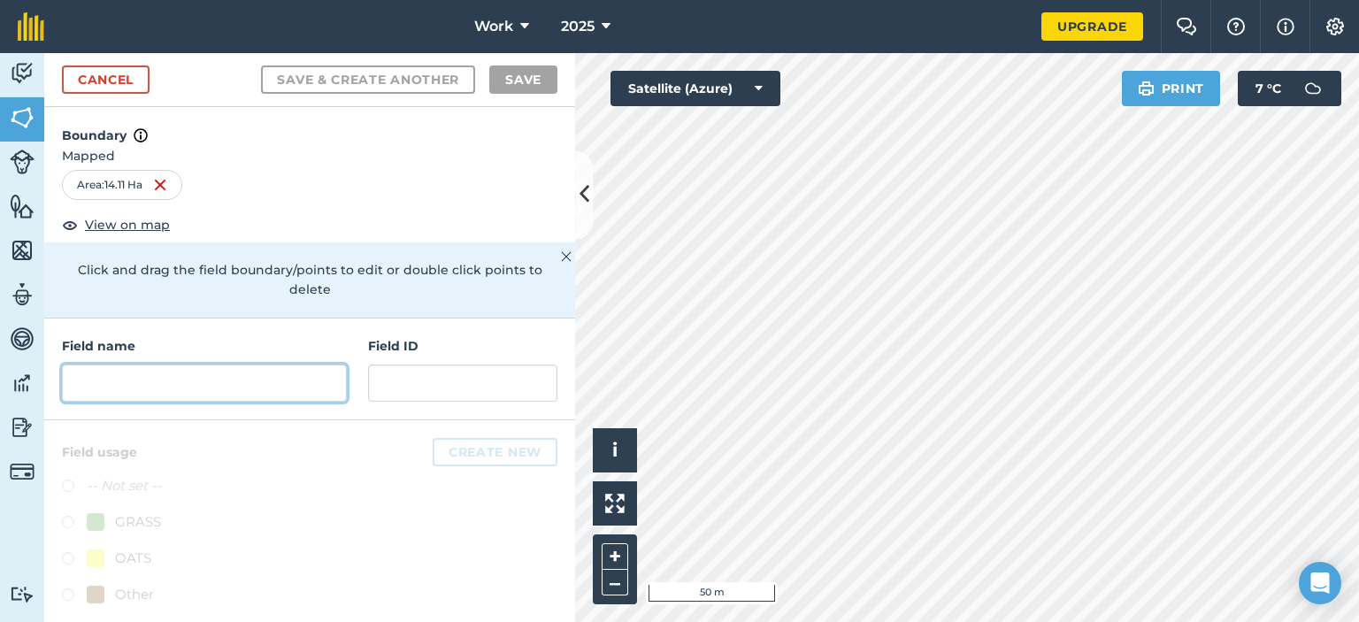
click at [172, 395] on input "text" at bounding box center [204, 382] width 285 height 37
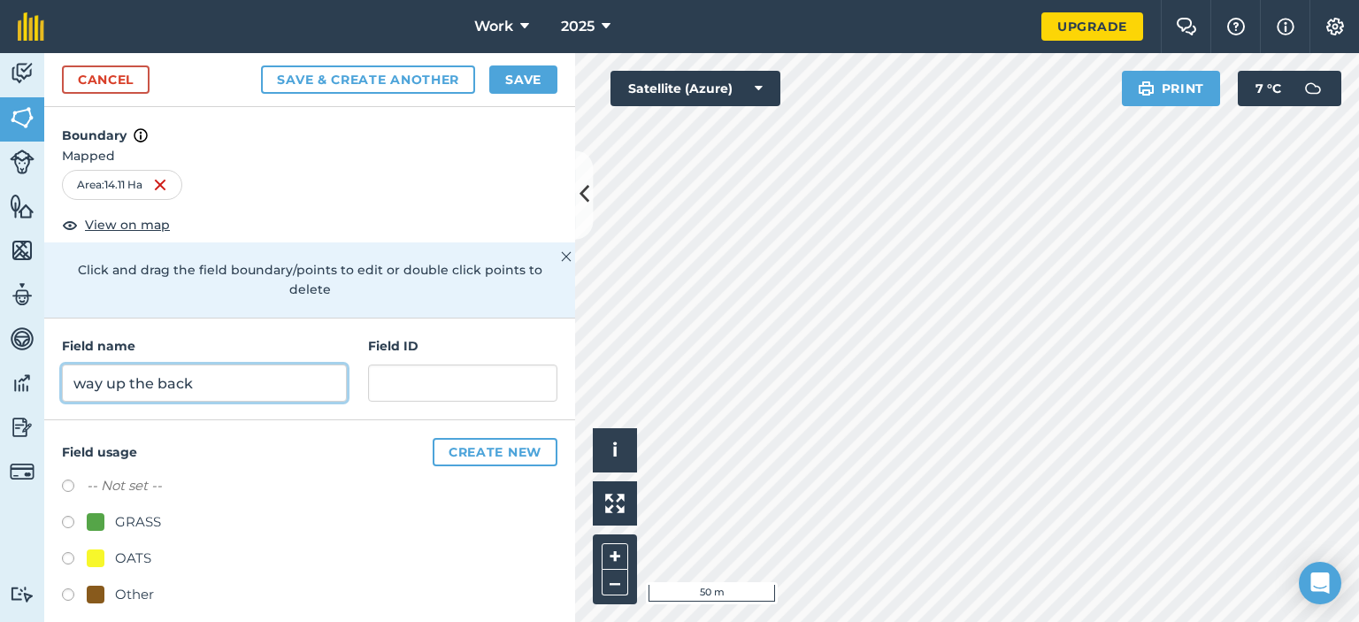
type input "way up the back"
click at [64, 523] on label at bounding box center [74, 525] width 25 height 18
radio input "true"
click at [519, 76] on button "Save" at bounding box center [523, 79] width 68 height 28
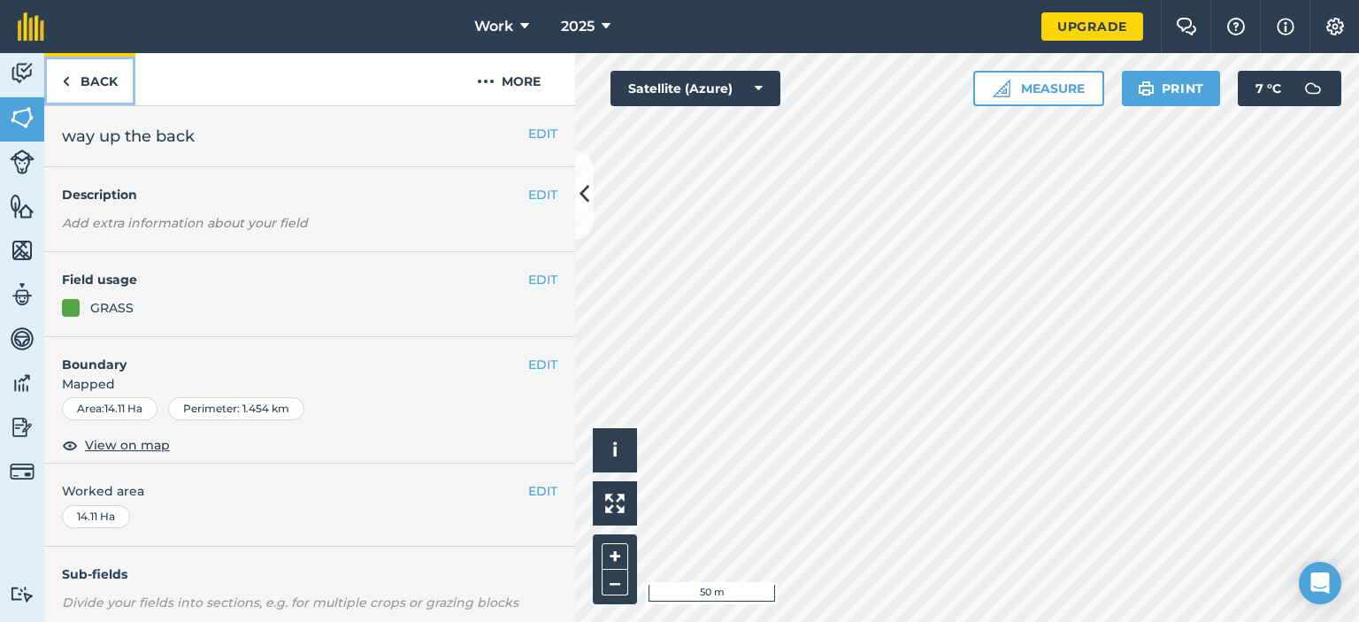
click at [67, 82] on img at bounding box center [66, 81] width 8 height 21
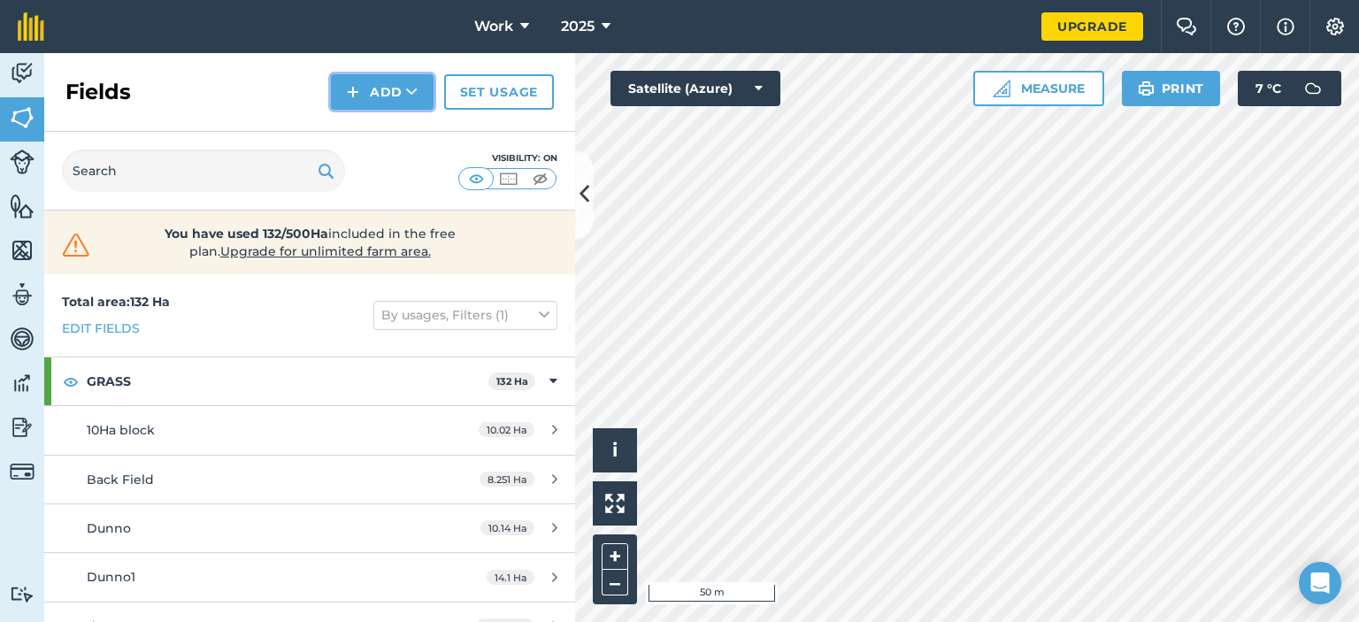
click at [372, 87] on button "Add" at bounding box center [382, 91] width 103 height 35
click at [372, 134] on link "Draw" at bounding box center [381, 131] width 97 height 39
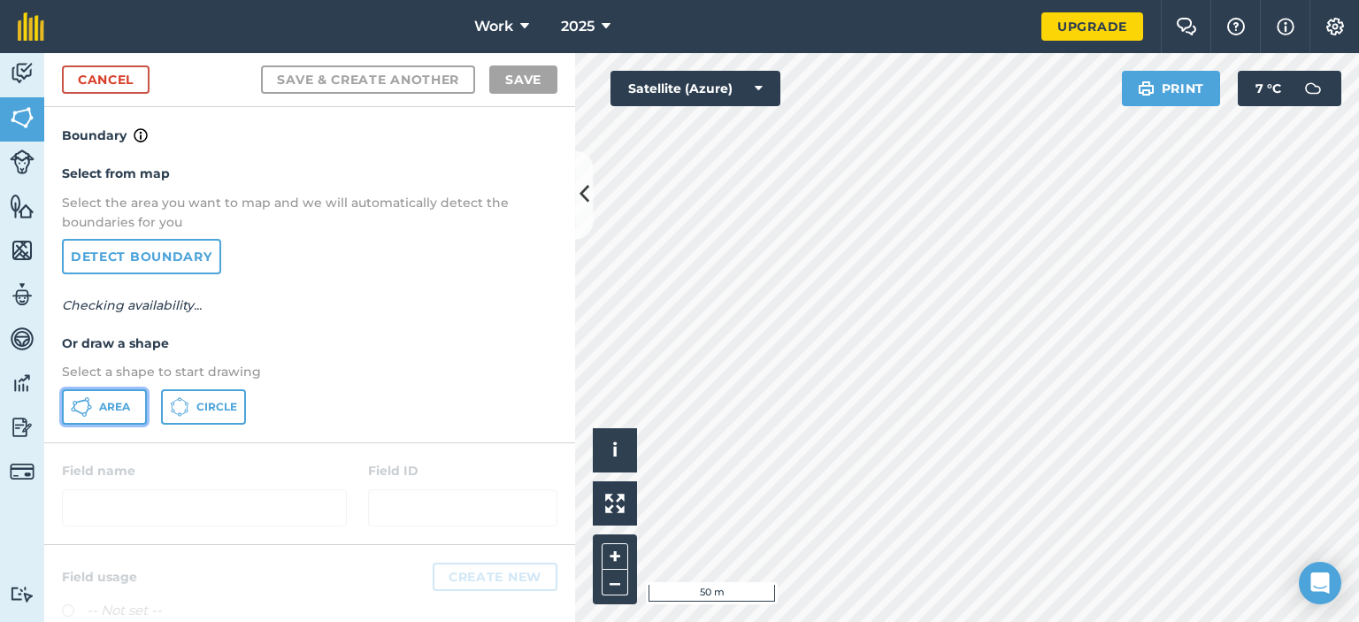
click at [113, 395] on button "Area" at bounding box center [104, 406] width 85 height 35
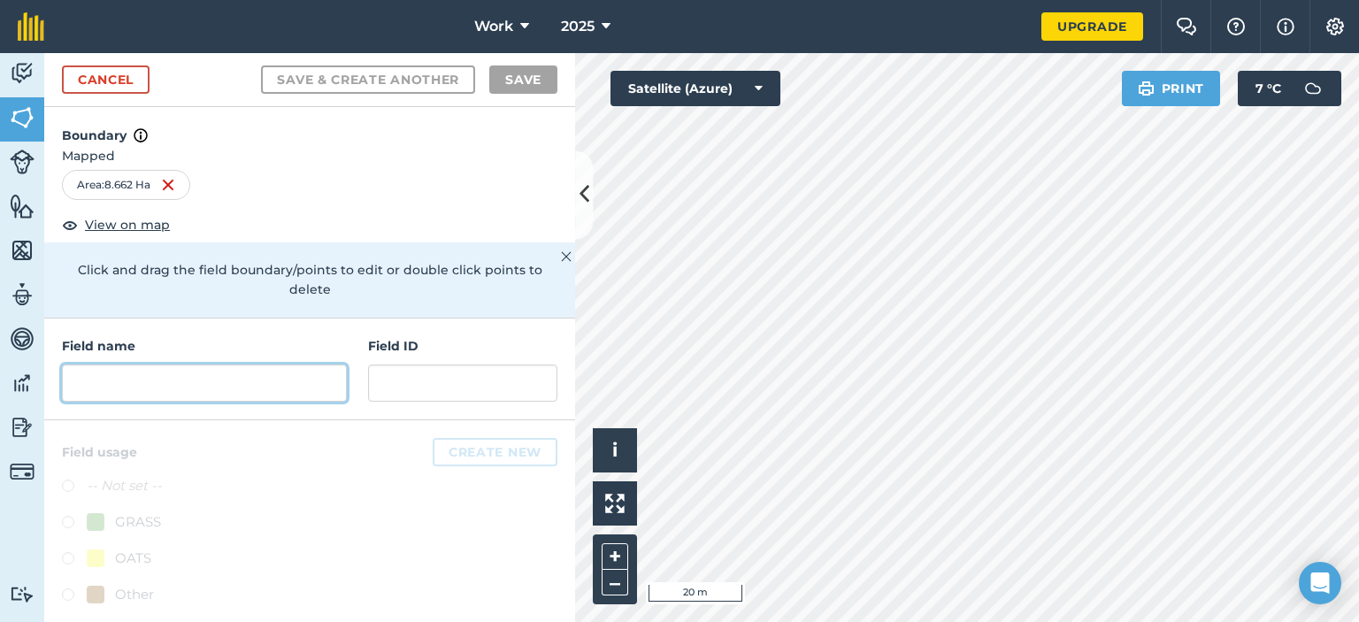
click at [156, 383] on input "text" at bounding box center [204, 382] width 285 height 37
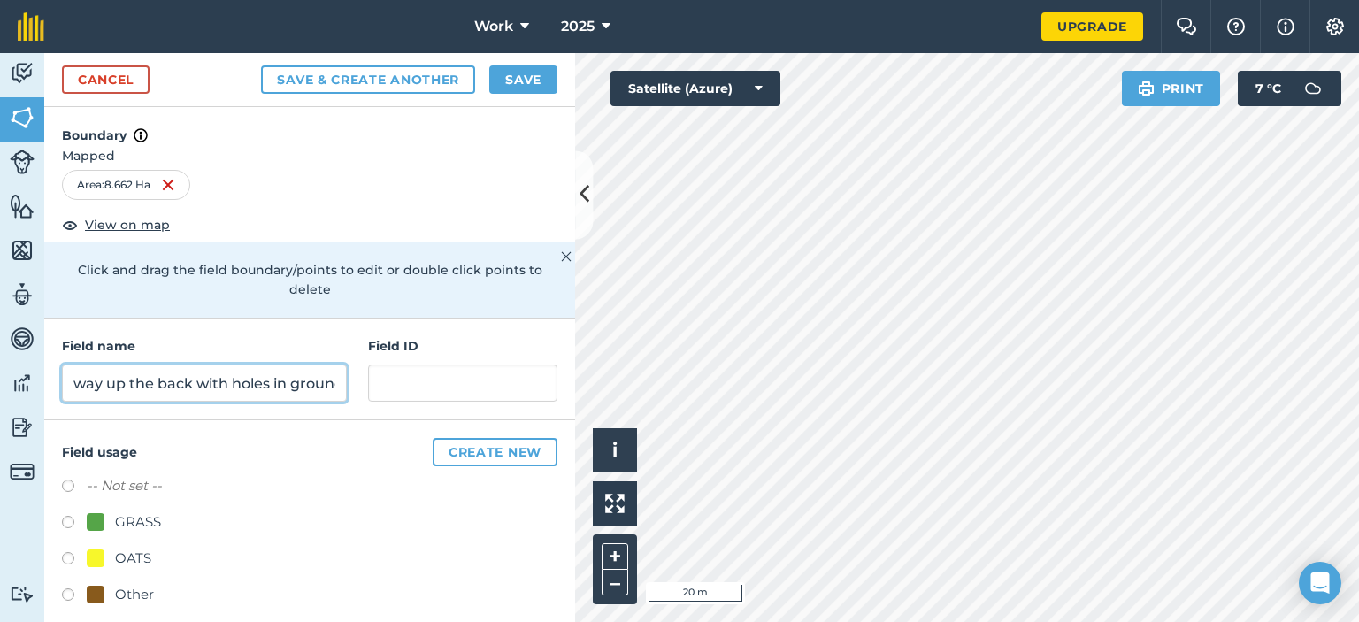
scroll to position [0, 18]
type input "way up the back with holes in ground"
click at [63, 523] on div "Field usage Create new -- Not set -- GRASS OATS Other Other Other" at bounding box center [309, 565] width 531 height 291
click at [66, 523] on label at bounding box center [74, 525] width 25 height 18
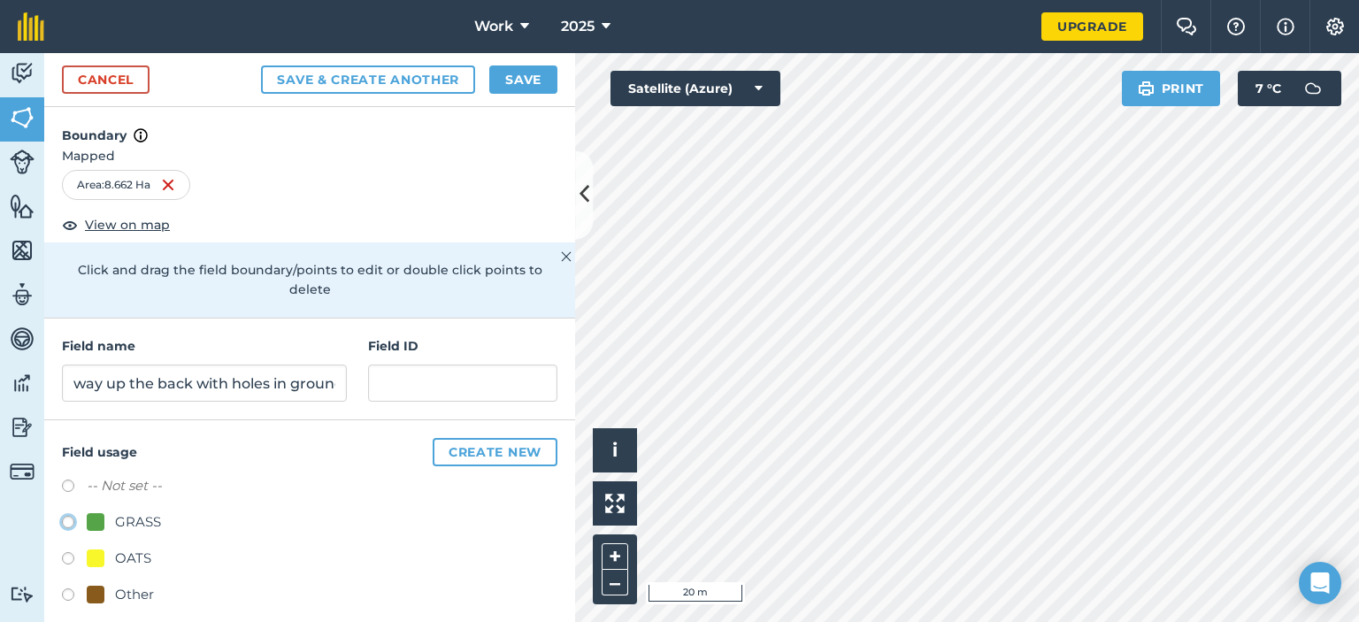
radio input "true"
drag, startPoint x: 269, startPoint y: 385, endPoint x: 230, endPoint y: 394, distance: 39.9
click at [230, 394] on input "way up the back with holes in ground" at bounding box center [204, 382] width 285 height 37
type input "way up the back with drains in ground"
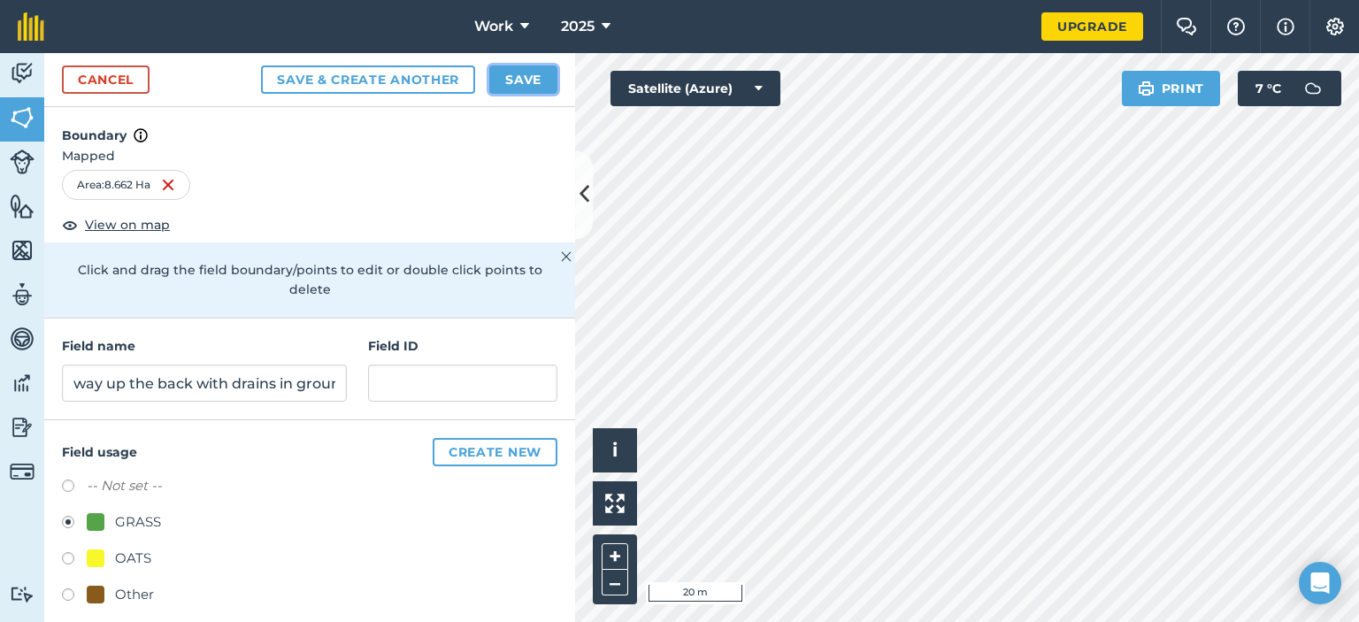
click at [542, 79] on button "Save" at bounding box center [523, 79] width 68 height 28
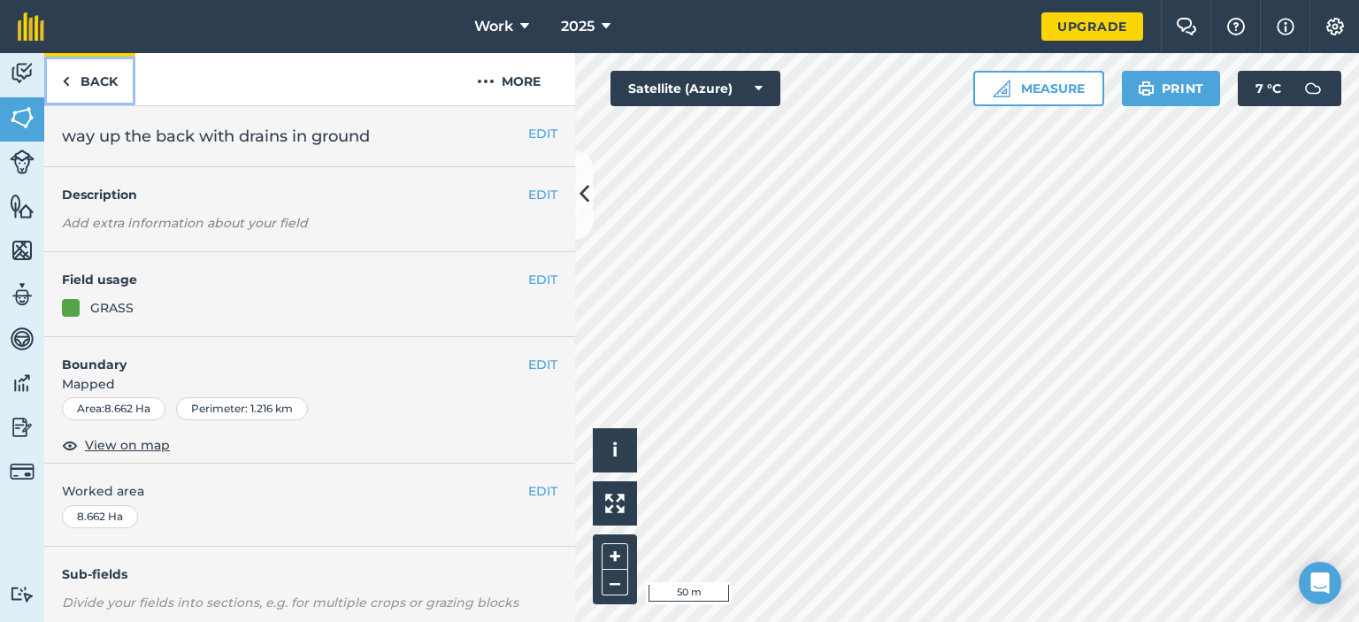
click at [71, 82] on link "Back" at bounding box center [89, 79] width 91 height 52
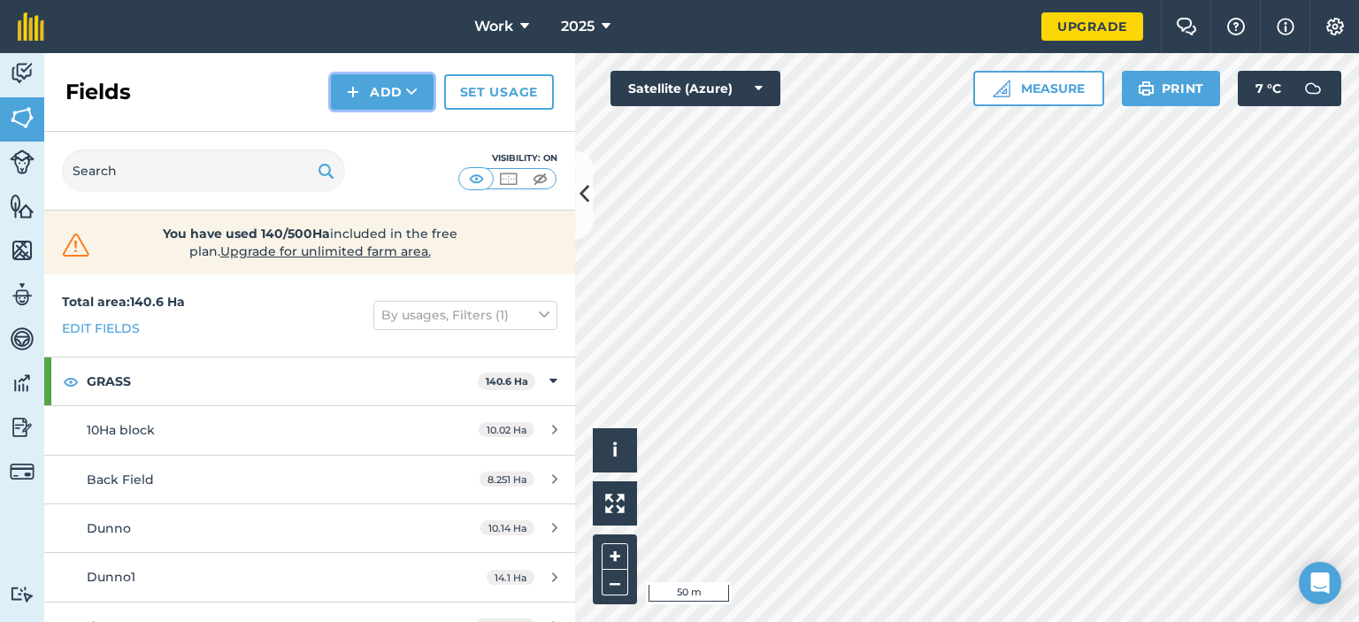
click at [385, 95] on button "Add" at bounding box center [382, 91] width 103 height 35
click at [375, 126] on link "Draw" at bounding box center [381, 131] width 97 height 39
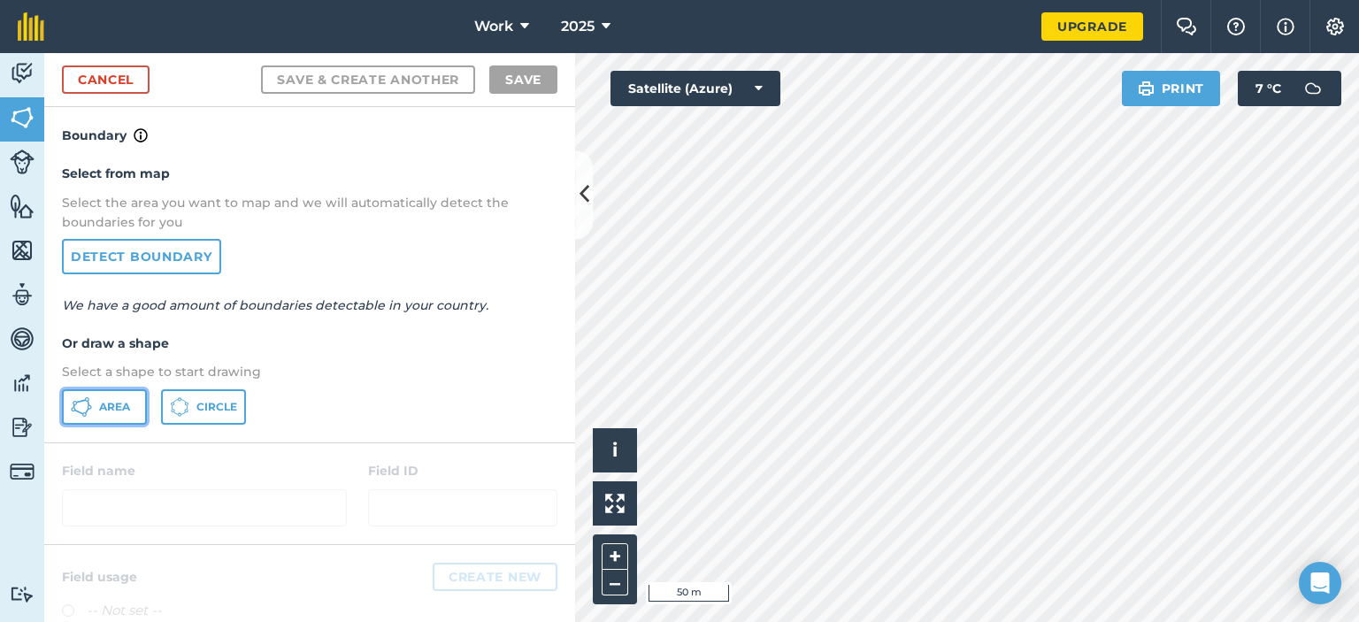
click at [113, 400] on span "Area" at bounding box center [114, 407] width 31 height 14
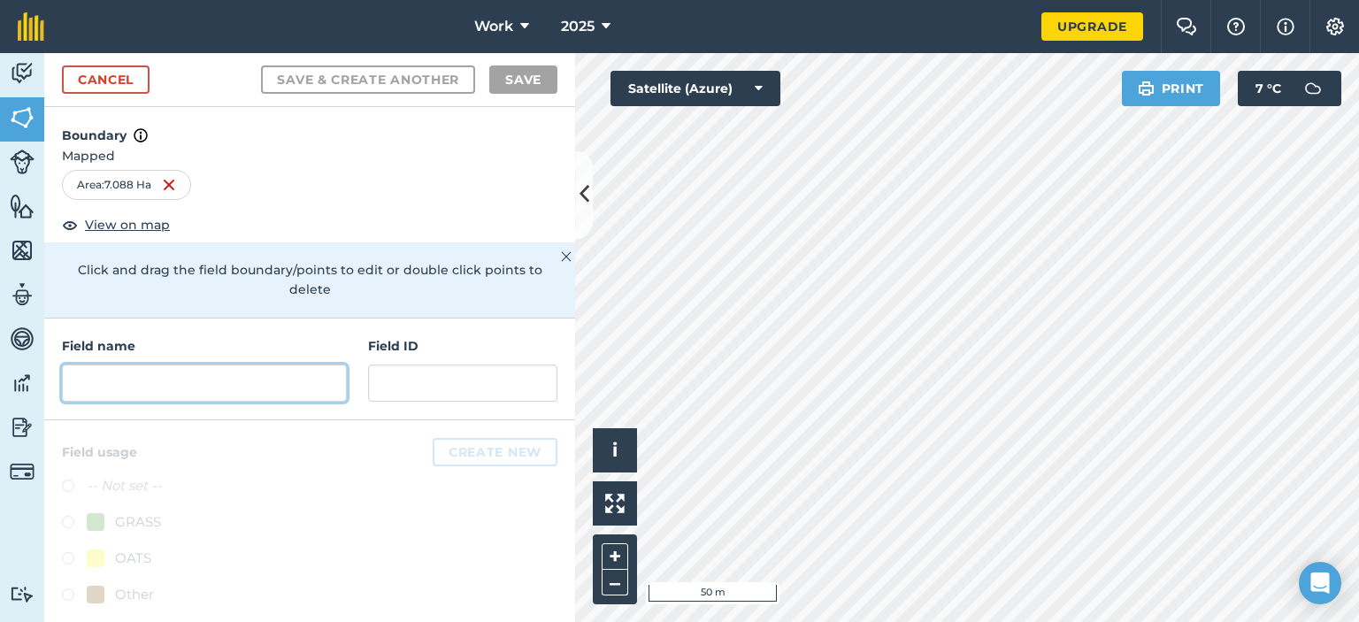
click at [219, 378] on input "text" at bounding box center [204, 382] width 285 height 37
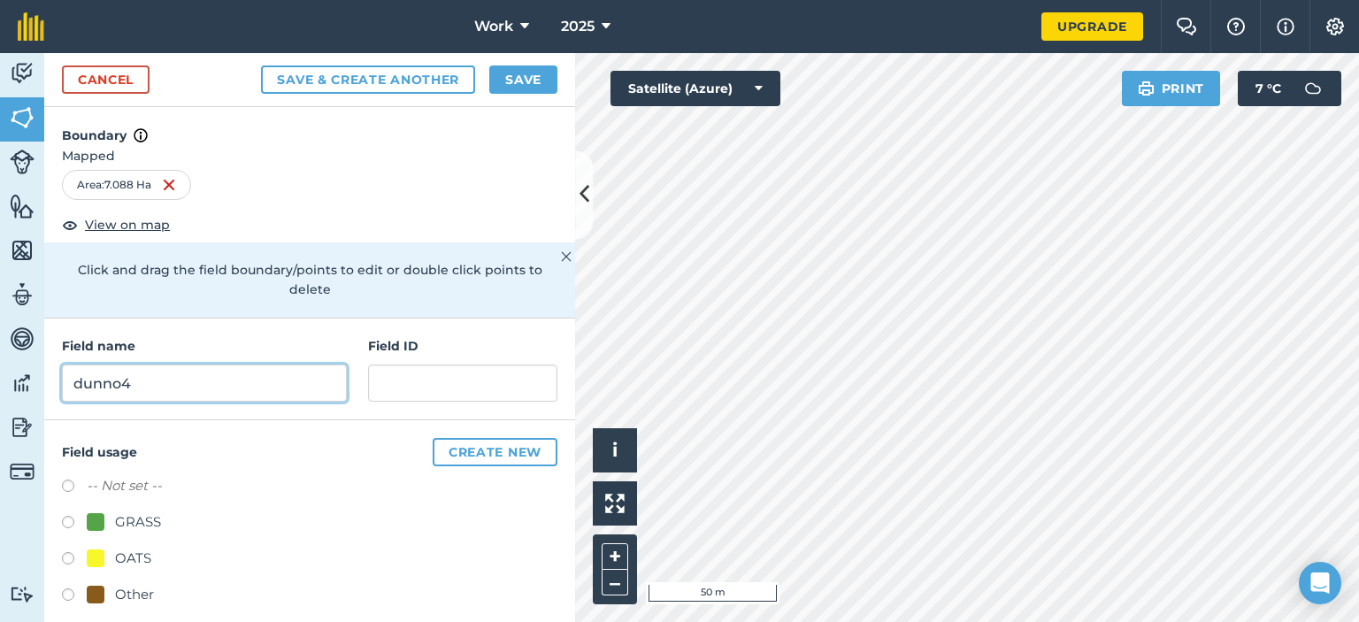
type input "dunno4"
click at [73, 521] on label at bounding box center [74, 525] width 25 height 18
radio input "true"
click at [510, 86] on button "Save" at bounding box center [523, 79] width 68 height 28
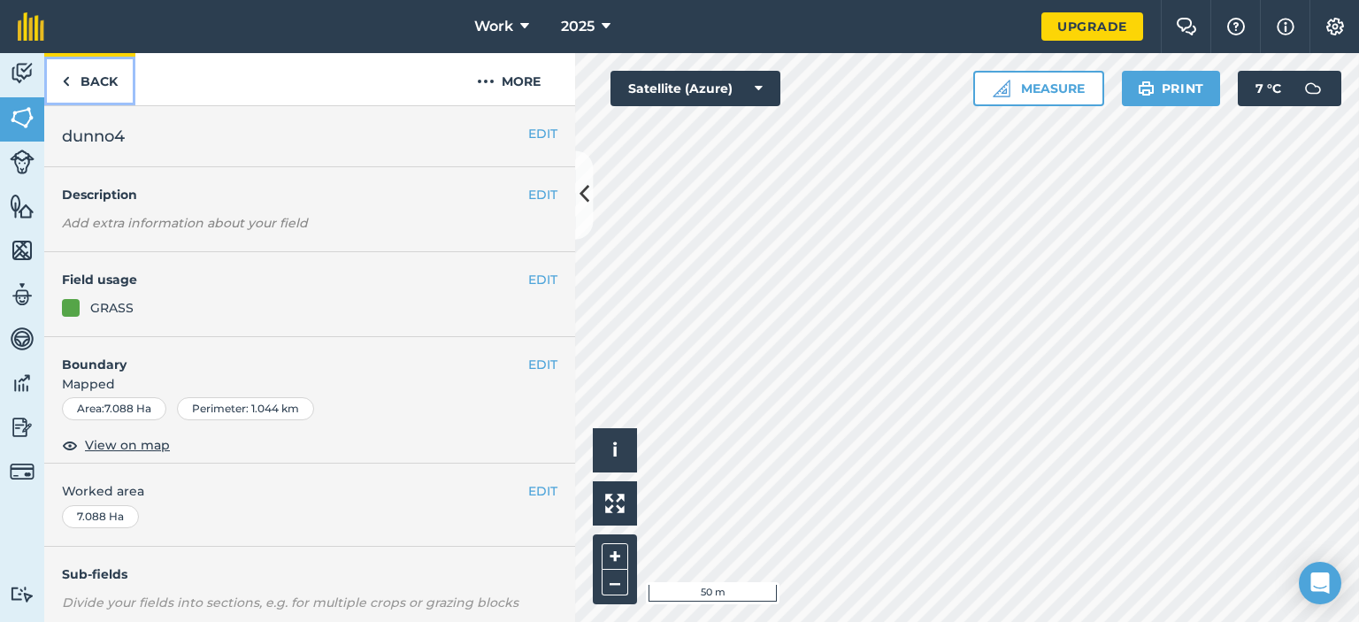
click at [68, 85] on img at bounding box center [66, 81] width 8 height 21
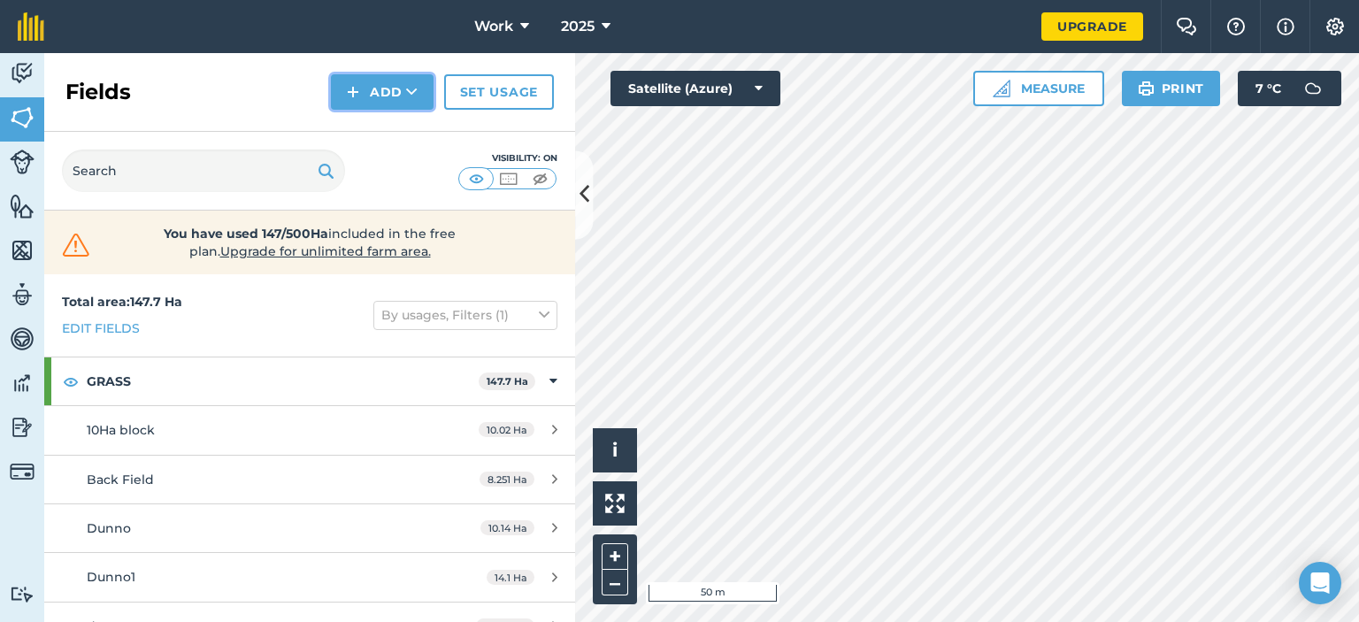
click at [370, 90] on button "Add" at bounding box center [382, 91] width 103 height 35
click at [371, 124] on link "Draw" at bounding box center [381, 131] width 97 height 39
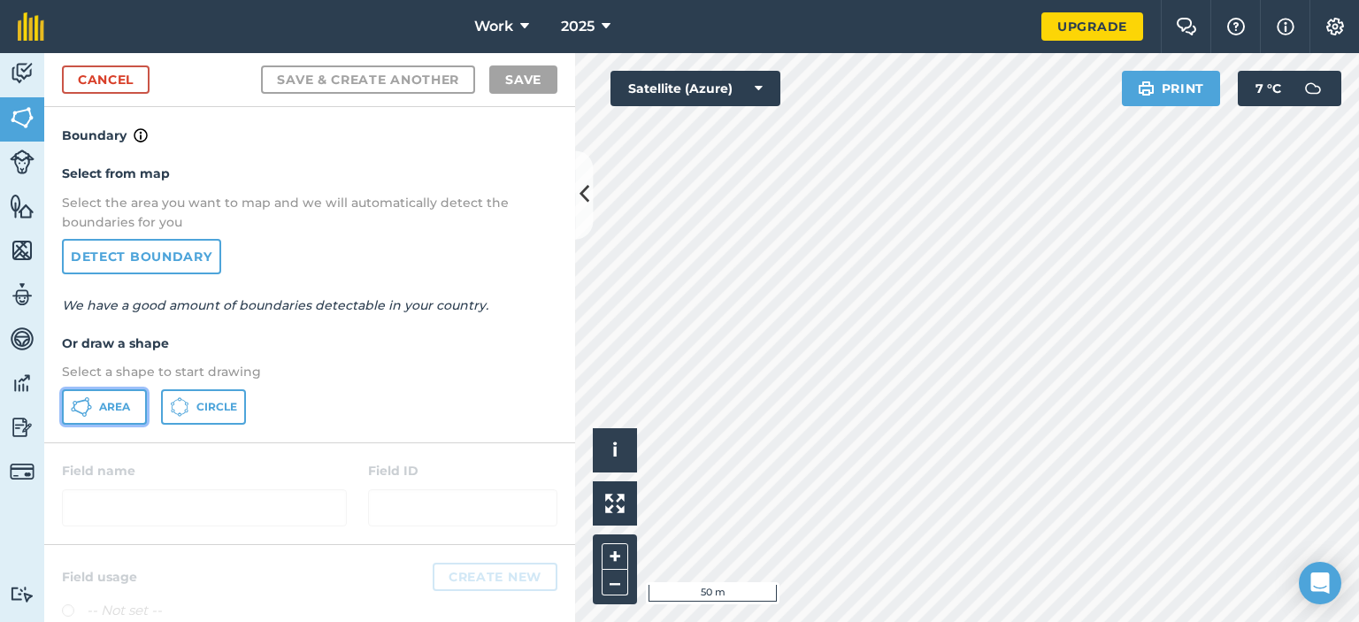
click at [87, 401] on icon at bounding box center [88, 402] width 3 height 5
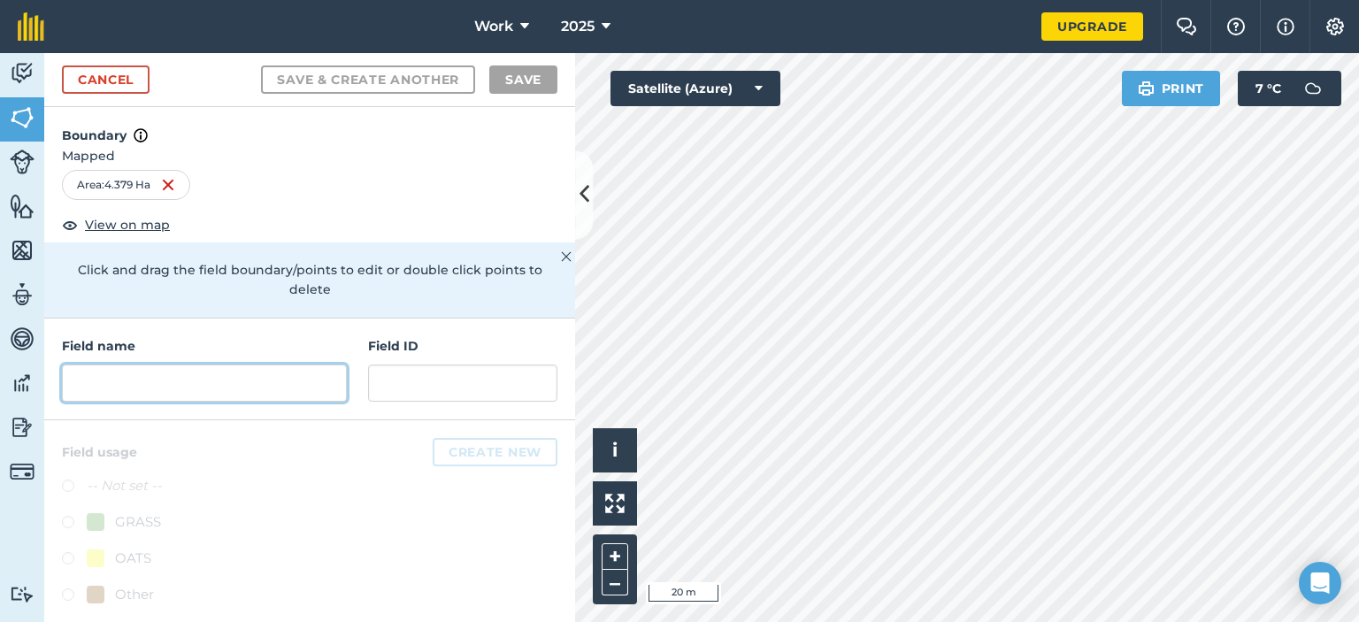
click at [188, 375] on input "text" at bounding box center [204, 382] width 285 height 37
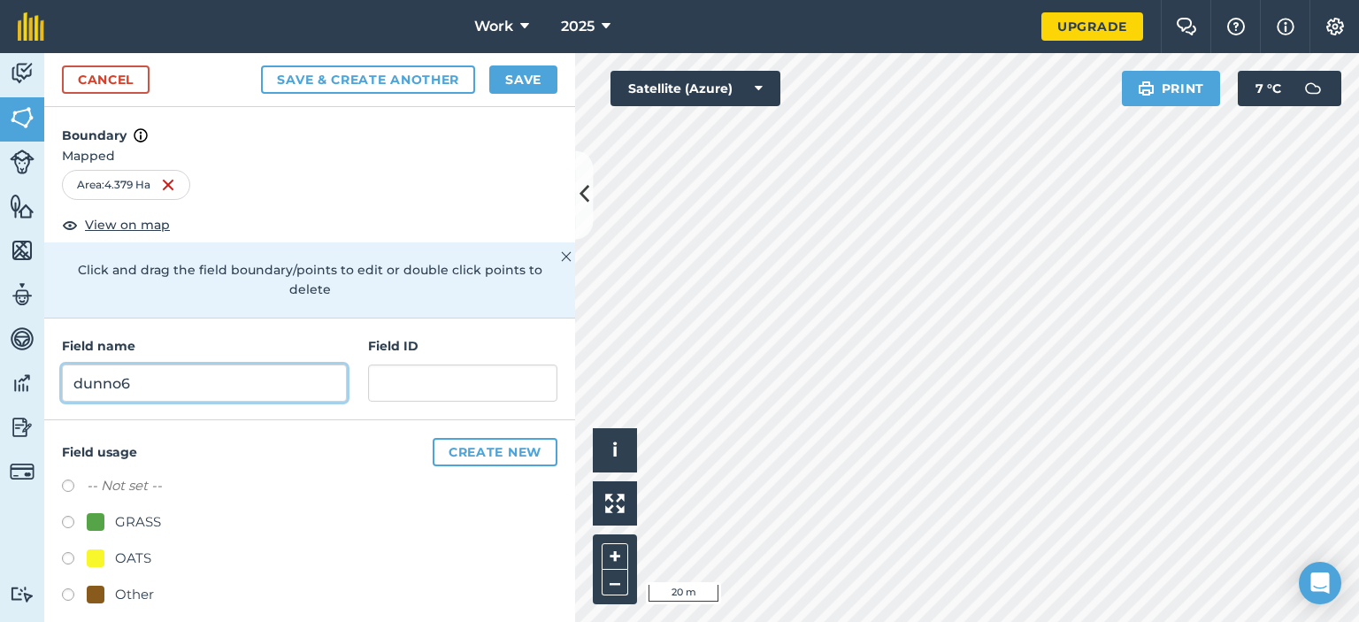
type input "dunno6"
click at [532, 75] on button "Save" at bounding box center [523, 79] width 68 height 28
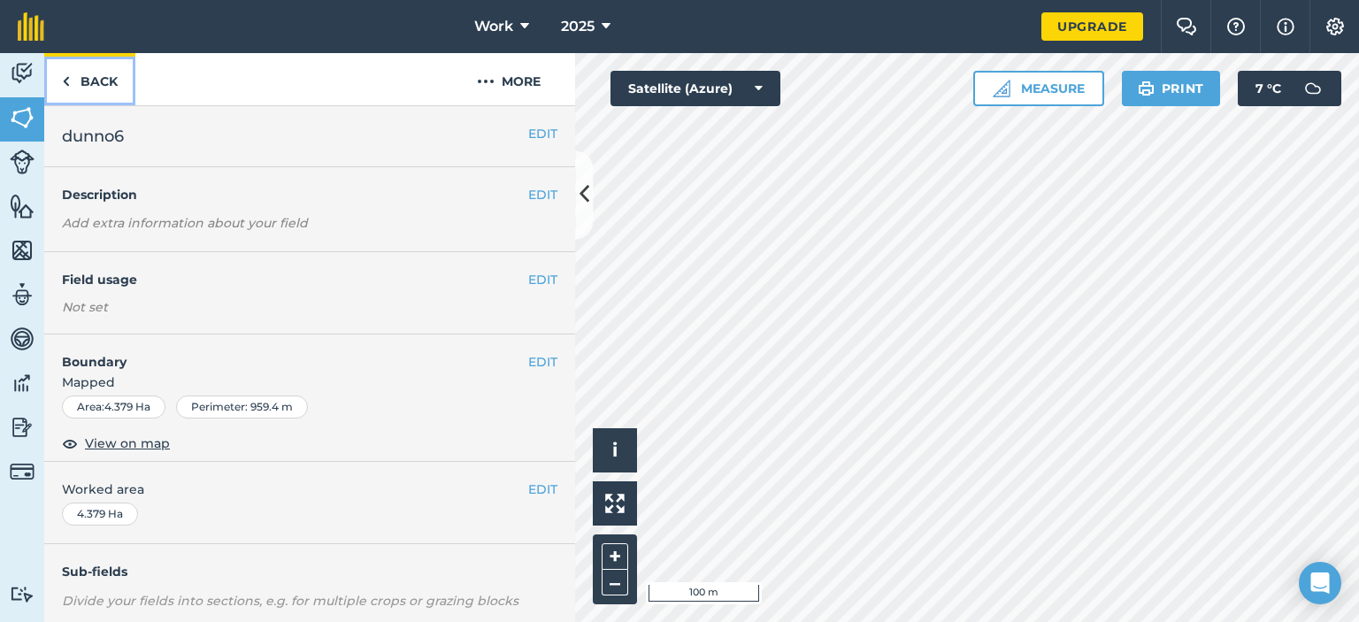
click at [65, 80] on img at bounding box center [66, 81] width 8 height 21
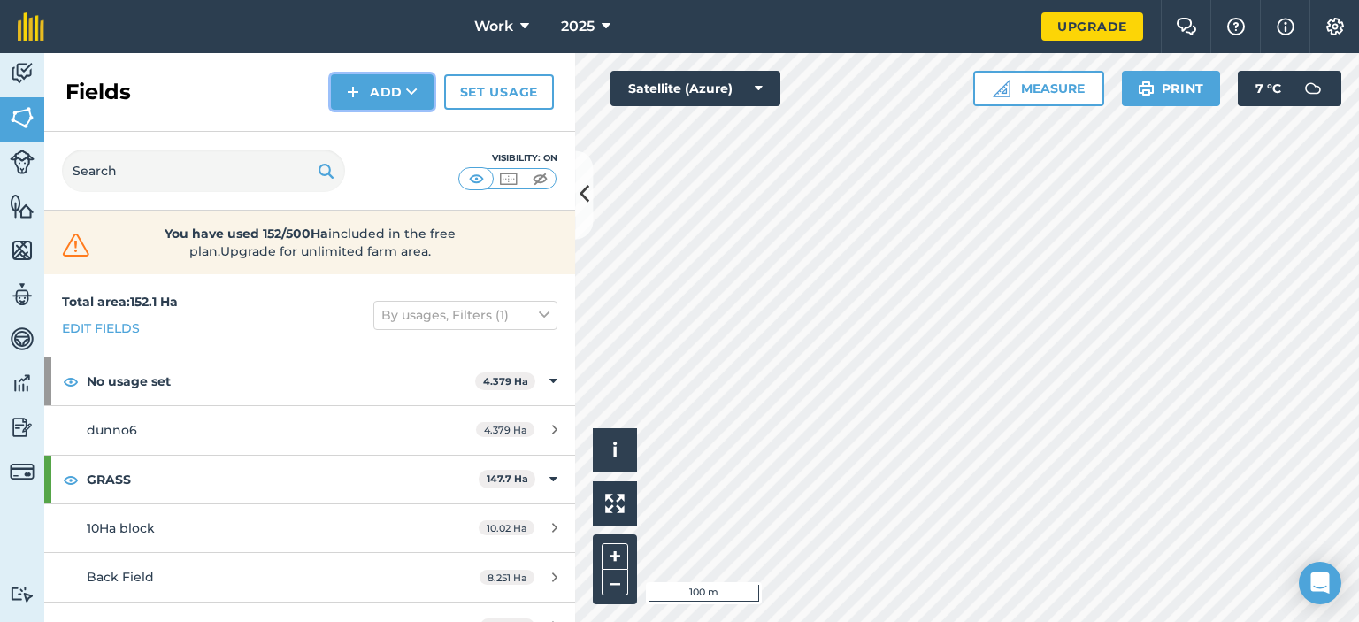
click at [343, 91] on button "Add" at bounding box center [382, 91] width 103 height 35
click at [372, 130] on link "Draw" at bounding box center [381, 131] width 97 height 39
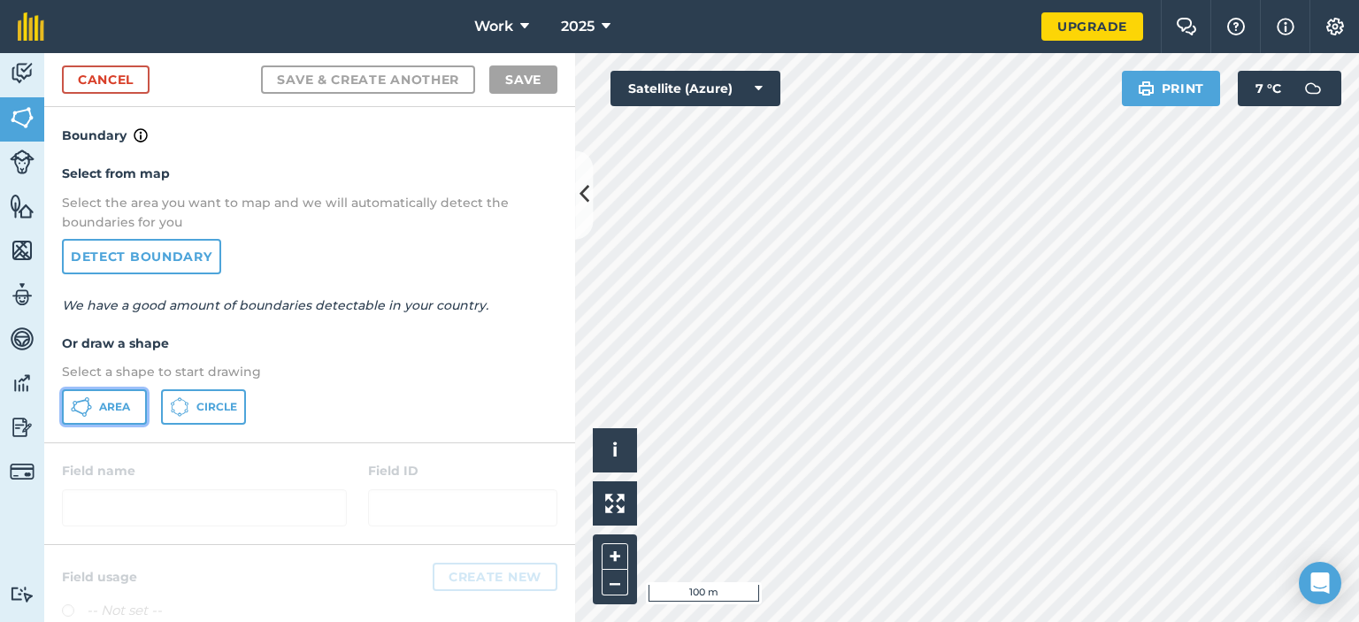
click at [119, 400] on span "Area" at bounding box center [114, 407] width 31 height 14
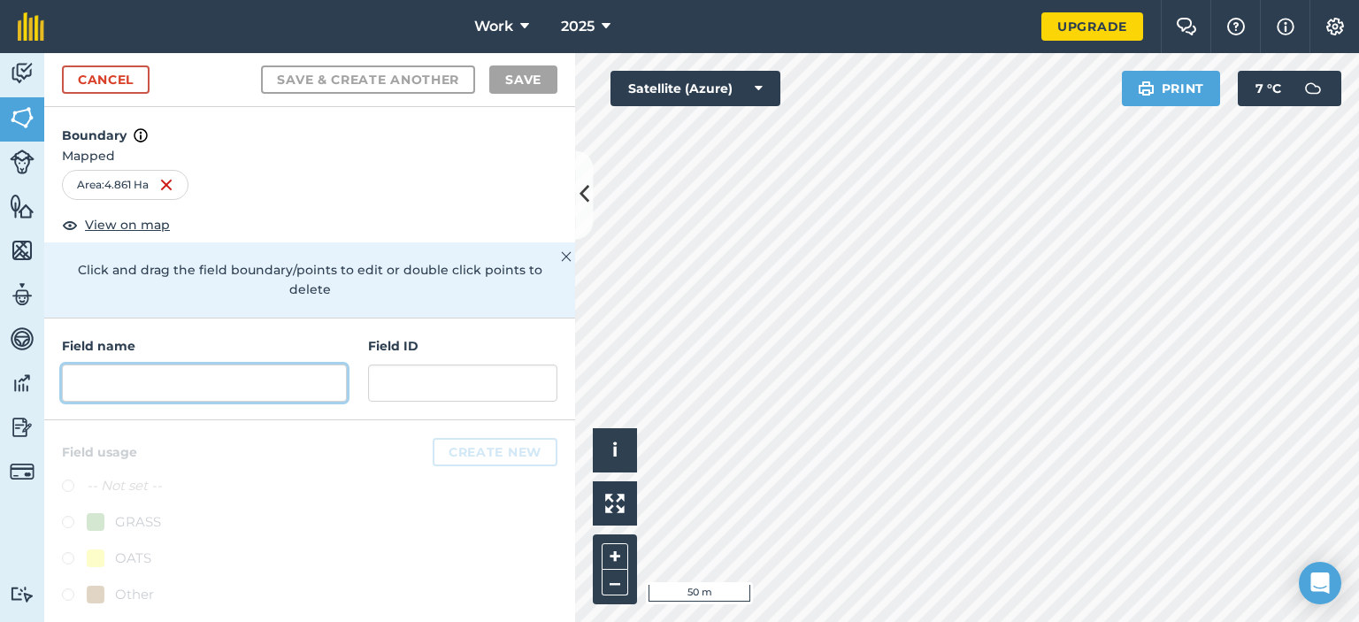
click at [180, 392] on input "text" at bounding box center [204, 382] width 285 height 37
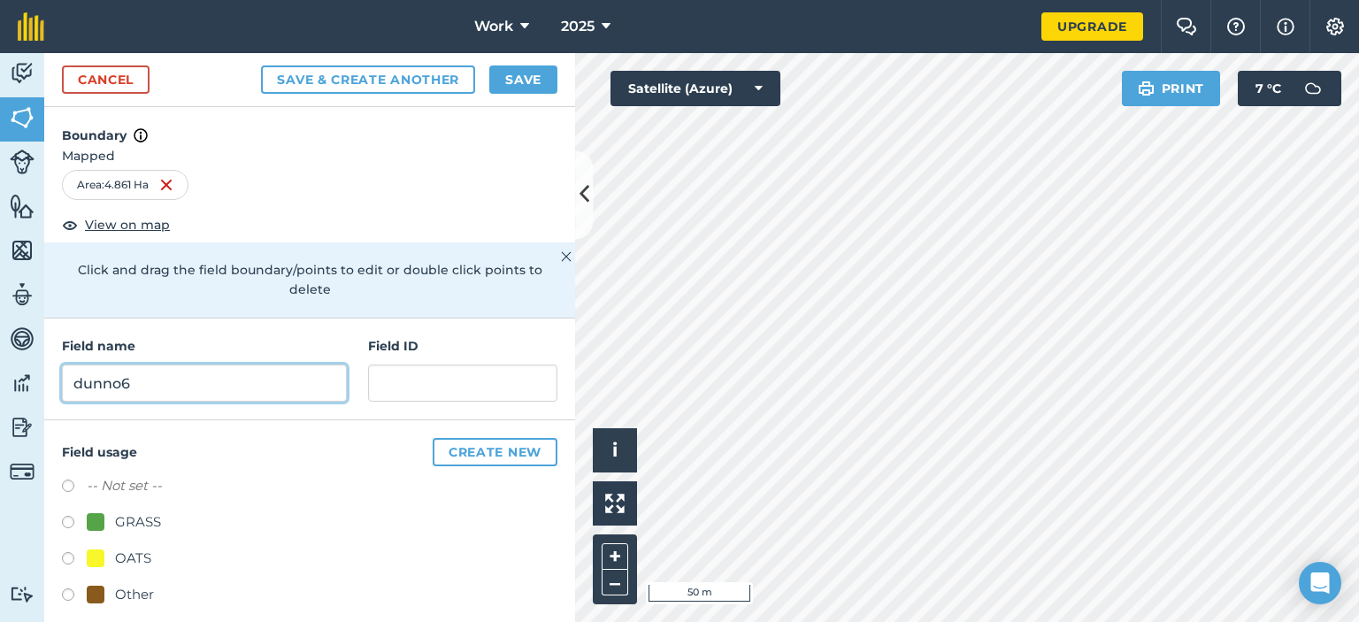
type input "dunno6"
click at [66, 520] on label at bounding box center [74, 525] width 25 height 18
radio input "true"
click at [523, 83] on button "Save" at bounding box center [523, 79] width 68 height 28
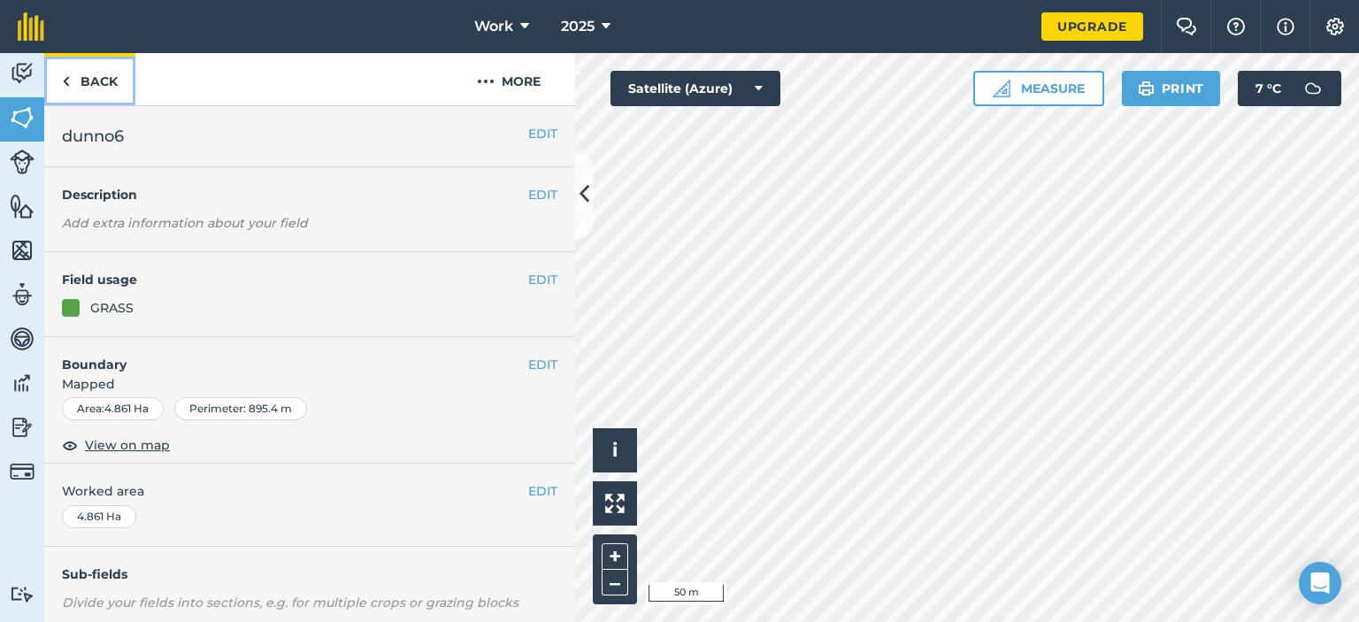
click at [64, 80] on img at bounding box center [66, 81] width 8 height 21
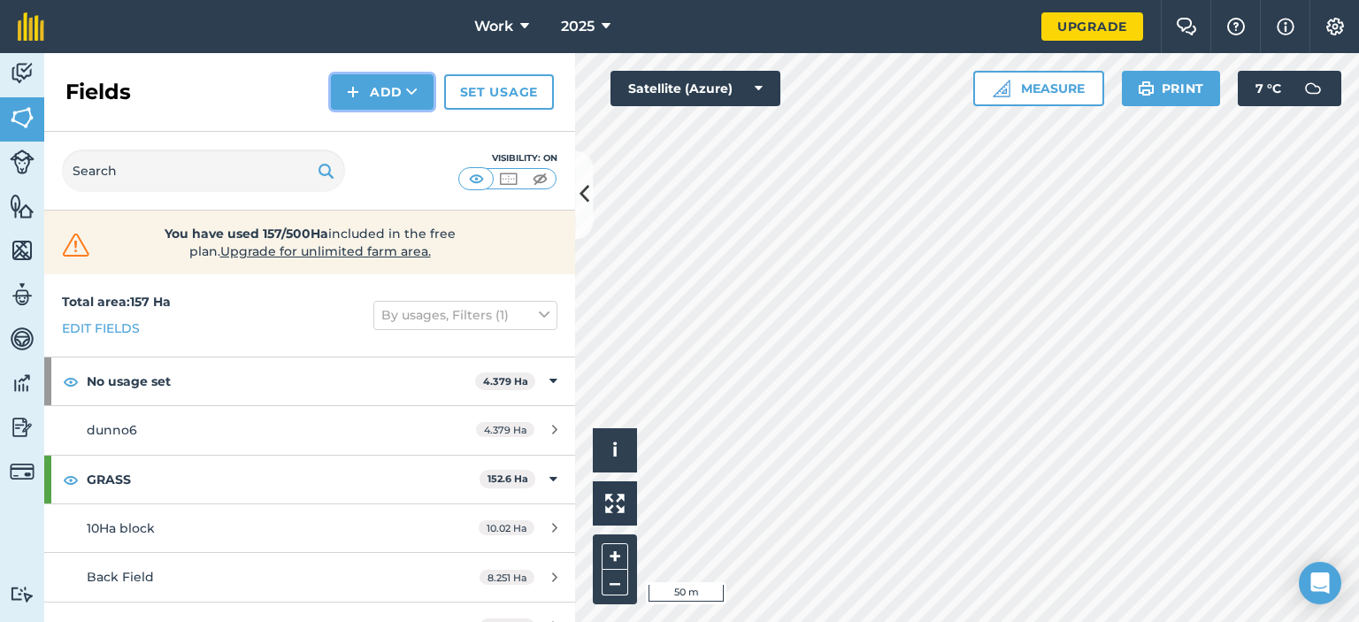
click at [385, 80] on button "Add" at bounding box center [382, 91] width 103 height 35
click at [395, 131] on link "Draw" at bounding box center [381, 131] width 97 height 39
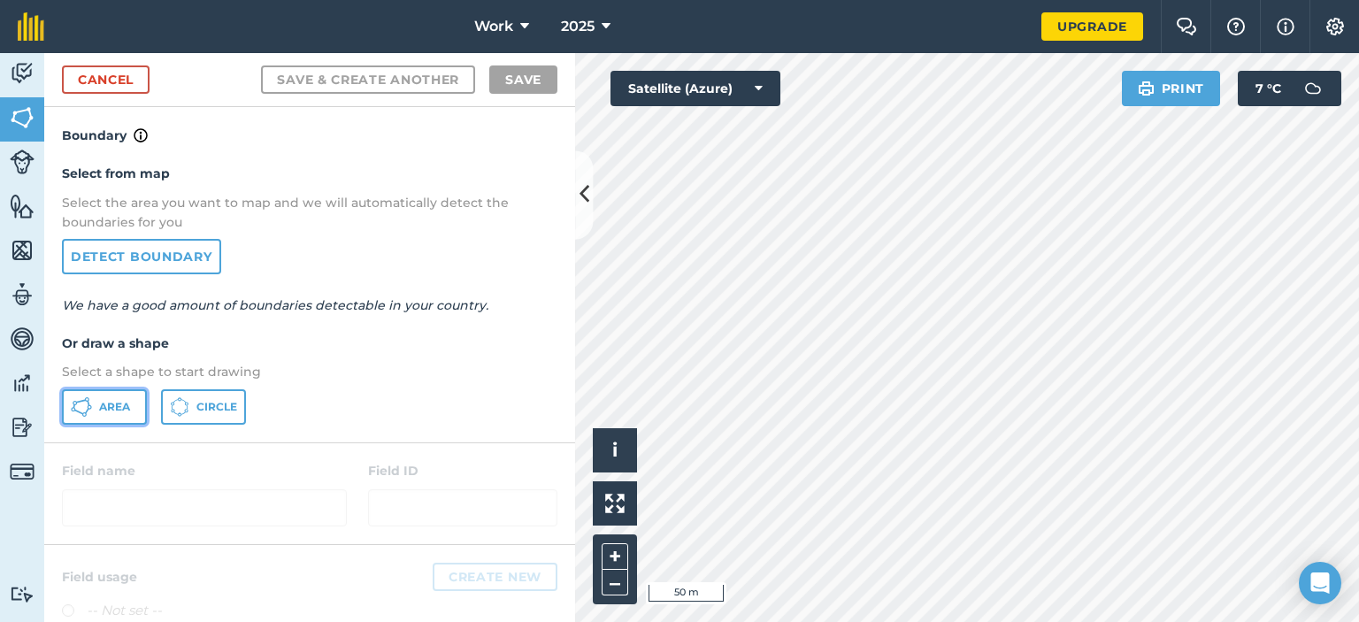
click at [96, 402] on button "Area" at bounding box center [104, 406] width 85 height 35
click at [1143, 621] on html "Work 2025 Upgrade Farm Chat Help Info Settings Map printing is not available on…" at bounding box center [679, 311] width 1359 height 622
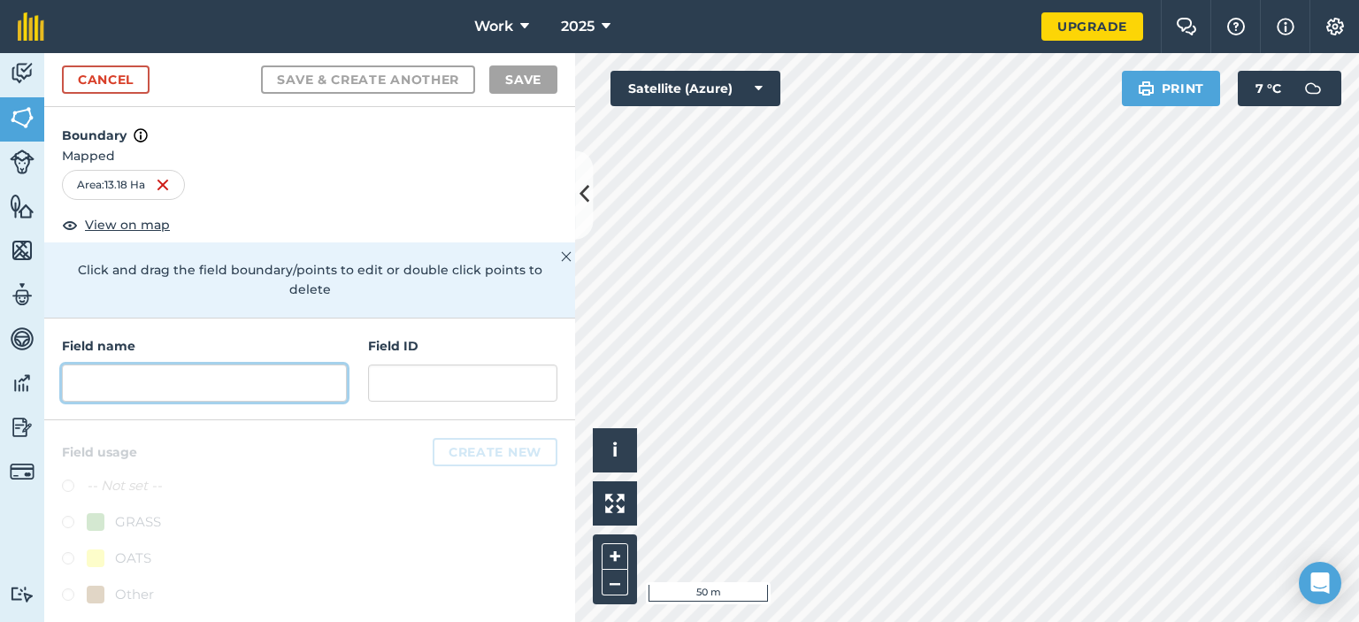
click at [167, 380] on input "text" at bounding box center [204, 382] width 285 height 37
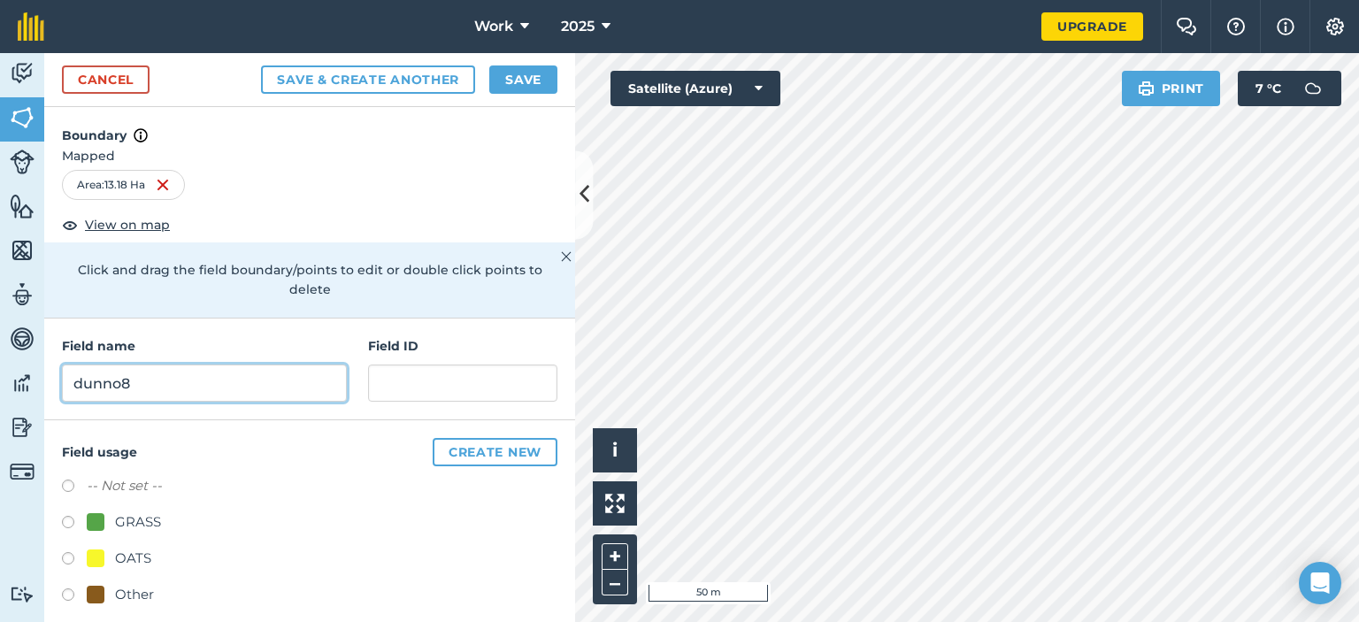
type input "dunno8"
click at [70, 517] on label at bounding box center [74, 525] width 25 height 18
radio input "true"
click at [530, 74] on button "Save" at bounding box center [523, 79] width 68 height 28
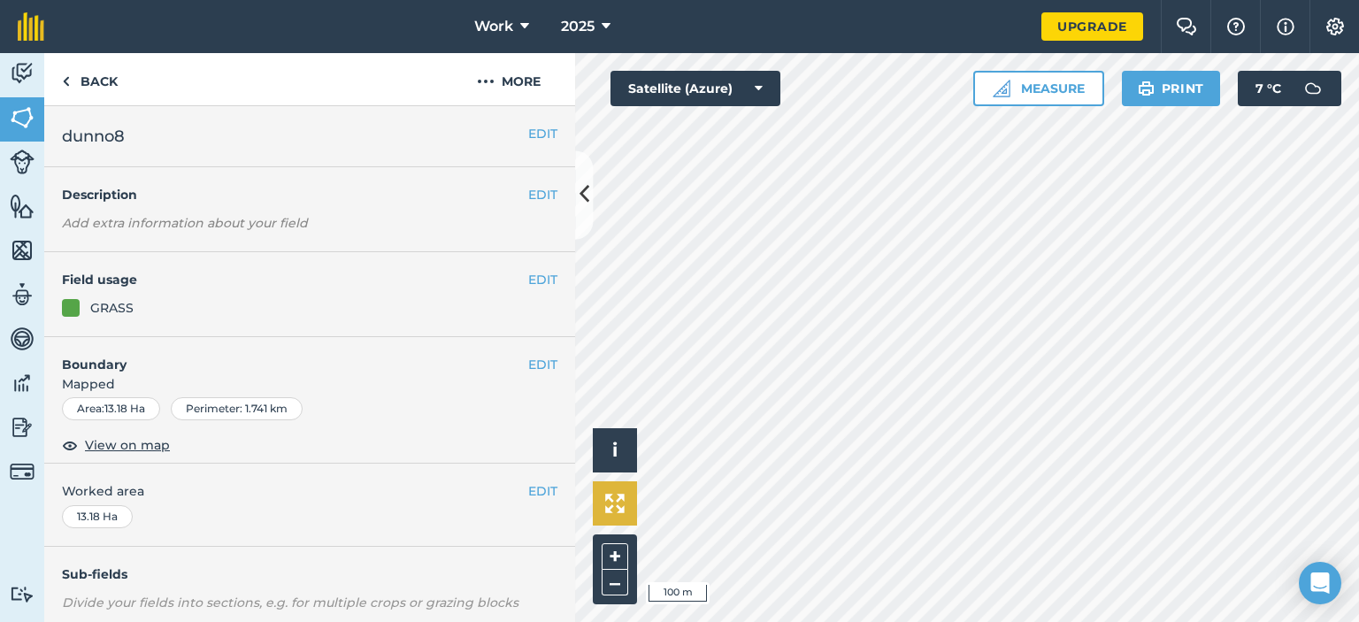
click at [609, 514] on div "Click to start drawing i © 2025 TomTom, Microsoft 100 m + – Satellite (Azure) M…" at bounding box center [967, 337] width 784 height 569
click at [69, 74] on img at bounding box center [66, 81] width 8 height 21
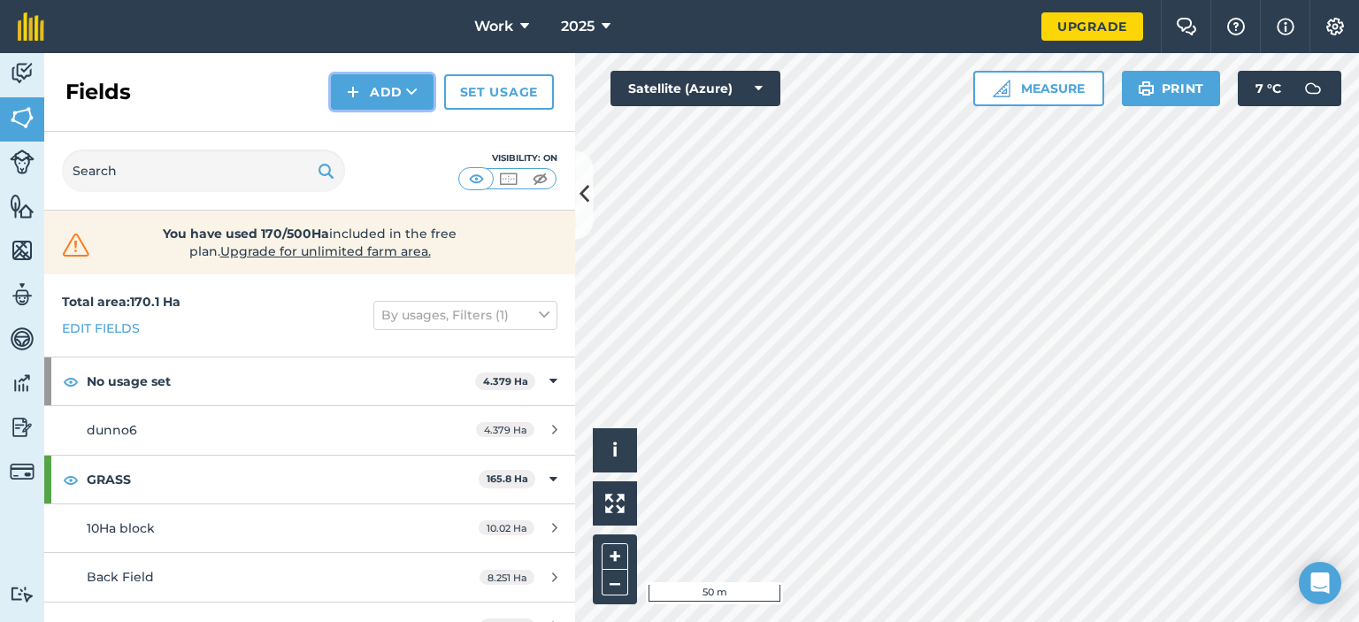
click at [379, 88] on button "Add" at bounding box center [382, 91] width 103 height 35
click at [387, 130] on link "Draw" at bounding box center [381, 131] width 97 height 39
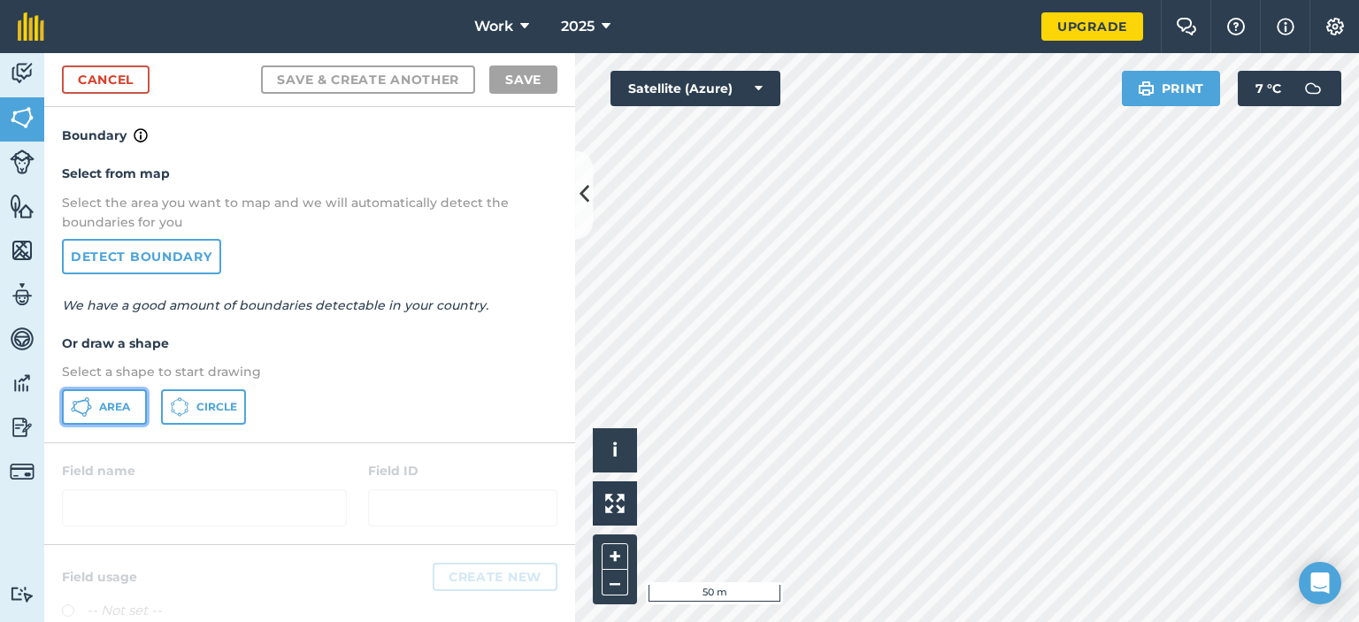
click at [106, 418] on button "Area" at bounding box center [104, 406] width 85 height 35
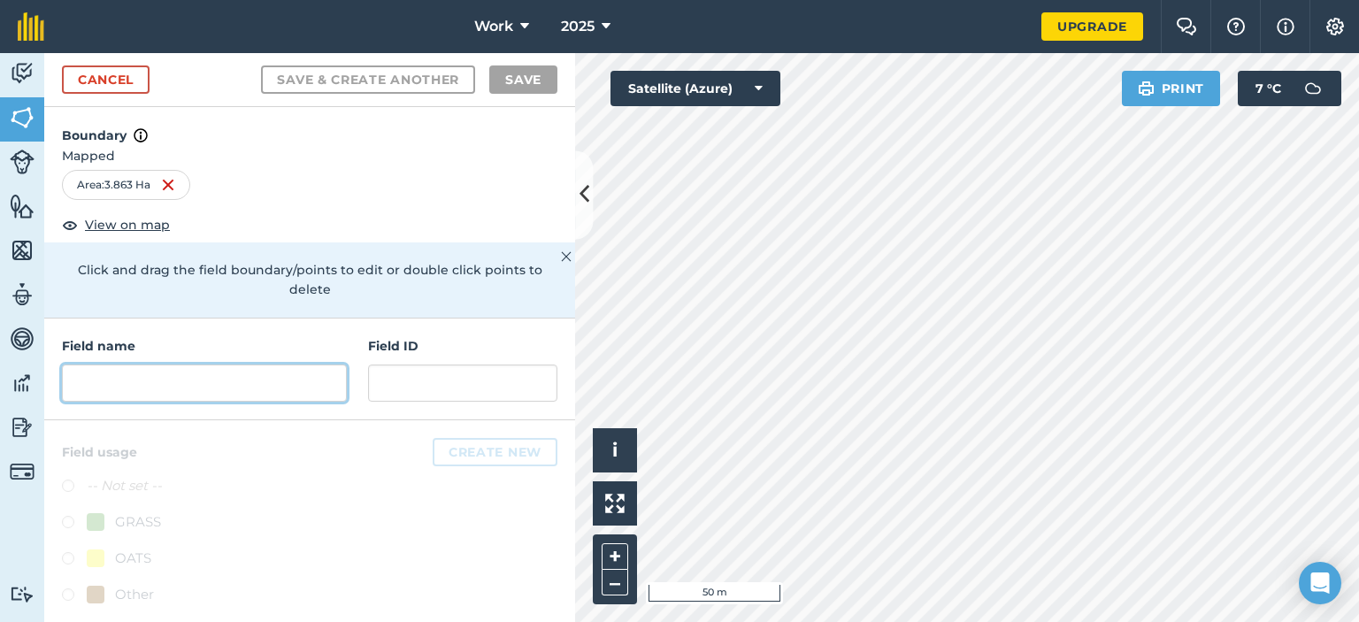
click at [111, 376] on input "text" at bounding box center [204, 382] width 285 height 37
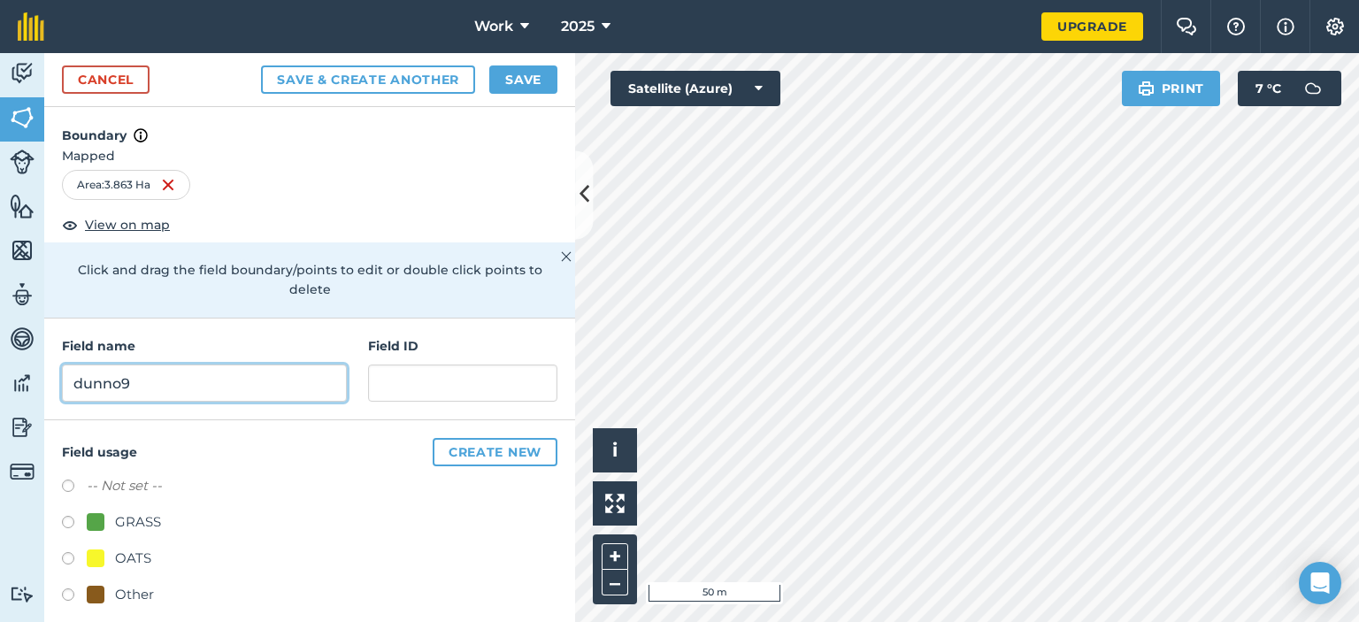
type input "dunno9"
click at [66, 526] on label at bounding box center [74, 525] width 25 height 18
radio input "true"
click at [517, 81] on button "Save" at bounding box center [523, 79] width 68 height 28
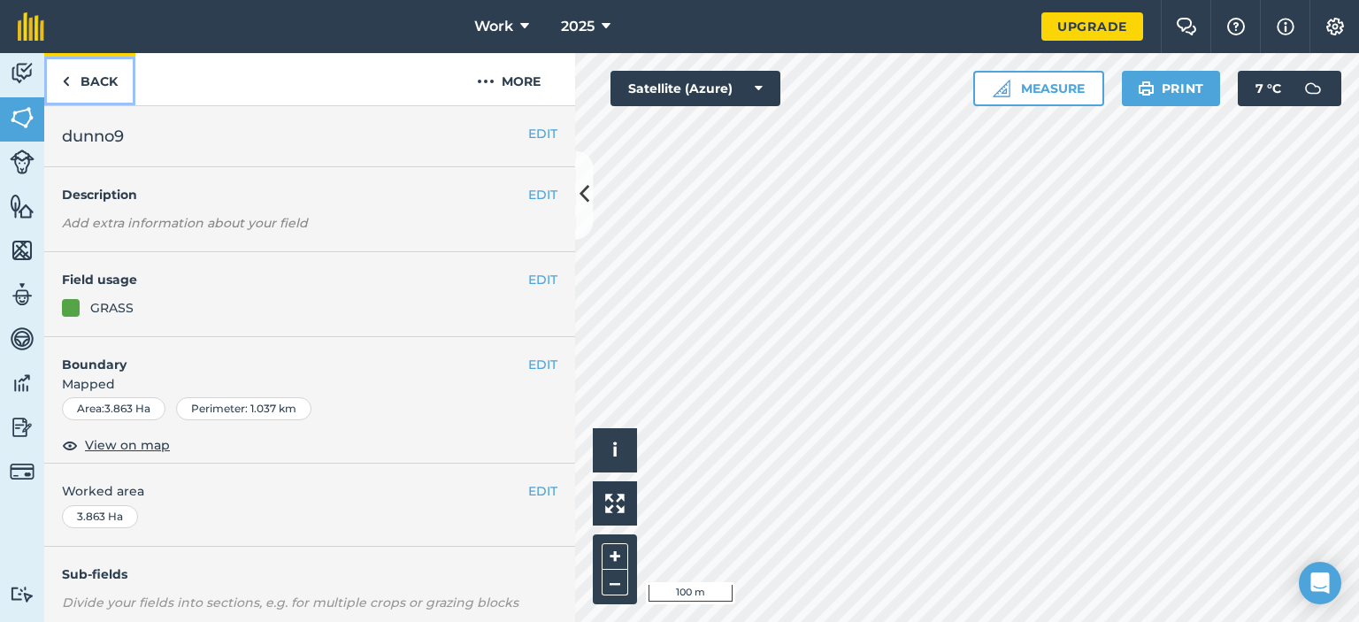
click at [68, 86] on img at bounding box center [66, 81] width 8 height 21
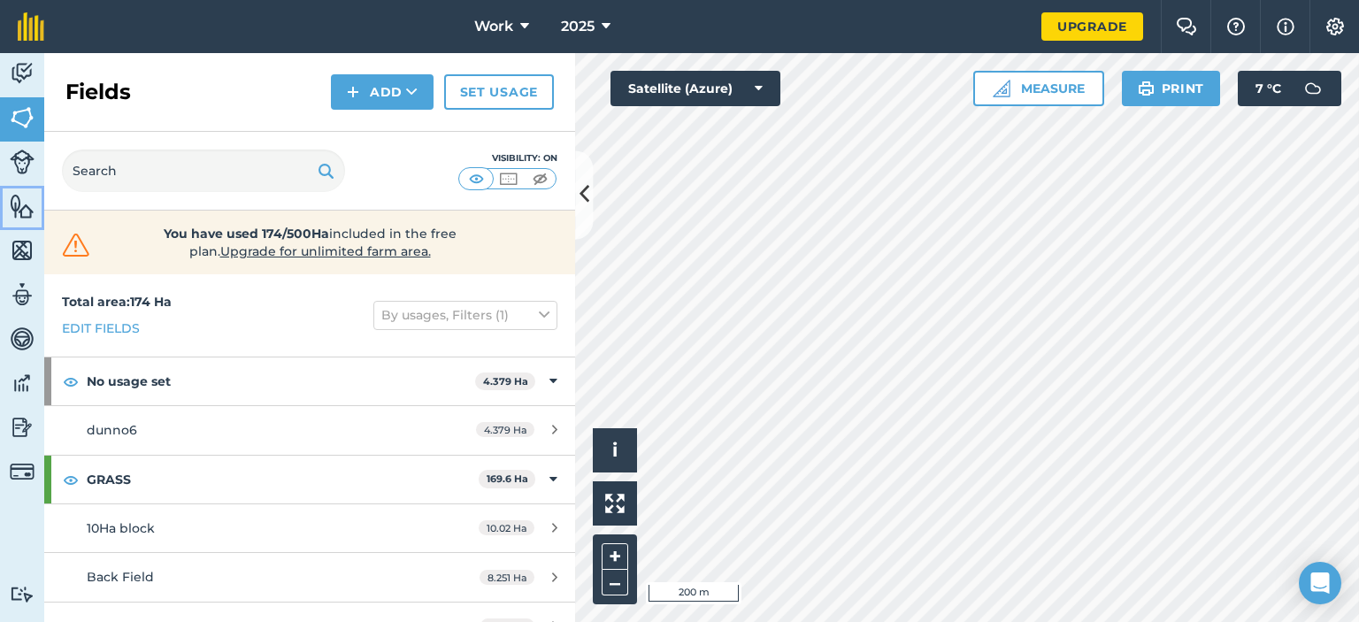
click at [19, 205] on img at bounding box center [22, 206] width 25 height 27
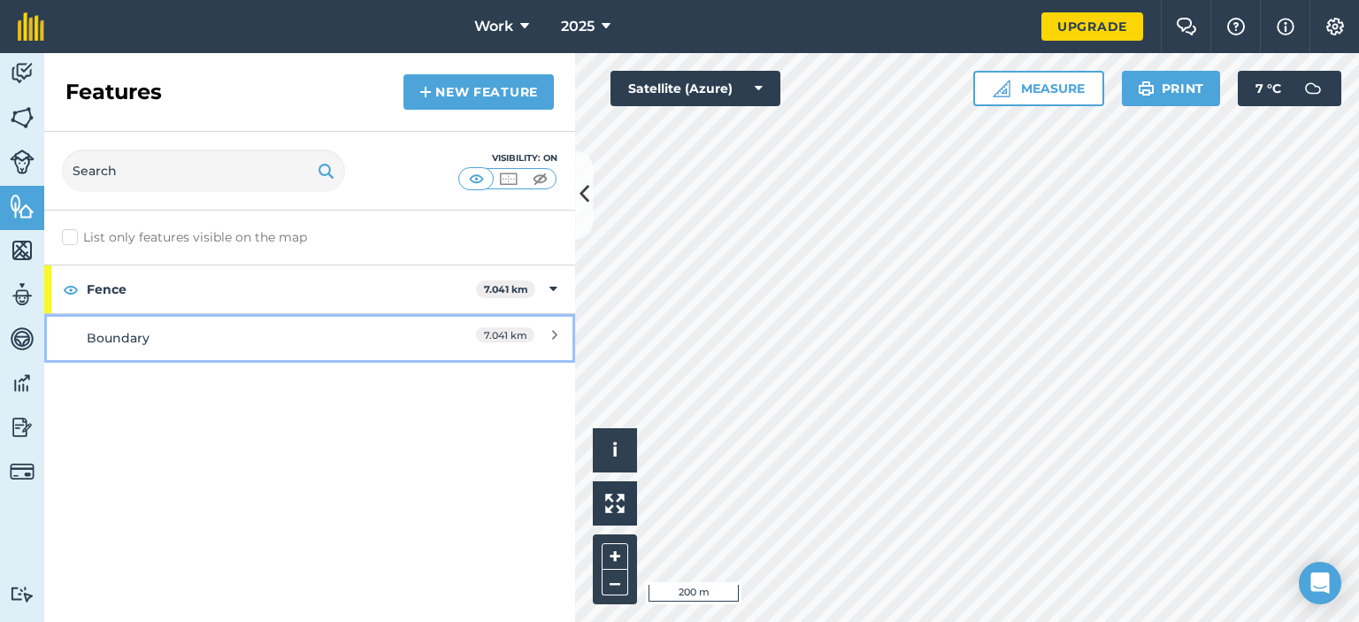
click at [130, 333] on div "Boundary" at bounding box center [244, 337] width 314 height 19
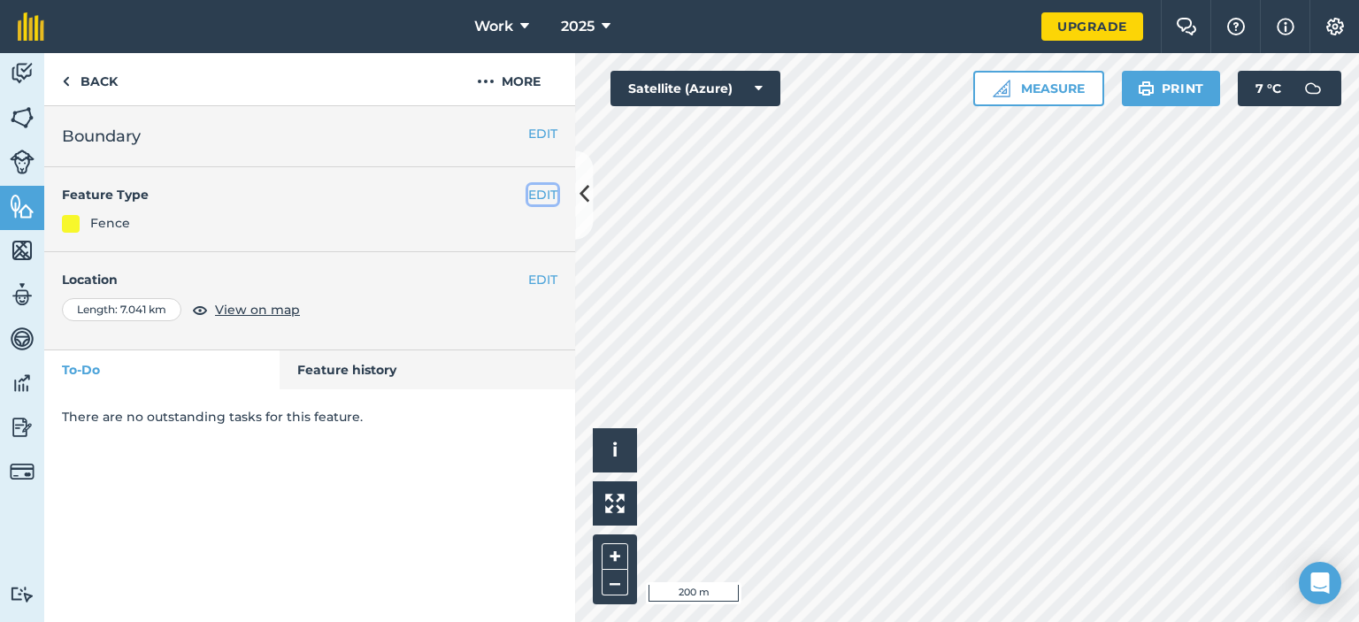
click at [533, 193] on button "EDIT" at bounding box center [542, 194] width 29 height 19
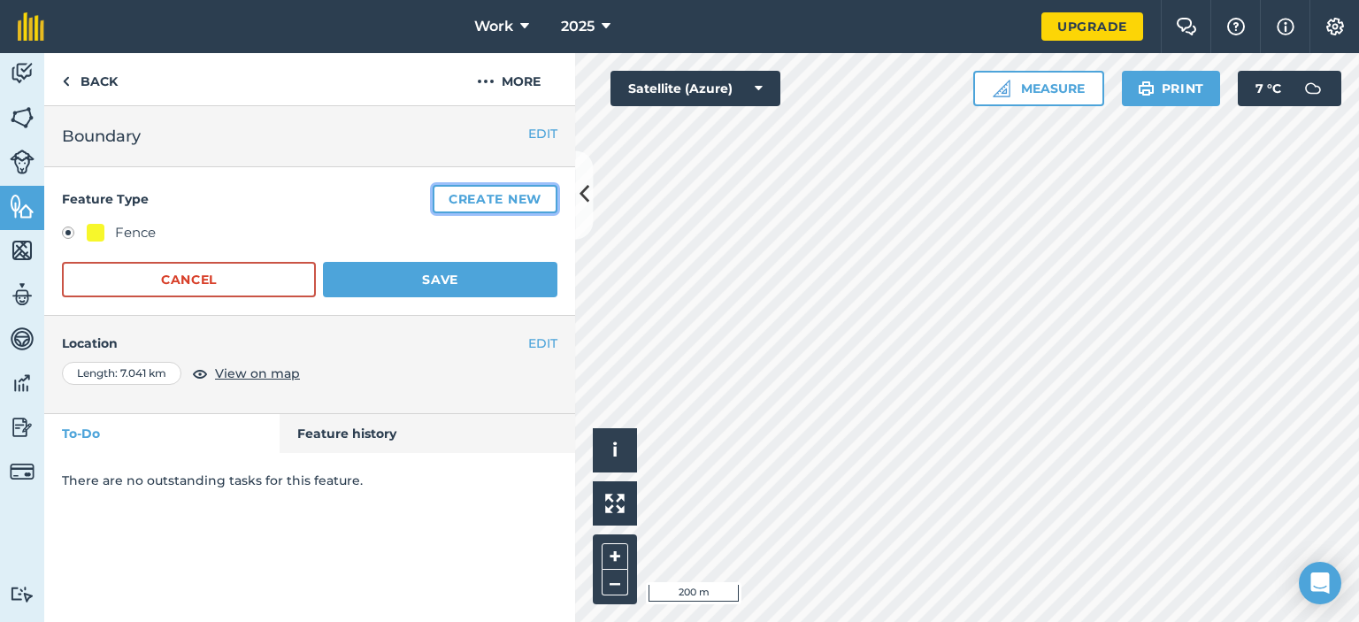
click at [453, 197] on button "Create new" at bounding box center [495, 199] width 125 height 28
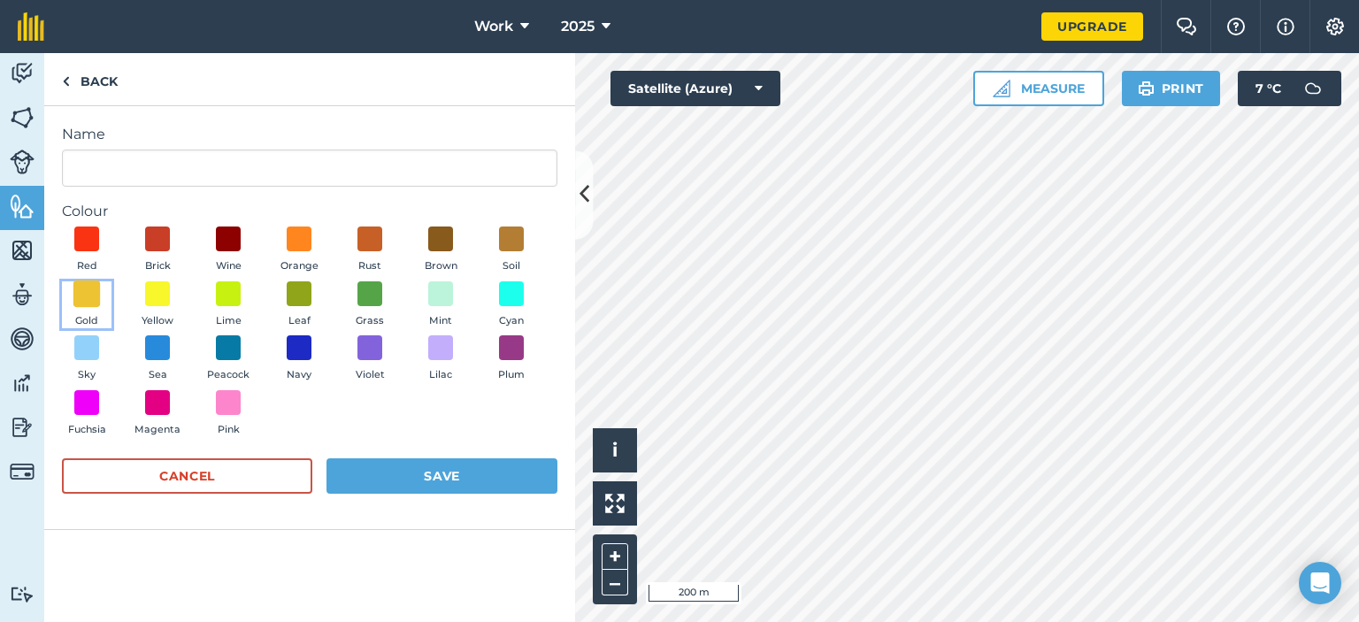
click at [81, 289] on span at bounding box center [86, 293] width 27 height 27
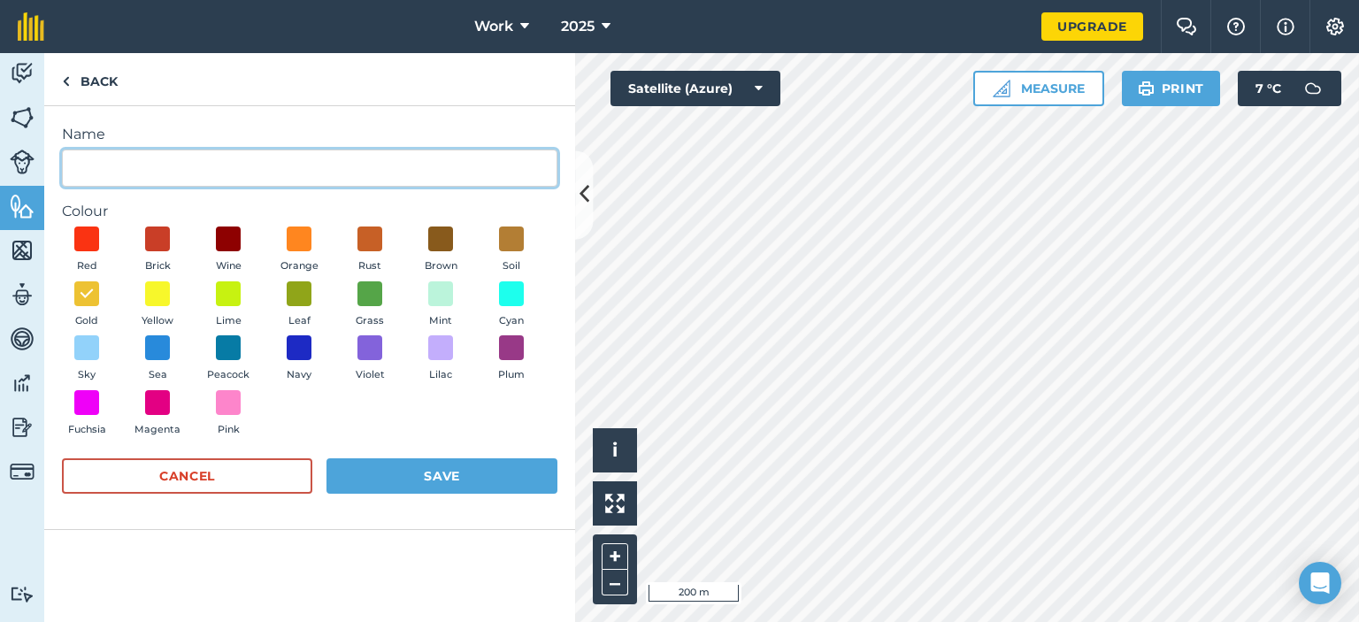
click at [218, 172] on input "Name" at bounding box center [309, 167] width 495 height 37
type input "boundary"
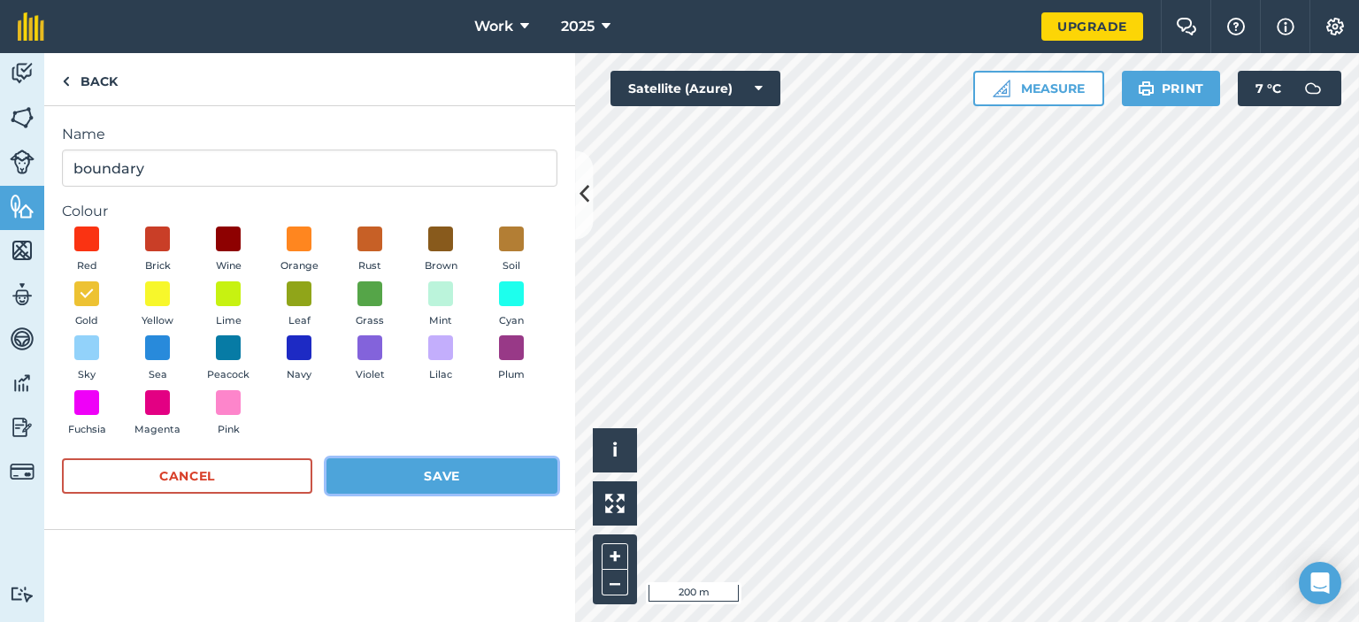
click at [438, 473] on button "Save" at bounding box center [441, 475] width 231 height 35
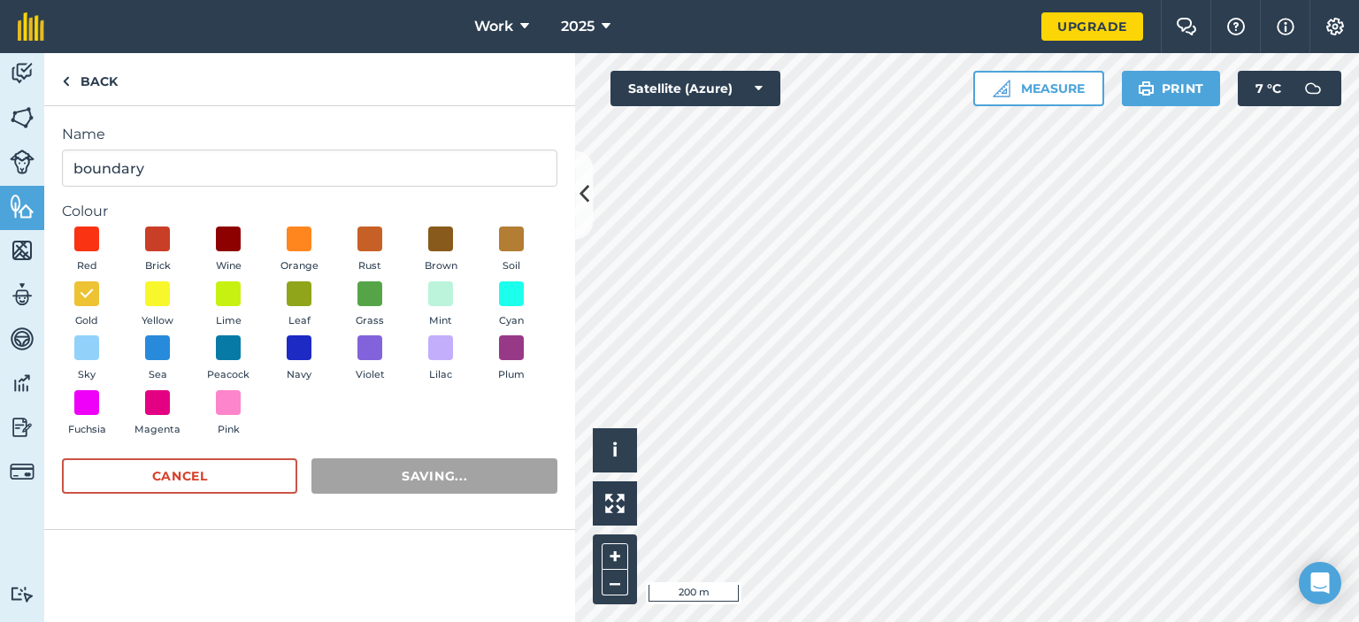
radio input "false"
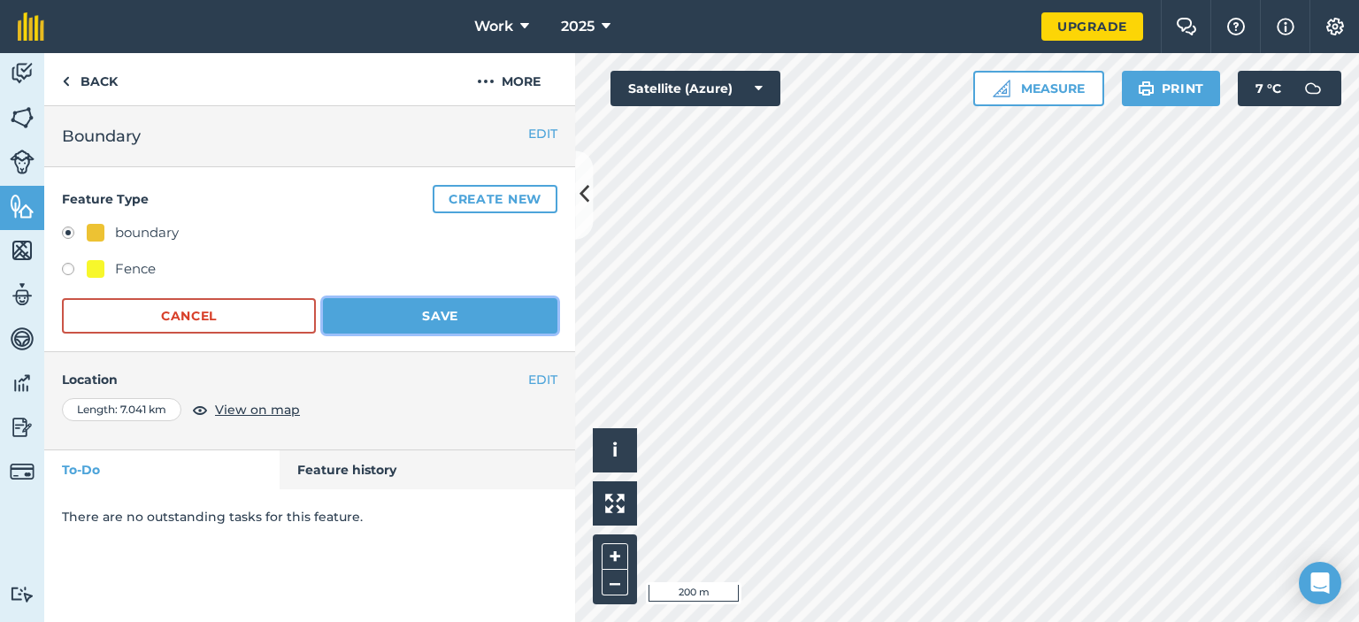
click at [407, 316] on button "Save" at bounding box center [440, 315] width 234 height 35
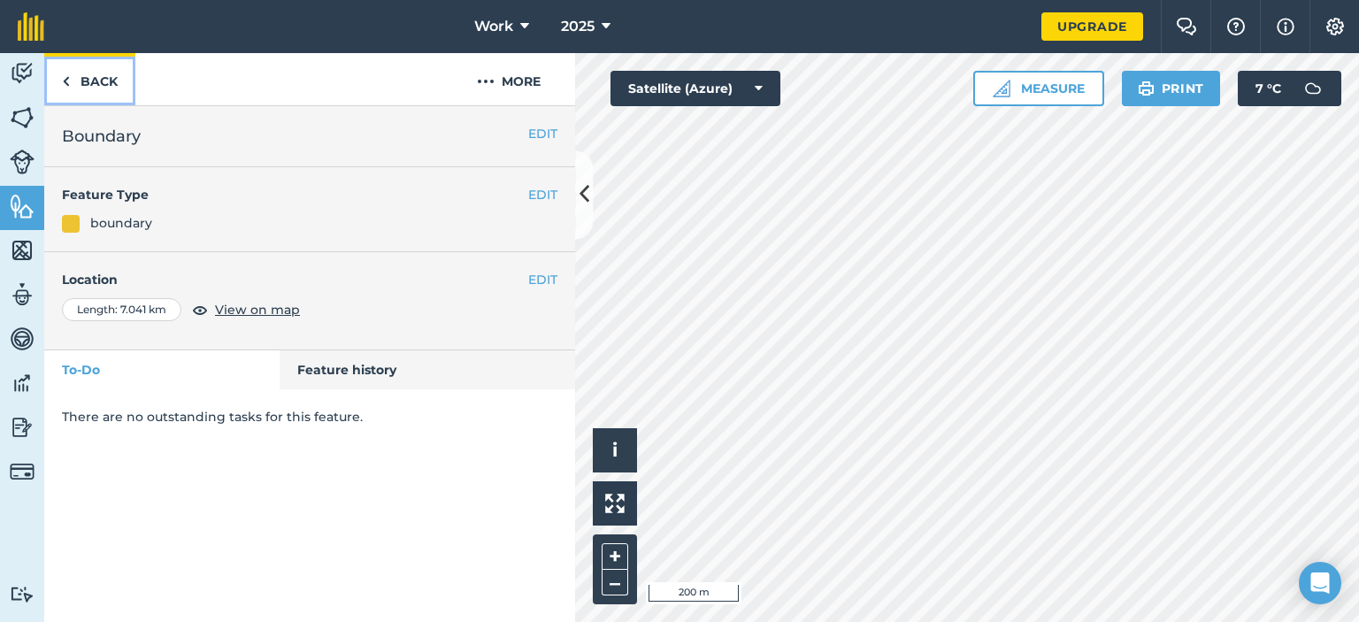
click at [66, 84] on img at bounding box center [66, 81] width 8 height 21
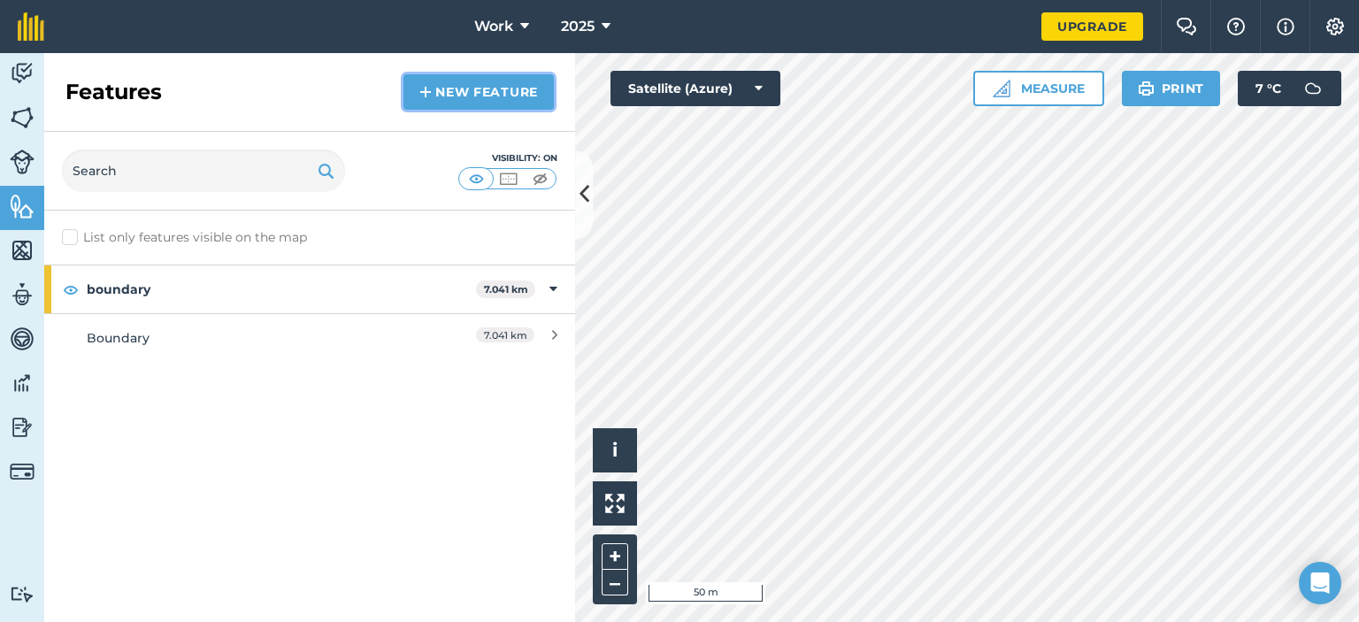
click at [471, 96] on link "New feature" at bounding box center [478, 91] width 150 height 35
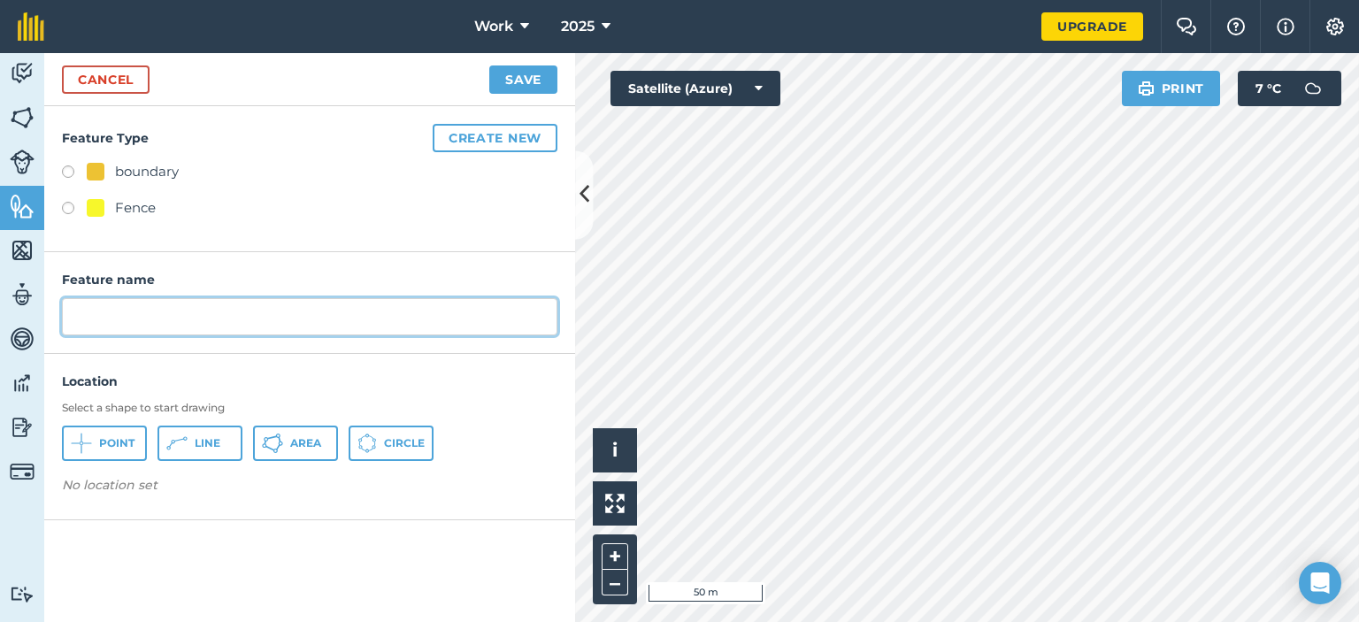
click at [121, 315] on input "text" at bounding box center [309, 316] width 495 height 37
type input "F"
type input "perm fences"
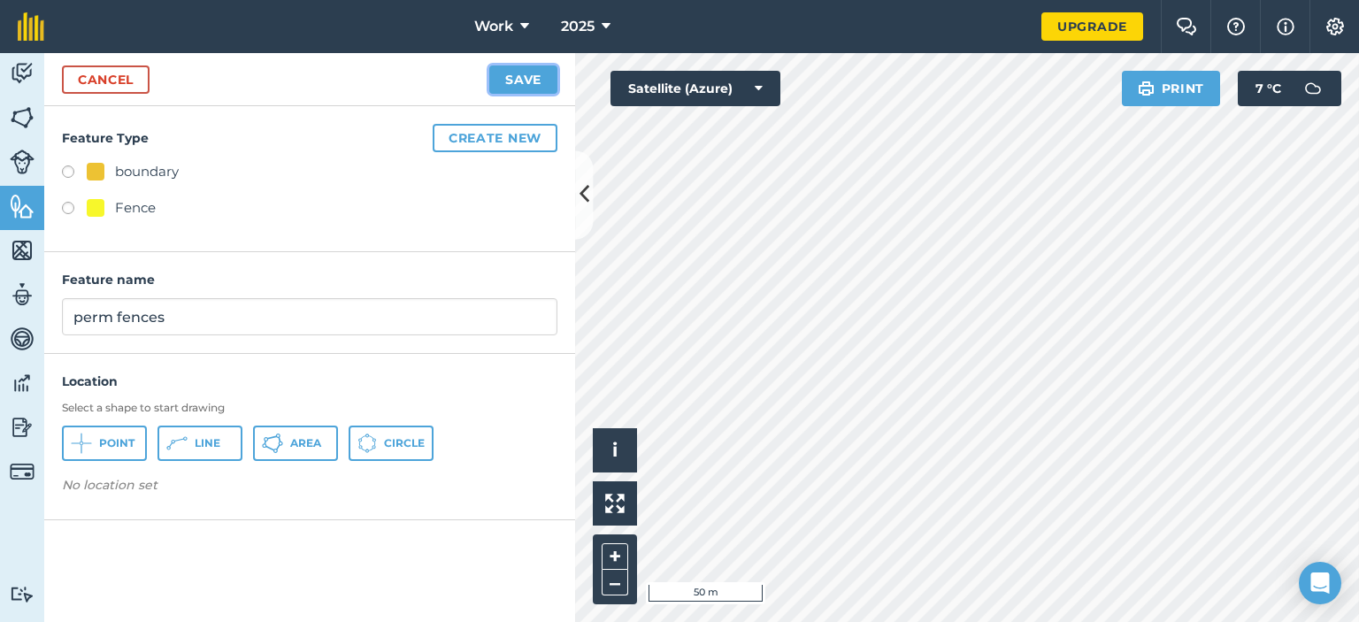
click at [538, 75] on button "Save" at bounding box center [523, 79] width 68 height 28
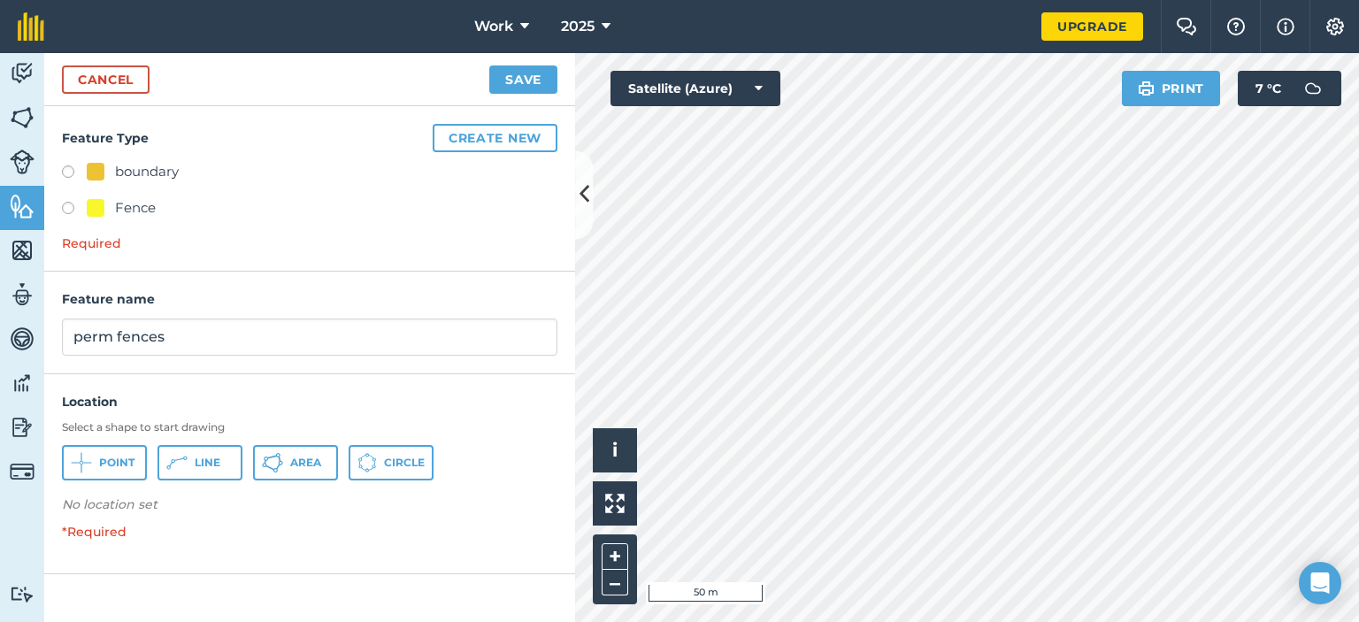
click at [72, 212] on label at bounding box center [74, 211] width 25 height 18
radio input "true"
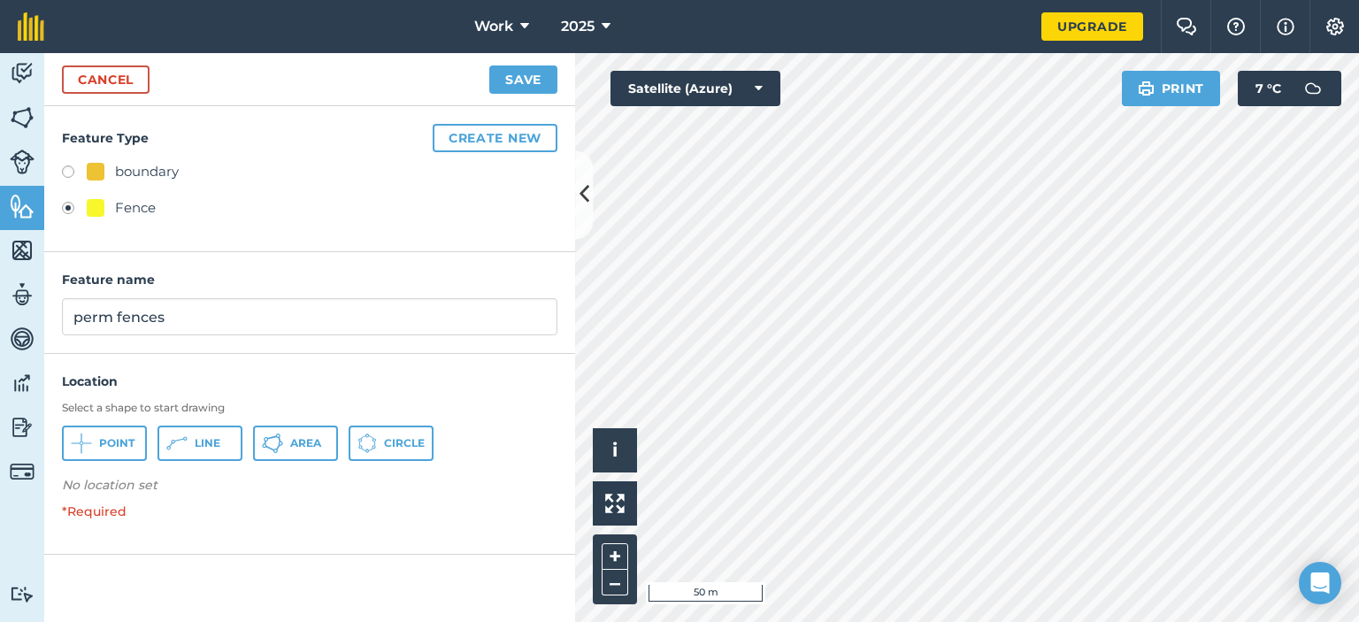
click at [76, 204] on label at bounding box center [74, 211] width 25 height 18
click at [525, 137] on button "Create new" at bounding box center [495, 138] width 125 height 28
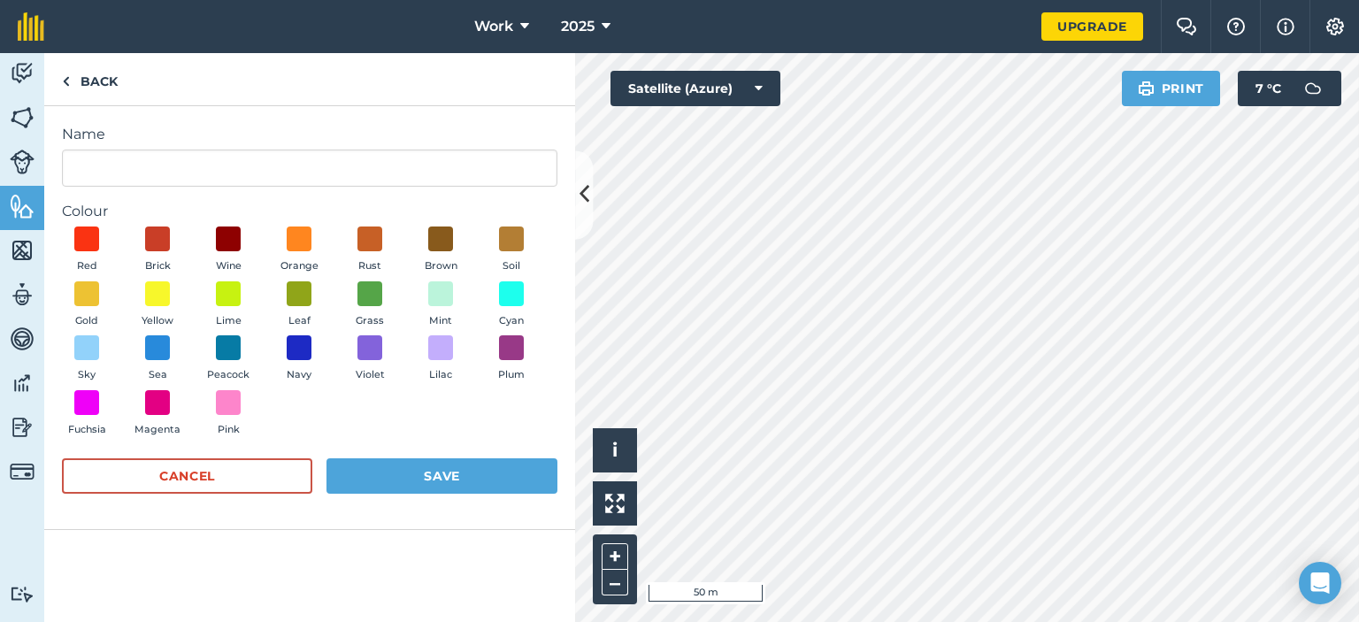
click at [203, 148] on div "Name" at bounding box center [309, 155] width 495 height 63
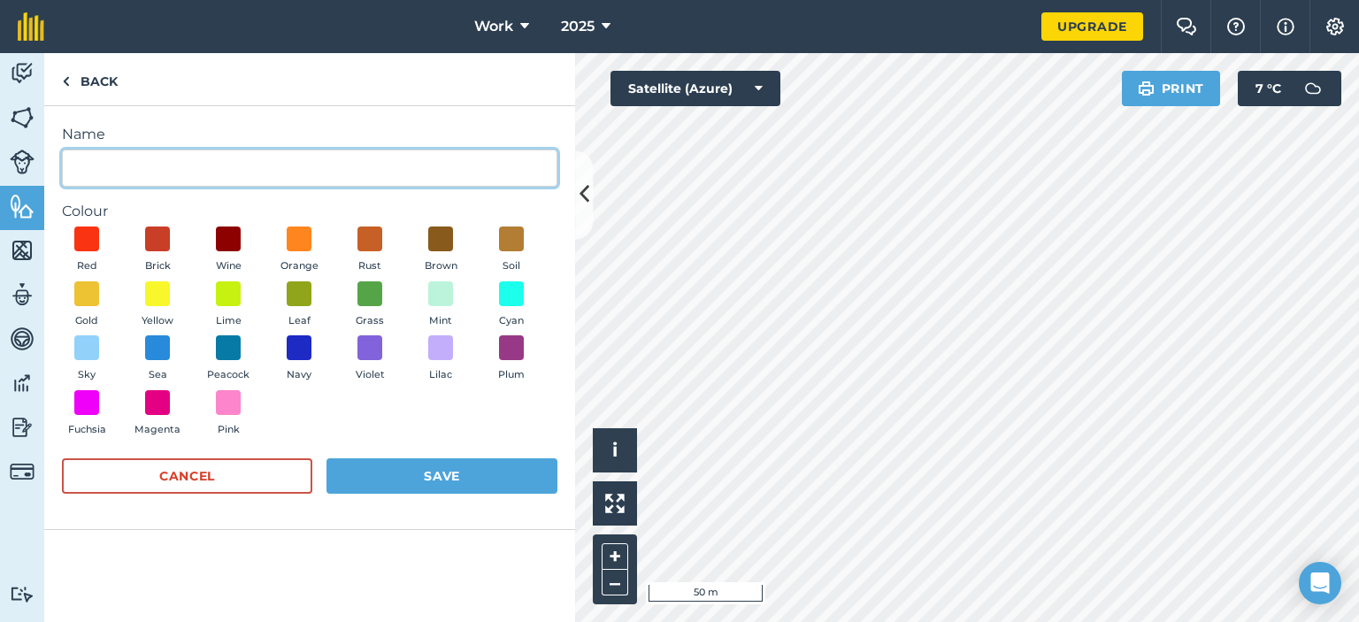
click at [205, 153] on input "Name" at bounding box center [309, 167] width 495 height 37
type input "perm fence"
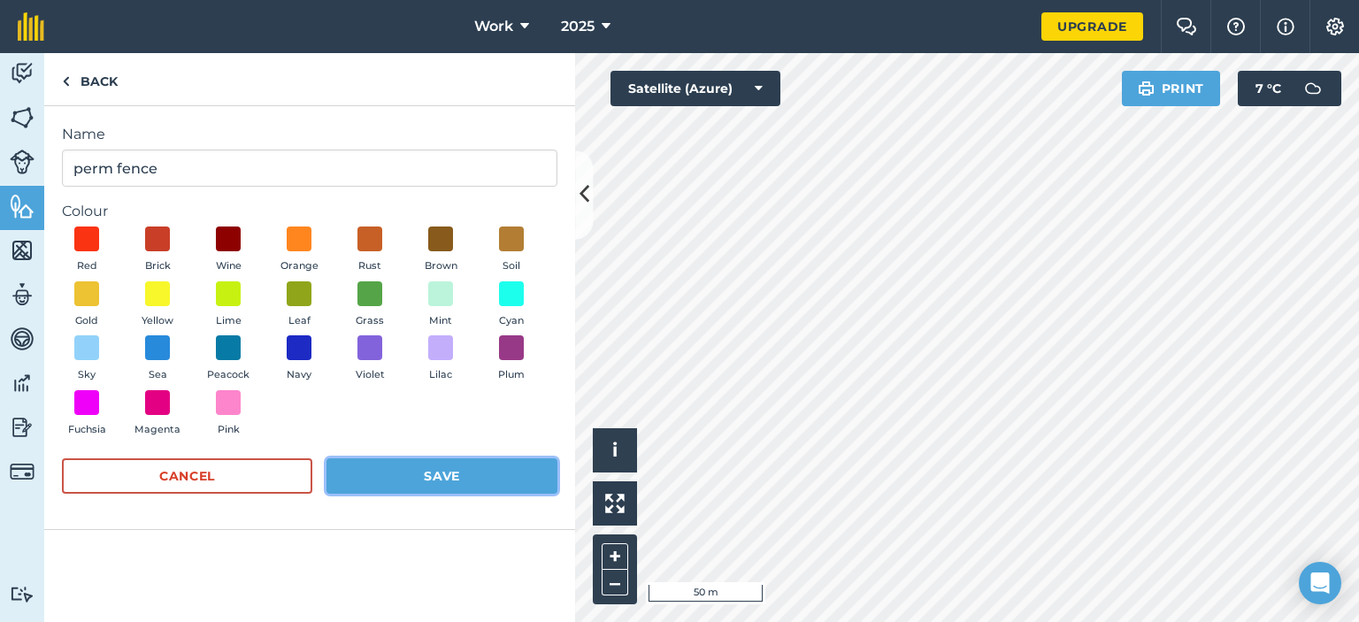
click at [505, 482] on button "Save" at bounding box center [441, 475] width 231 height 35
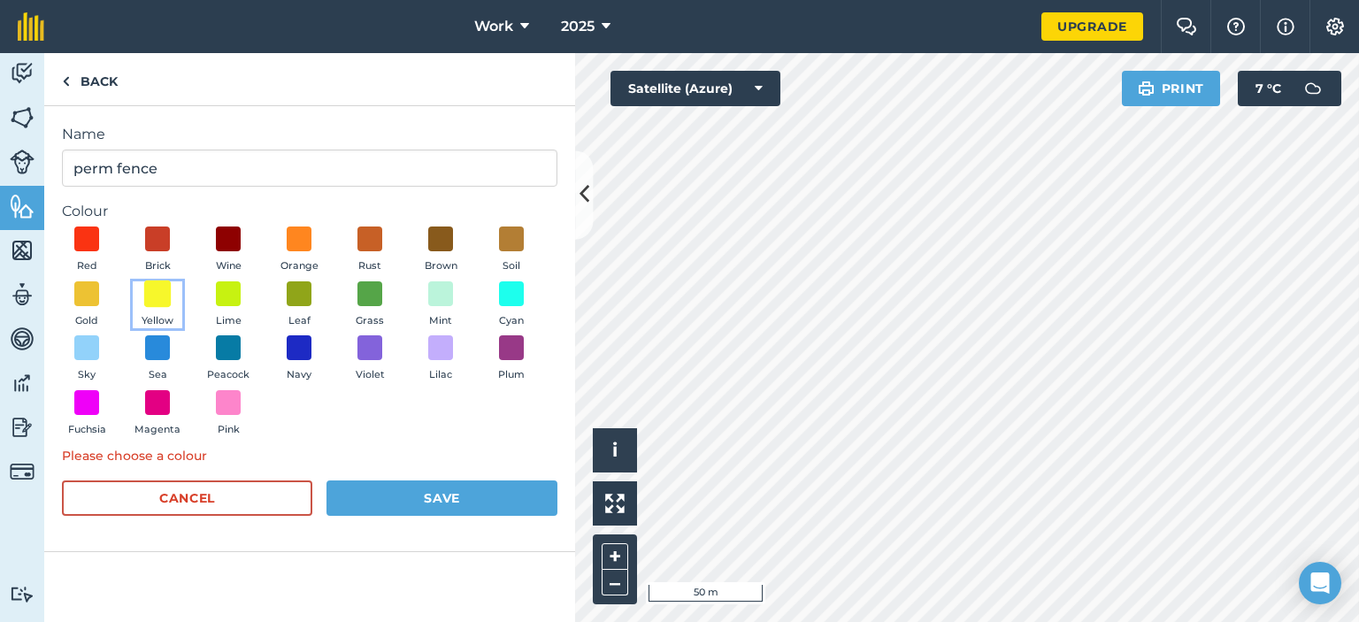
click at [159, 288] on span at bounding box center [157, 293] width 27 height 27
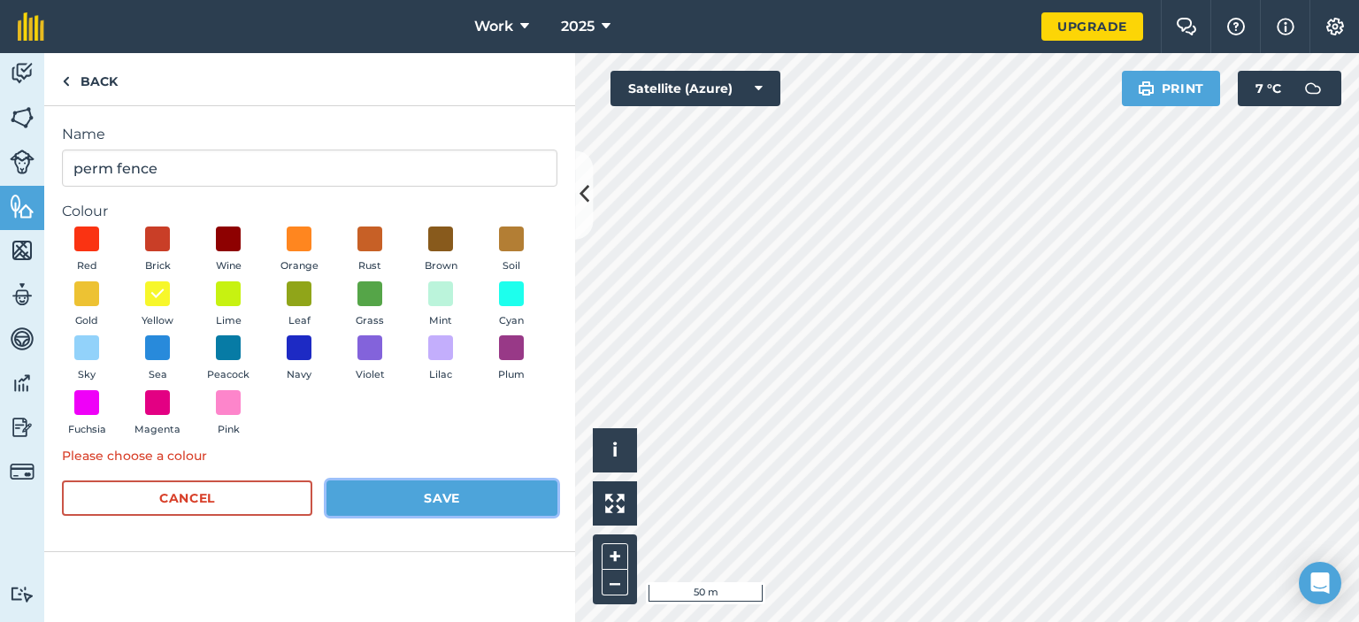
click at [403, 503] on button "Save" at bounding box center [441, 497] width 231 height 35
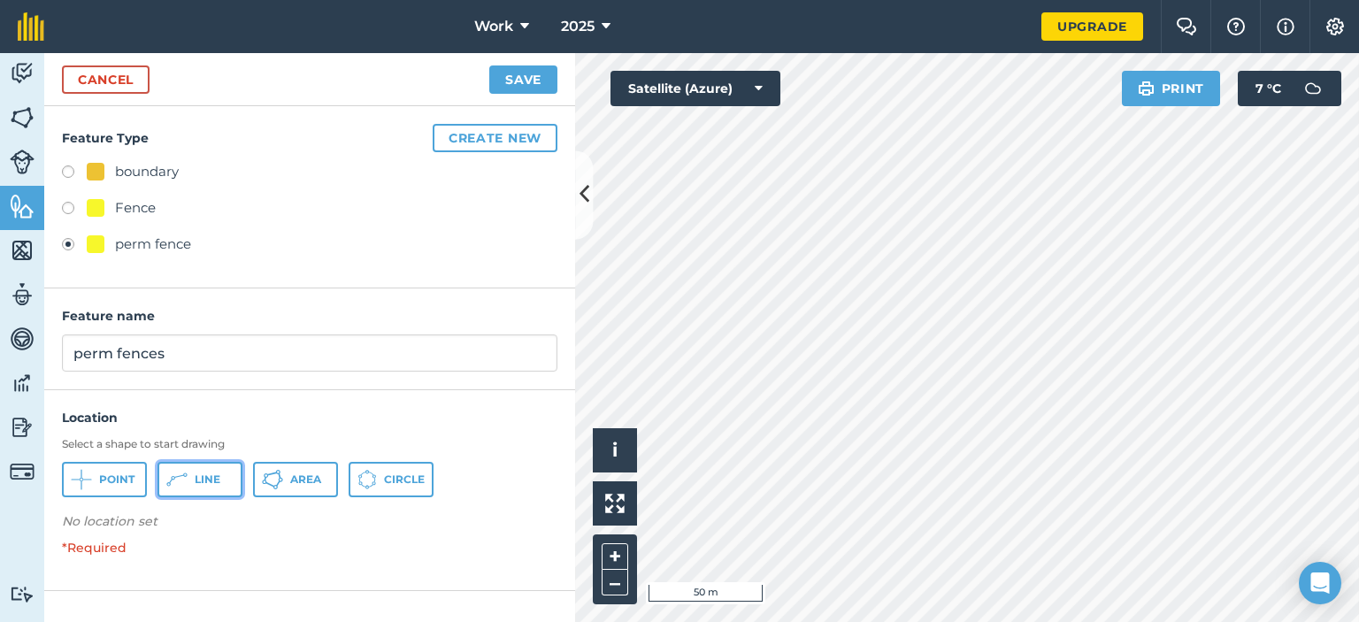
click at [188, 474] on button "Line" at bounding box center [199, 479] width 85 height 35
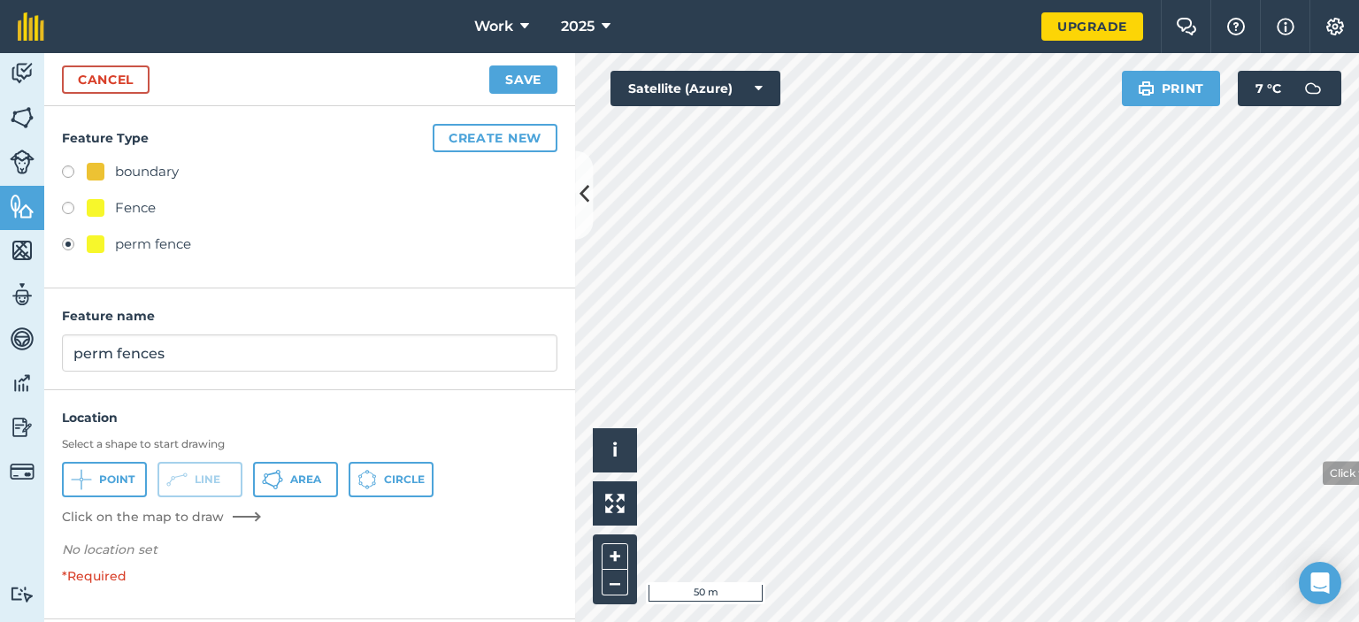
click at [1358, 621] on html "Work 2025 Upgrade Farm Chat Help Info Settings Map printing is not available on…" at bounding box center [679, 311] width 1359 height 622
click at [1320, 84] on div "Click to start drawing i © 2025 TomTom, Microsoft 50 m + – Satellite (Azure) Pr…" at bounding box center [967, 337] width 784 height 569
click at [71, 208] on label at bounding box center [74, 211] width 25 height 18
radio input "true"
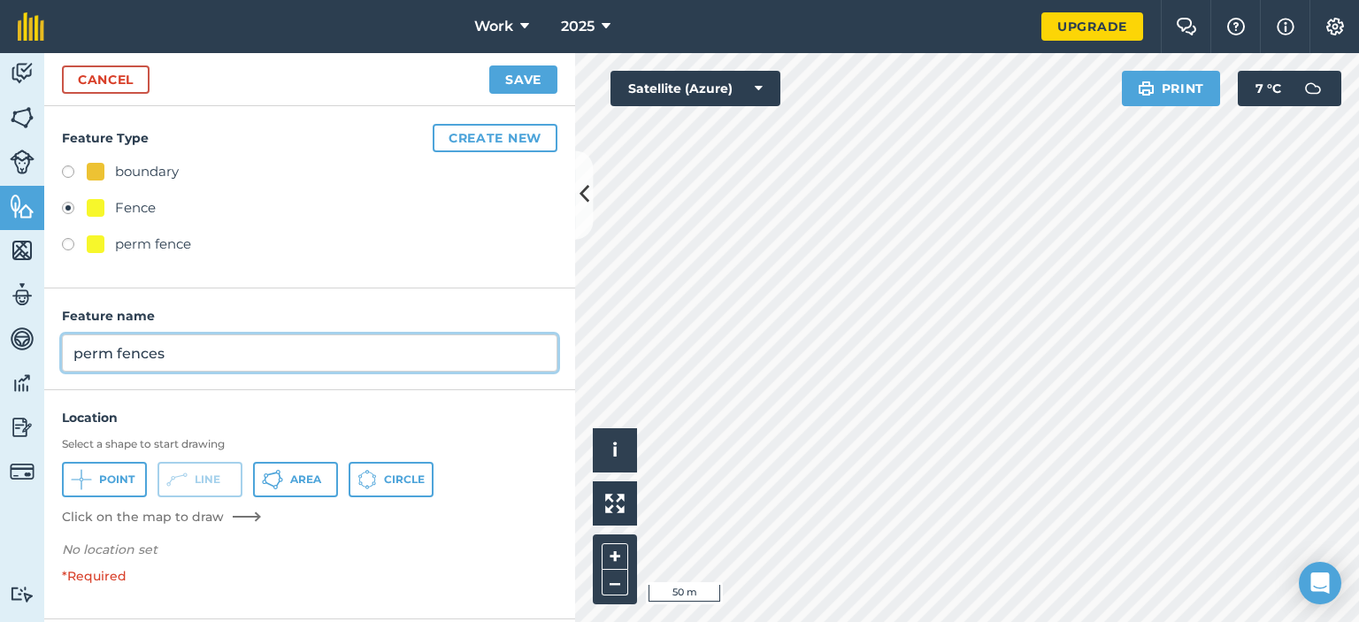
drag, startPoint x: 175, startPoint y: 348, endPoint x: 0, endPoint y: 347, distance: 175.1
click at [0, 347] on div "Activity Fields Livestock Features Maps Team Vehicles Data Reporting Billing Tu…" at bounding box center [679, 337] width 1359 height 569
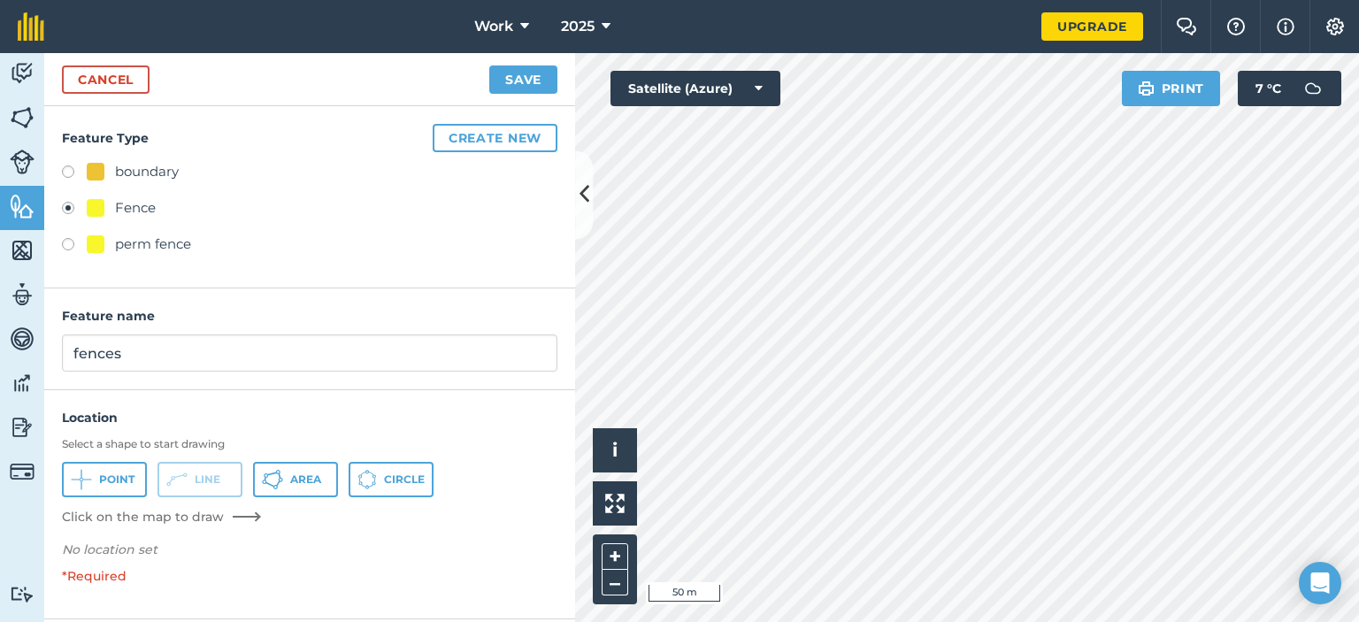
click at [437, 296] on div "Feature name fences" at bounding box center [309, 339] width 531 height 102
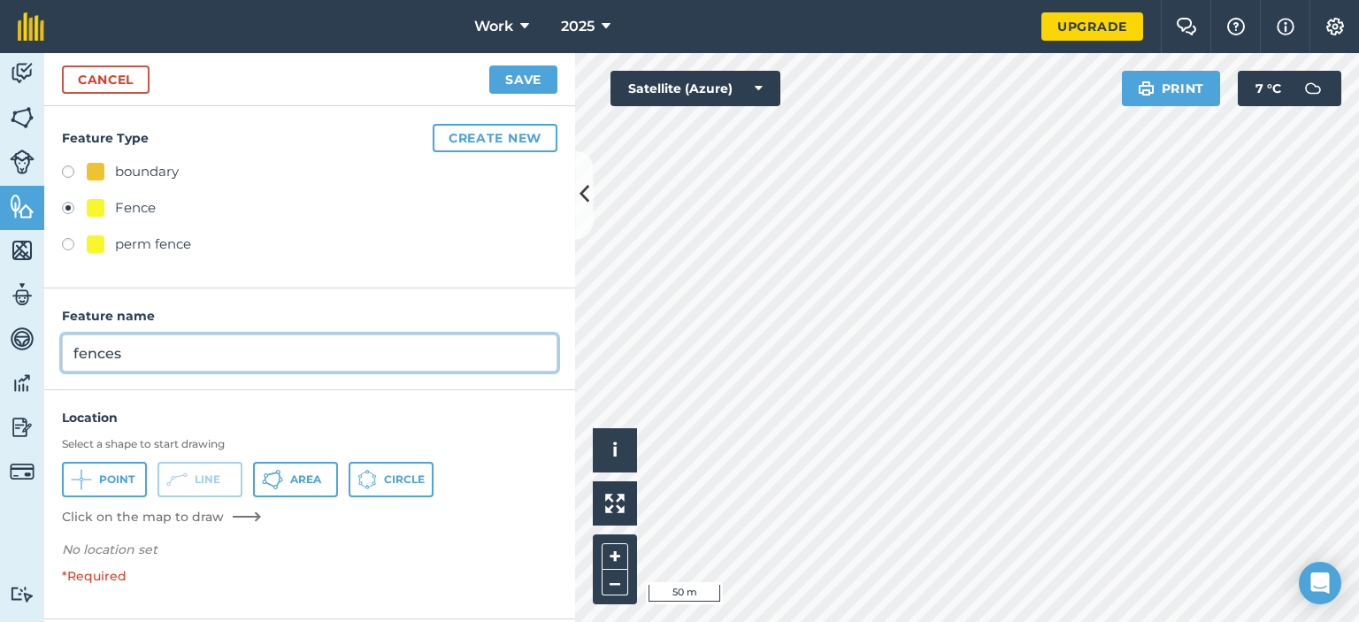
drag, startPoint x: 173, startPoint y: 353, endPoint x: 0, endPoint y: 342, distance: 173.7
click at [0, 352] on div "Activity Fields Livestock Features Maps Team Vehicles Data Reporting Billing Tu…" at bounding box center [679, 337] width 1359 height 569
type input "laneways"
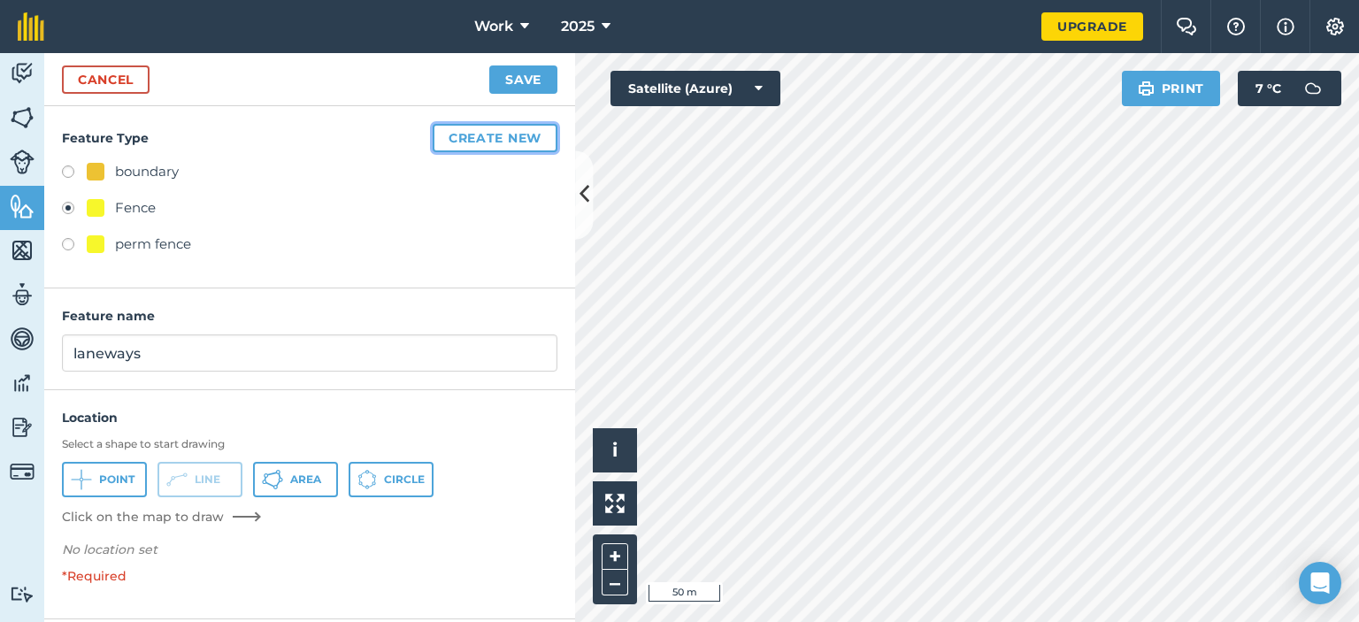
click at [456, 144] on button "Create new" at bounding box center [495, 138] width 125 height 28
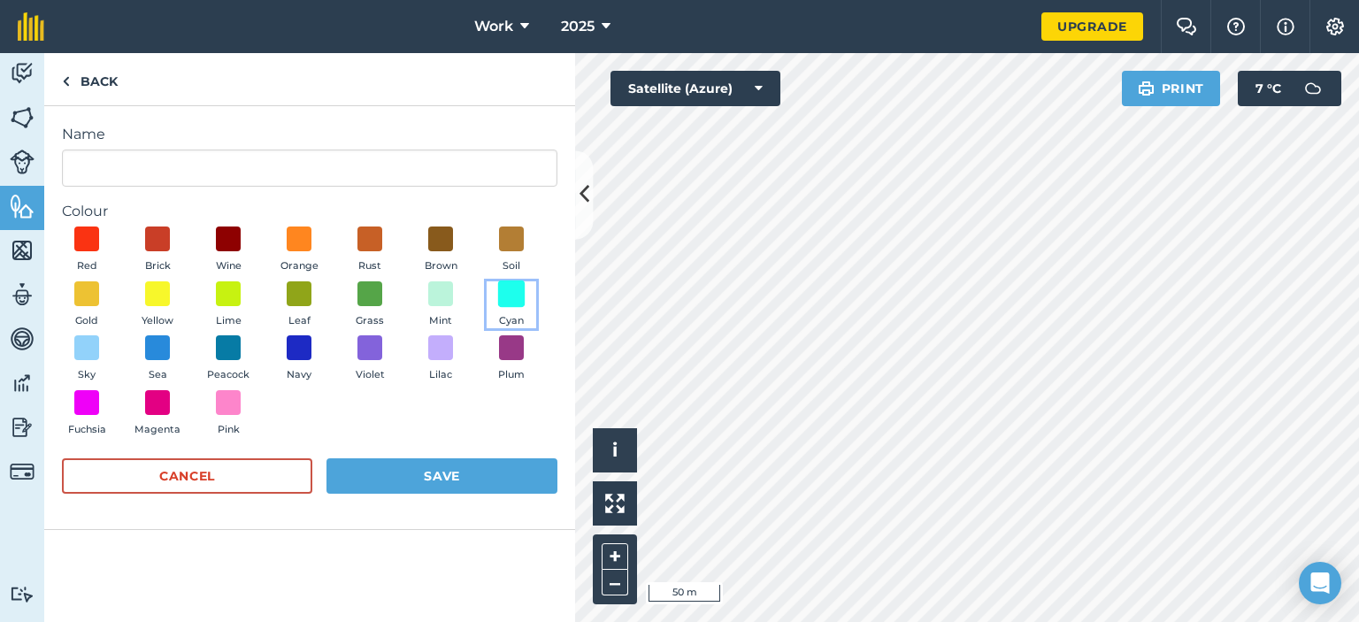
click at [517, 300] on span at bounding box center [511, 293] width 27 height 27
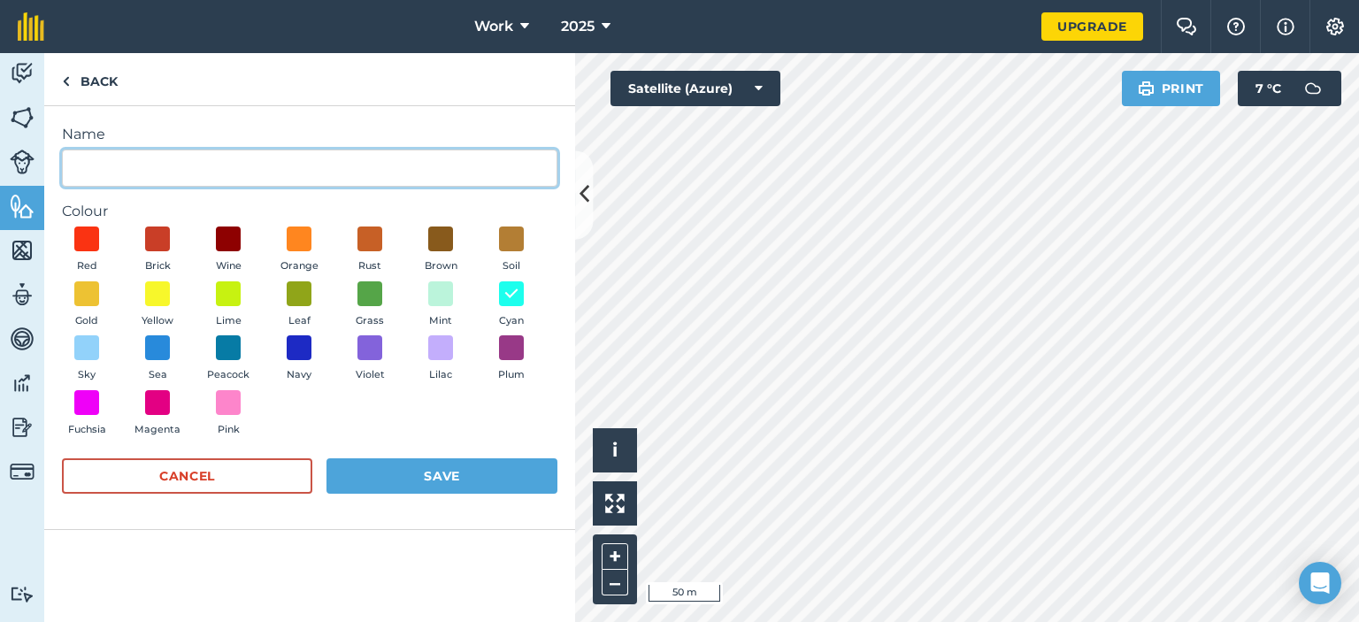
click at [267, 165] on input "Name" at bounding box center [309, 167] width 495 height 37
type input "lanes"
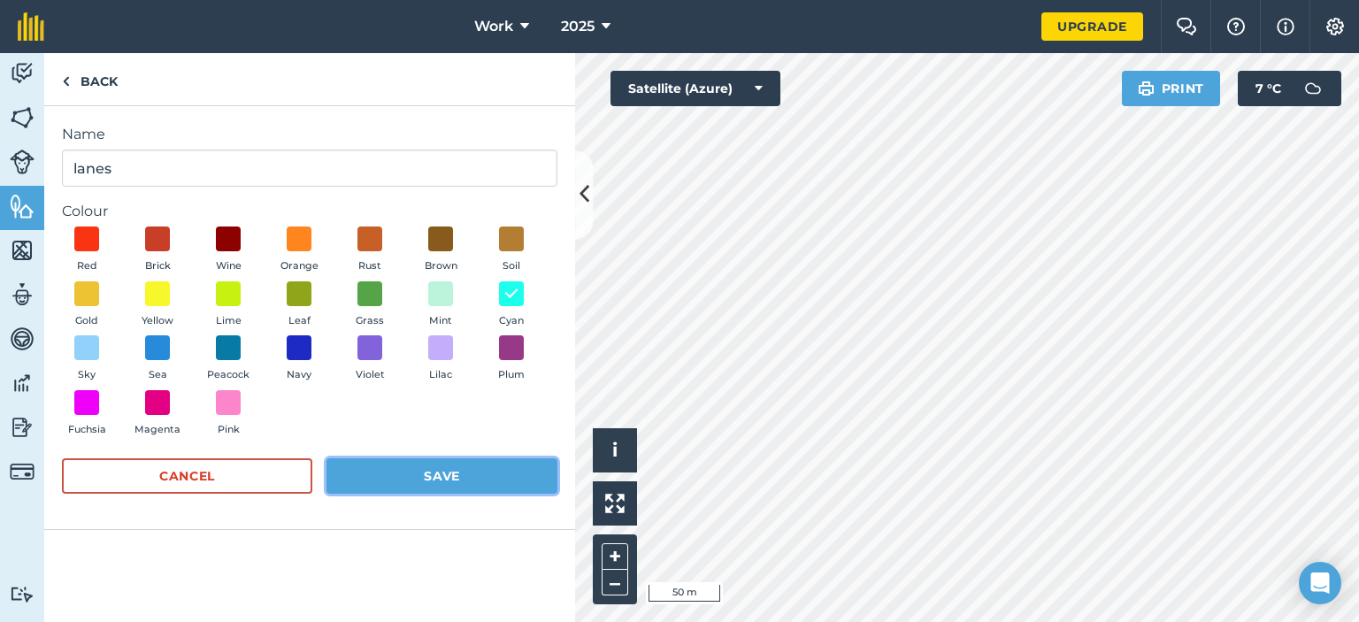
click at [459, 474] on button "Save" at bounding box center [441, 475] width 231 height 35
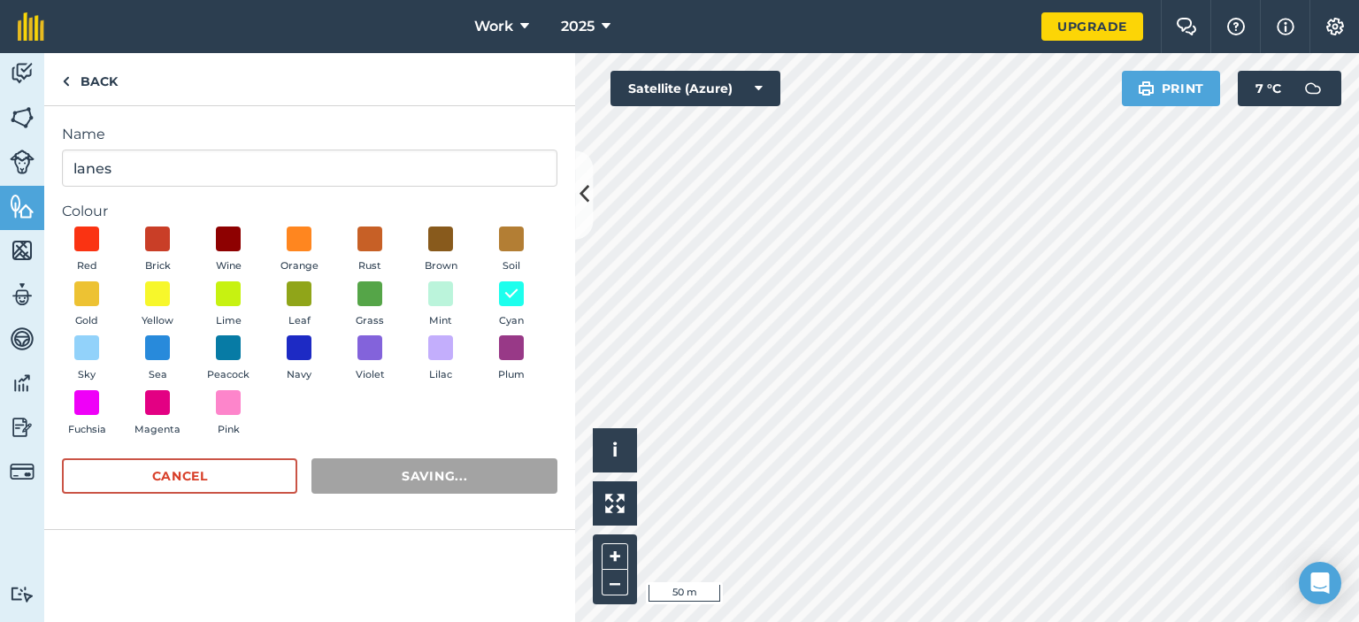
radio input "false"
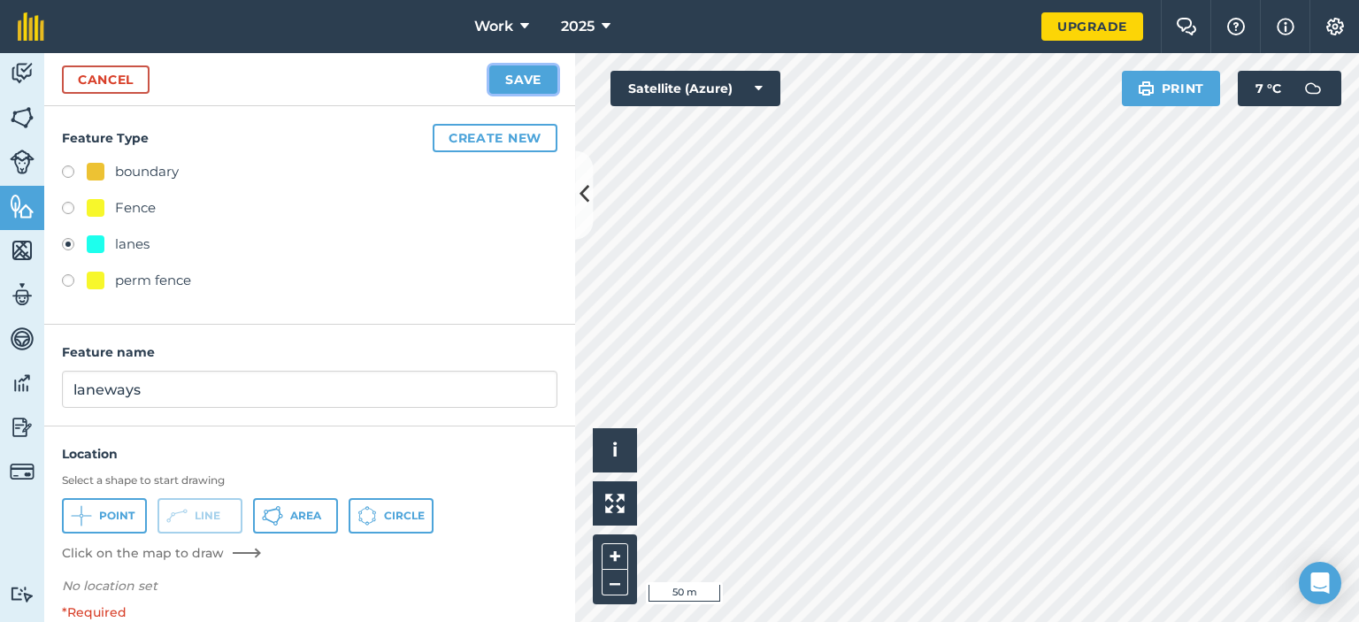
click at [538, 80] on button "Save" at bounding box center [523, 79] width 68 height 28
click at [516, 73] on button "Save" at bounding box center [523, 79] width 68 height 28
click at [517, 75] on button "Save" at bounding box center [523, 79] width 68 height 28
click at [527, 78] on button "Save" at bounding box center [523, 79] width 68 height 28
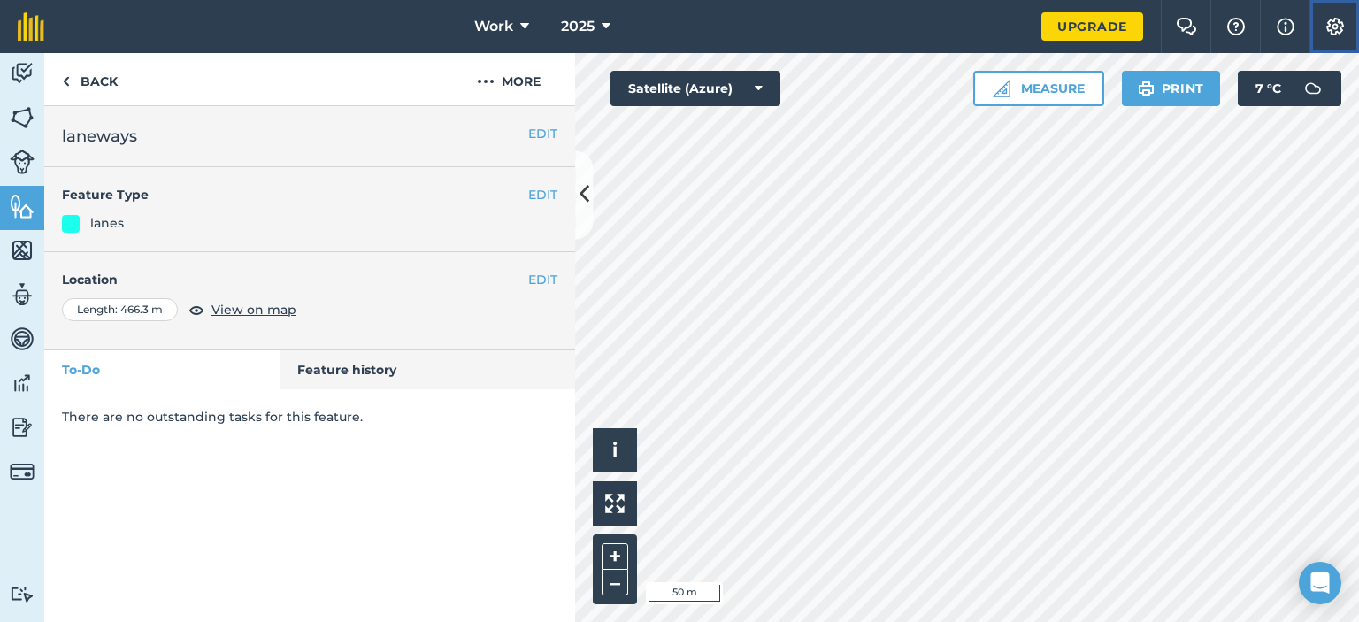
click at [1345, 24] on button "Settings" at bounding box center [1334, 26] width 50 height 53
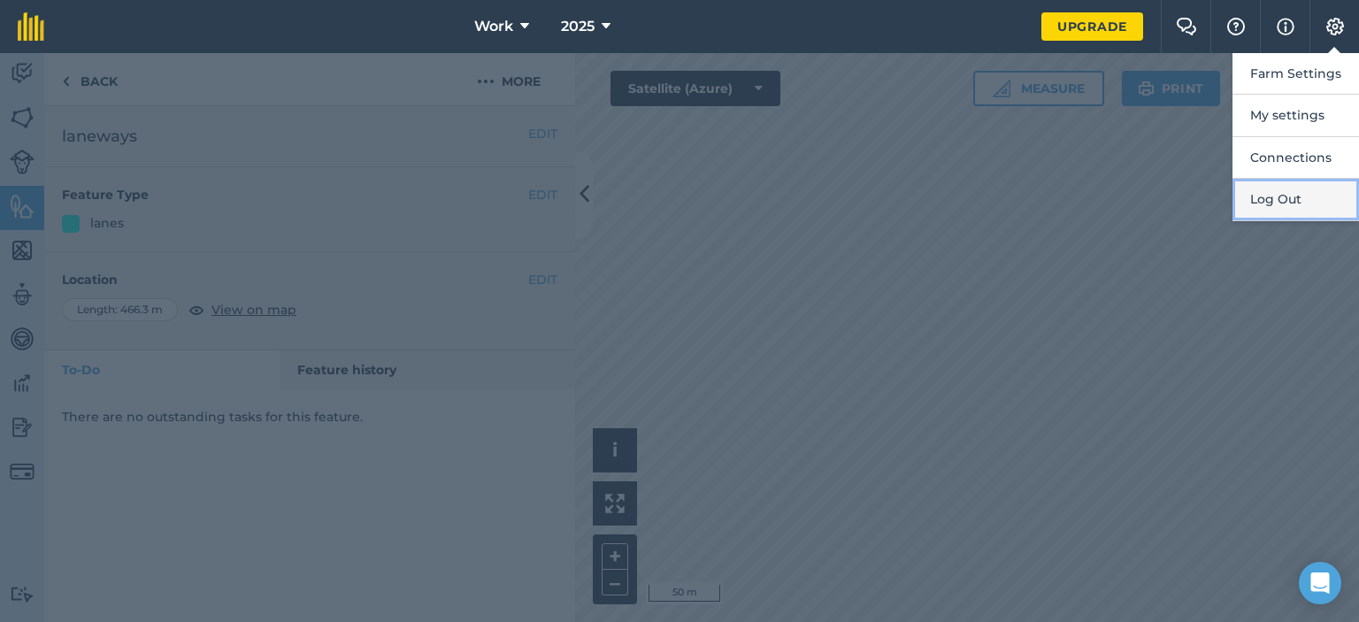
click at [1289, 194] on button "Log Out" at bounding box center [1295, 200] width 126 height 42
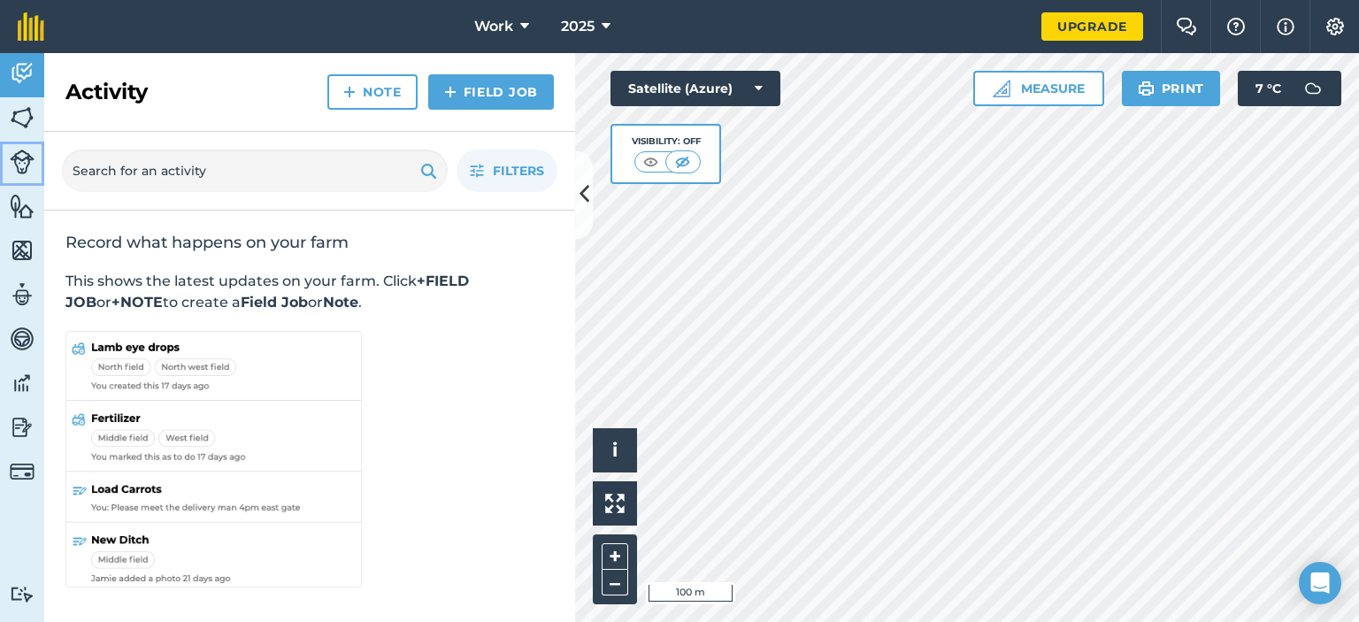
click at [19, 169] on img at bounding box center [22, 161] width 25 height 25
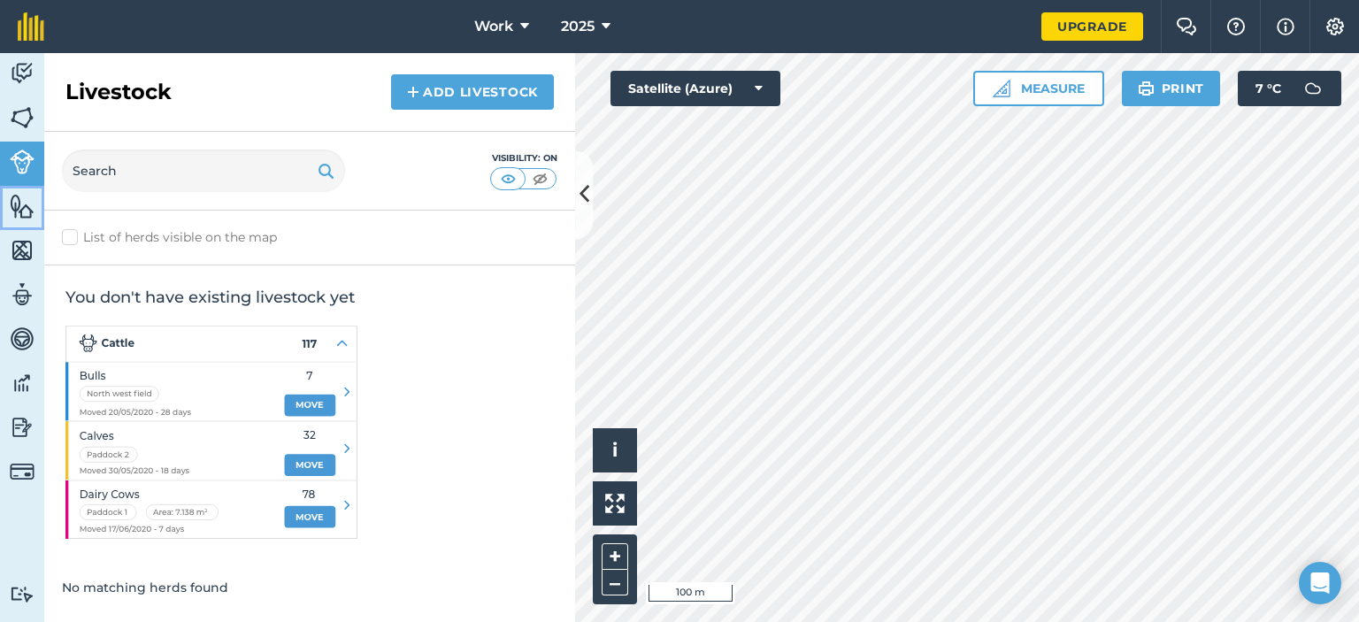
click at [25, 203] on img at bounding box center [22, 206] width 25 height 27
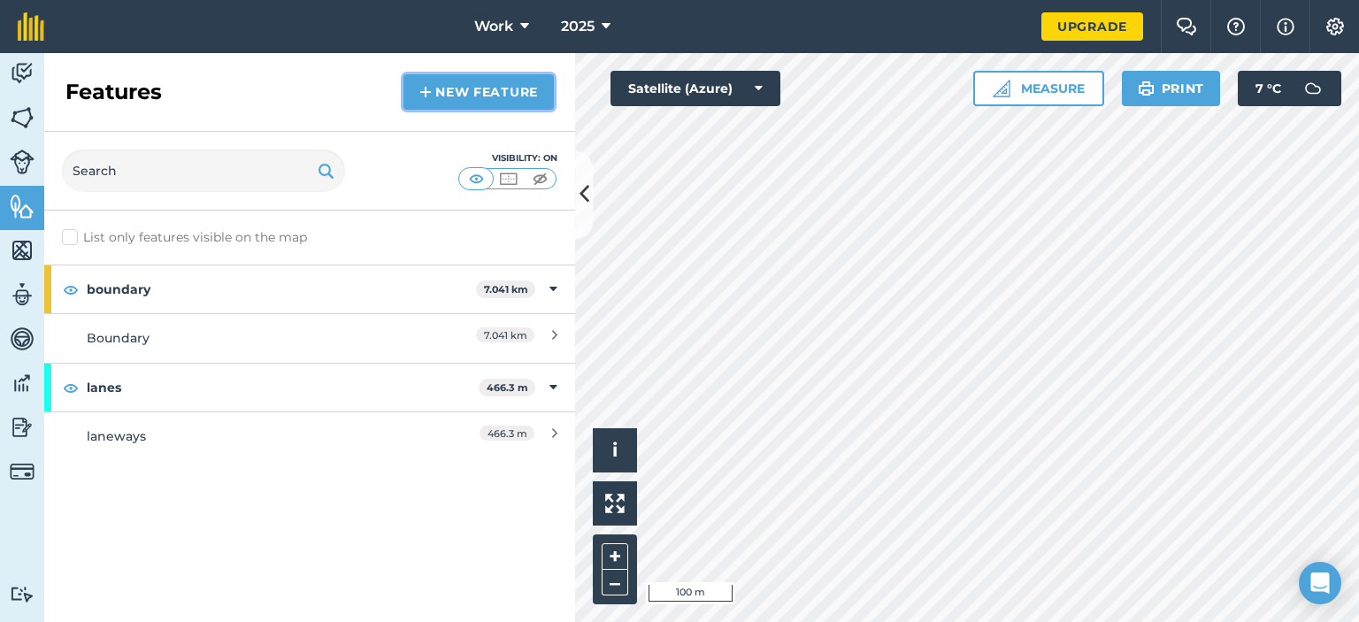
click at [476, 102] on link "New feature" at bounding box center [478, 91] width 150 height 35
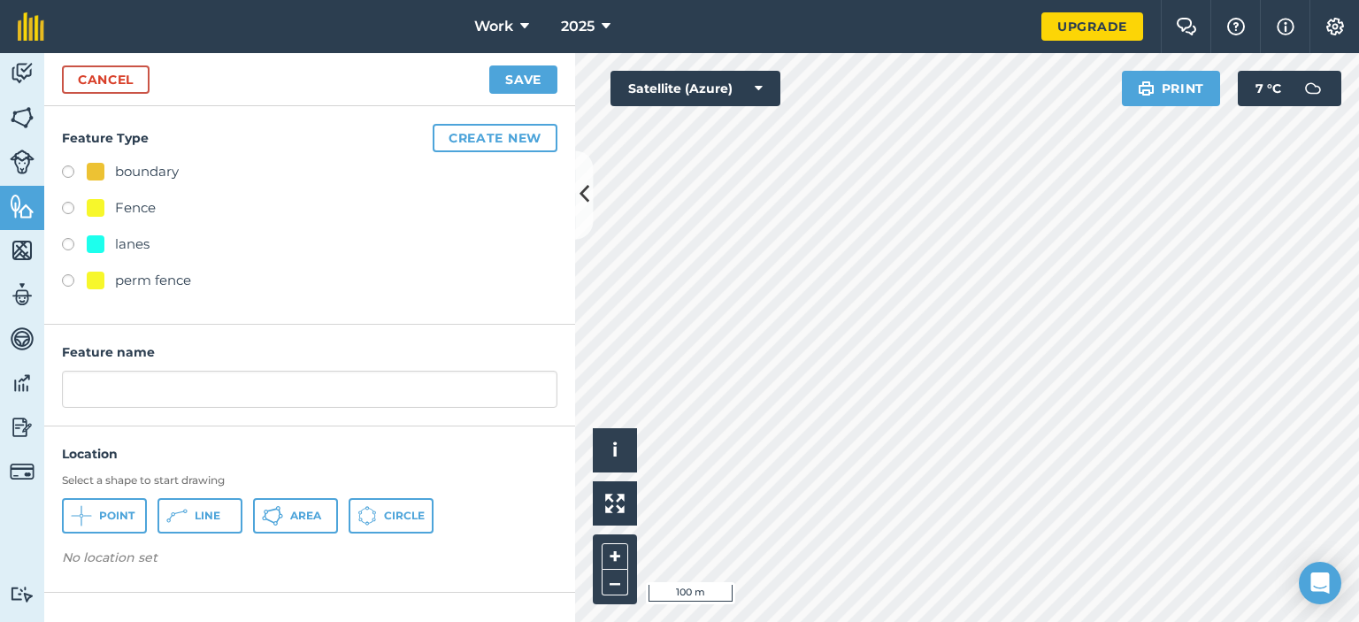
click at [67, 248] on label at bounding box center [74, 247] width 25 height 18
radio input "true"
type input "lanes"
click at [201, 509] on span "Line" at bounding box center [208, 516] width 26 height 14
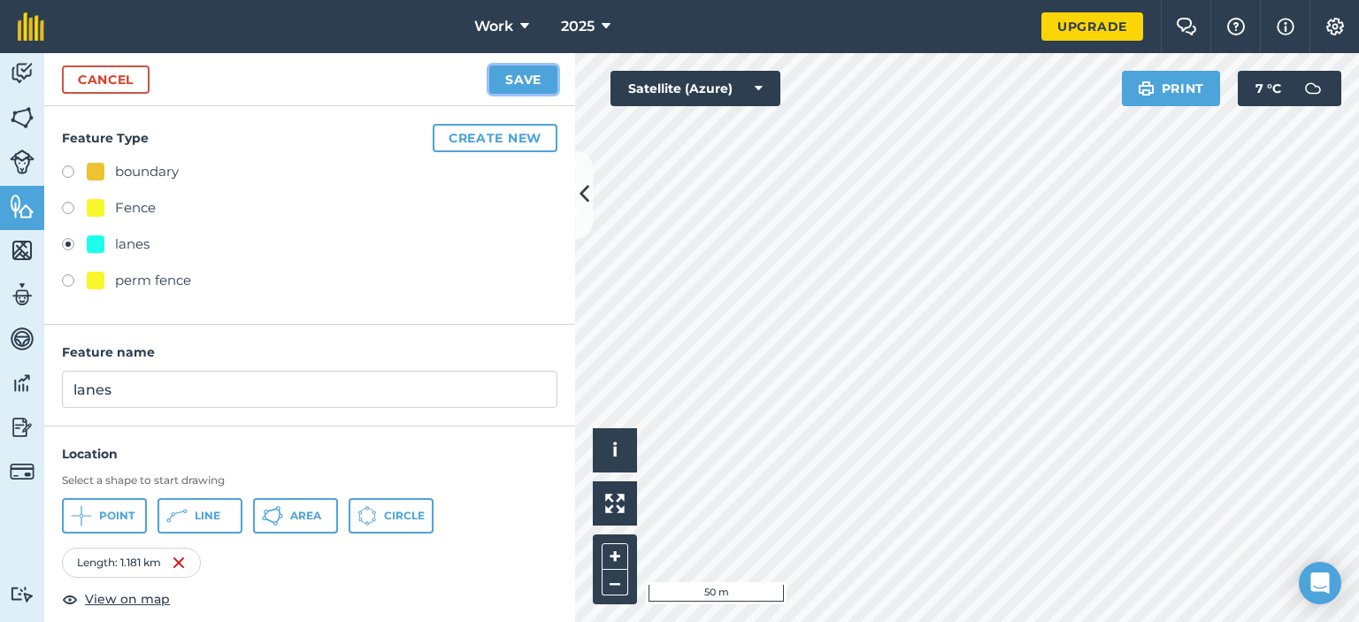
click at [527, 84] on button "Save" at bounding box center [523, 79] width 68 height 28
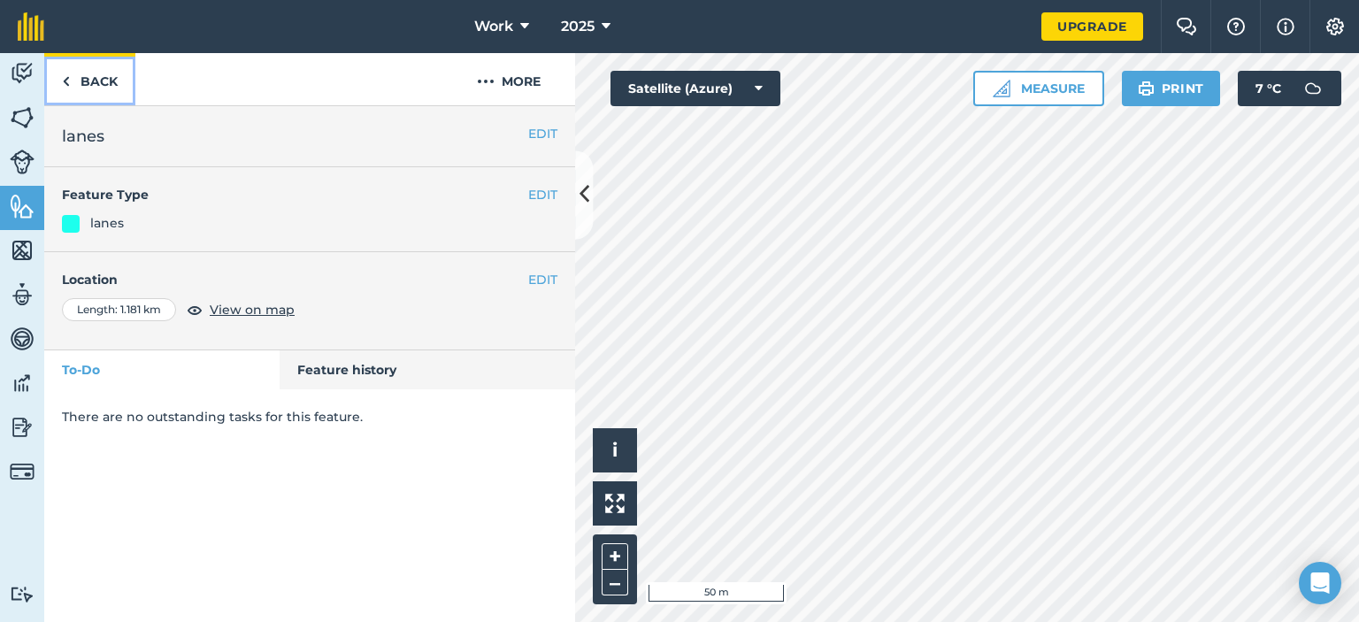
click at [63, 80] on img at bounding box center [66, 81] width 8 height 21
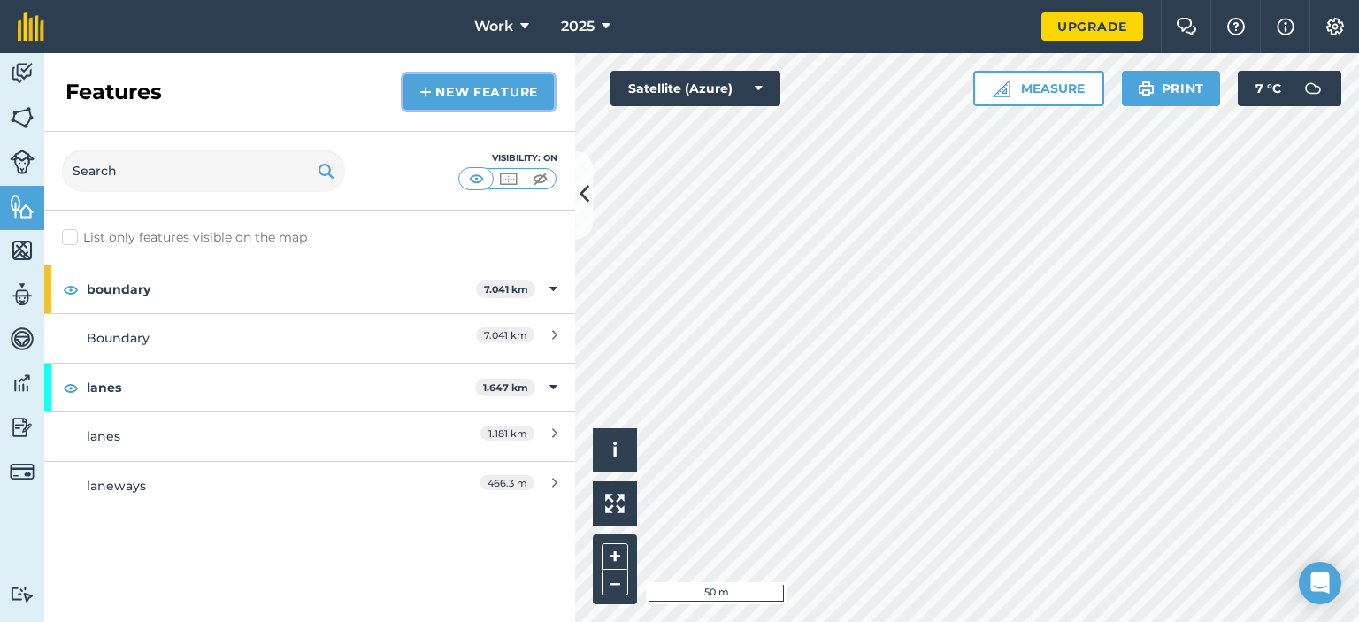
click at [429, 96] on link "New feature" at bounding box center [478, 91] width 150 height 35
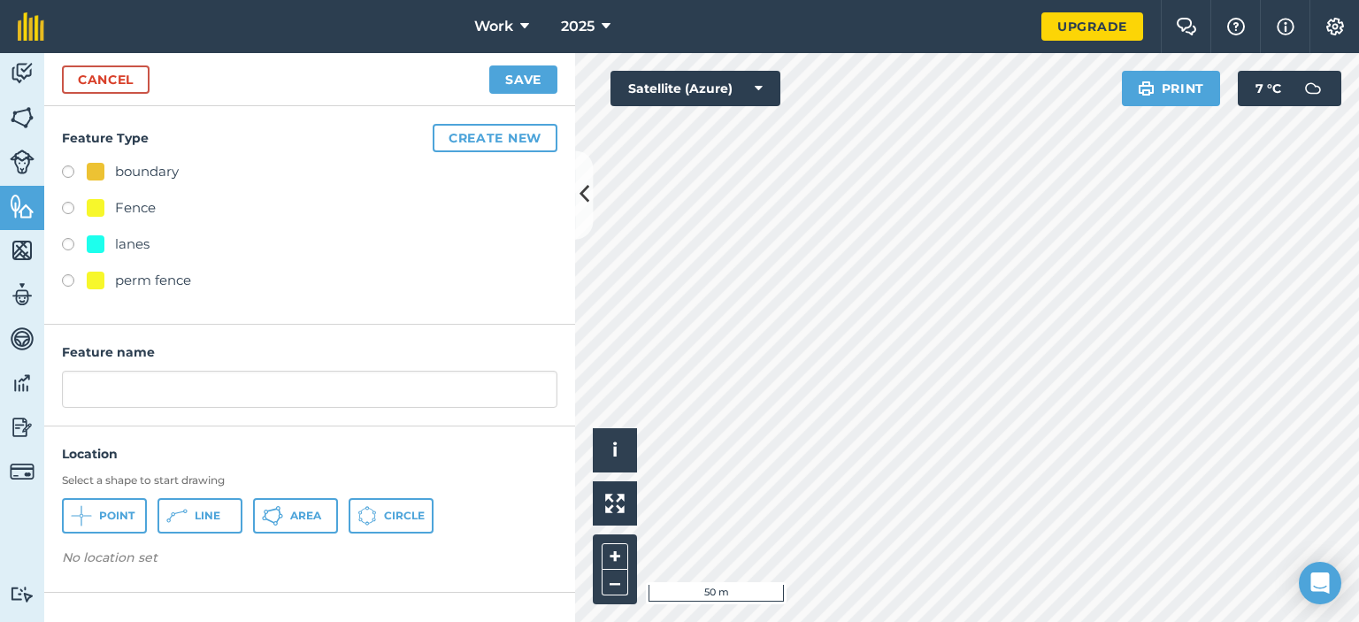
drag, startPoint x: 70, startPoint y: 243, endPoint x: 153, endPoint y: 249, distance: 83.3
click at [72, 243] on label at bounding box center [74, 247] width 25 height 18
radio input "true"
type input "lanes 2"
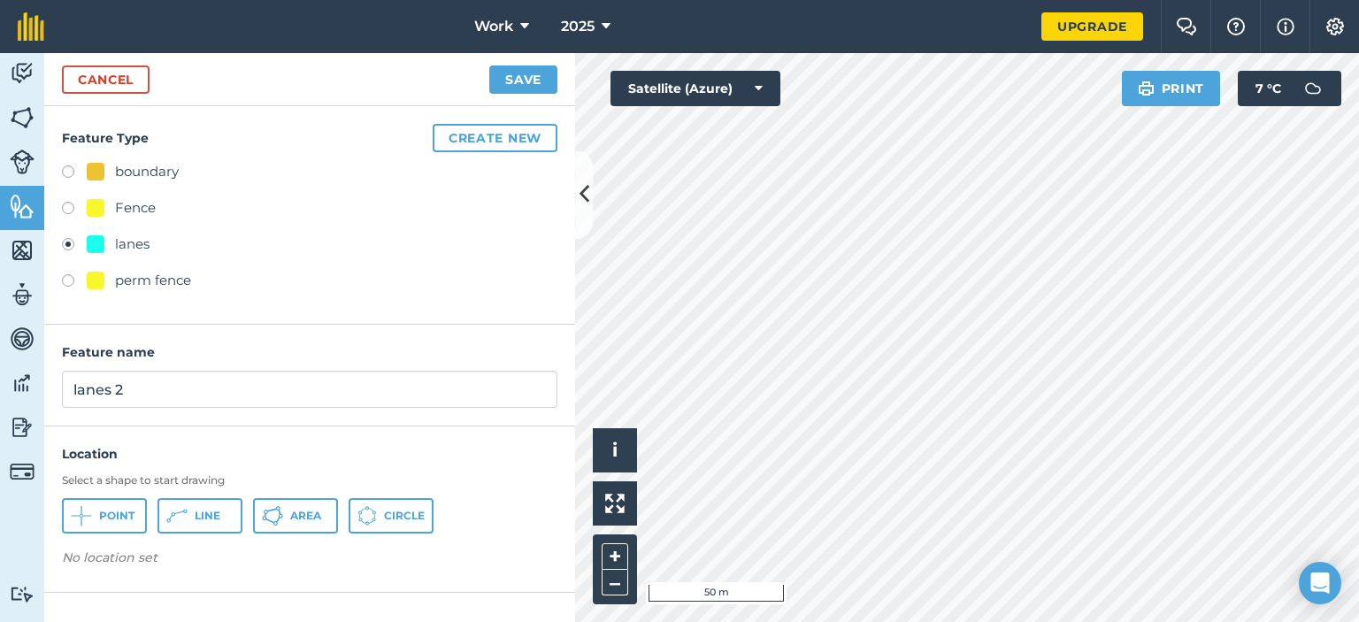
click at [517, 395] on div "Activity Fields Livestock Features Maps Team Vehicles Data Reporting Billing Tu…" at bounding box center [679, 337] width 1359 height 569
drag, startPoint x: 188, startPoint y: 504, endPoint x: 364, endPoint y: 516, distance: 176.4
click at [189, 505] on button "Line" at bounding box center [199, 515] width 85 height 35
click at [552, 84] on button "Save" at bounding box center [523, 79] width 68 height 28
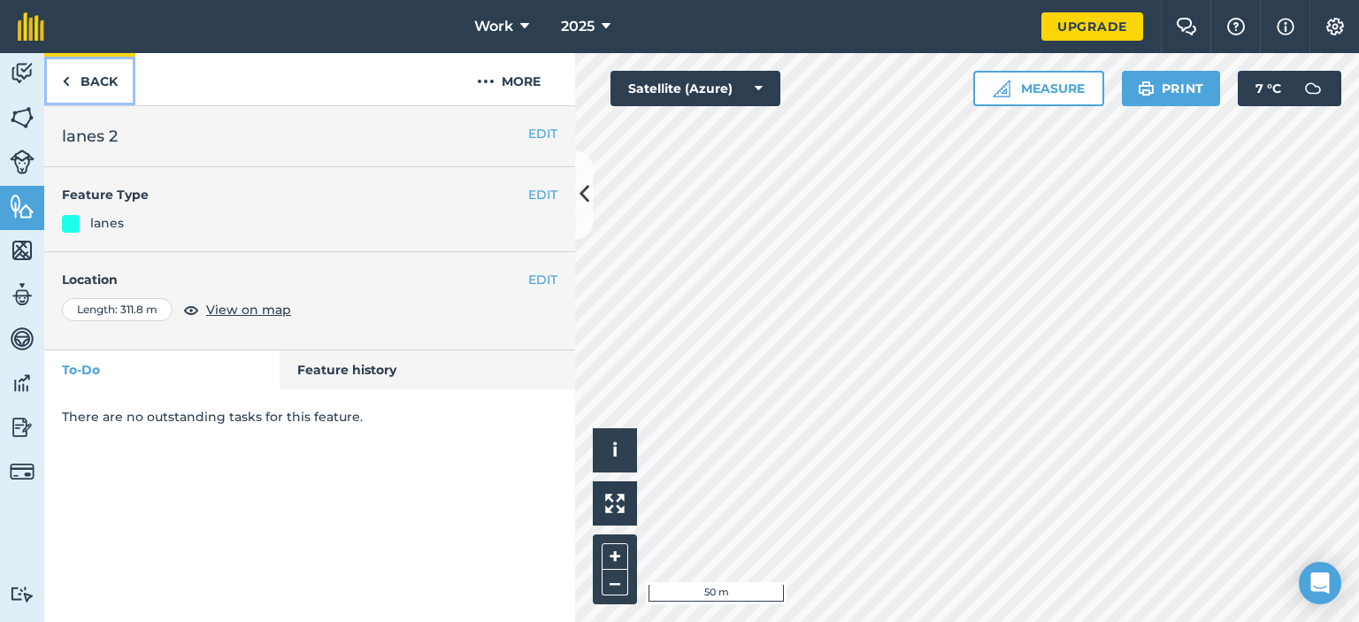
click at [68, 82] on img at bounding box center [66, 81] width 8 height 21
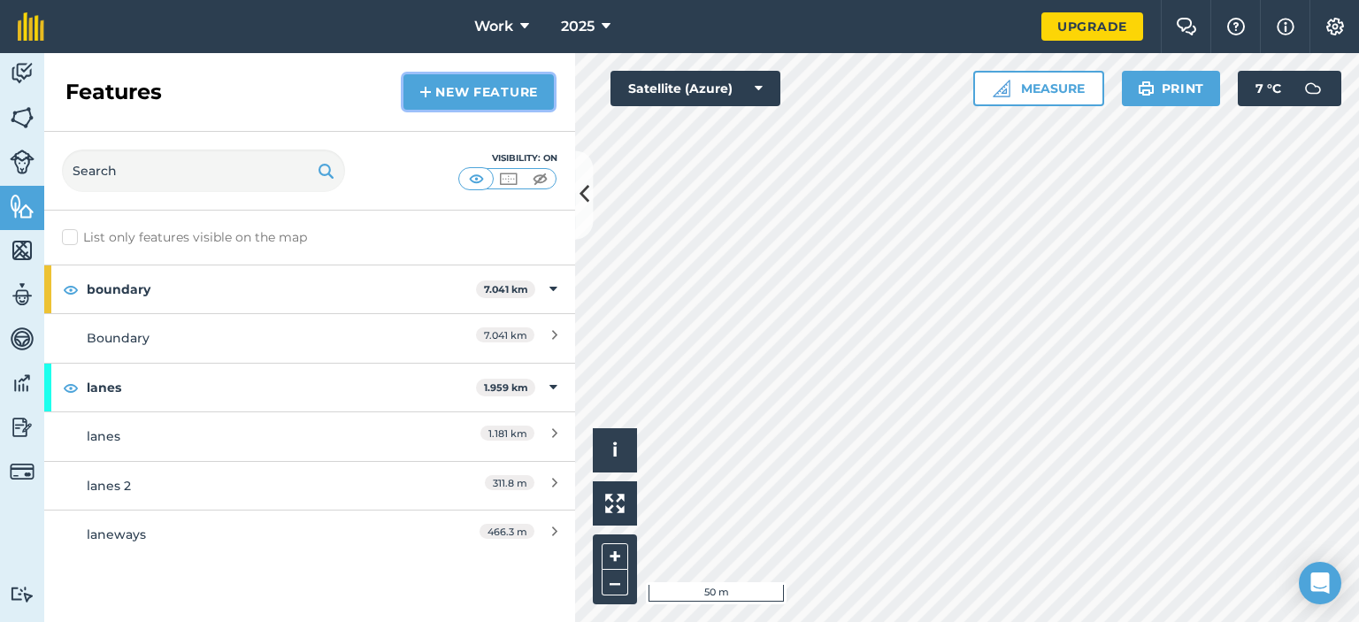
click at [432, 93] on link "New feature" at bounding box center [478, 91] width 150 height 35
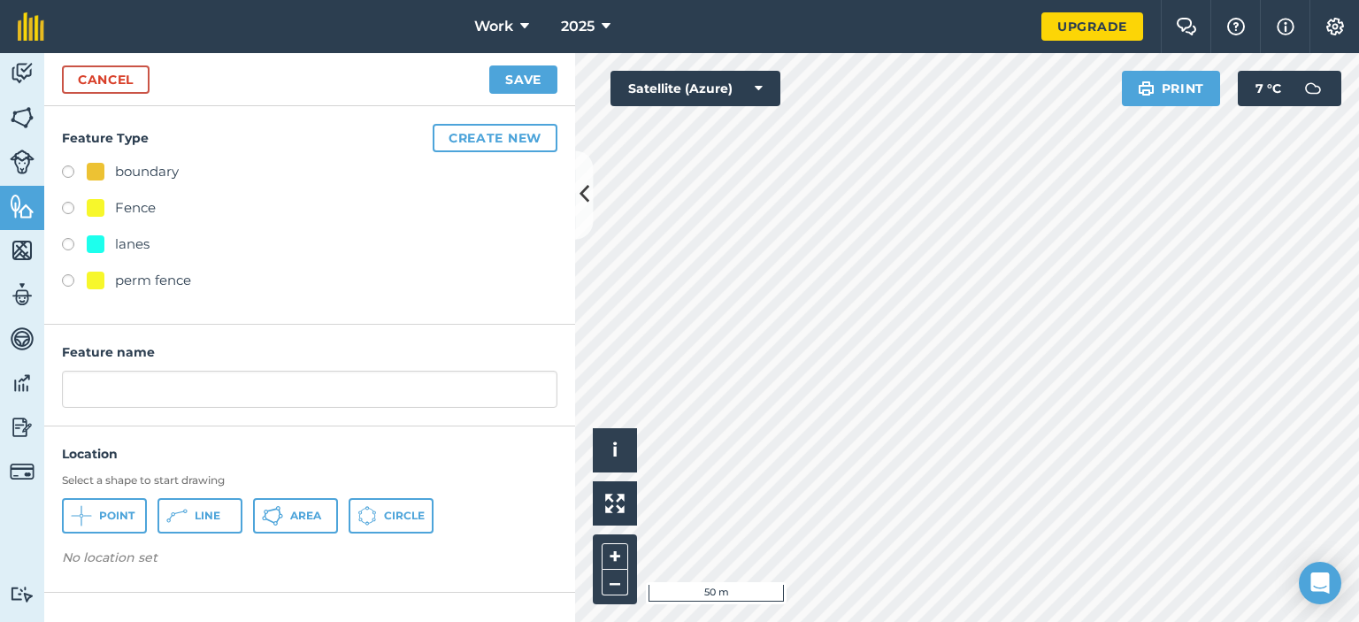
click at [66, 240] on label at bounding box center [74, 247] width 25 height 18
radio input "true"
type input "lanes 3"
click at [177, 516] on icon at bounding box center [176, 515] width 21 height 21
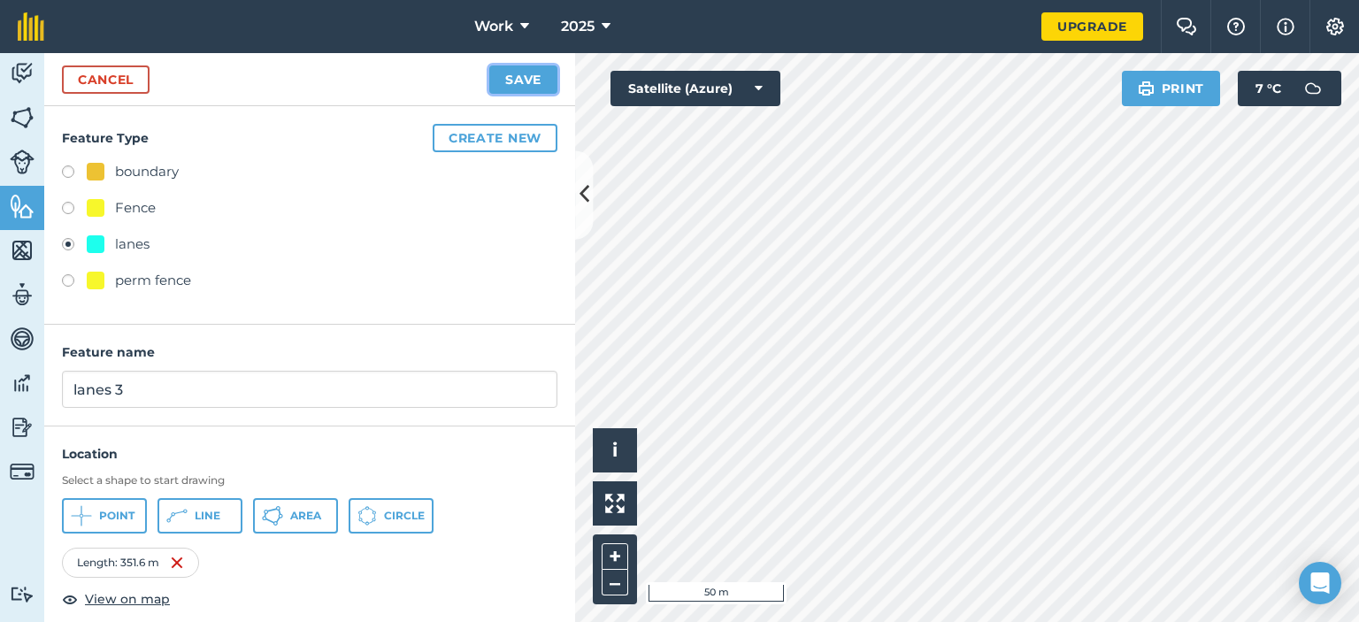
click at [535, 81] on button "Save" at bounding box center [523, 79] width 68 height 28
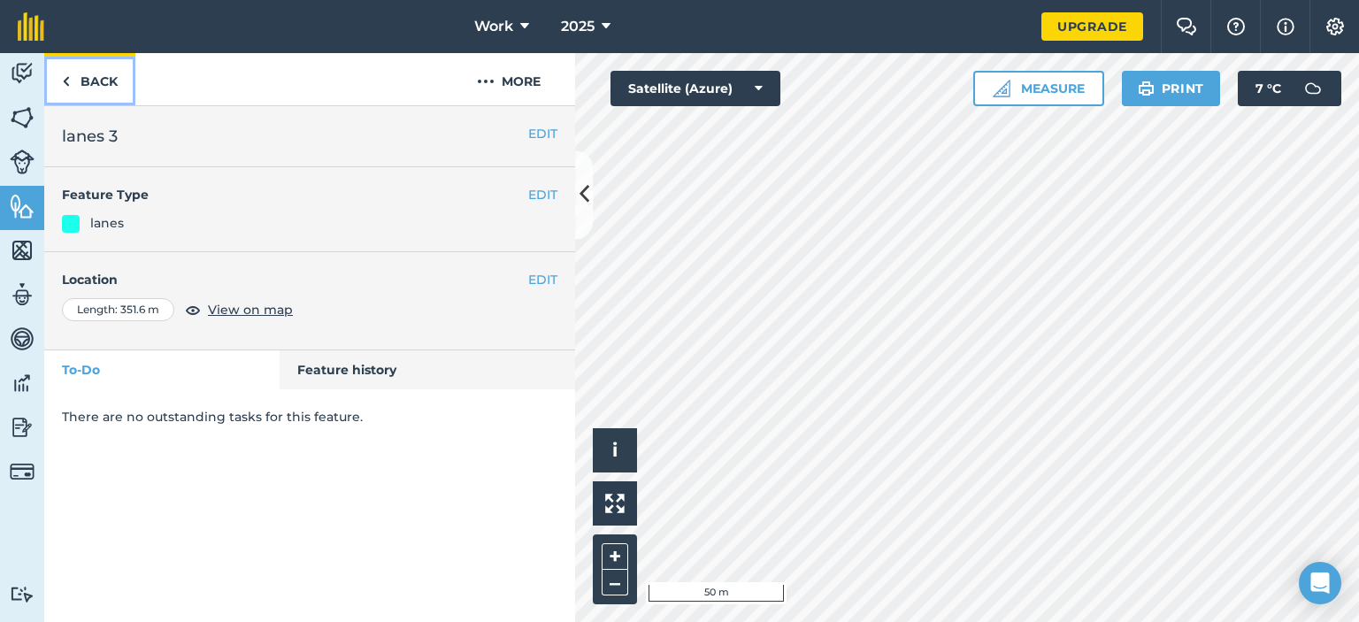
click at [65, 80] on img at bounding box center [66, 81] width 8 height 21
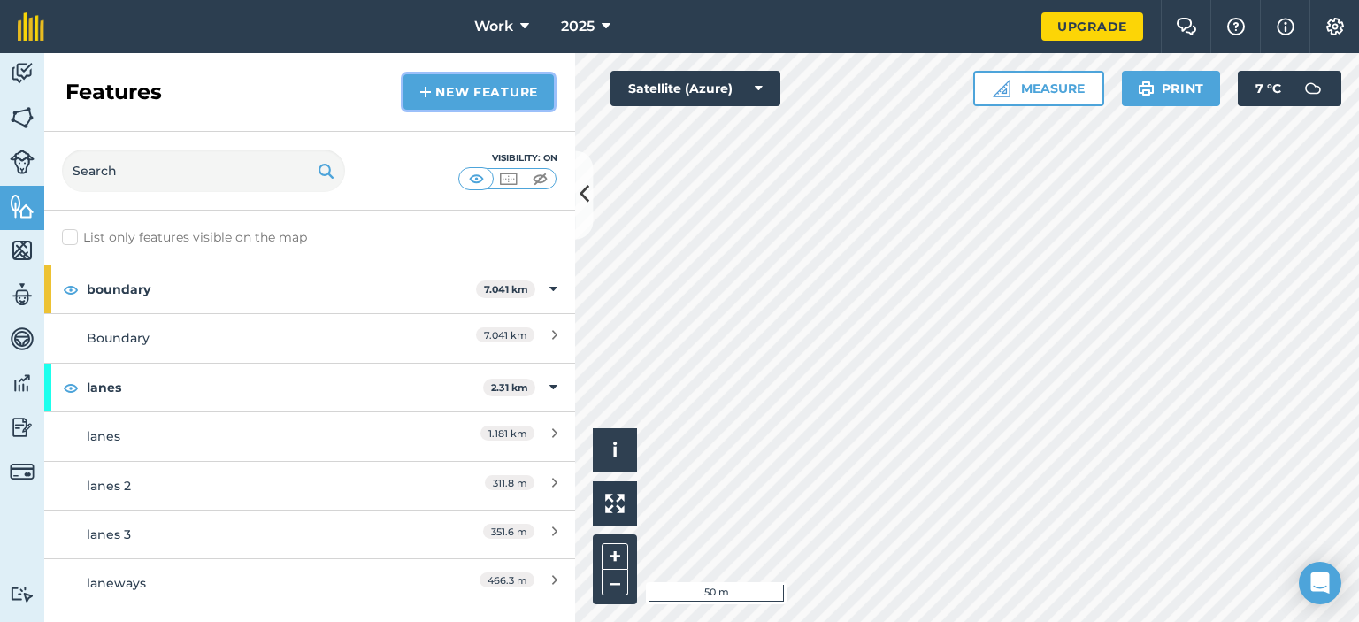
click at [414, 95] on link "New feature" at bounding box center [478, 91] width 150 height 35
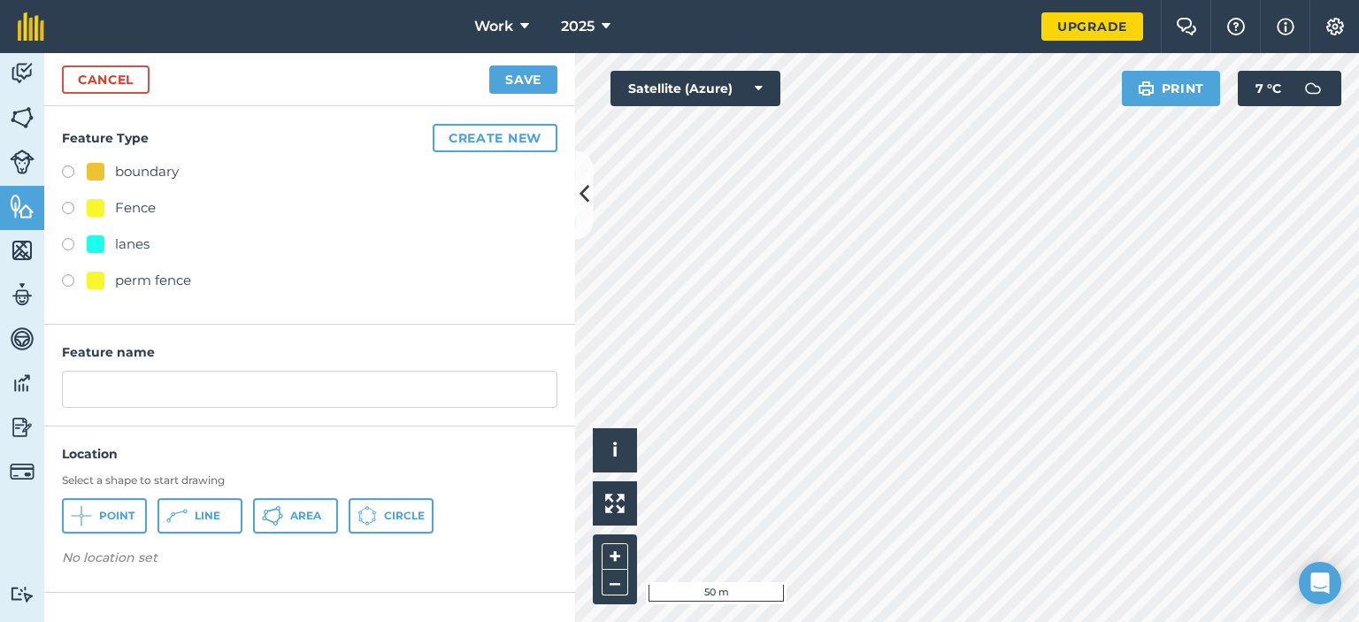
click at [64, 244] on label at bounding box center [74, 247] width 25 height 18
radio input "true"
type input "lanes 4"
click at [204, 509] on span "Line" at bounding box center [208, 516] width 26 height 14
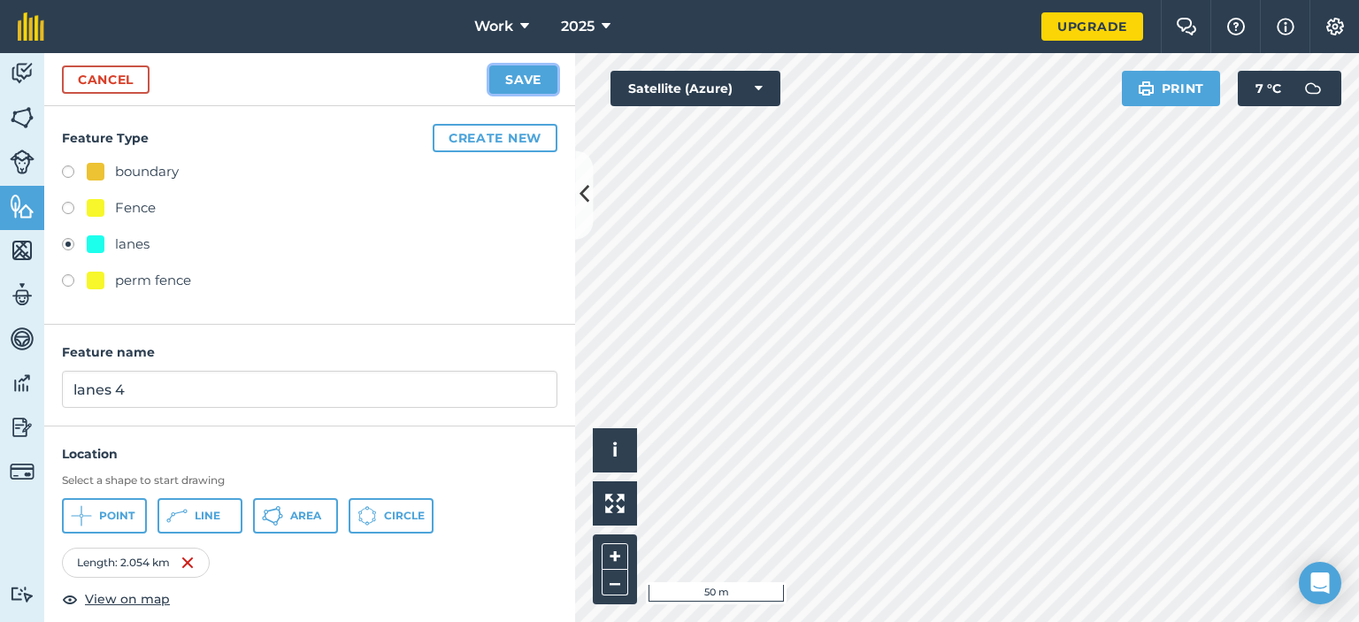
click at [539, 76] on button "Save" at bounding box center [523, 79] width 68 height 28
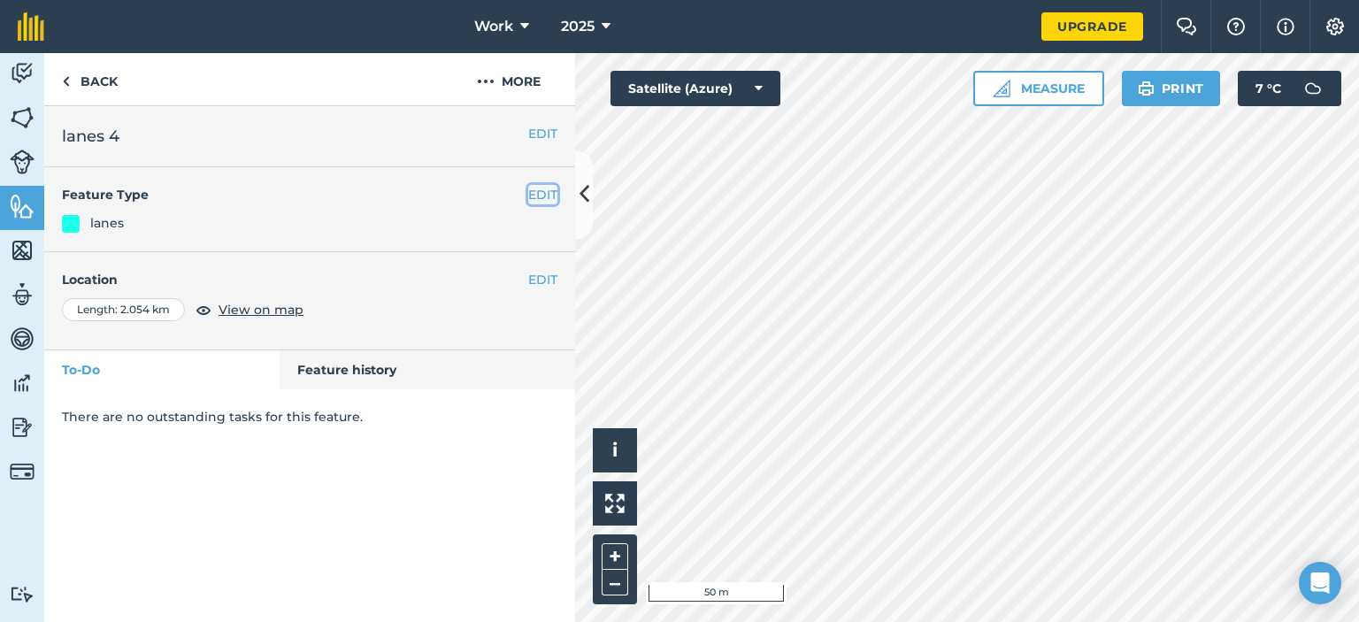
click at [541, 197] on button "EDIT" at bounding box center [542, 194] width 29 height 19
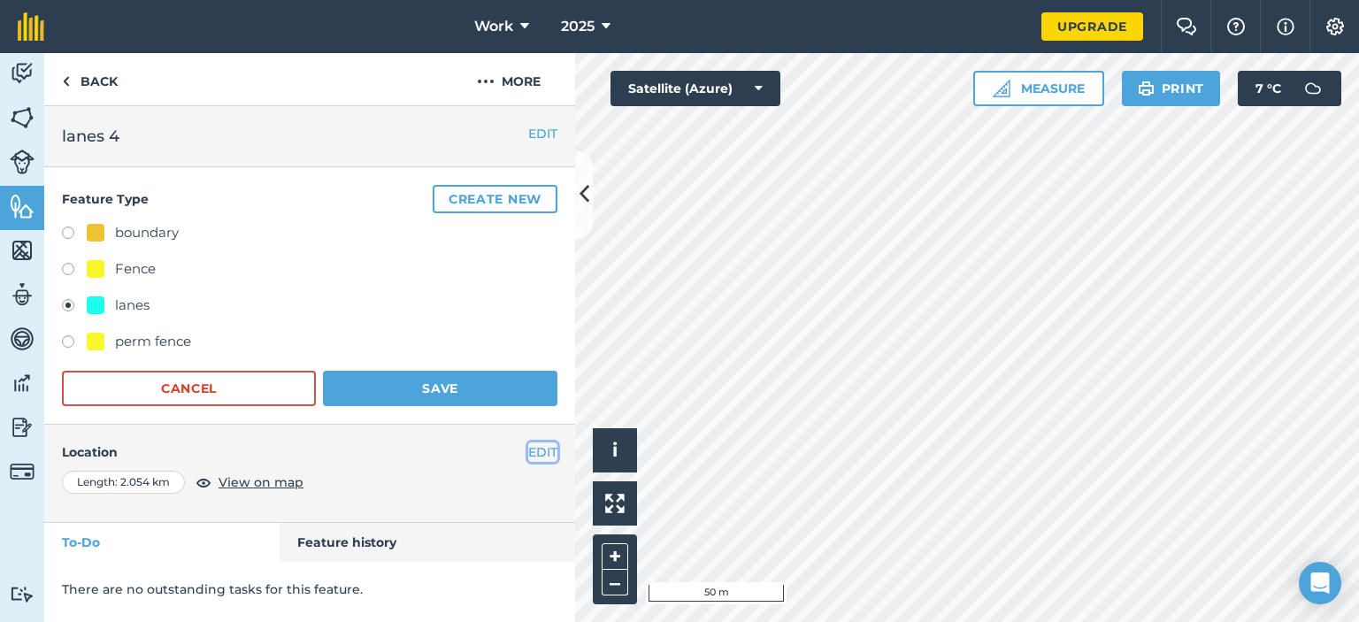
click at [545, 448] on button "EDIT" at bounding box center [542, 451] width 29 height 19
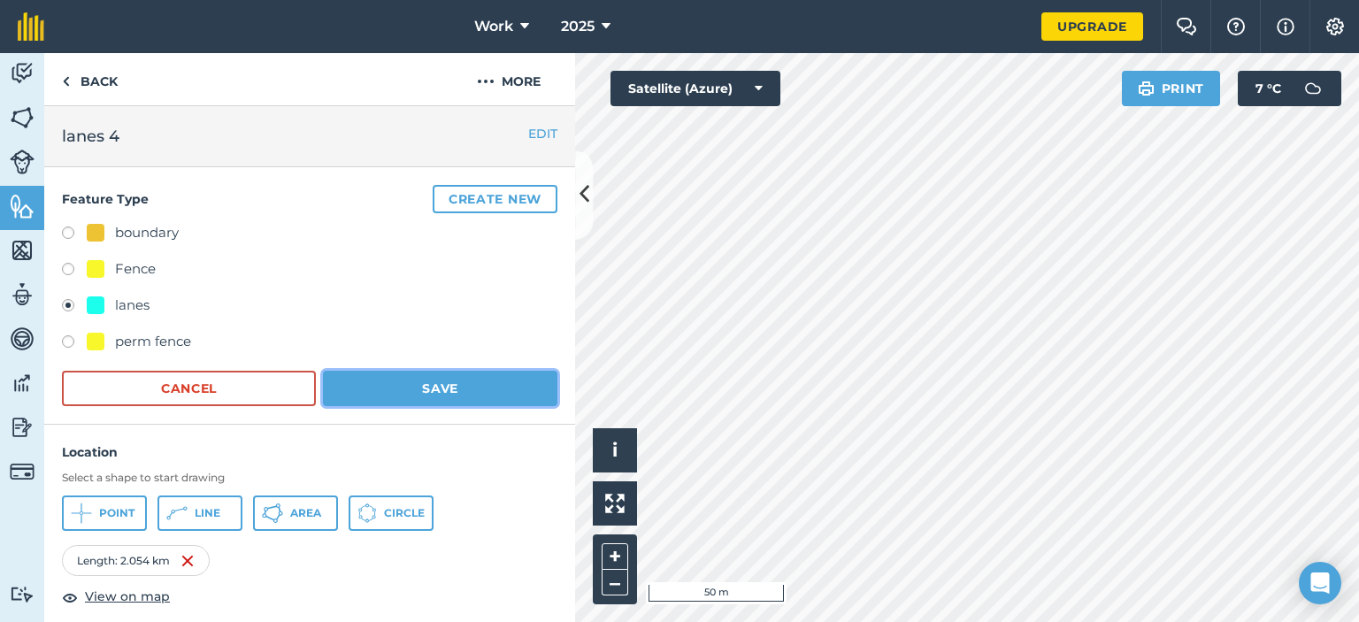
click at [488, 388] on button "Save" at bounding box center [440, 388] width 234 height 35
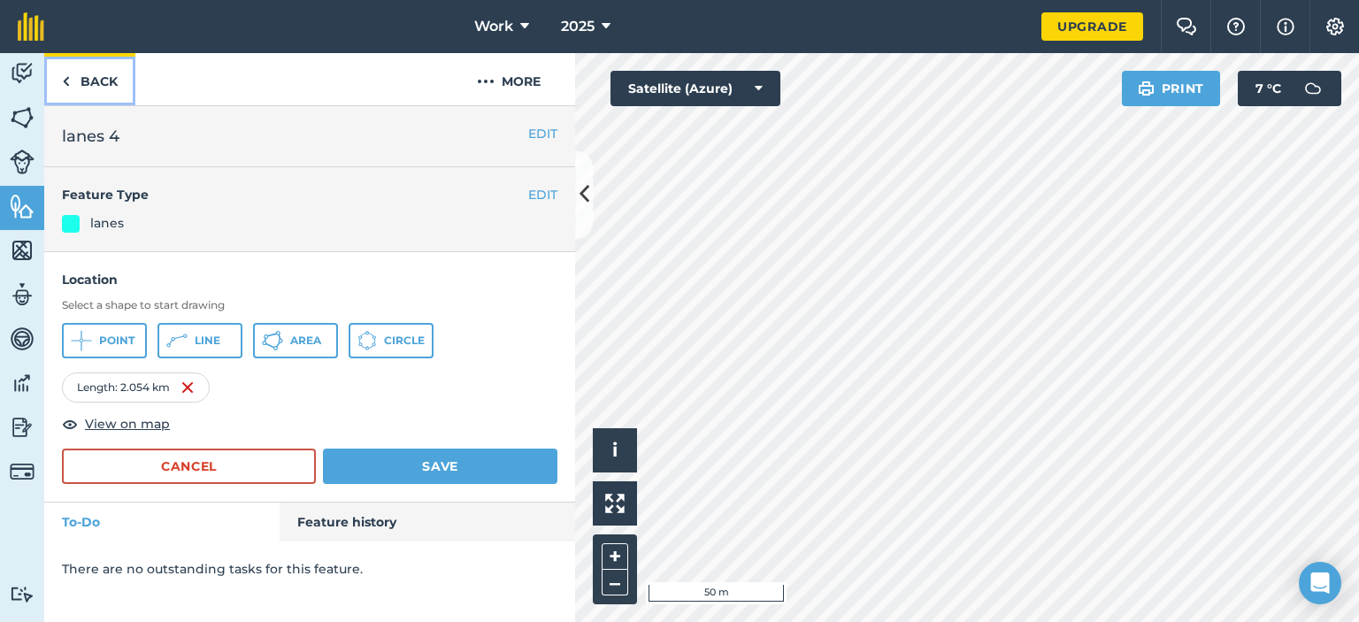
click at [63, 77] on img at bounding box center [66, 81] width 8 height 21
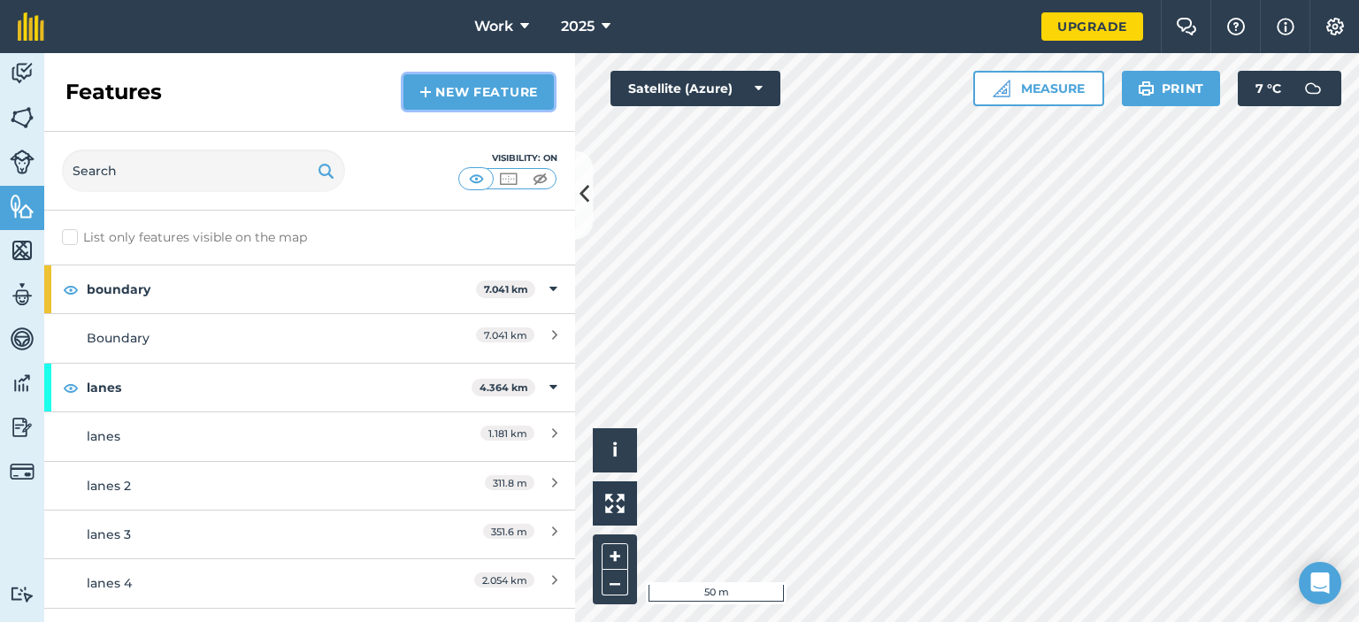
click at [421, 96] on img at bounding box center [425, 91] width 12 height 21
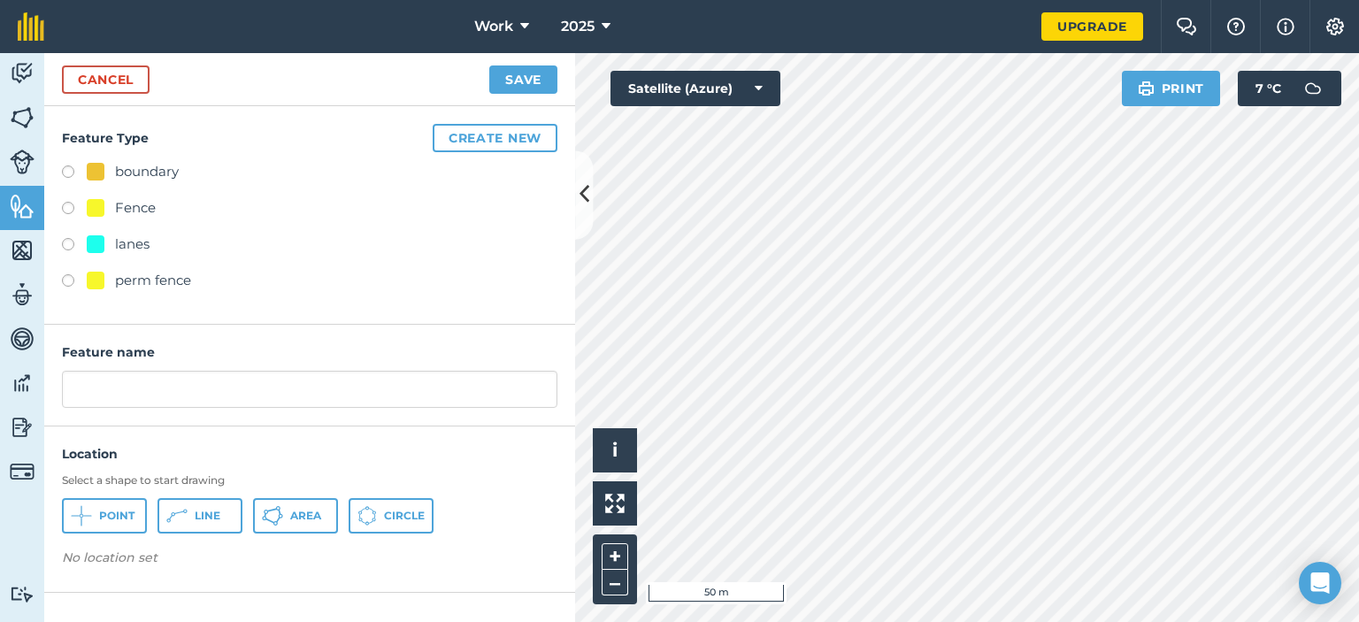
click at [70, 243] on label at bounding box center [74, 247] width 25 height 18
radio input "true"
type input "lanes 5"
click at [218, 509] on span "Line" at bounding box center [208, 516] width 26 height 14
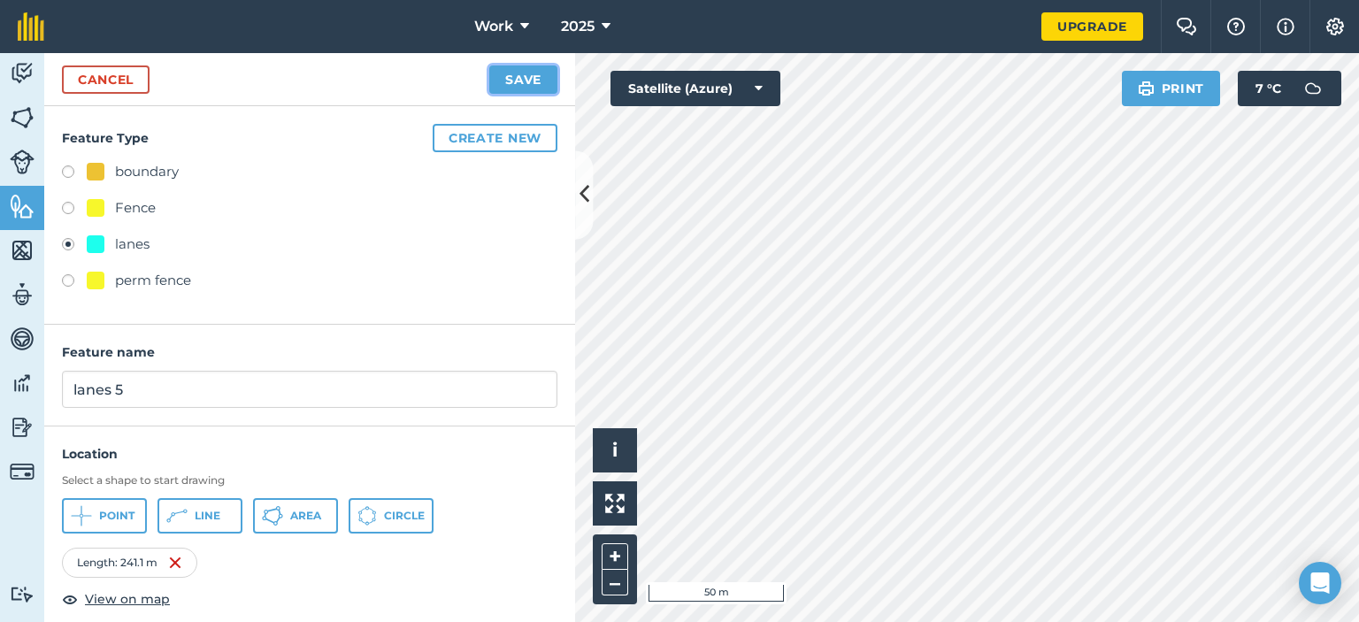
click at [513, 79] on button "Save" at bounding box center [523, 79] width 68 height 28
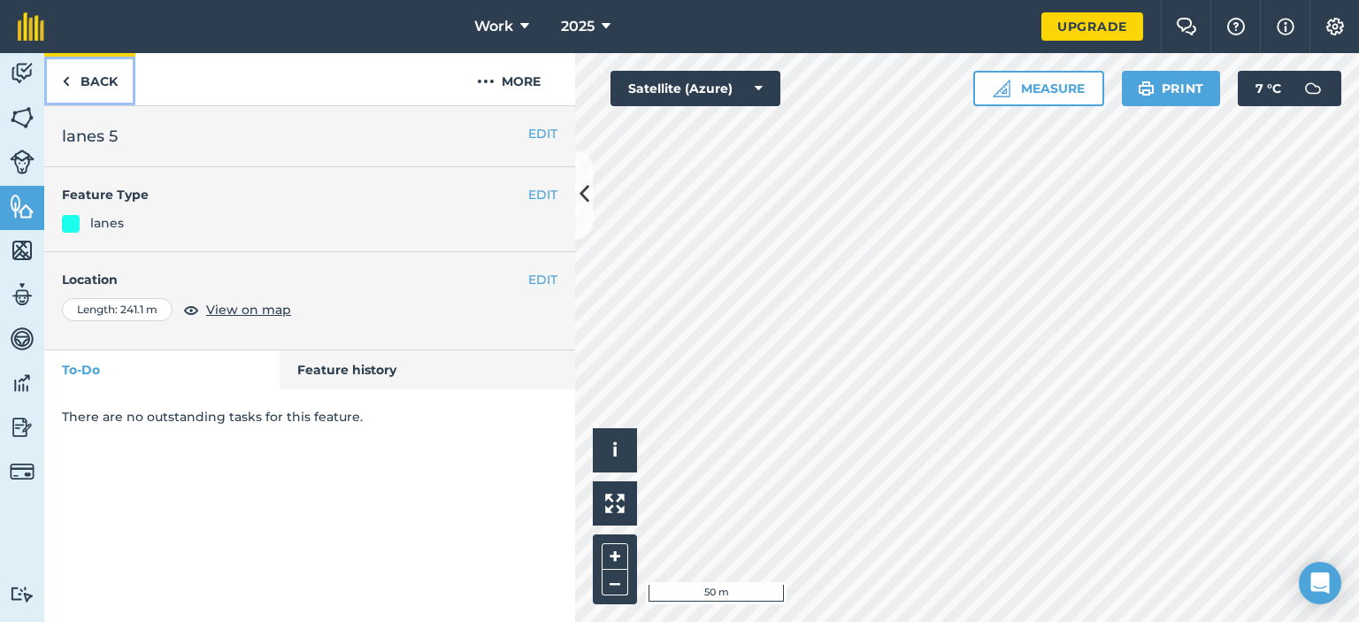
click at [58, 80] on link "Back" at bounding box center [89, 79] width 91 height 52
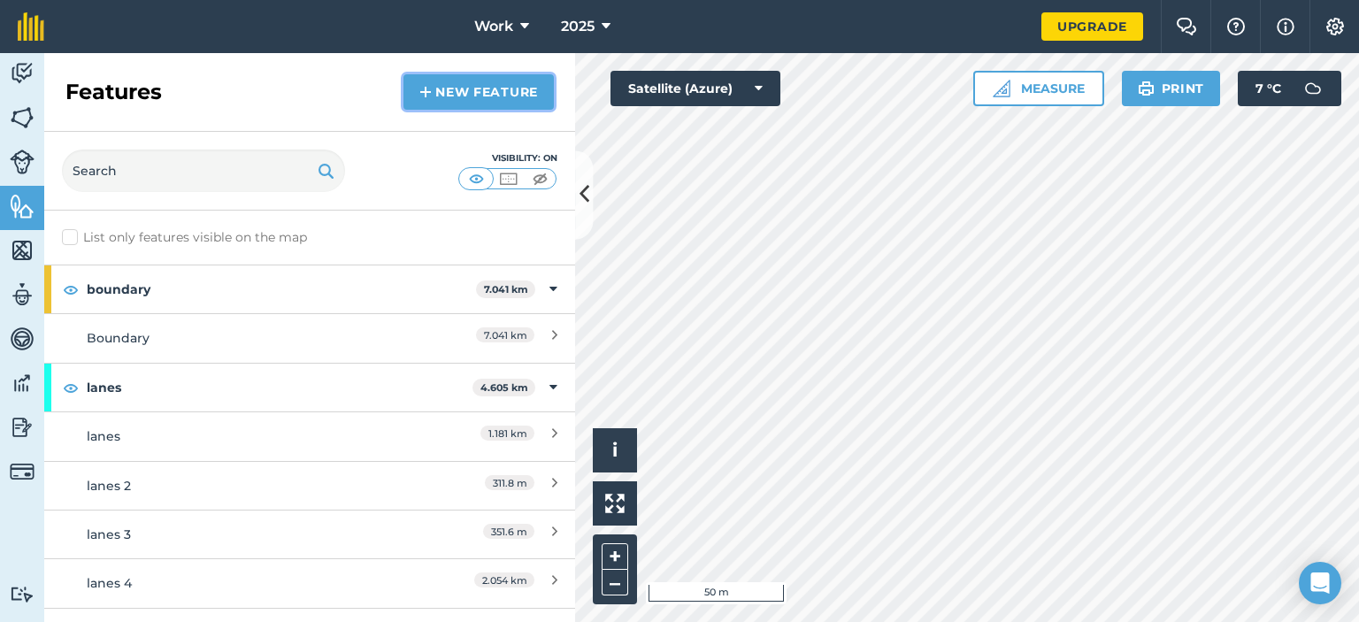
click at [441, 96] on link "New feature" at bounding box center [478, 91] width 150 height 35
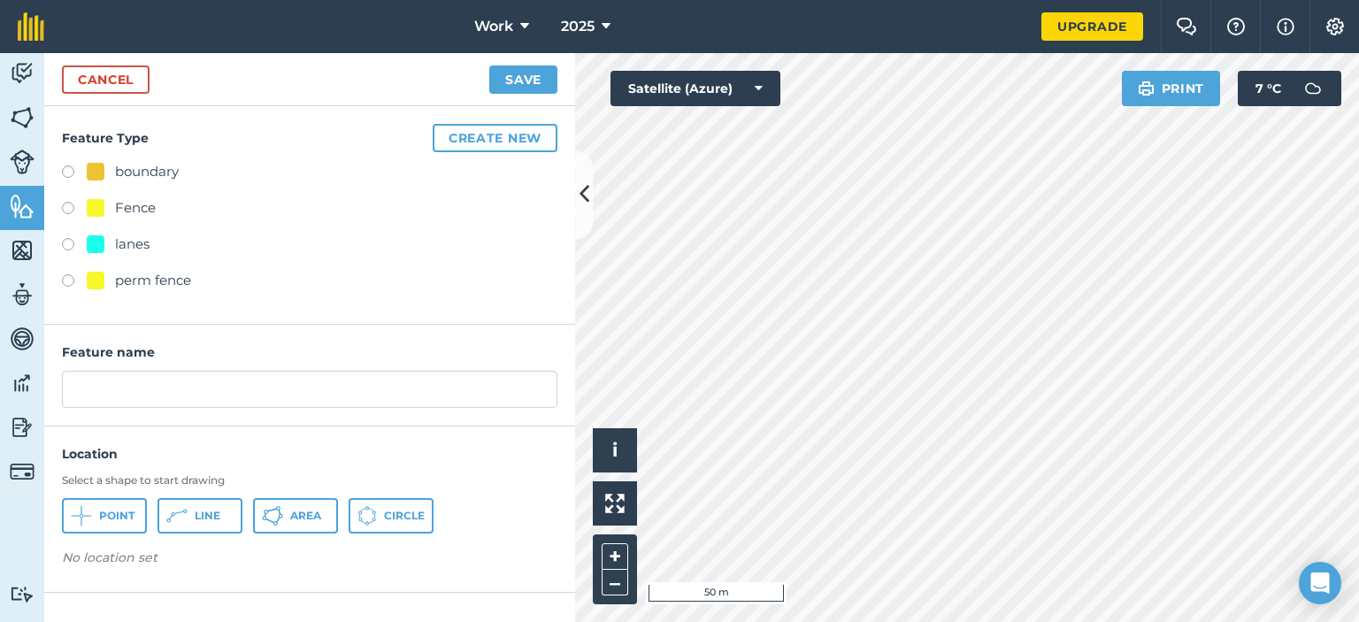
click at [63, 247] on label at bounding box center [74, 247] width 25 height 18
radio input "true"
type input "lanes 6"
click at [195, 517] on span "Line" at bounding box center [208, 516] width 26 height 14
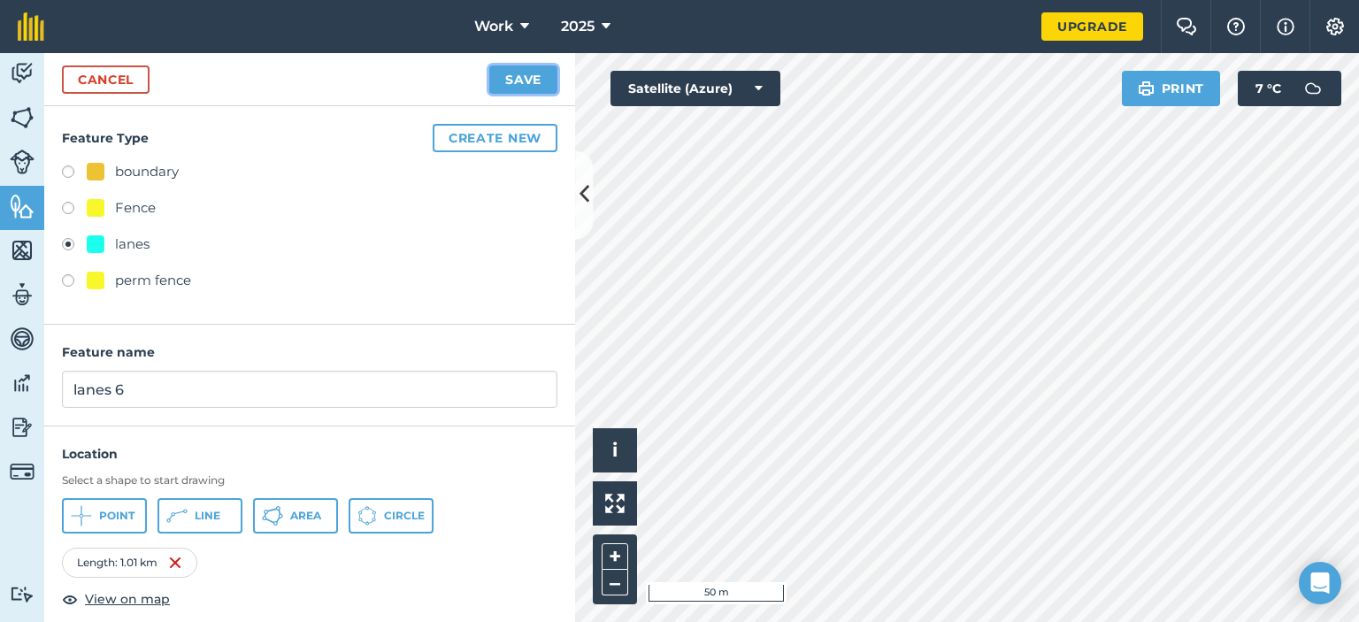
click at [499, 71] on button "Save" at bounding box center [523, 79] width 68 height 28
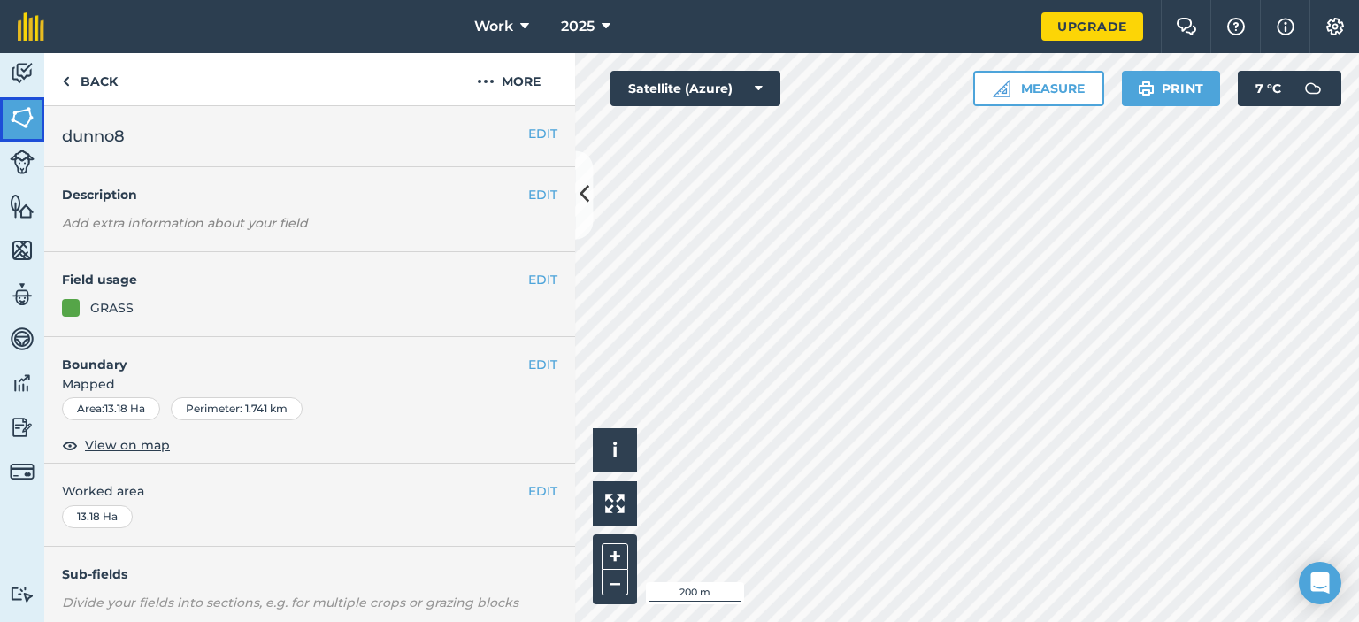
click at [13, 118] on img at bounding box center [22, 117] width 25 height 27
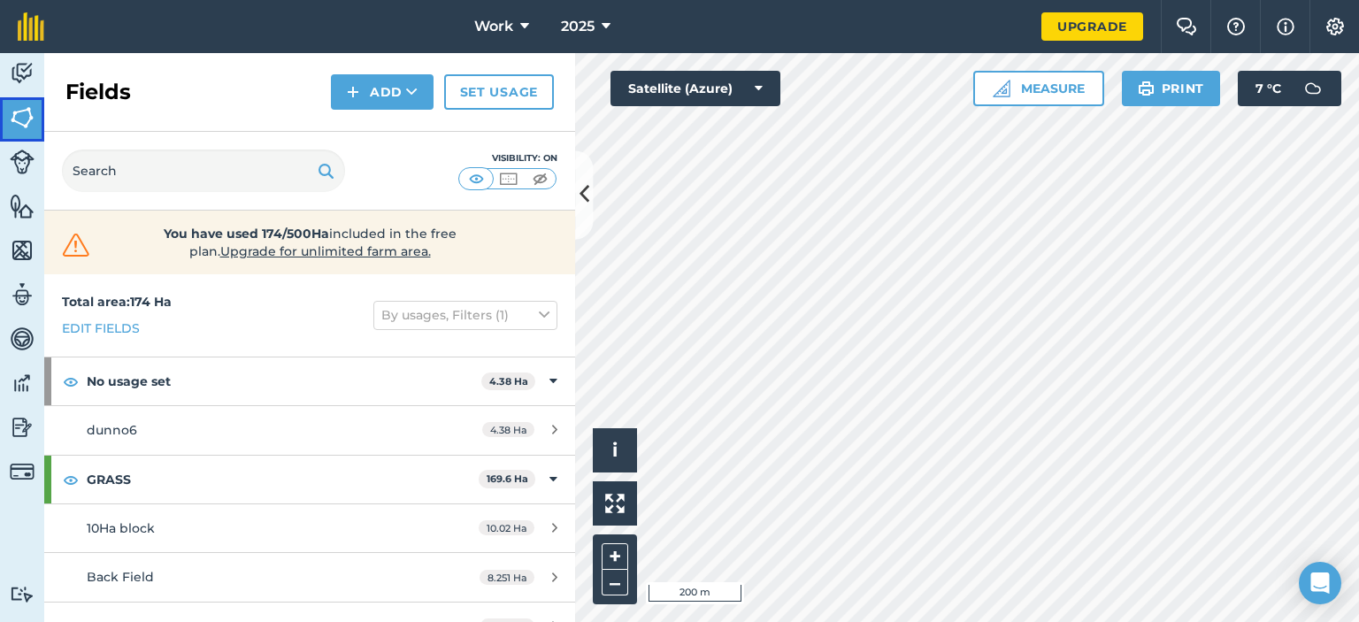
click at [11, 116] on img at bounding box center [22, 117] width 25 height 27
click at [14, 69] on img at bounding box center [22, 73] width 25 height 27
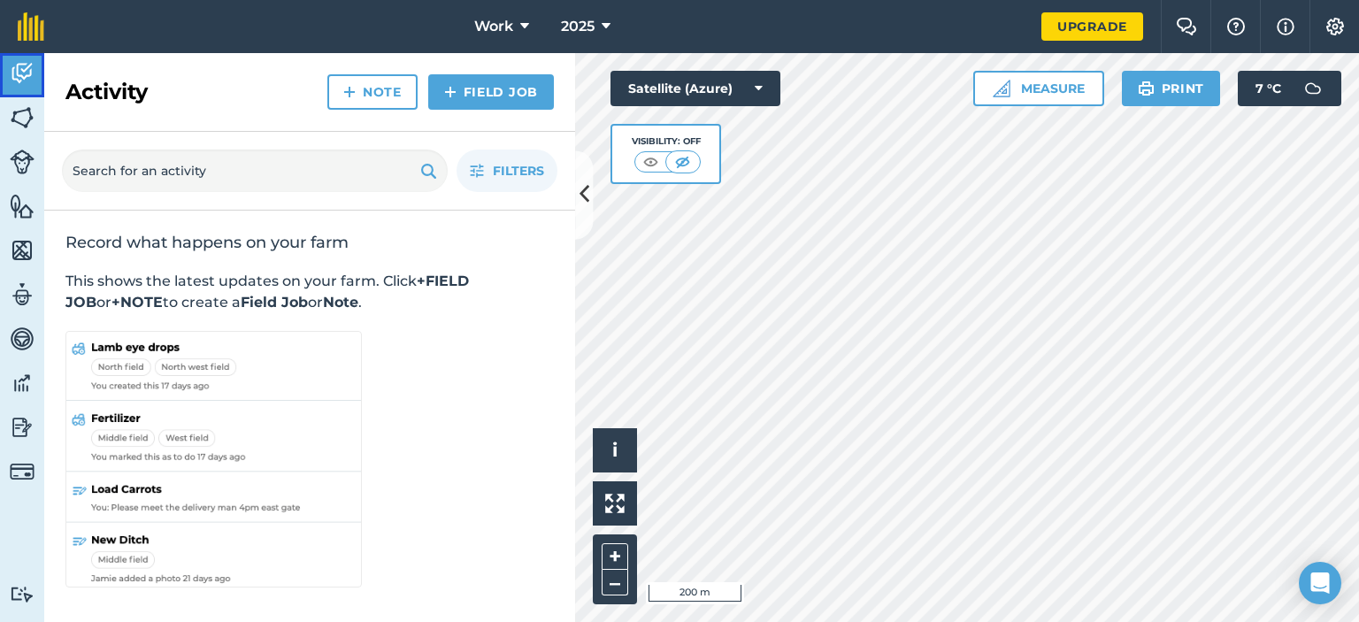
click at [14, 70] on img at bounding box center [22, 73] width 25 height 27
click at [587, 197] on icon at bounding box center [584, 195] width 10 height 31
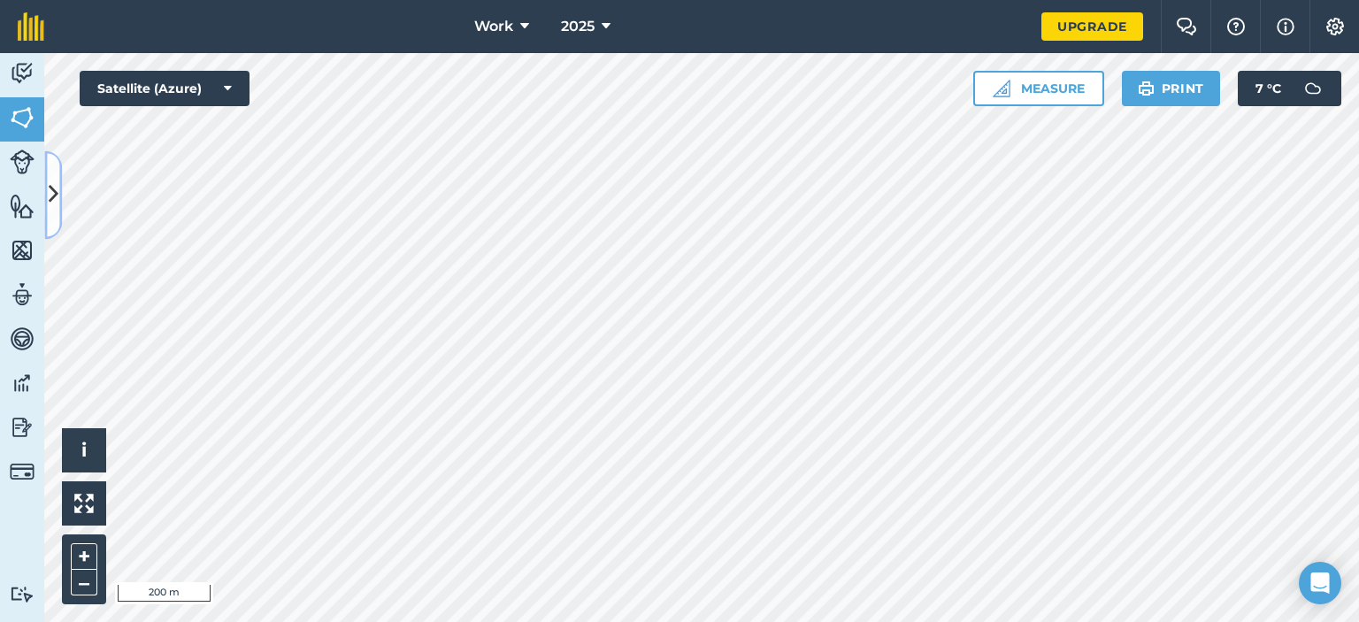
click at [57, 181] on icon at bounding box center [54, 195] width 10 height 31
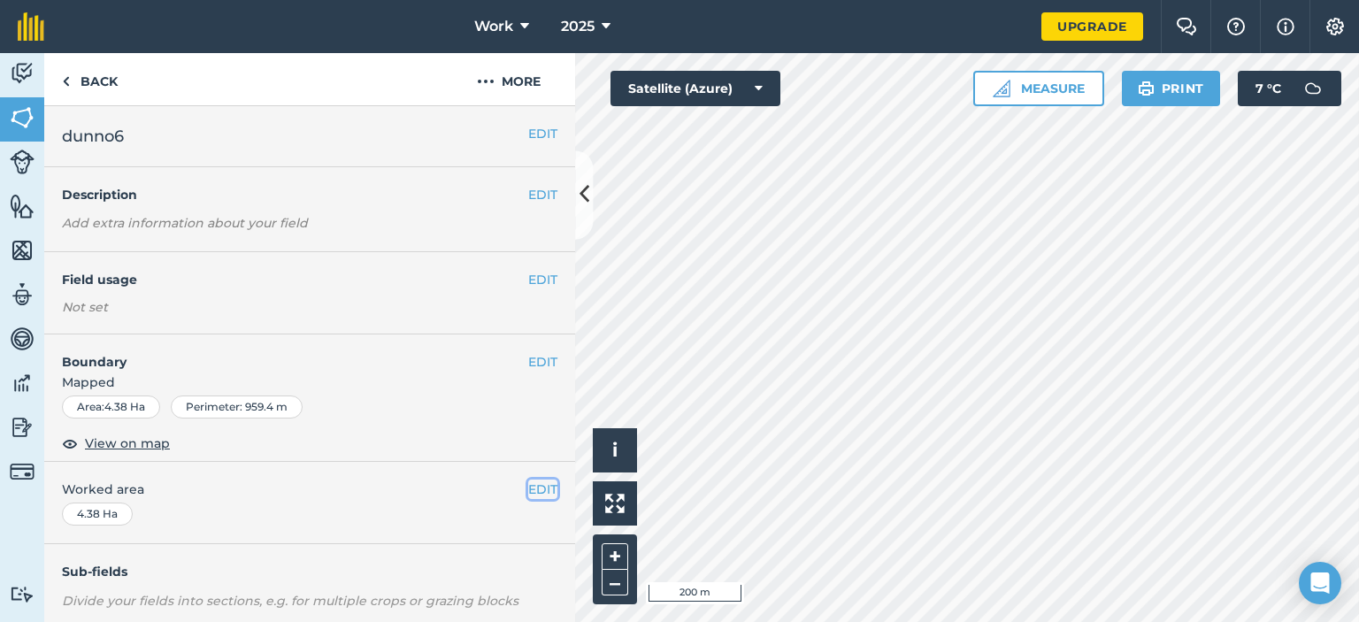
click at [529, 483] on button "EDIT" at bounding box center [542, 488] width 29 height 19
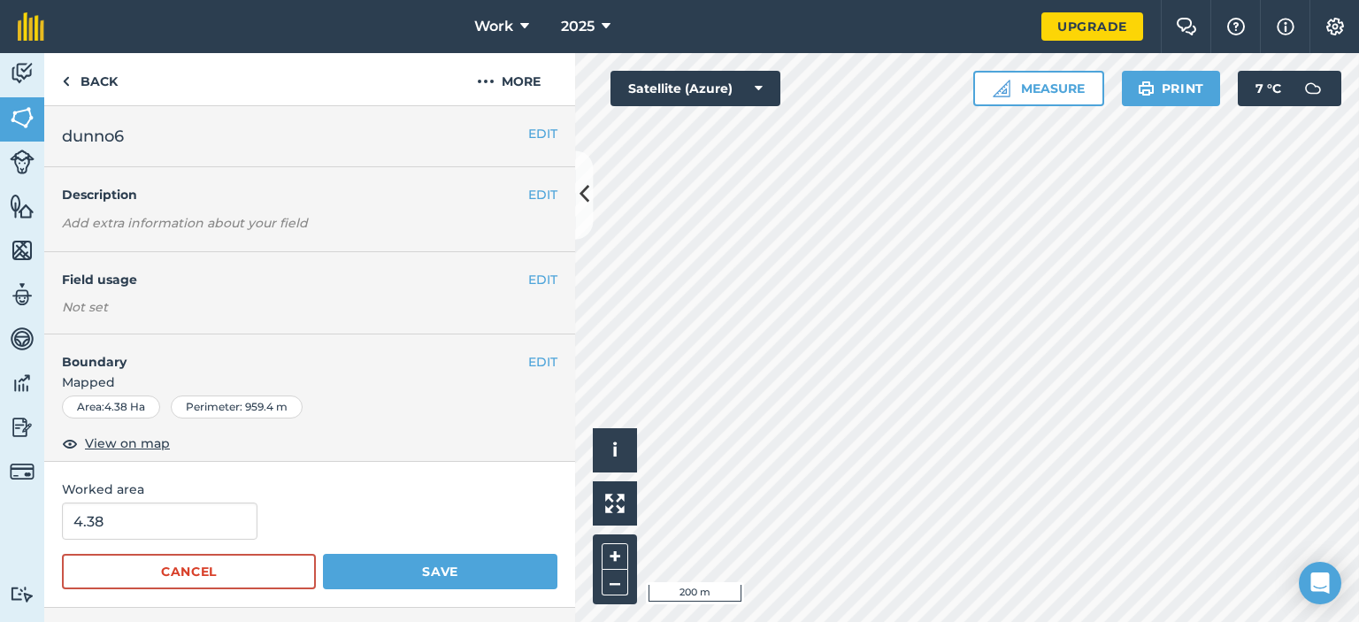
scroll to position [118, 0]
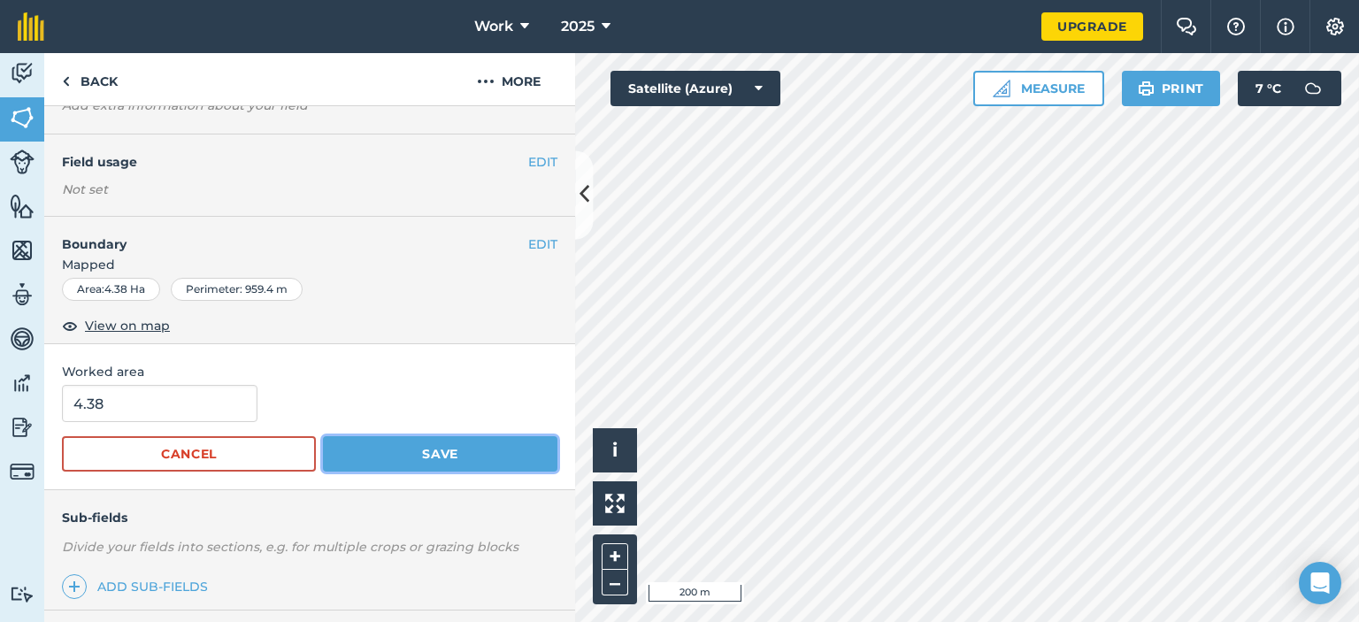
click at [365, 456] on button "Save" at bounding box center [440, 453] width 234 height 35
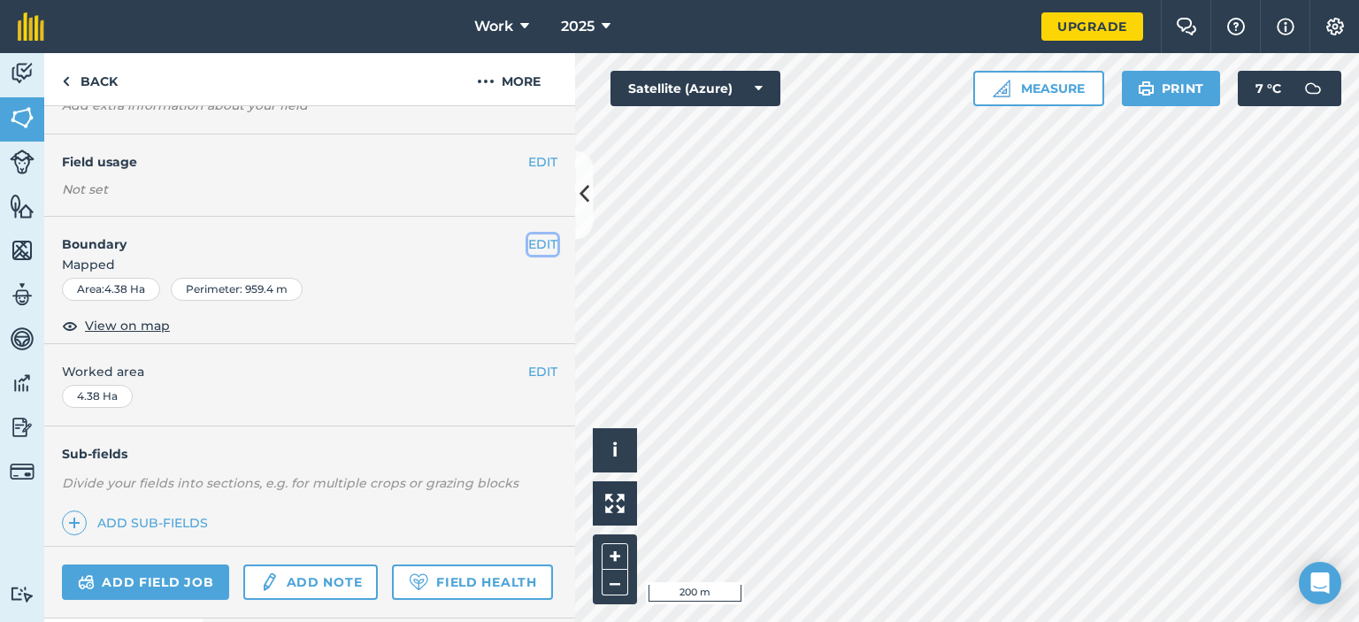
click at [528, 236] on button "EDIT" at bounding box center [542, 243] width 29 height 19
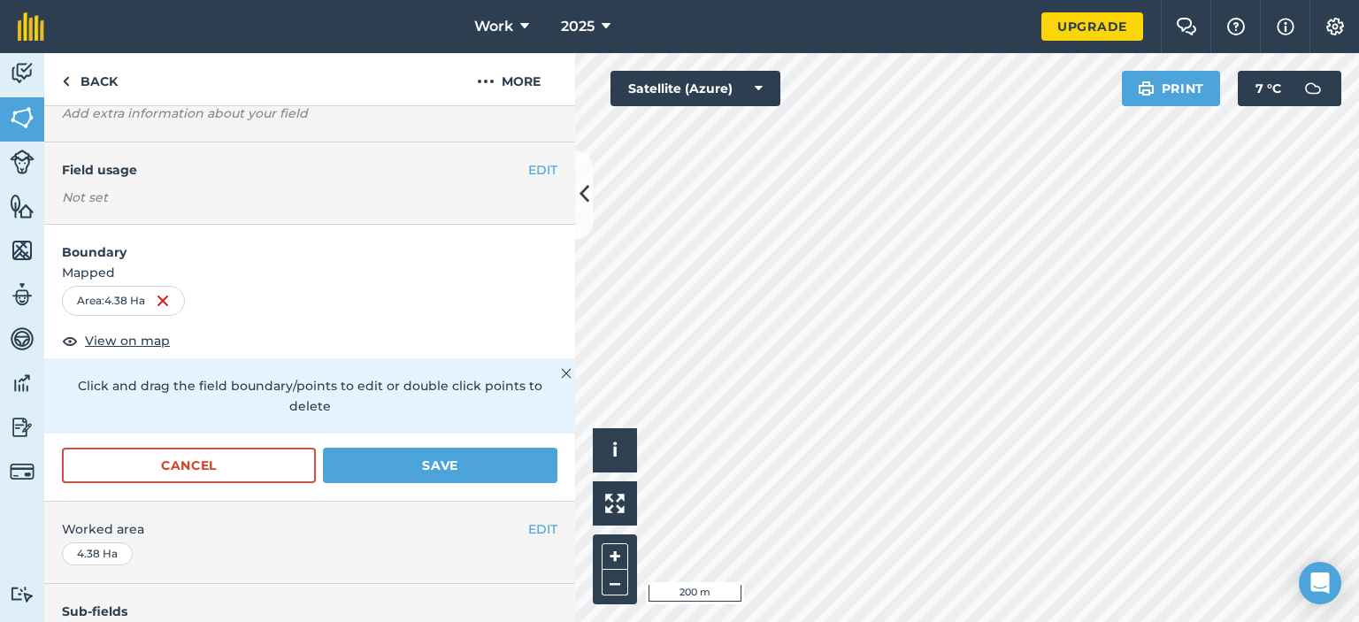
scroll to position [0, 0]
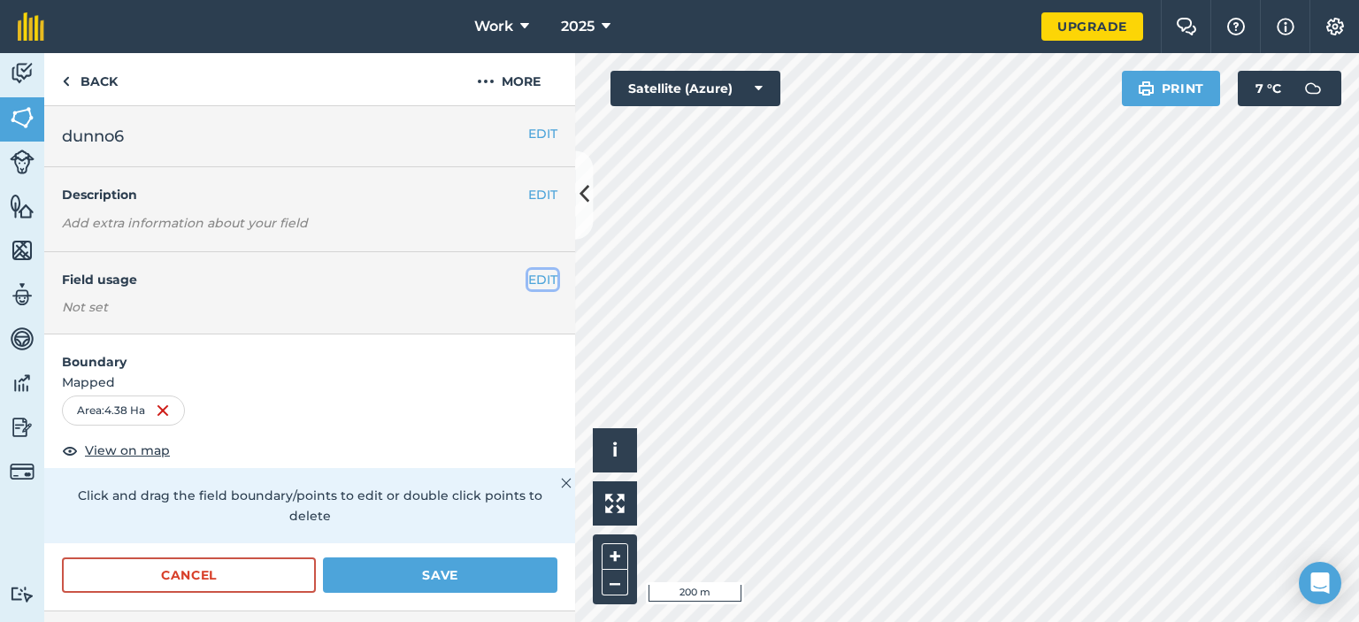
click at [528, 276] on button "EDIT" at bounding box center [542, 279] width 29 height 19
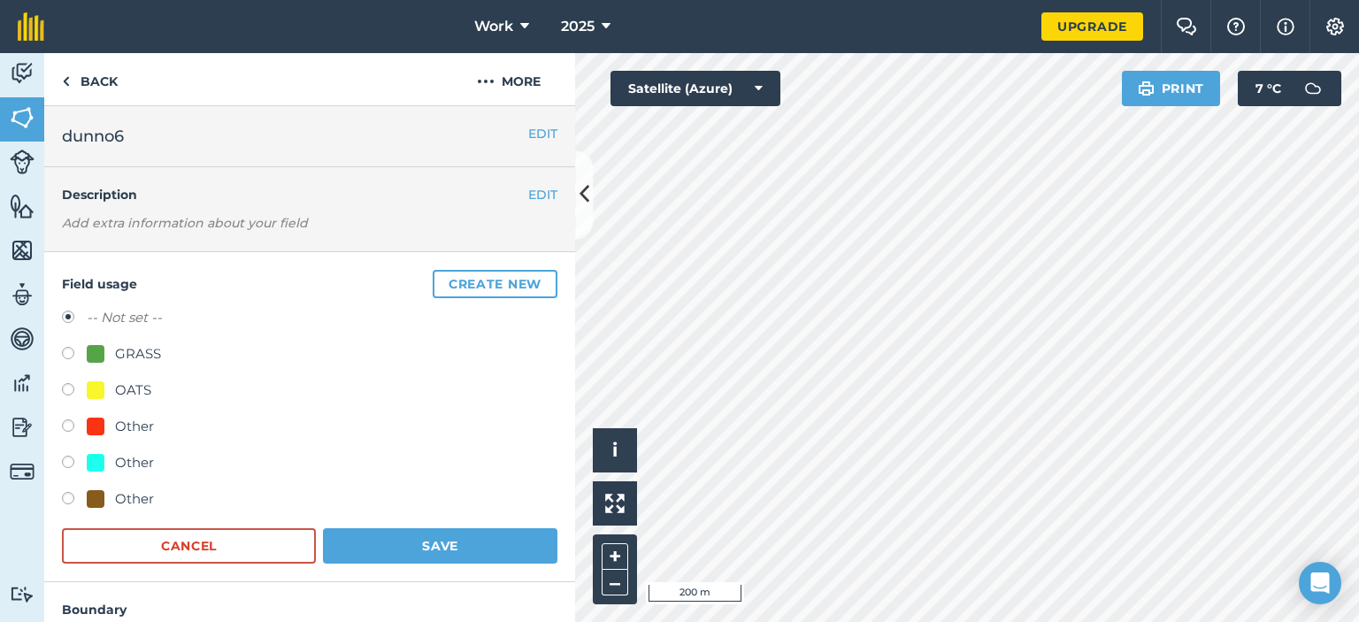
click at [64, 354] on label at bounding box center [74, 356] width 25 height 18
radio input "true"
radio input "false"
click at [403, 533] on button "Save" at bounding box center [440, 545] width 234 height 35
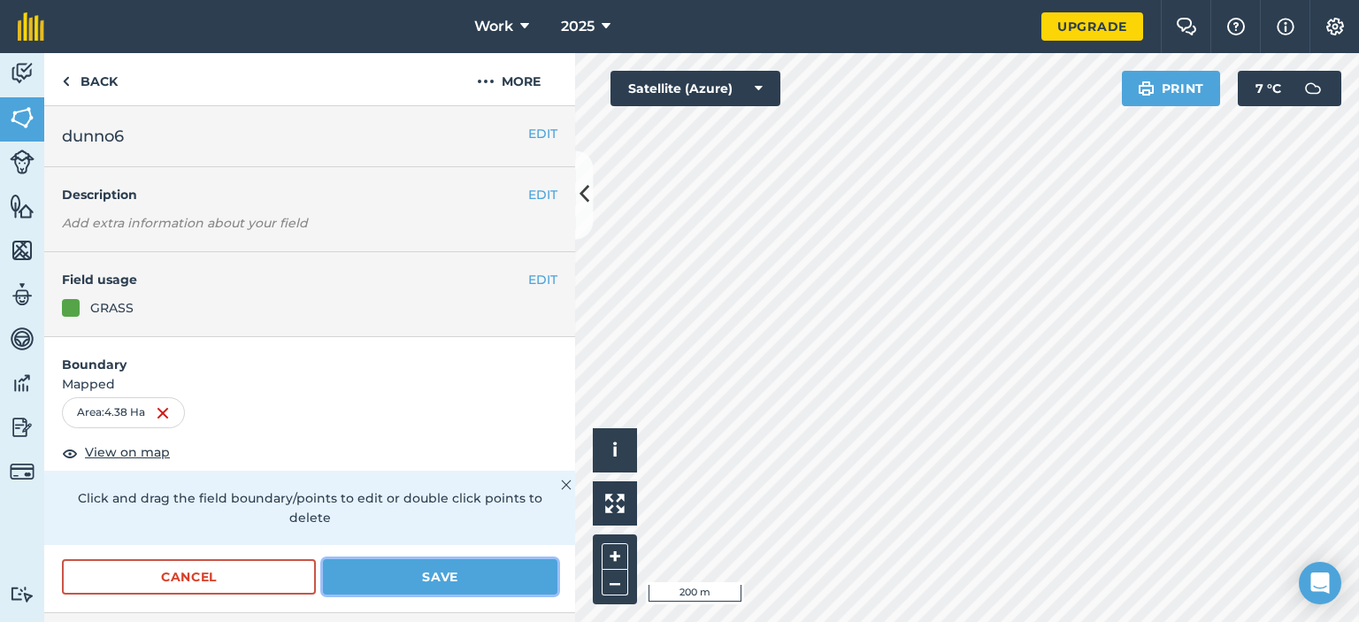
click at [437, 579] on button "Save" at bounding box center [440, 576] width 234 height 35
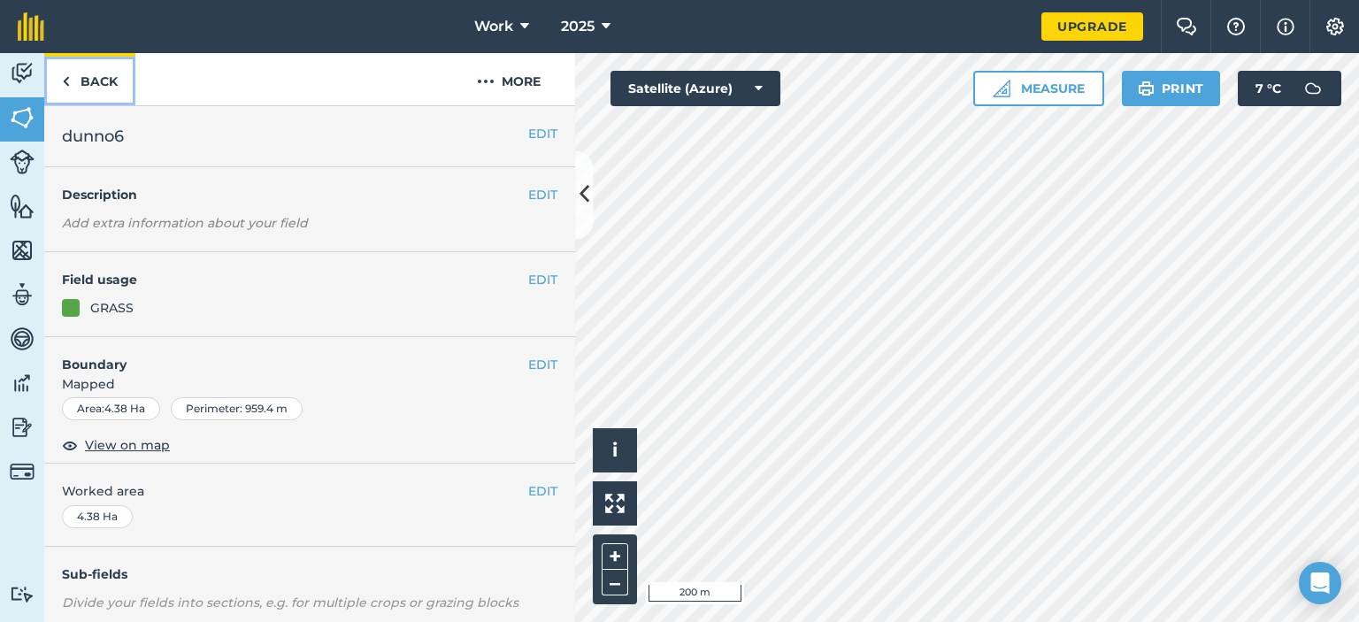
click at [82, 84] on link "Back" at bounding box center [89, 79] width 91 height 52
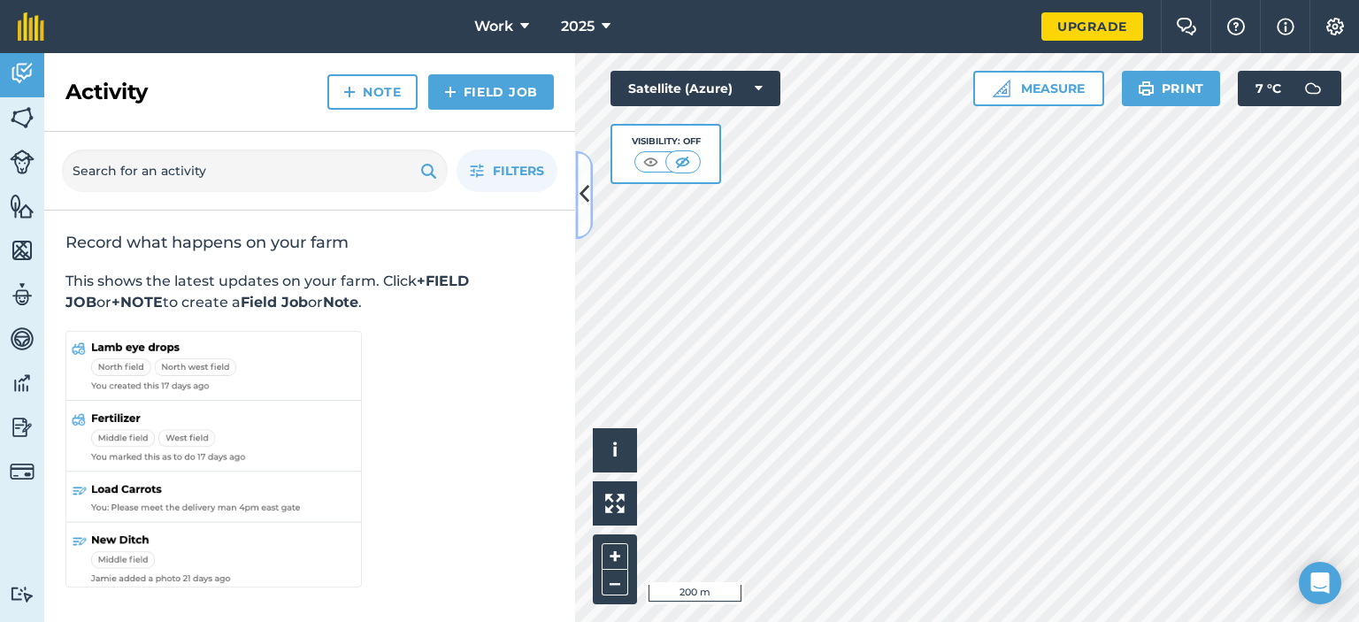
click at [577, 215] on button at bounding box center [584, 194] width 18 height 88
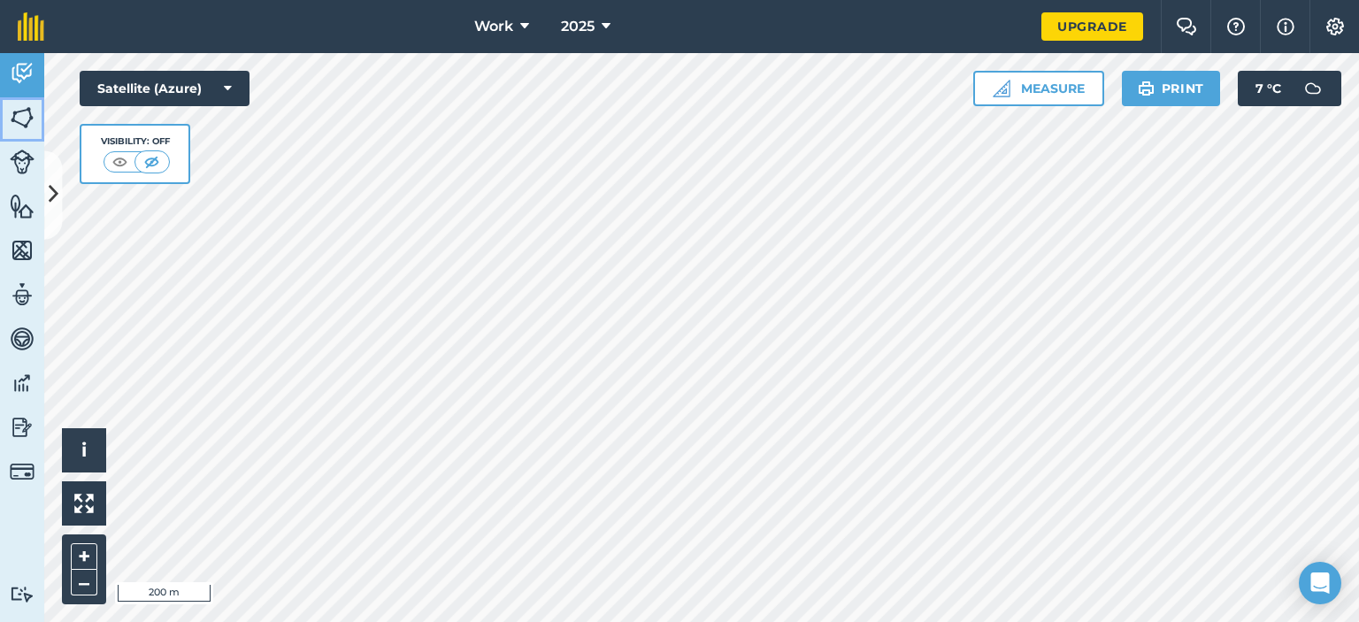
click at [30, 123] on img at bounding box center [22, 117] width 25 height 27
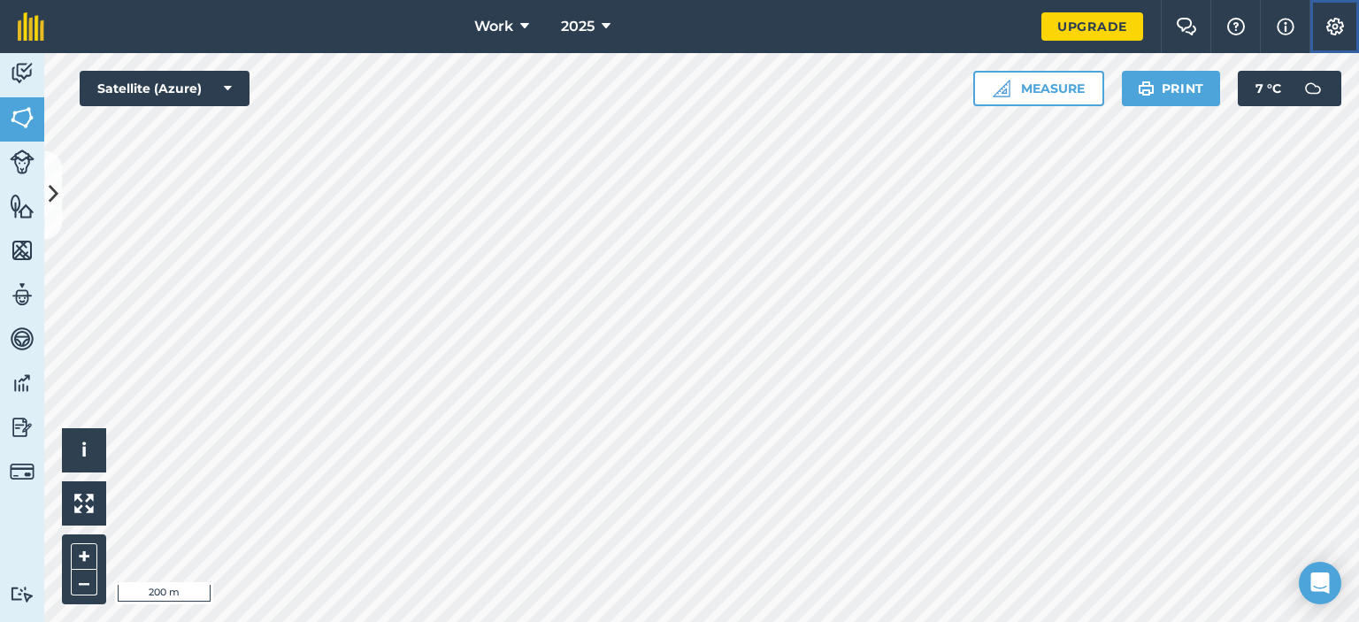
click at [1330, 27] on img at bounding box center [1334, 27] width 21 height 18
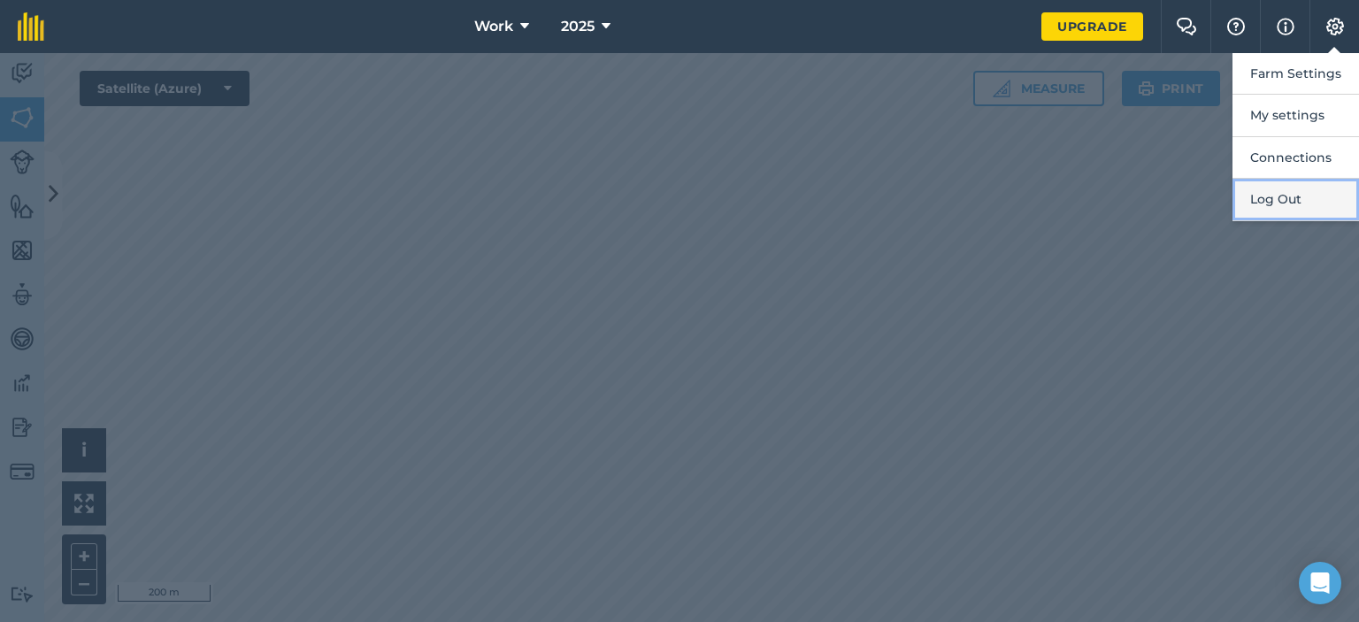
click at [1269, 195] on button "Log Out" at bounding box center [1295, 200] width 126 height 42
